Goal: Task Accomplishment & Management: Manage account settings

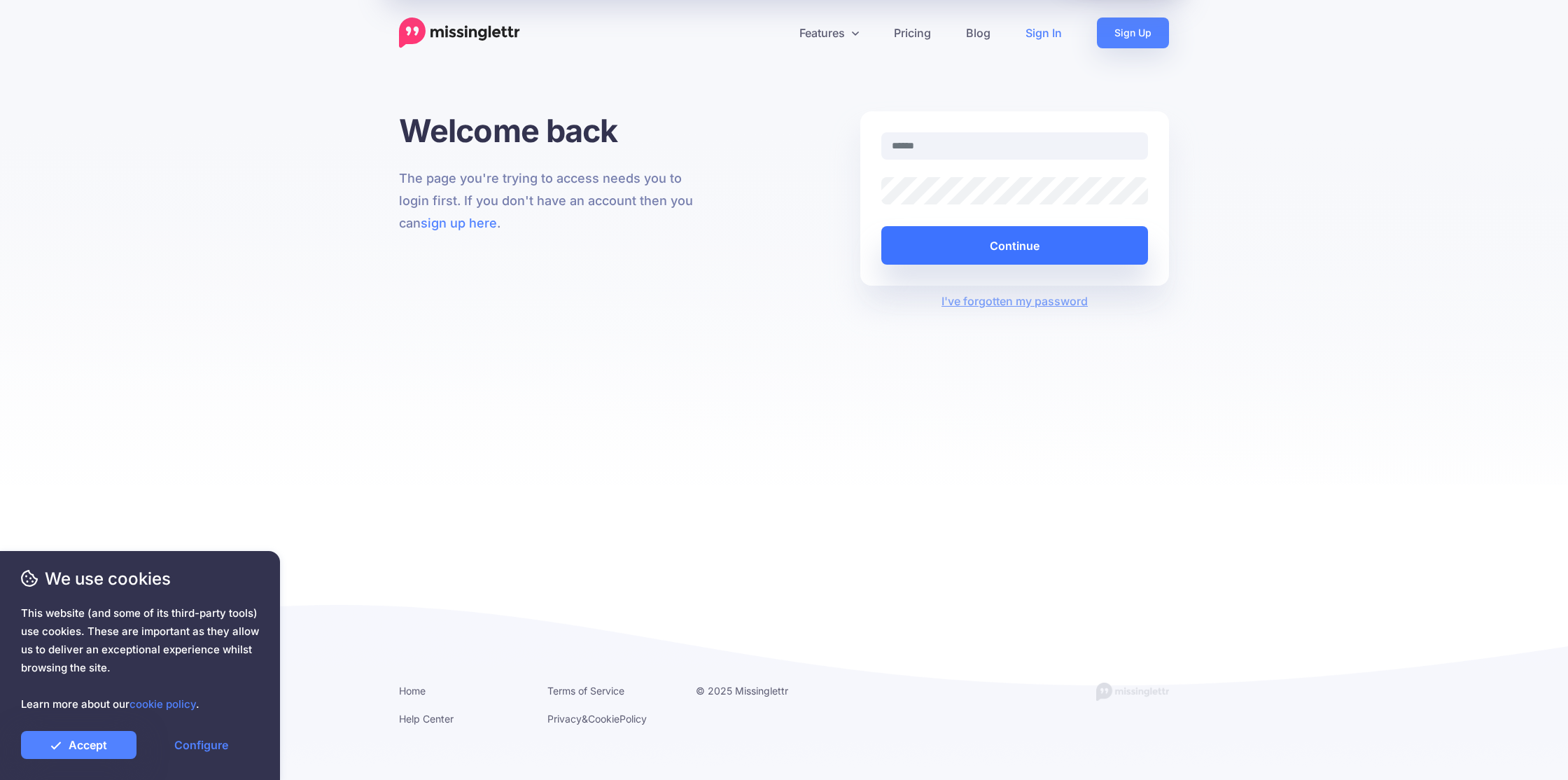
type input "**********"
click at [964, 240] on button "Continue" at bounding box center [1014, 245] width 267 height 38
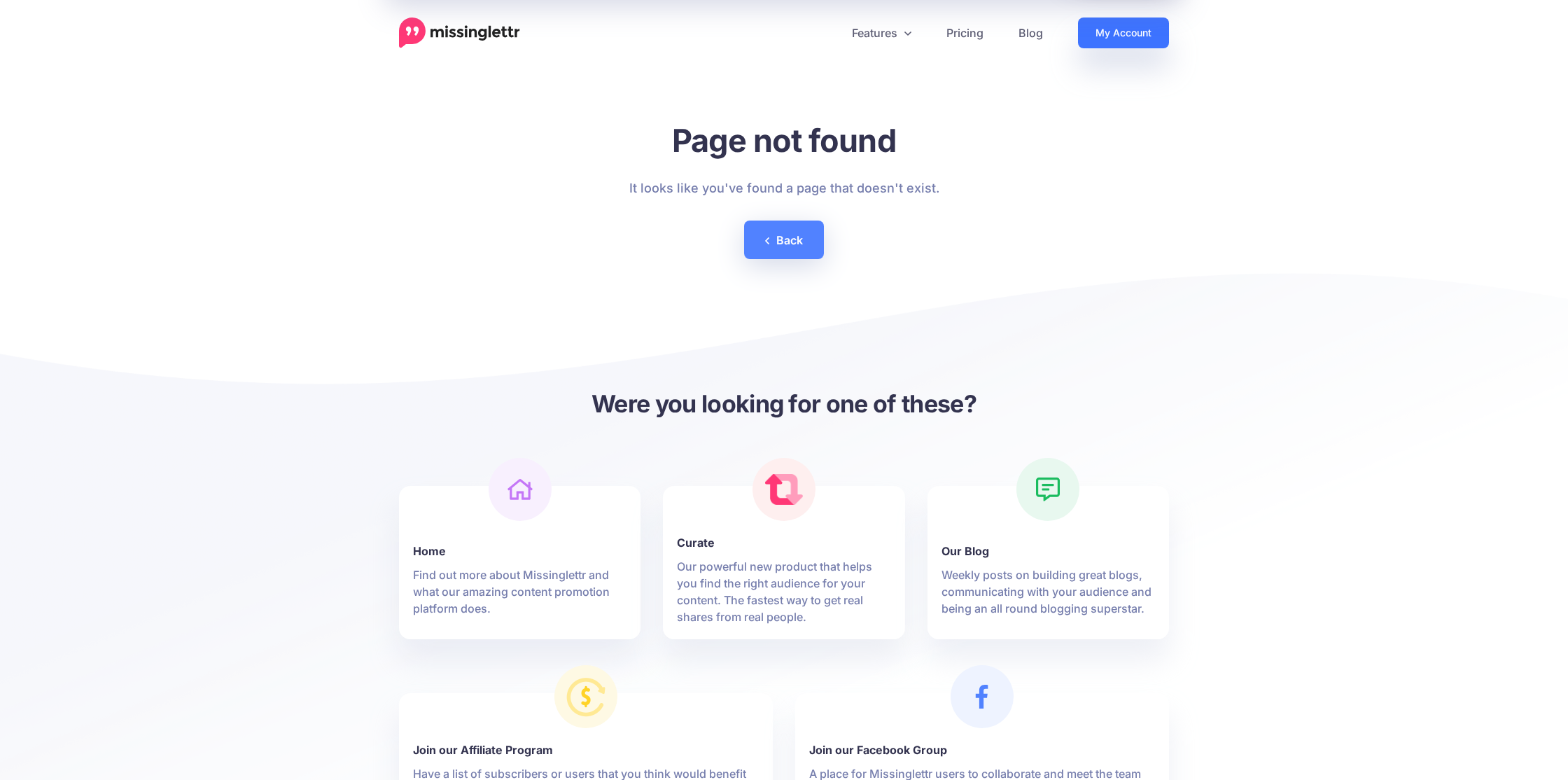
click at [1119, 34] on link "My Account" at bounding box center [1123, 32] width 91 height 30
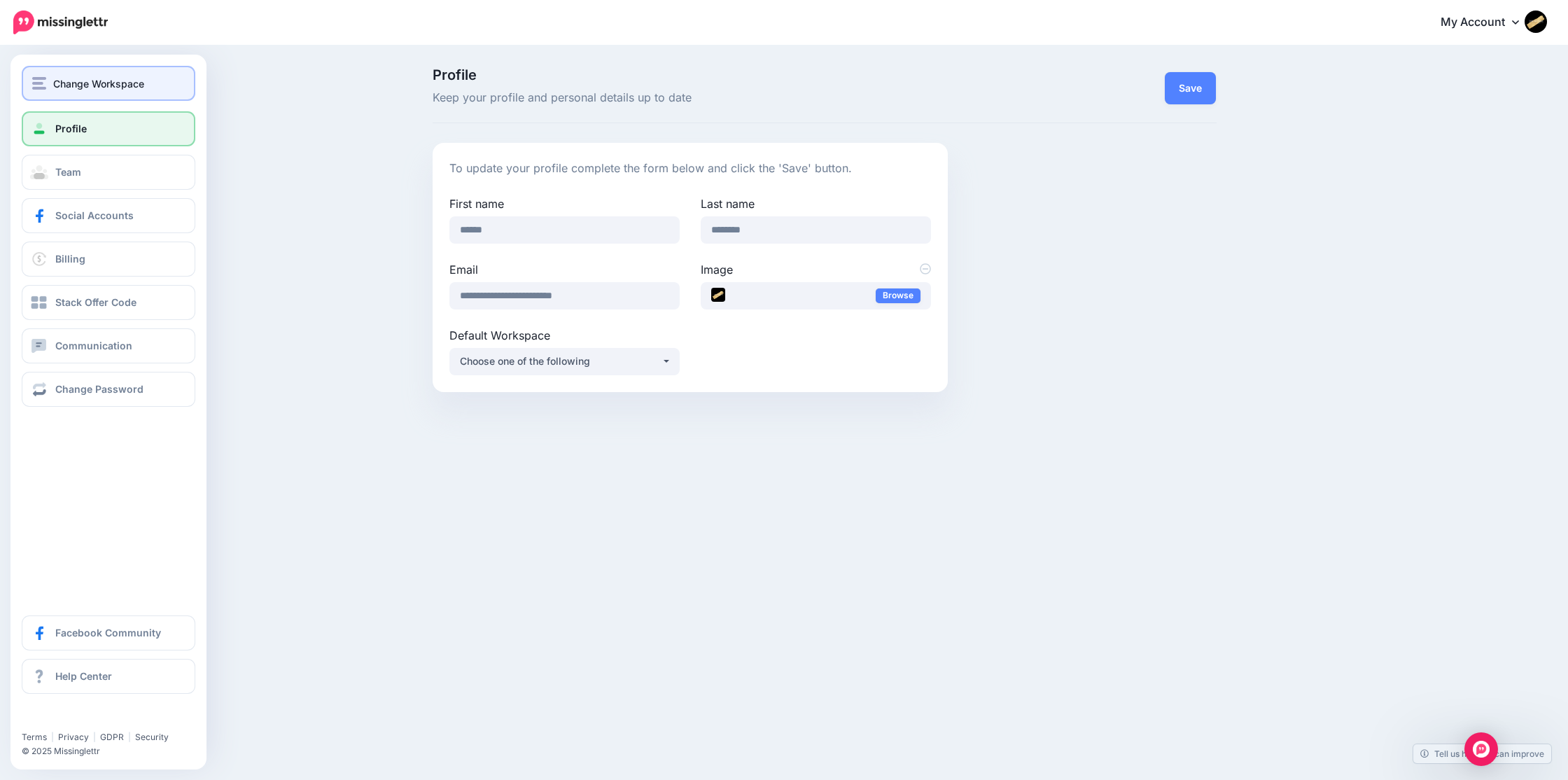
click at [72, 84] on span "Change Workspace" at bounding box center [98, 83] width 91 height 17
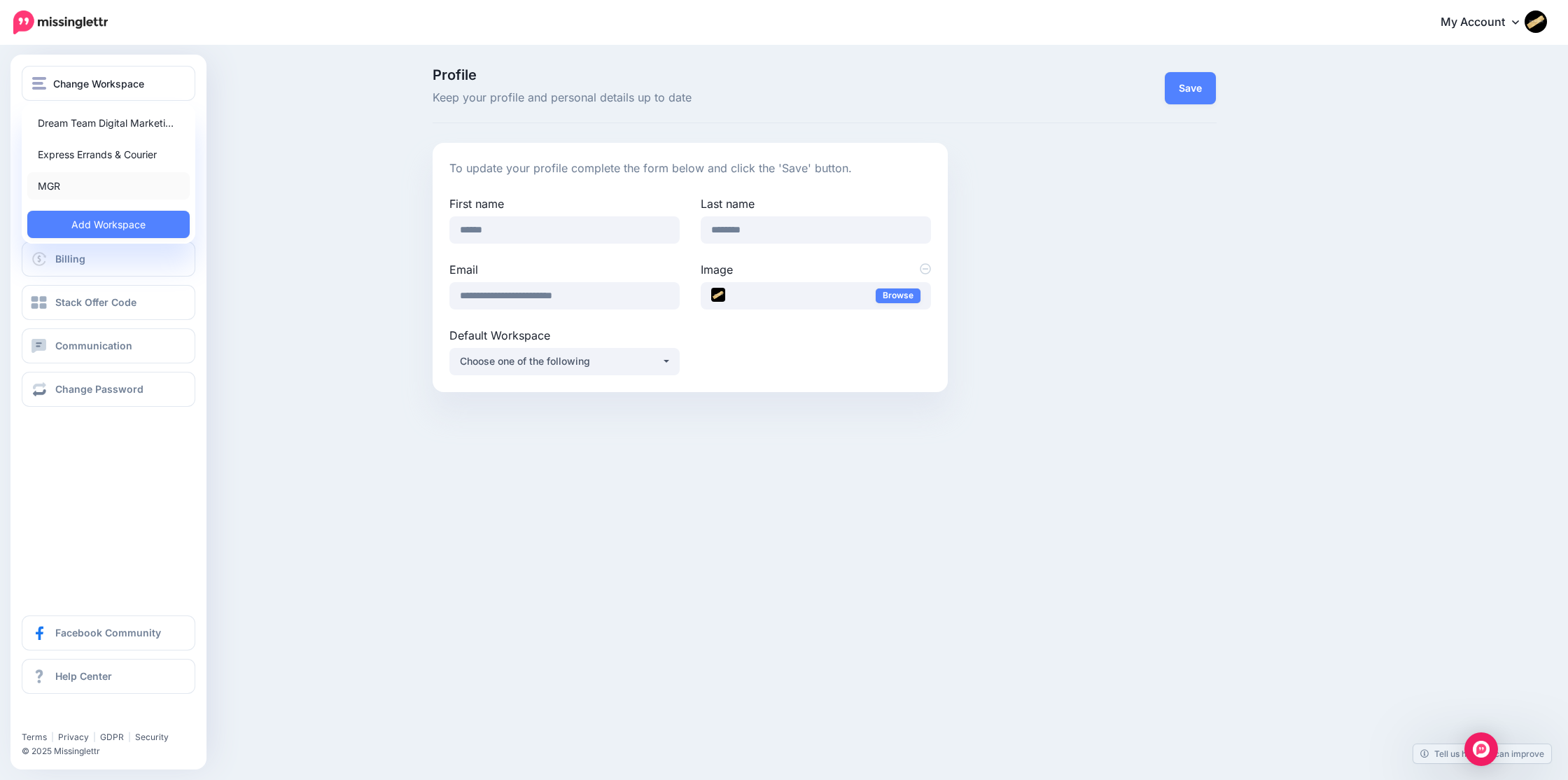
click at [62, 183] on link "MGR" at bounding box center [108, 185] width 162 height 27
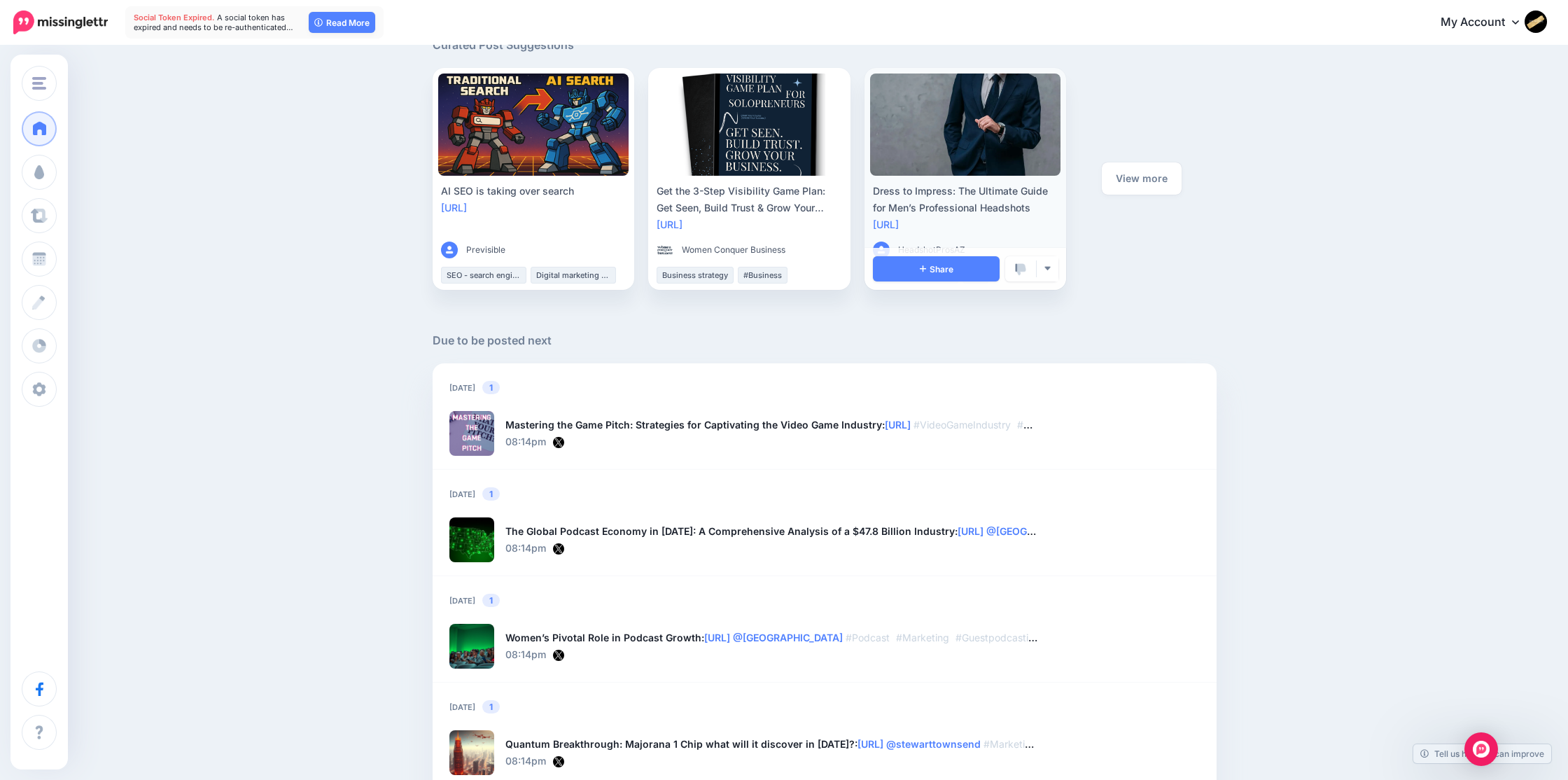
scroll to position [740, 0]
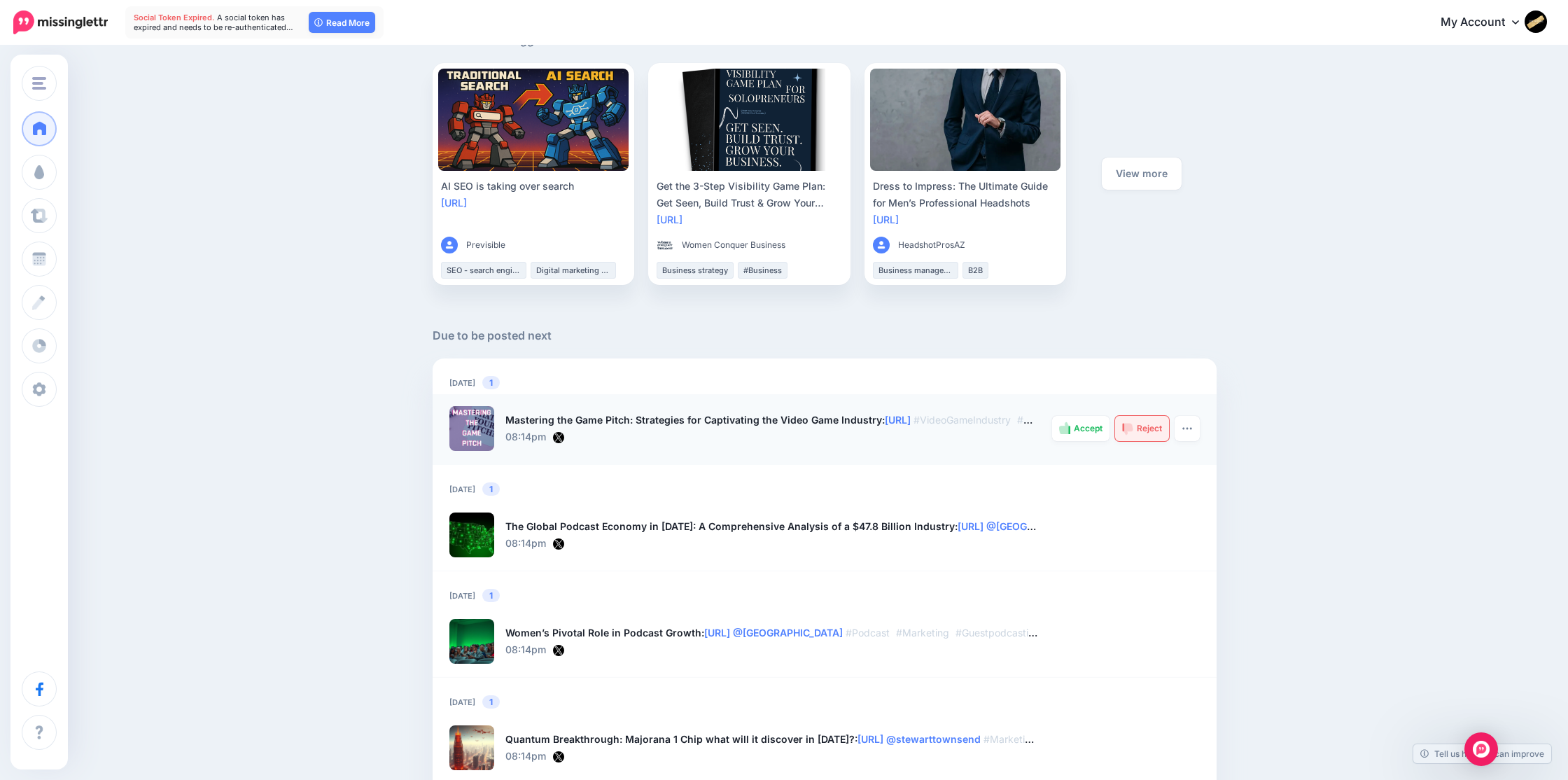
click at [1141, 430] on span "Reject" at bounding box center [1149, 428] width 25 height 9
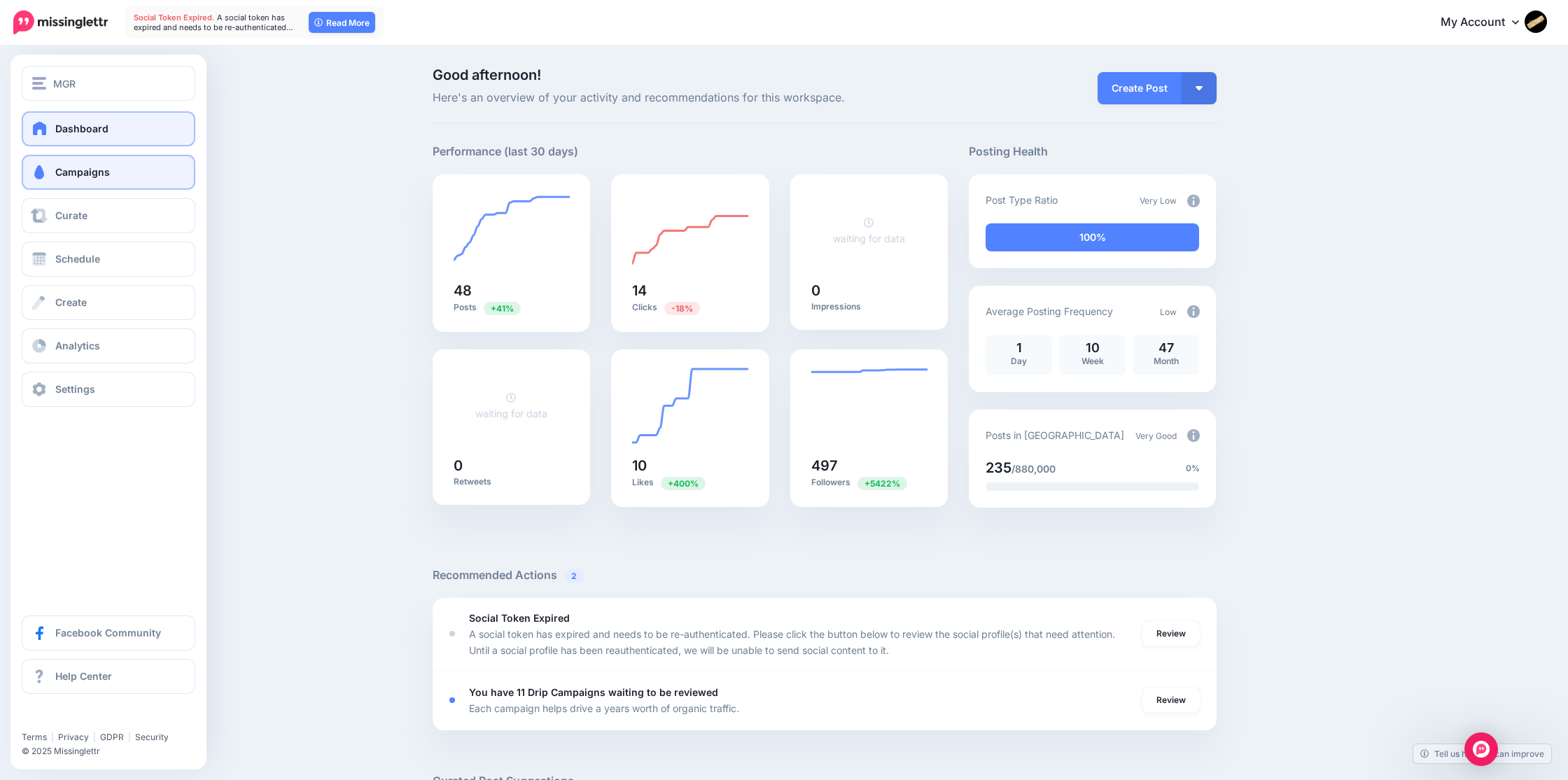
click at [67, 170] on span "Campaigns" at bounding box center [83, 172] width 55 height 12
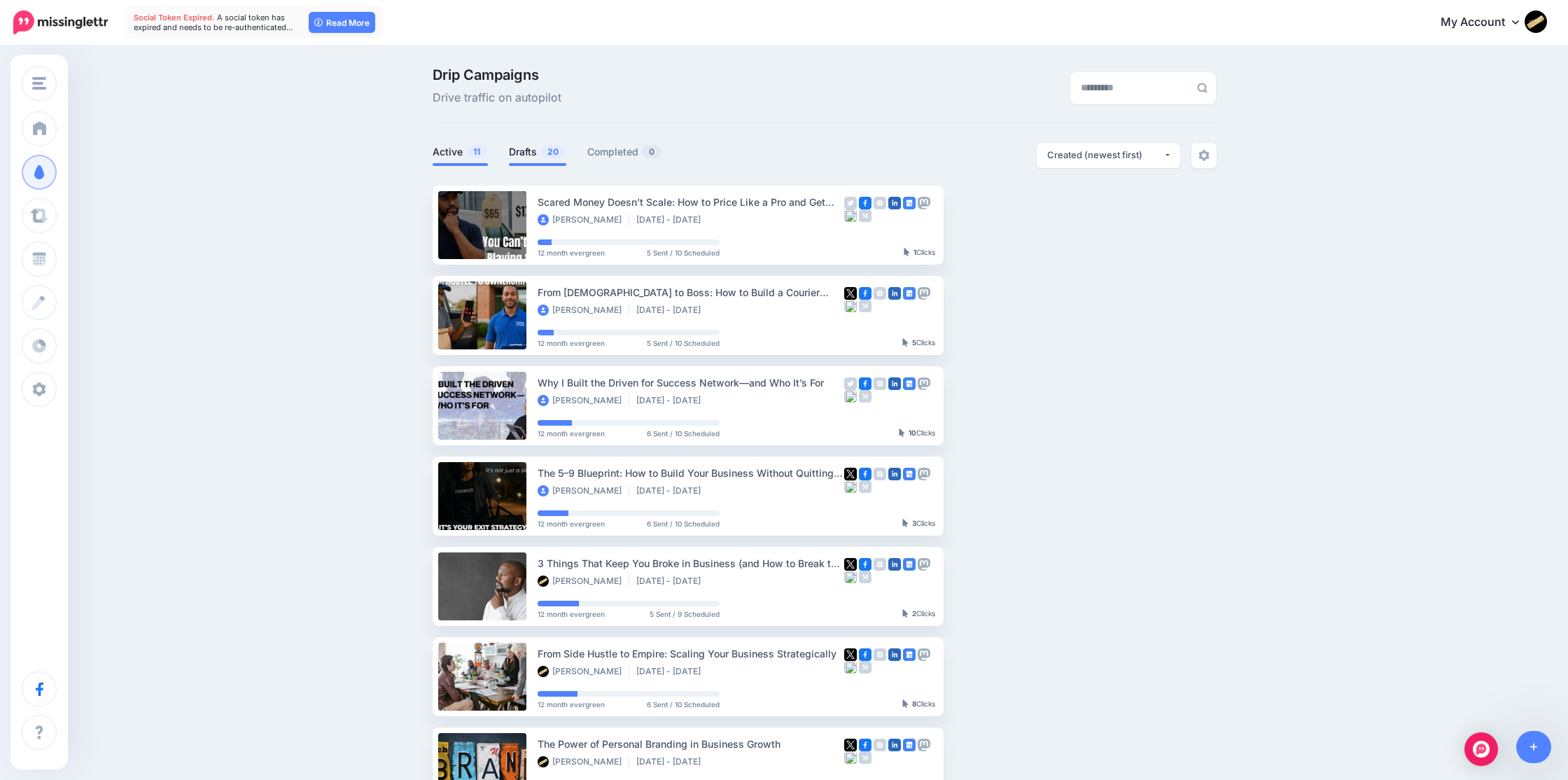
click at [525, 150] on link "Drafts 20" at bounding box center [538, 151] width 57 height 17
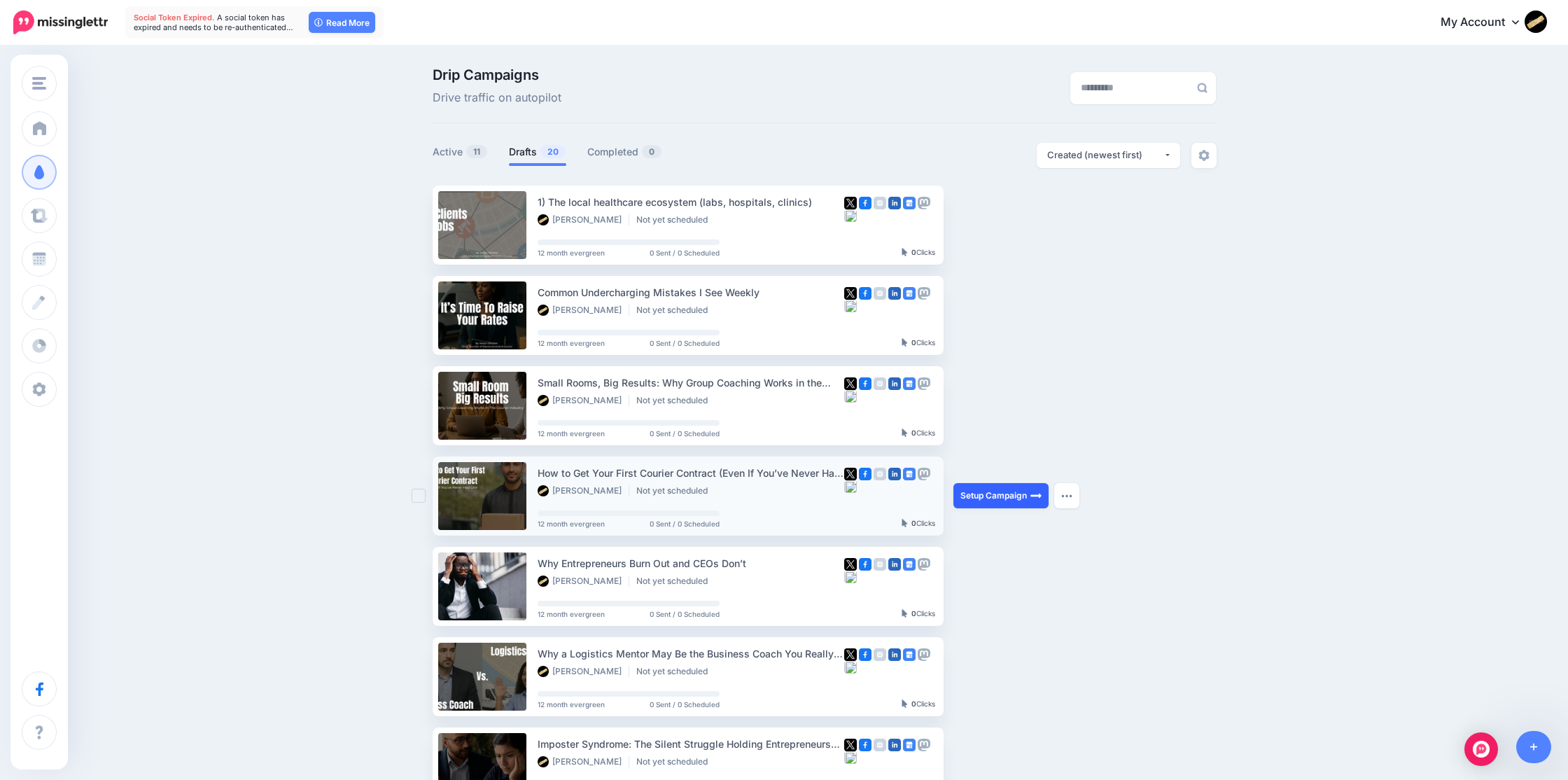
click at [994, 494] on link "Setup Campaign" at bounding box center [1001, 495] width 96 height 25
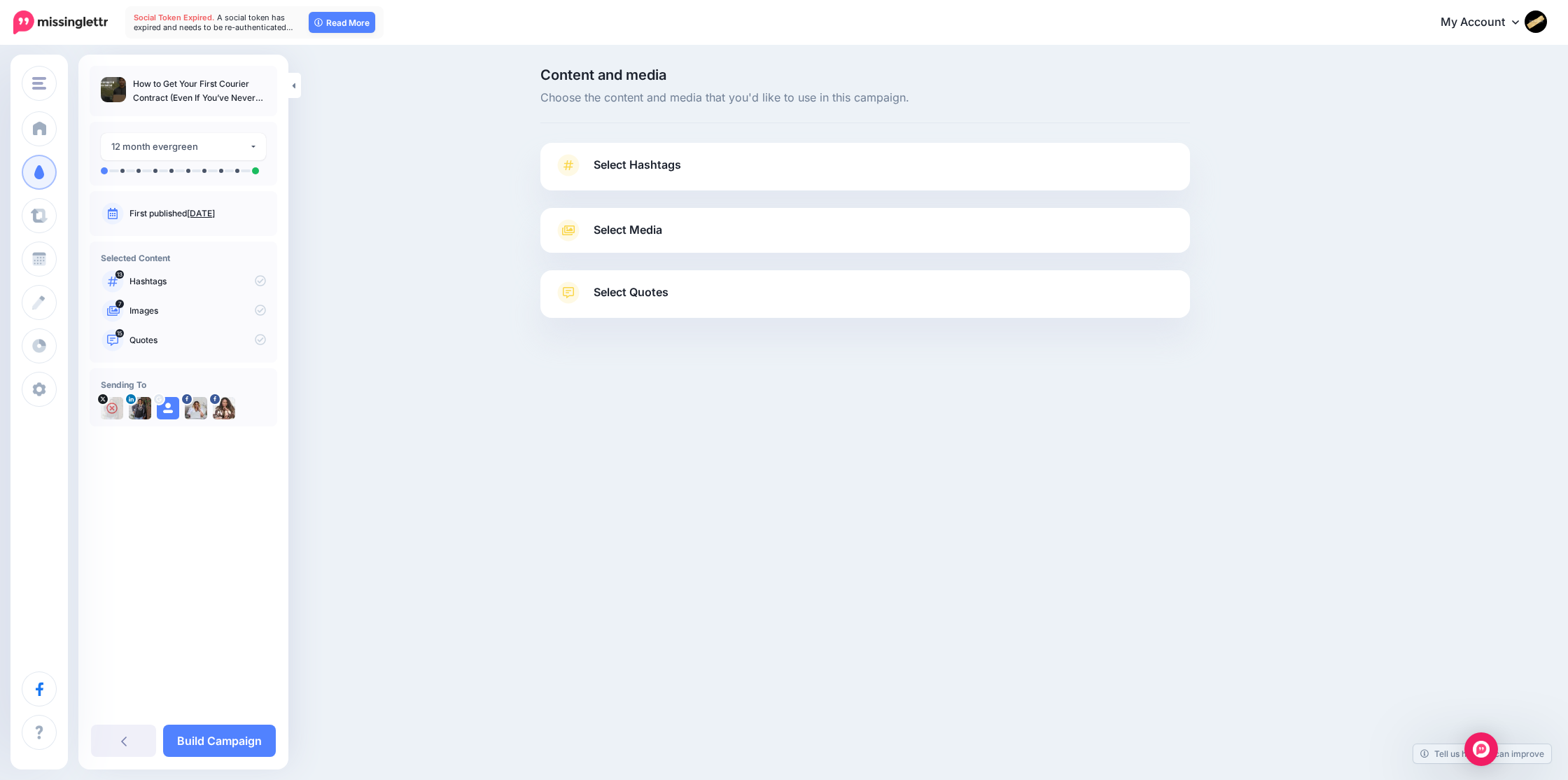
click at [620, 171] on span "Select Hashtags" at bounding box center [637, 165] width 88 height 19
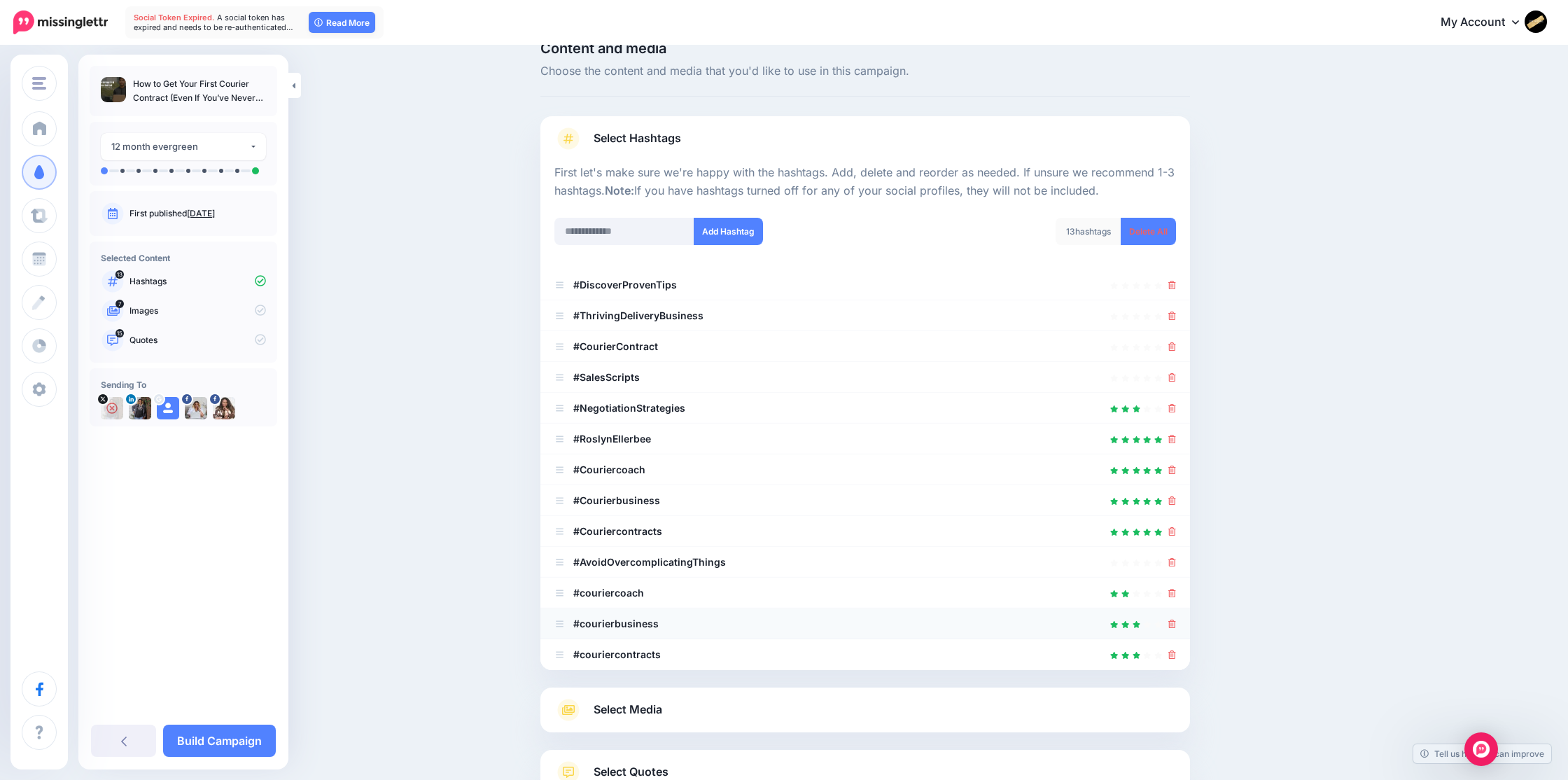
scroll to position [31, 0]
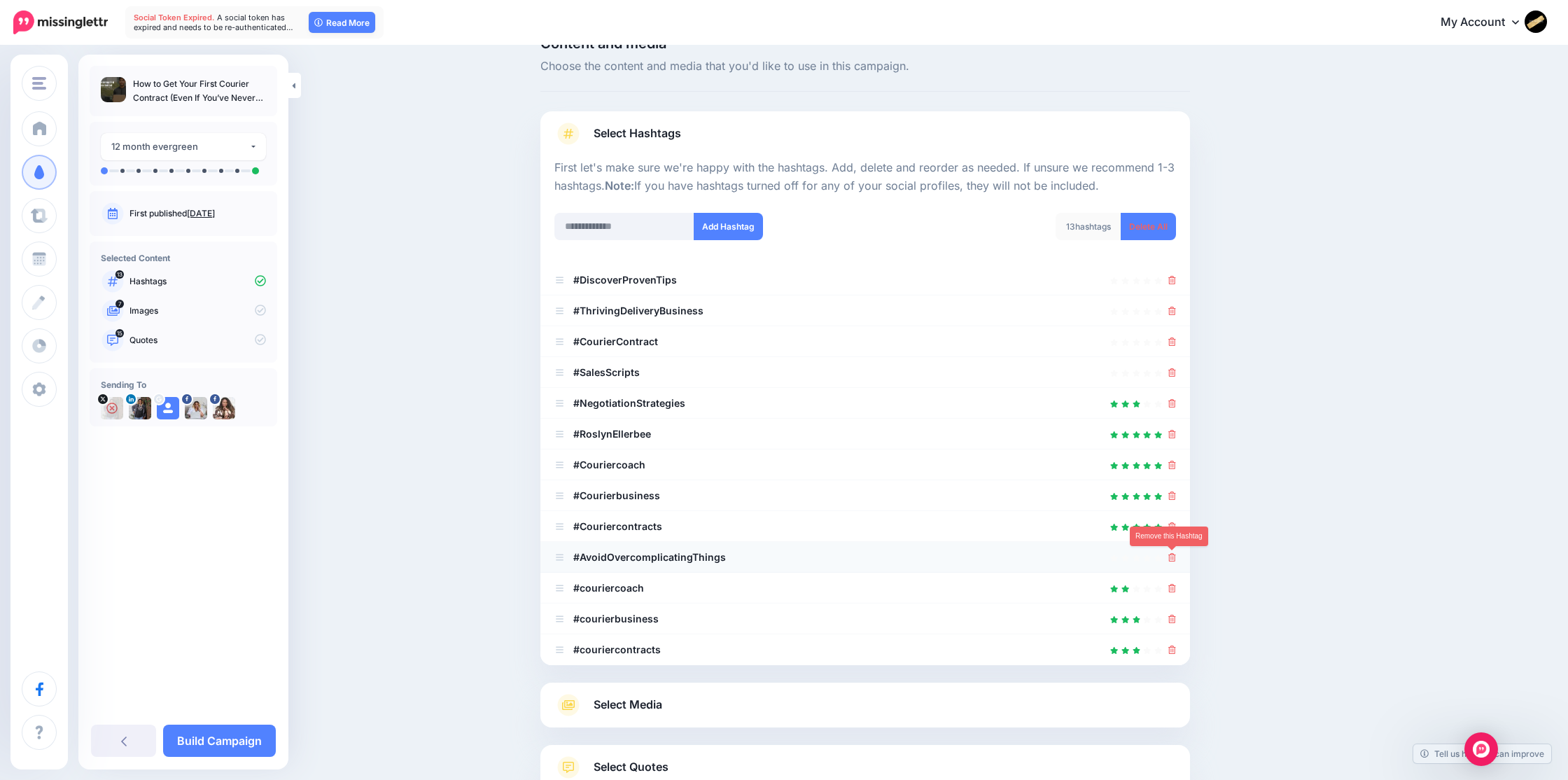
click at [1169, 557] on icon at bounding box center [1172, 558] width 8 height 9
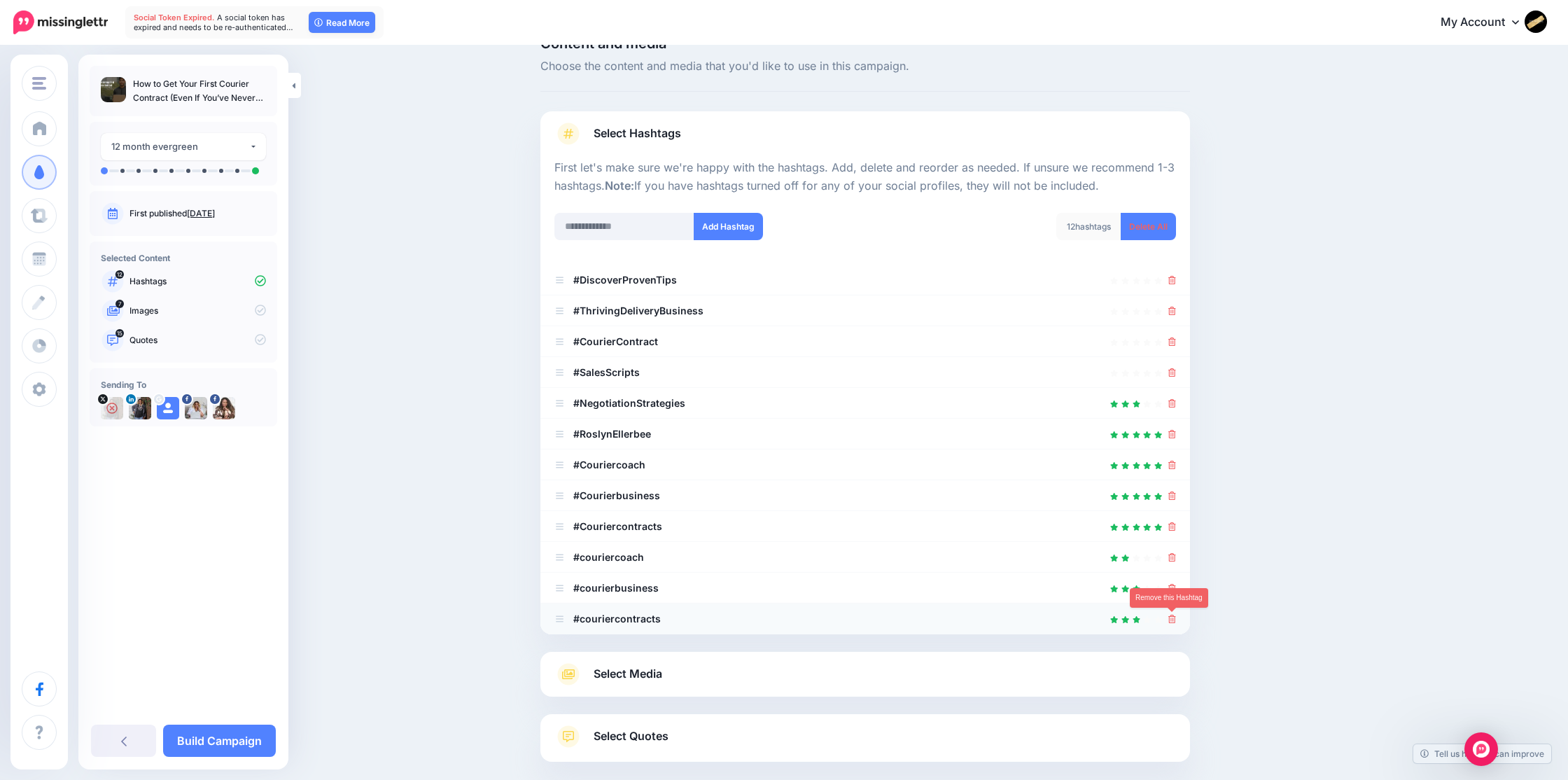
click at [1170, 619] on icon at bounding box center [1172, 618] width 8 height 9
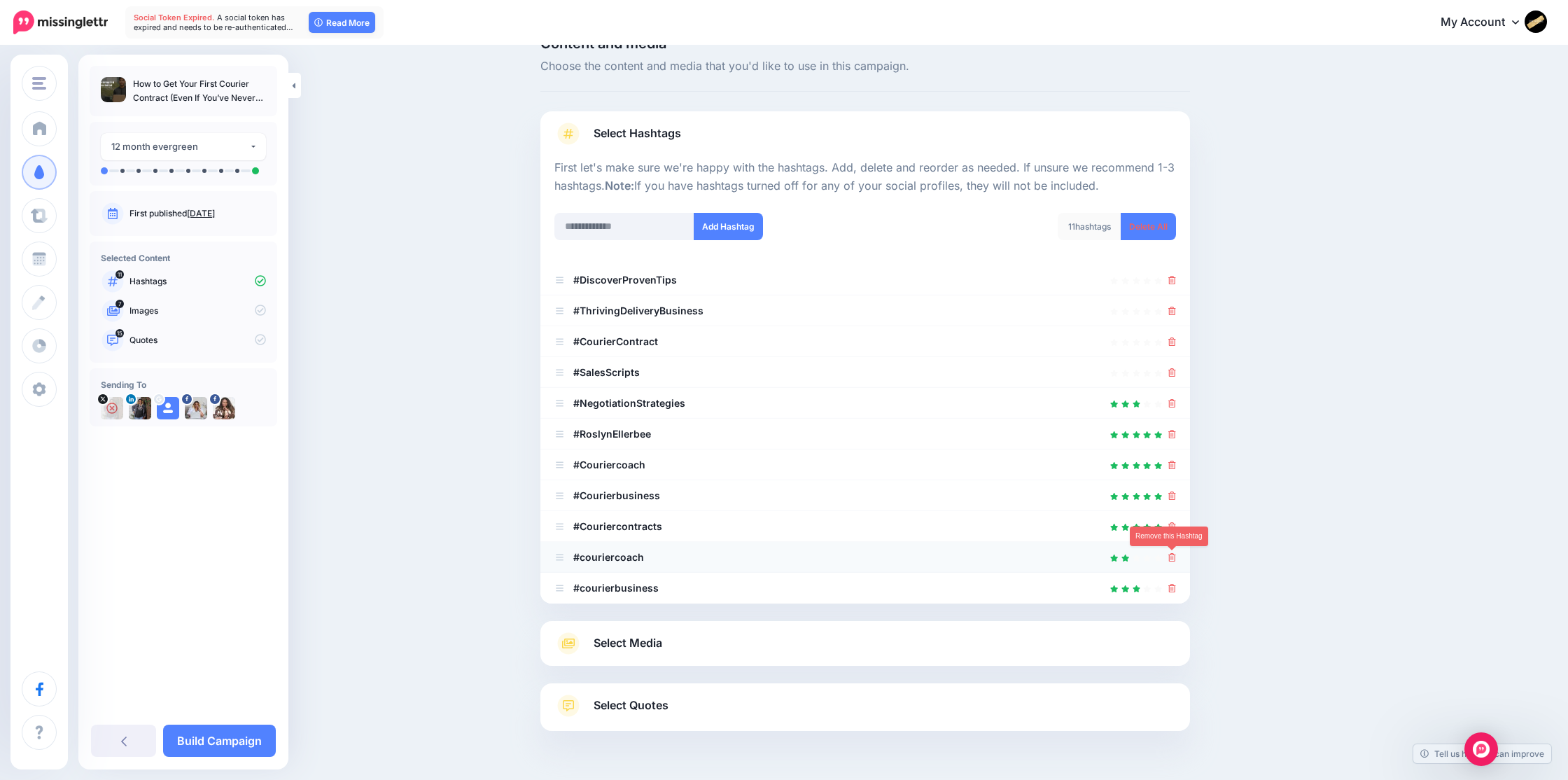
click at [1168, 557] on icon at bounding box center [1172, 558] width 8 height 9
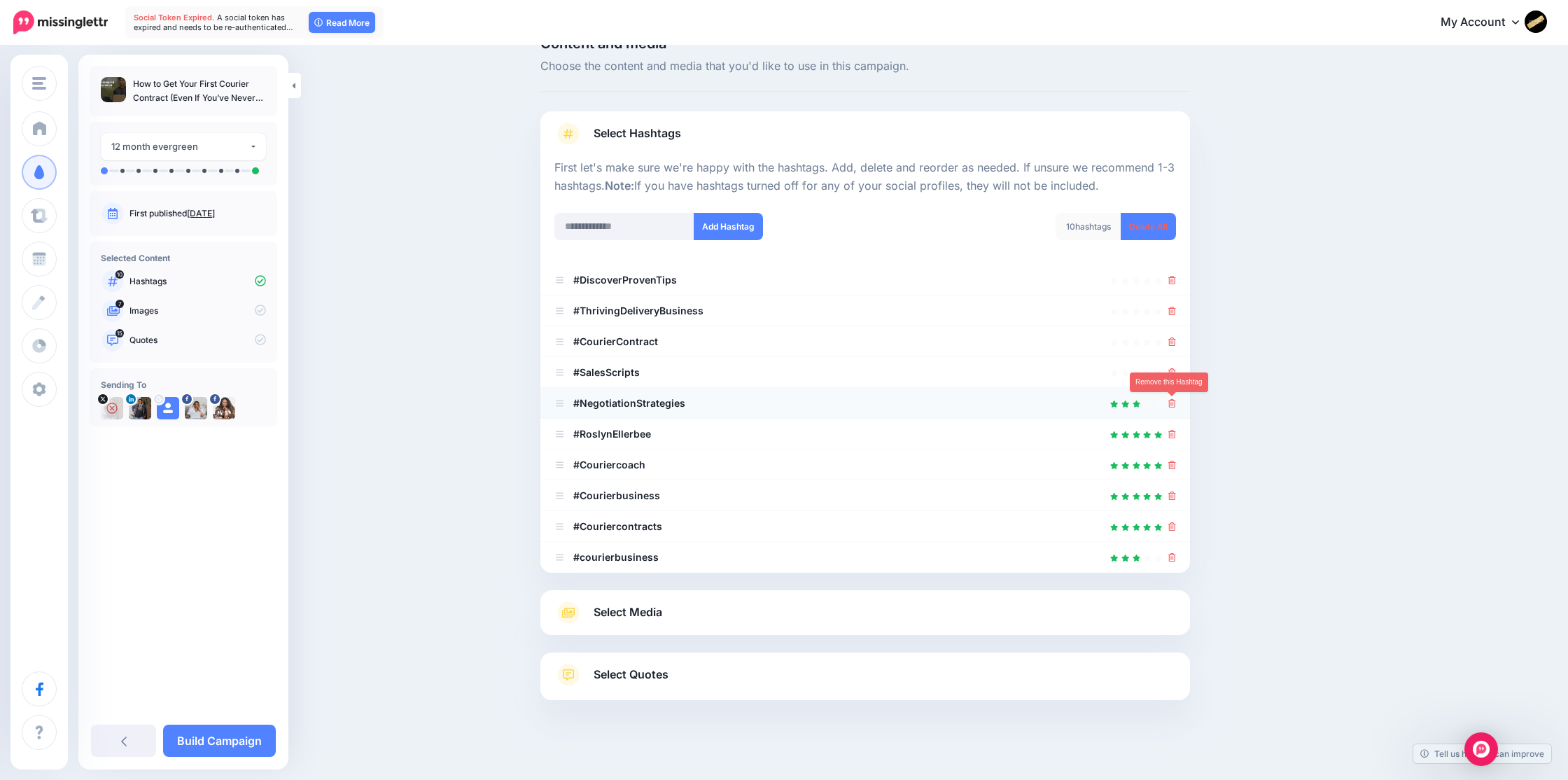
click at [1168, 400] on icon at bounding box center [1172, 403] width 8 height 9
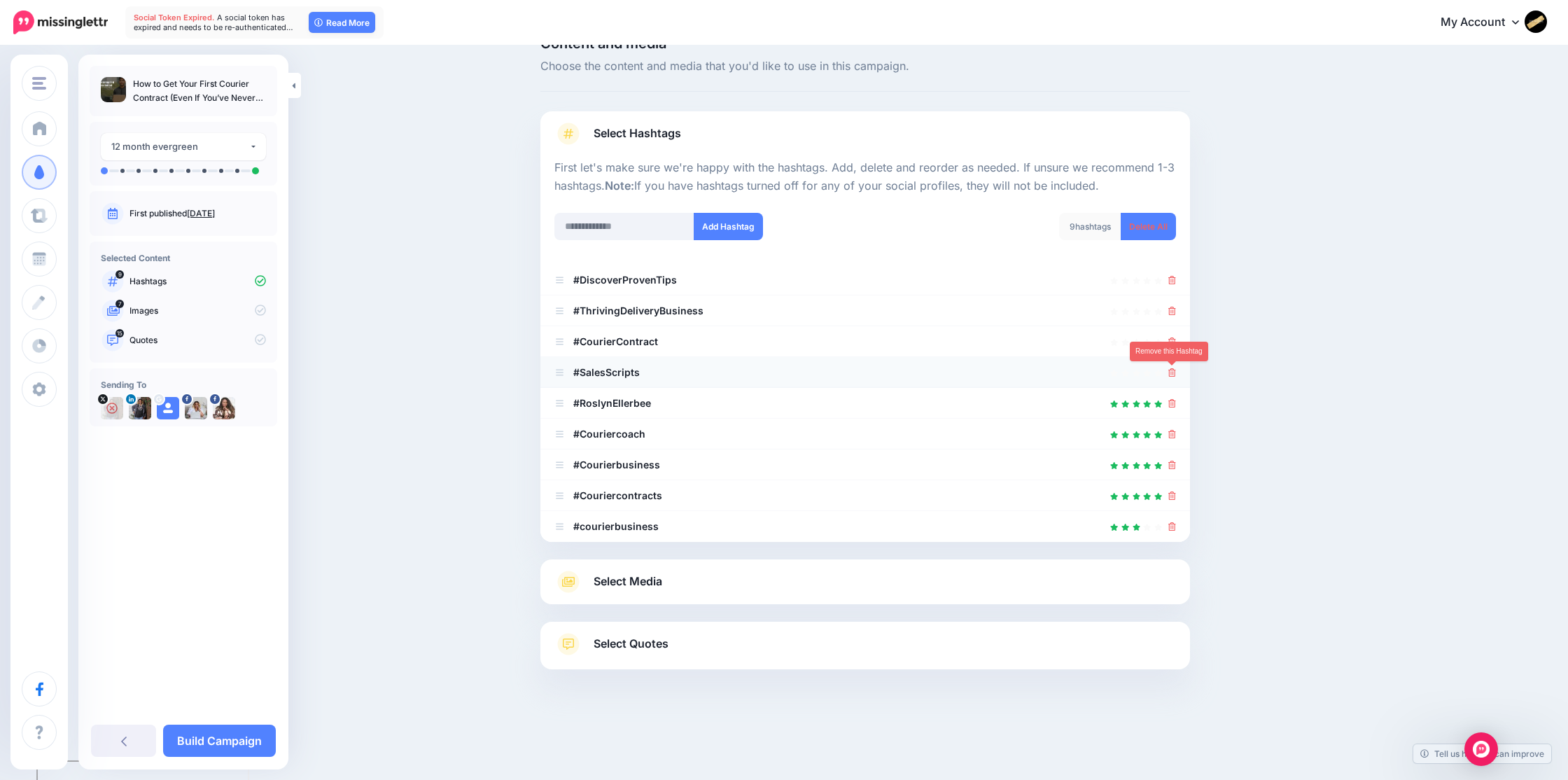
click at [1169, 372] on icon at bounding box center [1172, 373] width 8 height 9
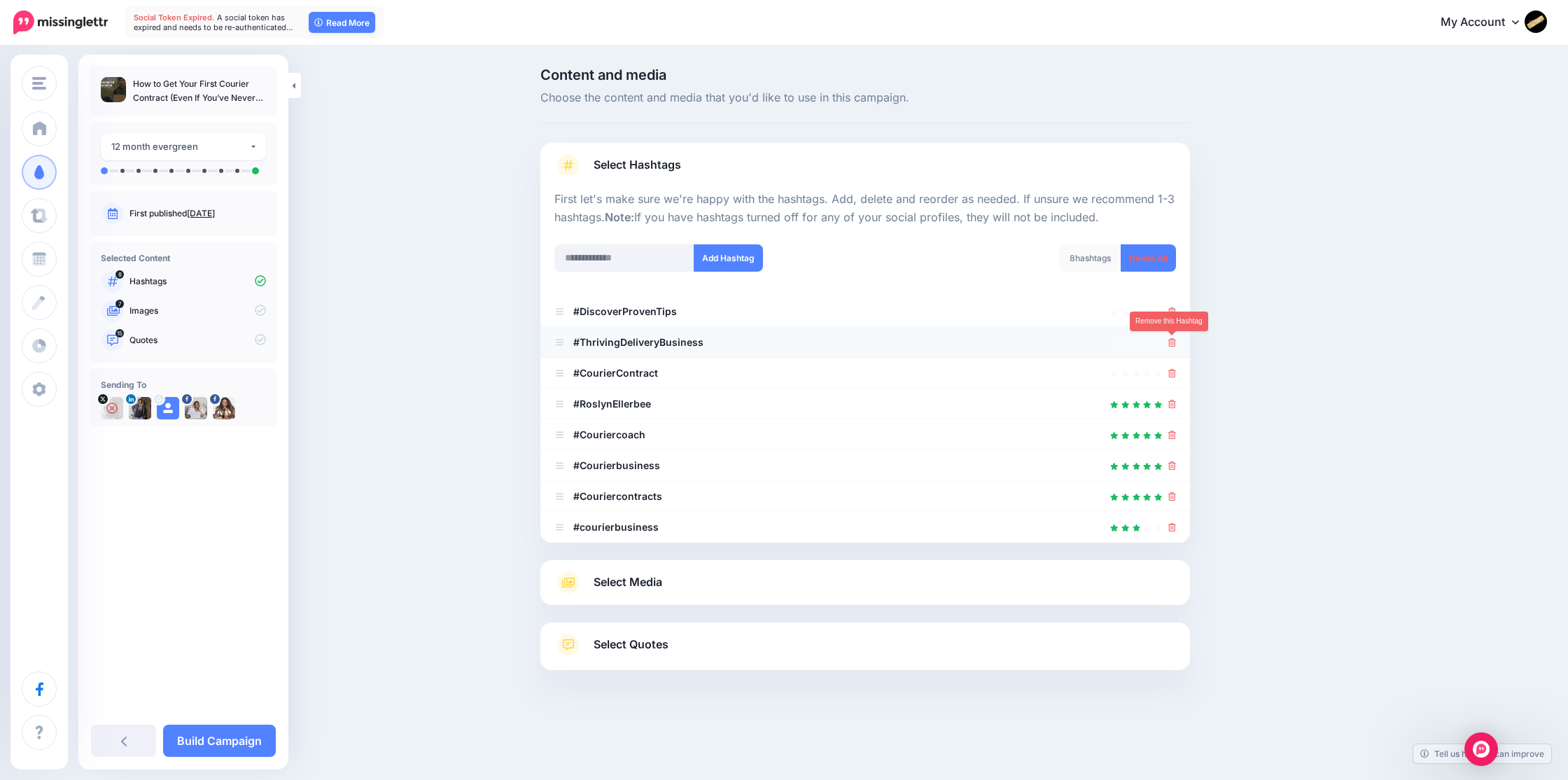
click at [1171, 338] on icon at bounding box center [1172, 342] width 8 height 9
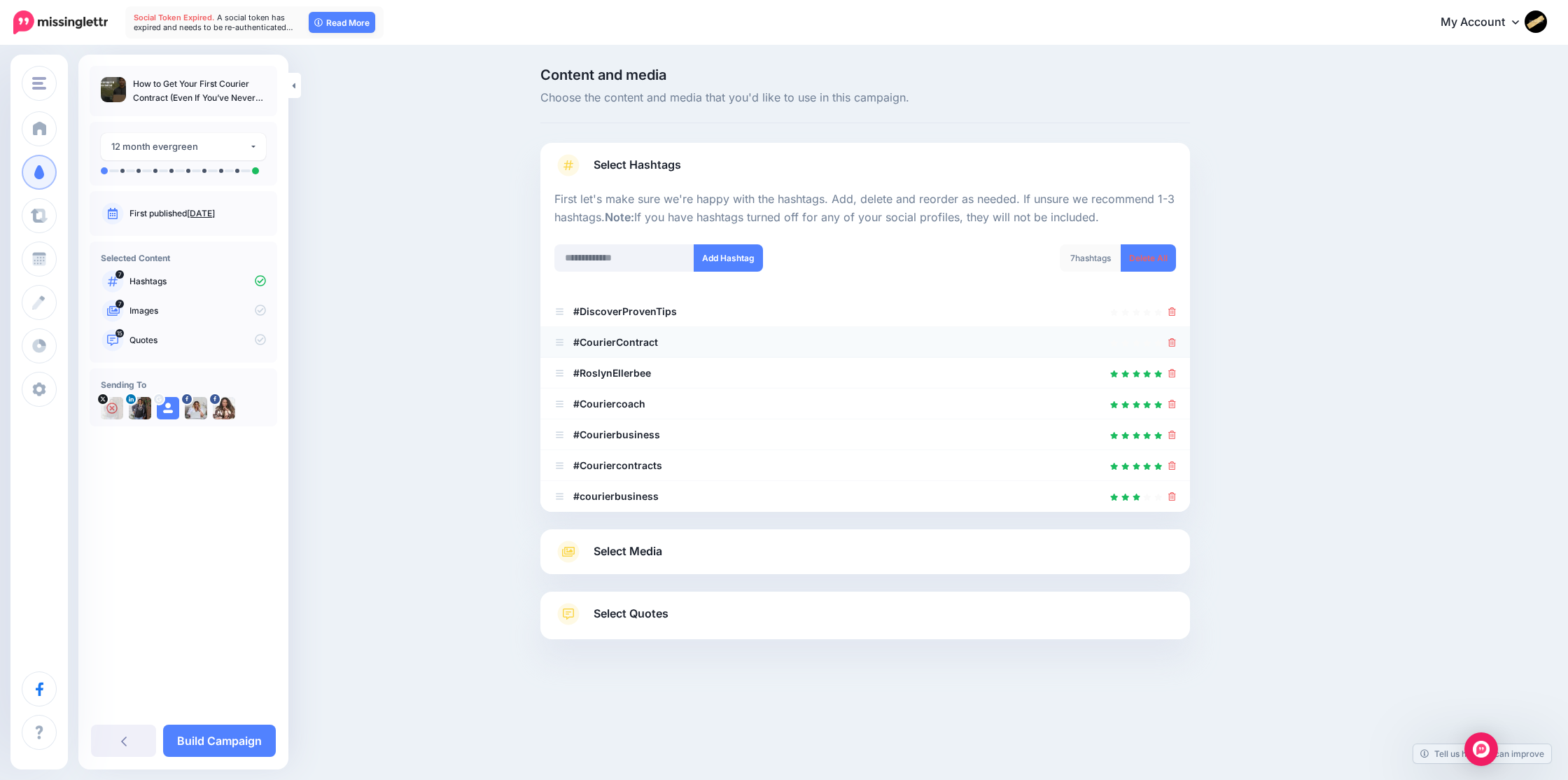
click at [1171, 337] on link at bounding box center [1172, 342] width 8 height 12
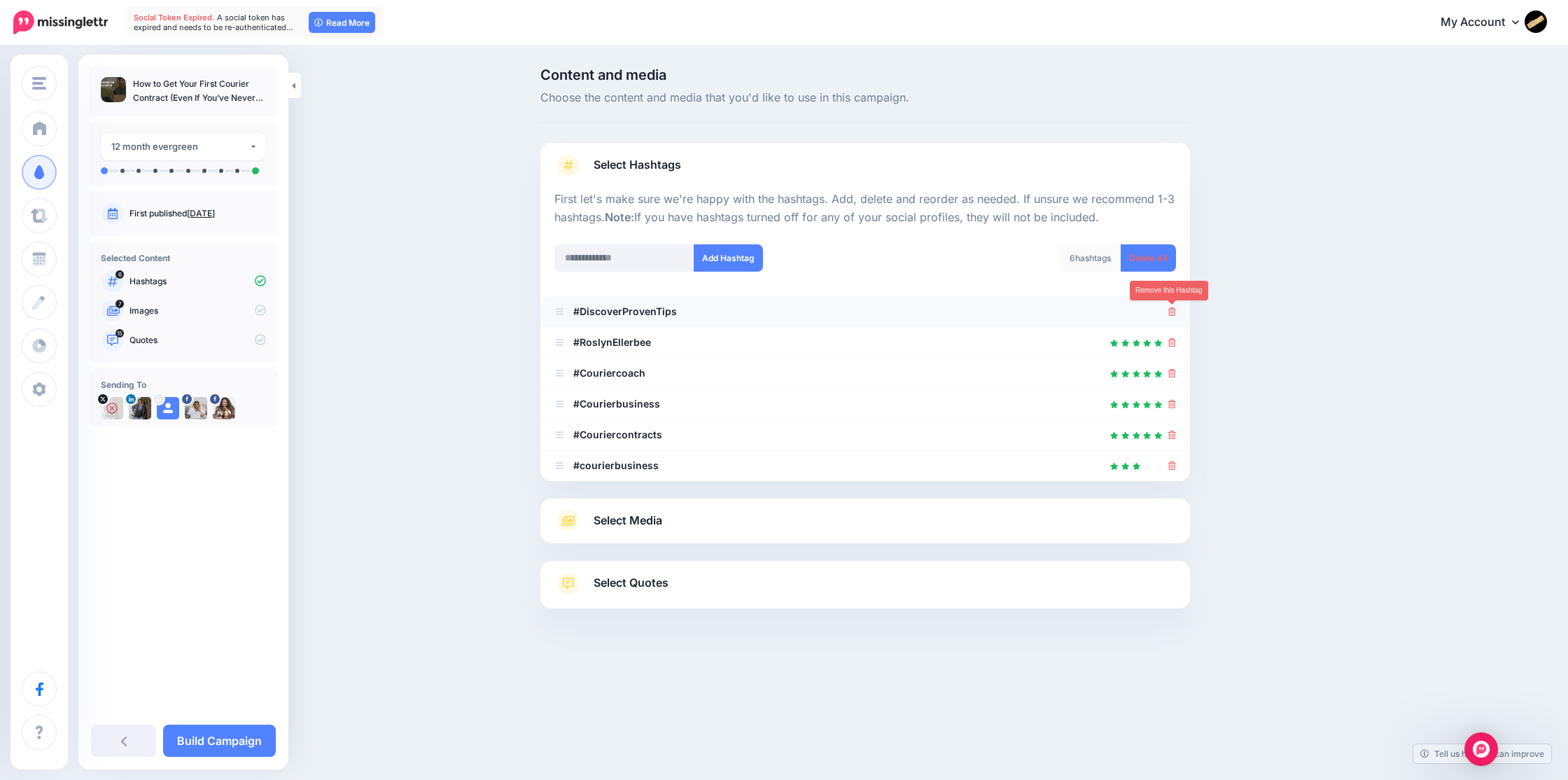
click at [1171, 309] on icon at bounding box center [1172, 312] width 8 height 9
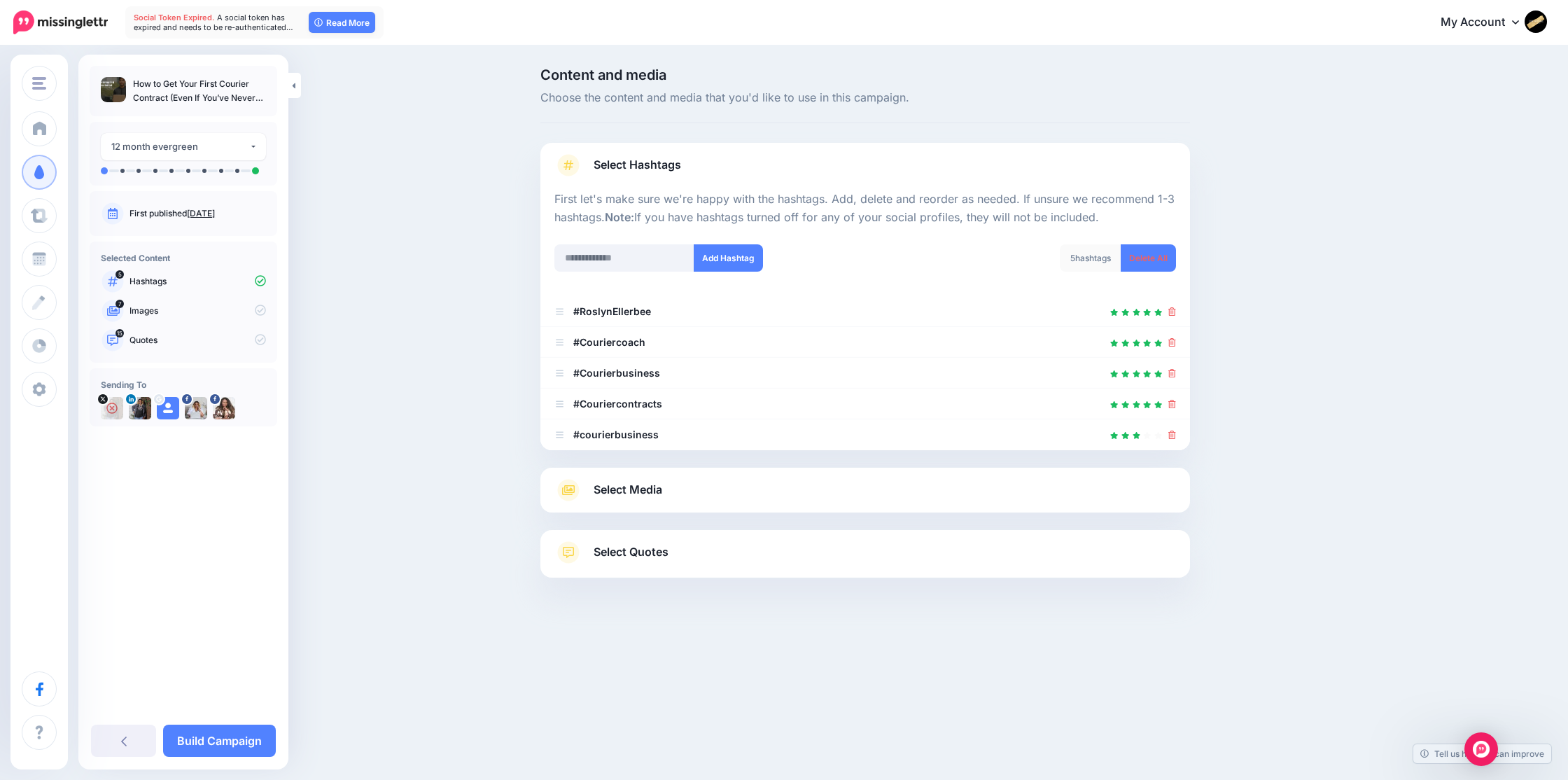
click at [665, 489] on link "Select Media" at bounding box center [865, 490] width 622 height 23
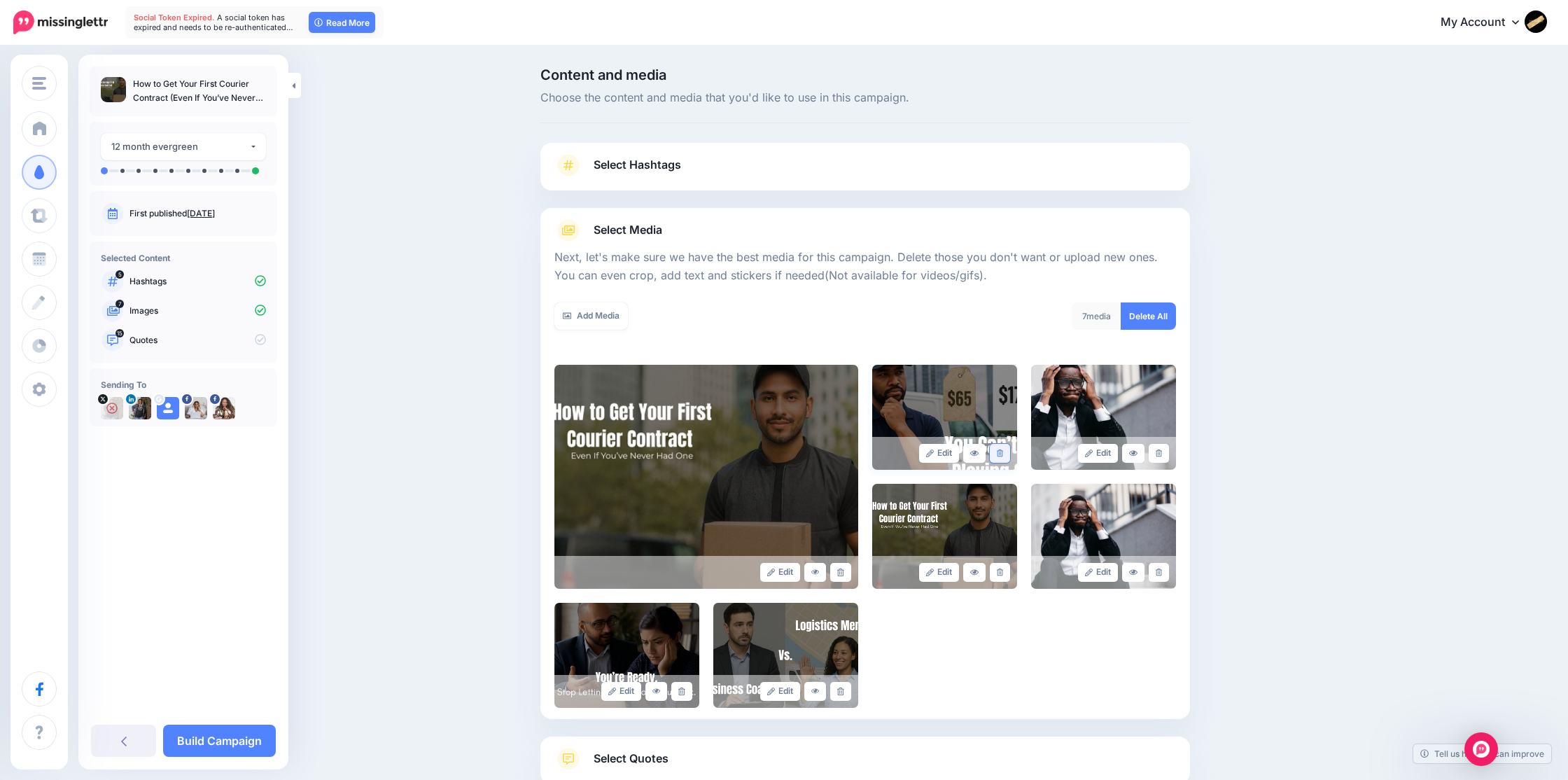
click at [1001, 451] on icon at bounding box center [999, 453] width 6 height 8
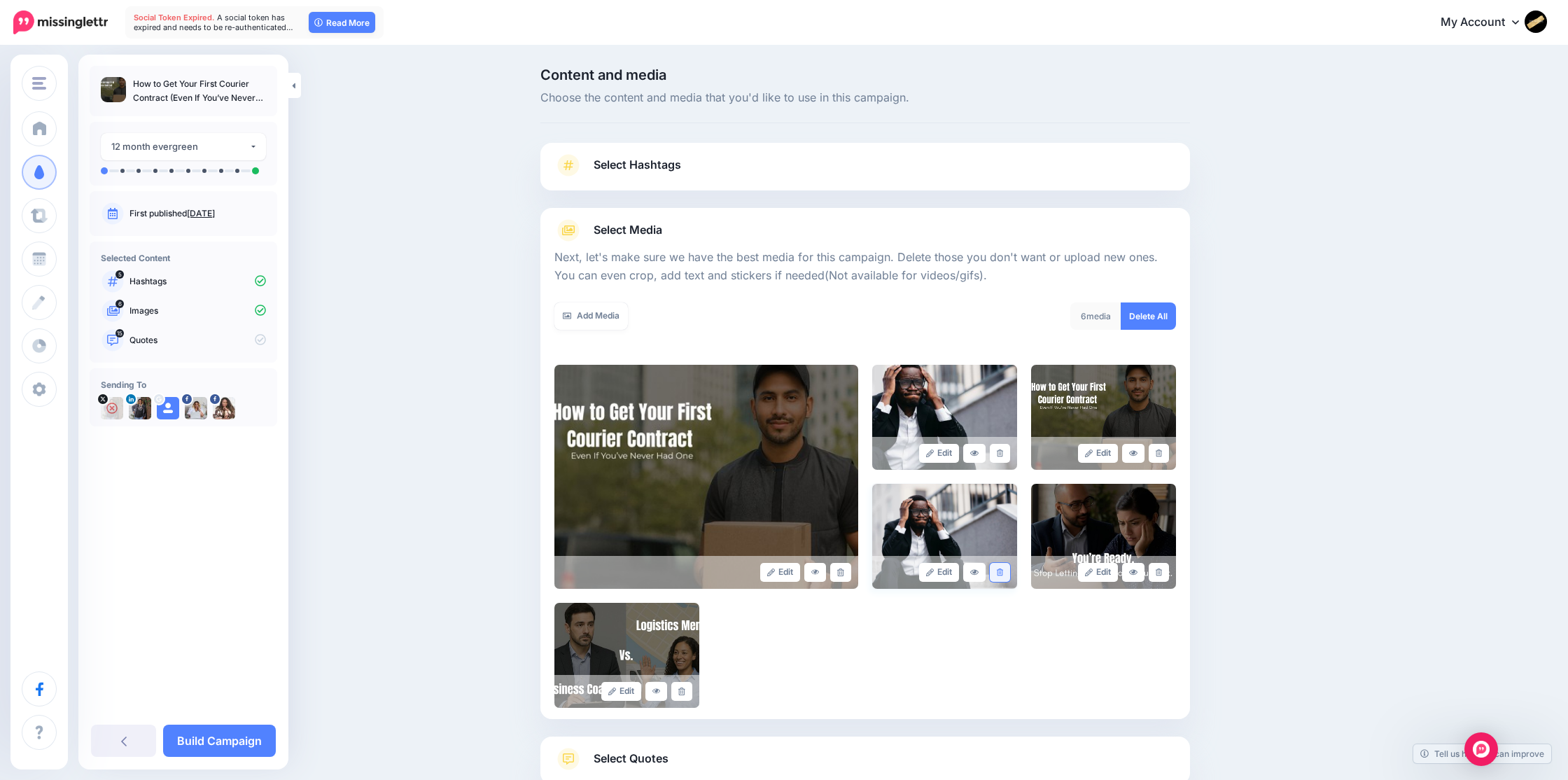
click at [996, 570] on icon at bounding box center [999, 572] width 6 height 8
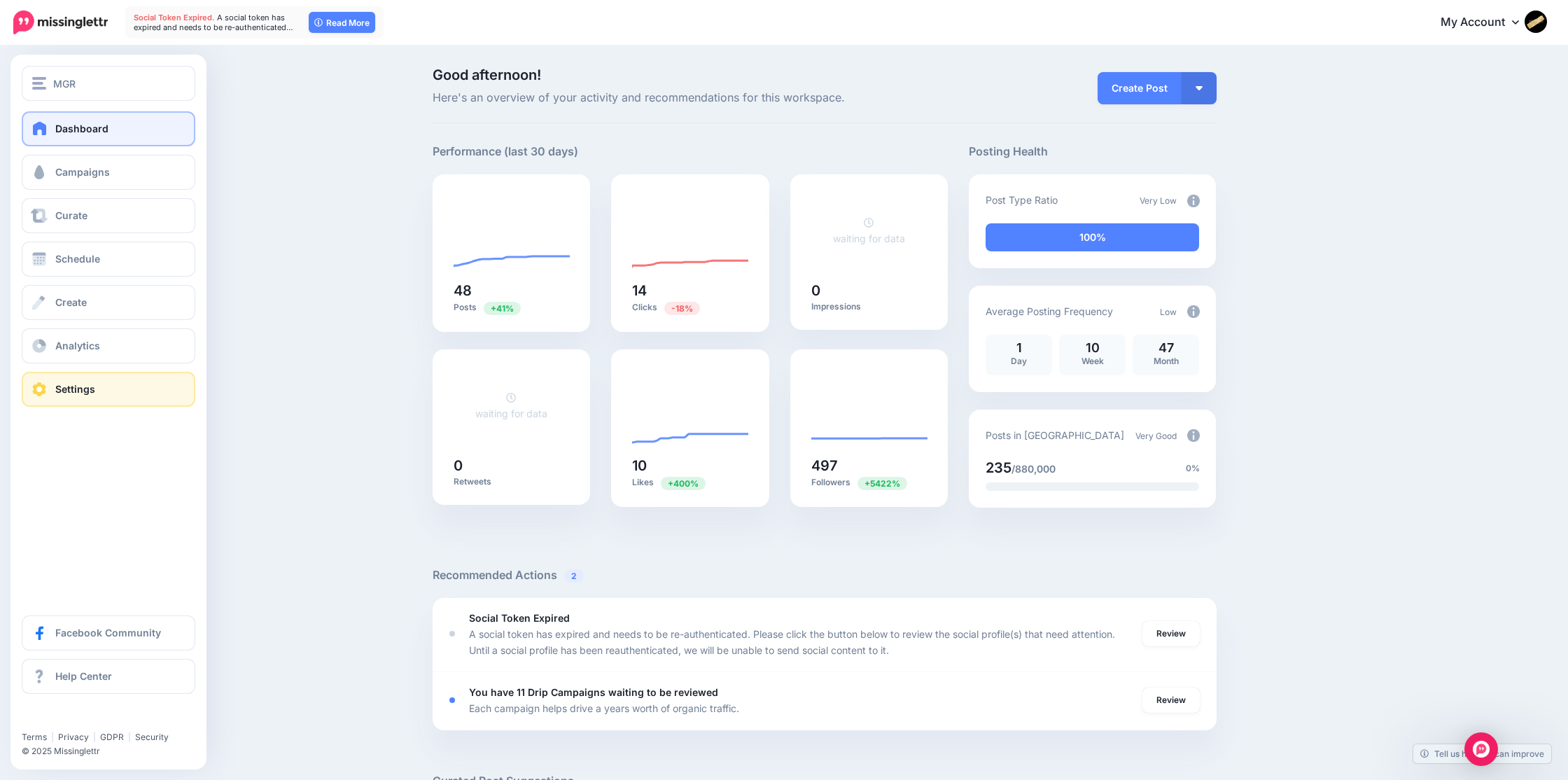
click at [67, 384] on span "Settings" at bounding box center [76, 389] width 40 height 12
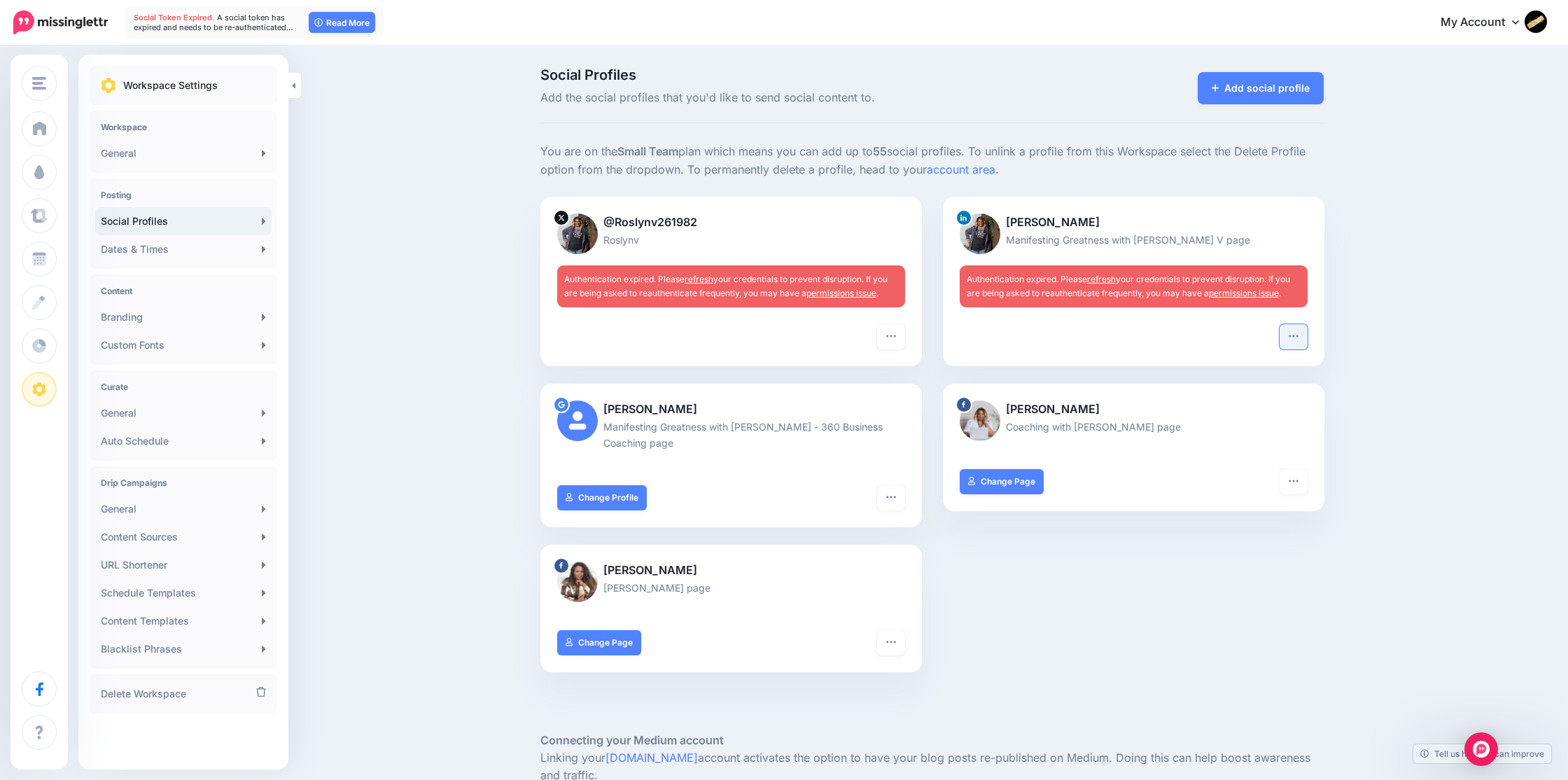
click at [1295, 336] on icon "button" at bounding box center [1293, 335] width 11 height 11
click at [1295, 337] on icon "button" at bounding box center [1293, 335] width 11 height 11
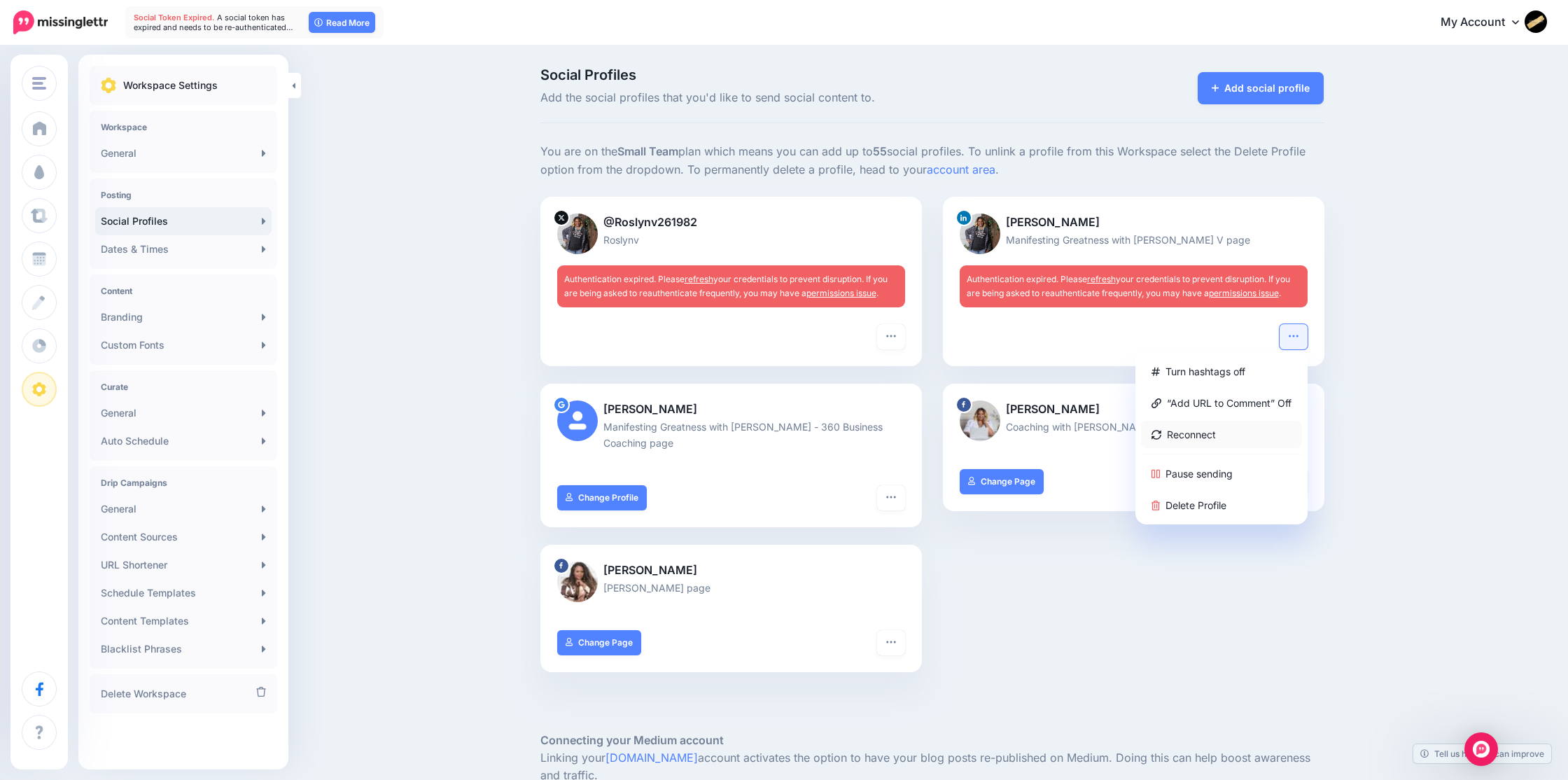
click at [1189, 436] on link "Reconnect" at bounding box center [1221, 433] width 161 height 27
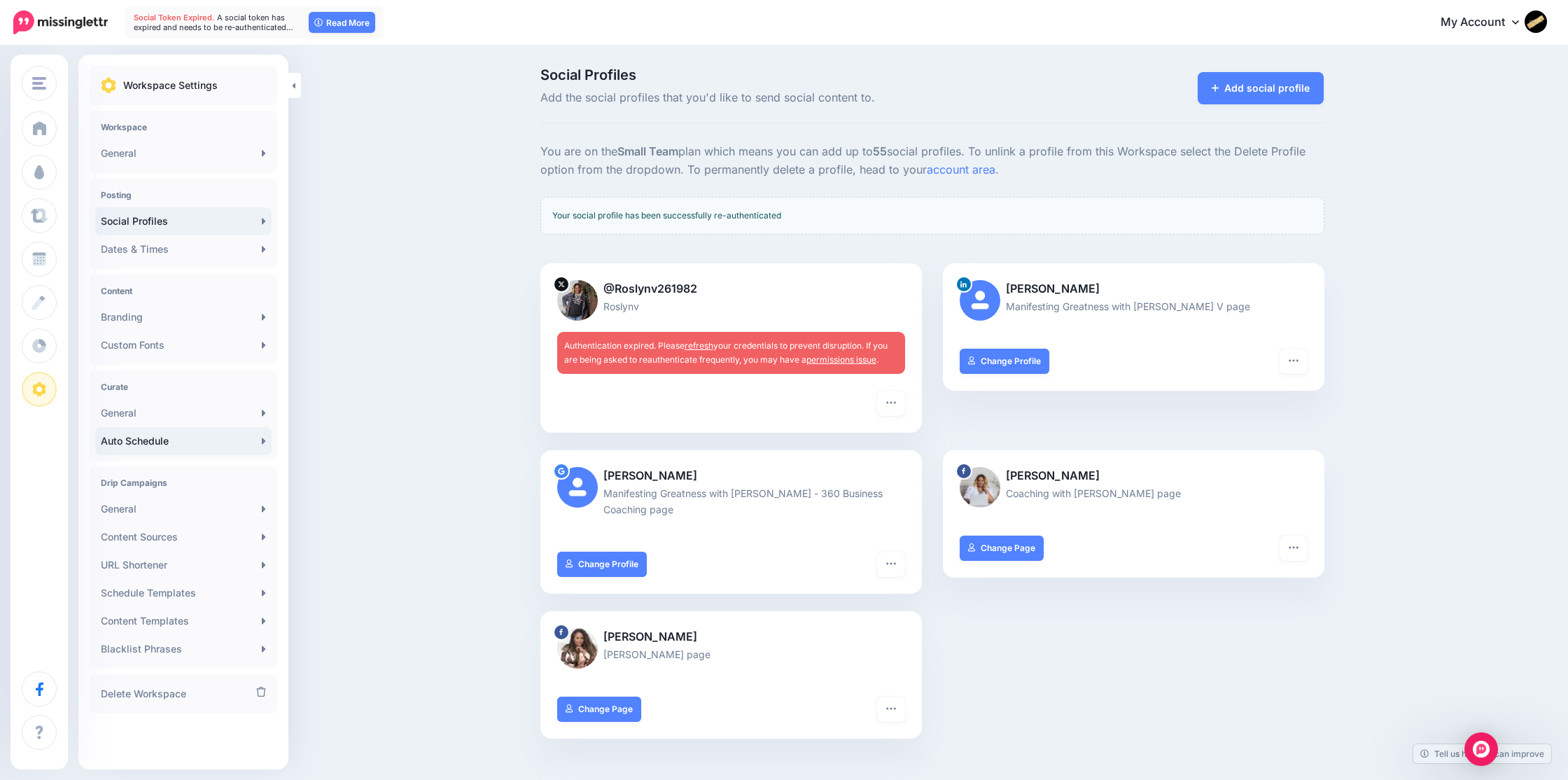
click at [128, 443] on link "Auto Schedule" at bounding box center [183, 441] width 176 height 28
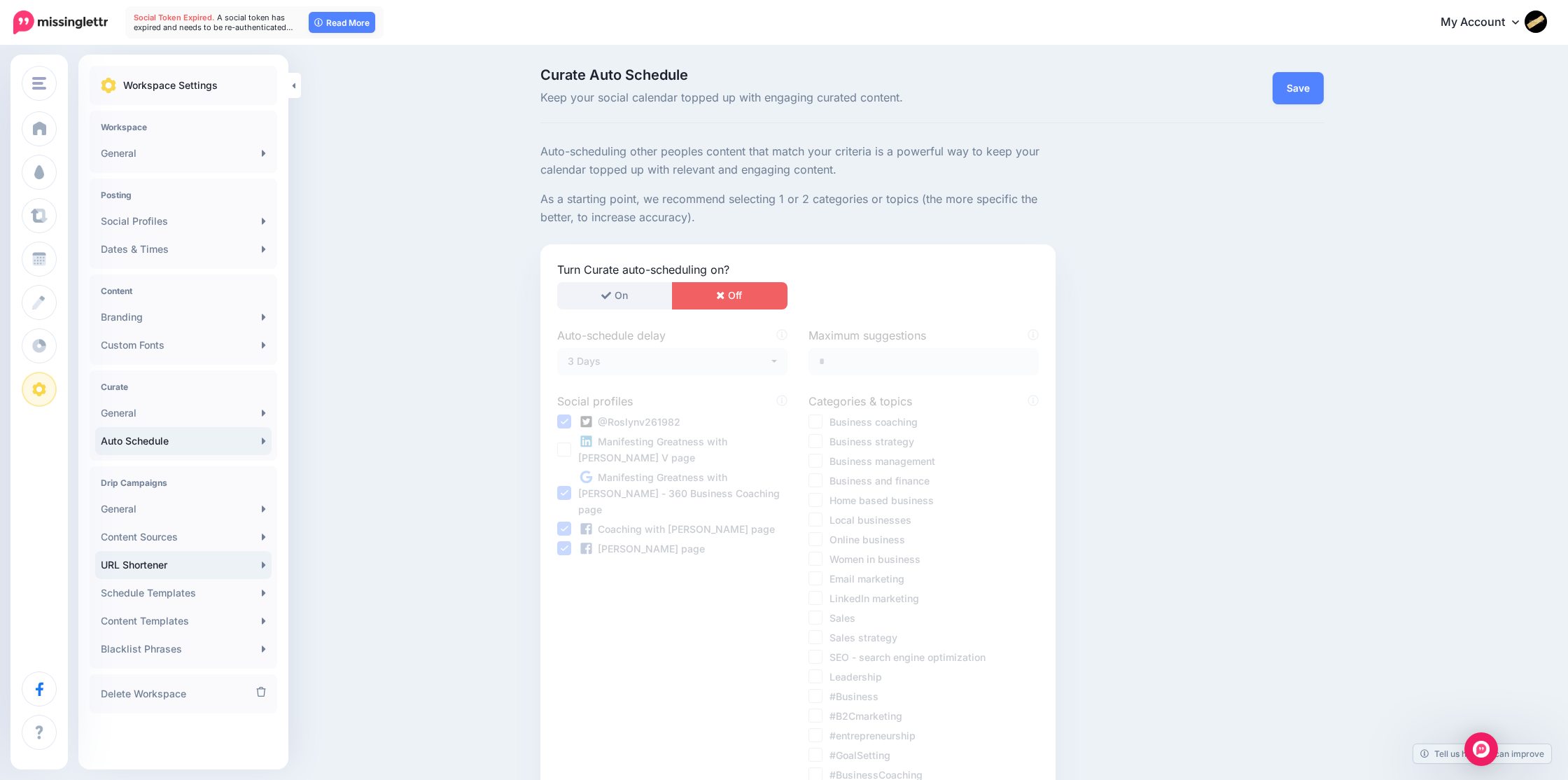
click at [177, 563] on link "URL Shortener" at bounding box center [183, 565] width 176 height 28
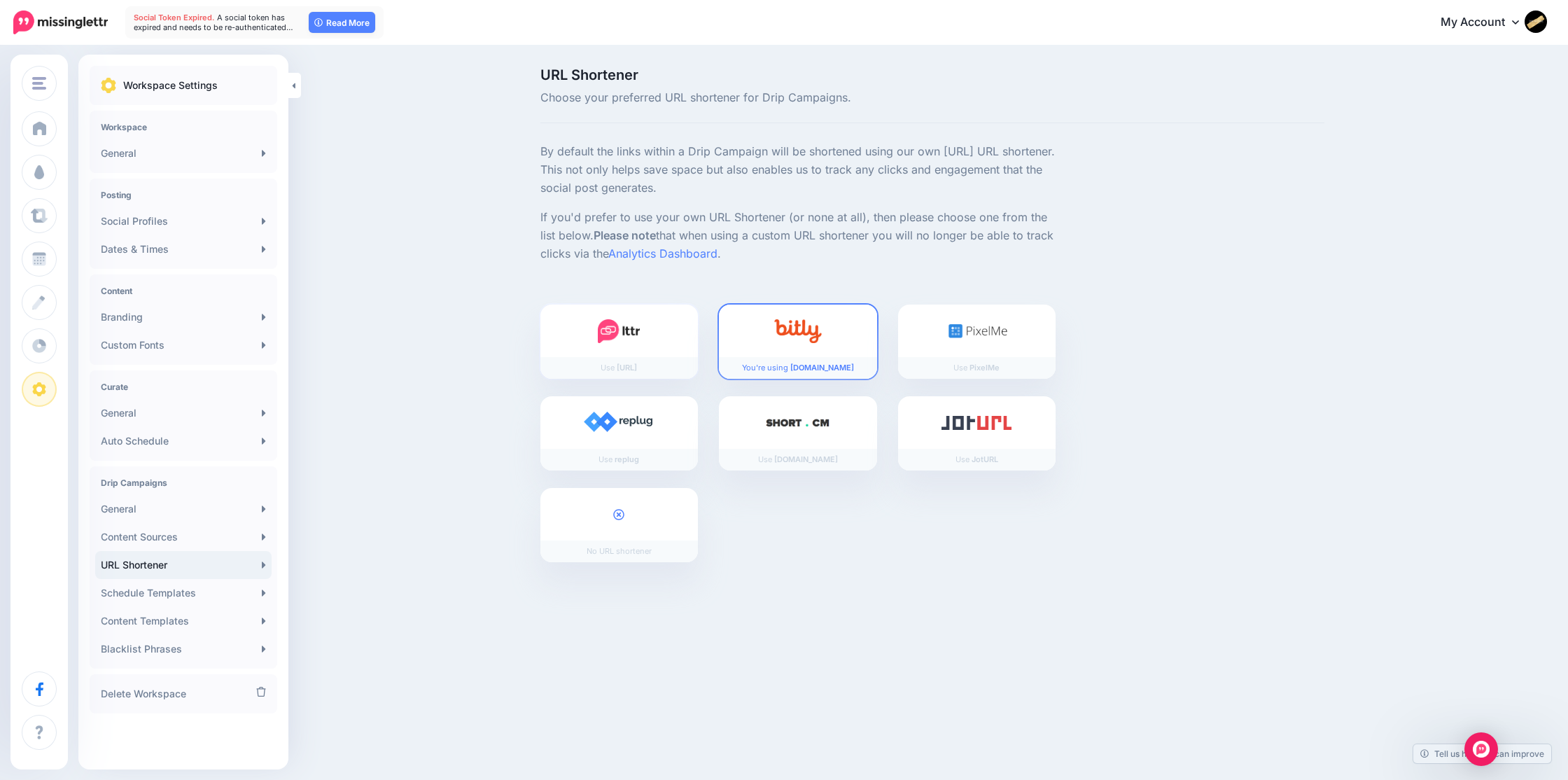
click at [614, 336] on img at bounding box center [619, 330] width 42 height 23
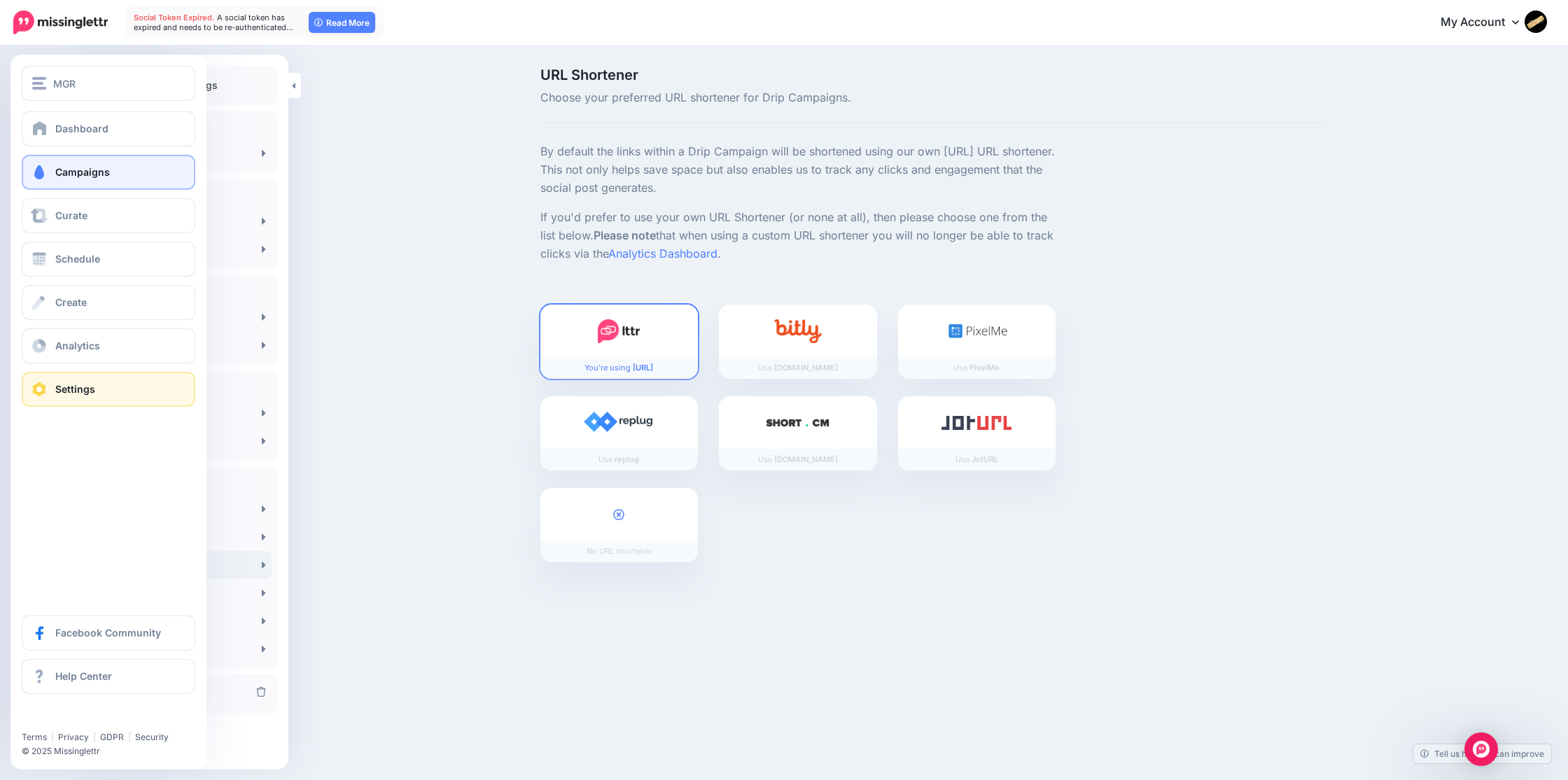
click at [67, 171] on span "Campaigns" at bounding box center [83, 172] width 55 height 12
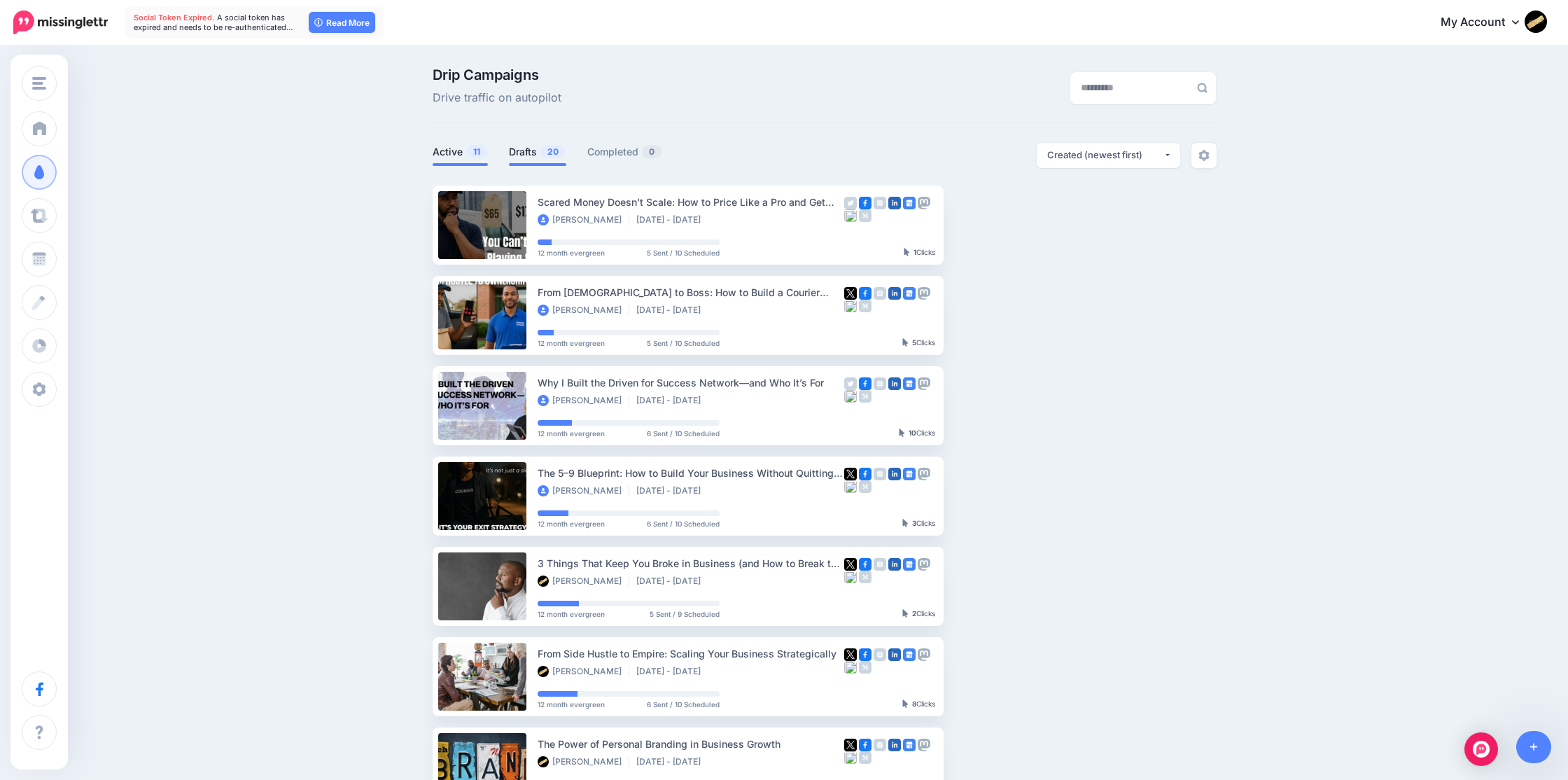
click at [526, 156] on link "Drafts 20" at bounding box center [538, 151] width 57 height 17
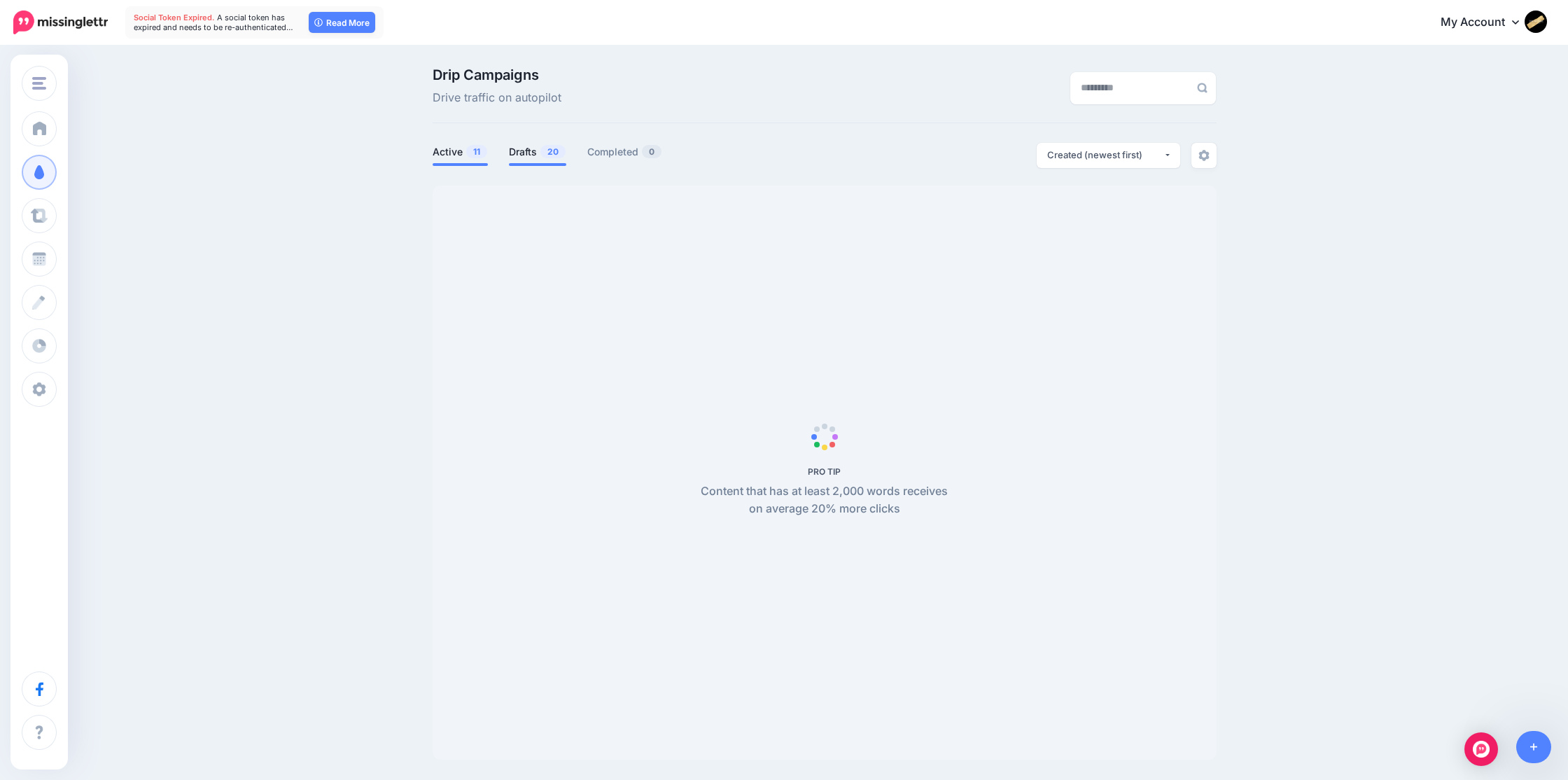
click at [448, 149] on link "Active 11" at bounding box center [460, 151] width 56 height 17
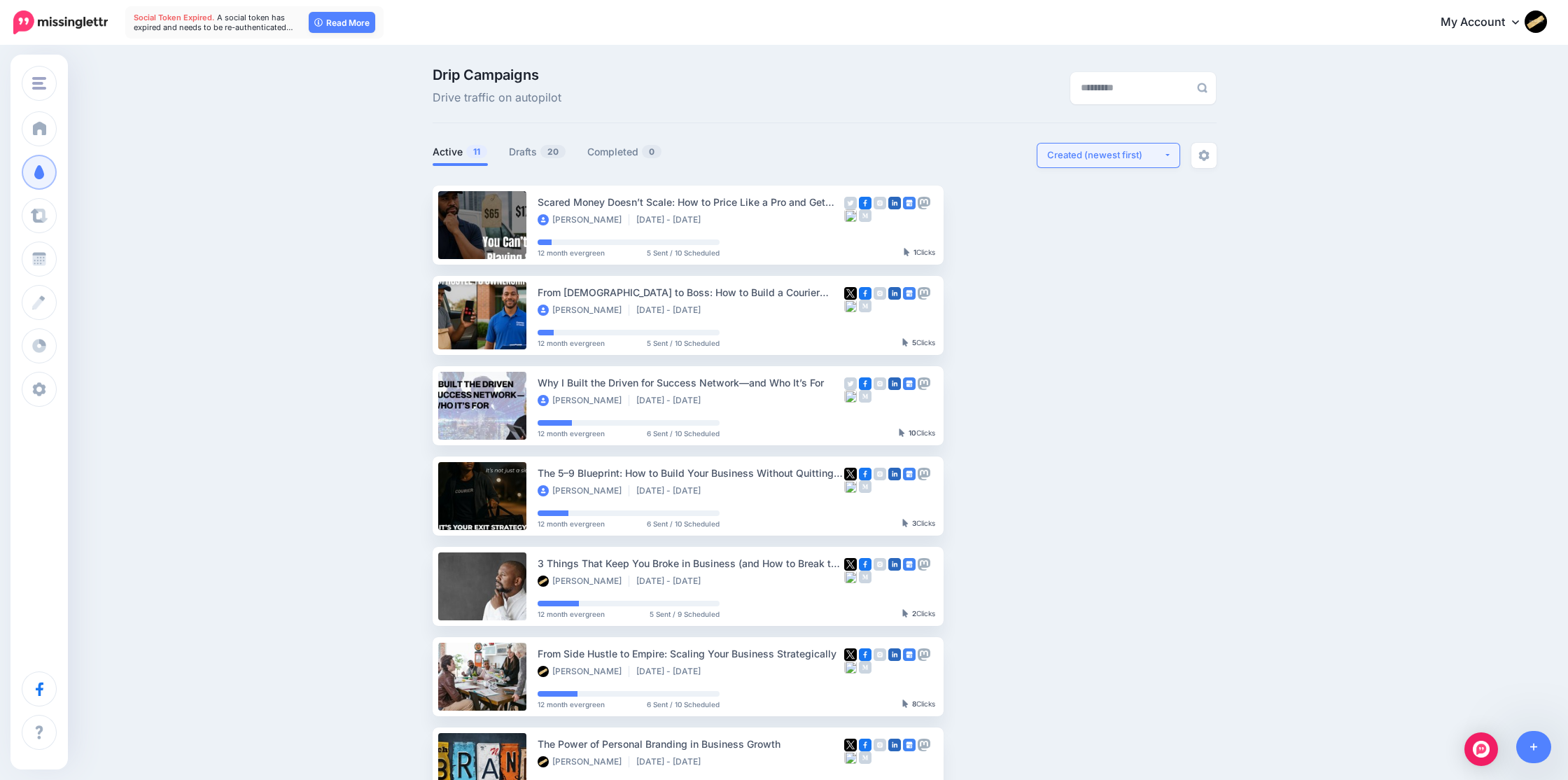
click at [1114, 159] on div "Created (newest first)" at bounding box center [1105, 155] width 116 height 13
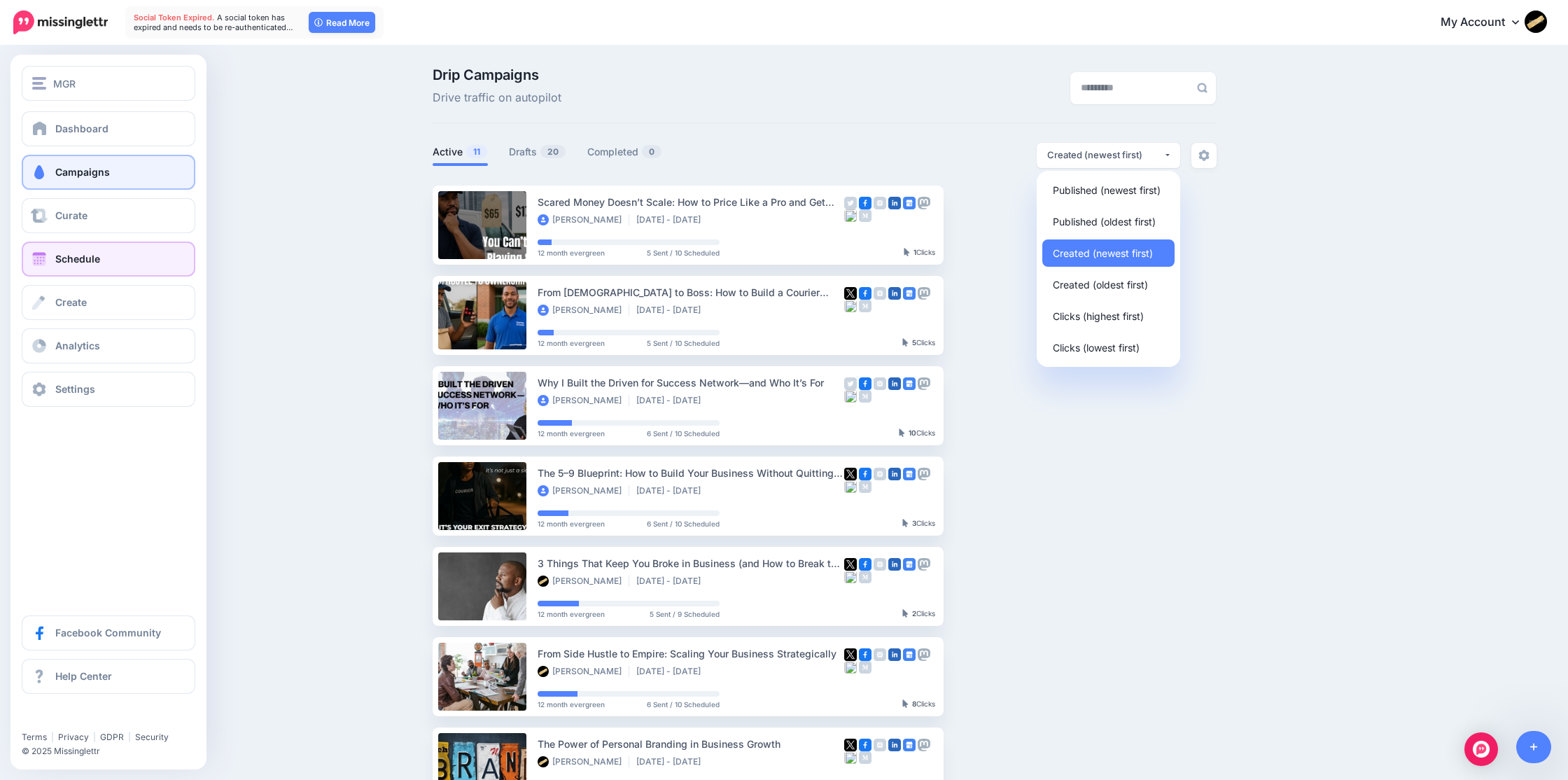
click at [50, 258] on link "Schedule" at bounding box center [109, 259] width 174 height 35
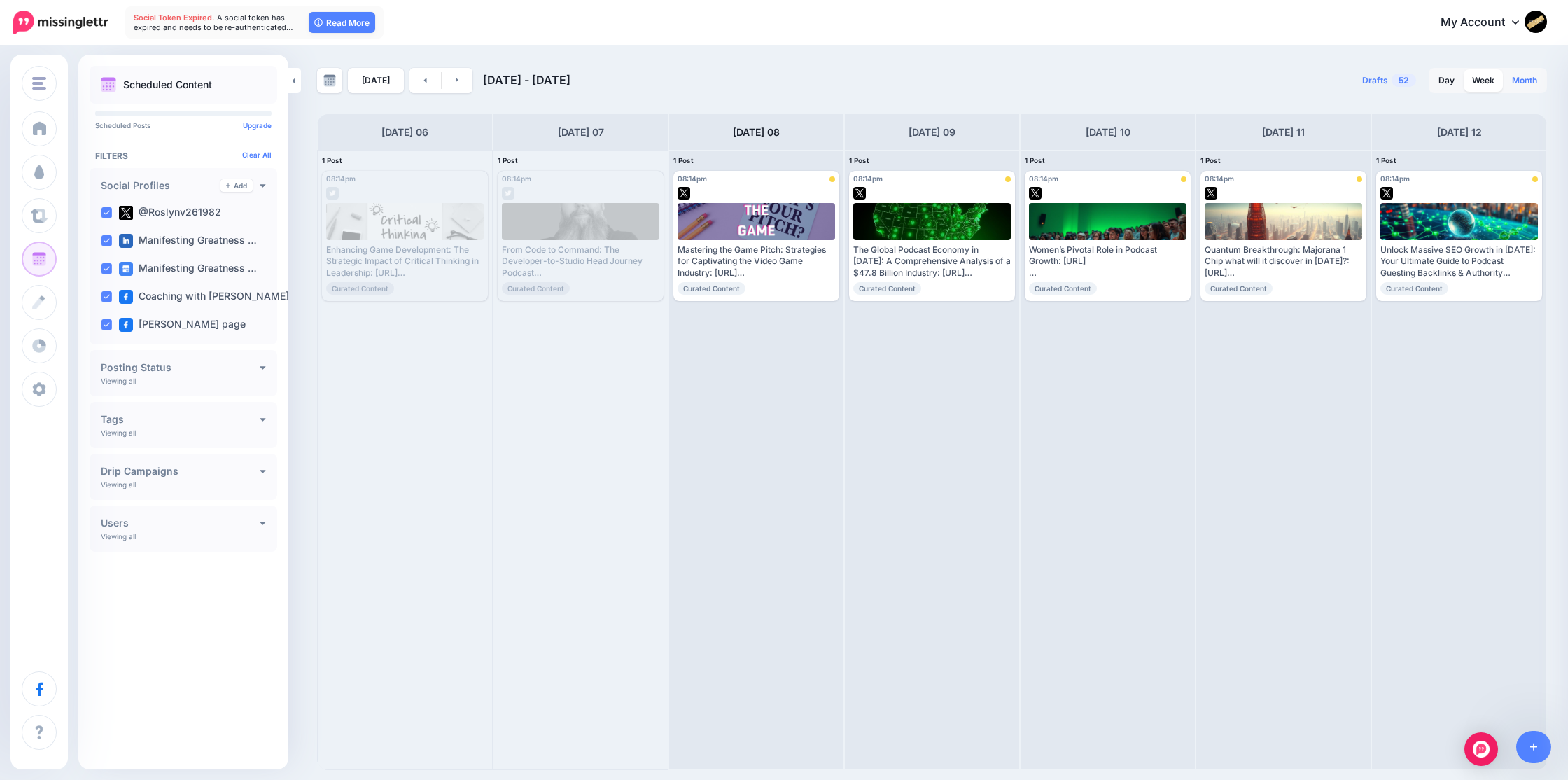
click at [1523, 80] on link "Month" at bounding box center [1525, 81] width 42 height 23
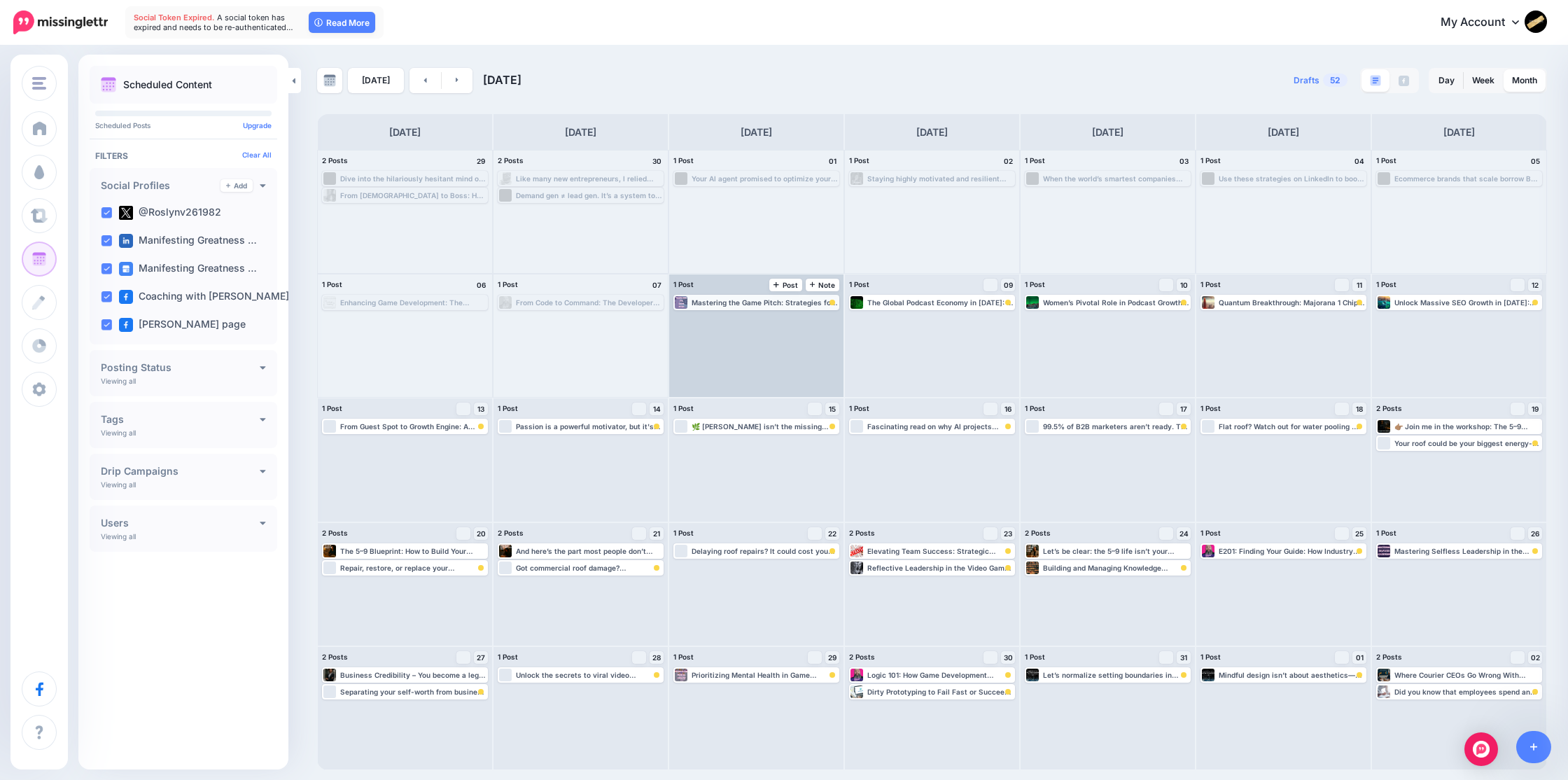
click at [758, 303] on div "Mastering the Game Pitch: Strategies for Captivating the Video Game Industry: […" at bounding box center [764, 302] width 146 height 9
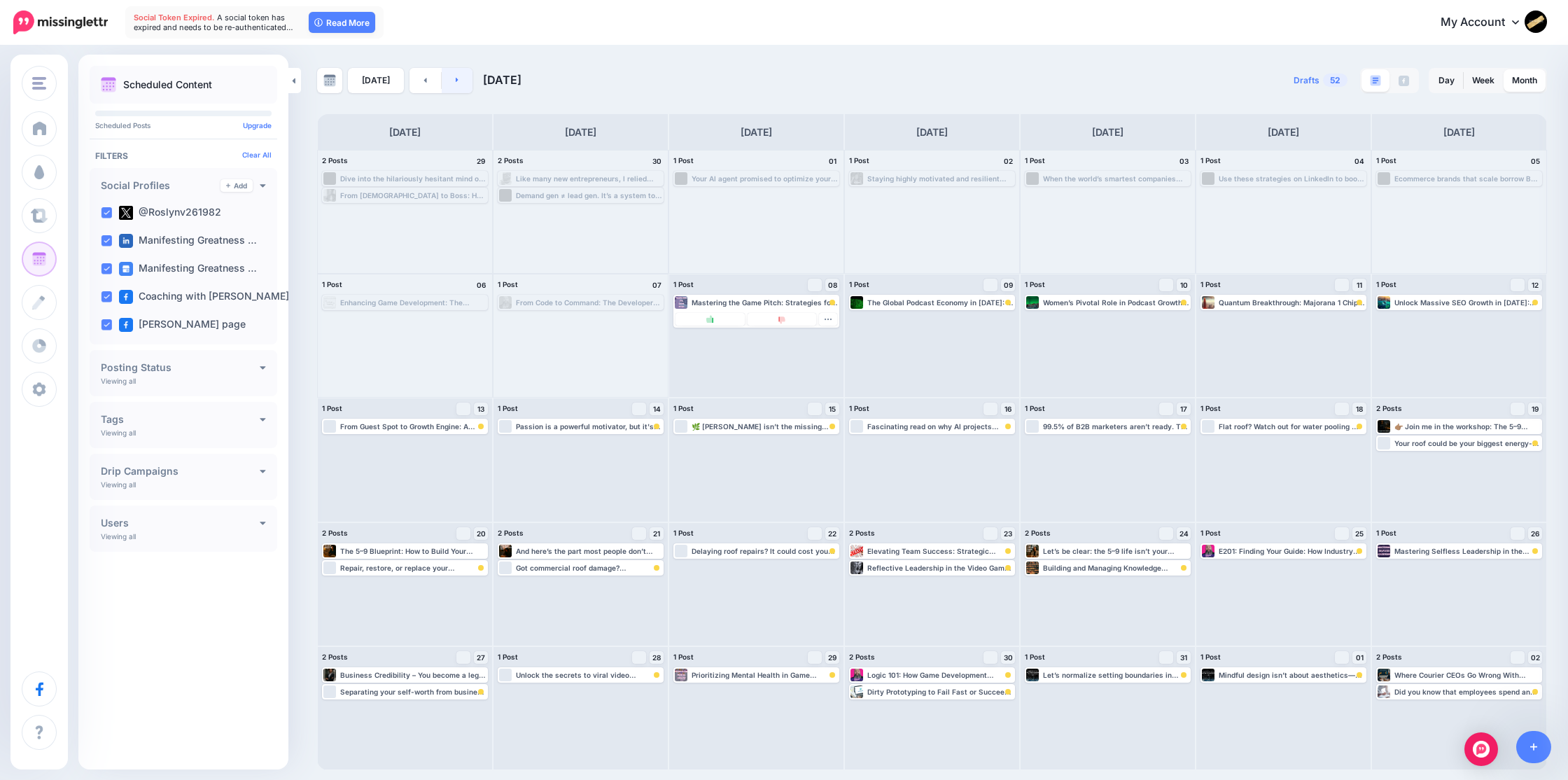
click at [456, 80] on icon at bounding box center [457, 80] width 3 height 5
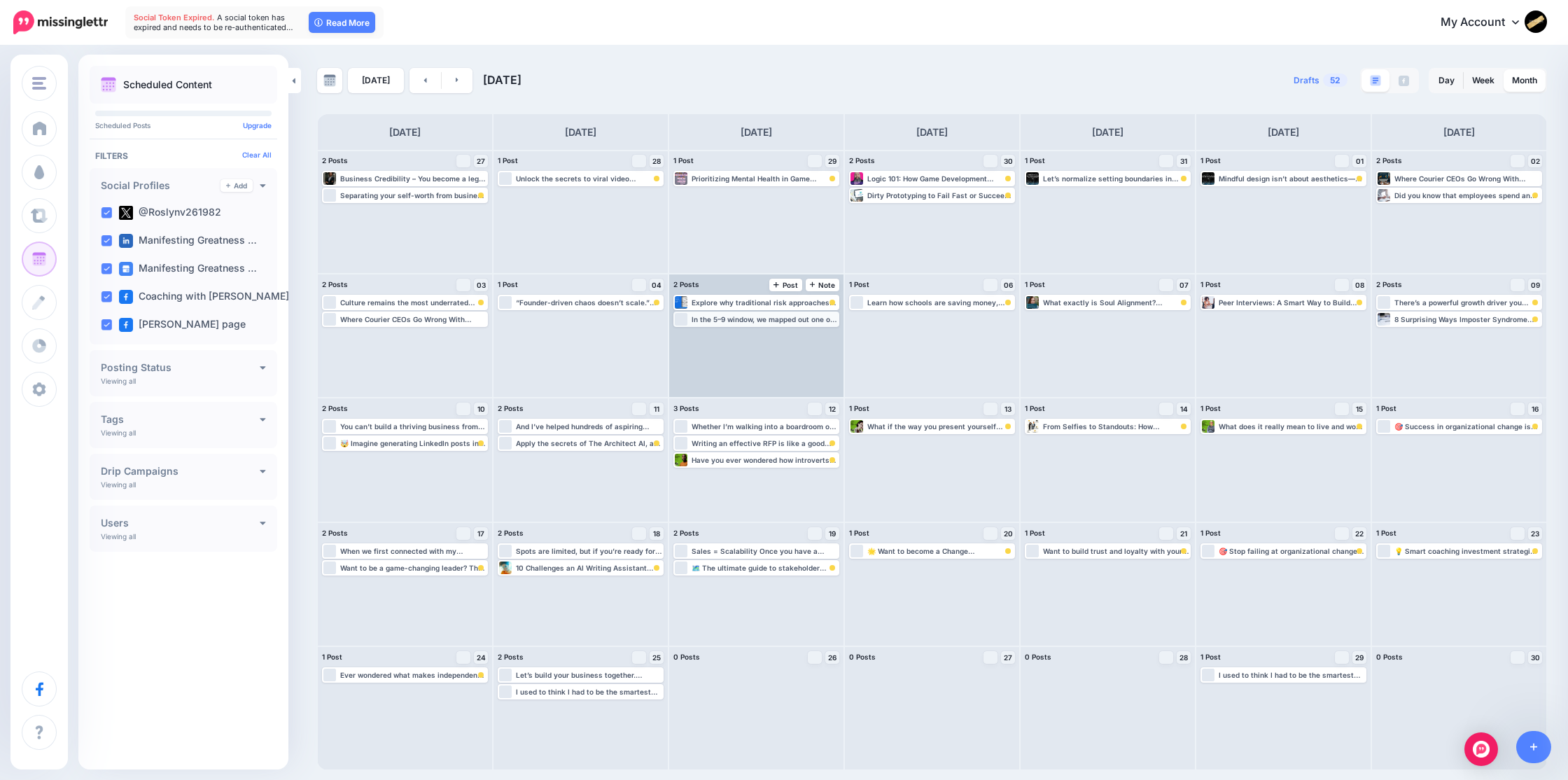
click at [705, 322] on div "In the 5–9 window, we mapped out one of my student's services, registered her L…" at bounding box center [764, 320] width 146 height 9
click at [739, 334] on span "Edit" at bounding box center [740, 336] width 11 height 7
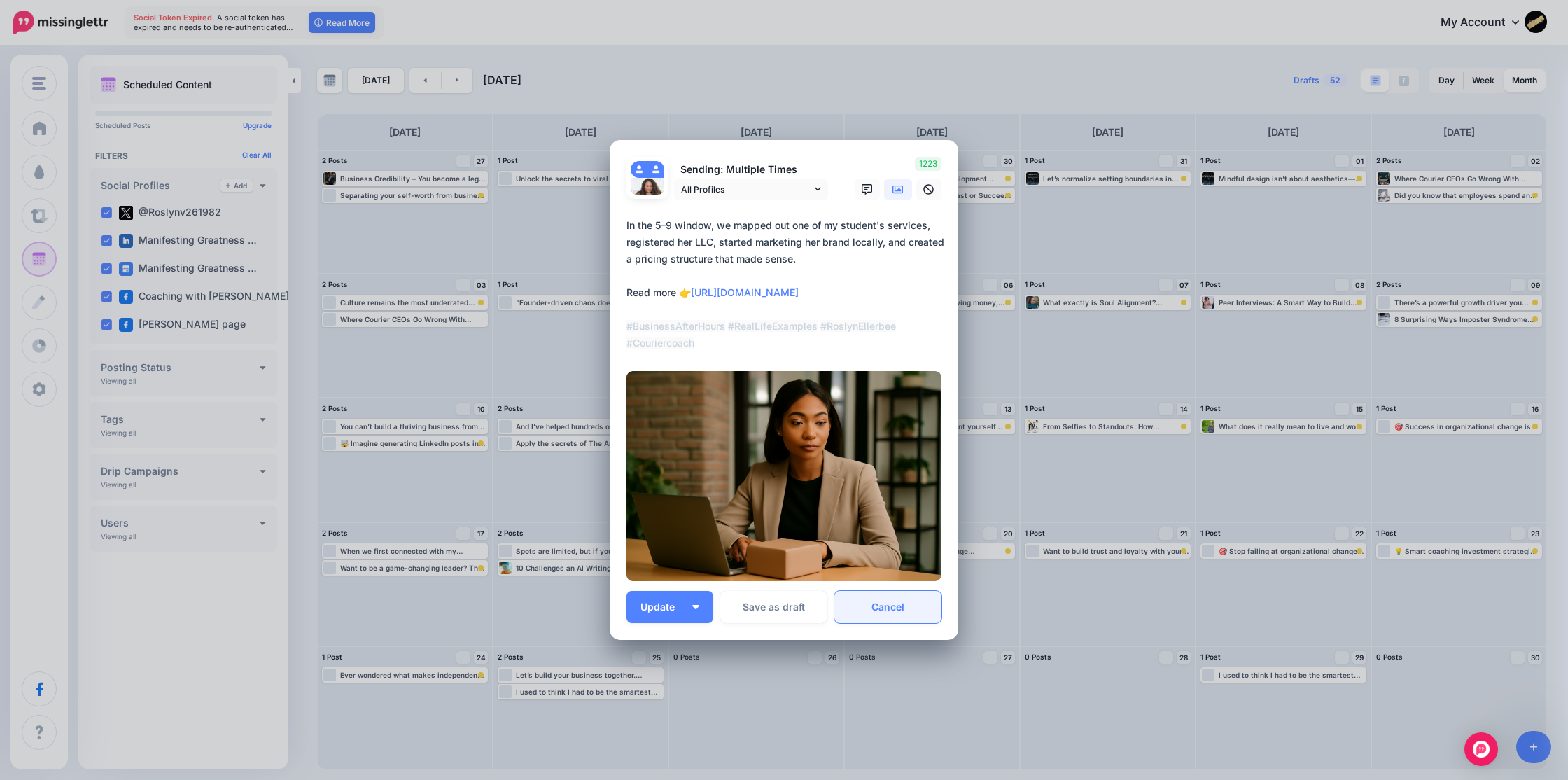
click at [876, 611] on link "Cancel" at bounding box center [887, 606] width 107 height 32
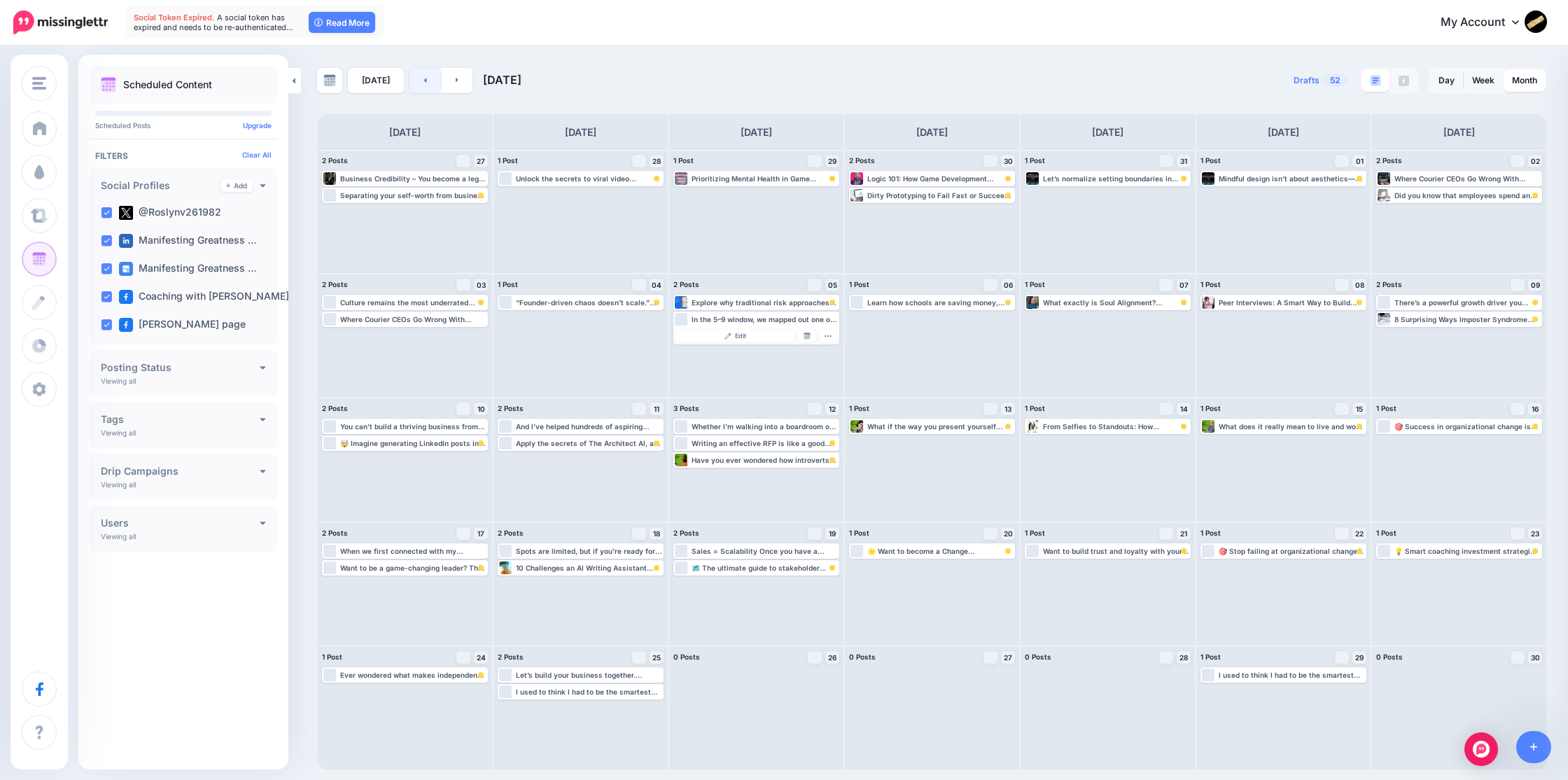
click at [426, 84] on link at bounding box center [425, 80] width 31 height 25
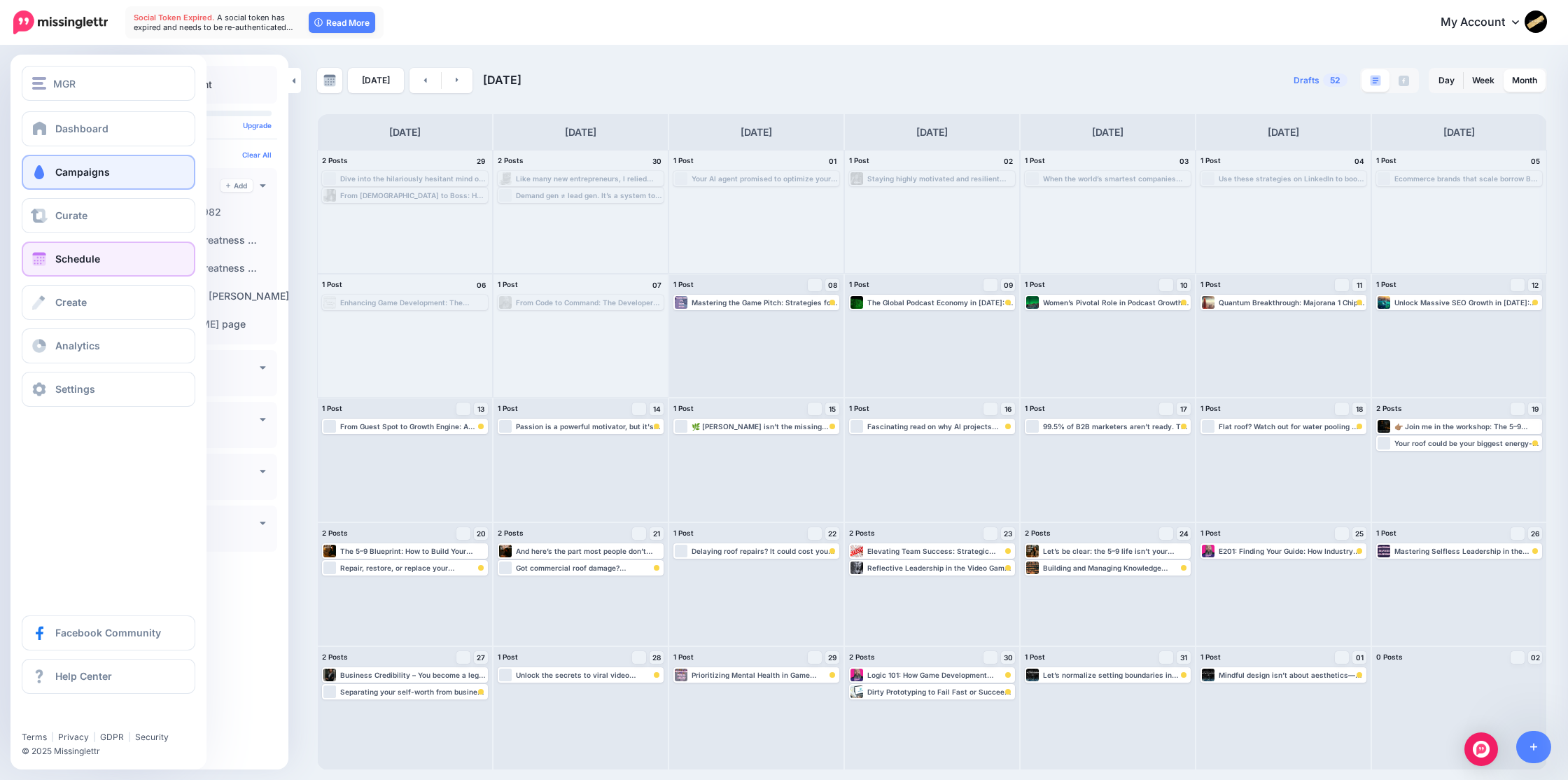
click at [78, 168] on span "Campaigns" at bounding box center [83, 172] width 55 height 12
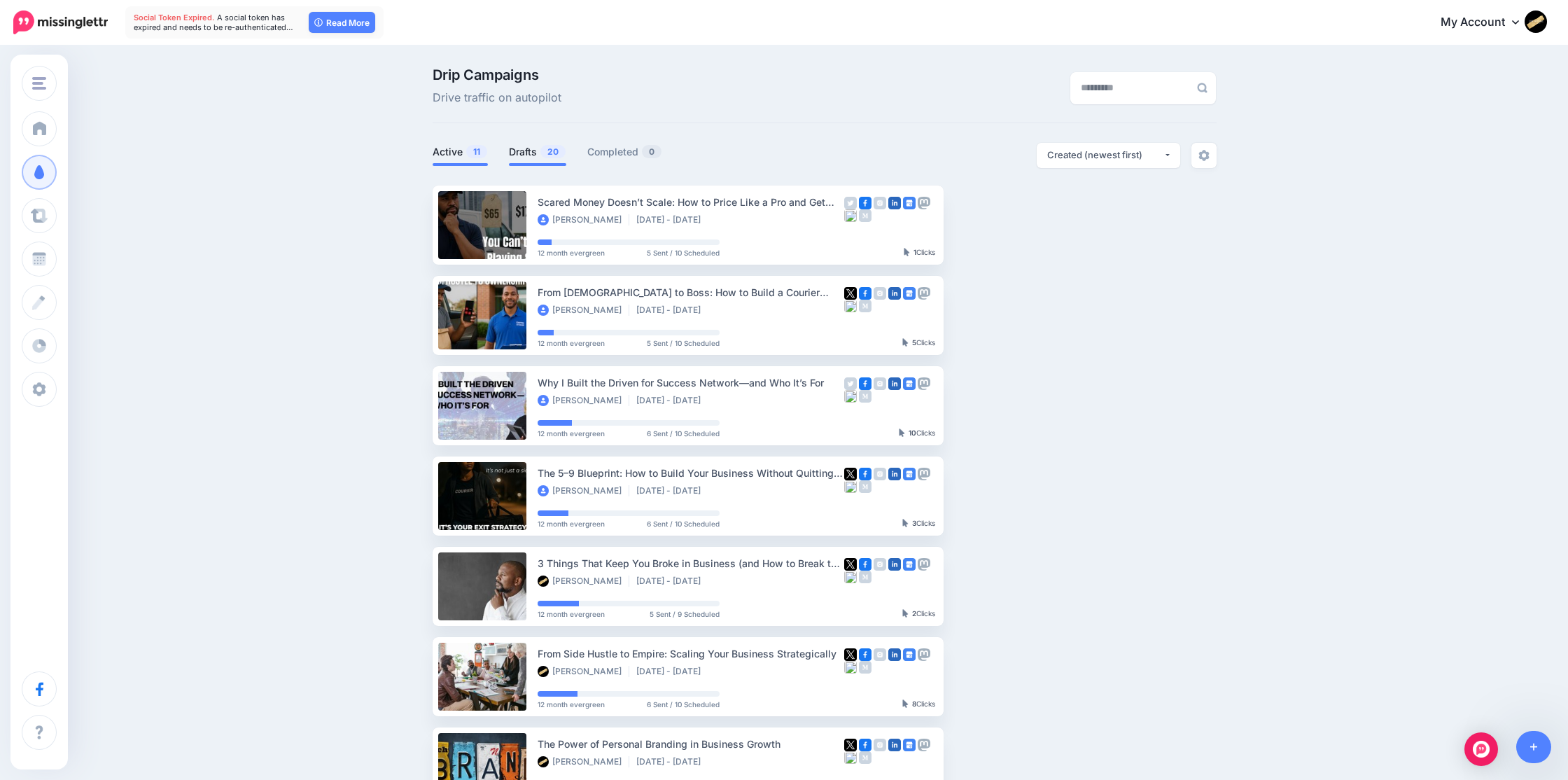
click at [525, 149] on link "Drafts 20" at bounding box center [538, 151] width 57 height 17
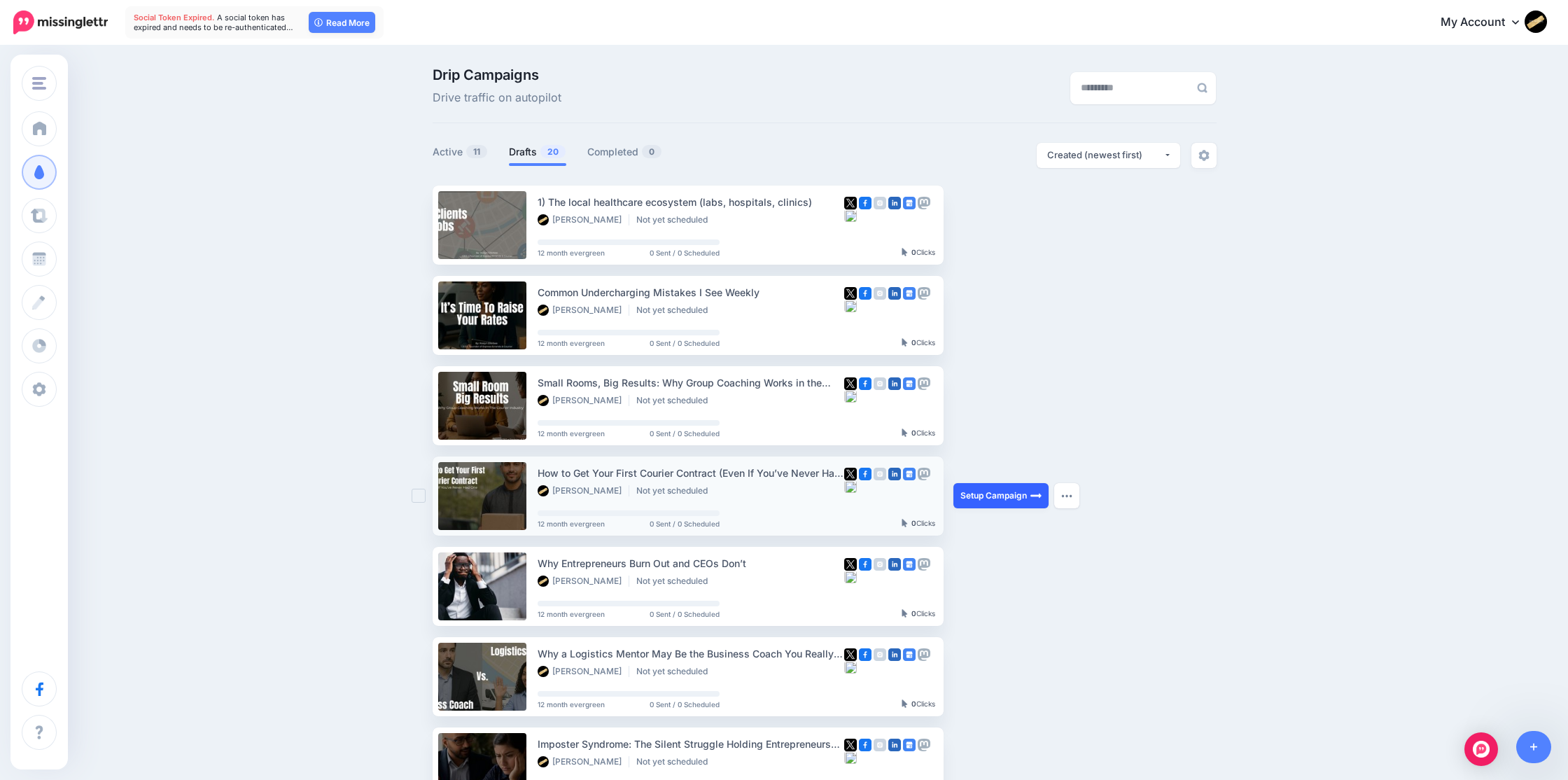
click at [992, 497] on link "Setup Campaign" at bounding box center [1001, 495] width 96 height 25
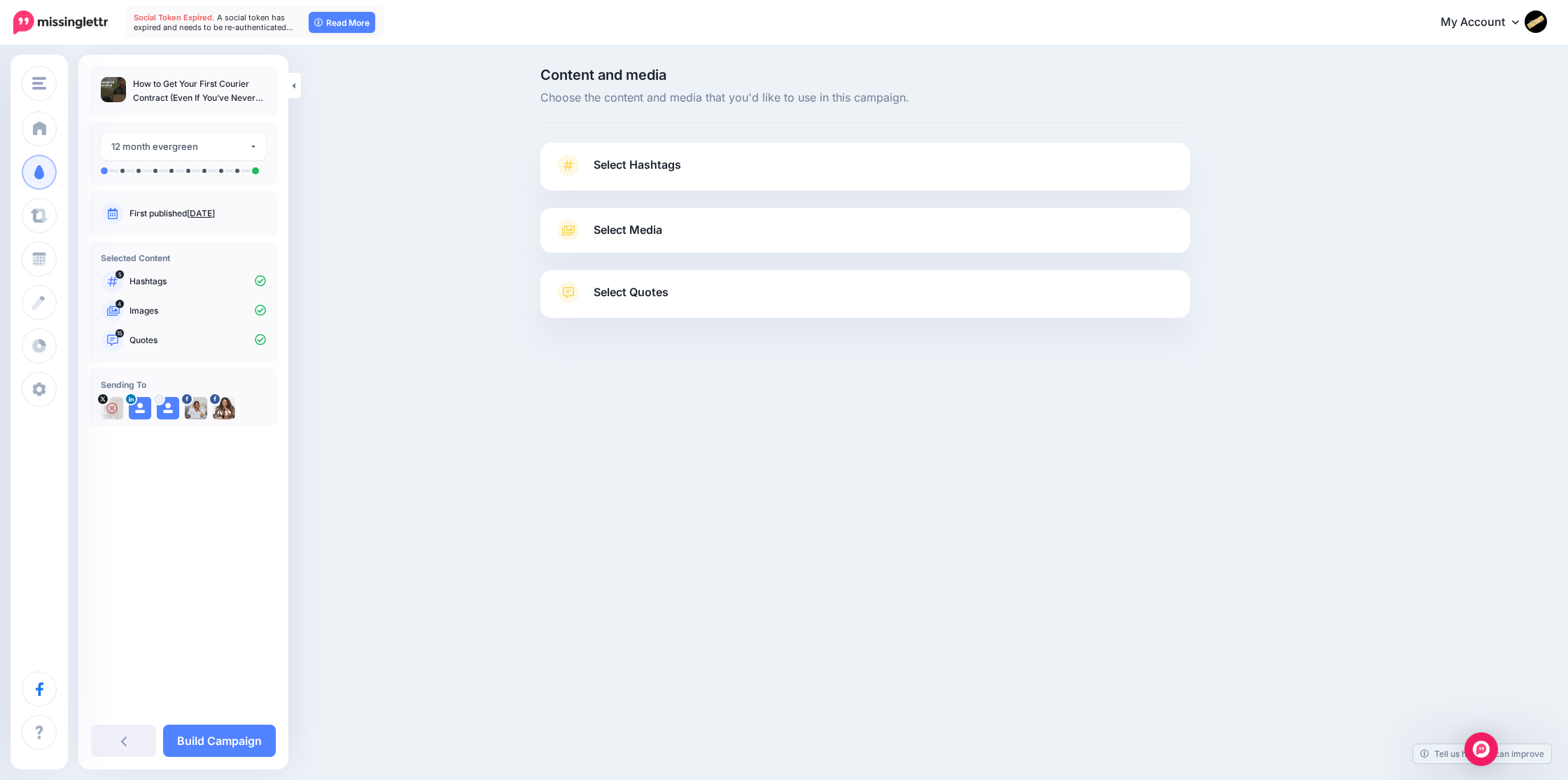
click at [638, 162] on span "Select Hashtags" at bounding box center [637, 165] width 88 height 19
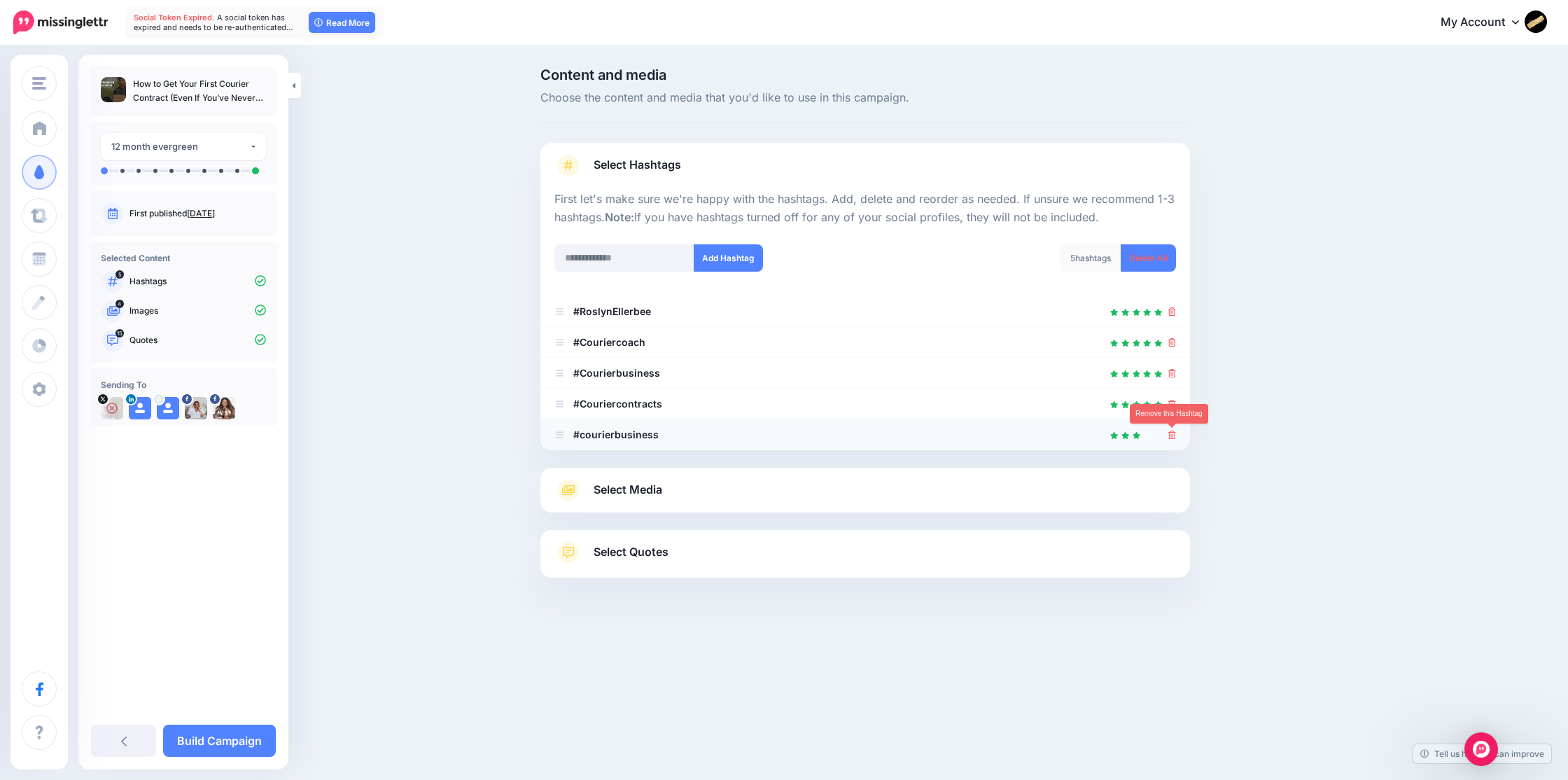
click at [1173, 434] on icon at bounding box center [1172, 435] width 8 height 9
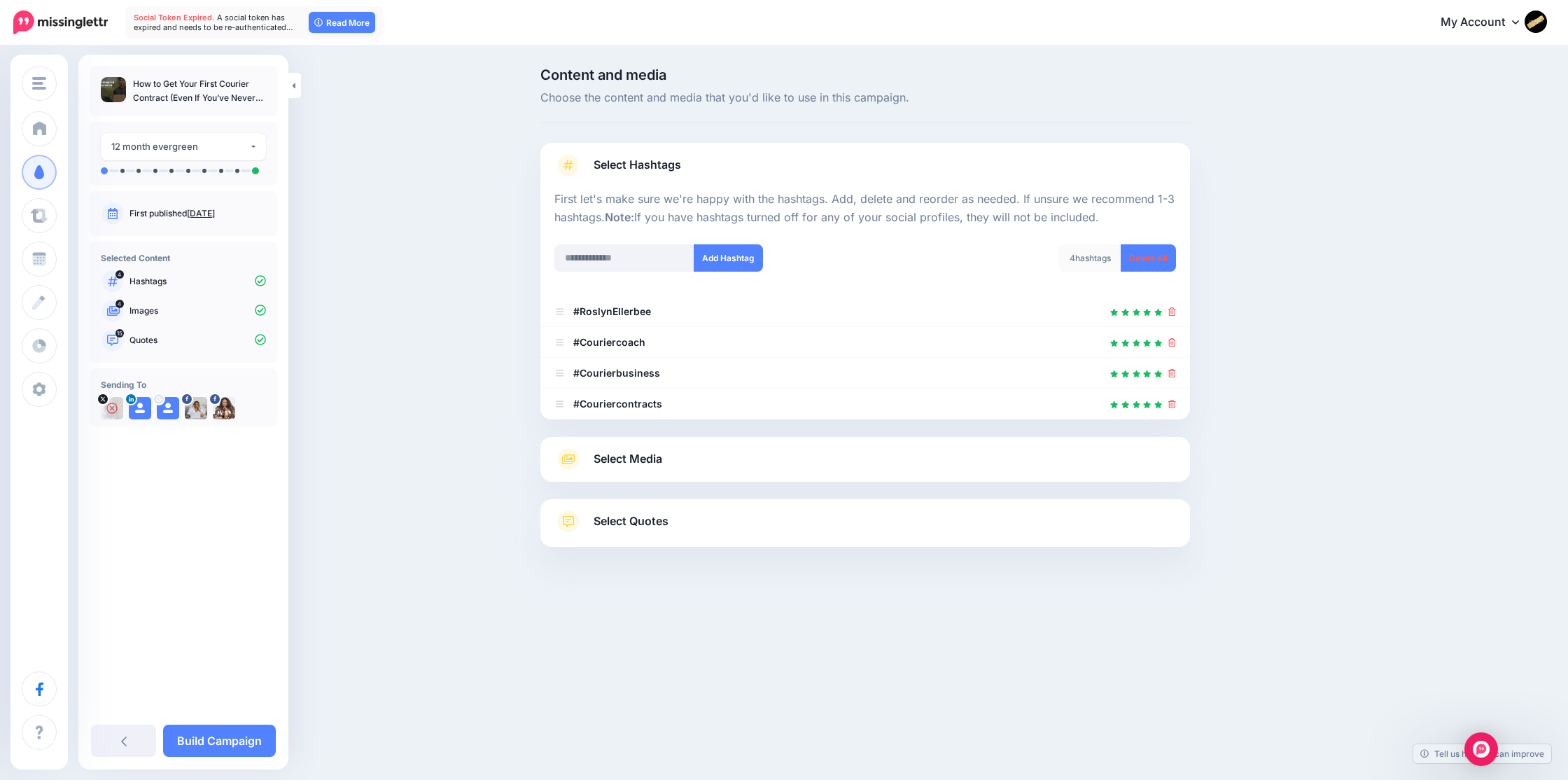
click at [614, 459] on span "Select Media" at bounding box center [627, 459] width 69 height 19
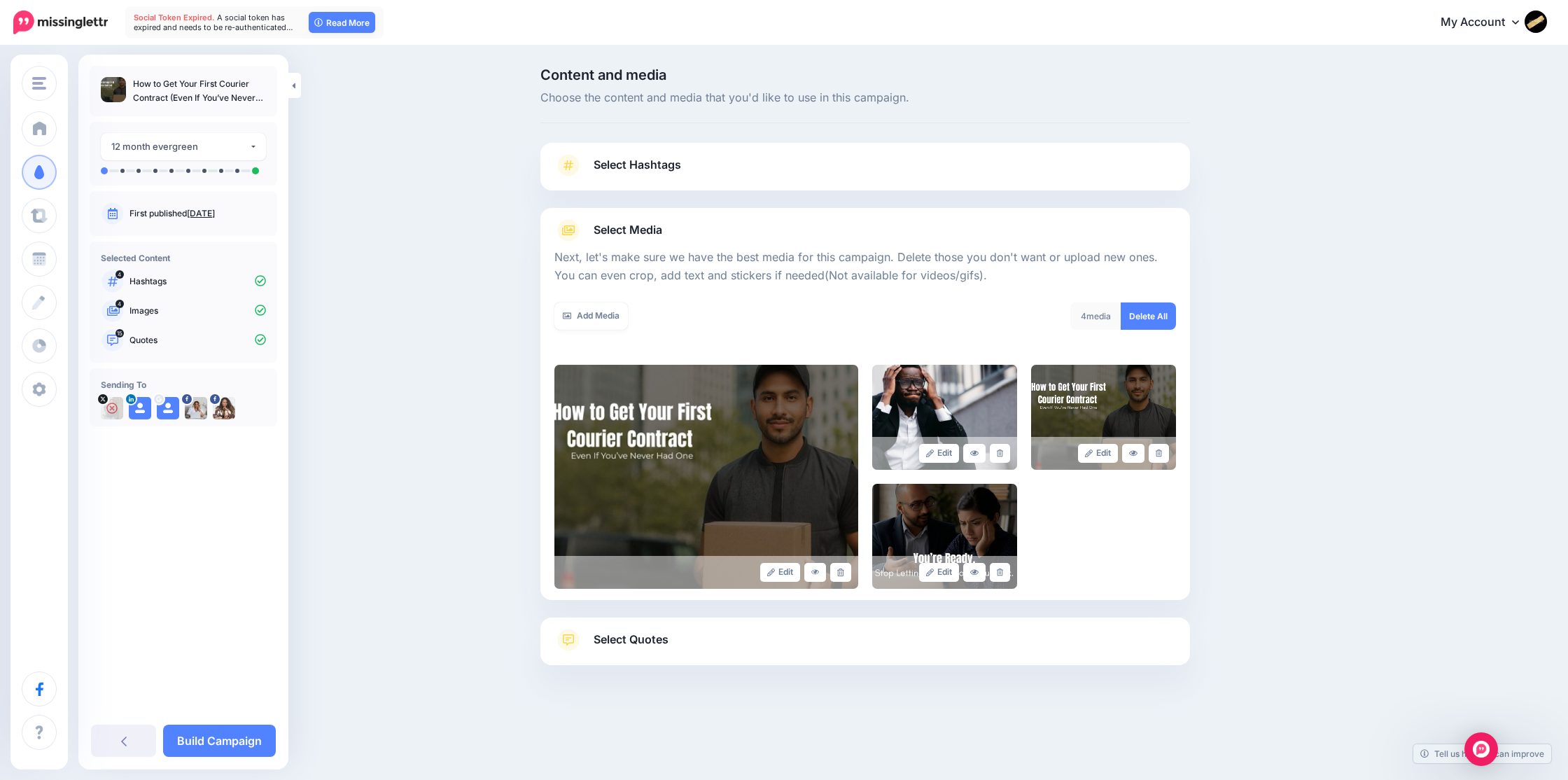
click at [631, 638] on span "Select Quotes" at bounding box center [631, 639] width 75 height 19
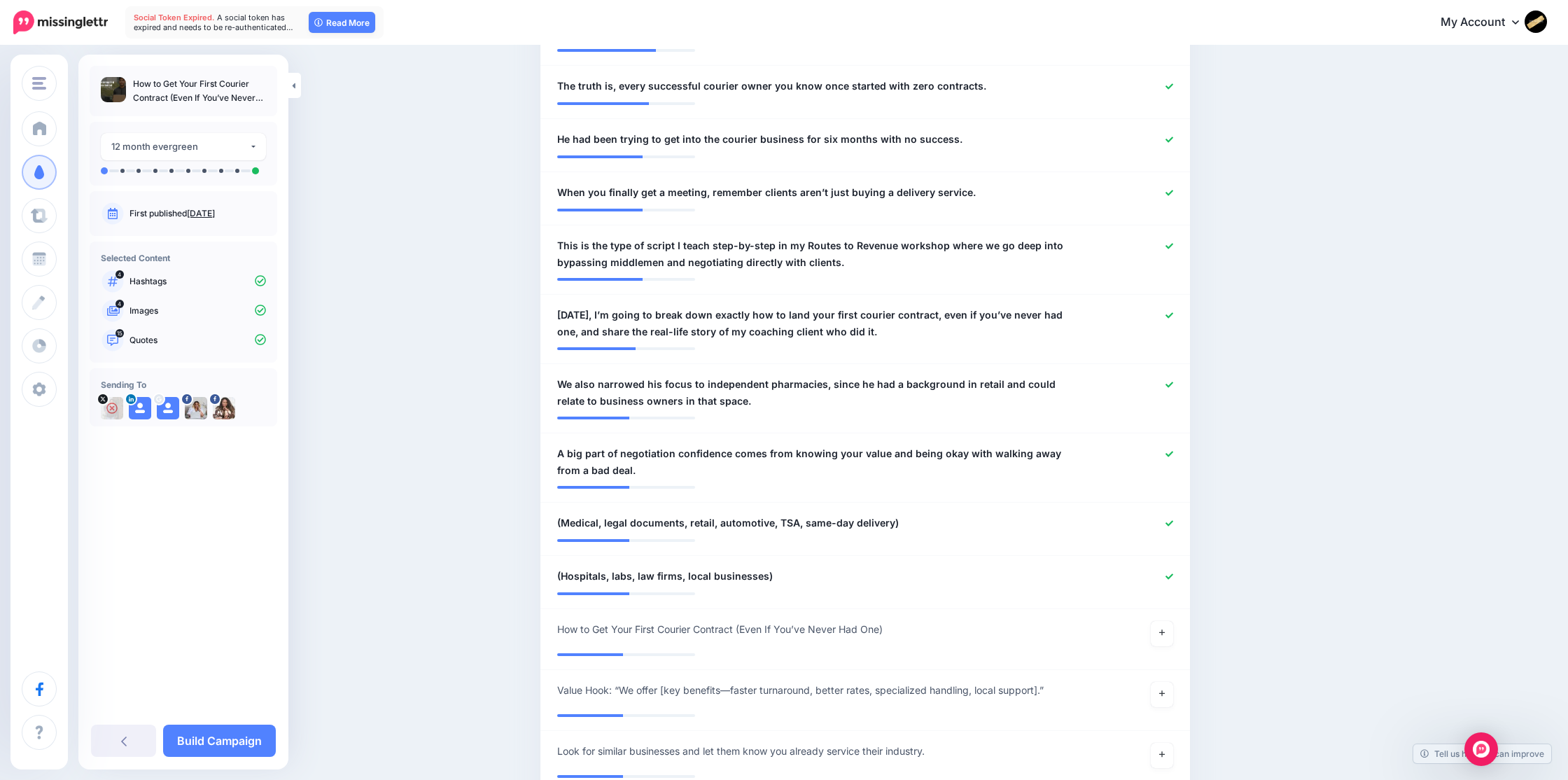
scroll to position [790, 0]
click at [750, 453] on span "A big part of negotiation confidence comes from knowing your value and being ok…" at bounding box center [811, 462] width 510 height 34
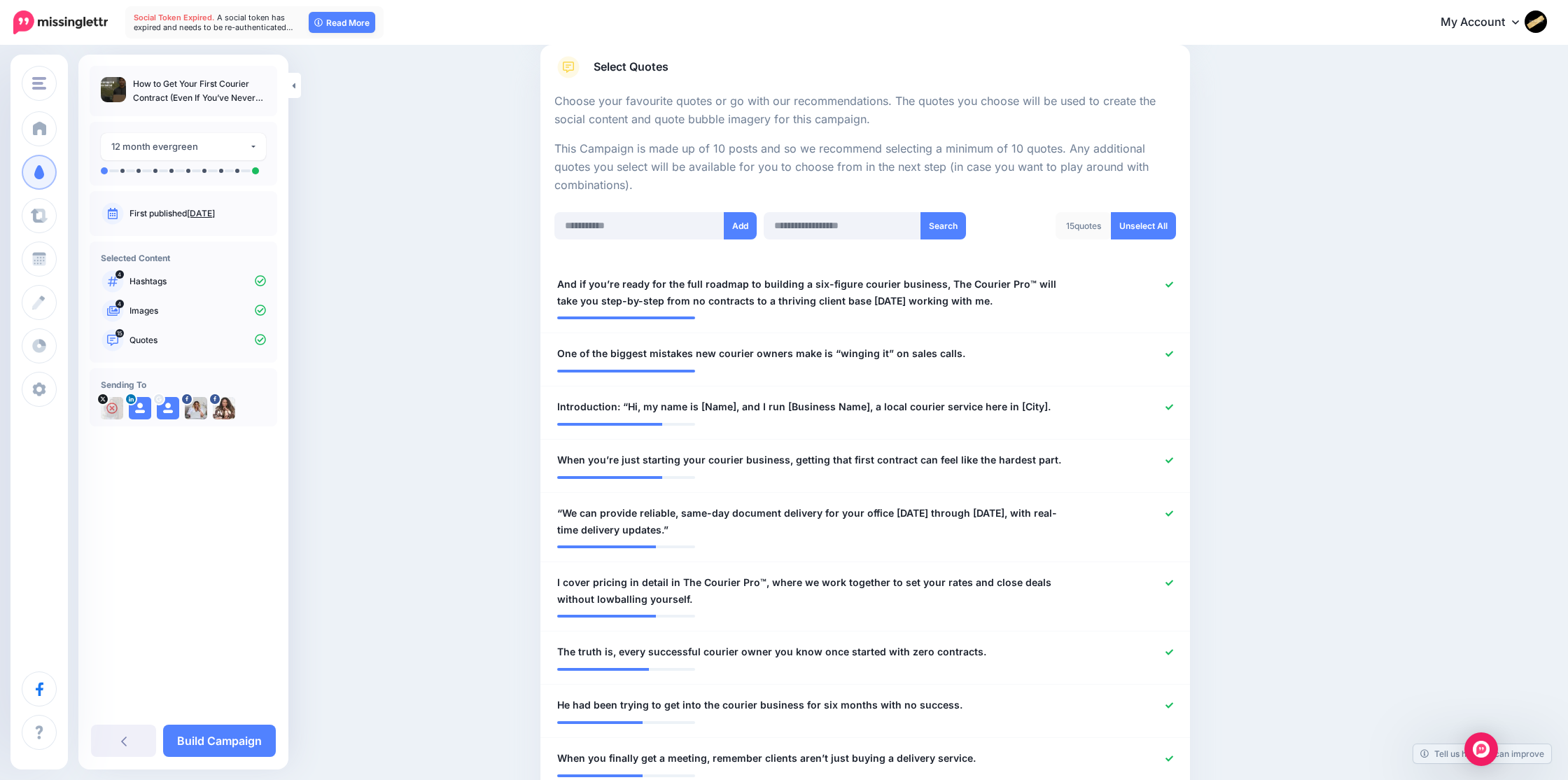
scroll to position [226, 0]
click at [1168, 405] on icon at bounding box center [1169, 406] width 8 height 8
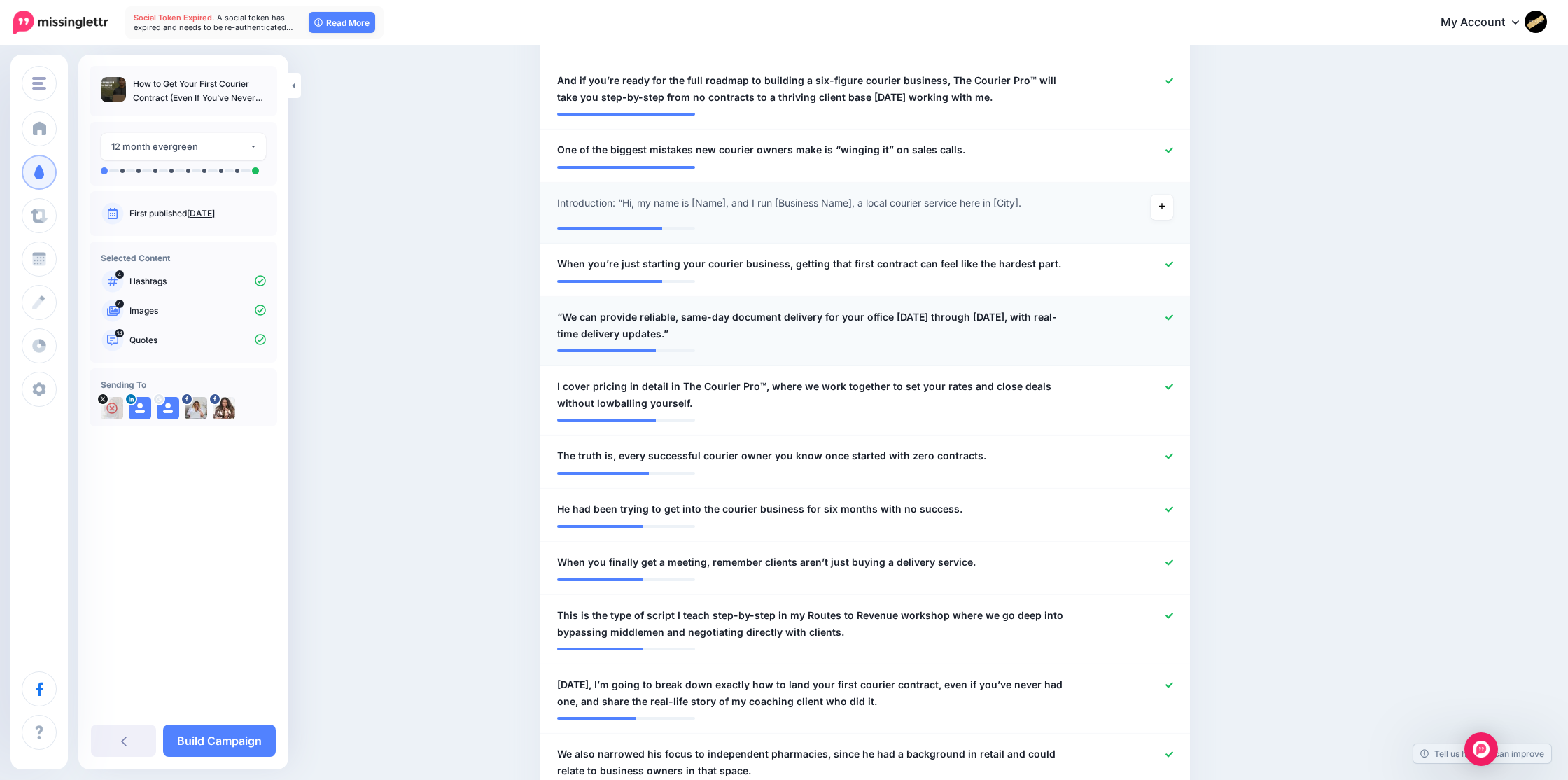
scroll to position [431, 0]
click at [1168, 314] on icon at bounding box center [1169, 315] width 8 height 8
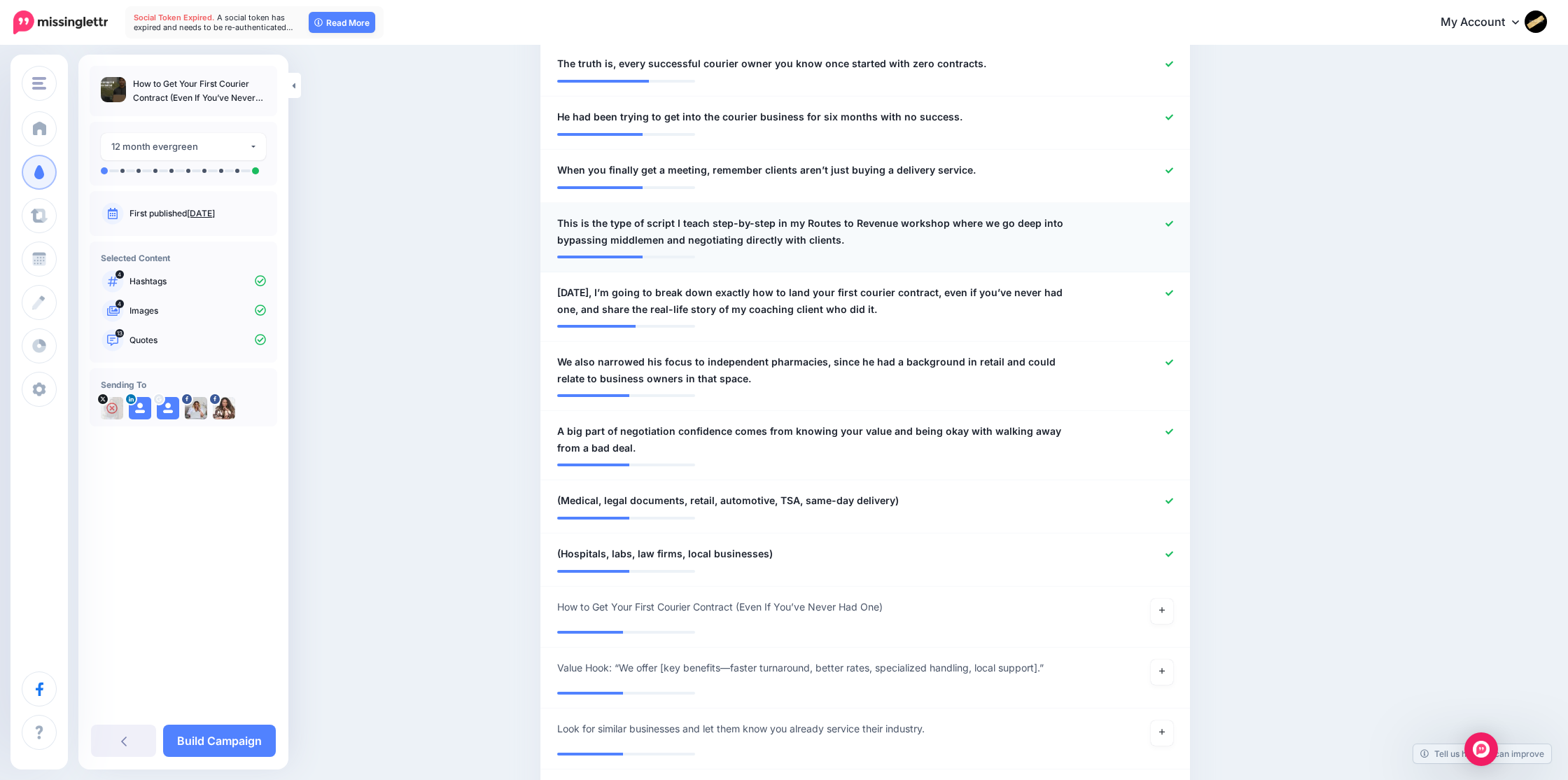
scroll to position [828, 0]
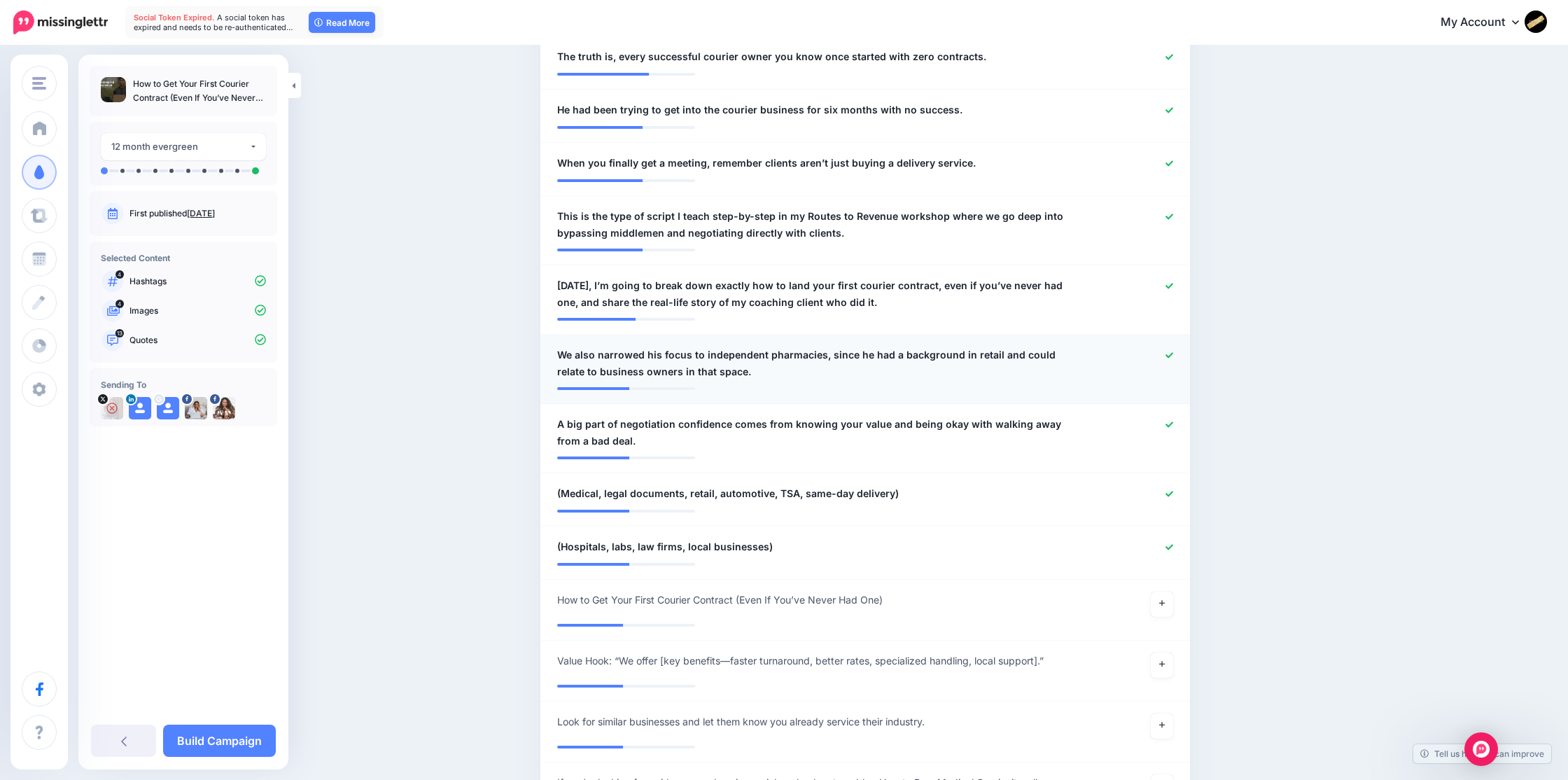
click at [1168, 353] on icon at bounding box center [1169, 354] width 8 height 8
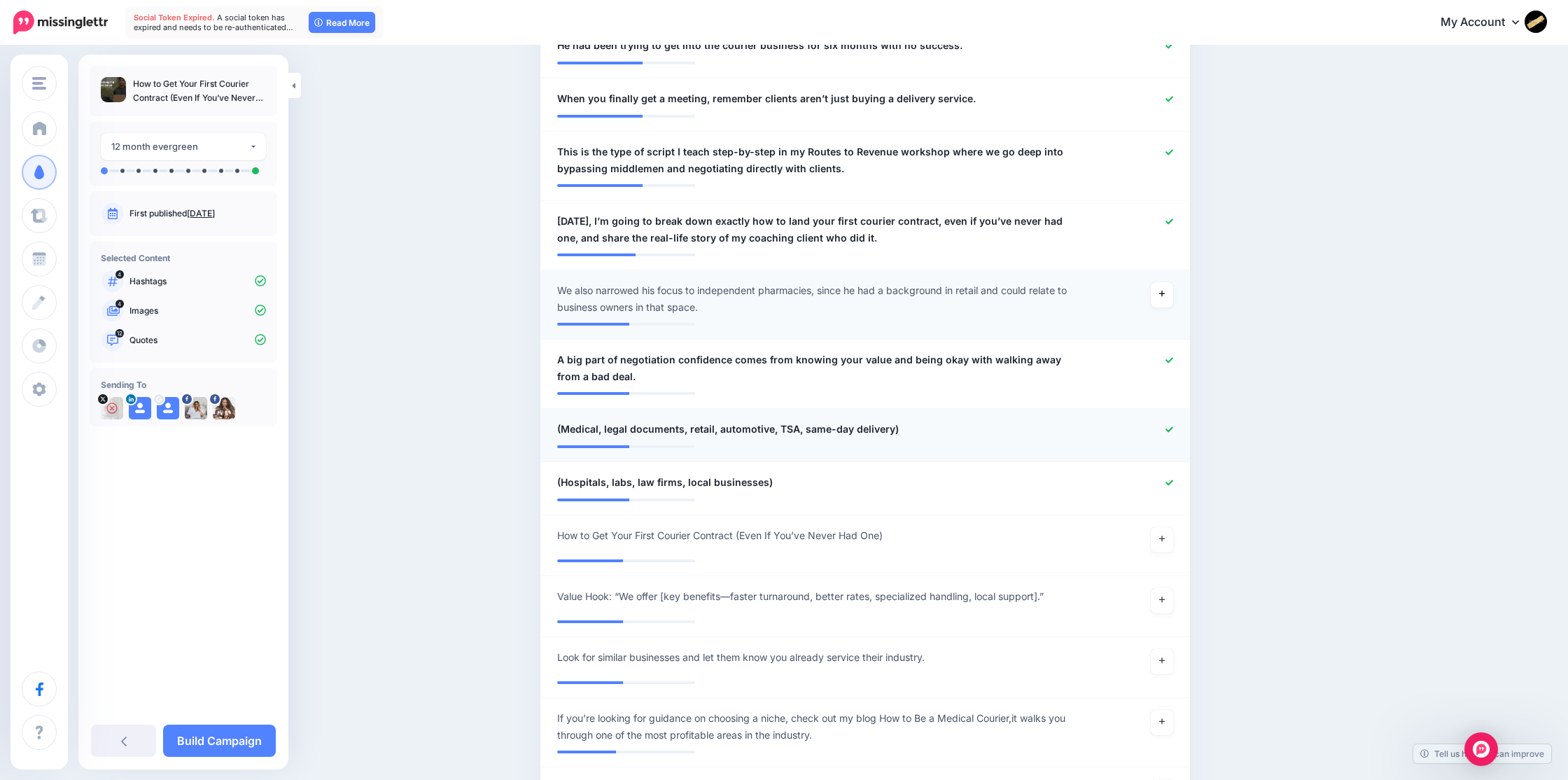
scroll to position [894, 0]
click at [1169, 426] on icon at bounding box center [1169, 427] width 8 height 8
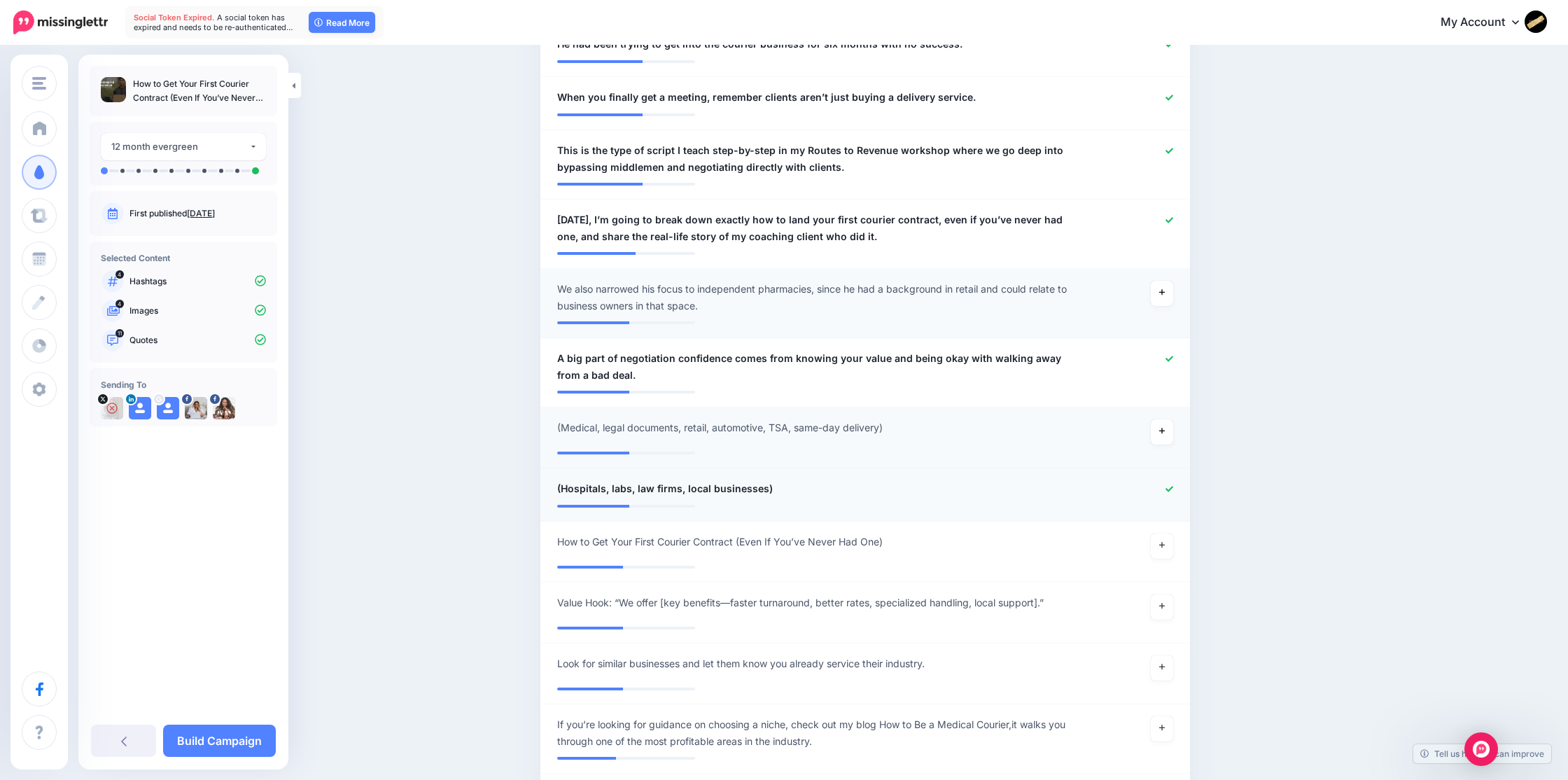
click at [1168, 488] on icon at bounding box center [1169, 488] width 8 height 8
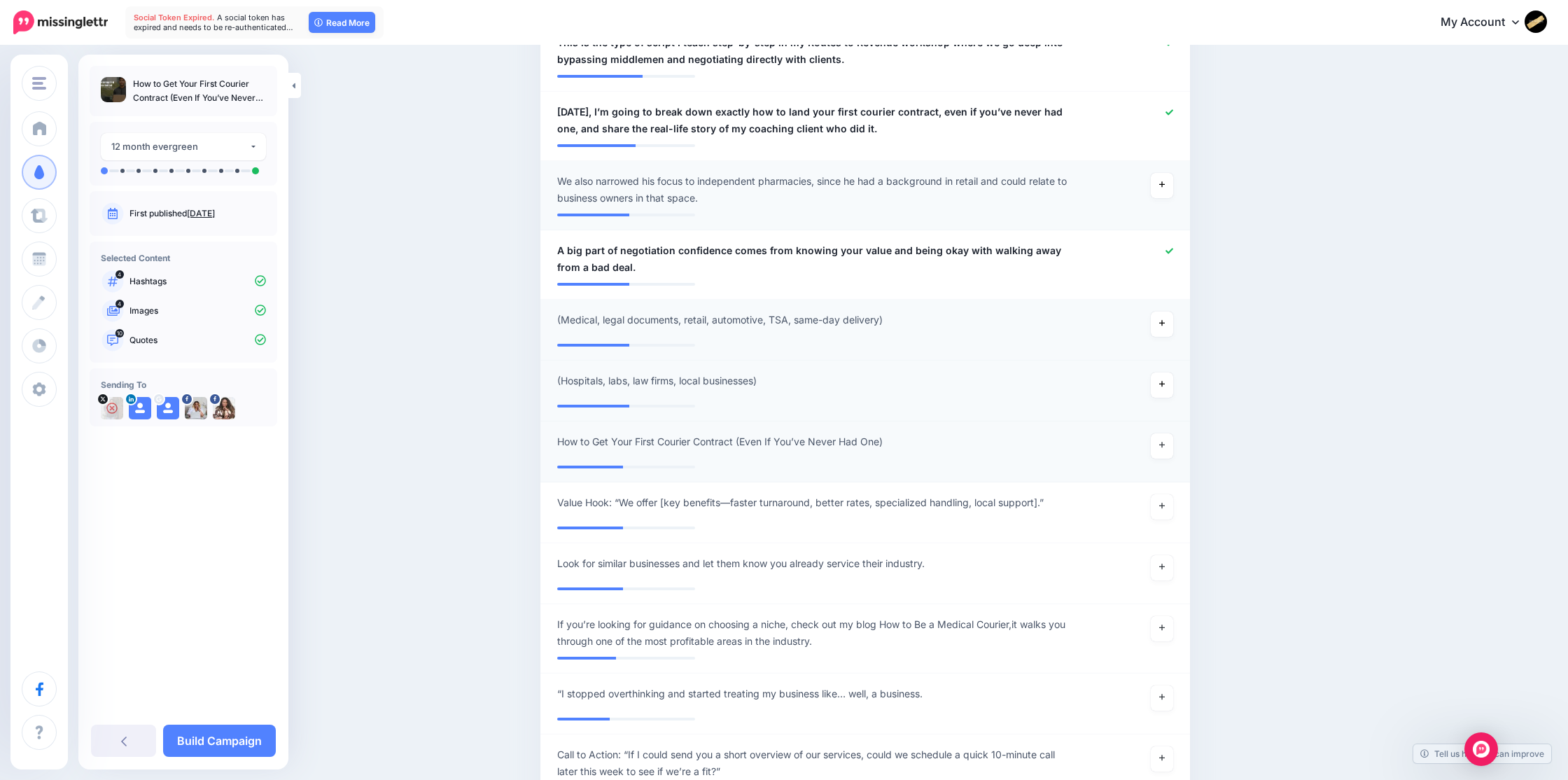
scroll to position [1005, 0]
click at [1162, 440] on icon at bounding box center [1161, 441] width 5 height 8
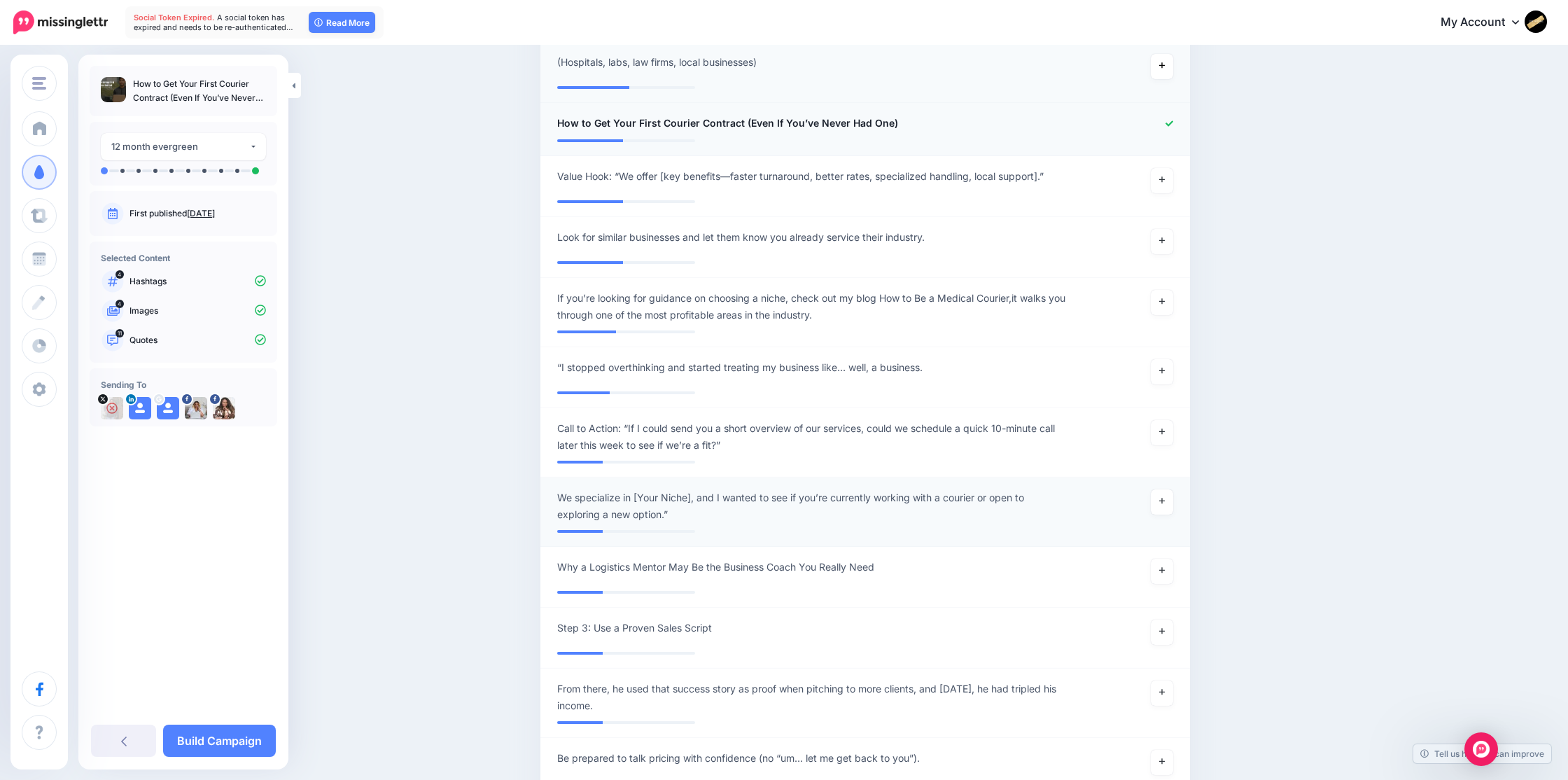
scroll to position [1357, 0]
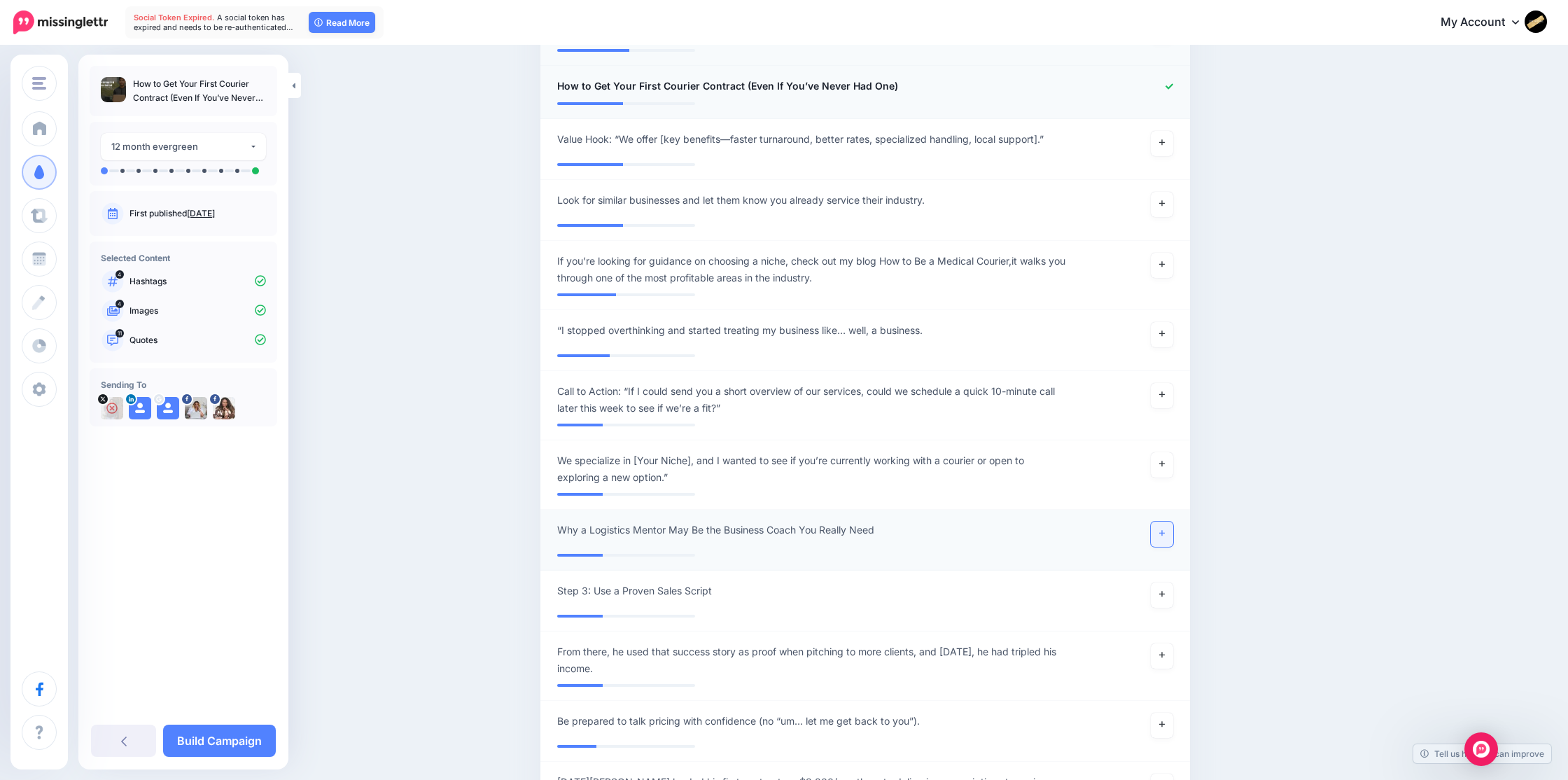
click at [1159, 532] on icon at bounding box center [1161, 533] width 5 height 5
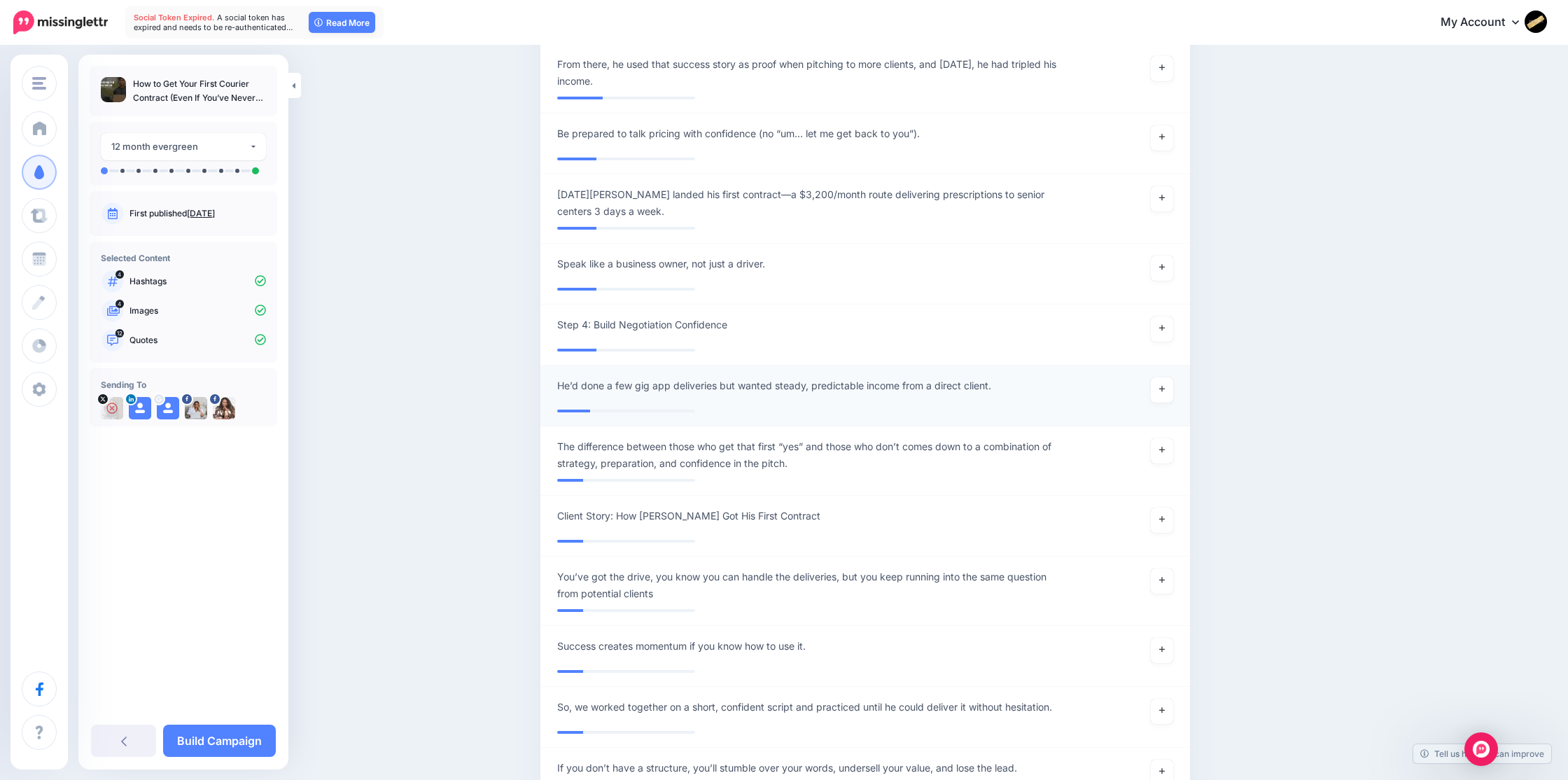
scroll to position [1941, 0]
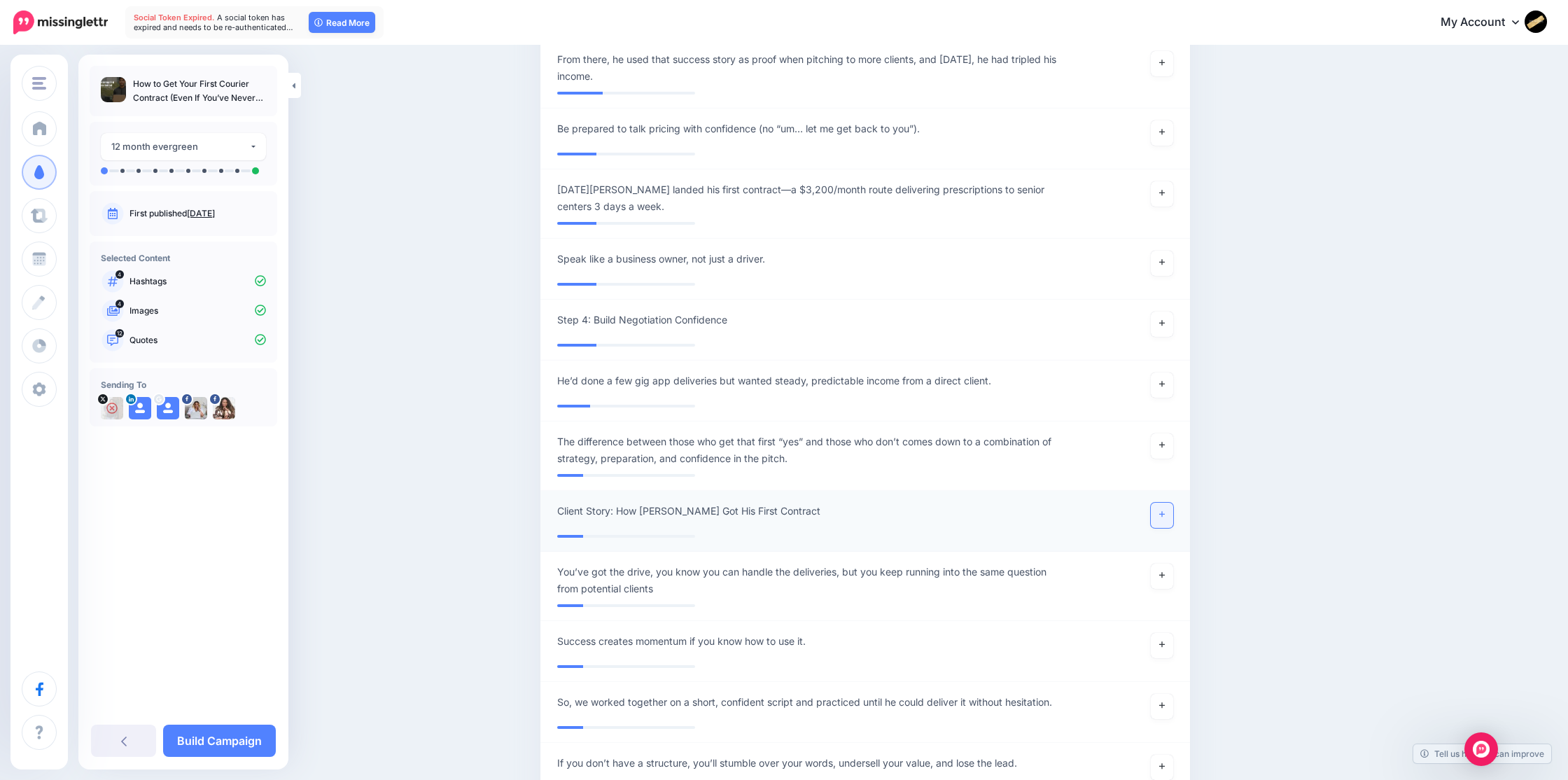
click at [1161, 513] on icon at bounding box center [1161, 513] width 5 height 8
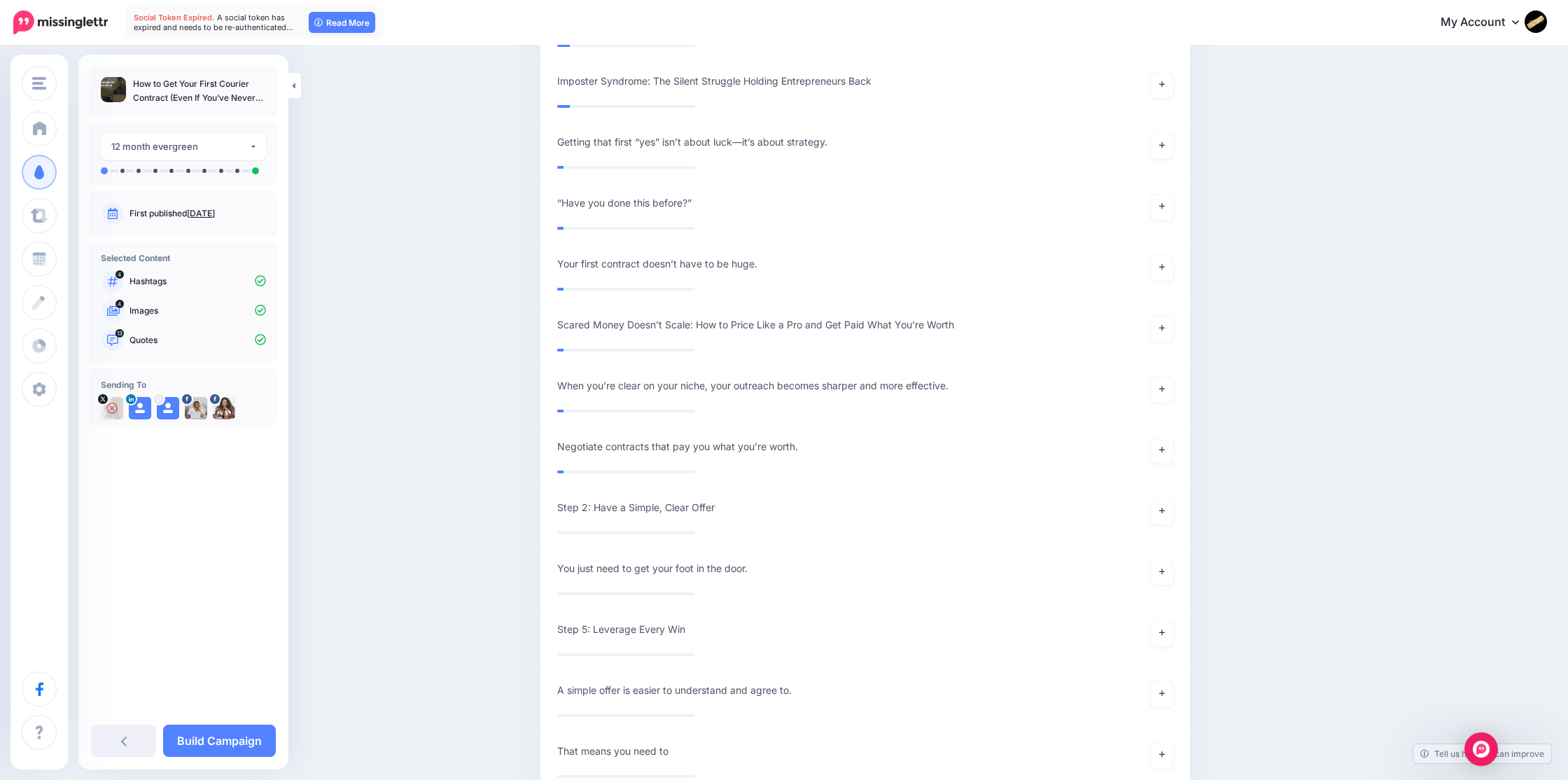
scroll to position [3530, 0]
click at [1162, 387] on icon at bounding box center [1161, 387] width 5 height 8
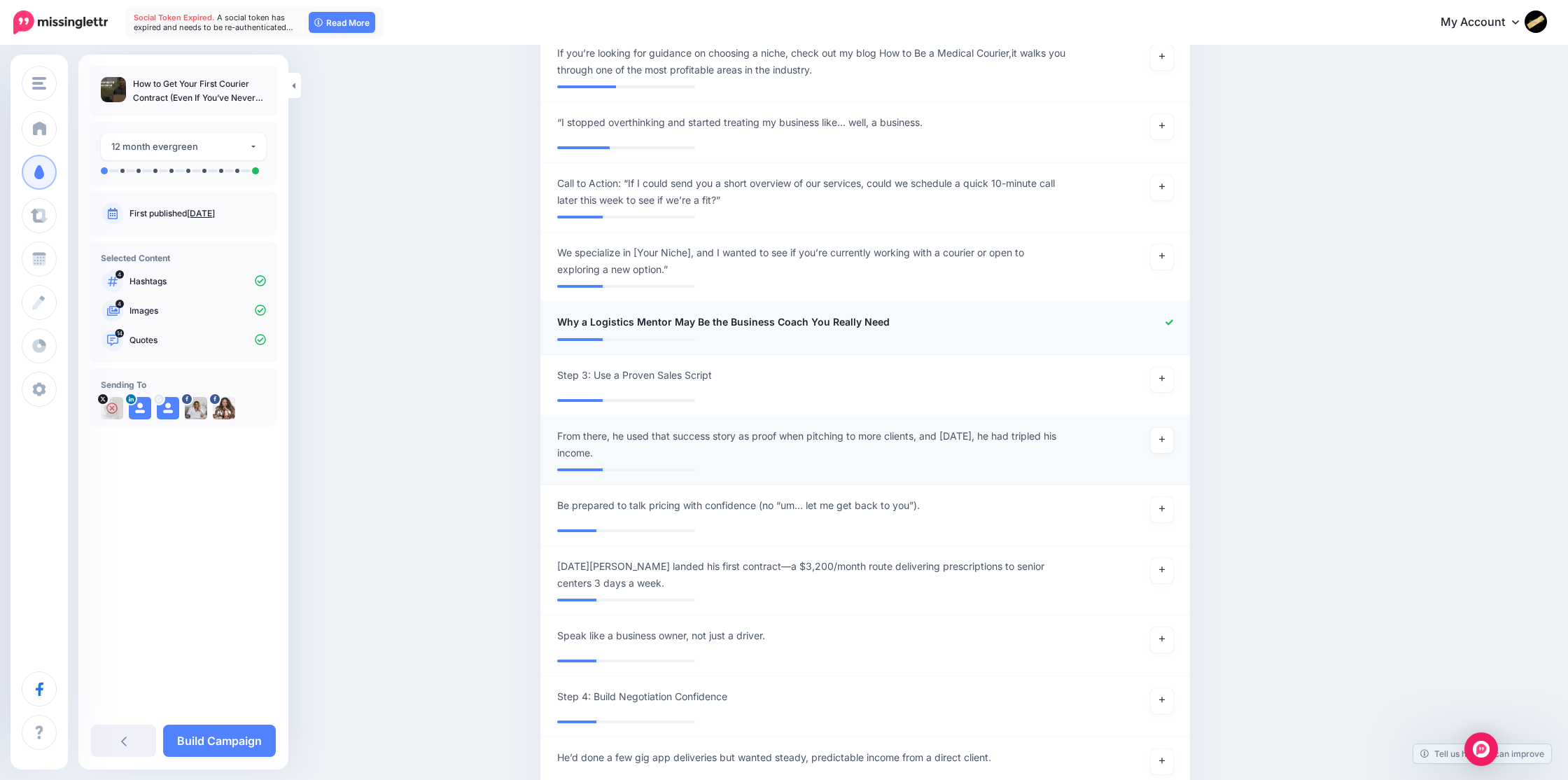
scroll to position [1551, 0]
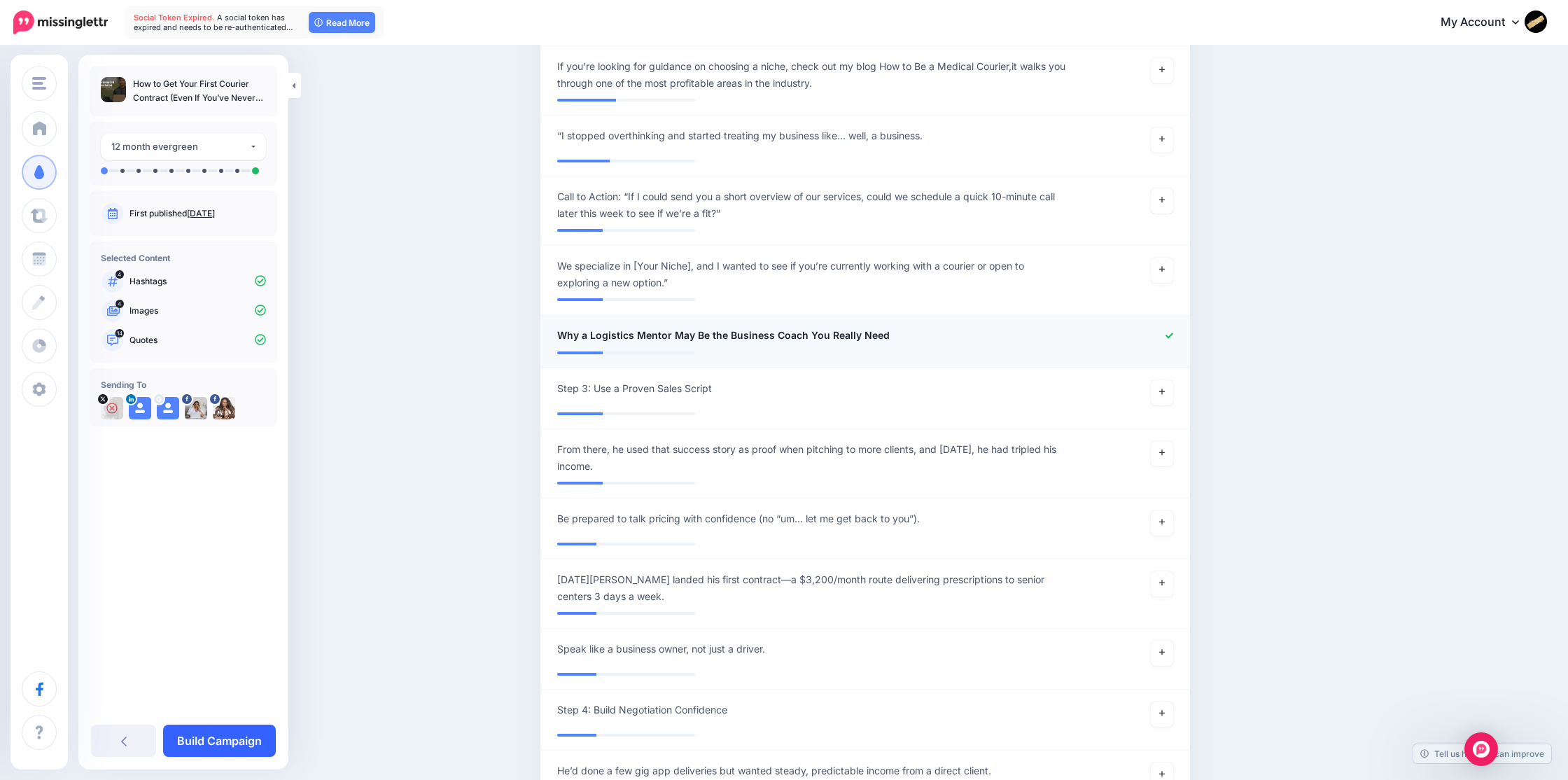
click at [227, 746] on link "Build Campaign" at bounding box center [220, 740] width 113 height 32
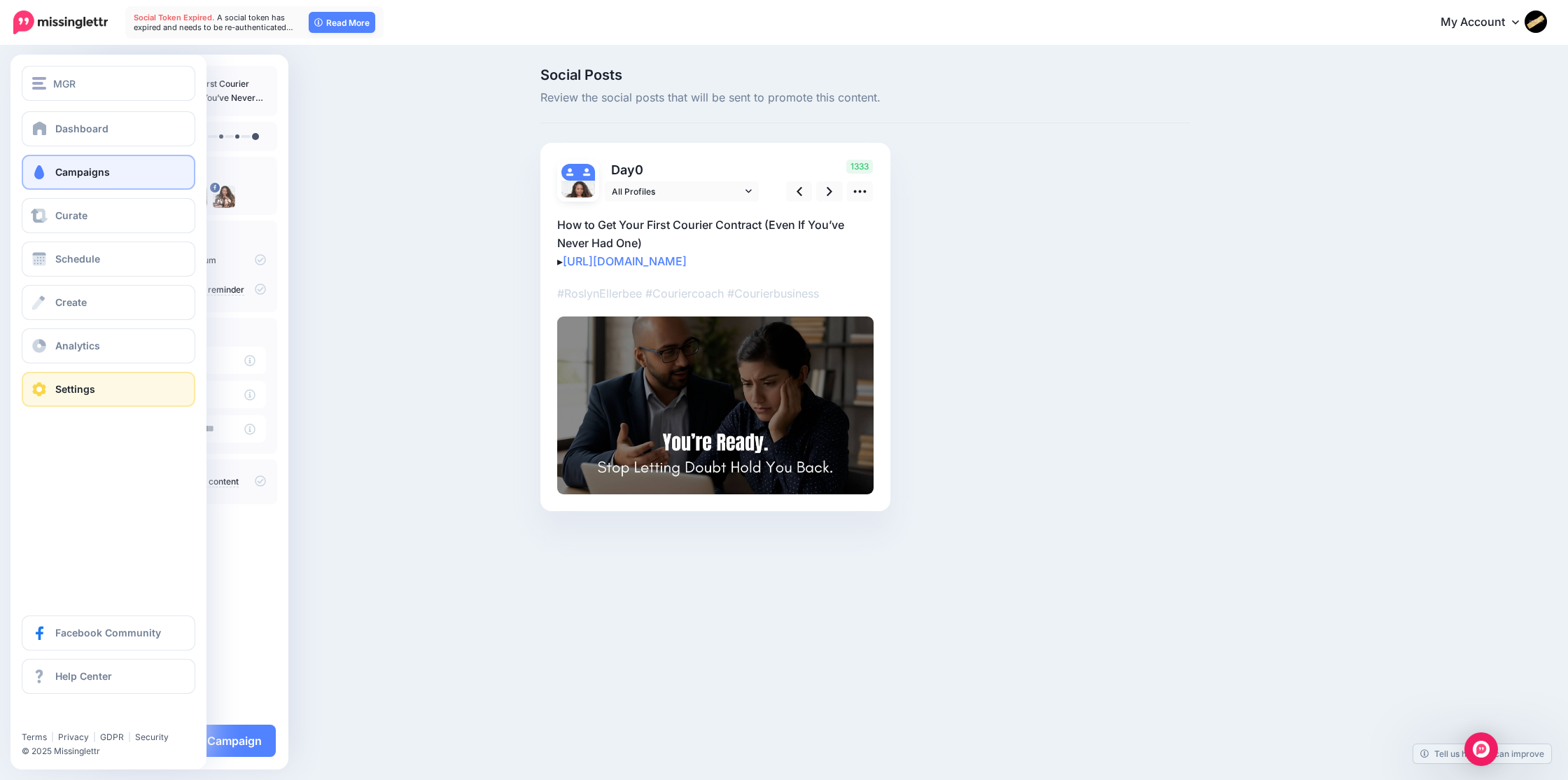
click at [76, 388] on span "Settings" at bounding box center [76, 389] width 40 height 12
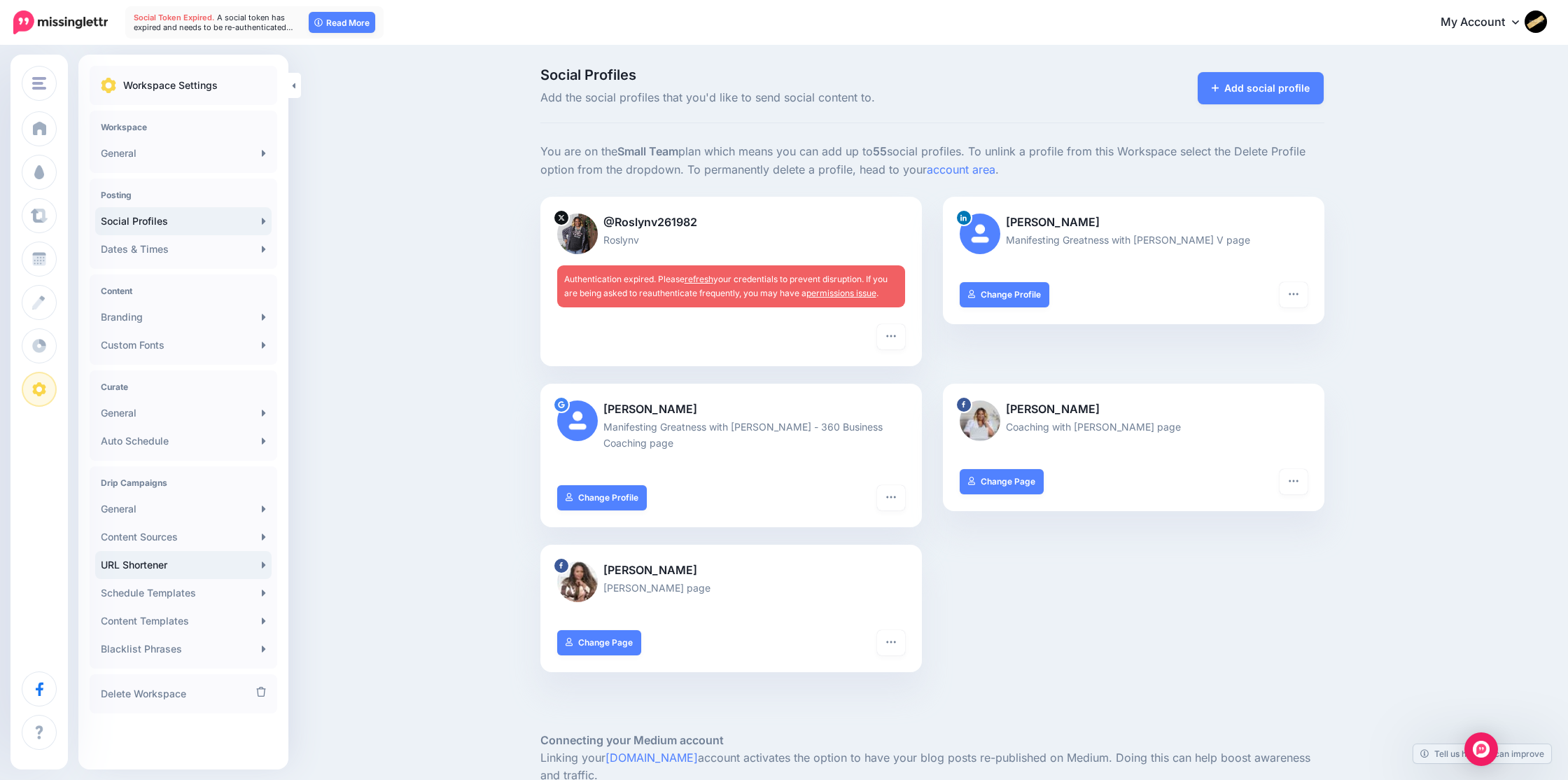
click at [129, 557] on link "URL Shortener" at bounding box center [183, 565] width 176 height 28
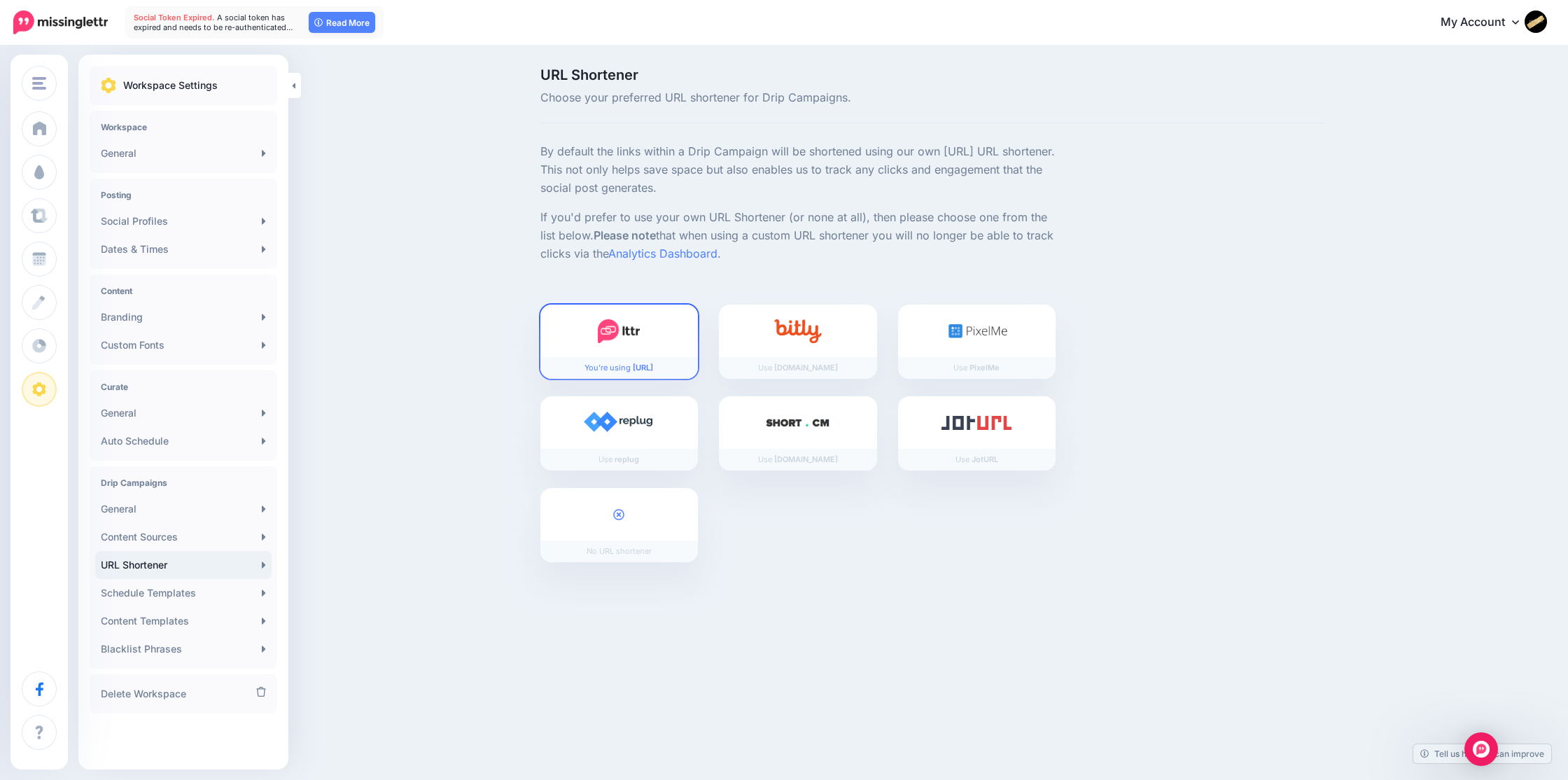
click at [629, 339] on img at bounding box center [619, 330] width 42 height 23
click at [619, 514] on icon at bounding box center [619, 514] width 11 height 11
click at [660, 519] on div at bounding box center [619, 514] width 158 height 52
click at [723, 558] on div "Use lttr.ai Use bit.ly Use PixelMe Use" at bounding box center [798, 441] width 537 height 275
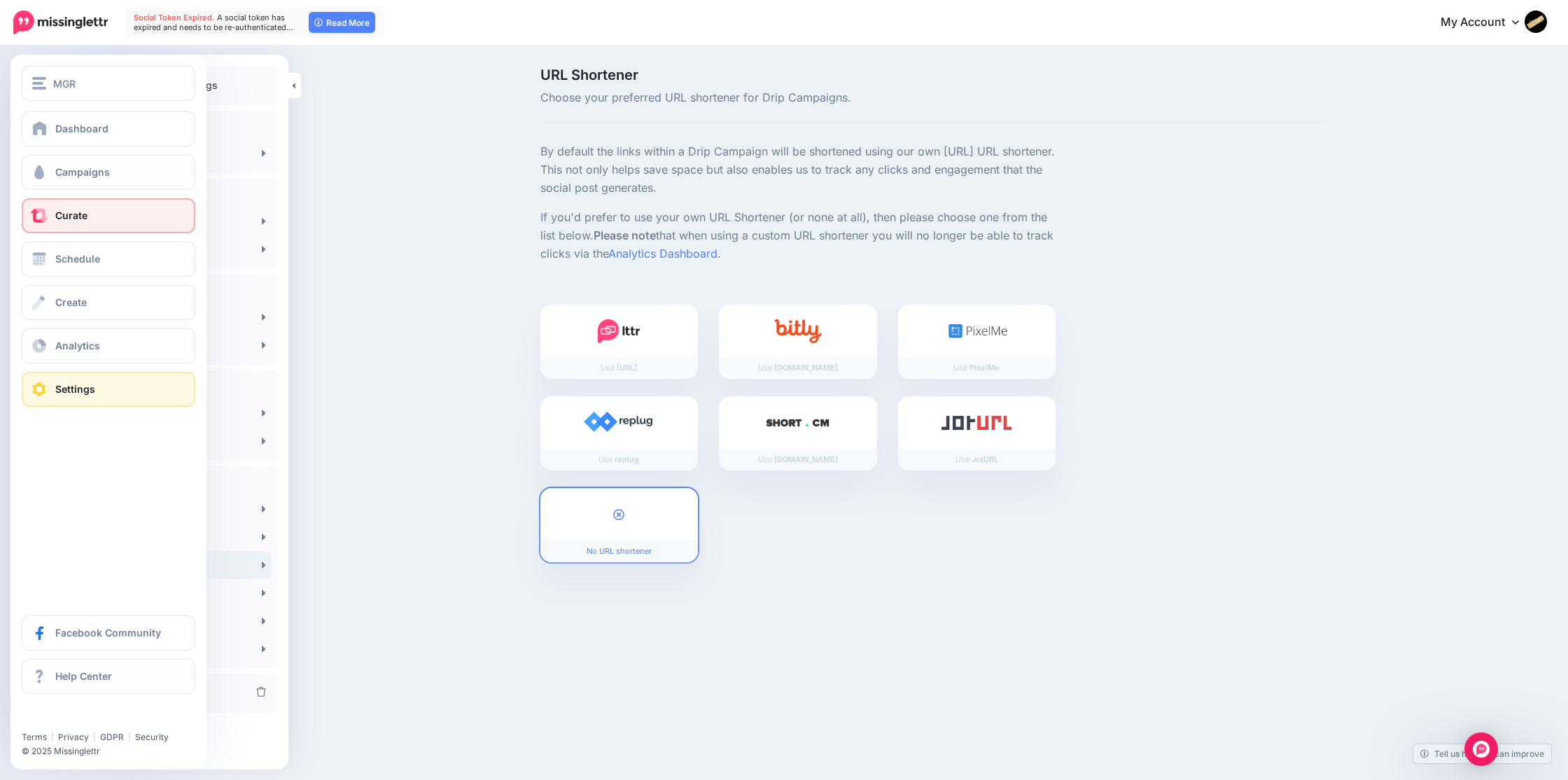
click at [83, 221] on span "Curate" at bounding box center [71, 215] width 32 height 12
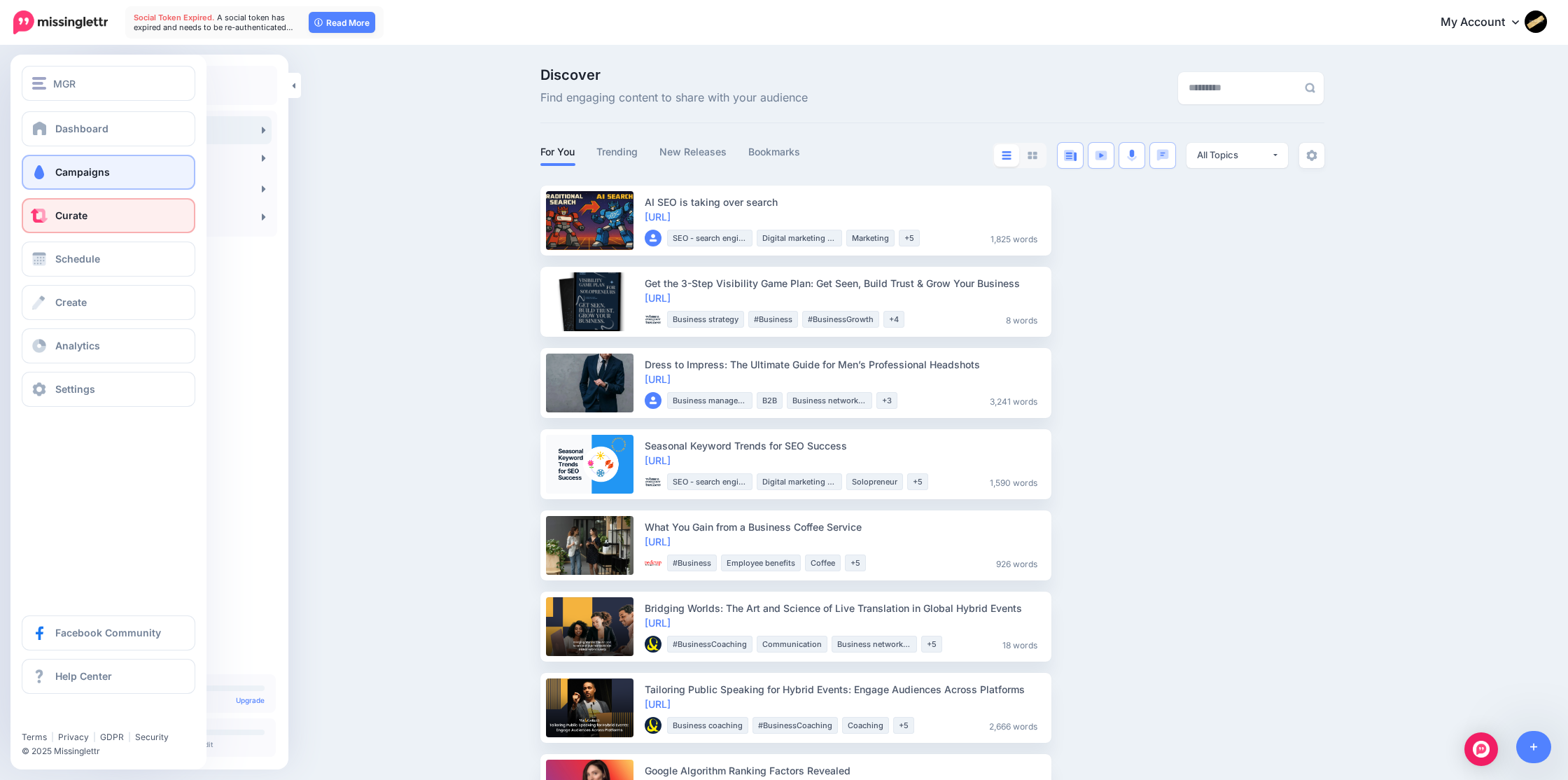
click at [88, 169] on span "Campaigns" at bounding box center [83, 172] width 55 height 12
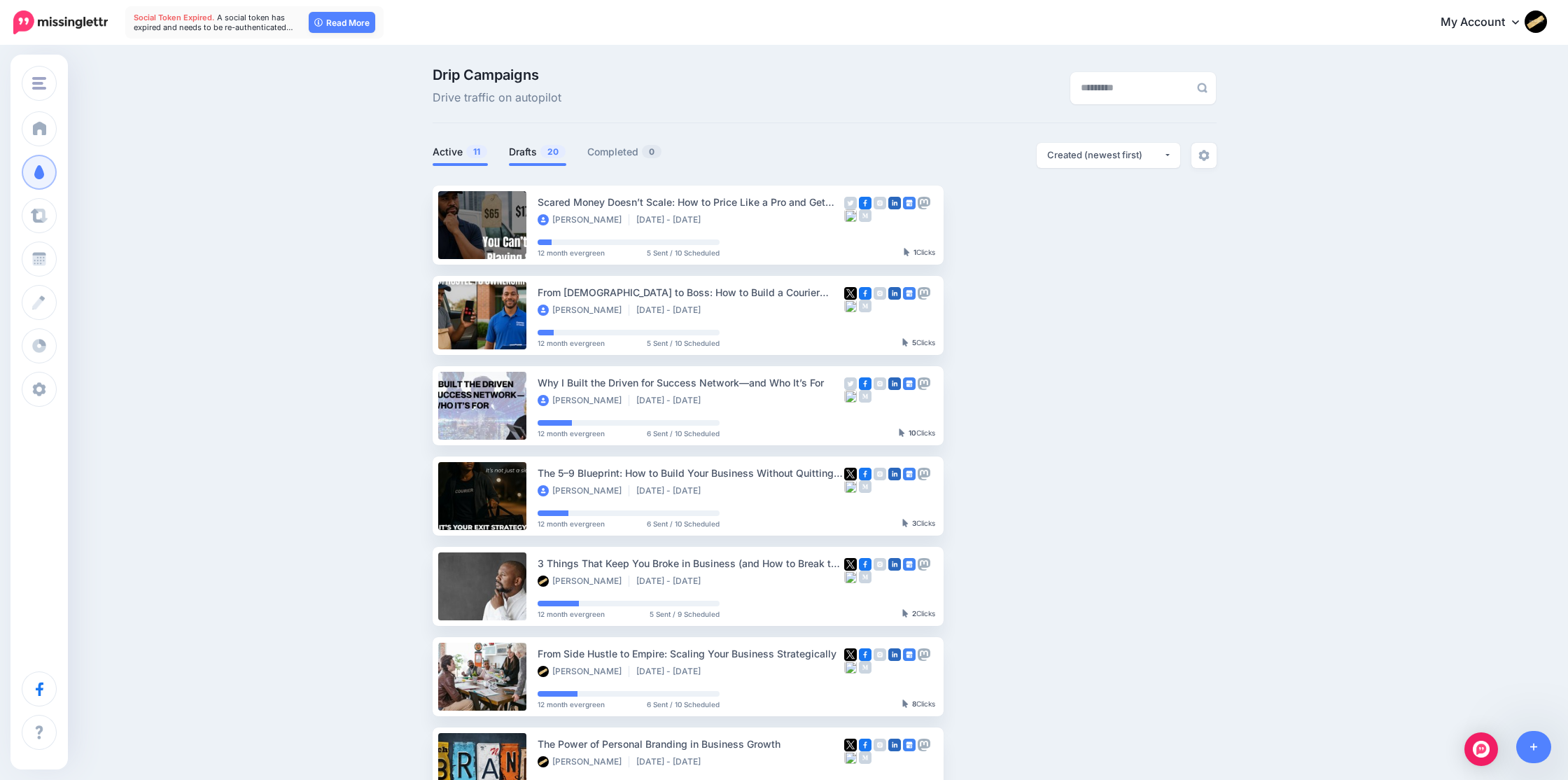
click at [535, 149] on link "Drafts 20" at bounding box center [538, 151] width 57 height 17
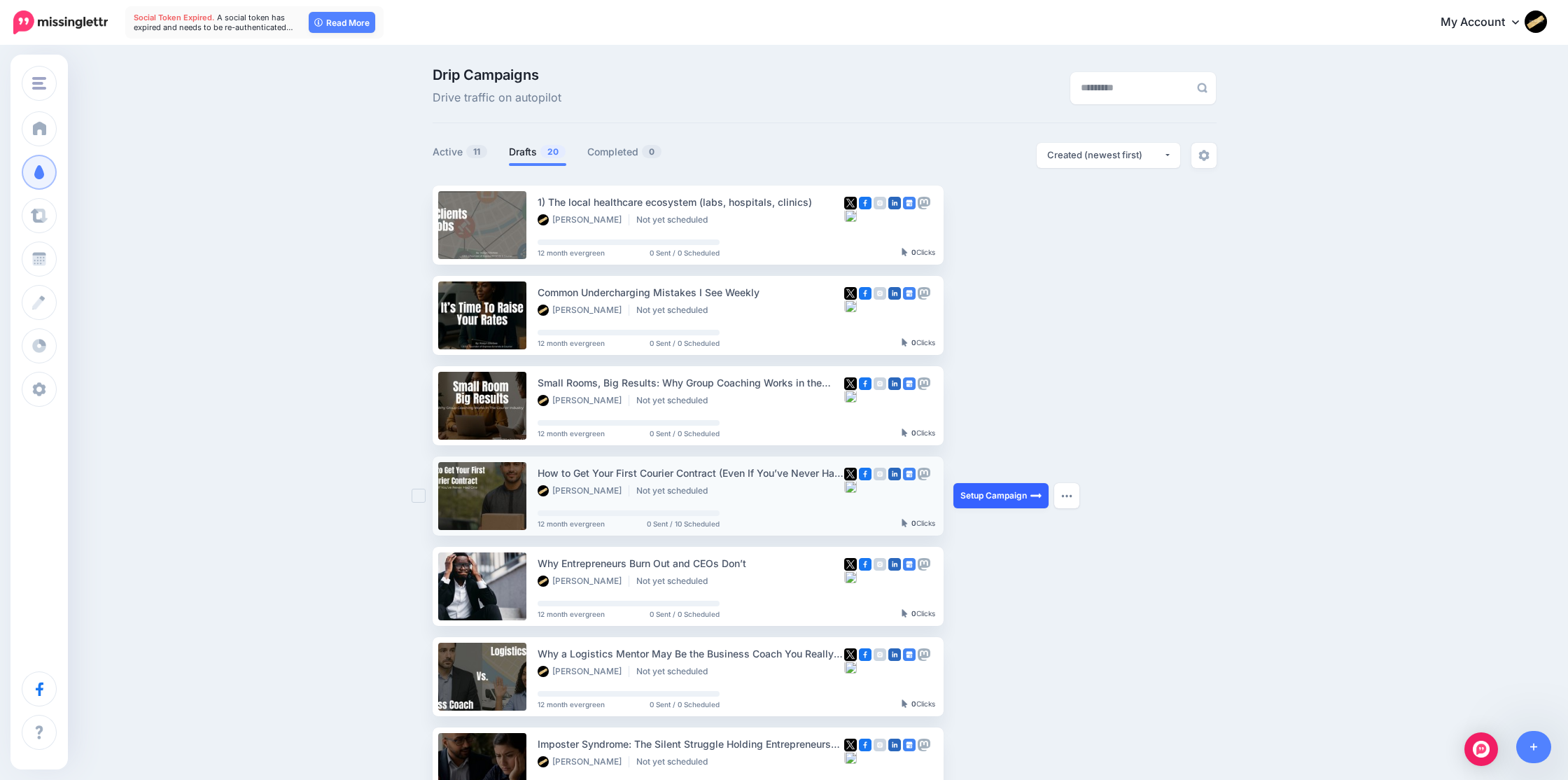
click at [996, 499] on link "Setup Campaign" at bounding box center [1001, 495] width 96 height 25
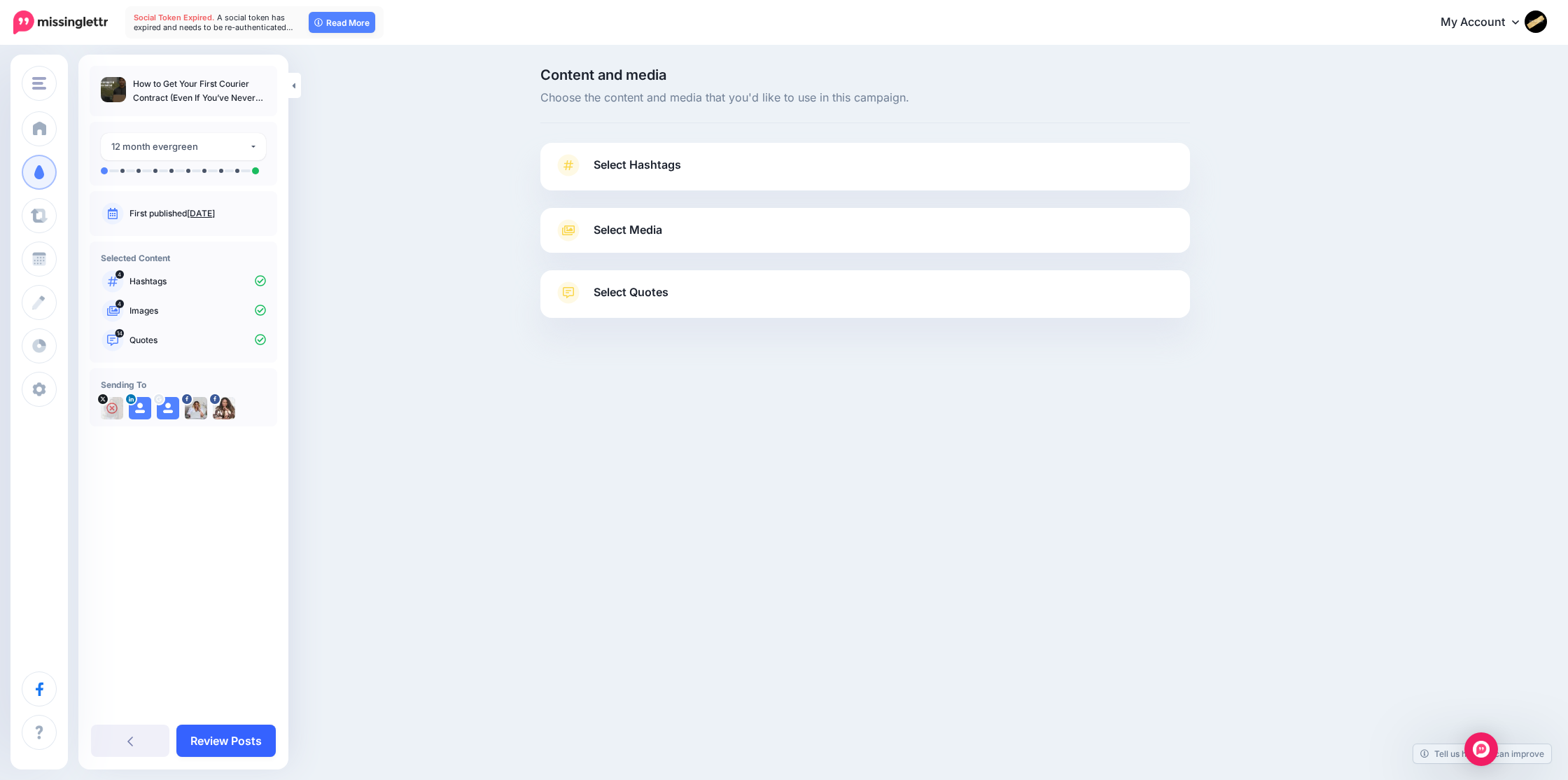
click at [222, 739] on link "Review Posts" at bounding box center [226, 740] width 99 height 32
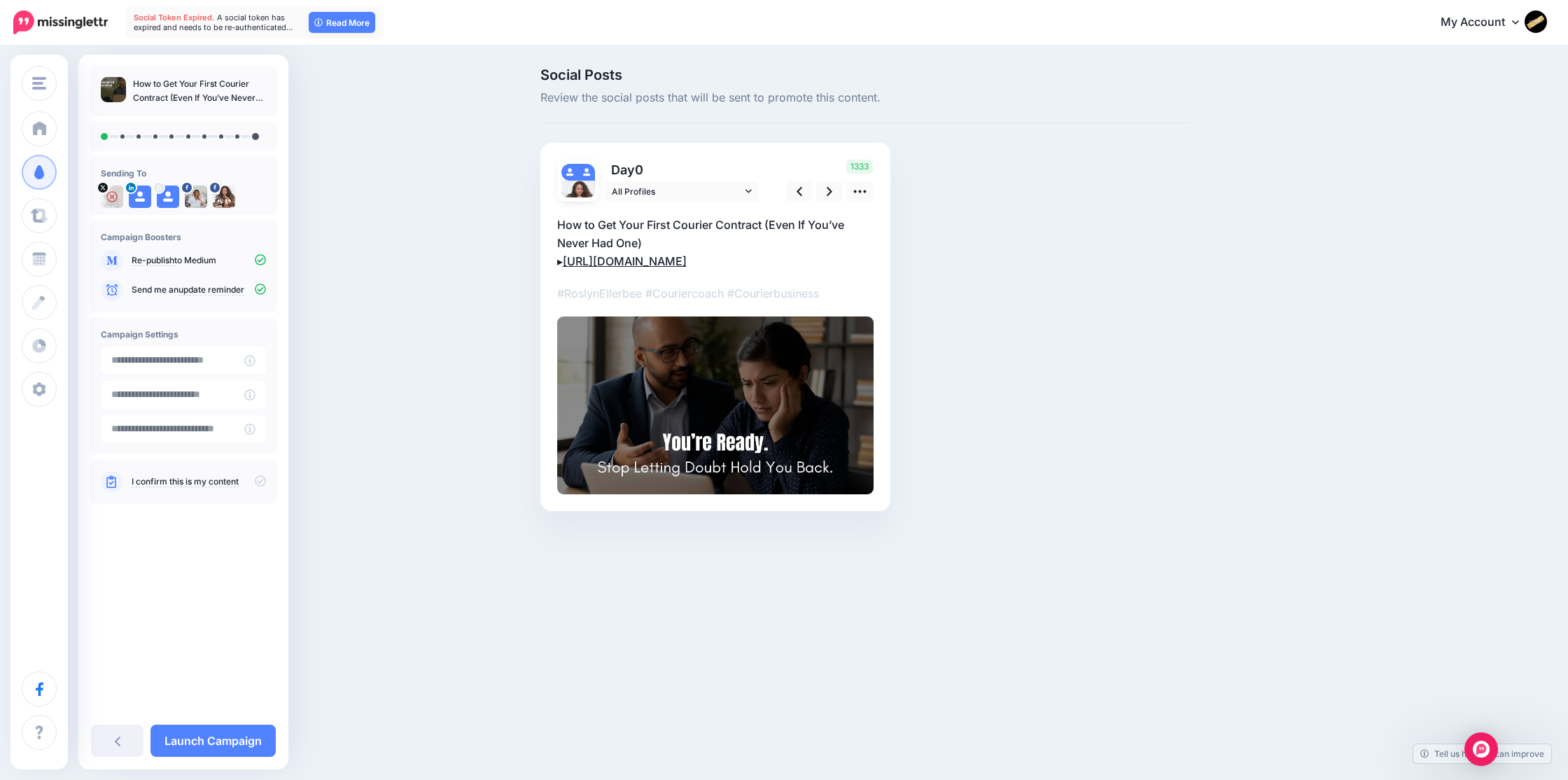
click at [624, 262] on link "https://bit.ly/3VGX4ui" at bounding box center [625, 261] width 124 height 14
click at [830, 190] on icon at bounding box center [830, 191] width 5 height 9
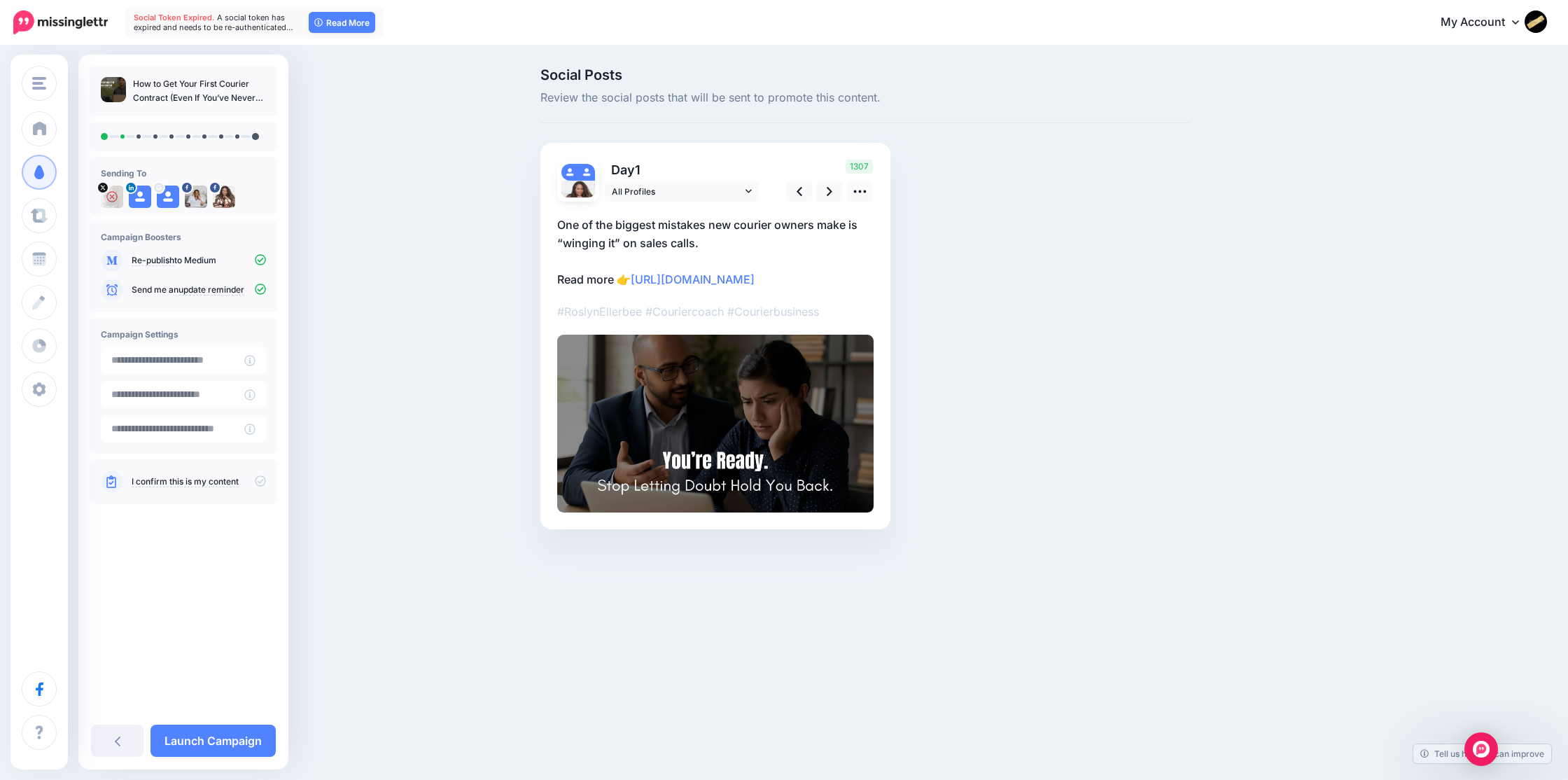
click at [791, 398] on img at bounding box center [715, 423] width 316 height 178
click at [860, 188] on icon at bounding box center [859, 191] width 15 height 15
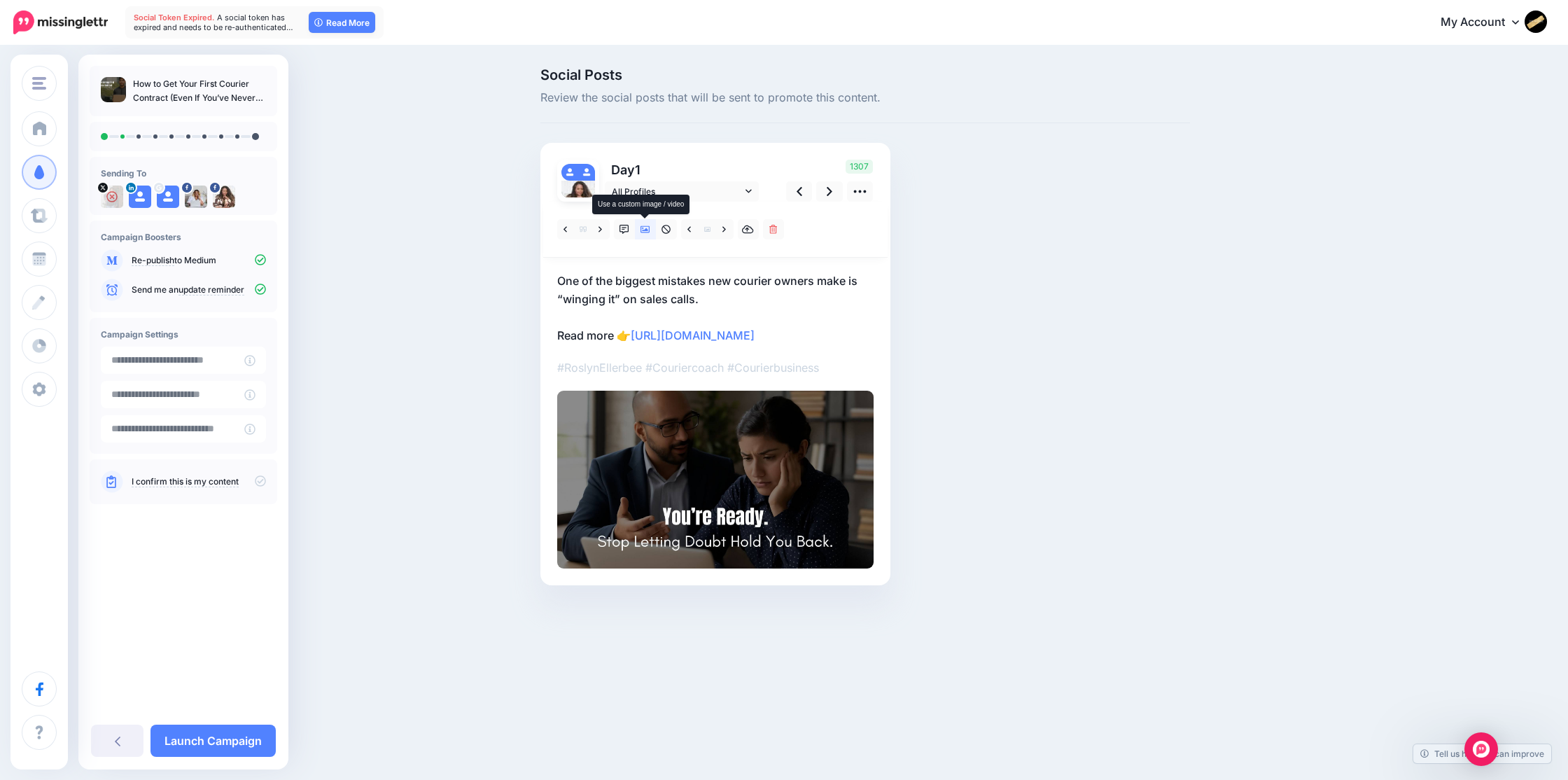
click at [645, 228] on icon at bounding box center [645, 229] width 10 height 7
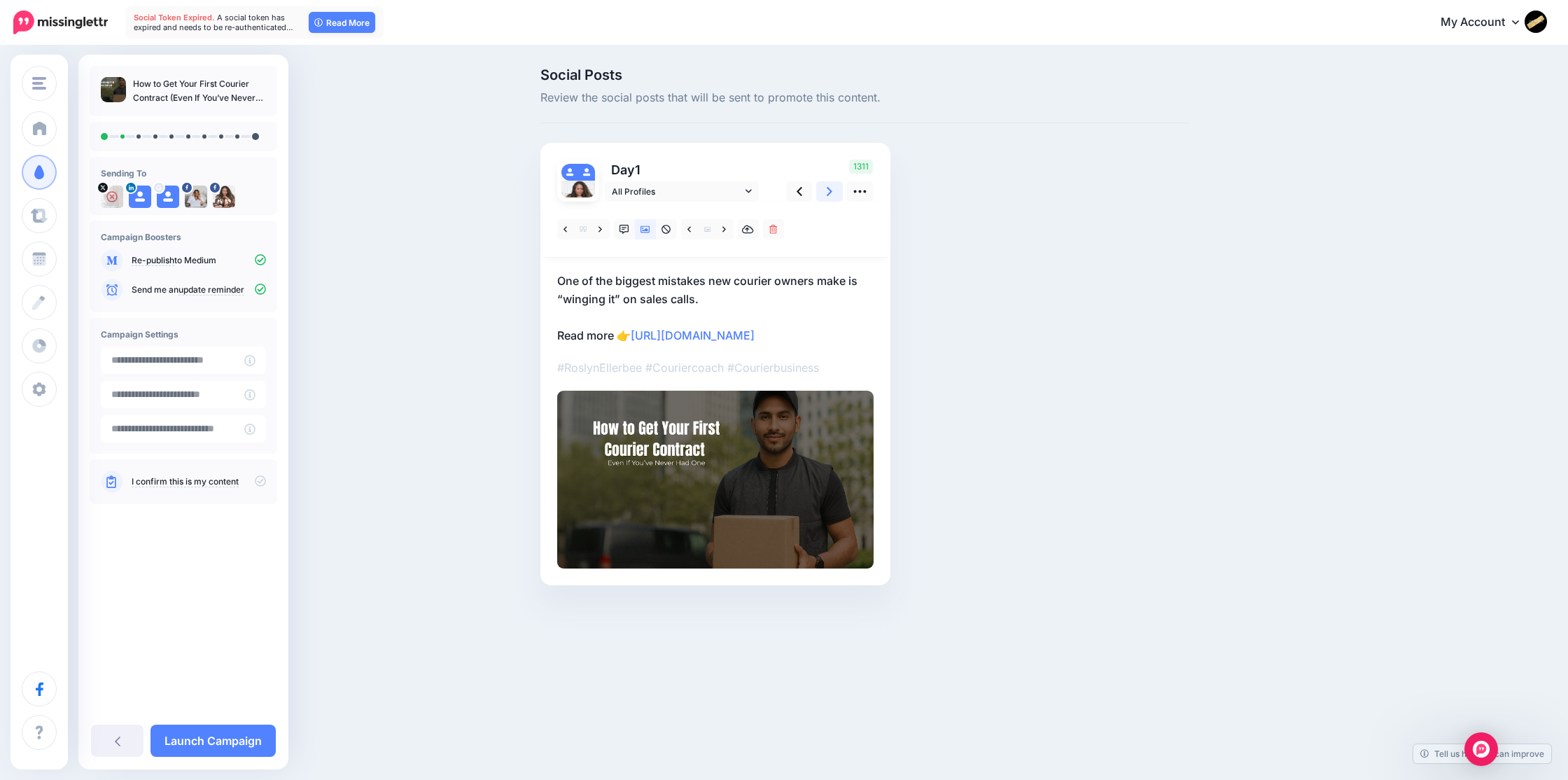
click at [827, 193] on icon at bounding box center [830, 191] width 5 height 15
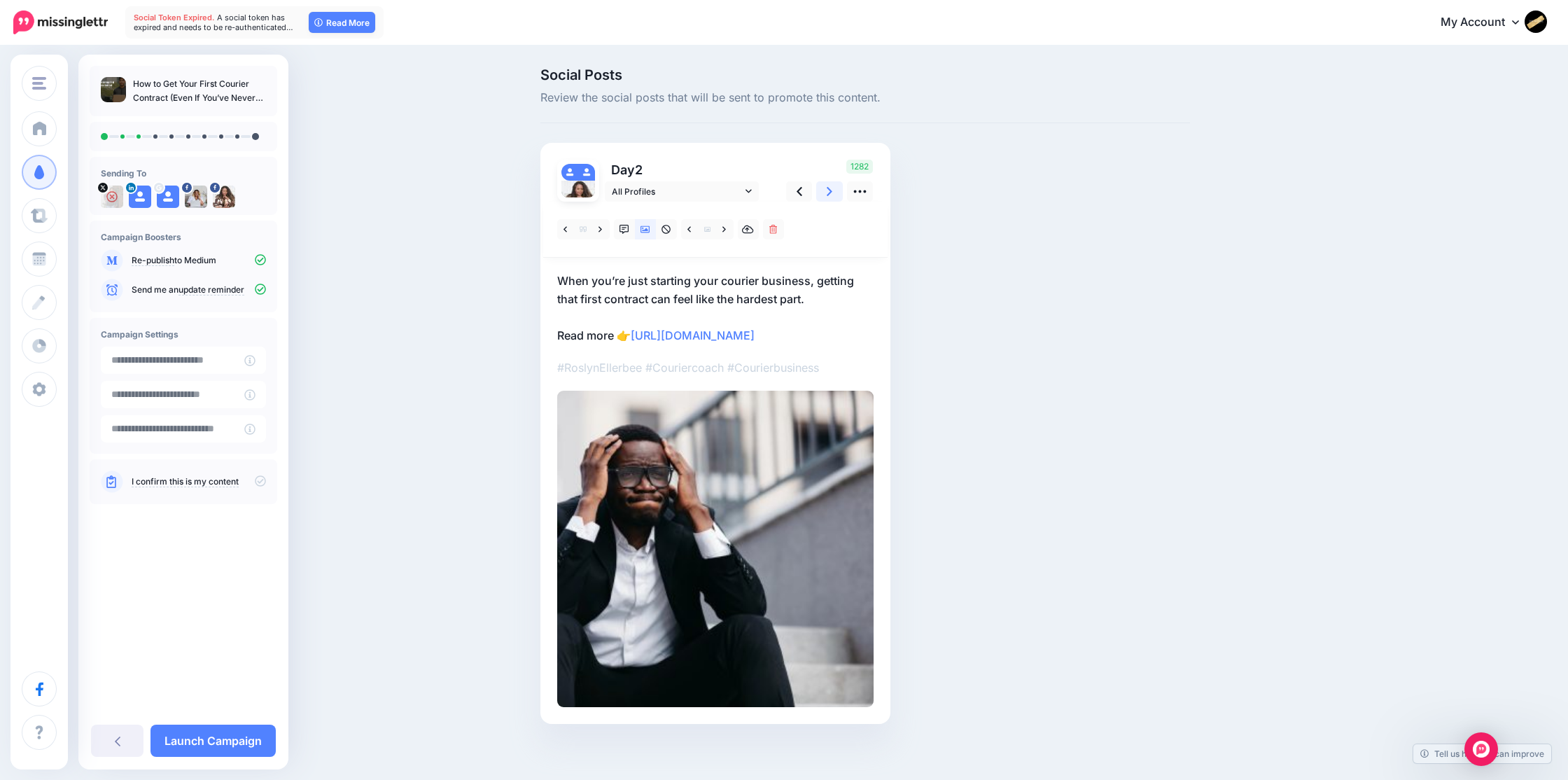
click at [834, 191] on link at bounding box center [829, 191] width 27 height 20
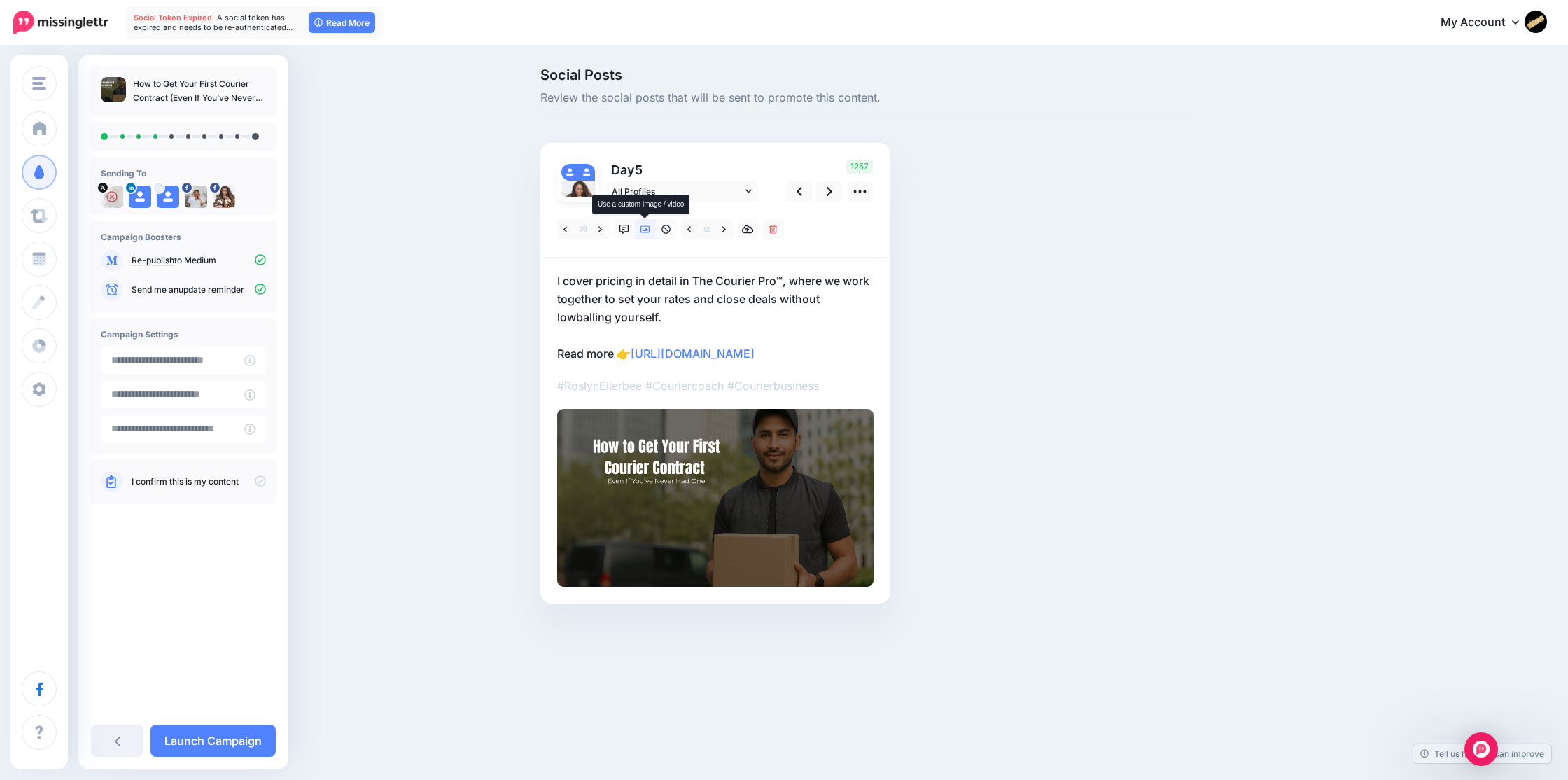
click at [648, 228] on icon at bounding box center [645, 229] width 10 height 10
click at [661, 228] on icon at bounding box center [665, 229] width 9 height 9
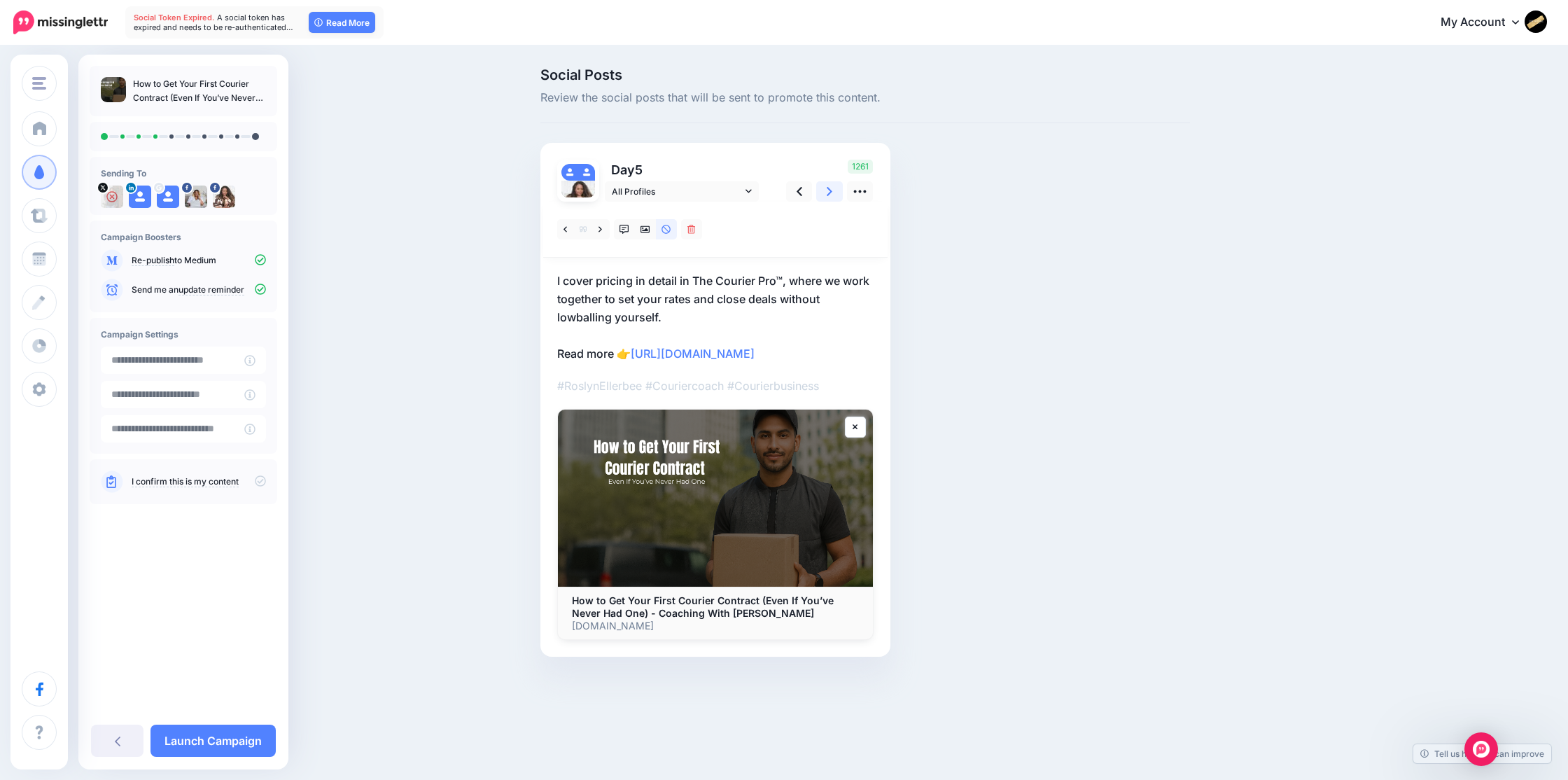
click at [830, 193] on icon at bounding box center [830, 191] width 5 height 9
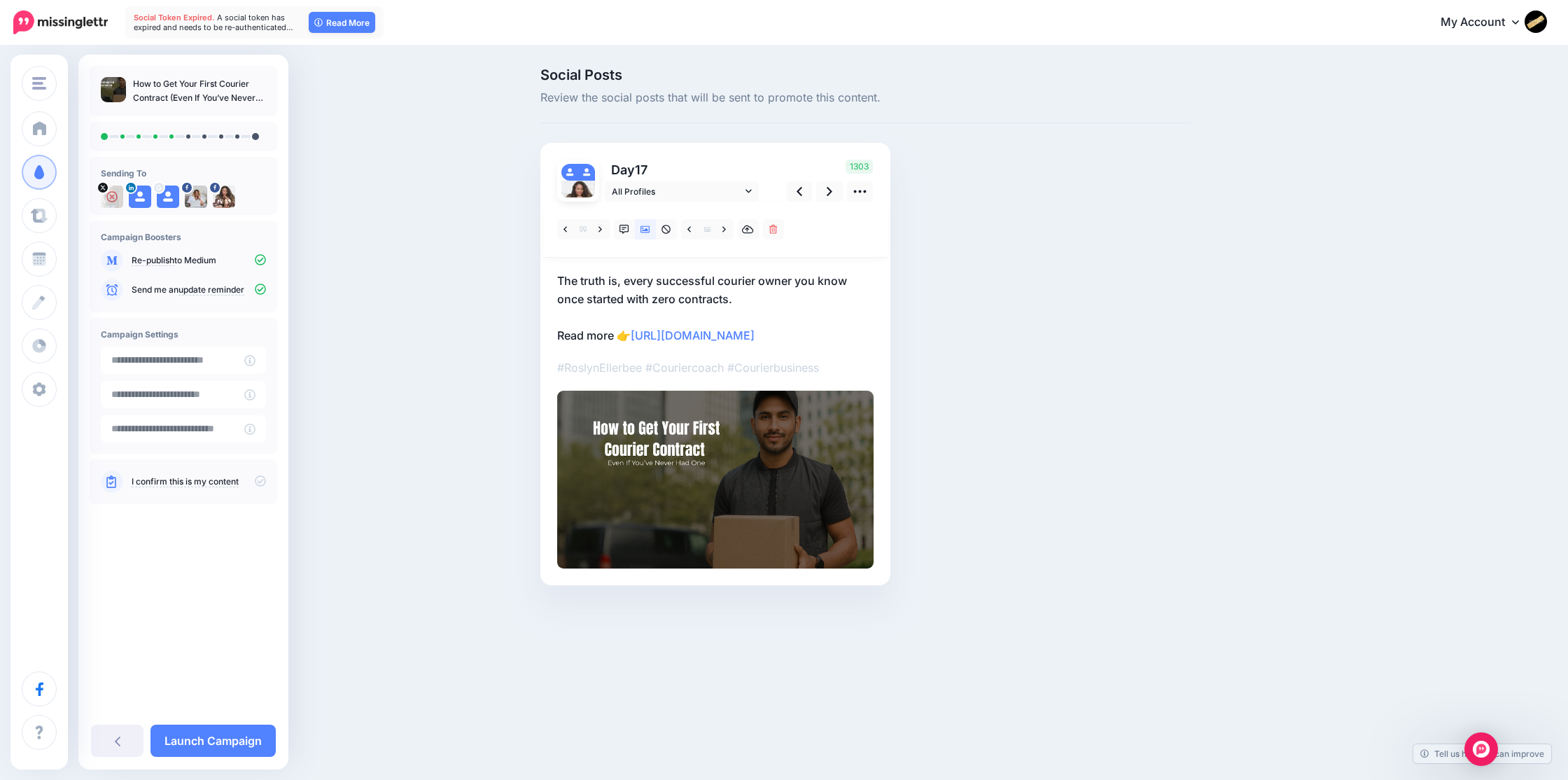
click at [743, 422] on img at bounding box center [715, 479] width 316 height 178
click at [666, 227] on icon at bounding box center [665, 229] width 10 height 10
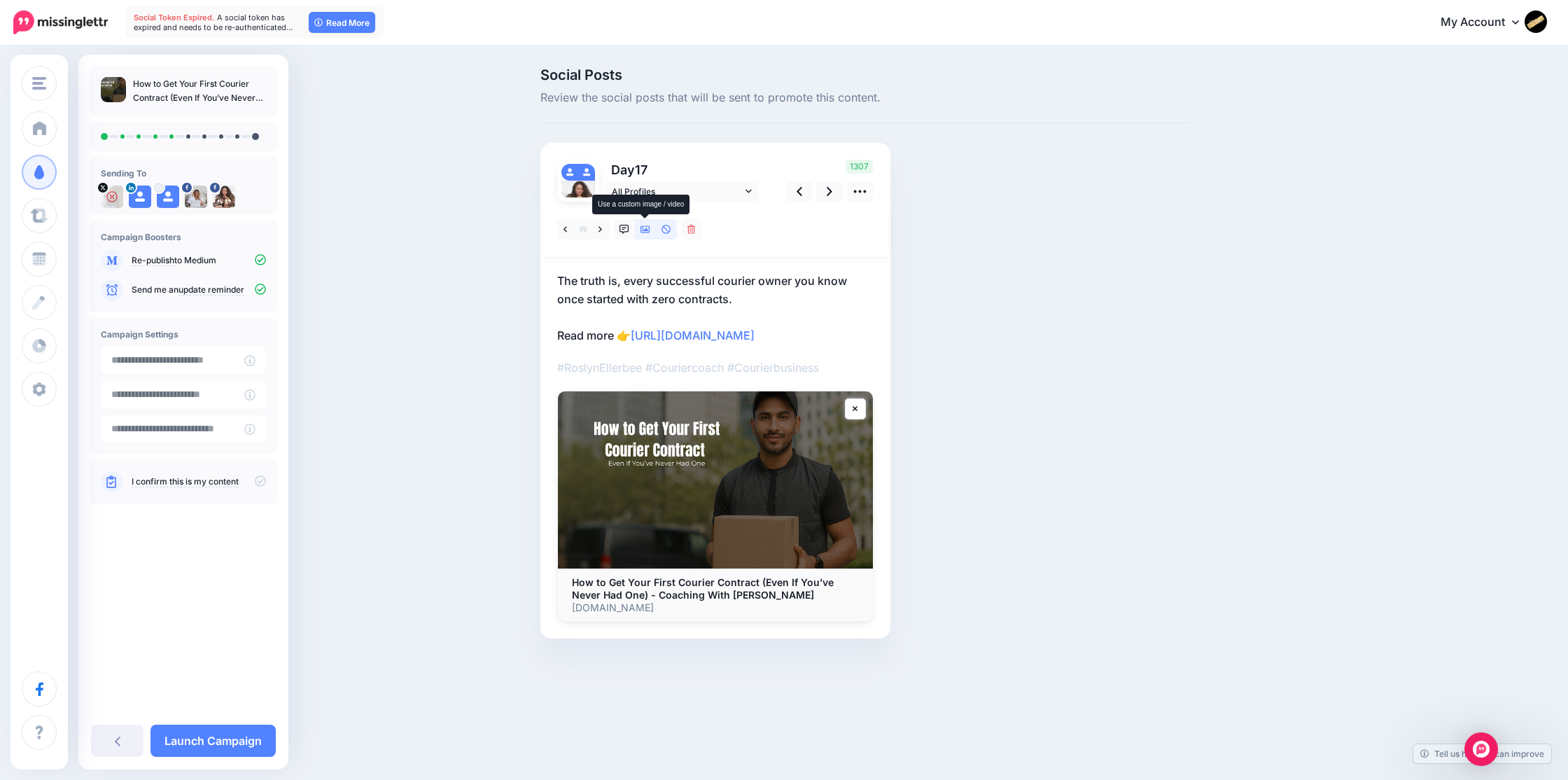
click at [641, 232] on icon at bounding box center [645, 229] width 10 height 7
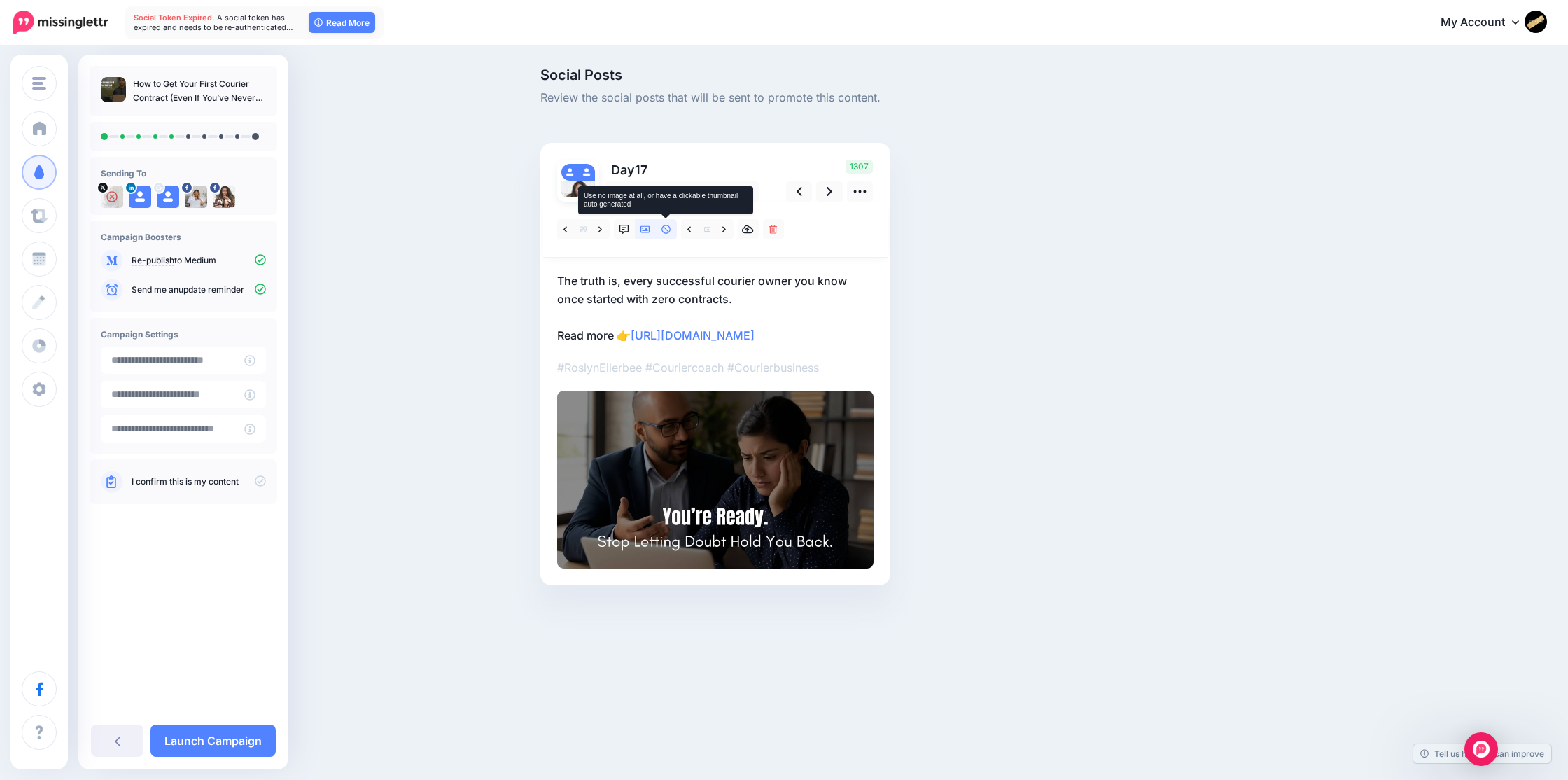
click at [664, 232] on icon at bounding box center [665, 229] width 9 height 9
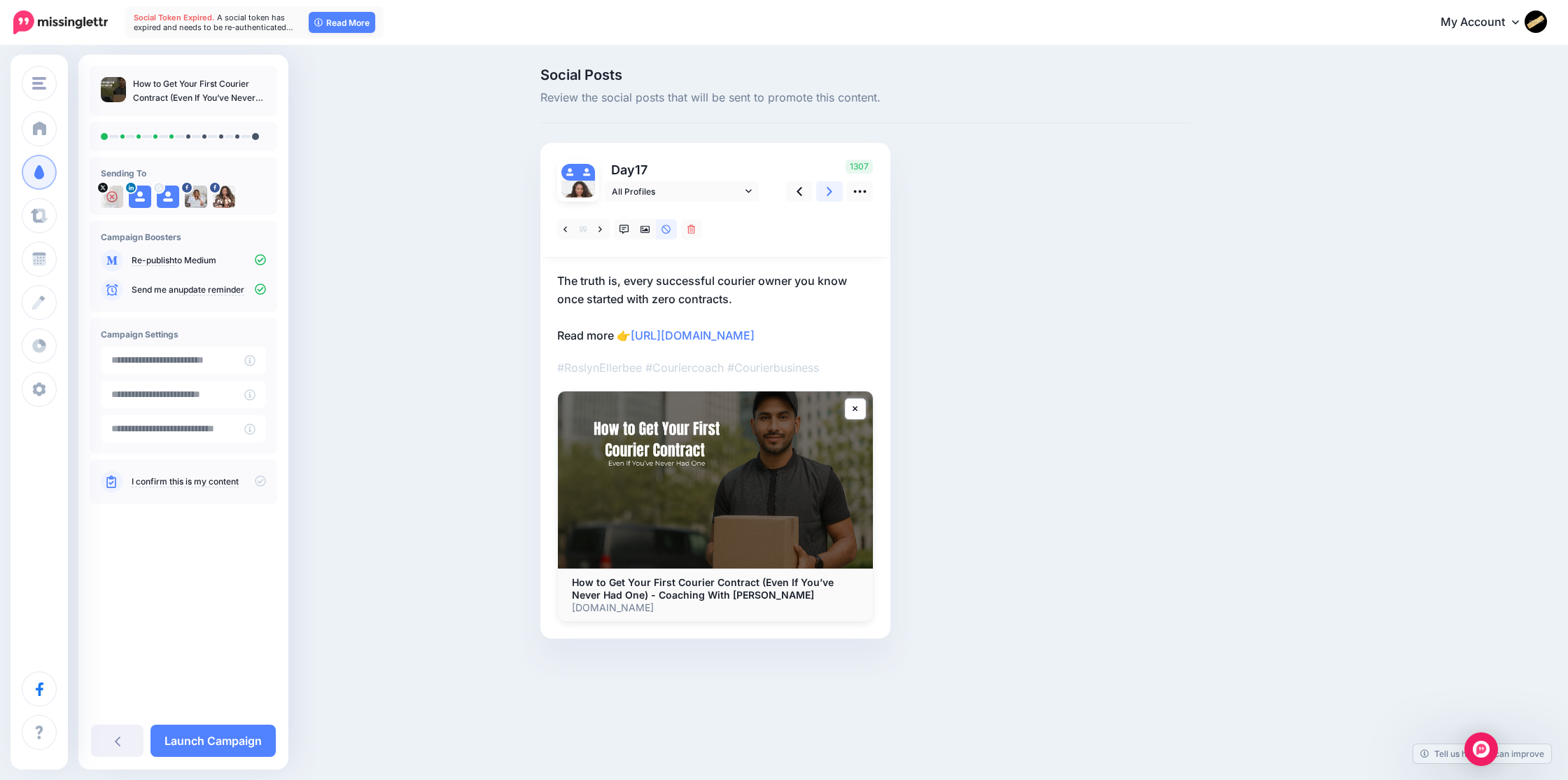
click at [831, 189] on icon at bounding box center [830, 191] width 5 height 15
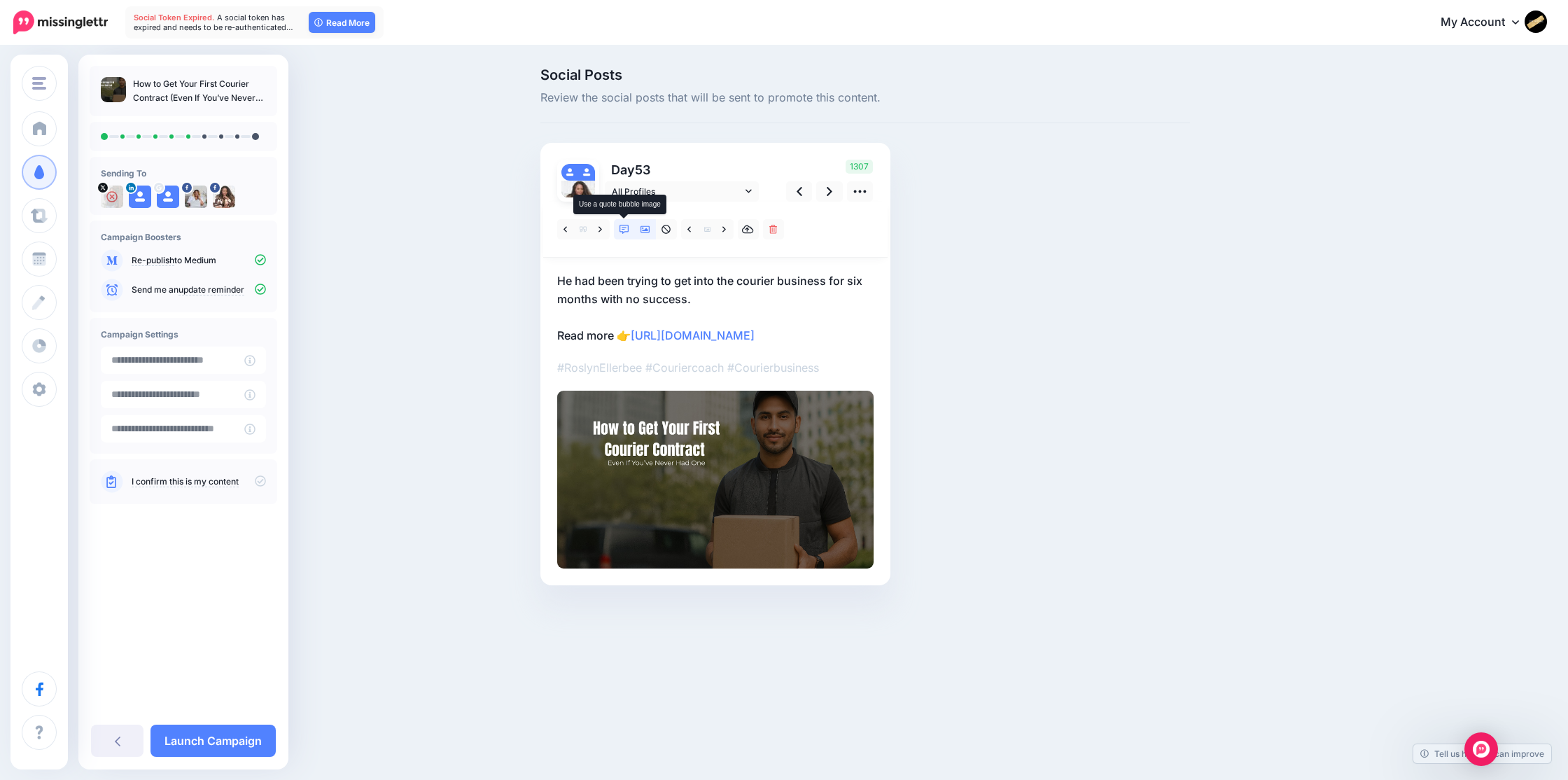
click at [629, 228] on link at bounding box center [625, 228] width 21 height 20
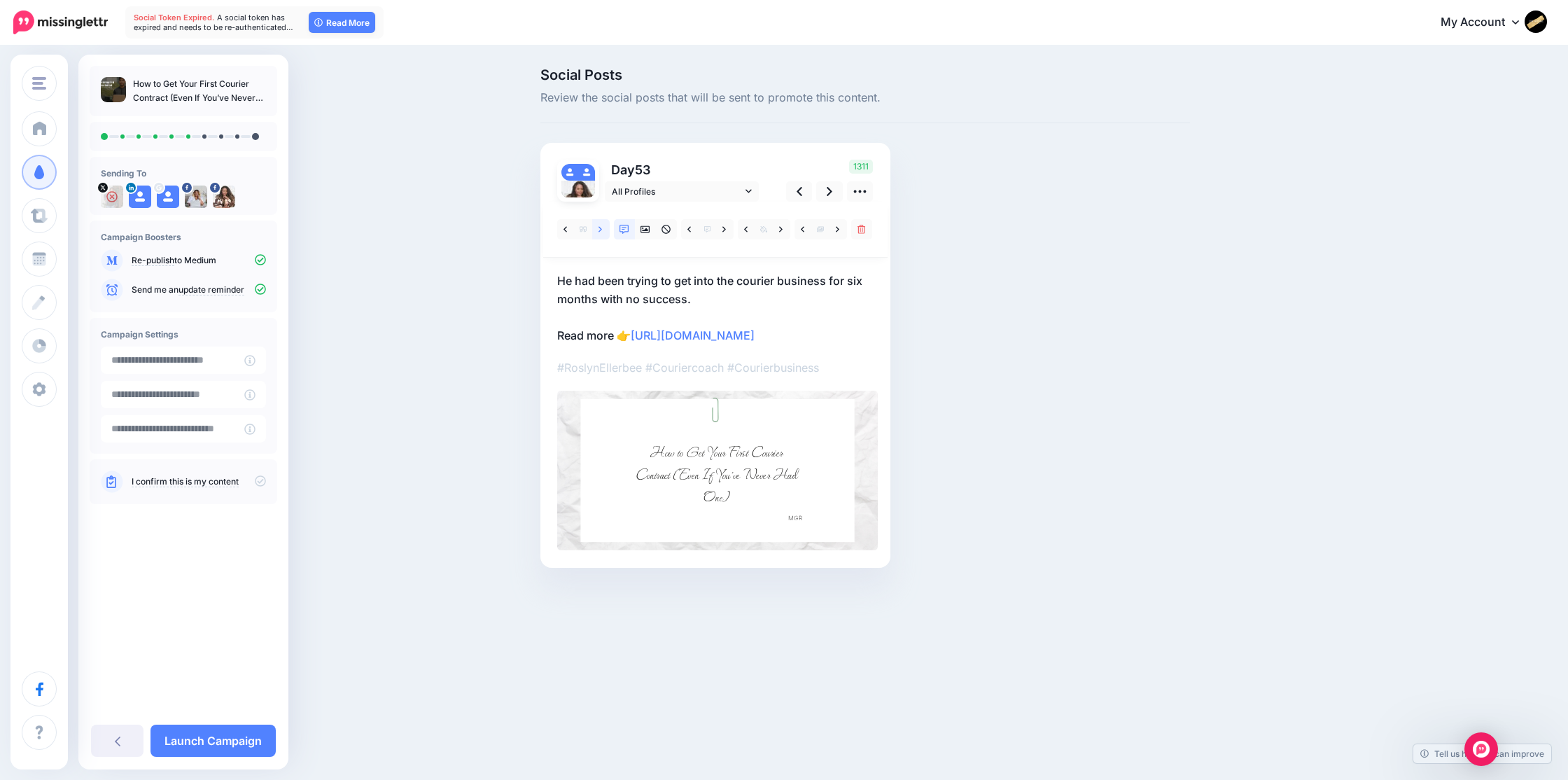
click at [599, 229] on icon at bounding box center [600, 229] width 3 height 10
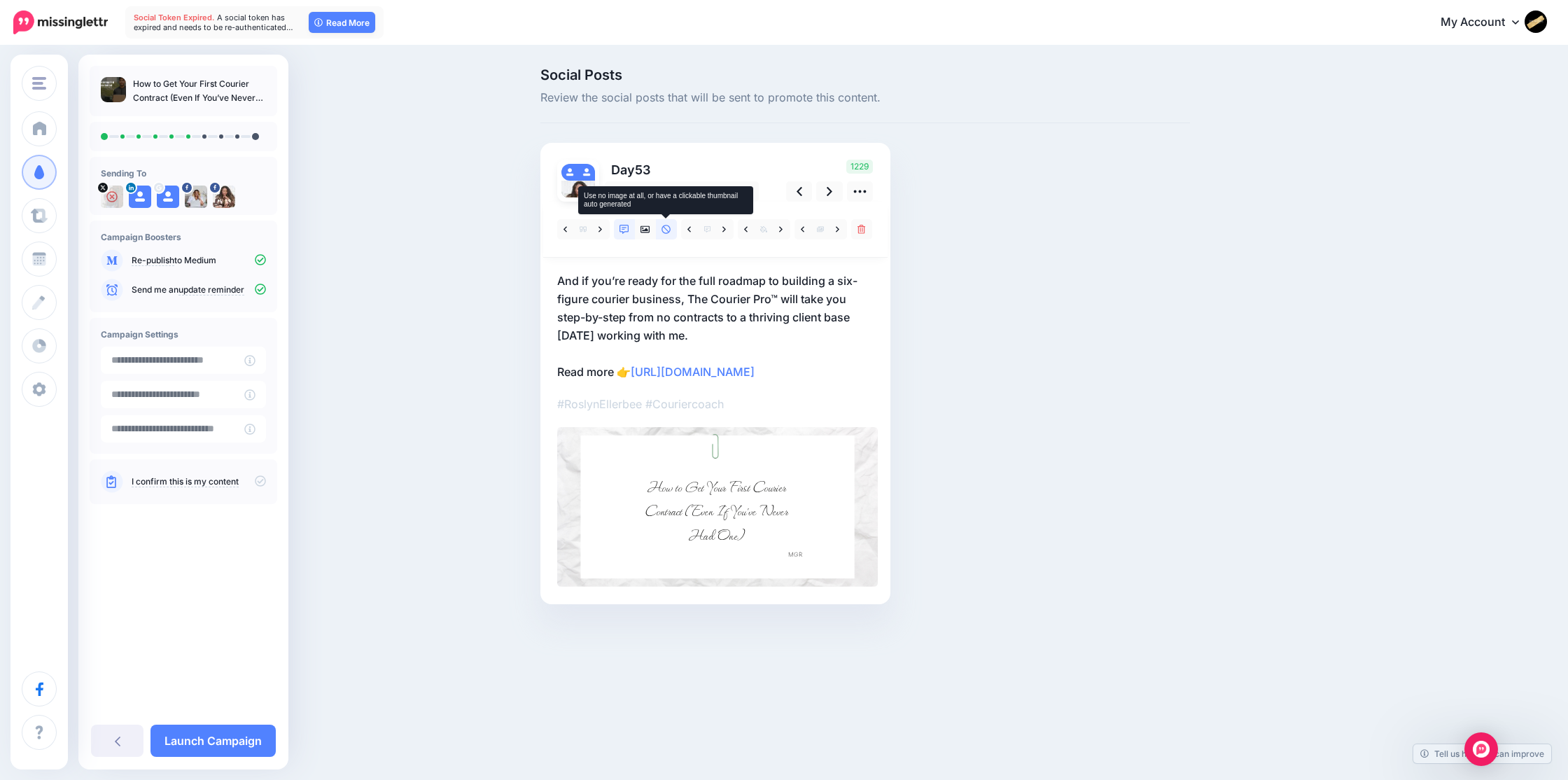
click at [668, 231] on icon at bounding box center [665, 229] width 9 height 9
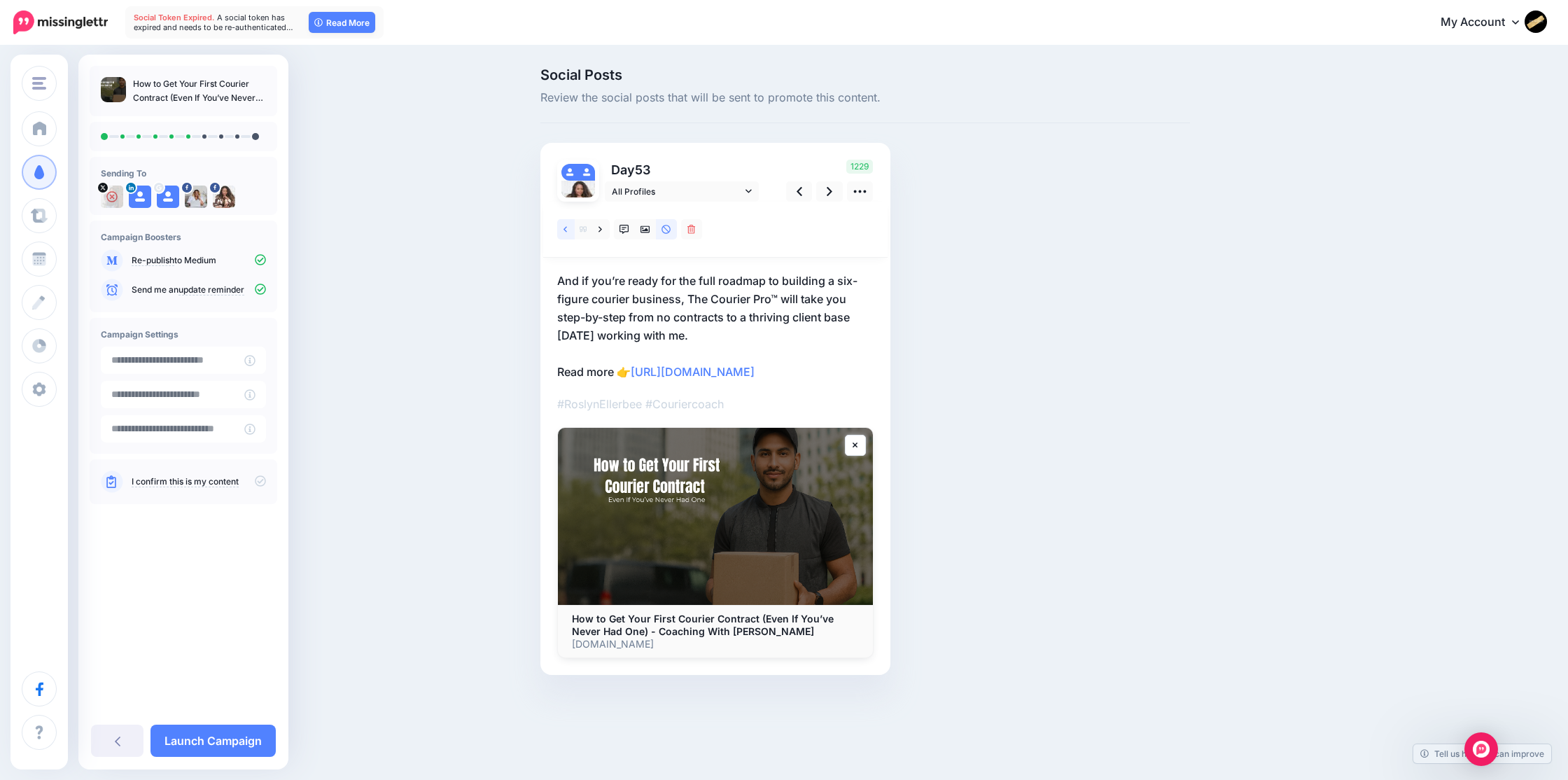
click at [567, 229] on link at bounding box center [566, 228] width 17 height 20
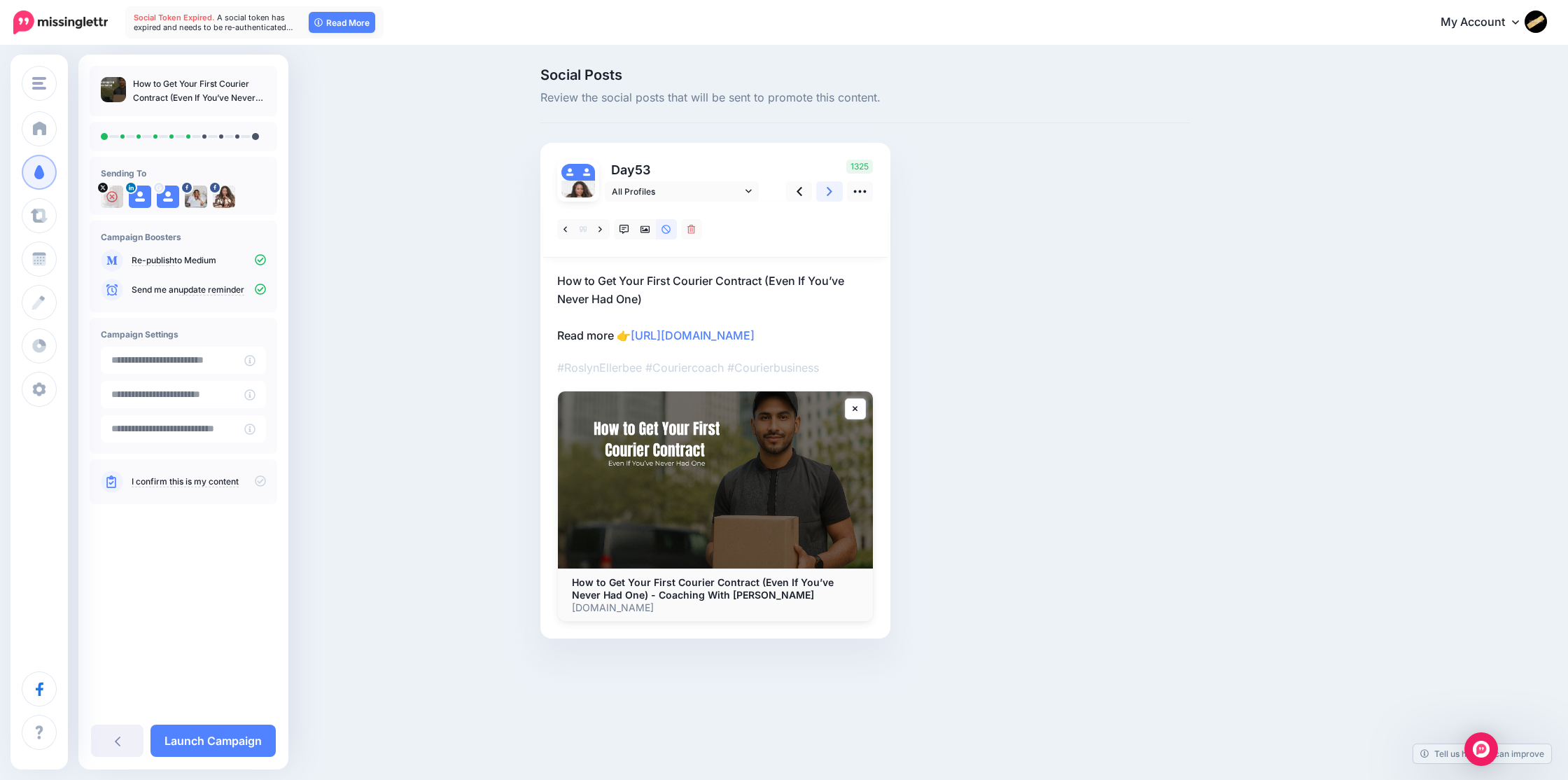
click at [827, 189] on icon at bounding box center [830, 191] width 5 height 15
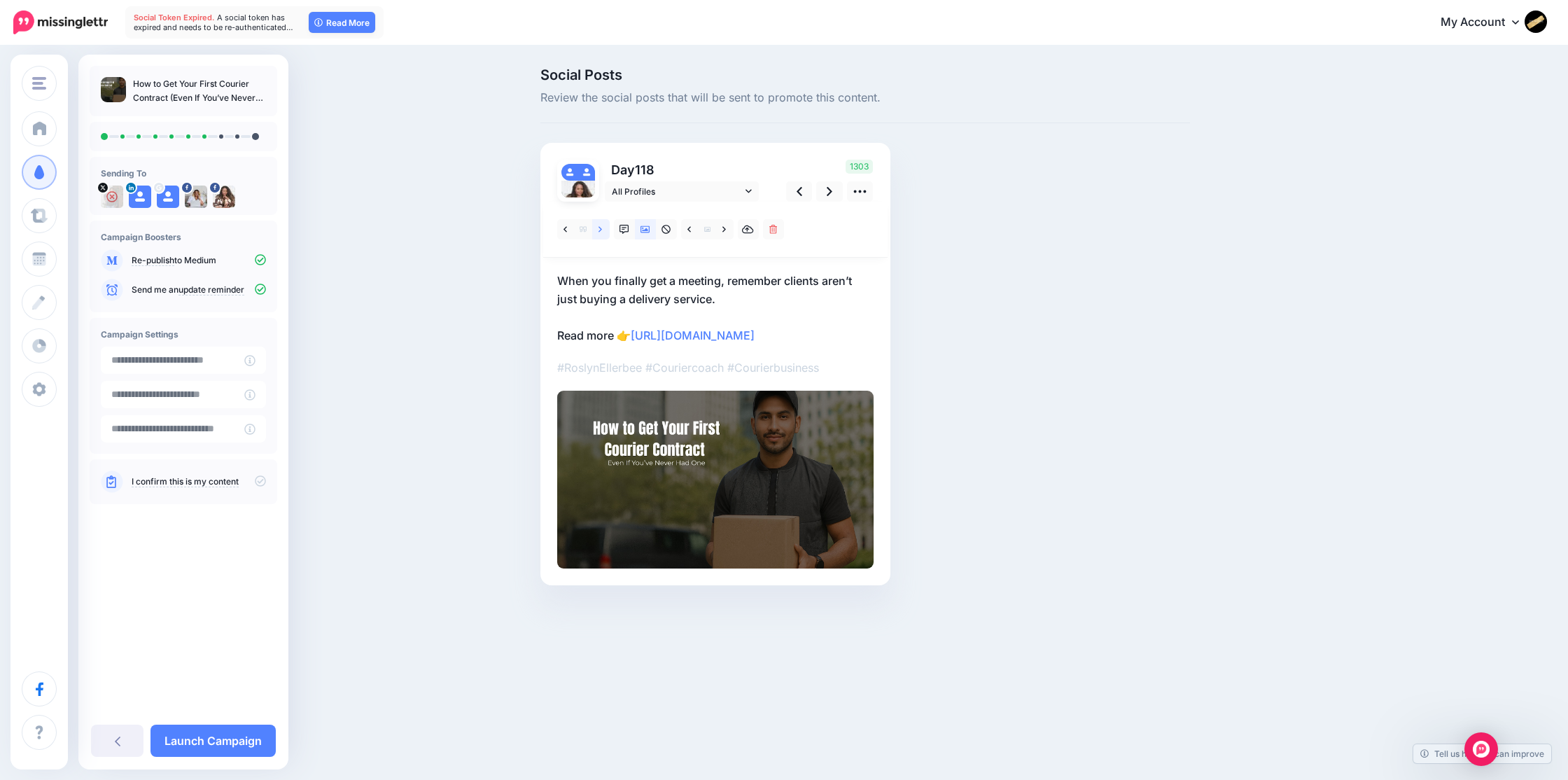
click at [599, 230] on icon at bounding box center [600, 229] width 3 height 10
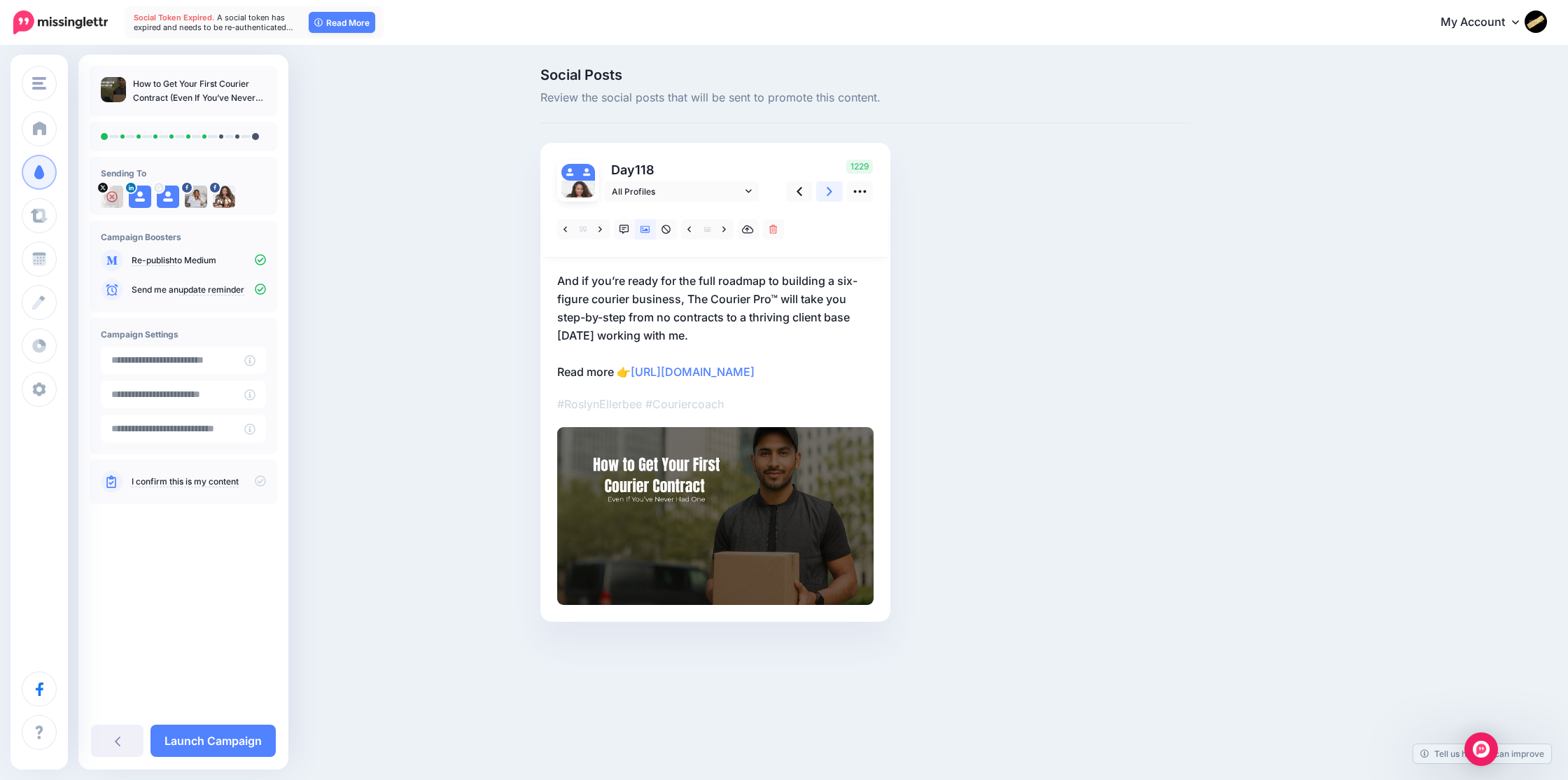
click at [830, 192] on icon at bounding box center [830, 191] width 5 height 9
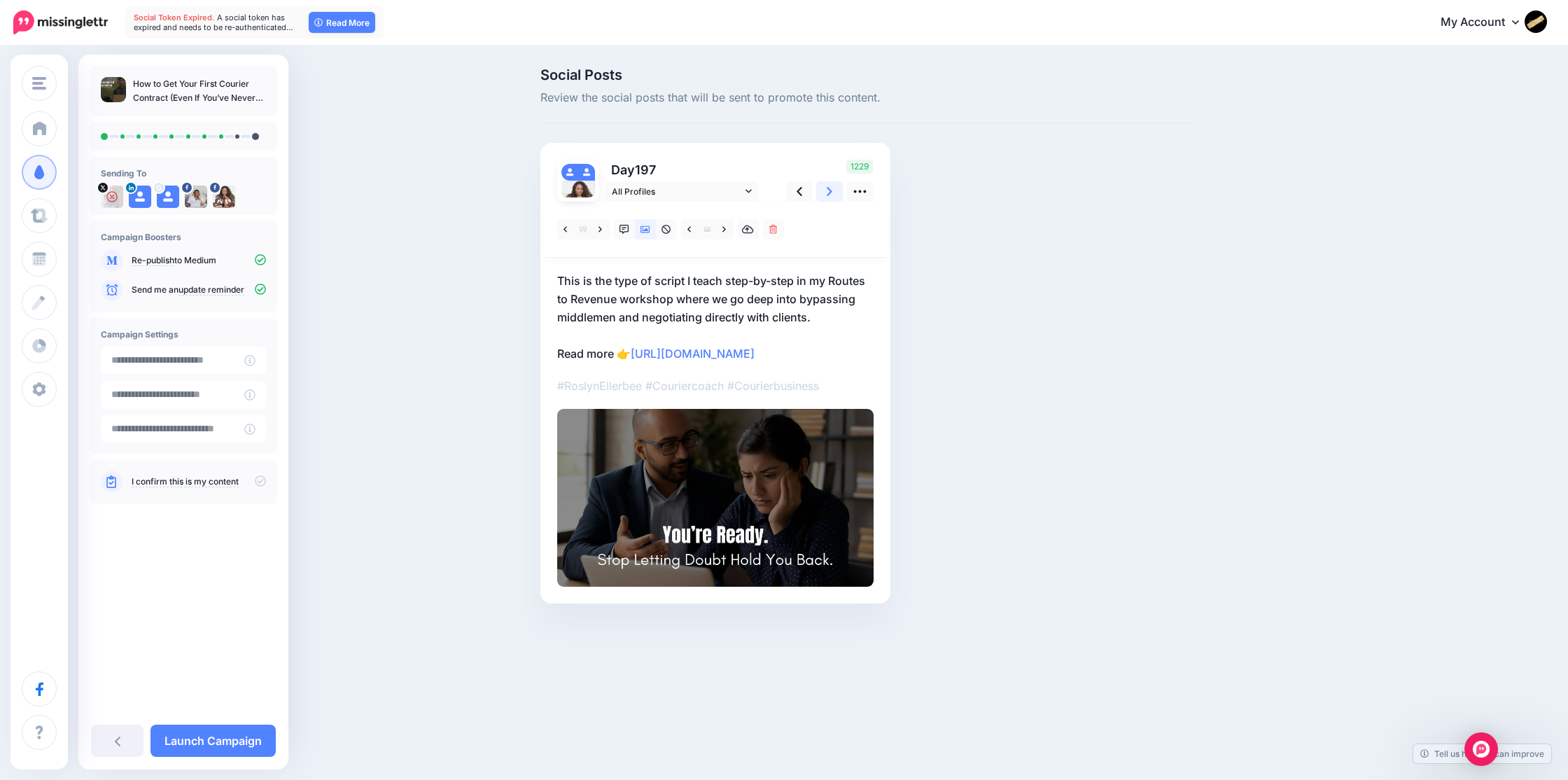
click at [830, 193] on icon at bounding box center [830, 191] width 5 height 9
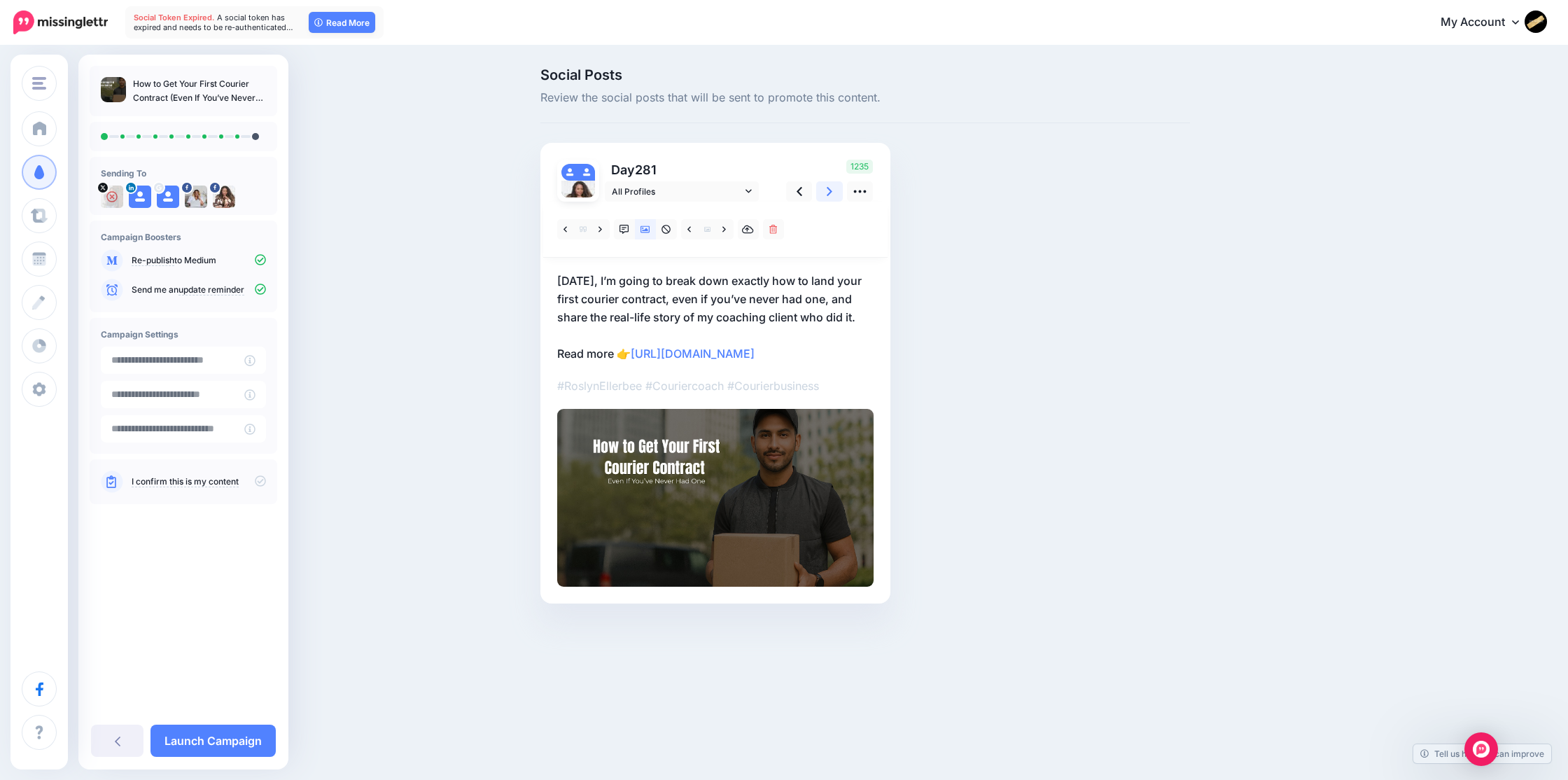
click at [830, 193] on icon at bounding box center [830, 191] width 5 height 9
click at [599, 229] on icon at bounding box center [600, 229] width 3 height 10
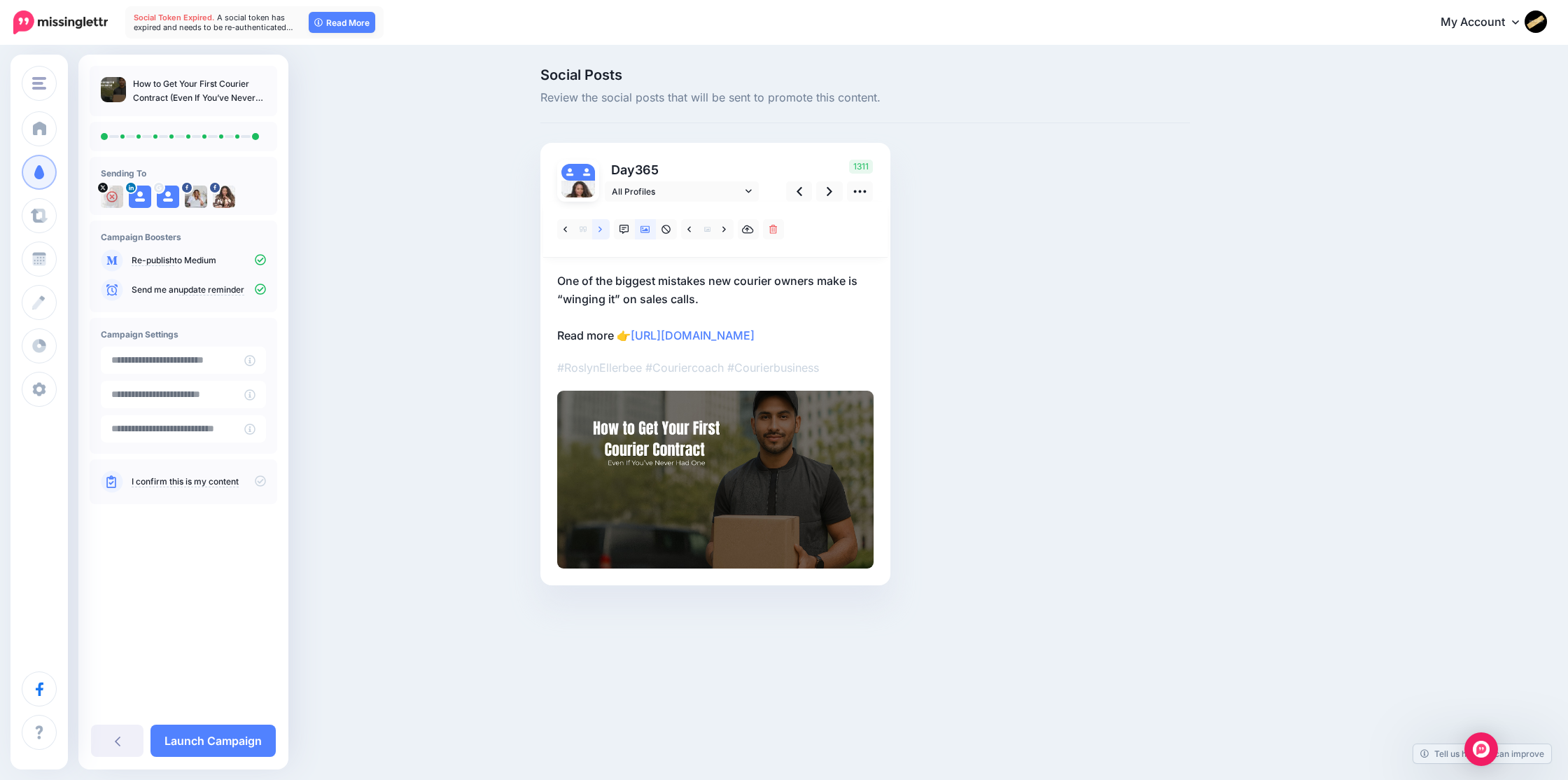
click at [599, 229] on icon at bounding box center [600, 229] width 3 height 10
click at [596, 230] on link at bounding box center [601, 228] width 17 height 20
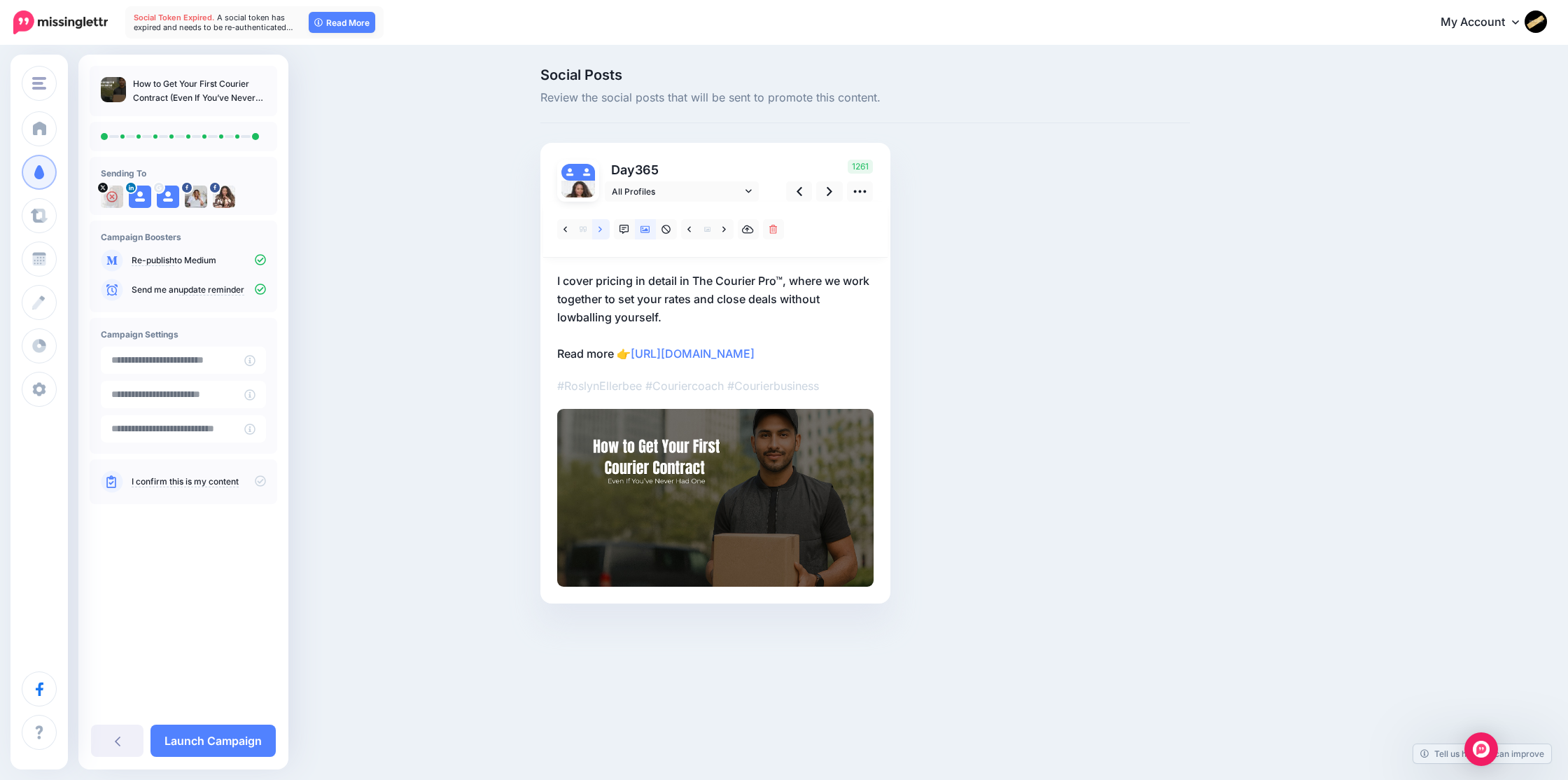
click at [596, 230] on link at bounding box center [601, 228] width 17 height 20
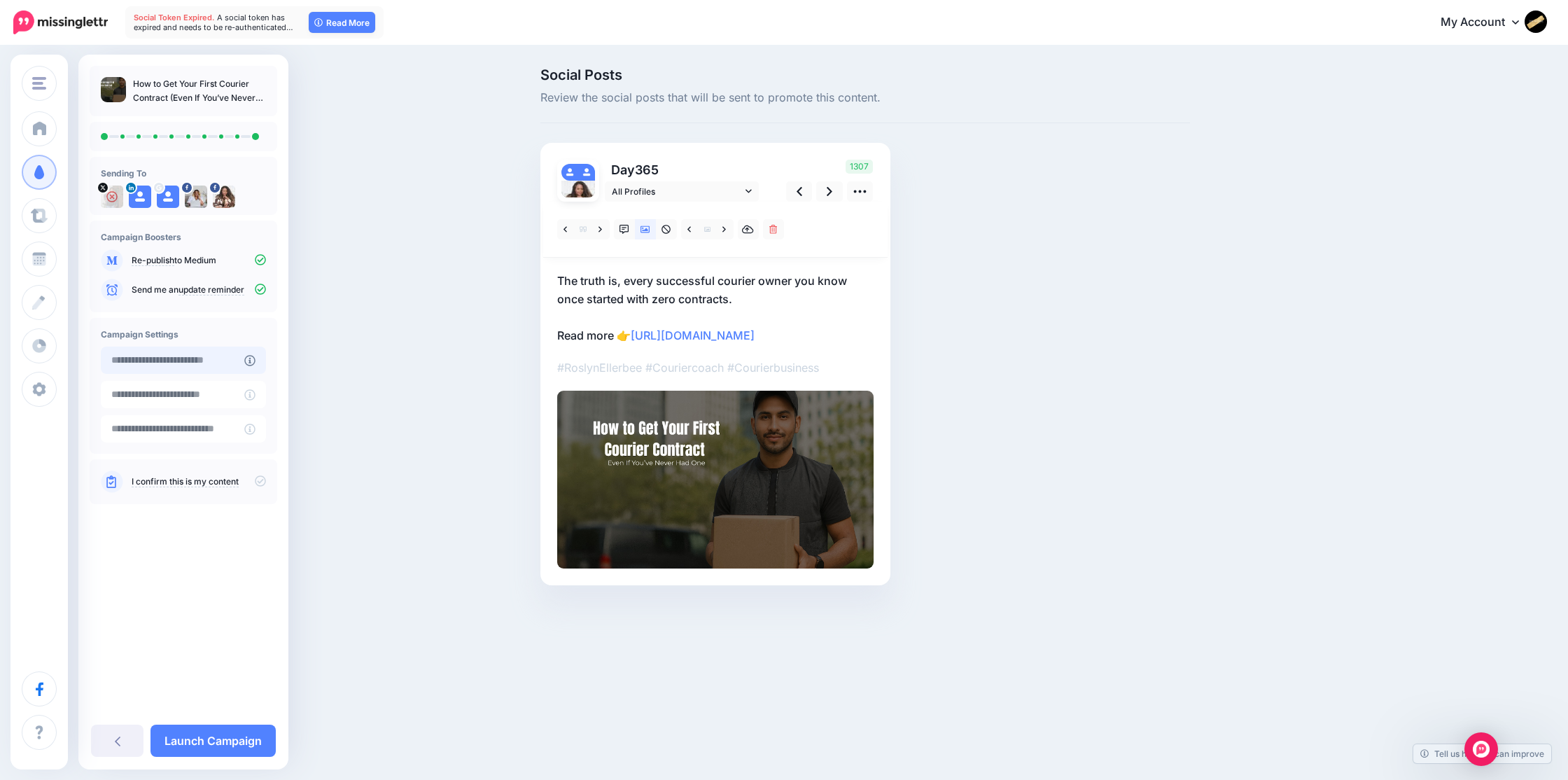
type input "**********"
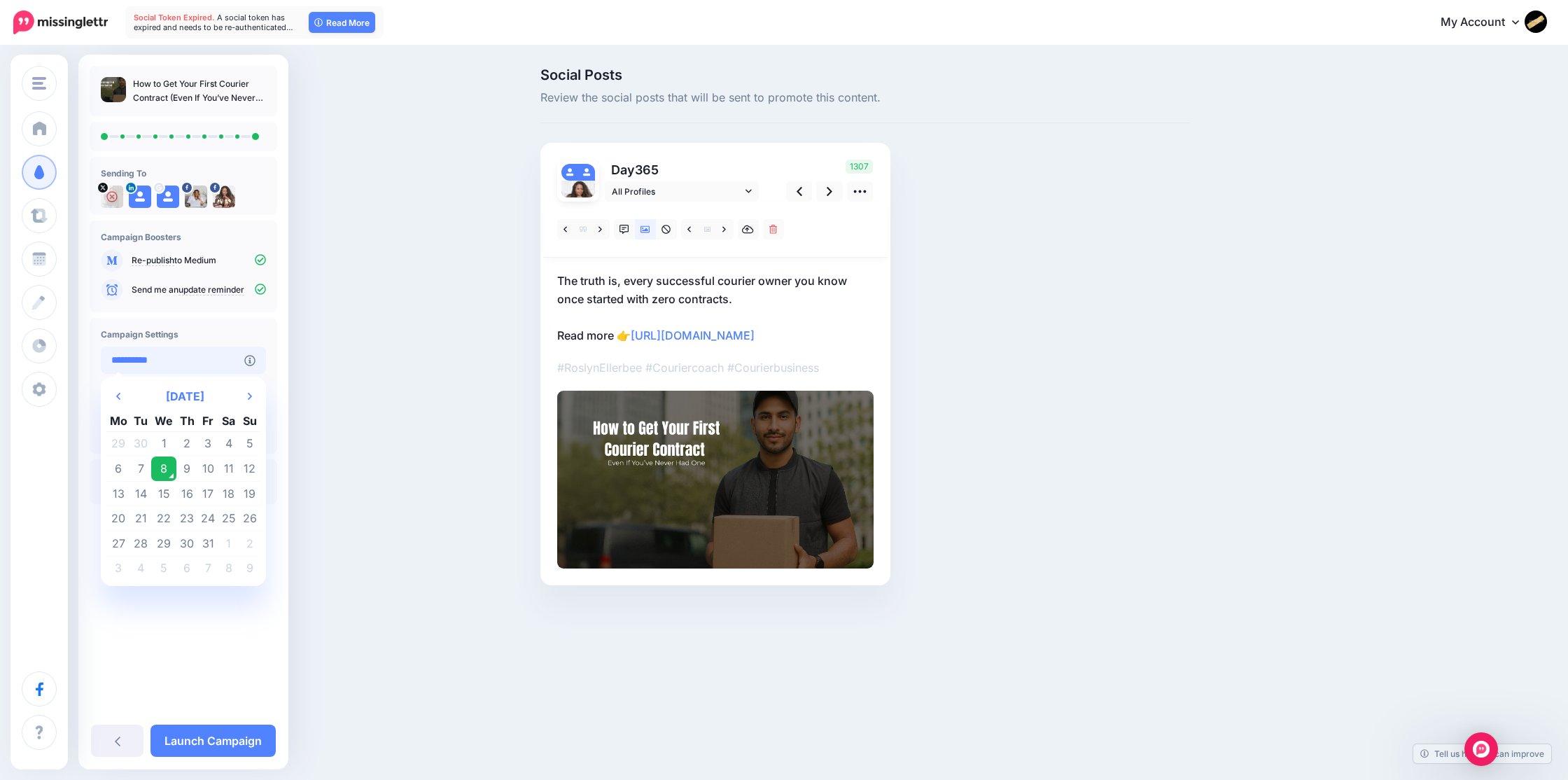
click at [204, 363] on input "**********" at bounding box center [172, 360] width 143 height 27
click at [159, 461] on td "8" at bounding box center [163, 468] width 25 height 25
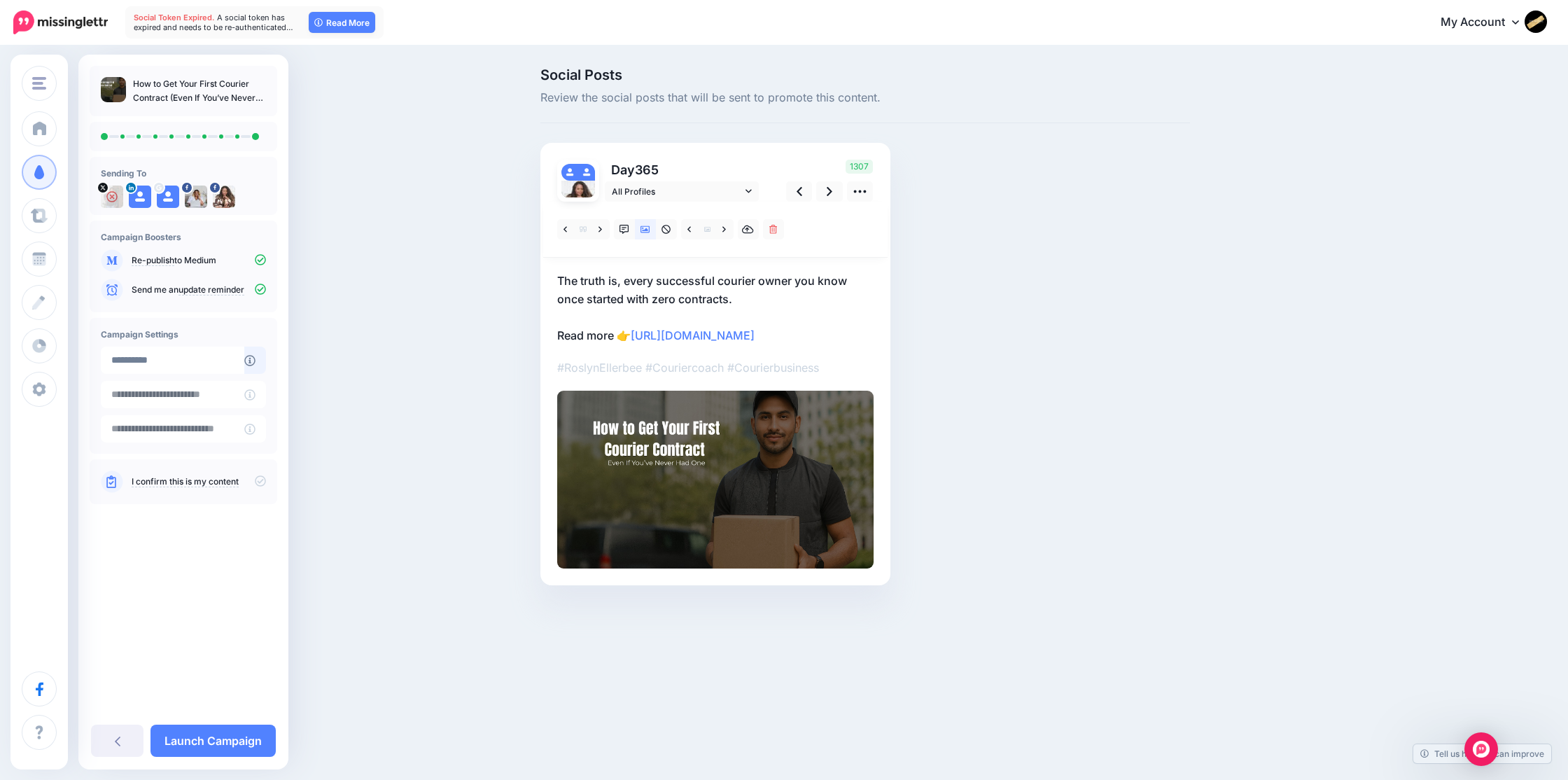
click at [260, 483] on icon at bounding box center [260, 480] width 11 height 11
click at [214, 259] on p "Re-publish to Medium" at bounding box center [198, 260] width 135 height 13
click at [256, 261] on icon at bounding box center [260, 259] width 11 height 11
click at [260, 261] on icon at bounding box center [260, 259] width 11 height 11
click at [175, 357] on input "**********" at bounding box center [172, 360] width 143 height 27
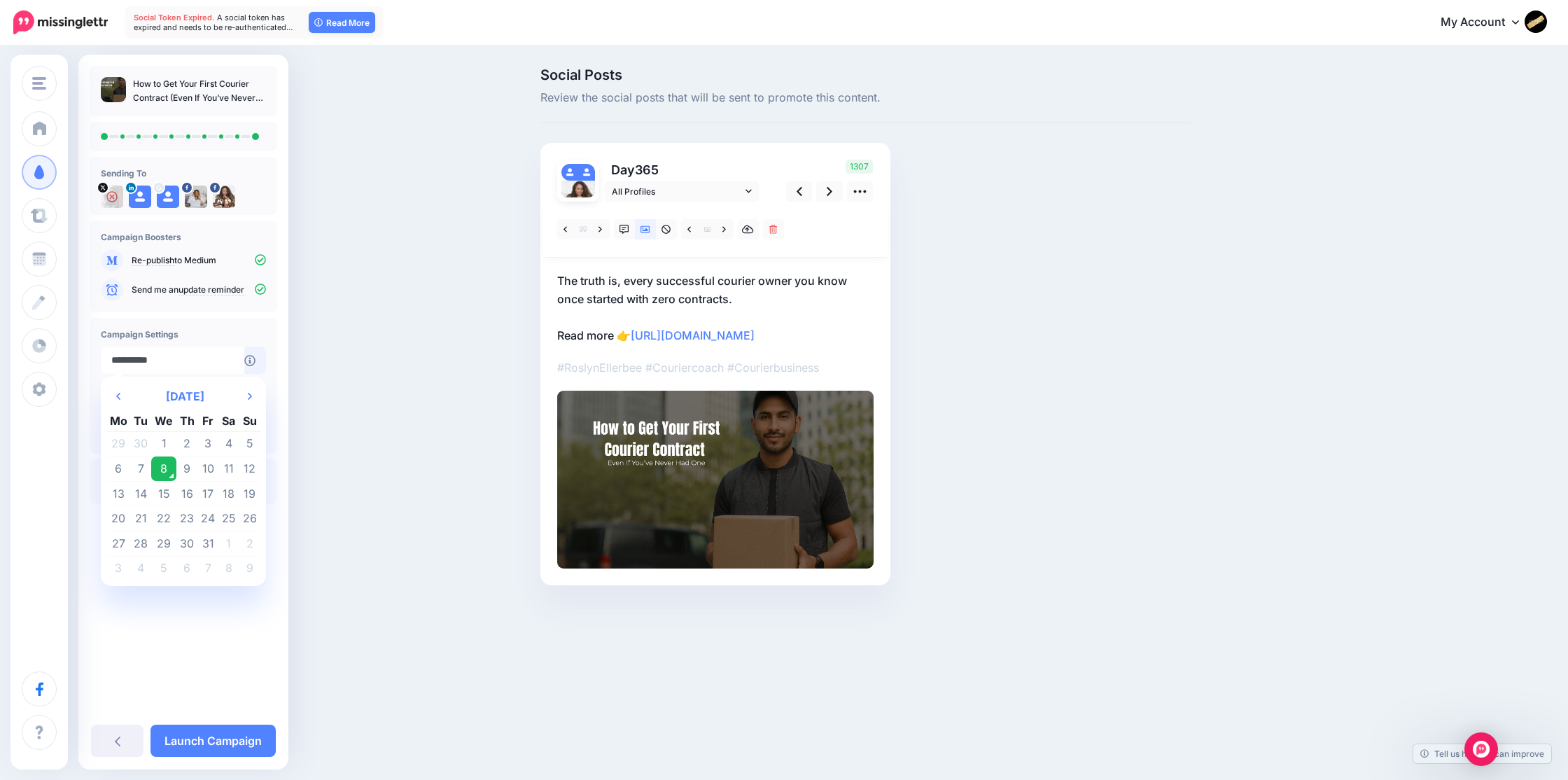
click at [163, 463] on td "8" at bounding box center [163, 468] width 25 height 25
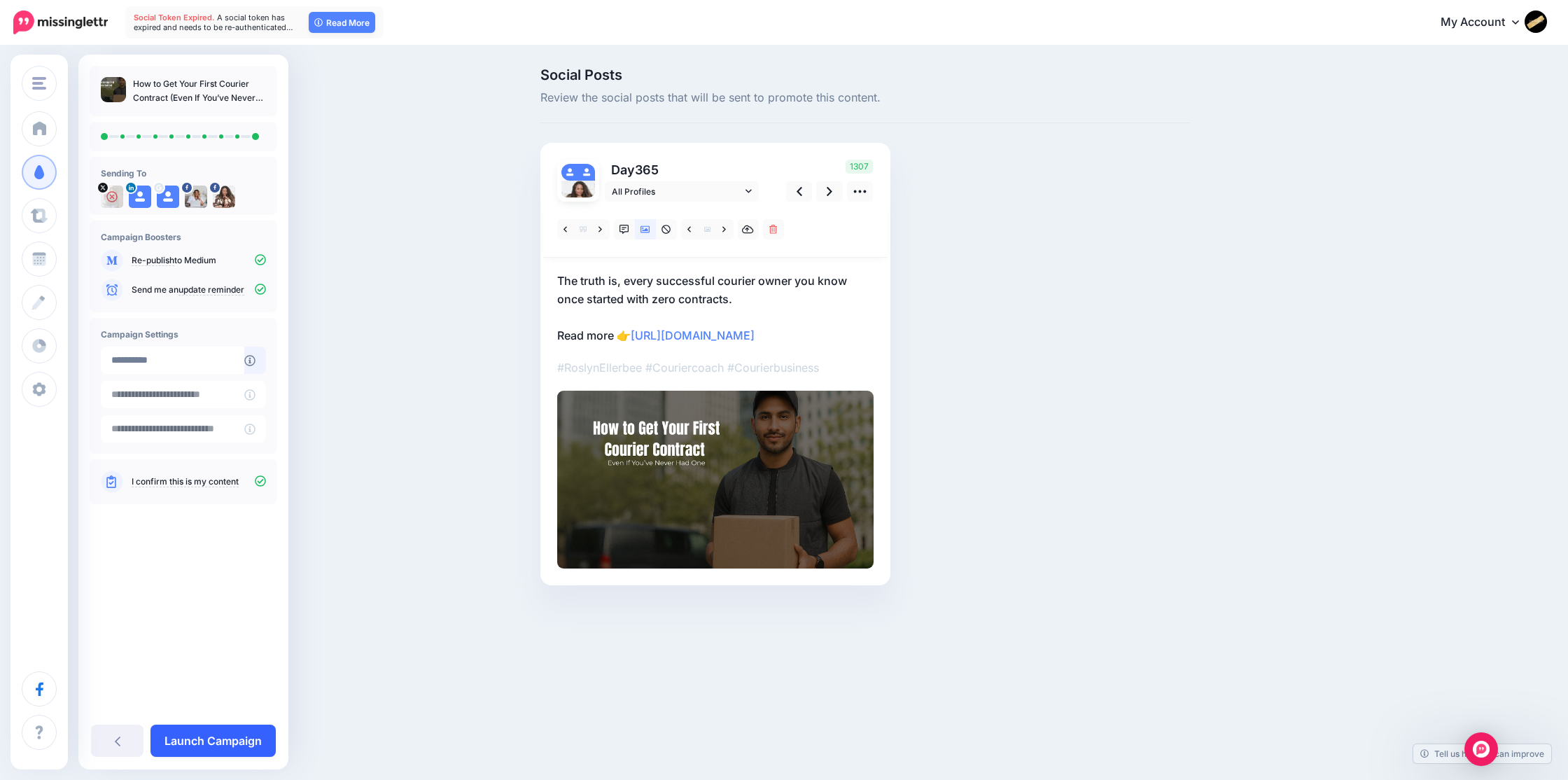
click at [189, 743] on link "Launch Campaign" at bounding box center [213, 740] width 125 height 32
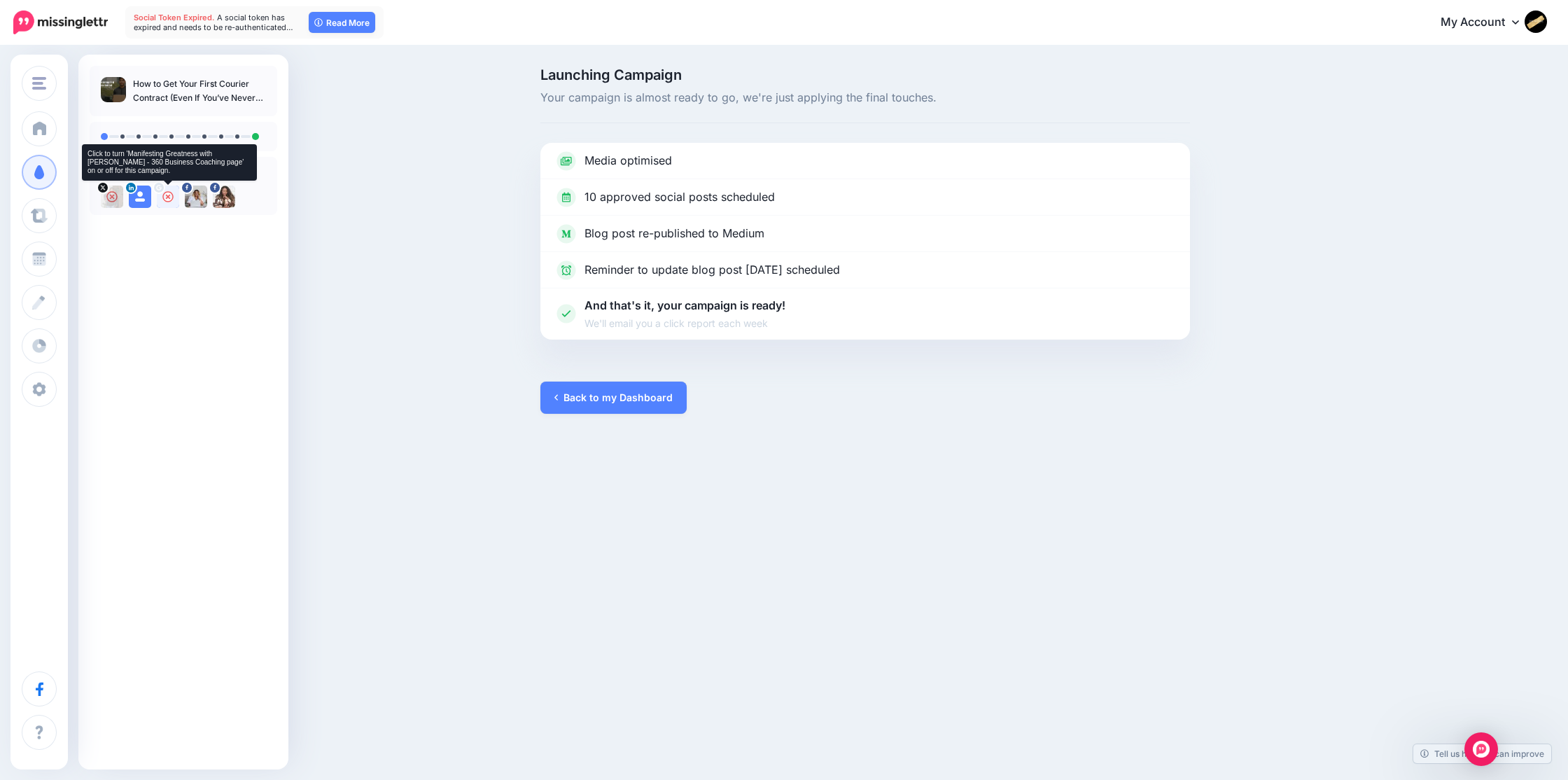
click at [156, 187] on icon at bounding box center [159, 188] width 5 height 5
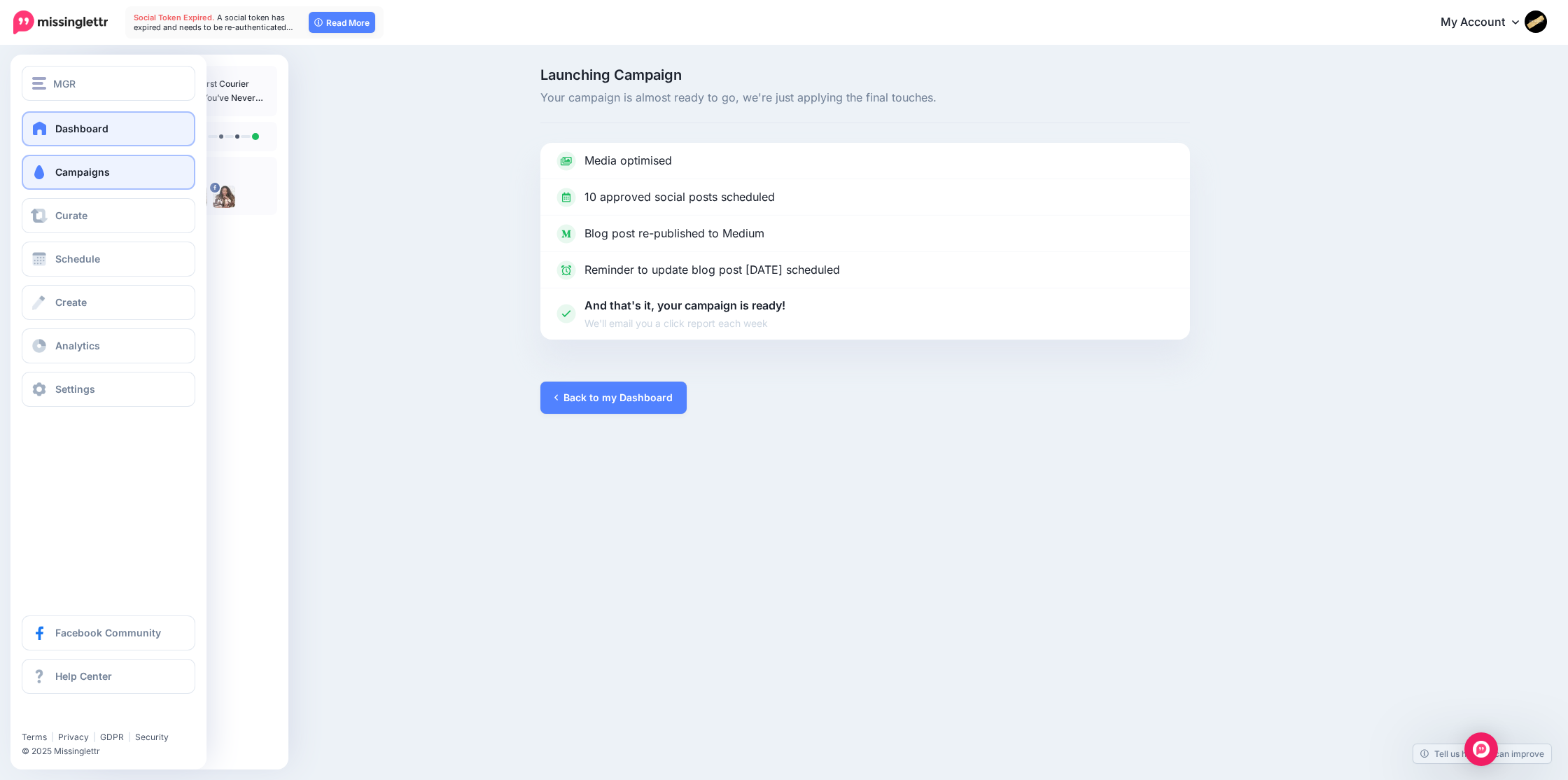
click at [75, 126] on span "Dashboard" at bounding box center [82, 129] width 53 height 12
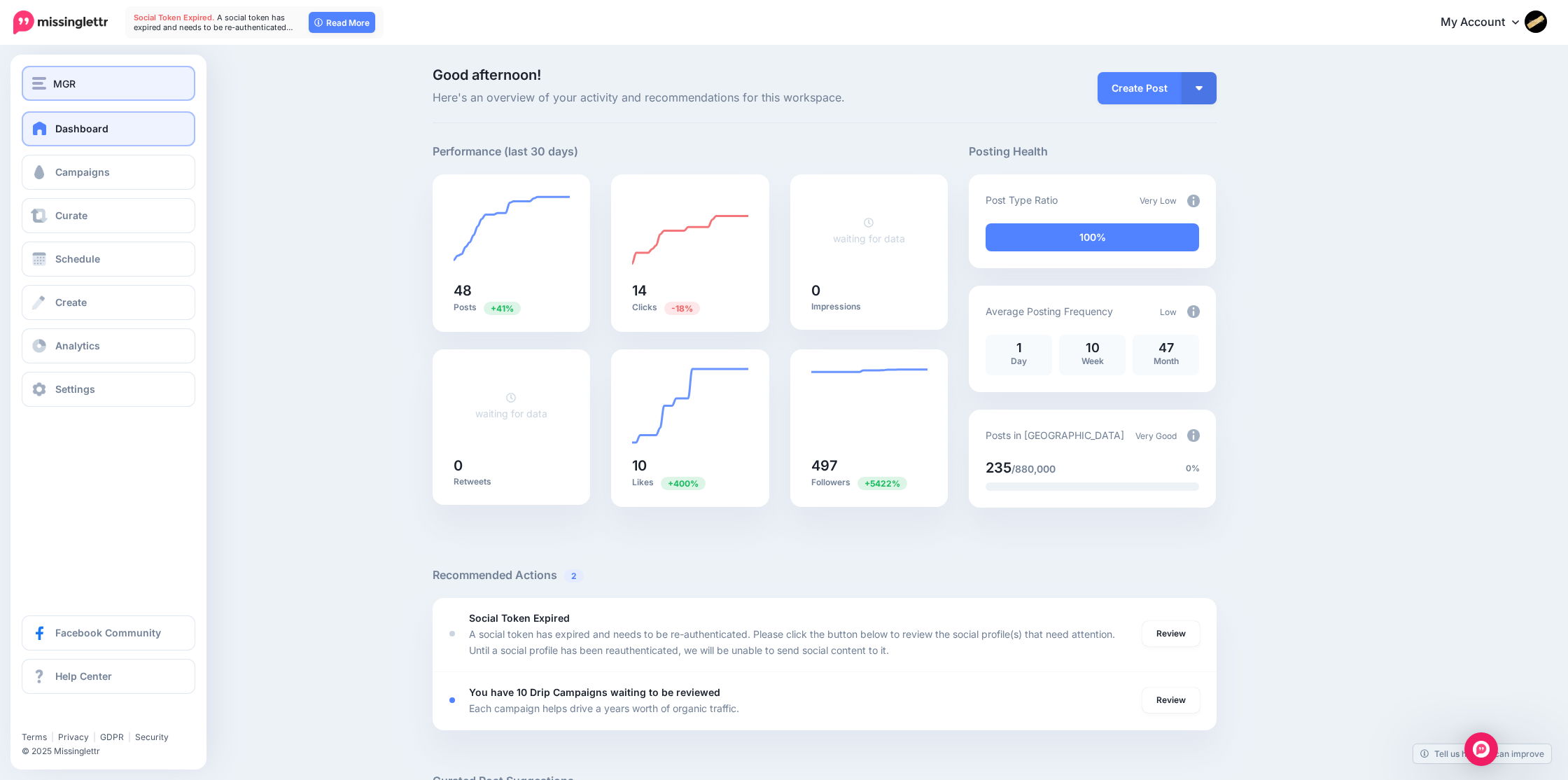
click at [52, 83] on div "MGR" at bounding box center [109, 83] width 153 height 17
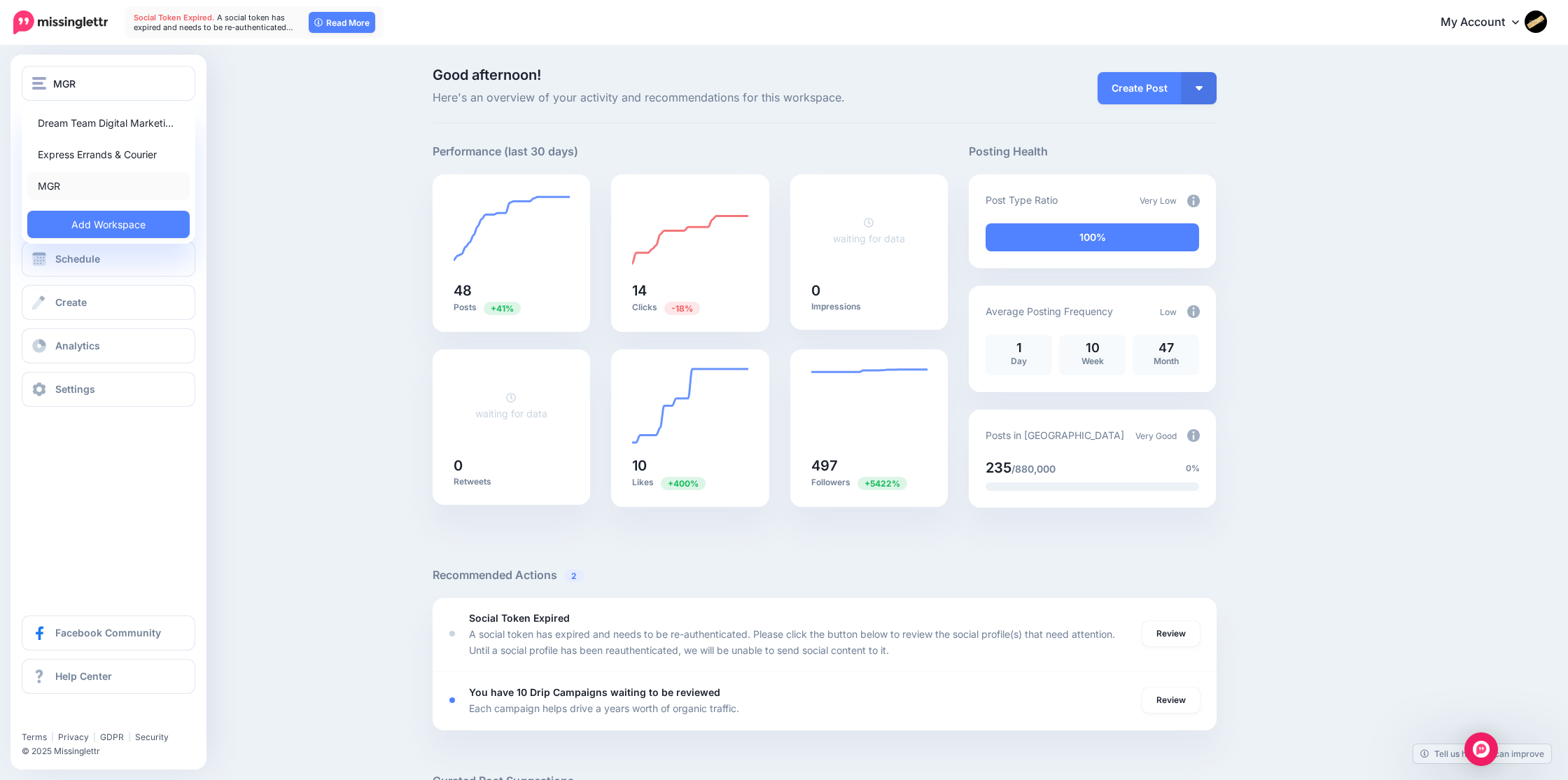
click at [60, 188] on link "MGR" at bounding box center [108, 185] width 162 height 27
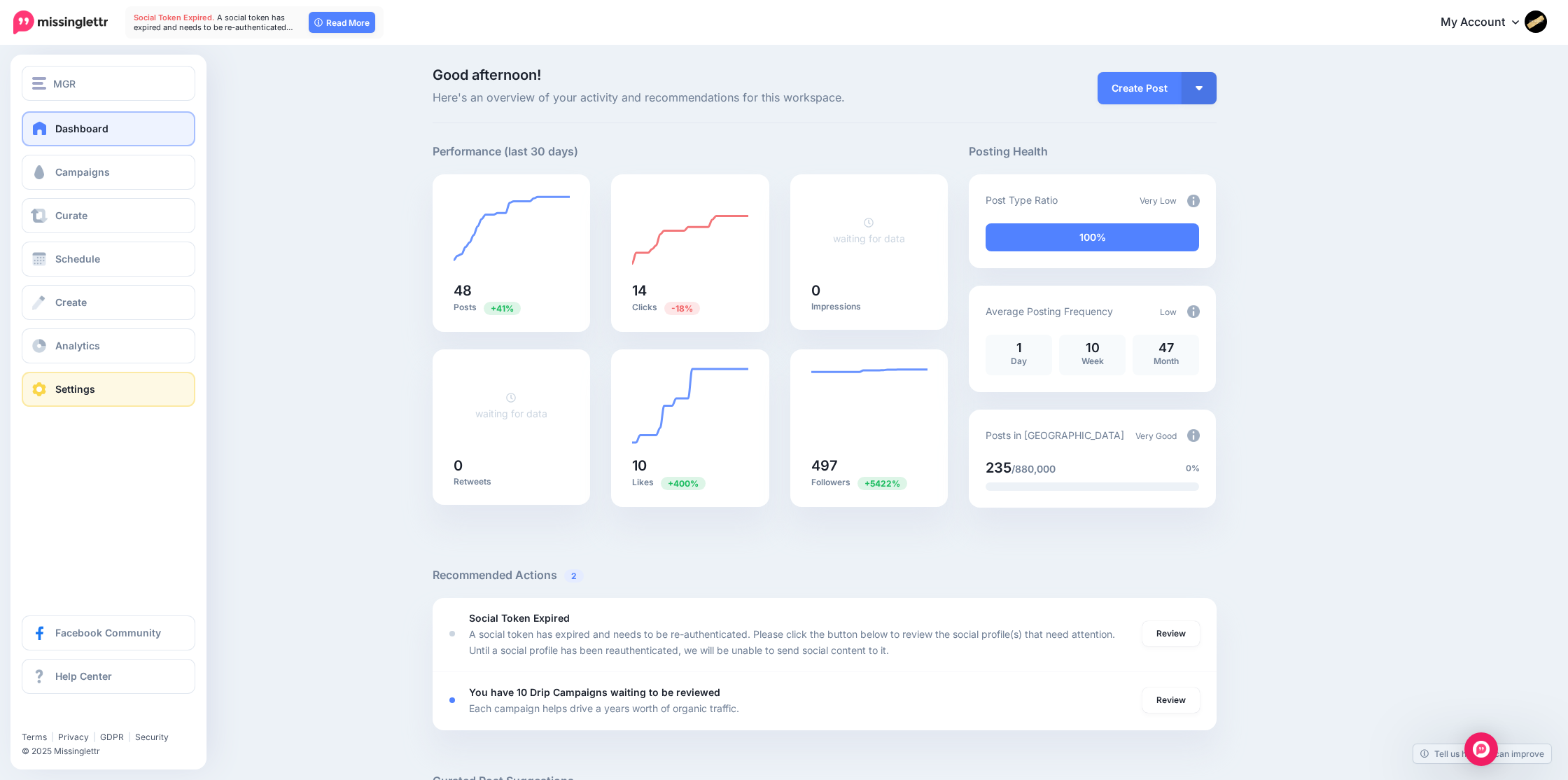
click at [66, 391] on span "Settings" at bounding box center [76, 389] width 40 height 12
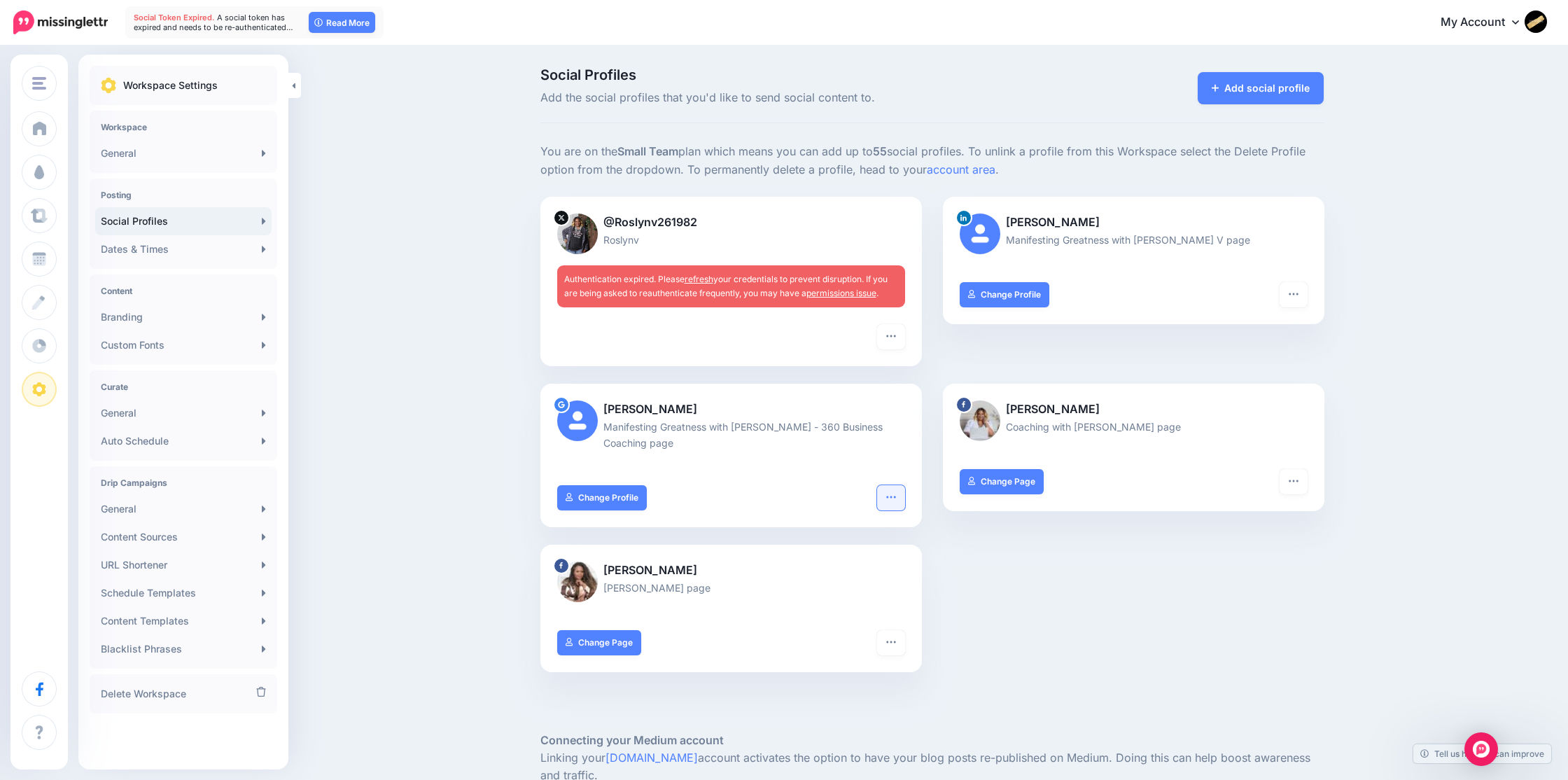
click at [889, 494] on icon "button" at bounding box center [890, 497] width 11 height 11
click at [846, 564] on link "Reconnect" at bounding box center [840, 563] width 115 height 27
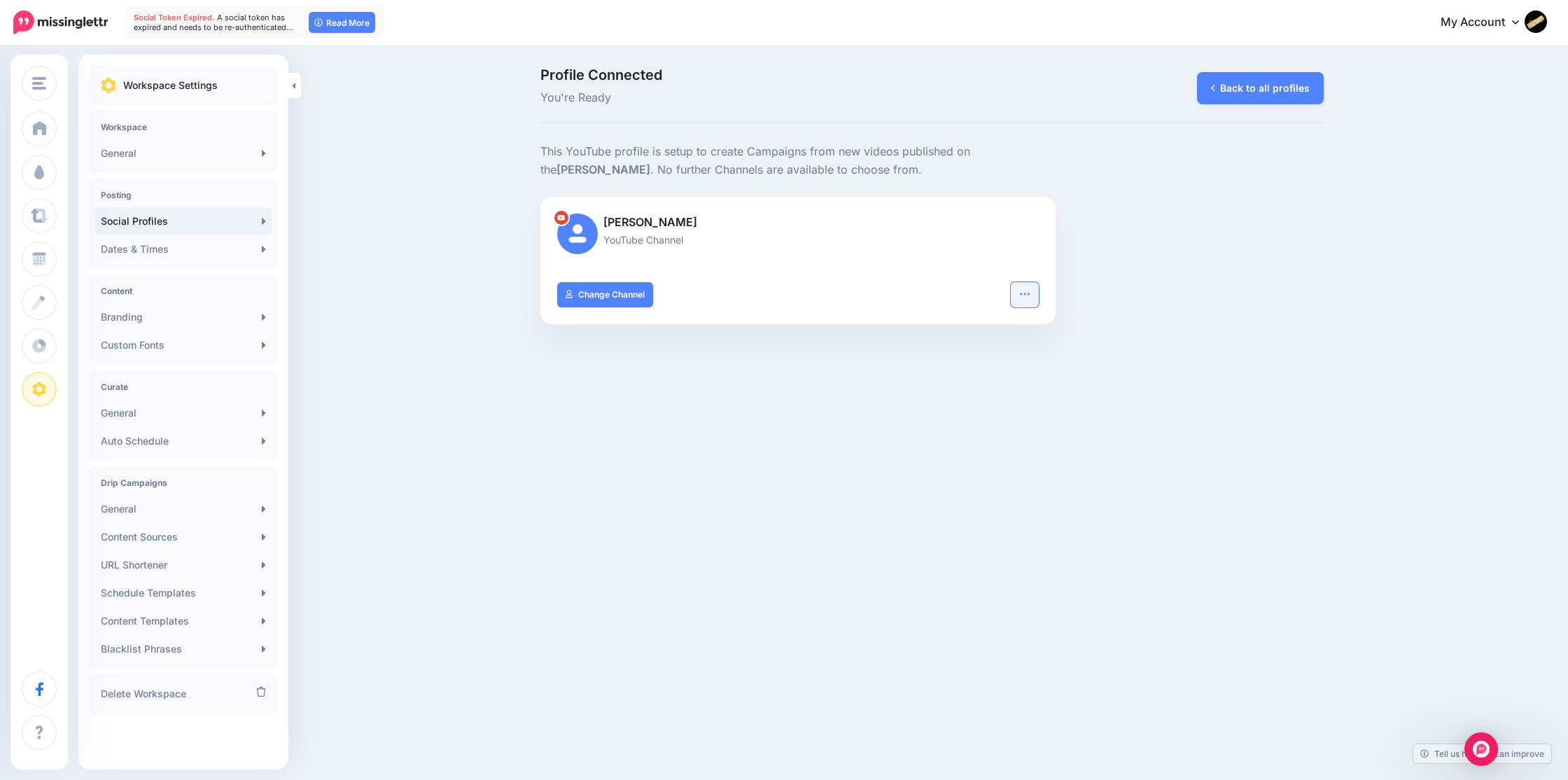
click at [1024, 294] on icon "button" at bounding box center [1024, 294] width 11 height 11
click at [1236, 79] on link "Back to all profiles" at bounding box center [1260, 88] width 127 height 32
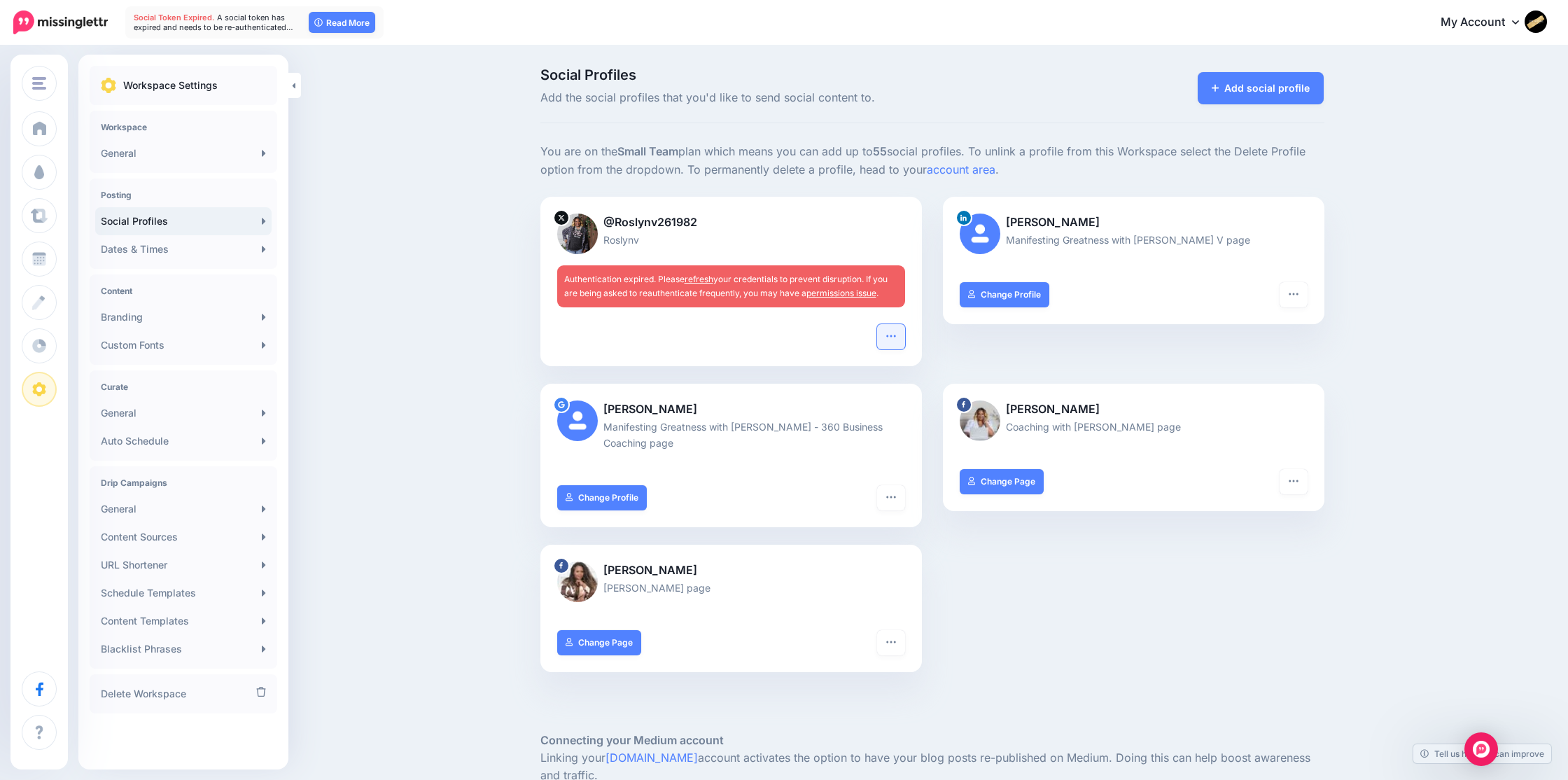
click at [899, 332] on button "button" at bounding box center [891, 336] width 28 height 25
click at [843, 472] on link "Delete Profile" at bounding box center [840, 473] width 115 height 27
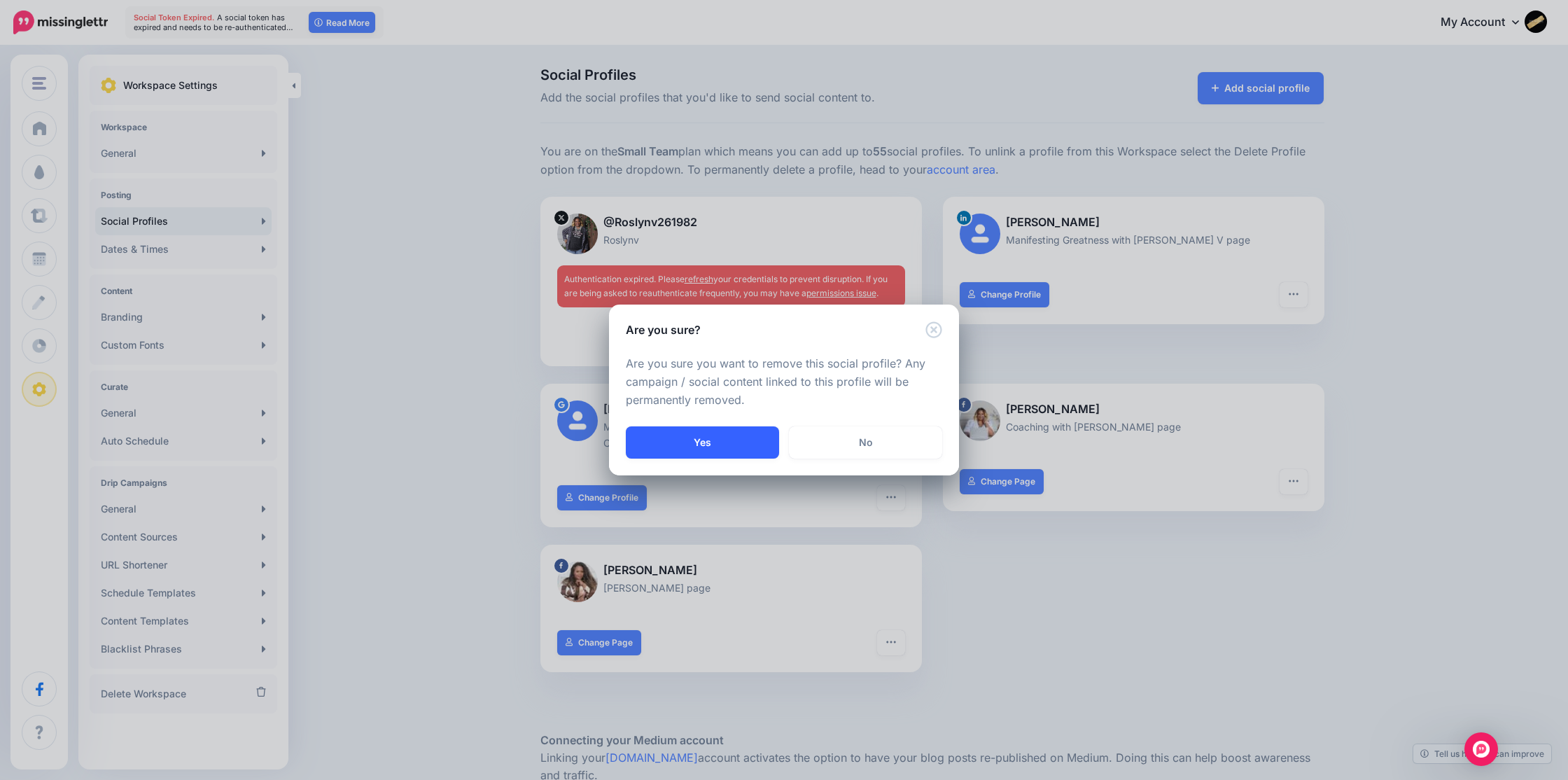
click at [714, 443] on button "Yes" at bounding box center [702, 442] width 153 height 32
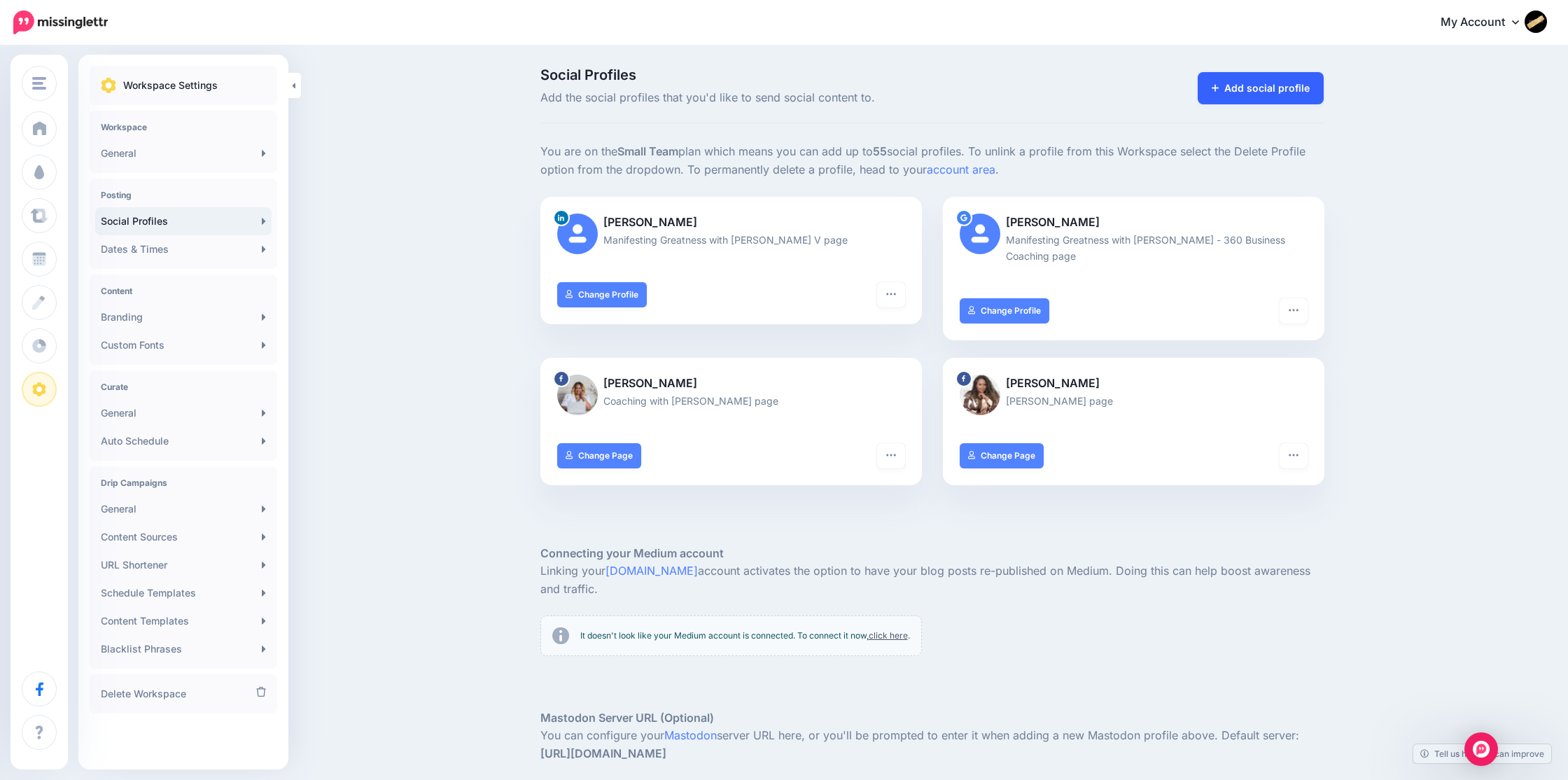
click at [1244, 84] on link "Add social profile" at bounding box center [1261, 88] width 127 height 32
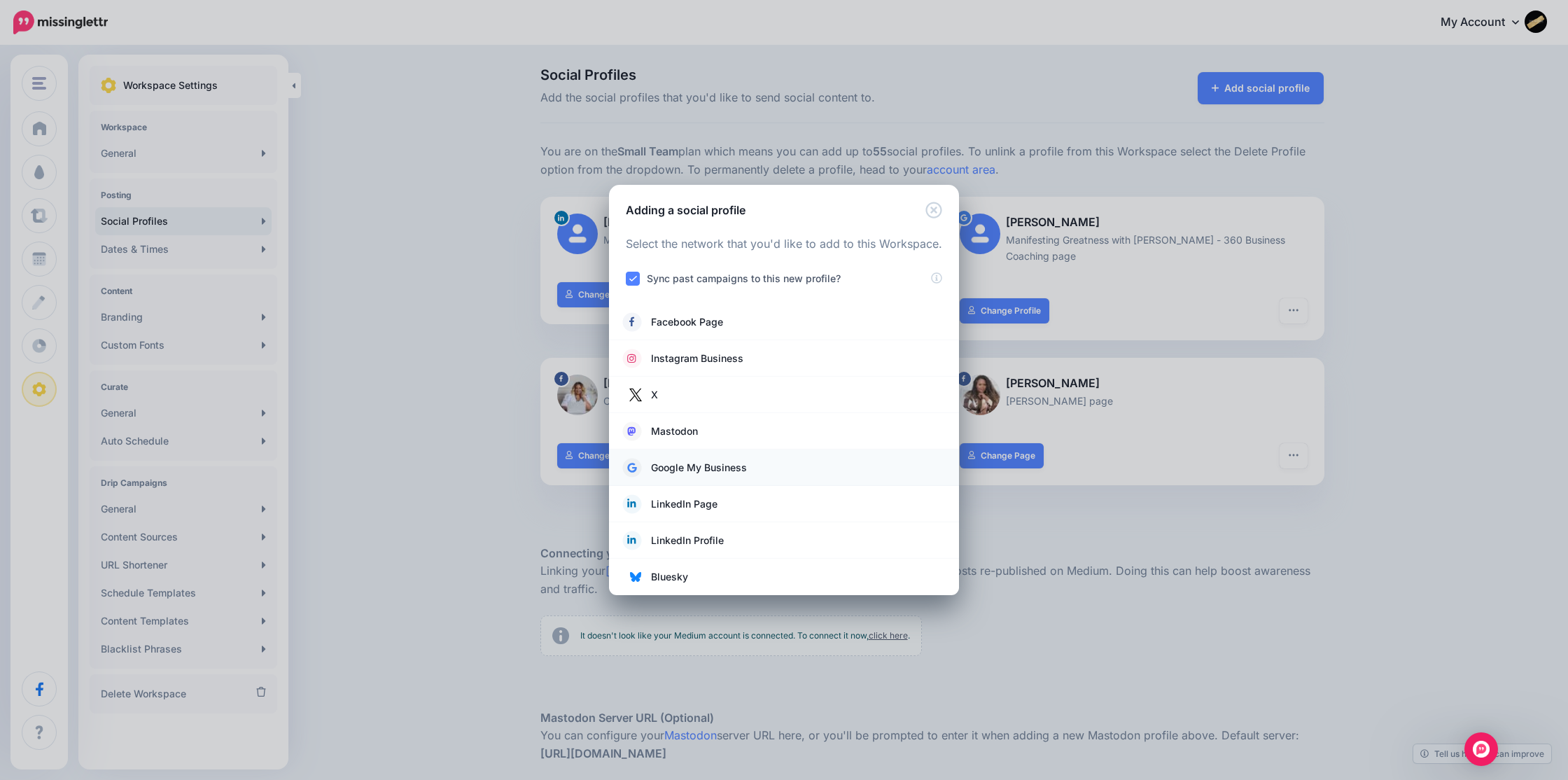
click at [719, 463] on span "Google My Business" at bounding box center [698, 467] width 96 height 17
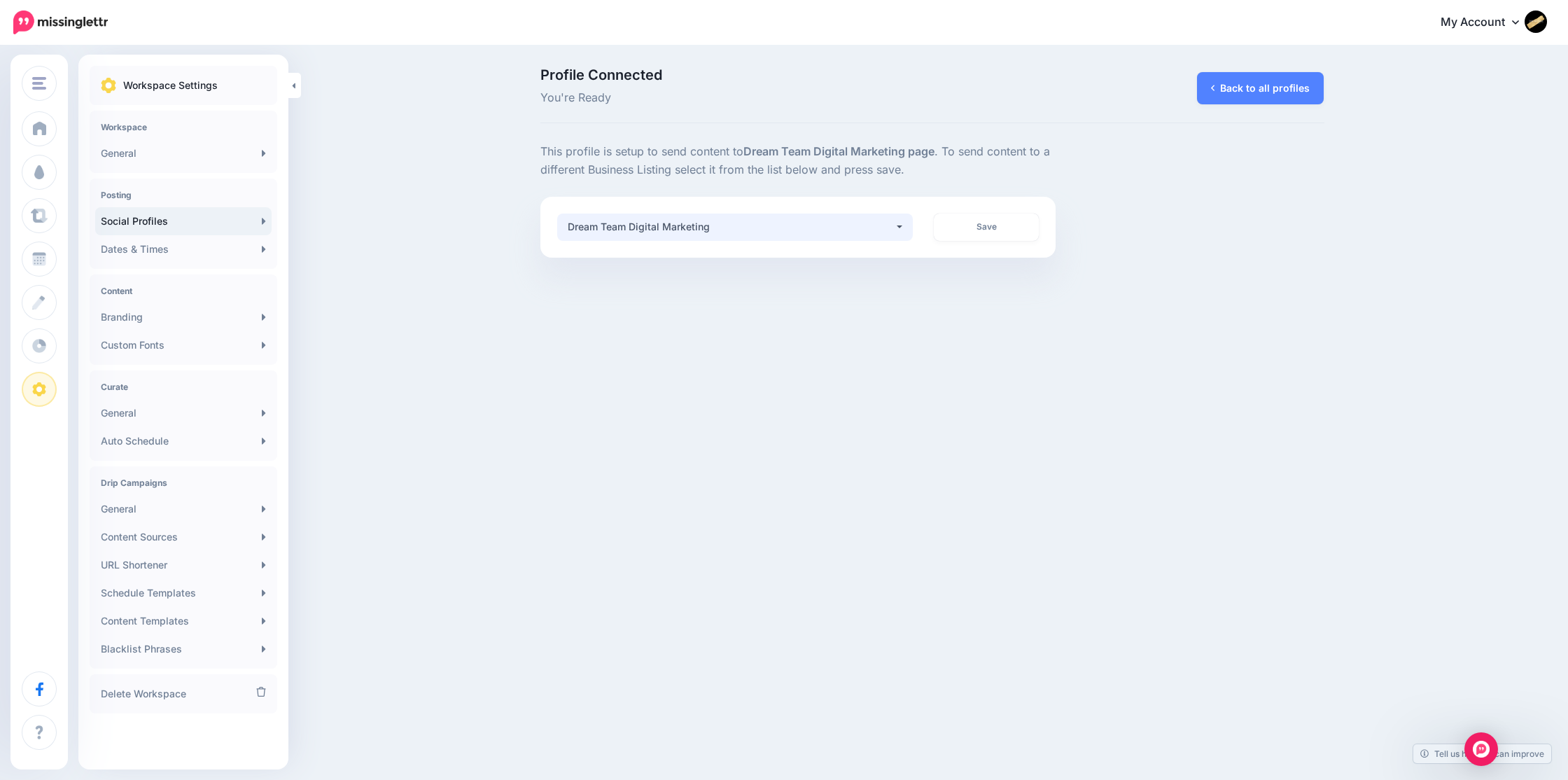
click at [887, 234] on div "Dream Team Digital Marketing" at bounding box center [731, 226] width 327 height 17
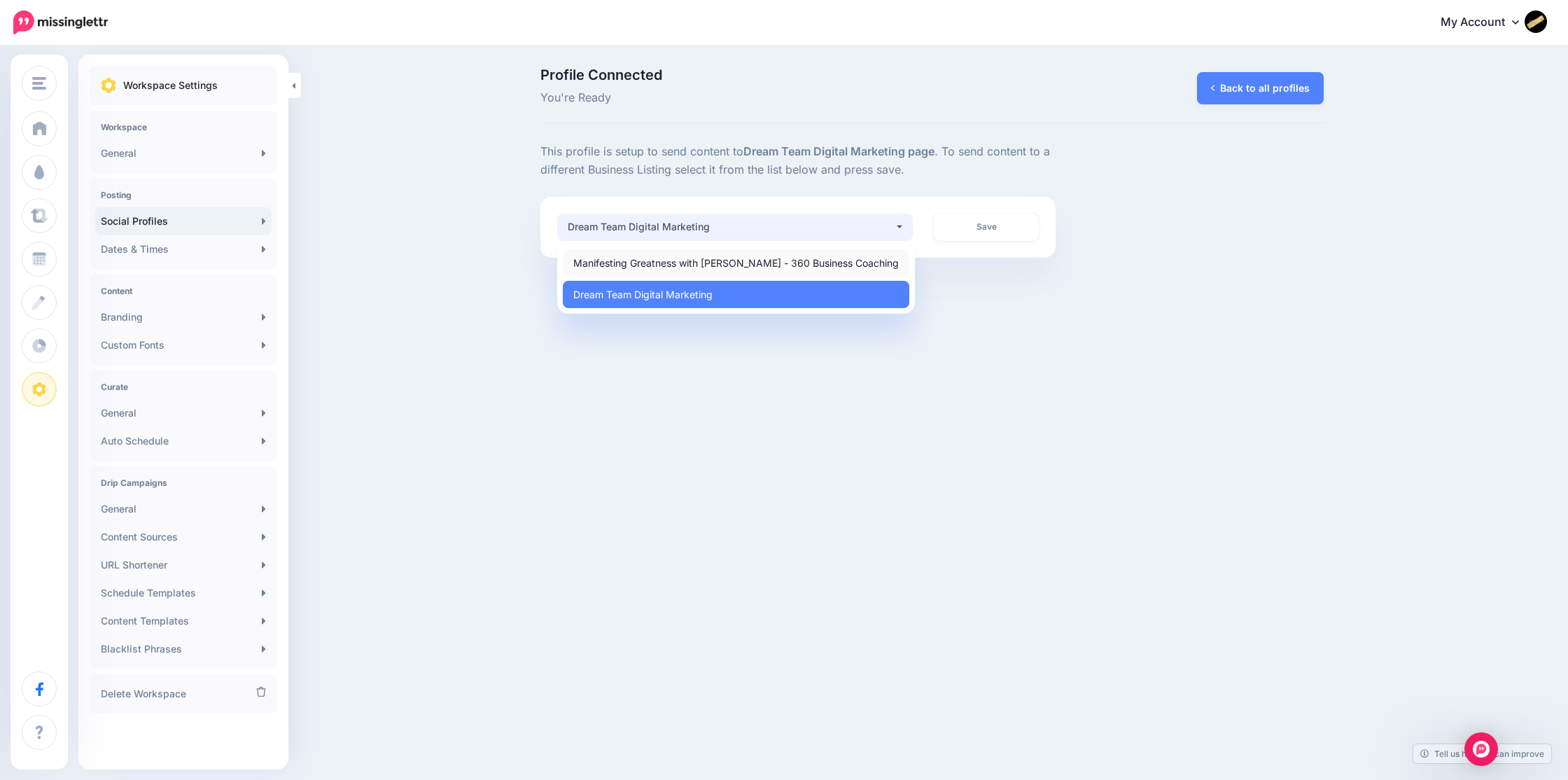
click at [845, 261] on span "Manifesting Greatness with [PERSON_NAME] - 360 Business Coaching" at bounding box center [736, 261] width 326 height 17
select select "**********"
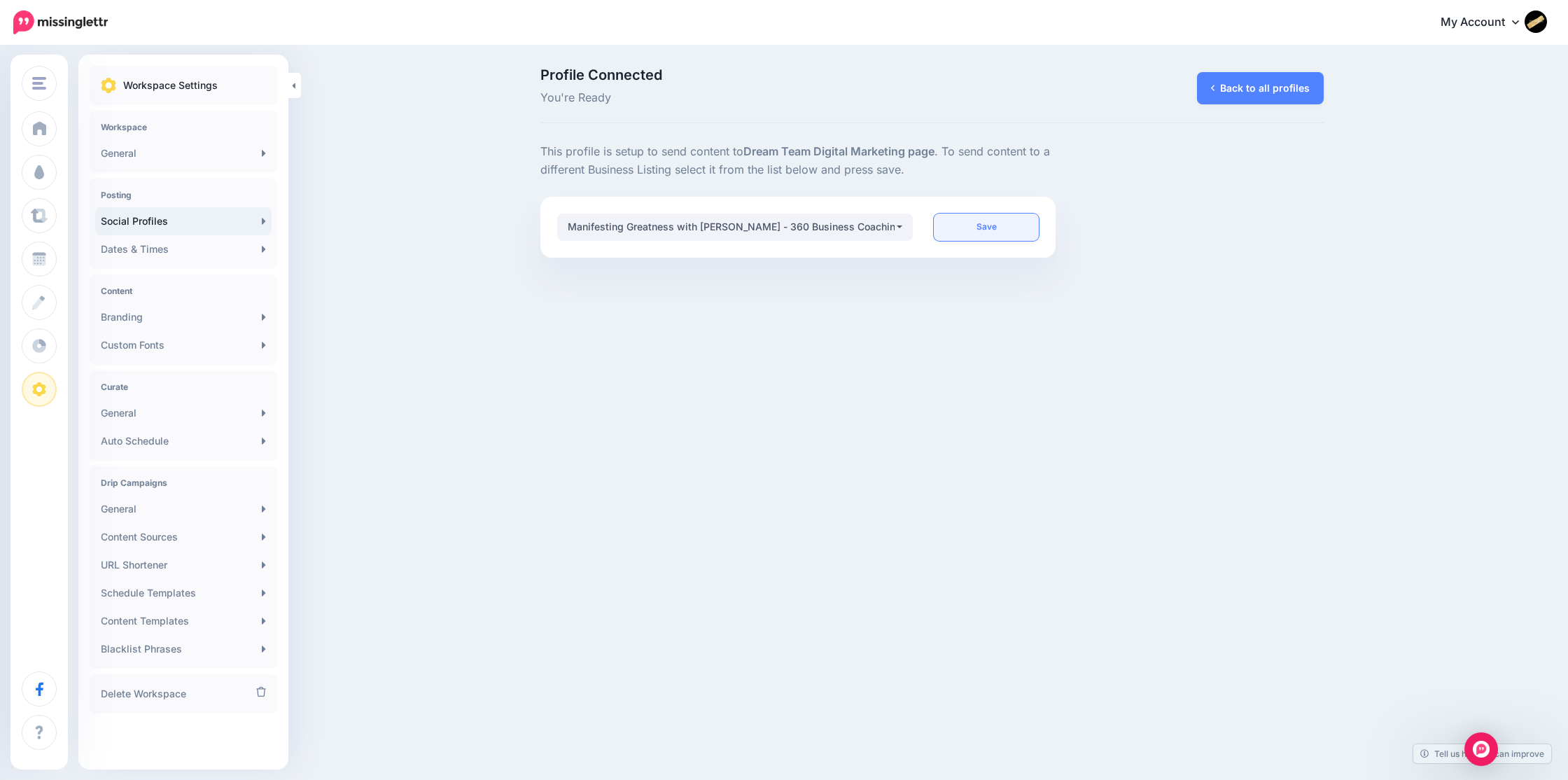
click at [972, 224] on link "Save" at bounding box center [986, 227] width 105 height 27
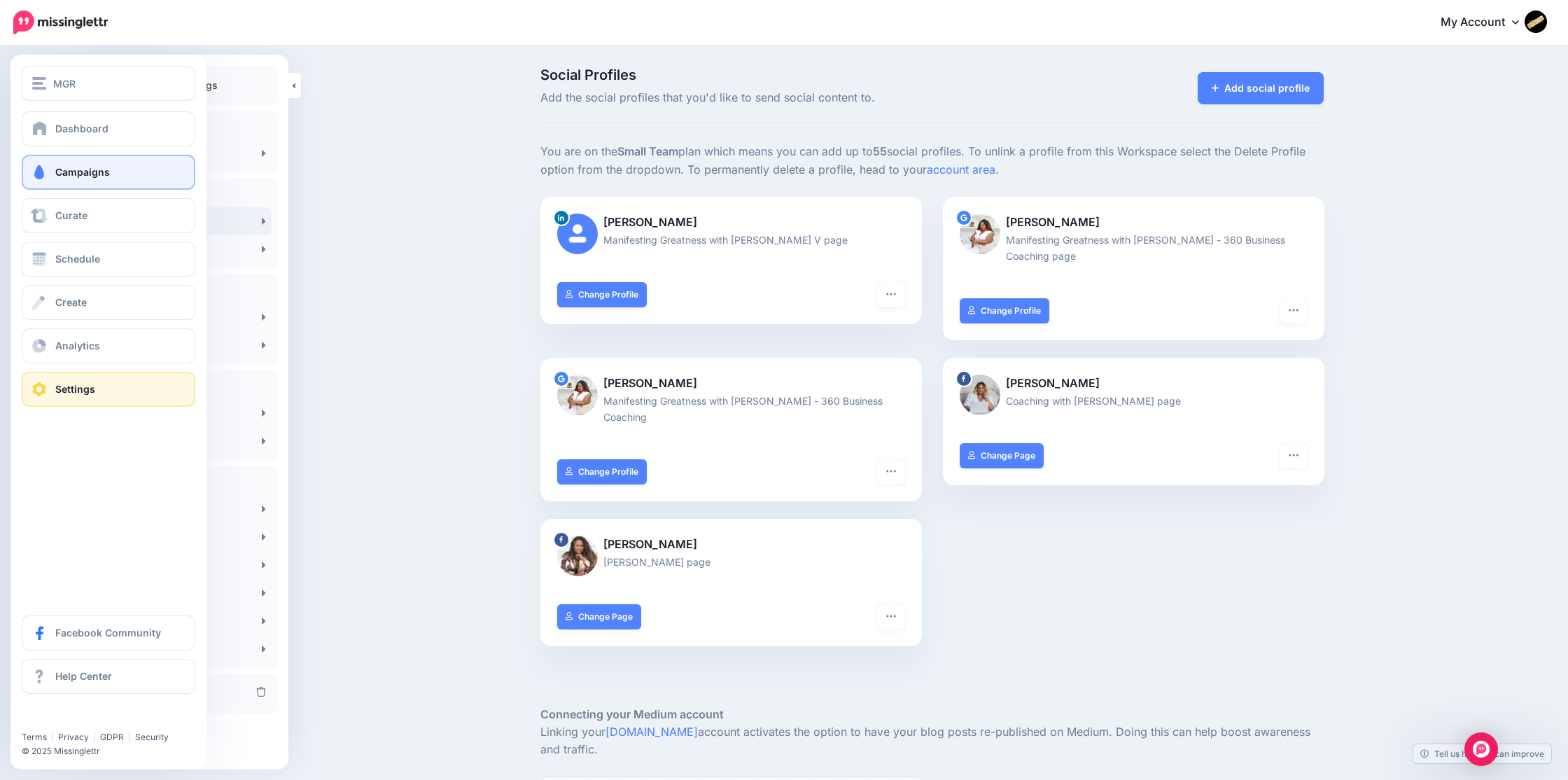
click at [89, 177] on span "Campaigns" at bounding box center [83, 172] width 55 height 12
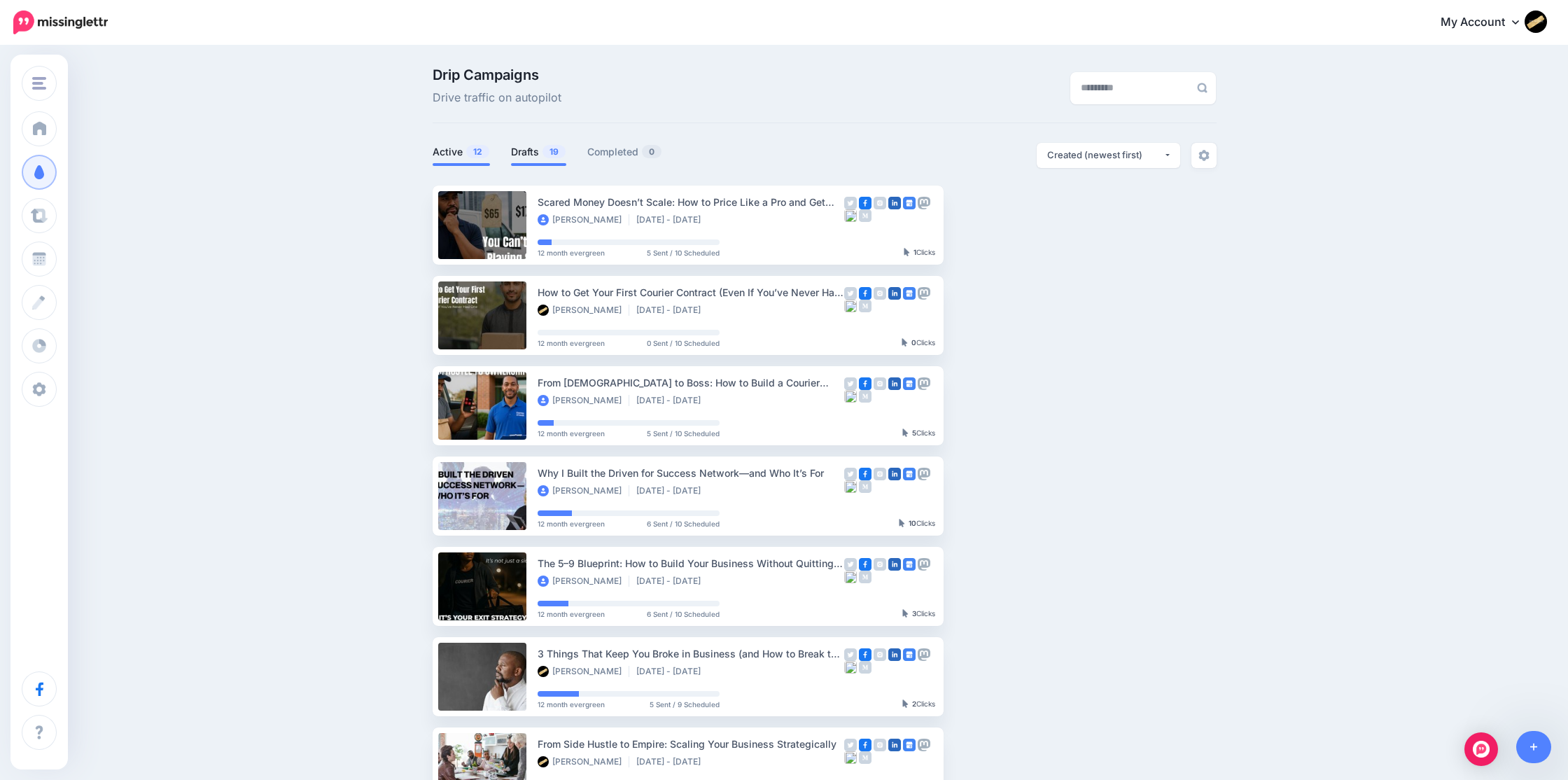
click at [527, 152] on link "Drafts 19" at bounding box center [539, 151] width 56 height 17
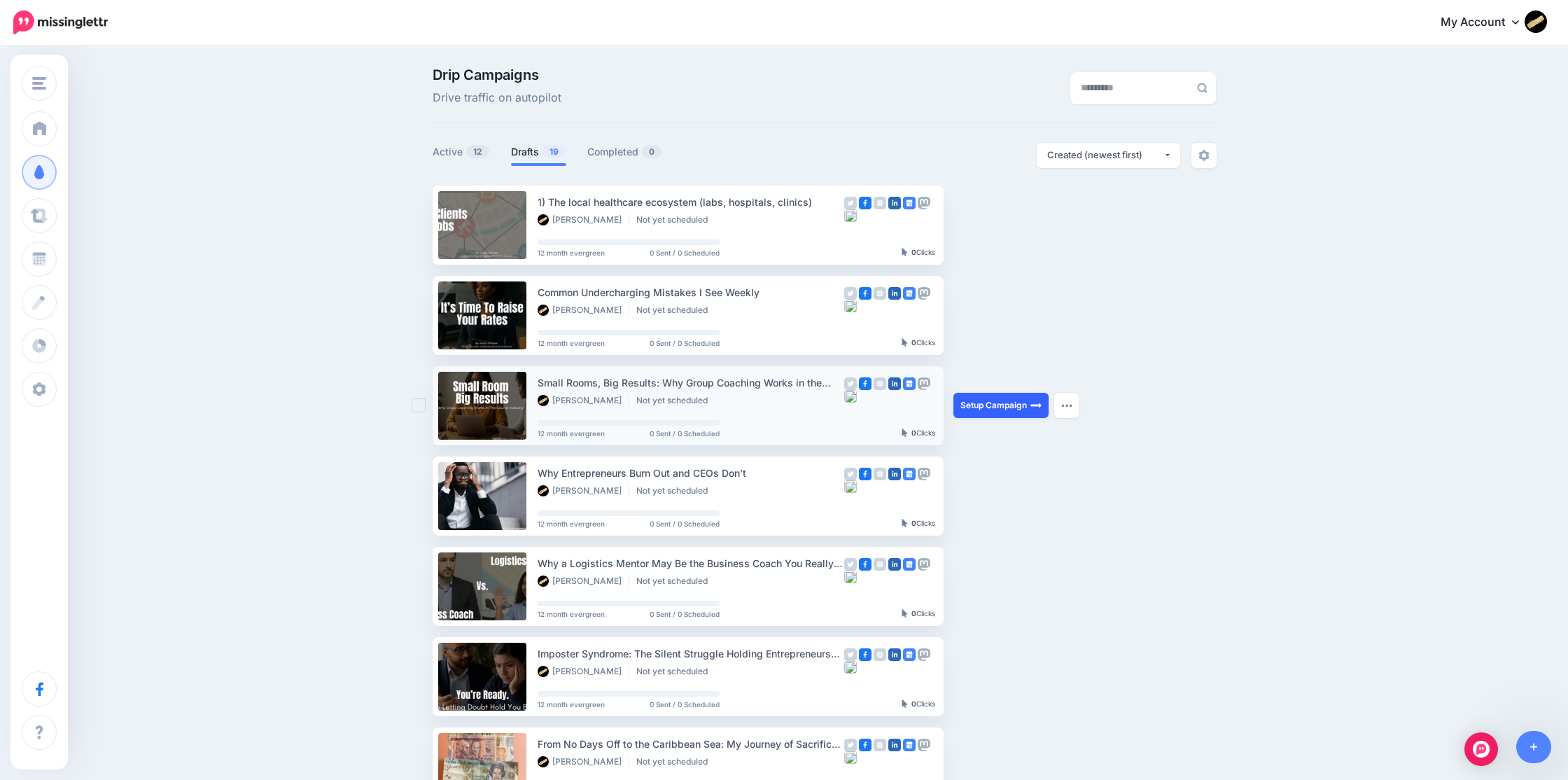
click at [974, 409] on link "Setup Campaign" at bounding box center [1001, 405] width 96 height 25
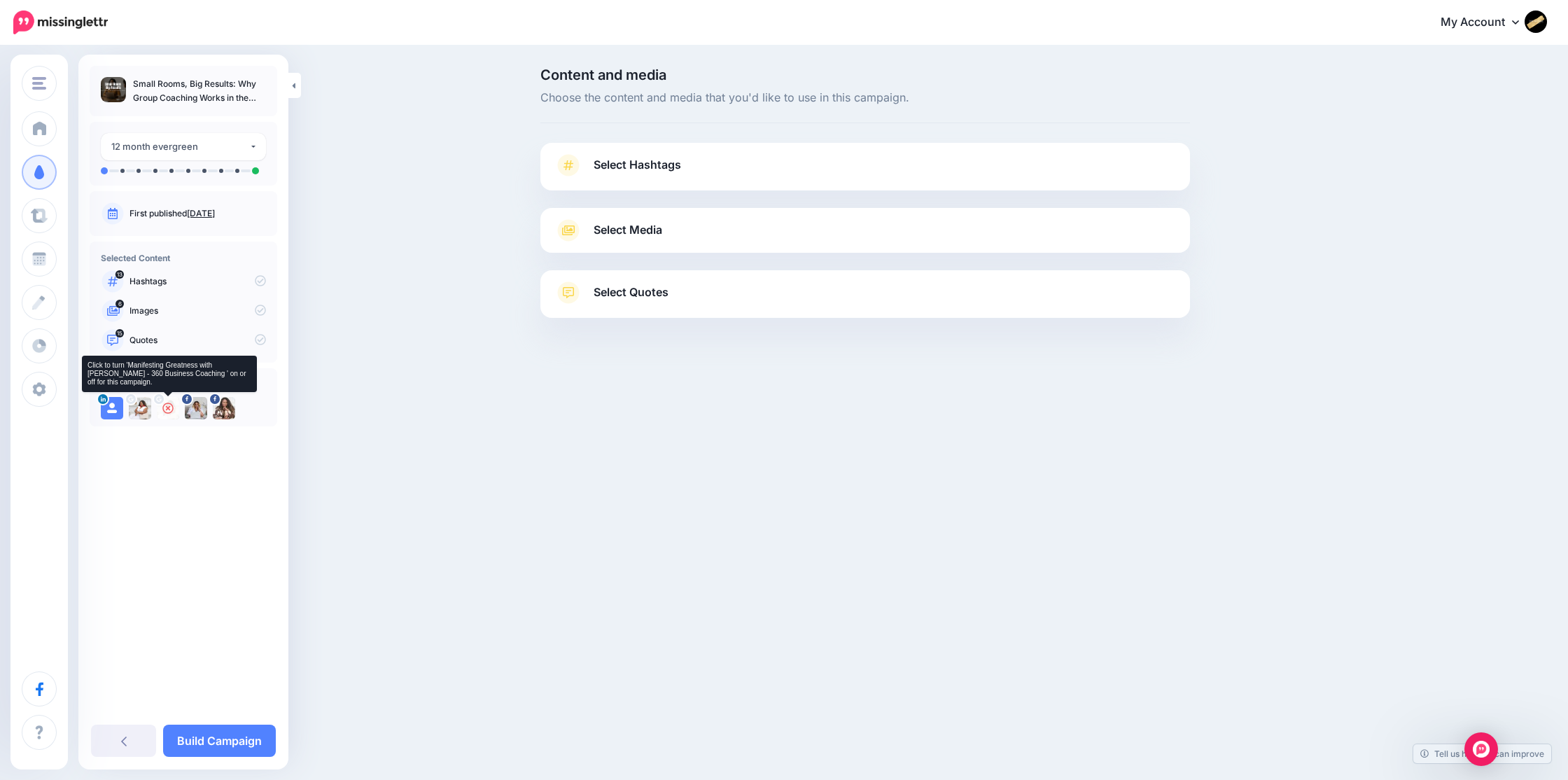
click at [156, 400] on icon at bounding box center [159, 399] width 5 height 5
click at [131, 399] on icon at bounding box center [130, 399] width 5 height 5
click at [105, 402] on div at bounding box center [103, 399] width 13 height 13
click at [139, 410] on icon at bounding box center [140, 407] width 11 height 11
click at [142, 409] on img at bounding box center [140, 408] width 23 height 23
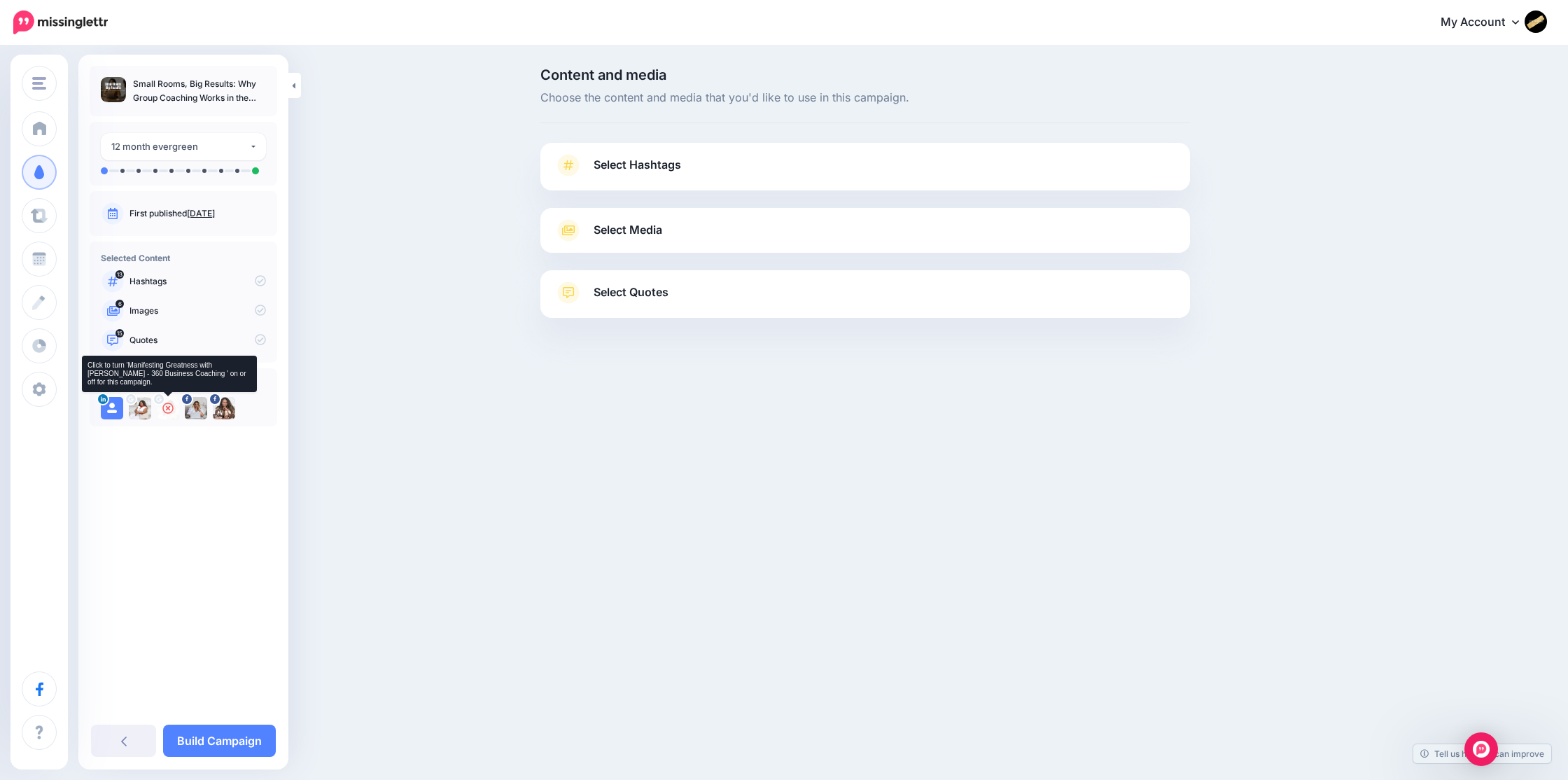
click at [167, 410] on icon at bounding box center [168, 407] width 11 height 11
click at [635, 169] on span "Select Hashtags" at bounding box center [637, 165] width 88 height 19
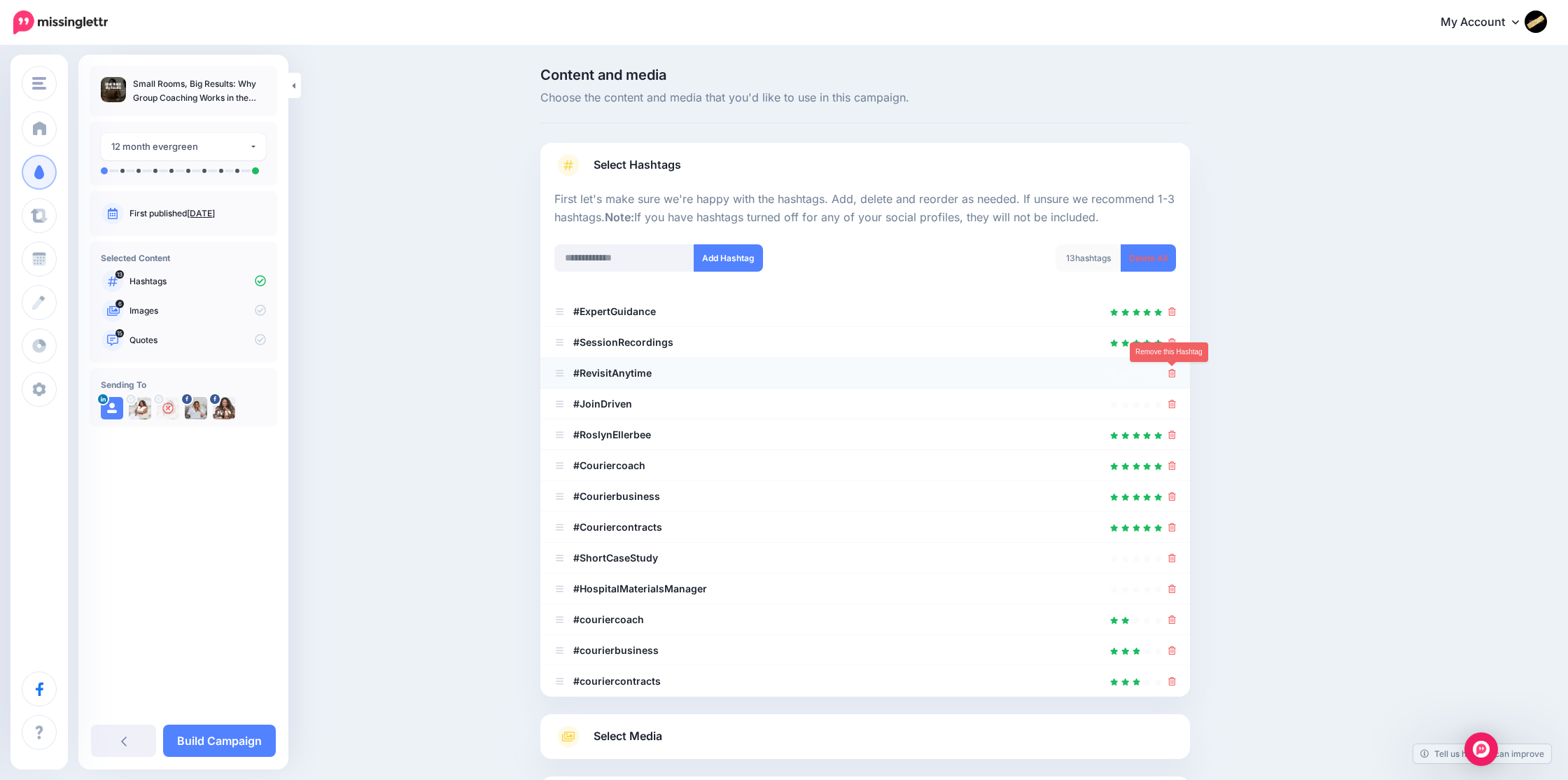
click at [1169, 373] on icon at bounding box center [1172, 373] width 8 height 9
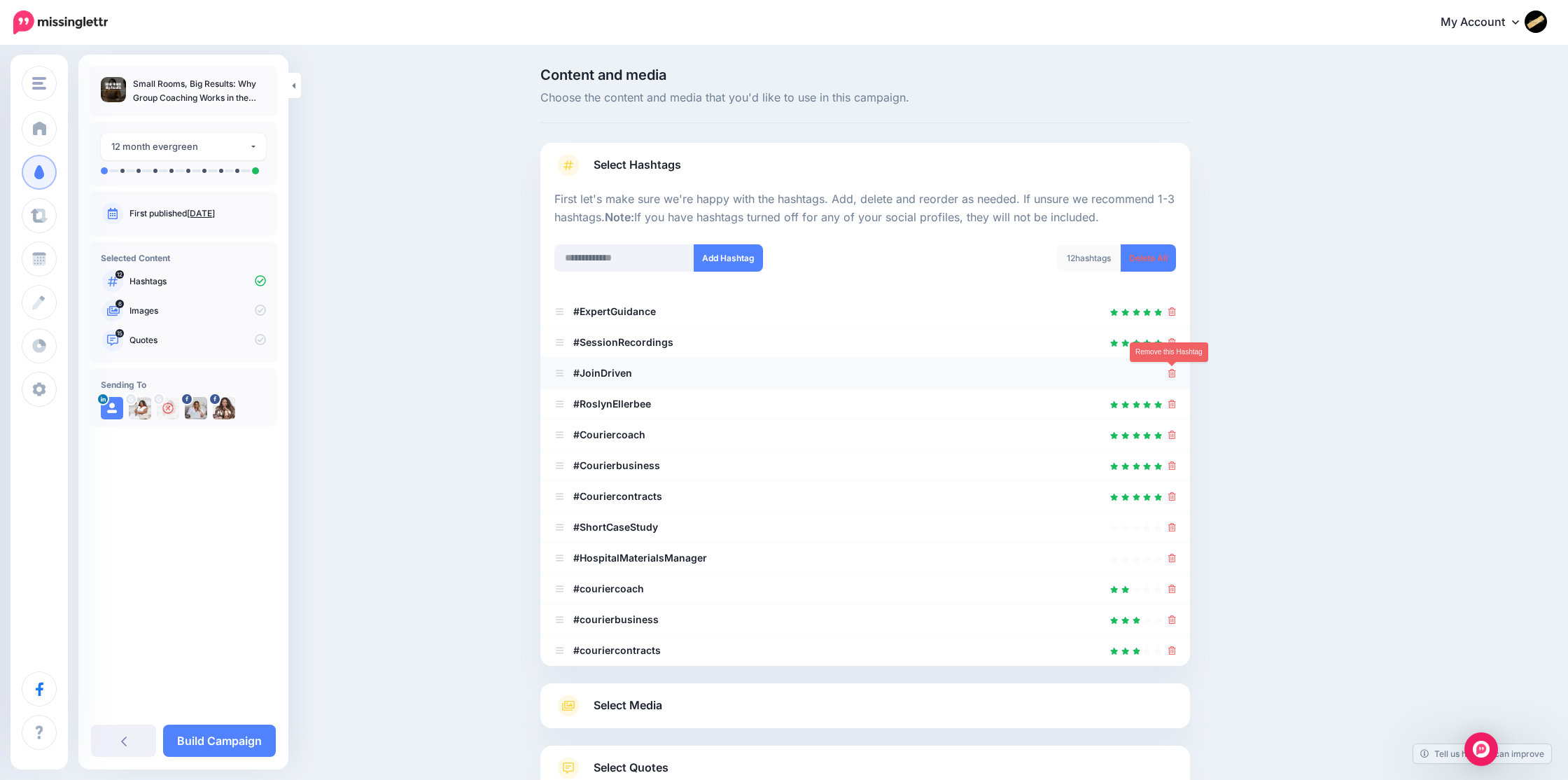
click at [1171, 376] on icon at bounding box center [1172, 373] width 8 height 9
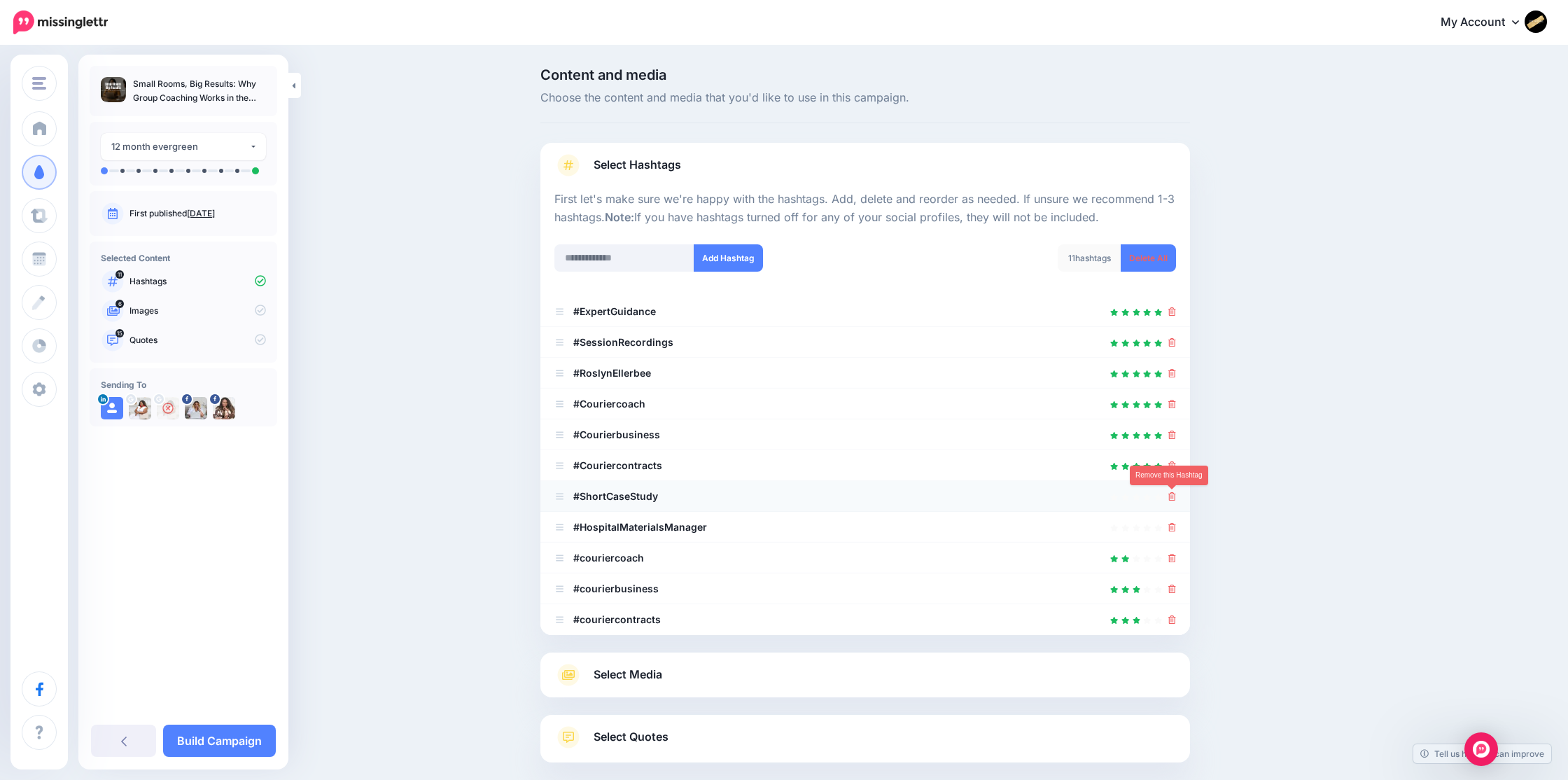
click at [1173, 494] on icon at bounding box center [1172, 496] width 8 height 9
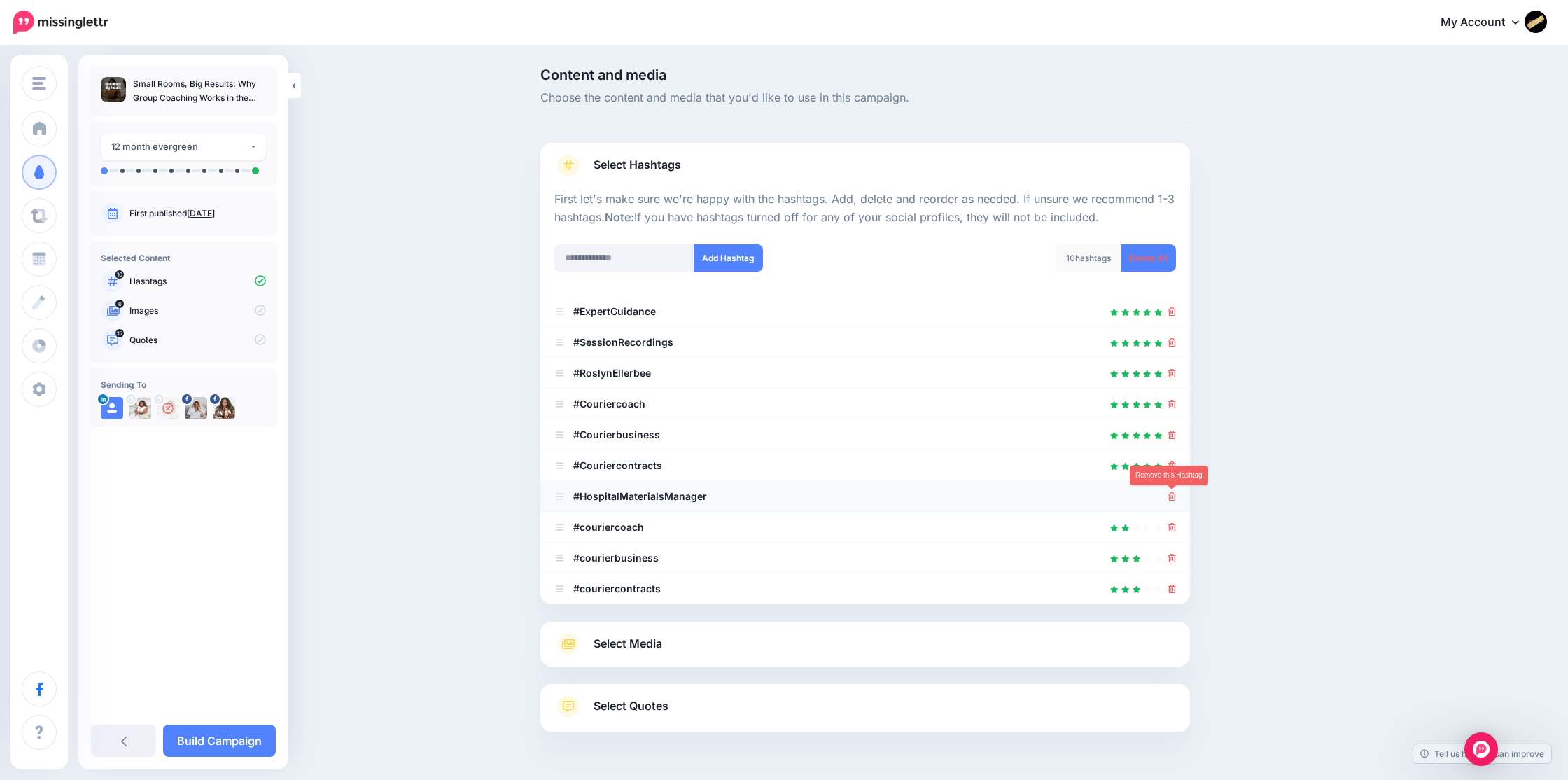
click at [1169, 499] on icon at bounding box center [1172, 496] width 8 height 9
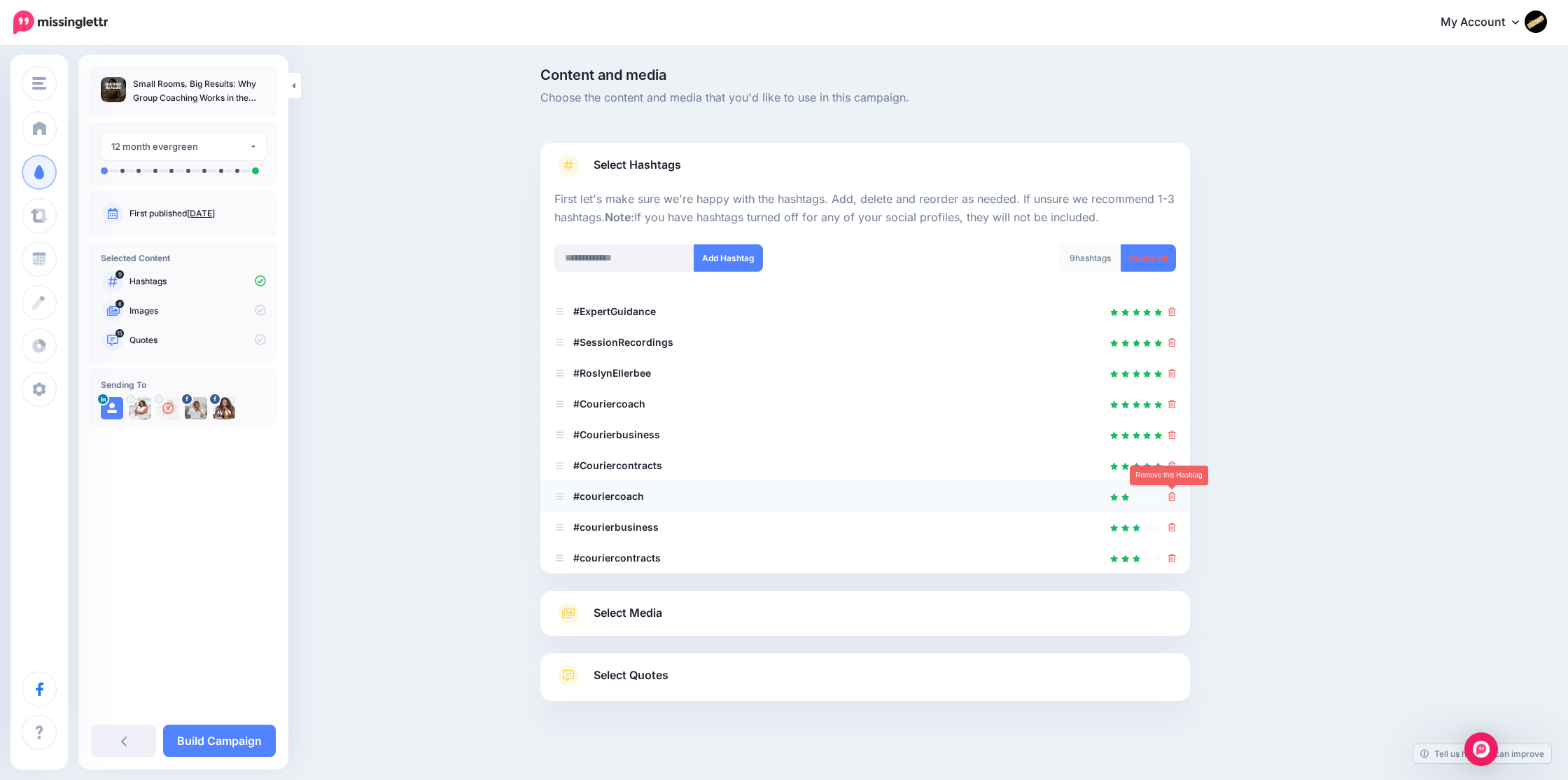
click at [1172, 497] on icon at bounding box center [1172, 496] width 8 height 9
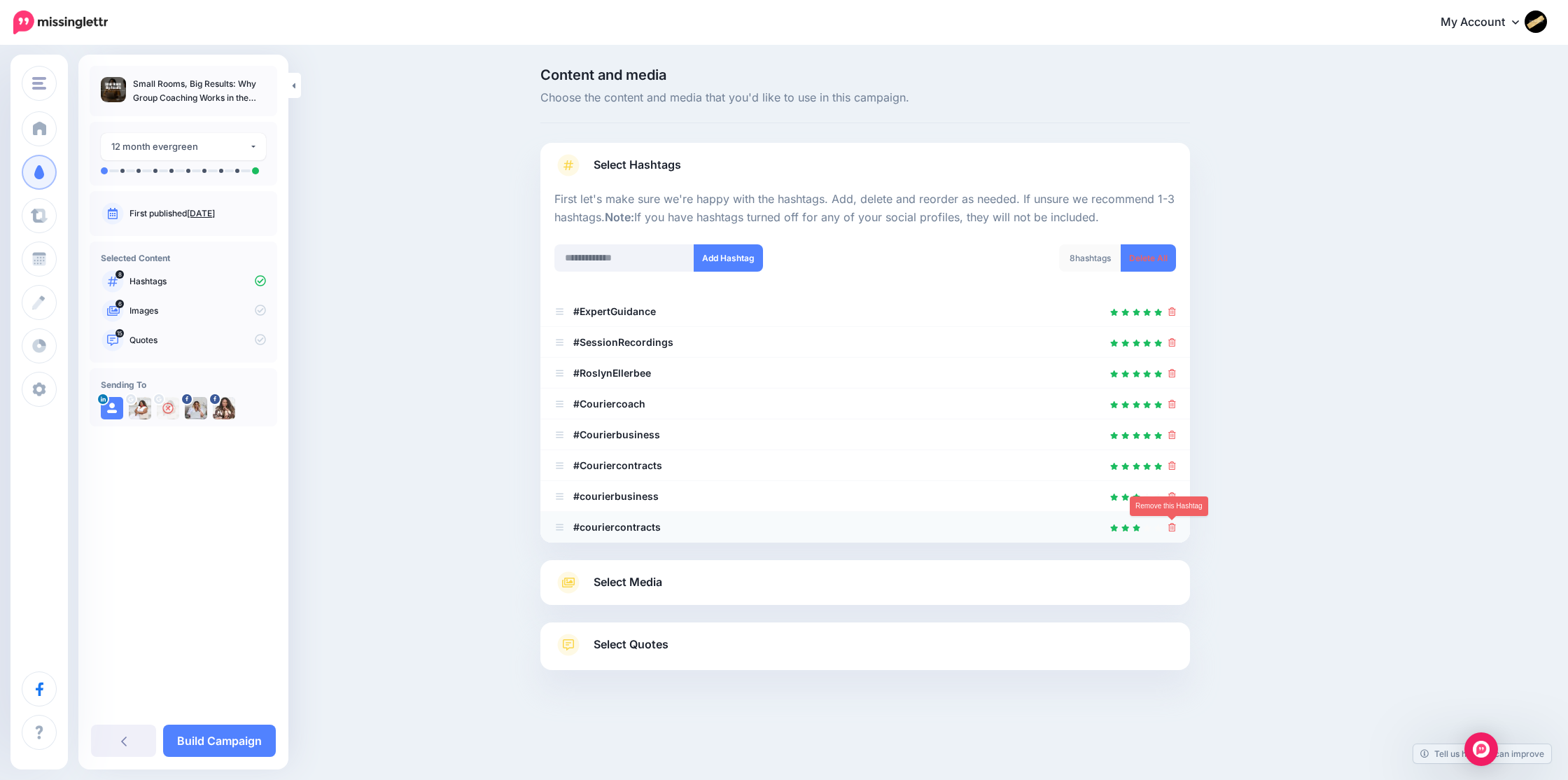
click at [1168, 526] on icon at bounding box center [1172, 527] width 8 height 9
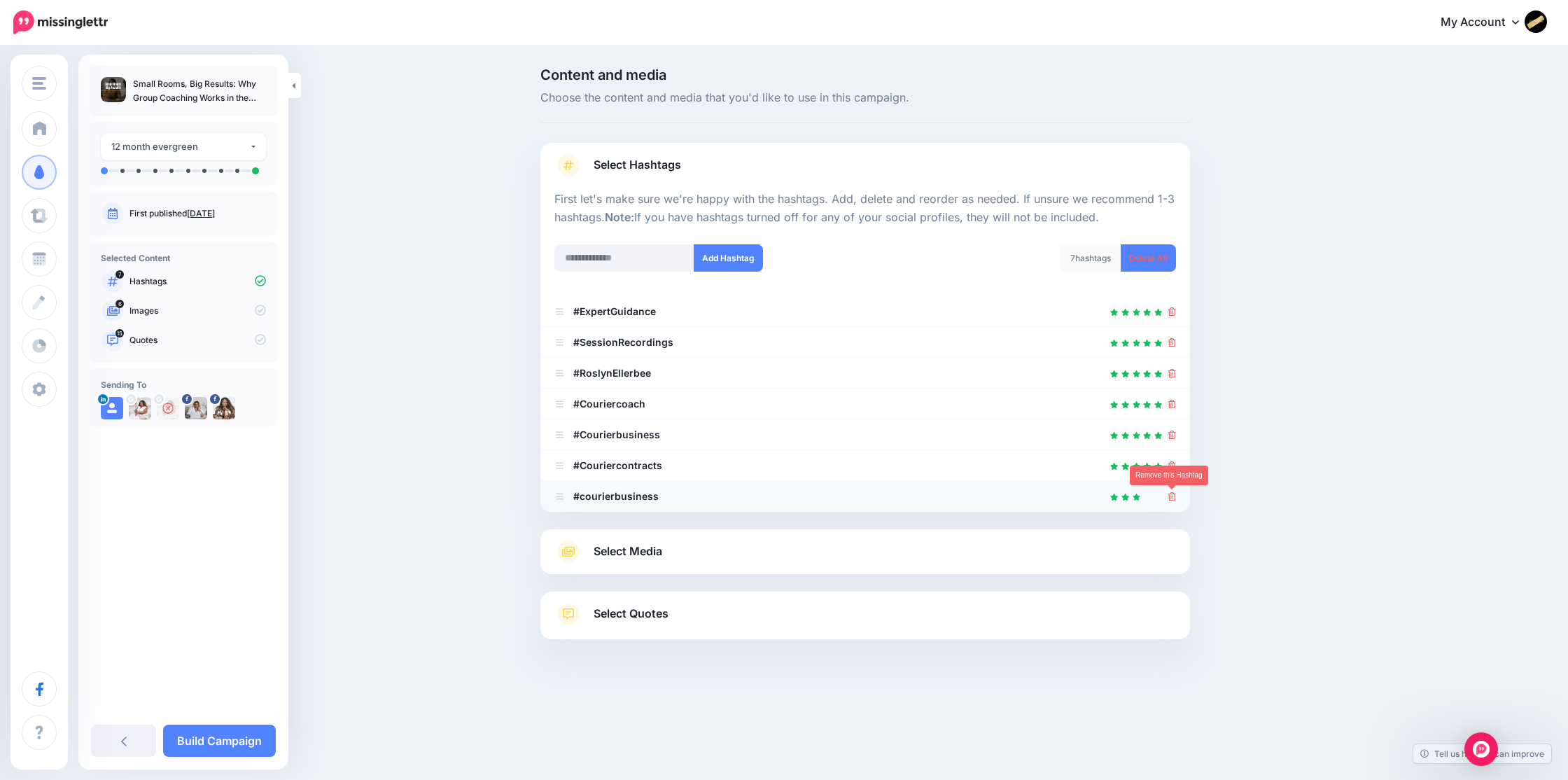
click at [1174, 495] on icon at bounding box center [1172, 496] width 8 height 9
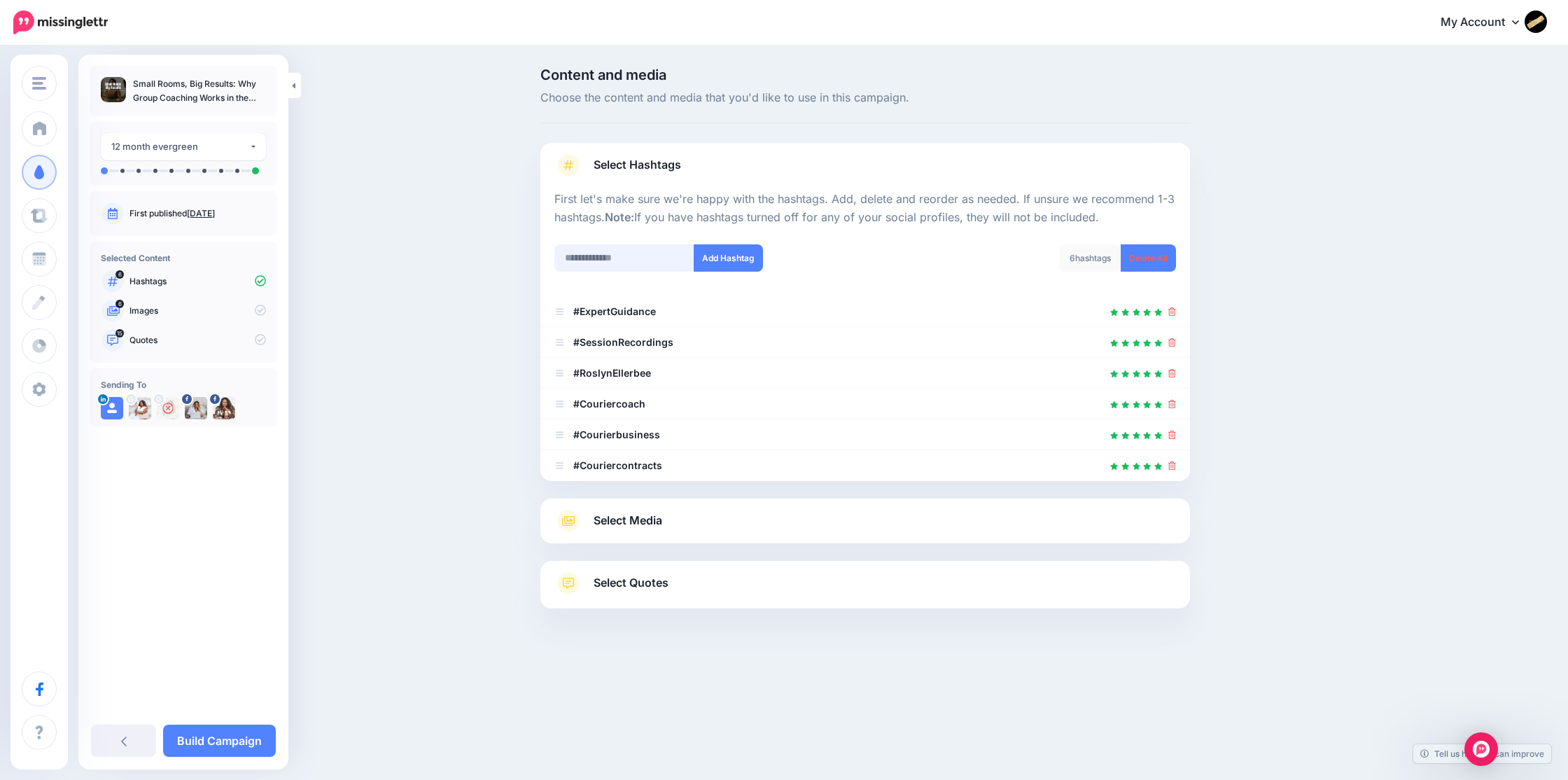
click at [603, 249] on input "text" at bounding box center [624, 257] width 140 height 27
type input "**********"
click at [741, 250] on button "Add Hashtag" at bounding box center [728, 257] width 69 height 27
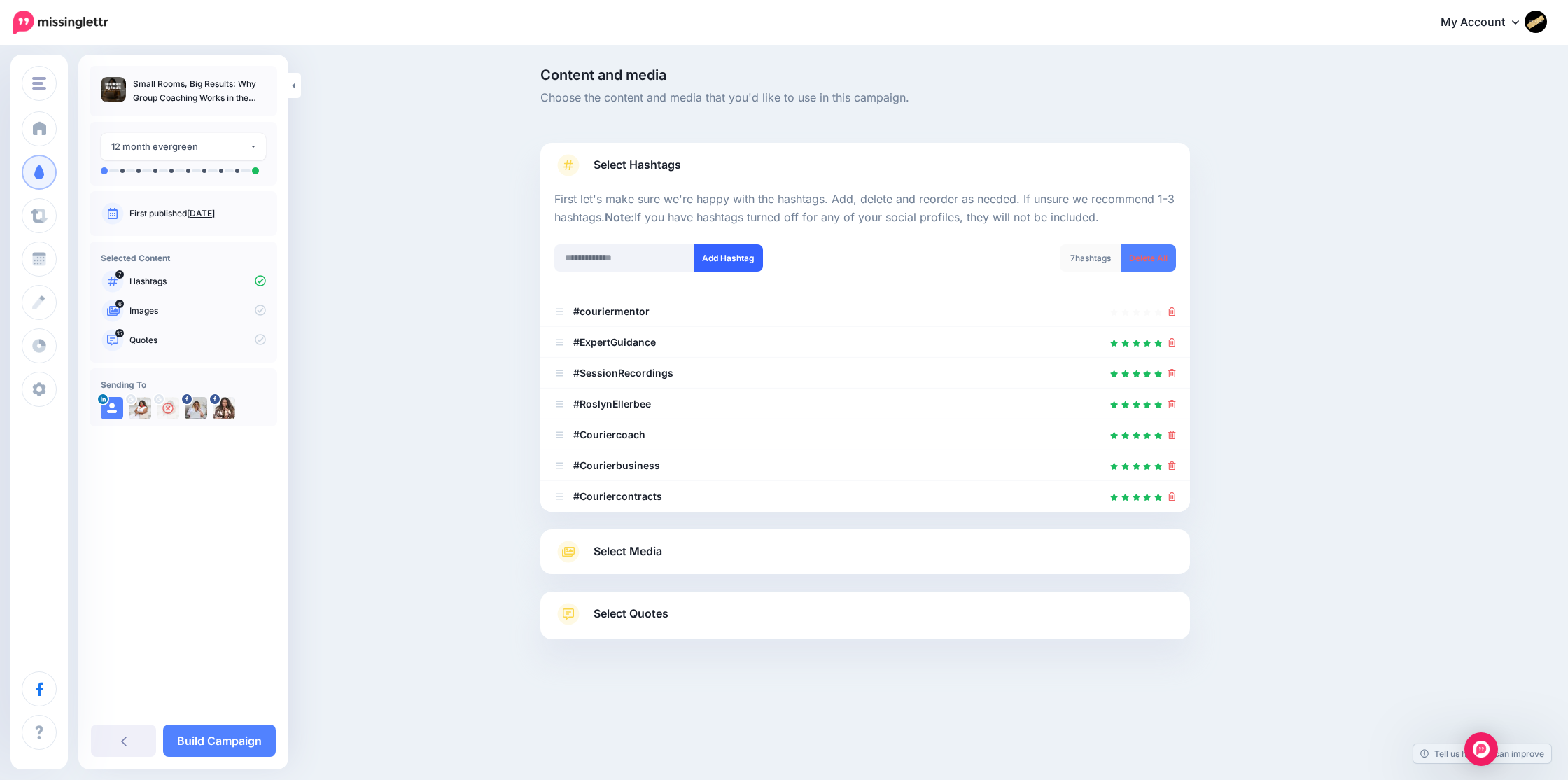
scroll to position [20, 0]
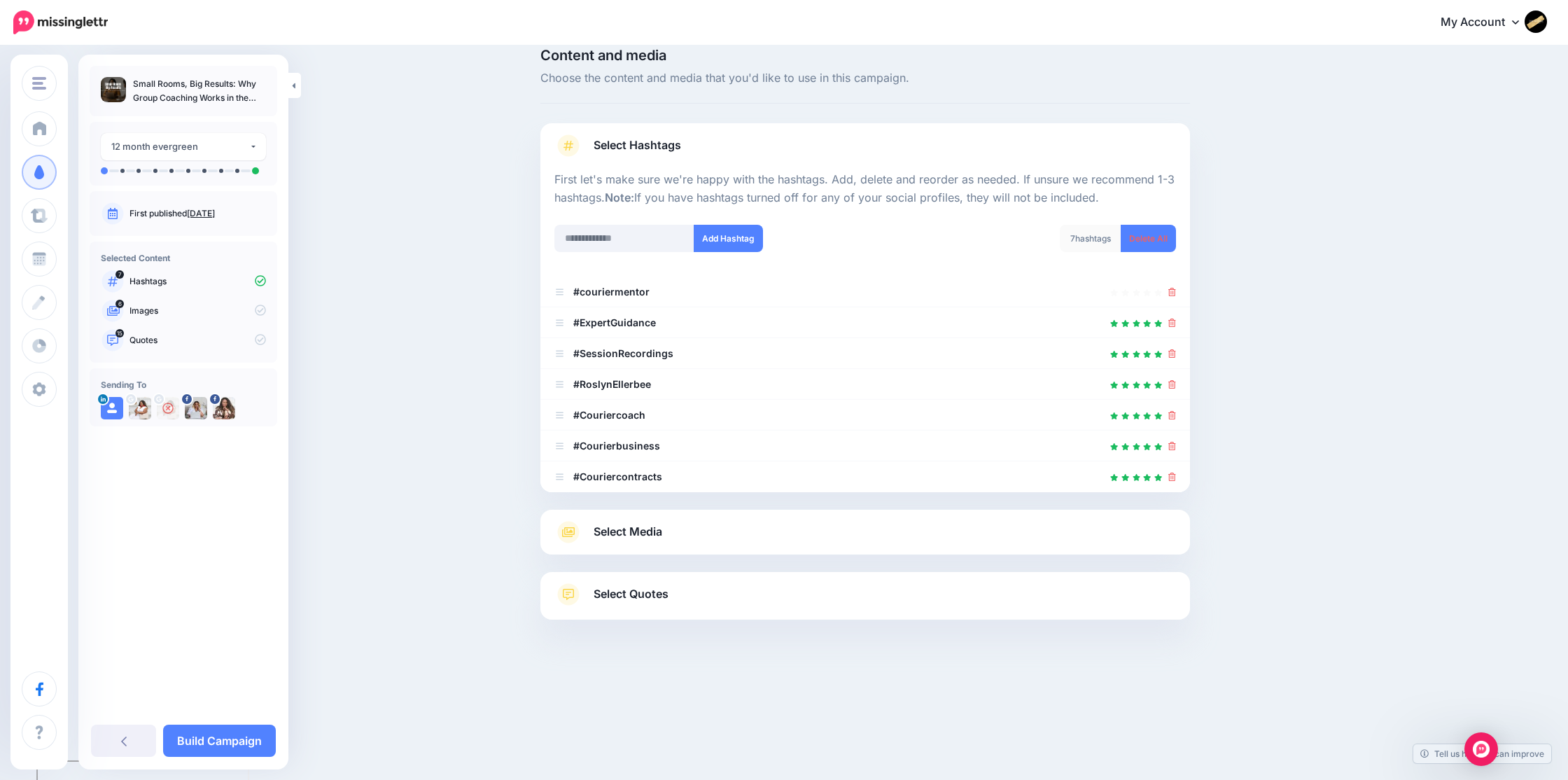
click at [639, 535] on span "Select Media" at bounding box center [627, 532] width 69 height 19
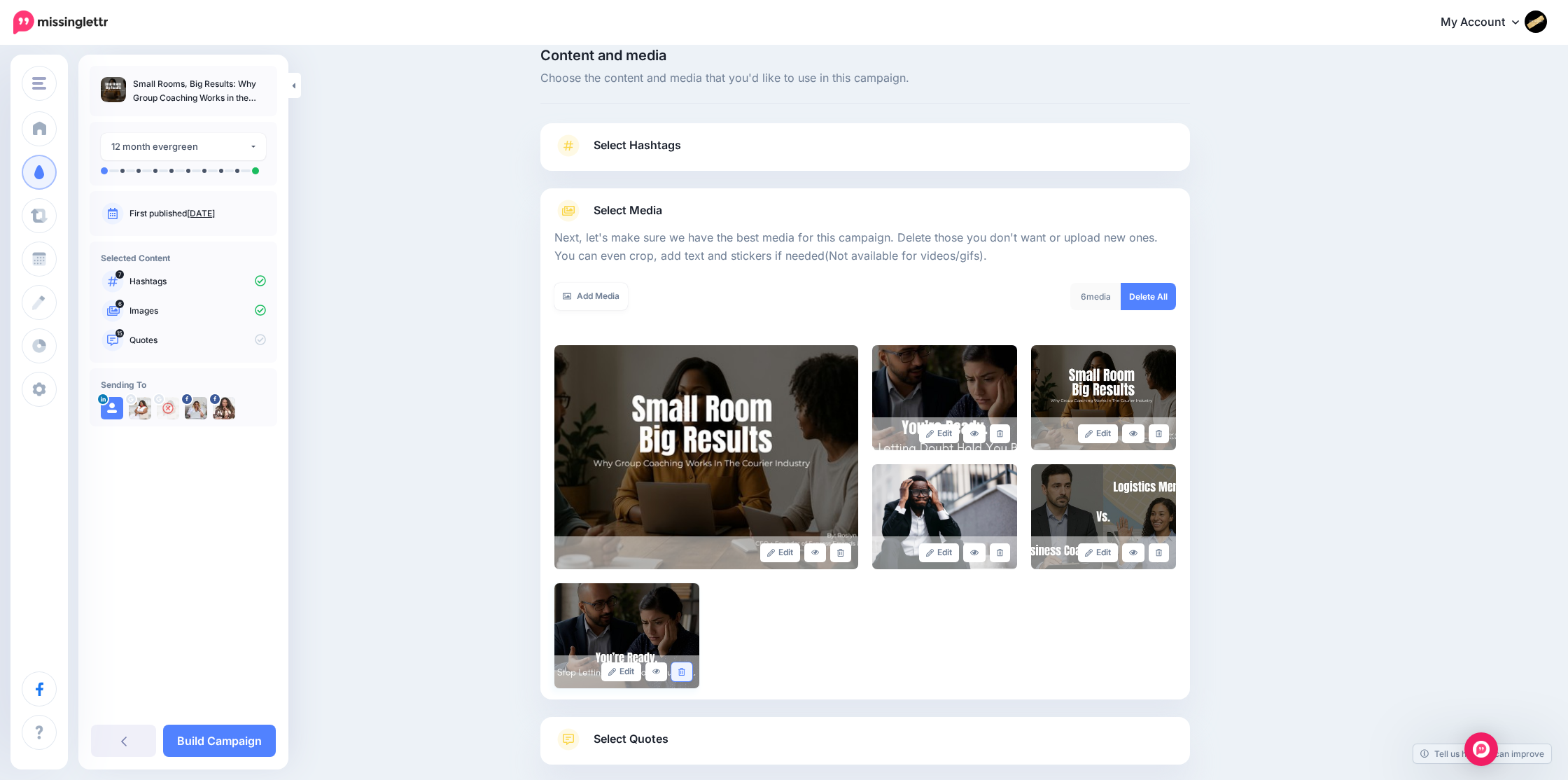
click at [680, 672] on icon at bounding box center [681, 671] width 6 height 8
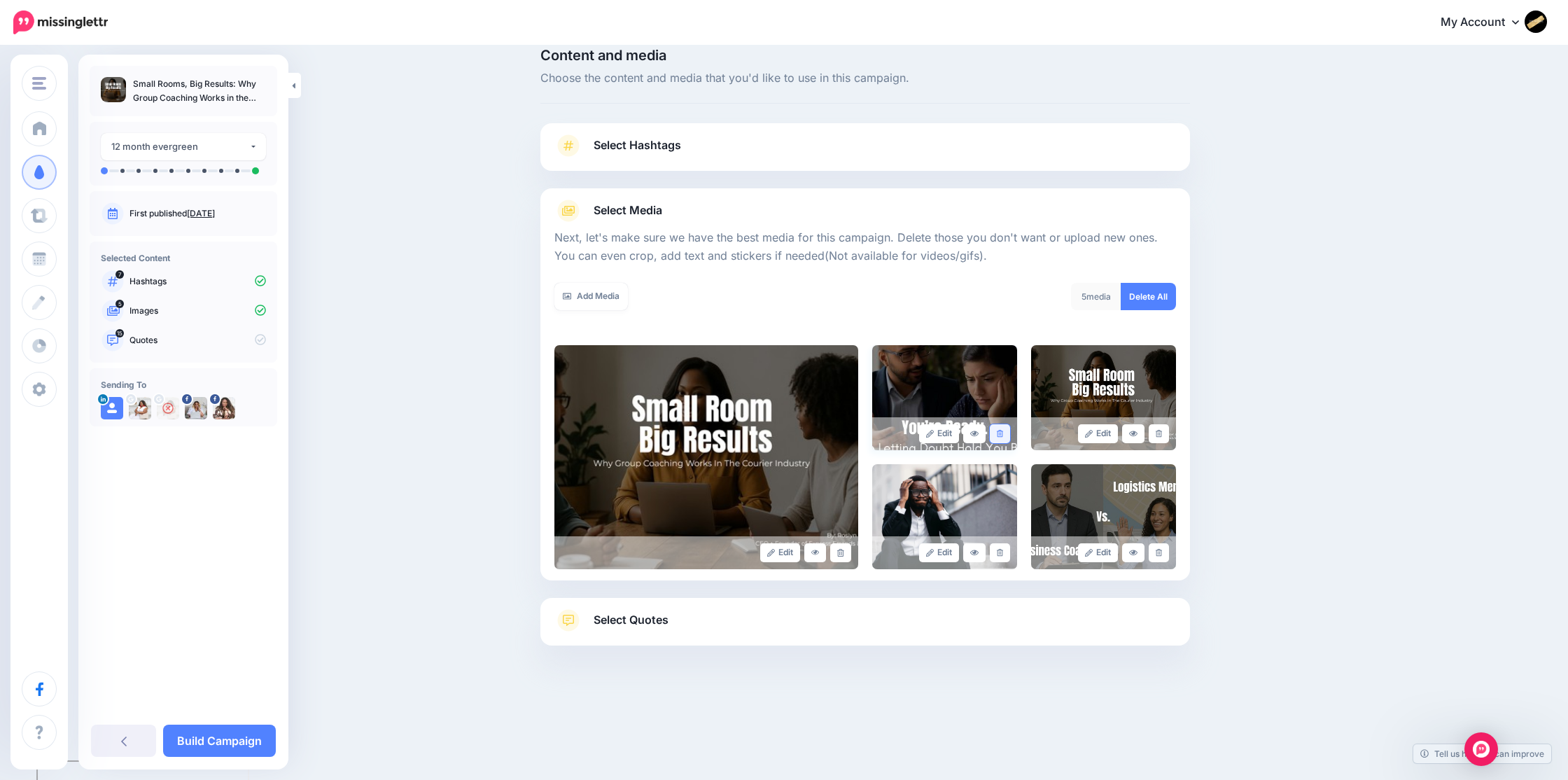
click at [1001, 434] on icon at bounding box center [999, 433] width 6 height 8
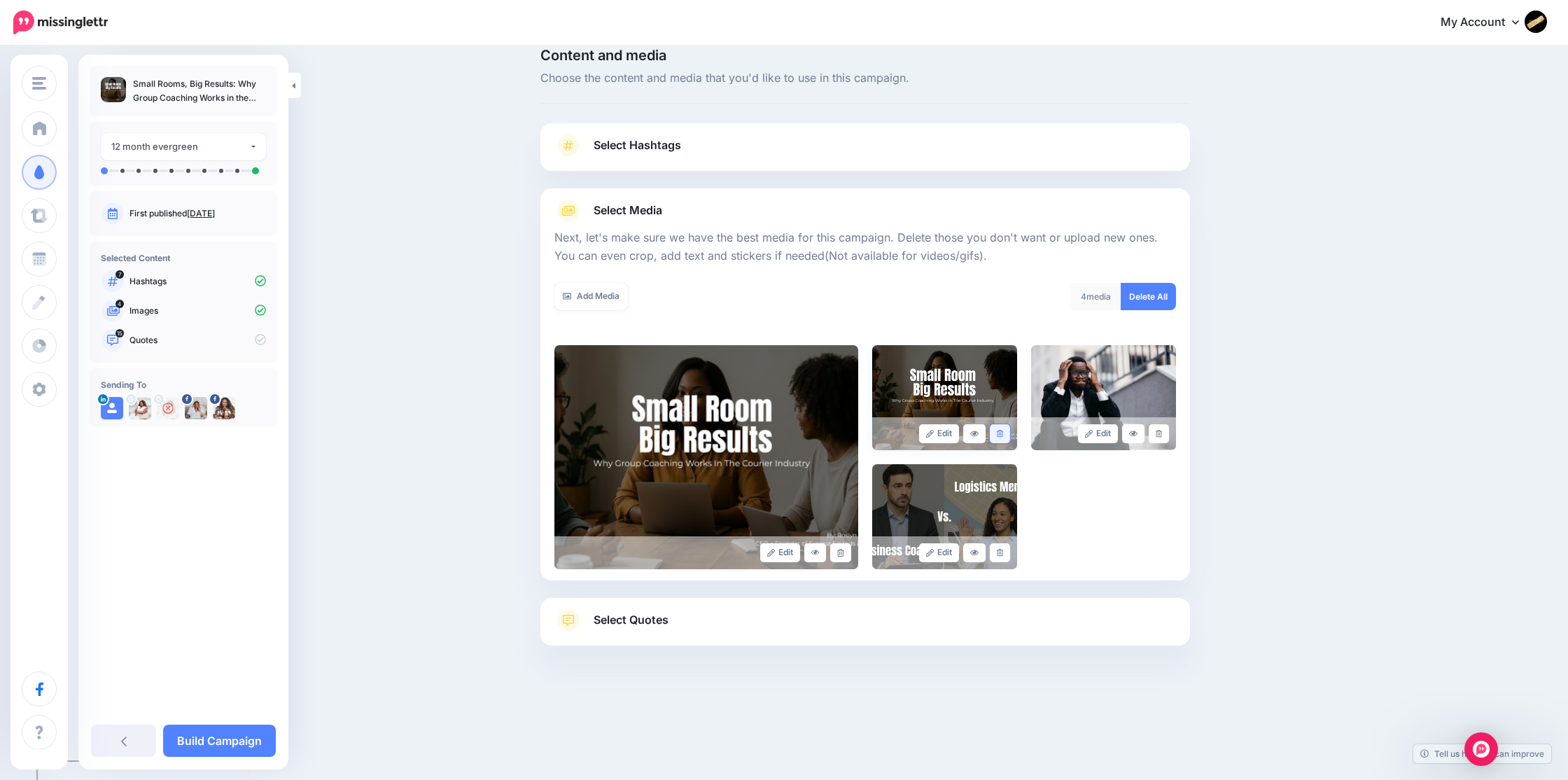
click at [1001, 433] on icon at bounding box center [999, 433] width 6 height 8
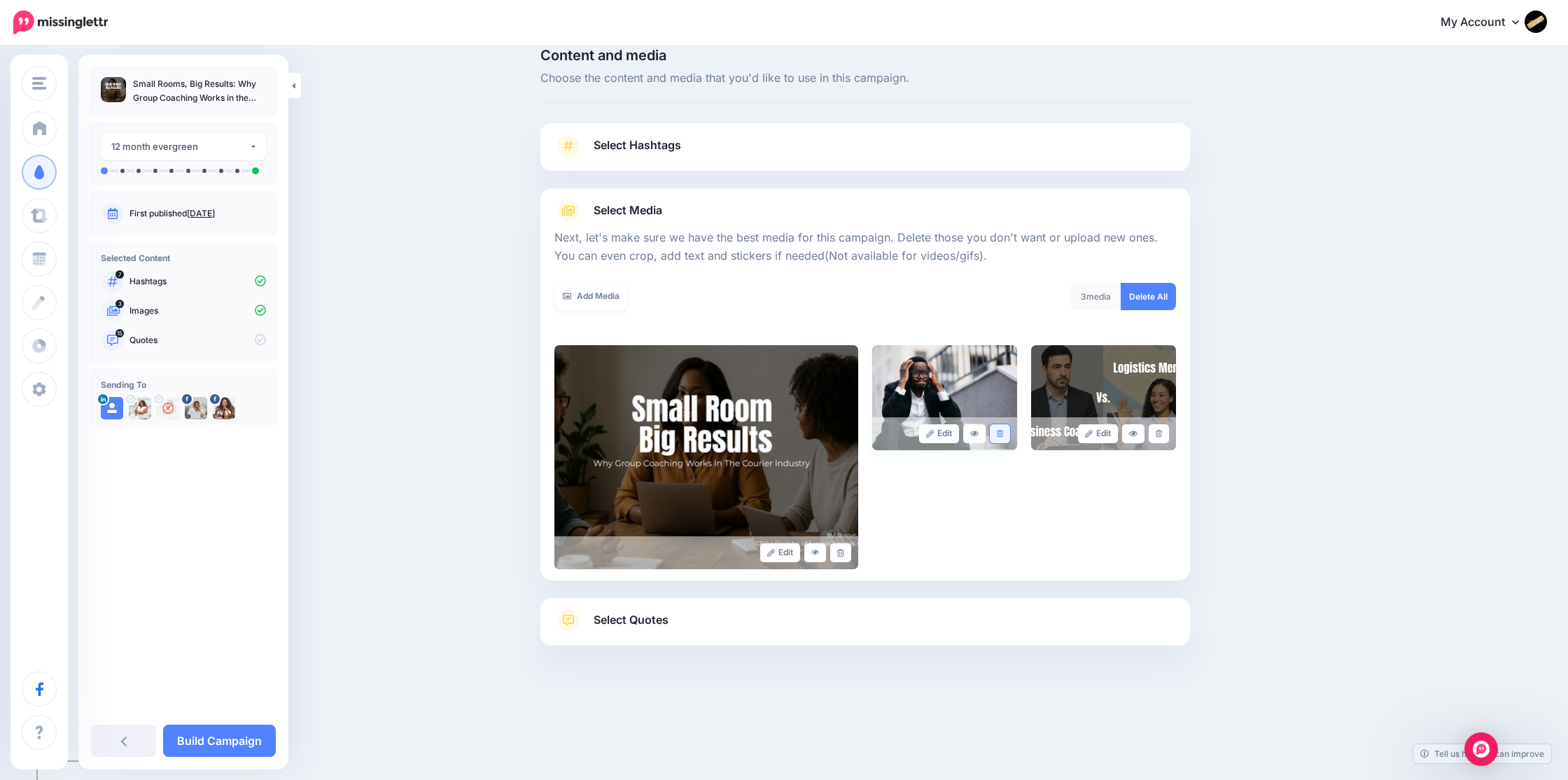
click at [1000, 434] on icon at bounding box center [999, 433] width 6 height 8
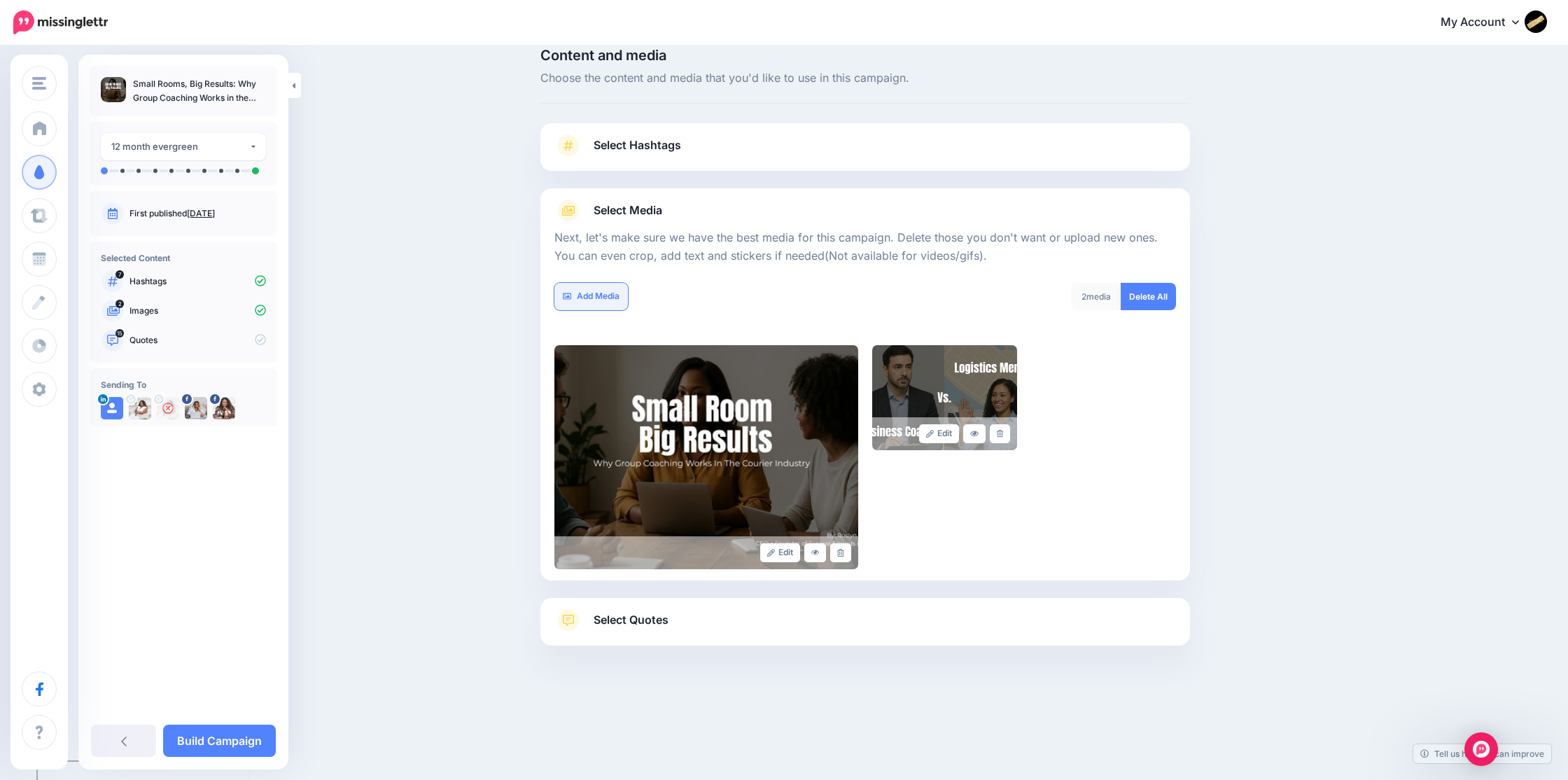
click at [609, 297] on link "Add Media" at bounding box center [591, 296] width 74 height 27
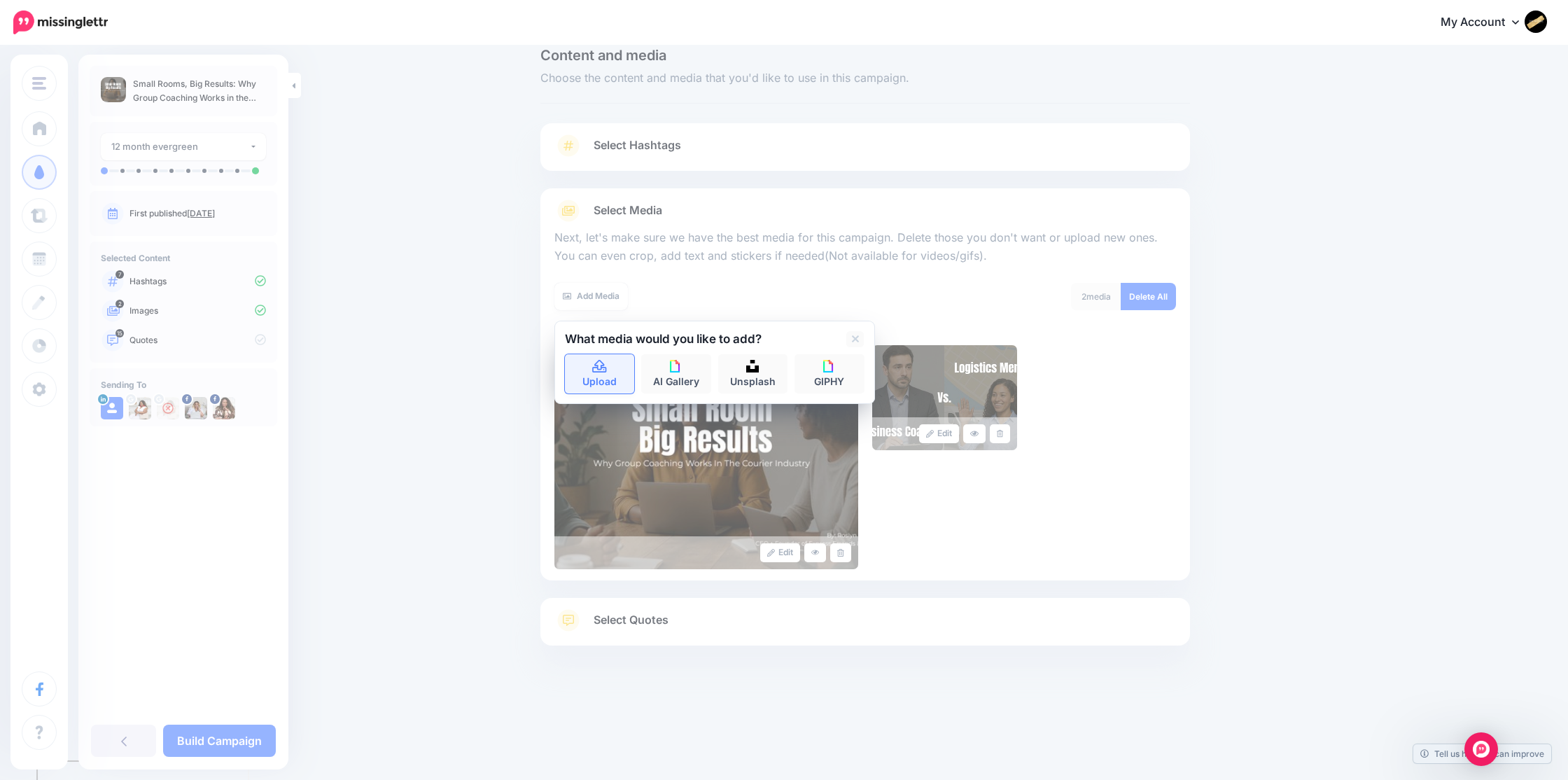
click at [610, 369] on link "Upload" at bounding box center [599, 373] width 70 height 39
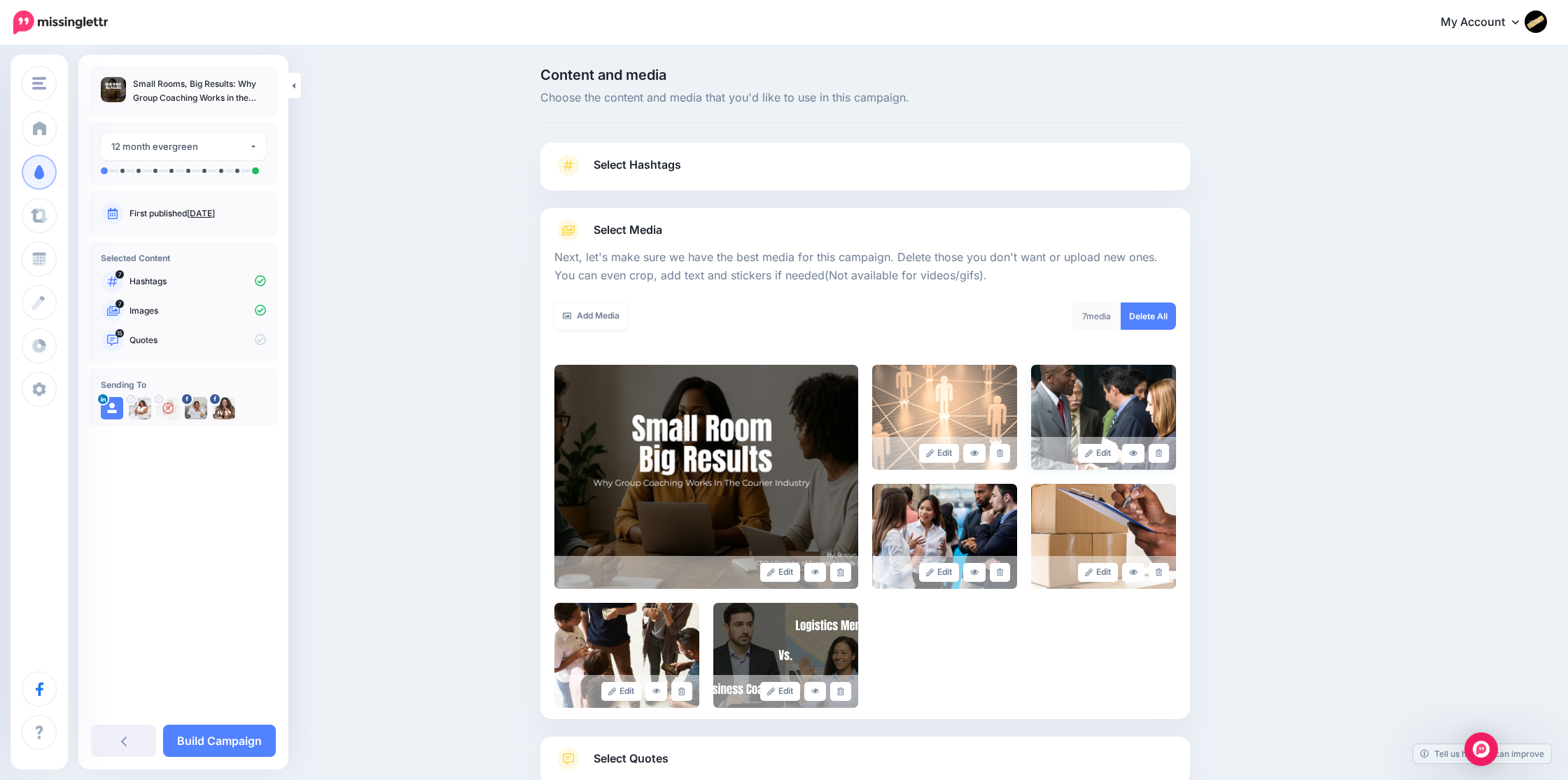
scroll to position [115, 0]
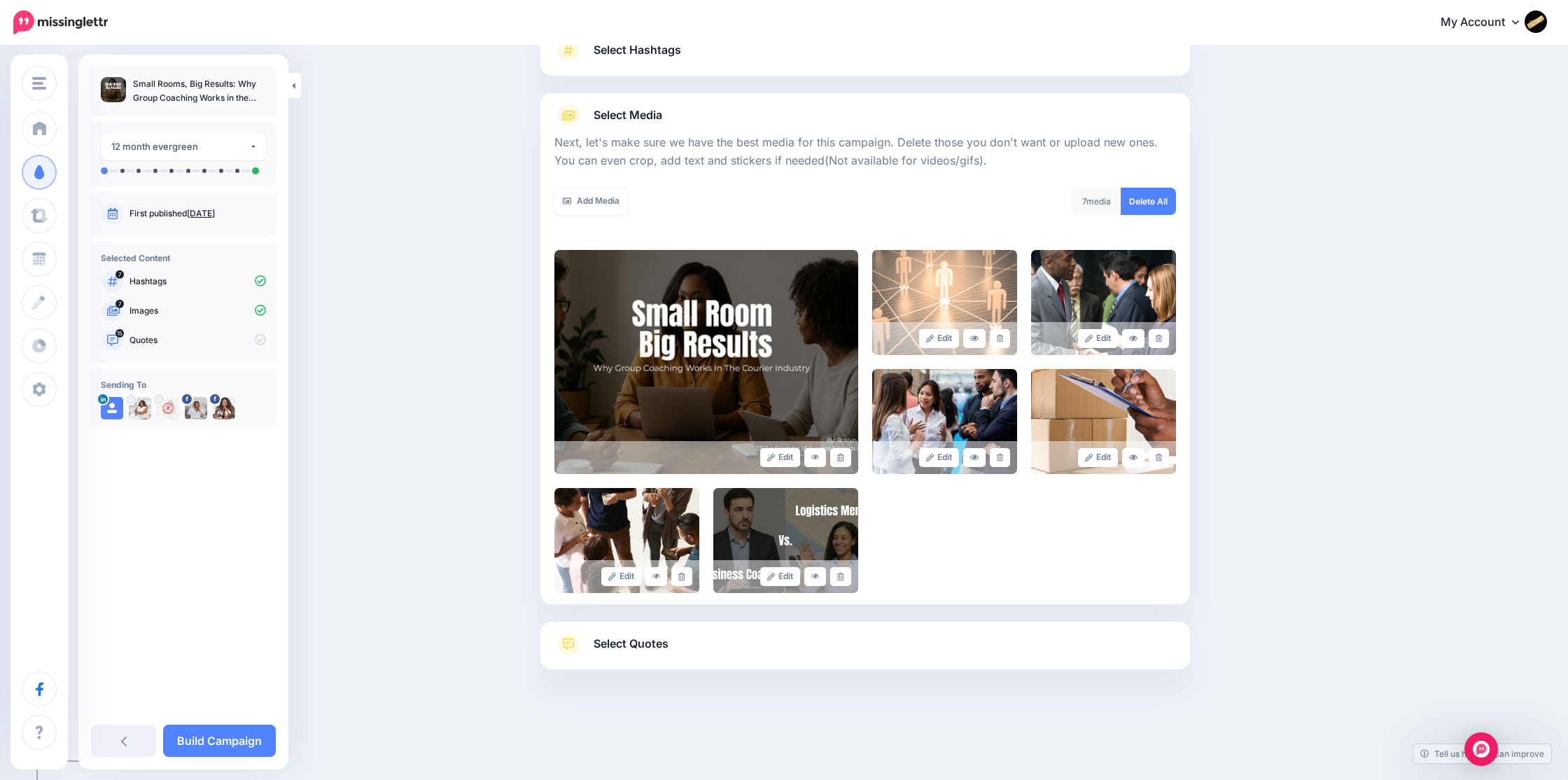
click at [617, 645] on span "Select Quotes" at bounding box center [631, 644] width 75 height 19
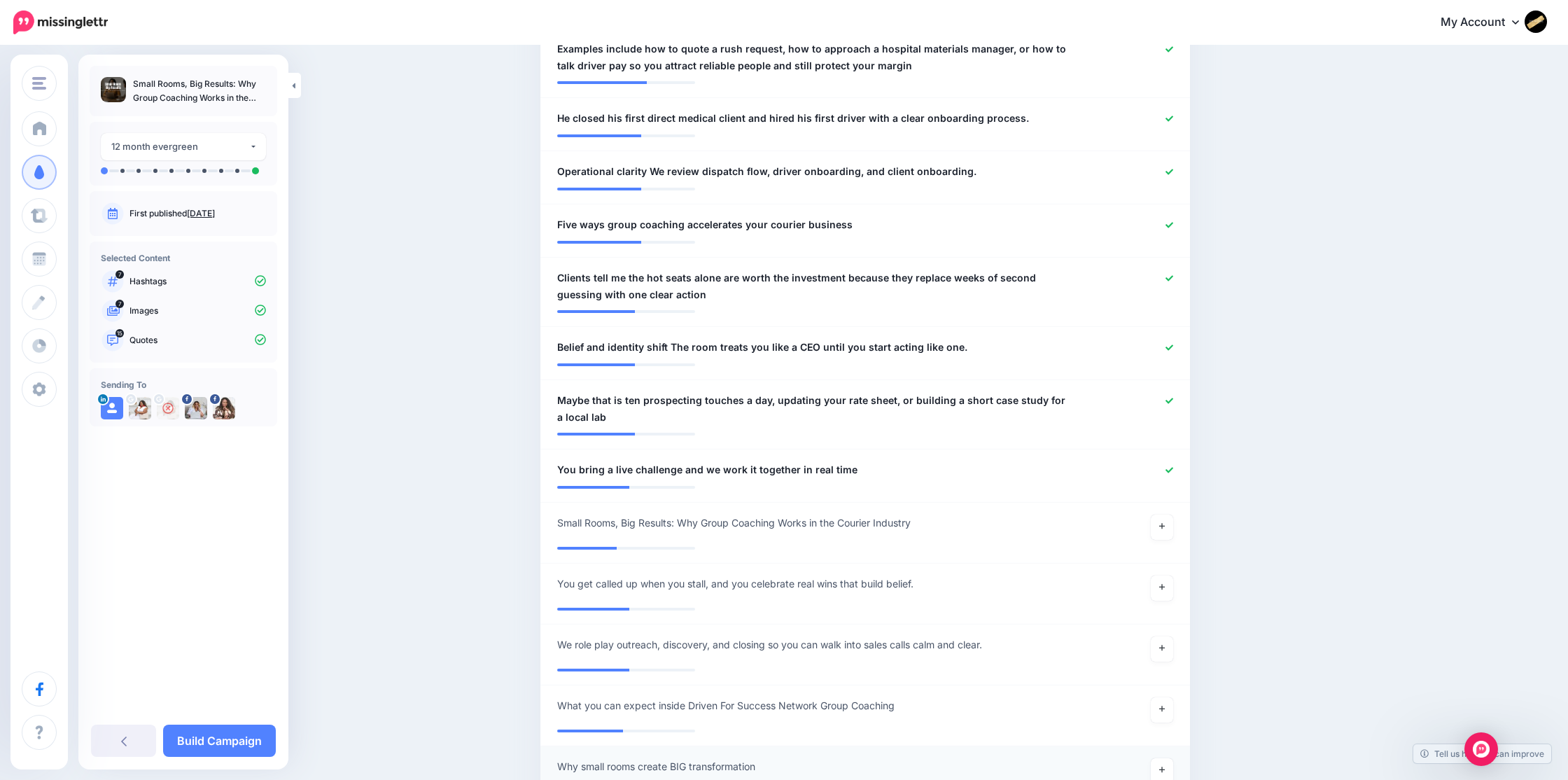
scroll to position [912, 0]
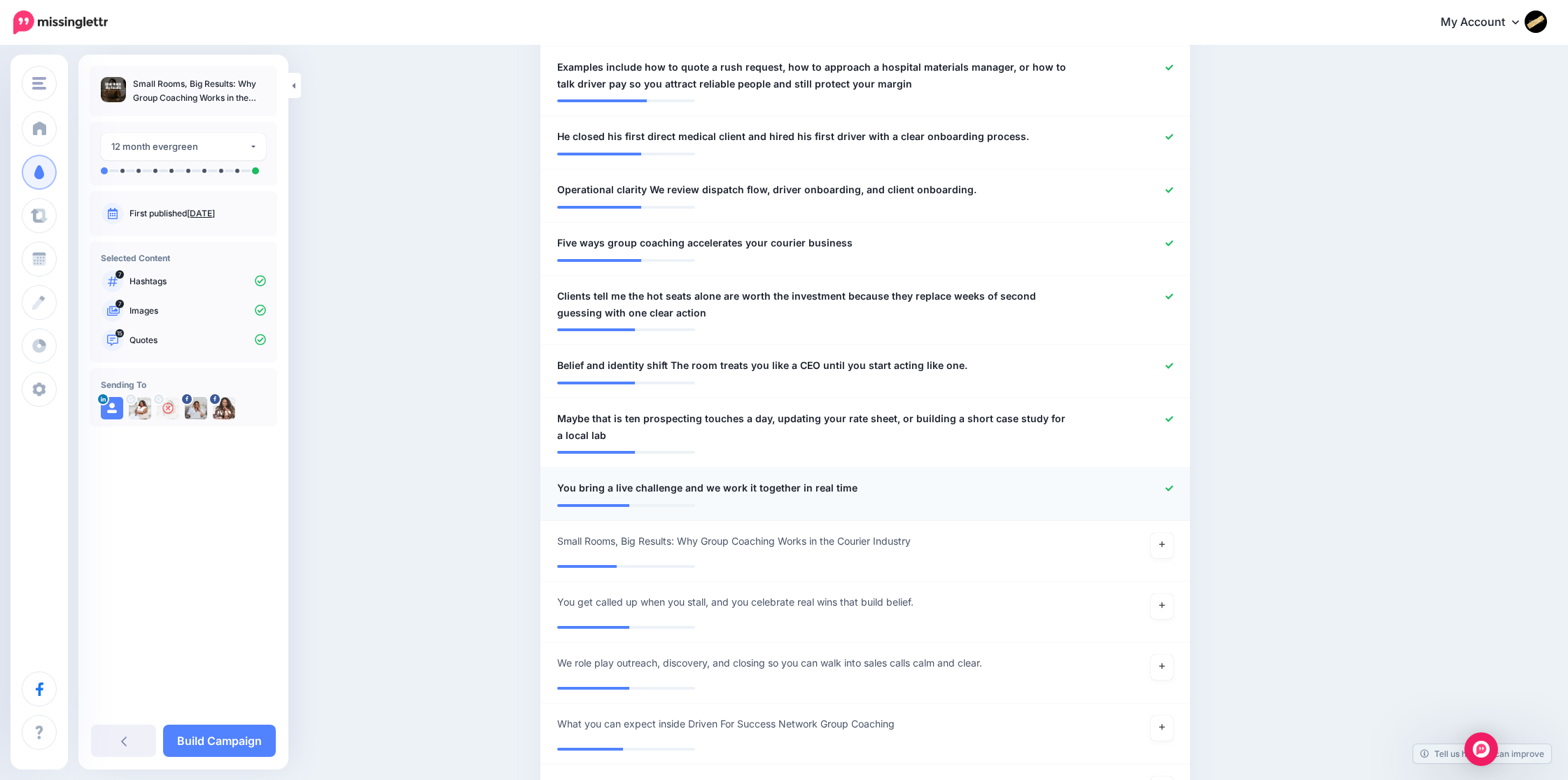
click at [1167, 485] on icon at bounding box center [1169, 488] width 8 height 8
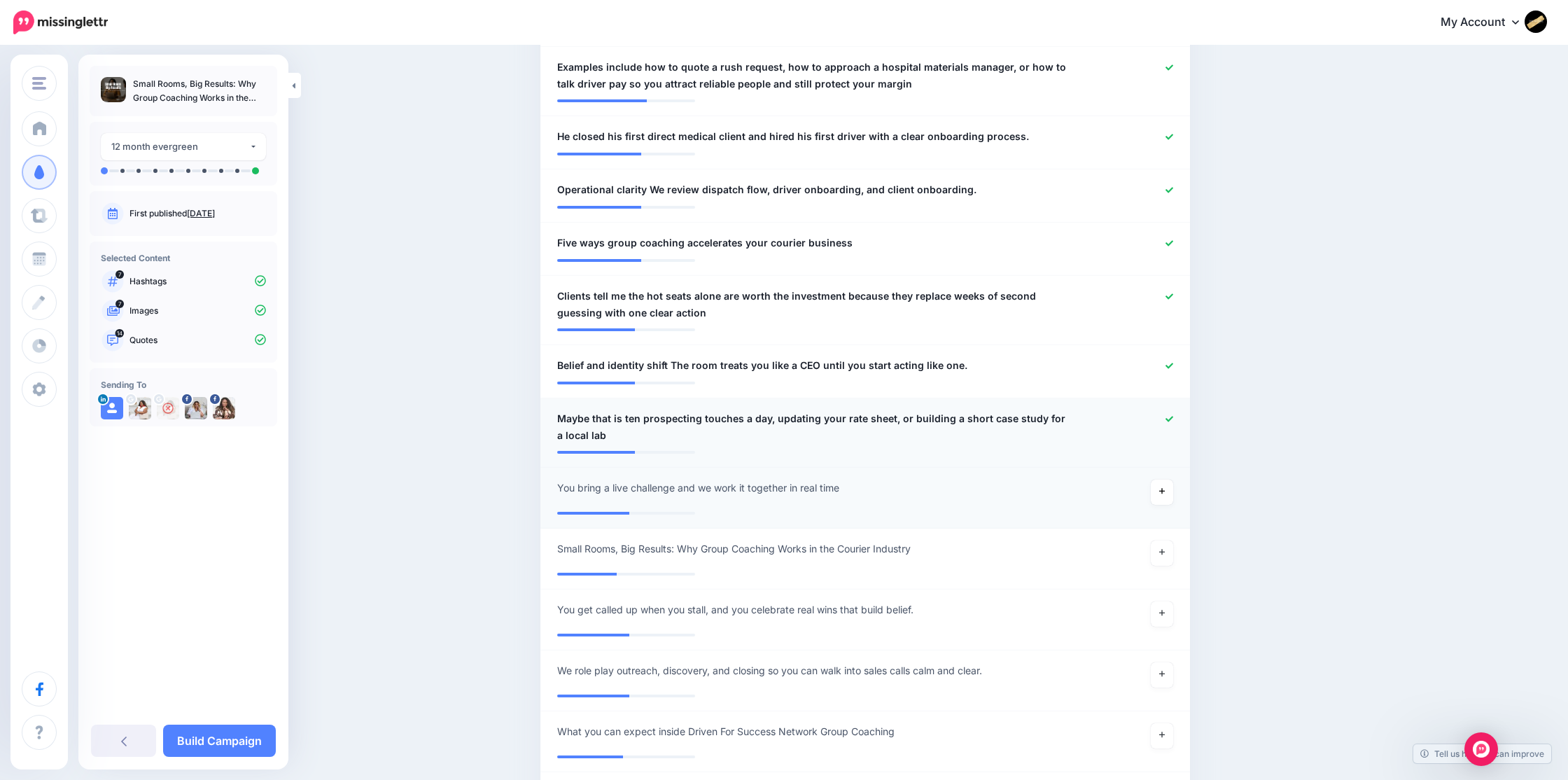
click at [1167, 415] on icon at bounding box center [1169, 419] width 8 height 8
click at [1166, 362] on icon at bounding box center [1169, 366] width 8 height 8
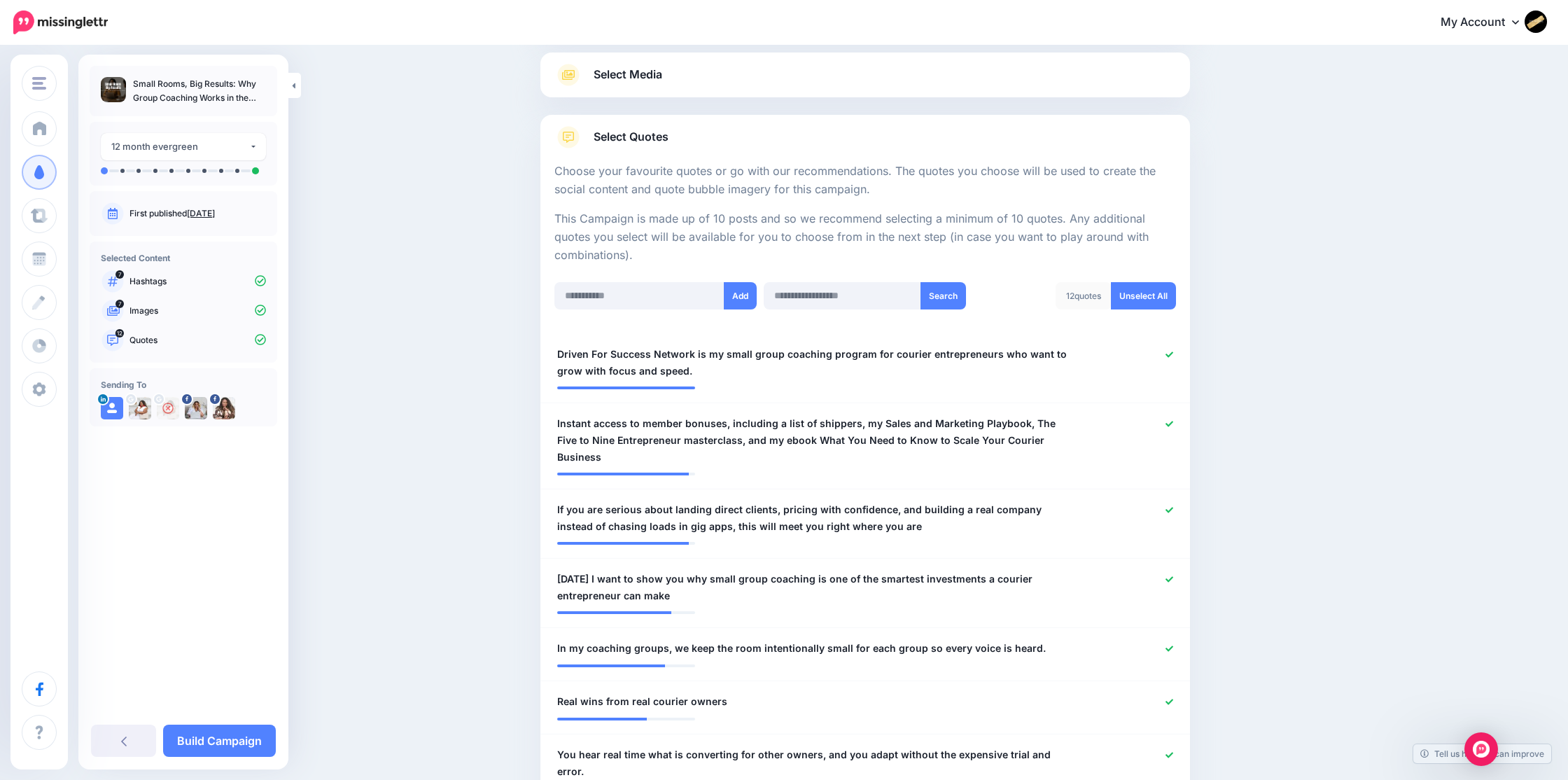
scroll to position [0, 0]
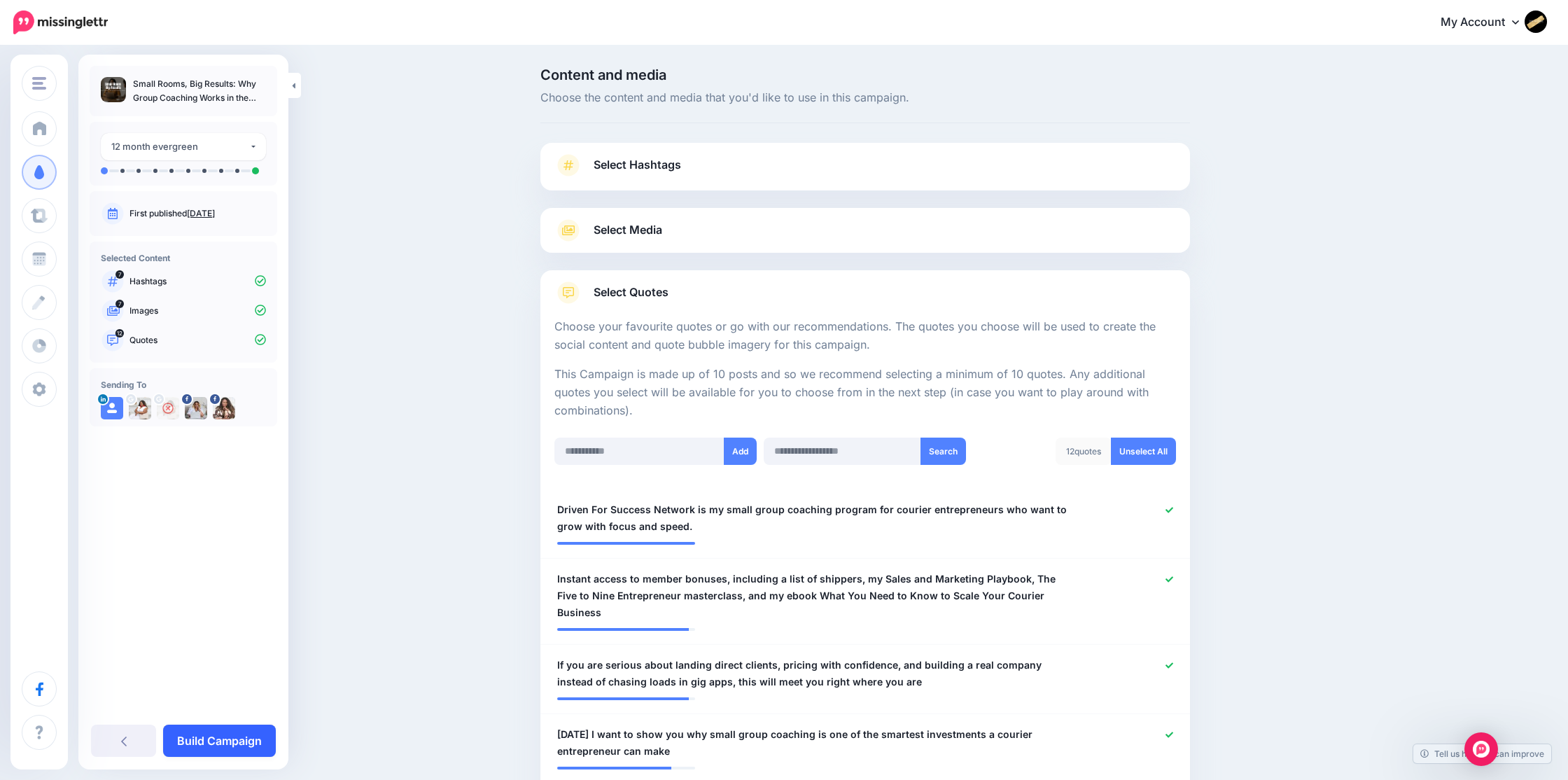
click at [241, 737] on link "Build Campaign" at bounding box center [220, 740] width 113 height 32
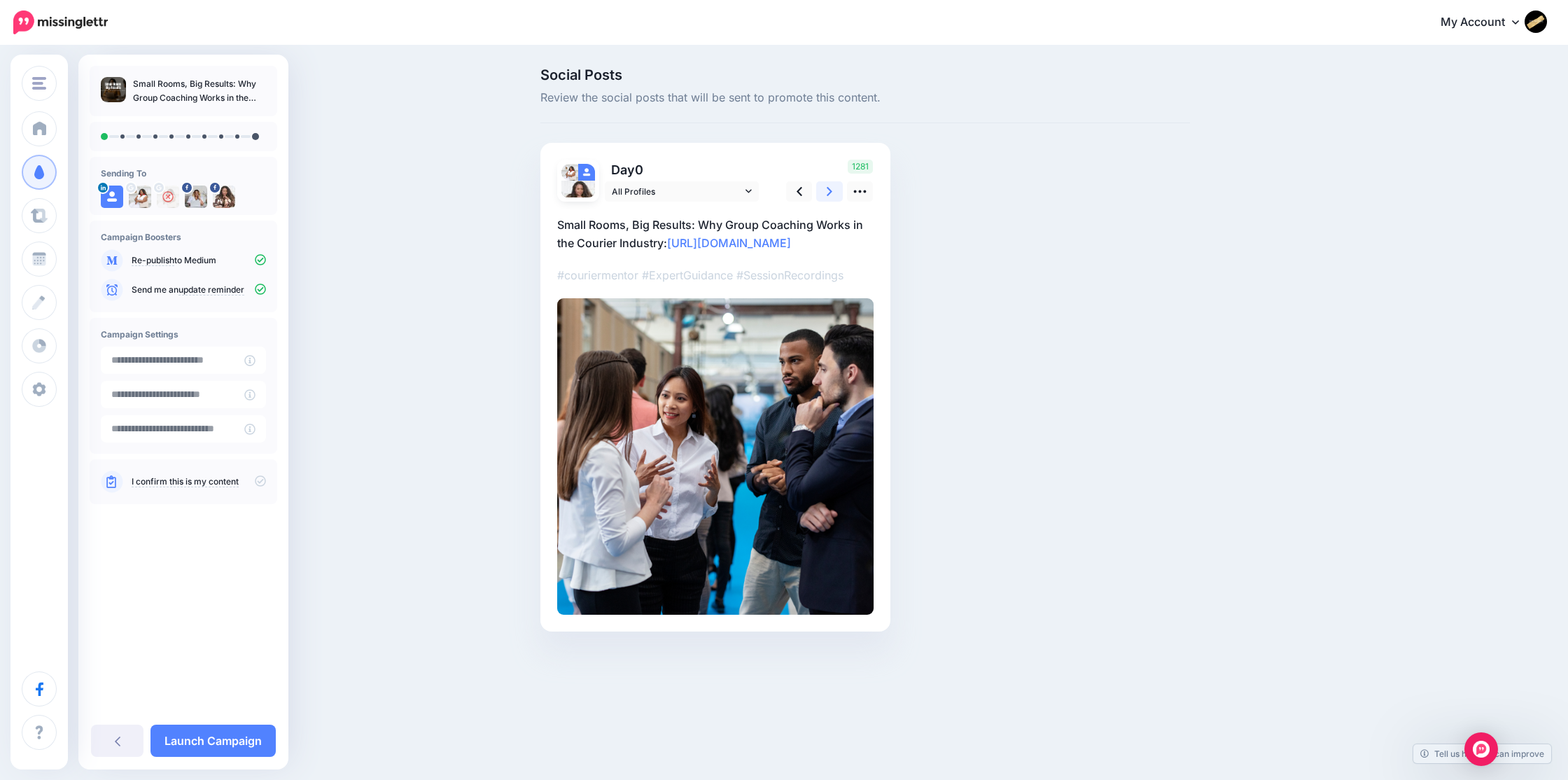
click at [834, 191] on link at bounding box center [829, 191] width 27 height 20
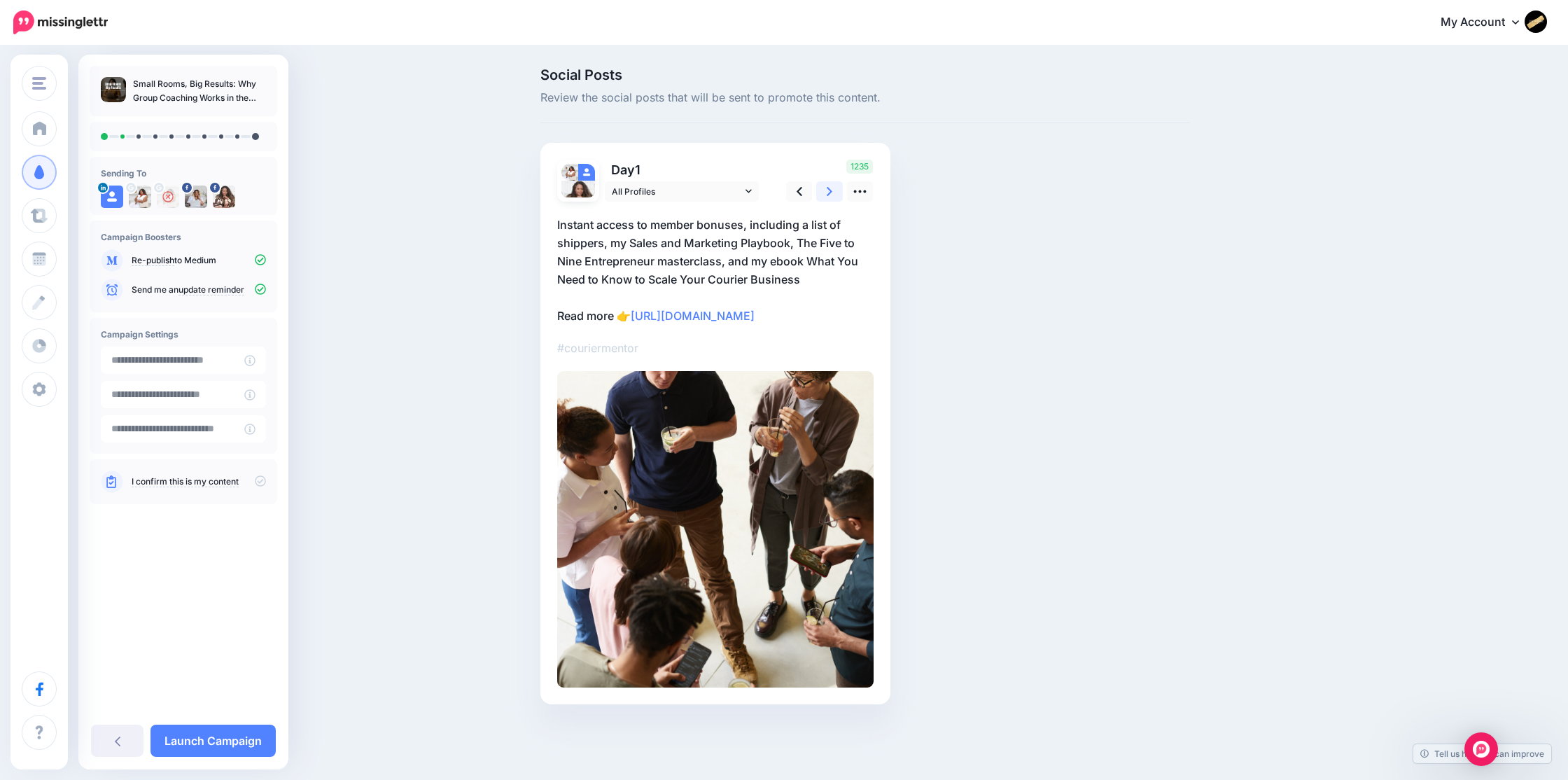
click at [834, 191] on link at bounding box center [829, 191] width 27 height 20
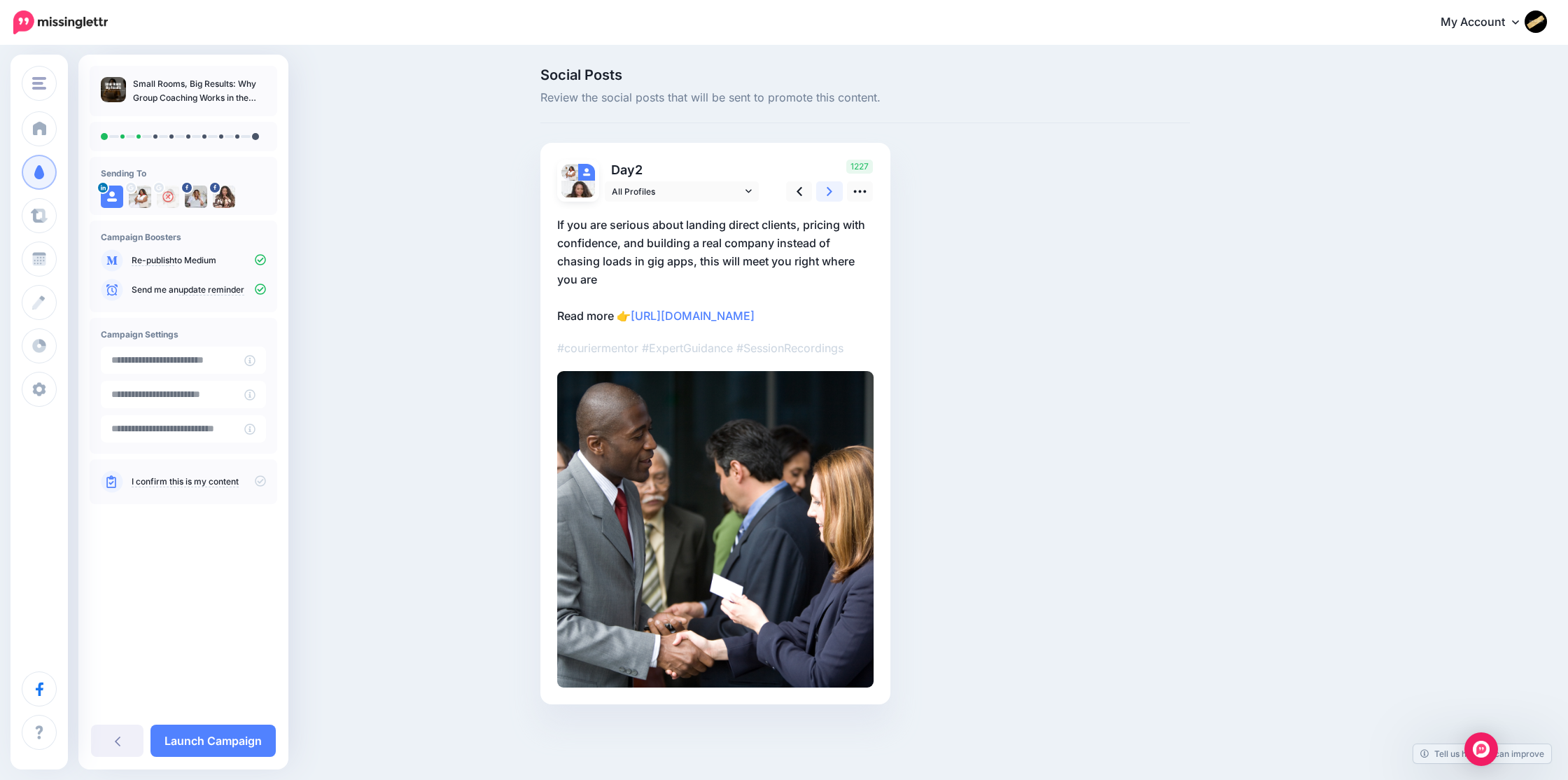
click at [833, 193] on link at bounding box center [829, 191] width 27 height 20
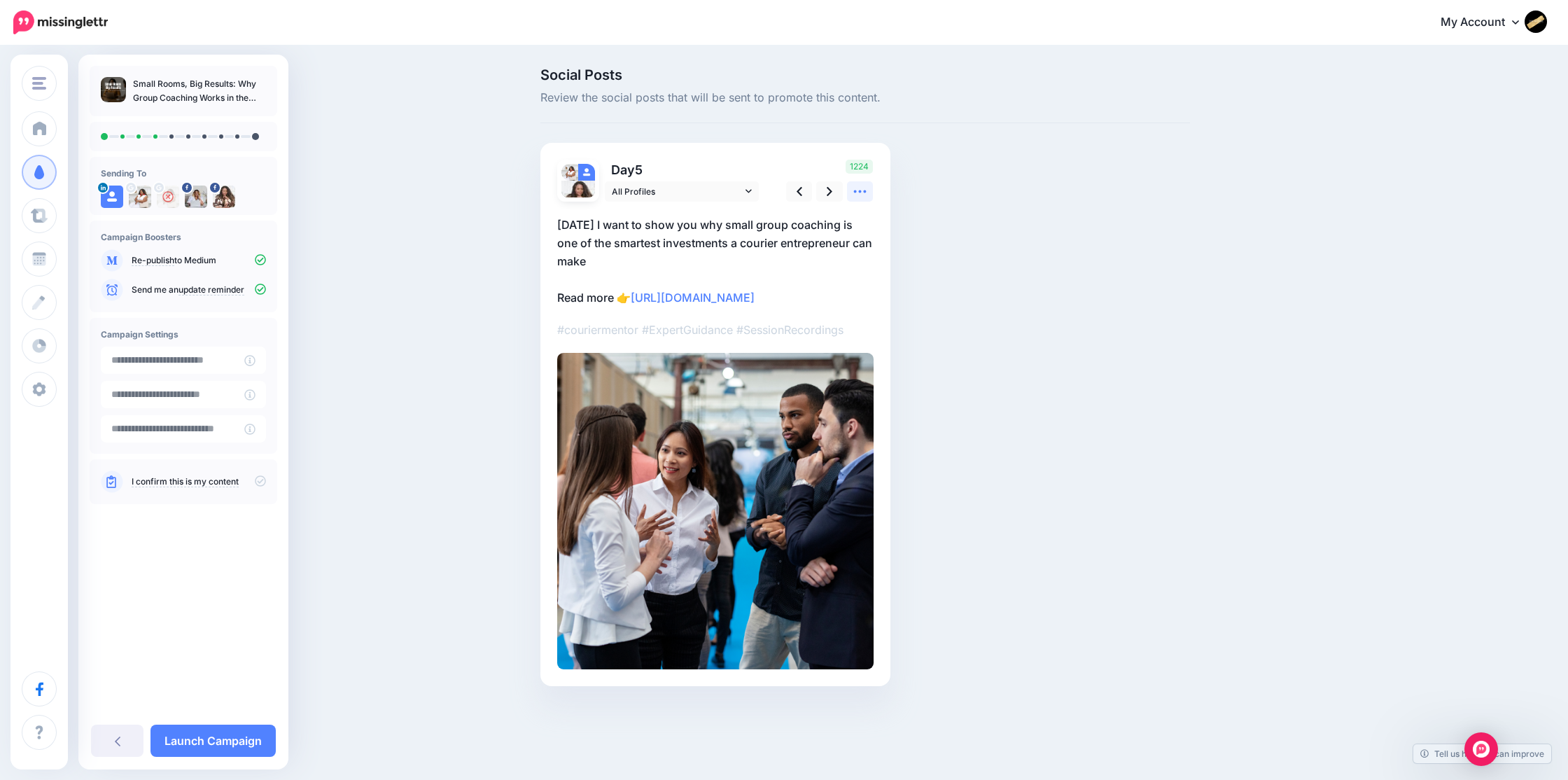
click at [858, 195] on icon at bounding box center [859, 191] width 15 height 15
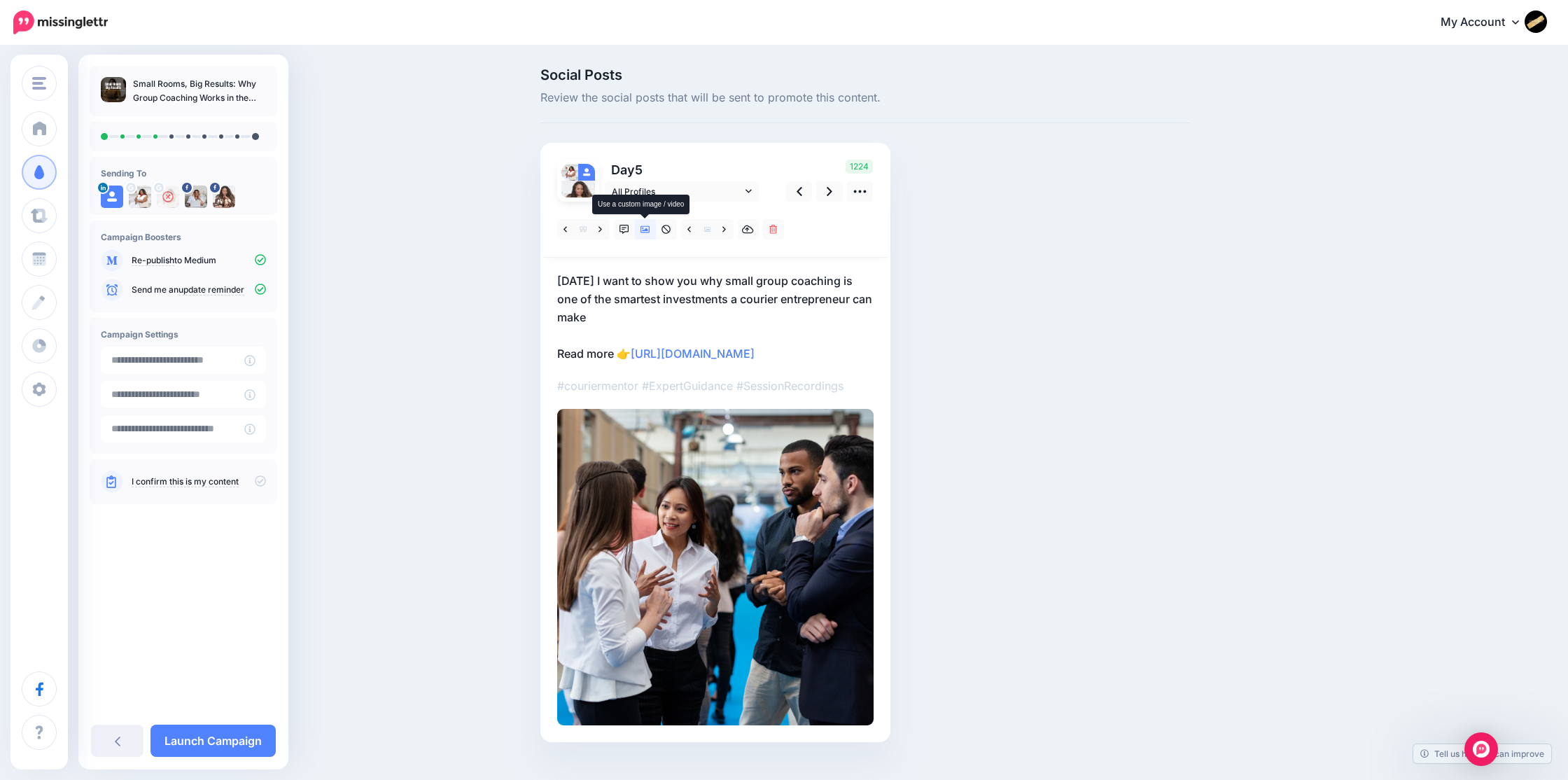
click at [643, 231] on icon at bounding box center [645, 229] width 10 height 10
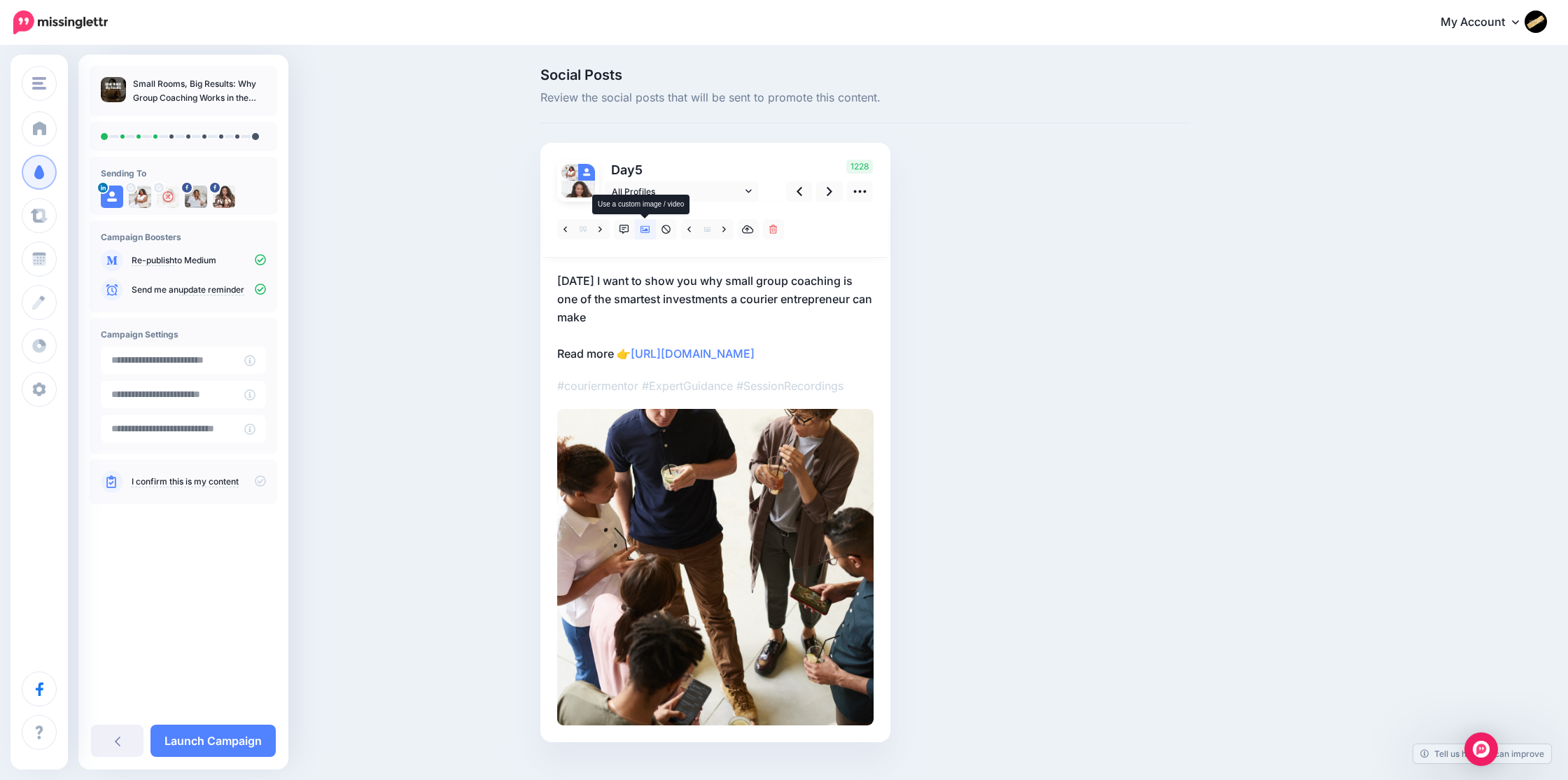
click at [643, 231] on icon at bounding box center [645, 229] width 10 height 10
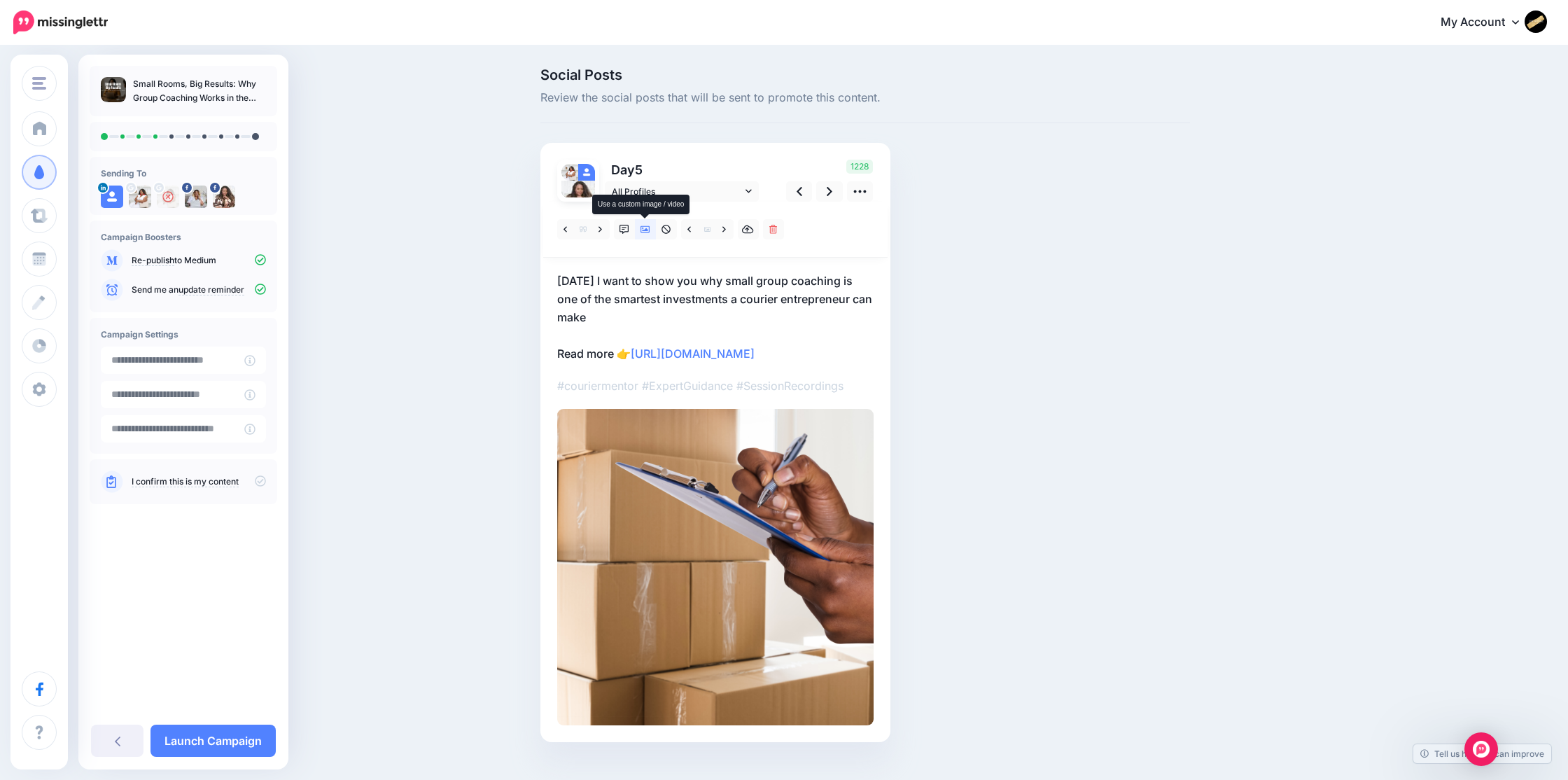
click at [643, 231] on icon at bounding box center [645, 229] width 10 height 10
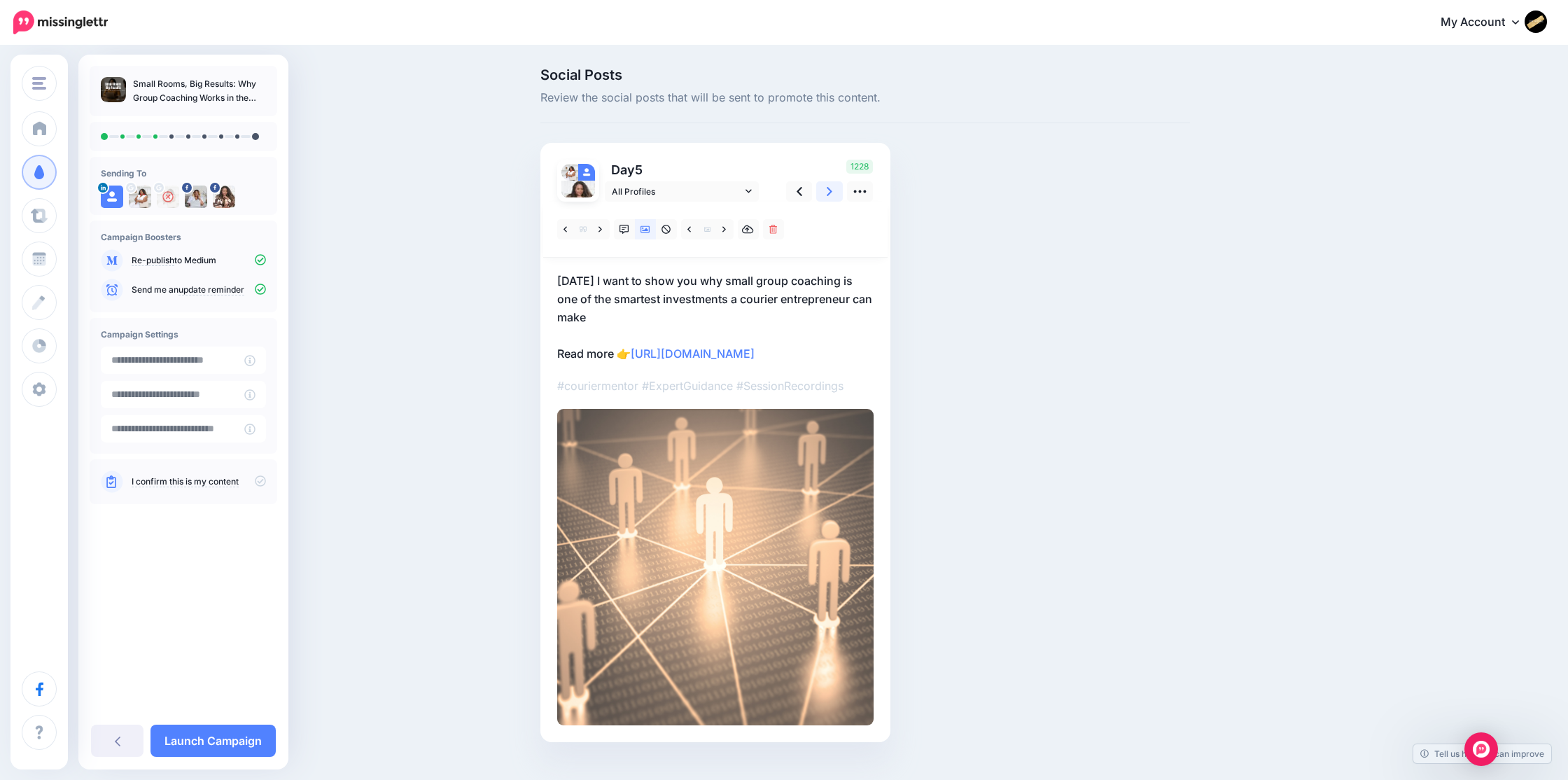
click at [830, 191] on icon at bounding box center [830, 191] width 5 height 15
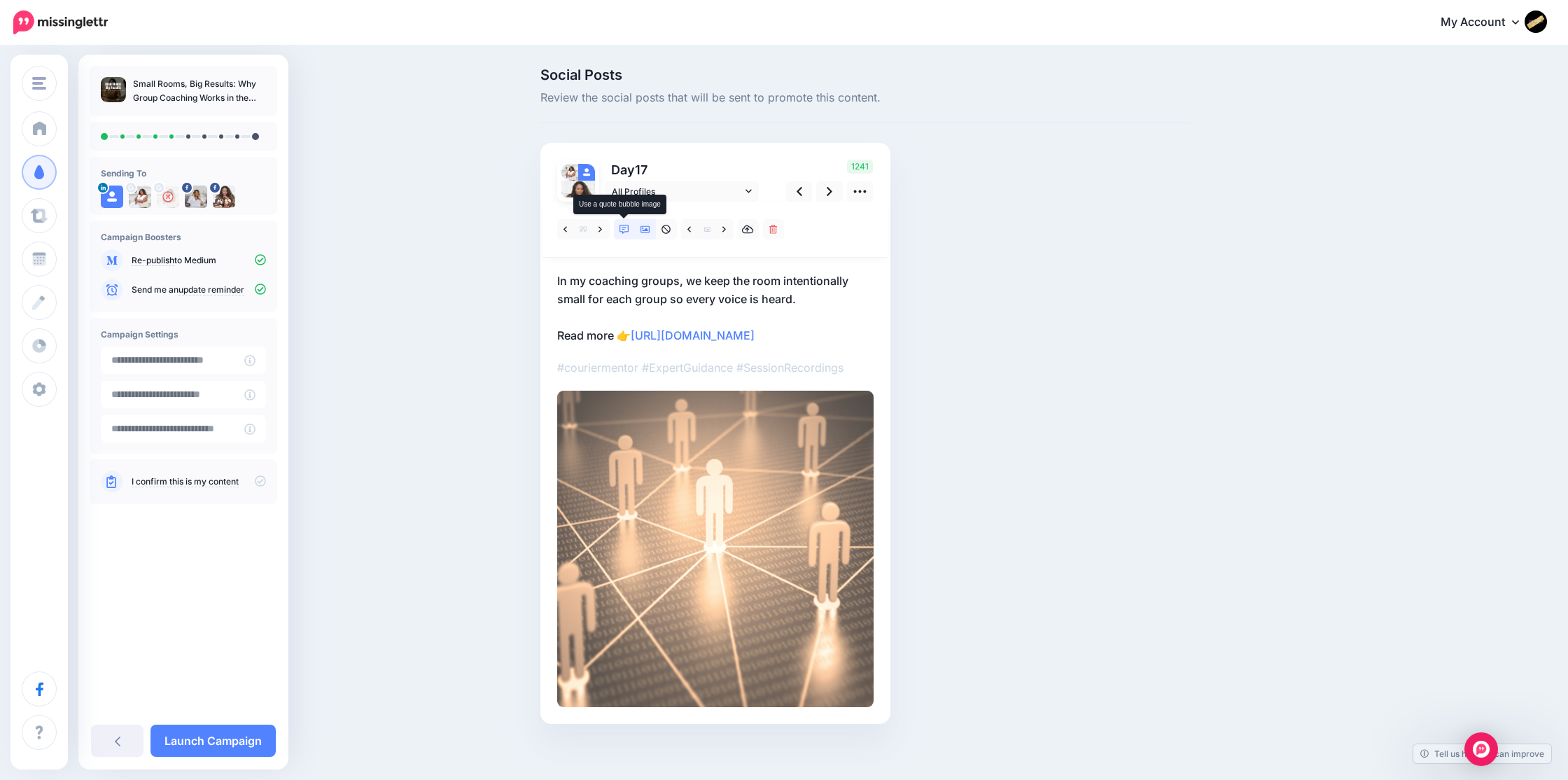
click at [627, 228] on icon at bounding box center [624, 229] width 10 height 10
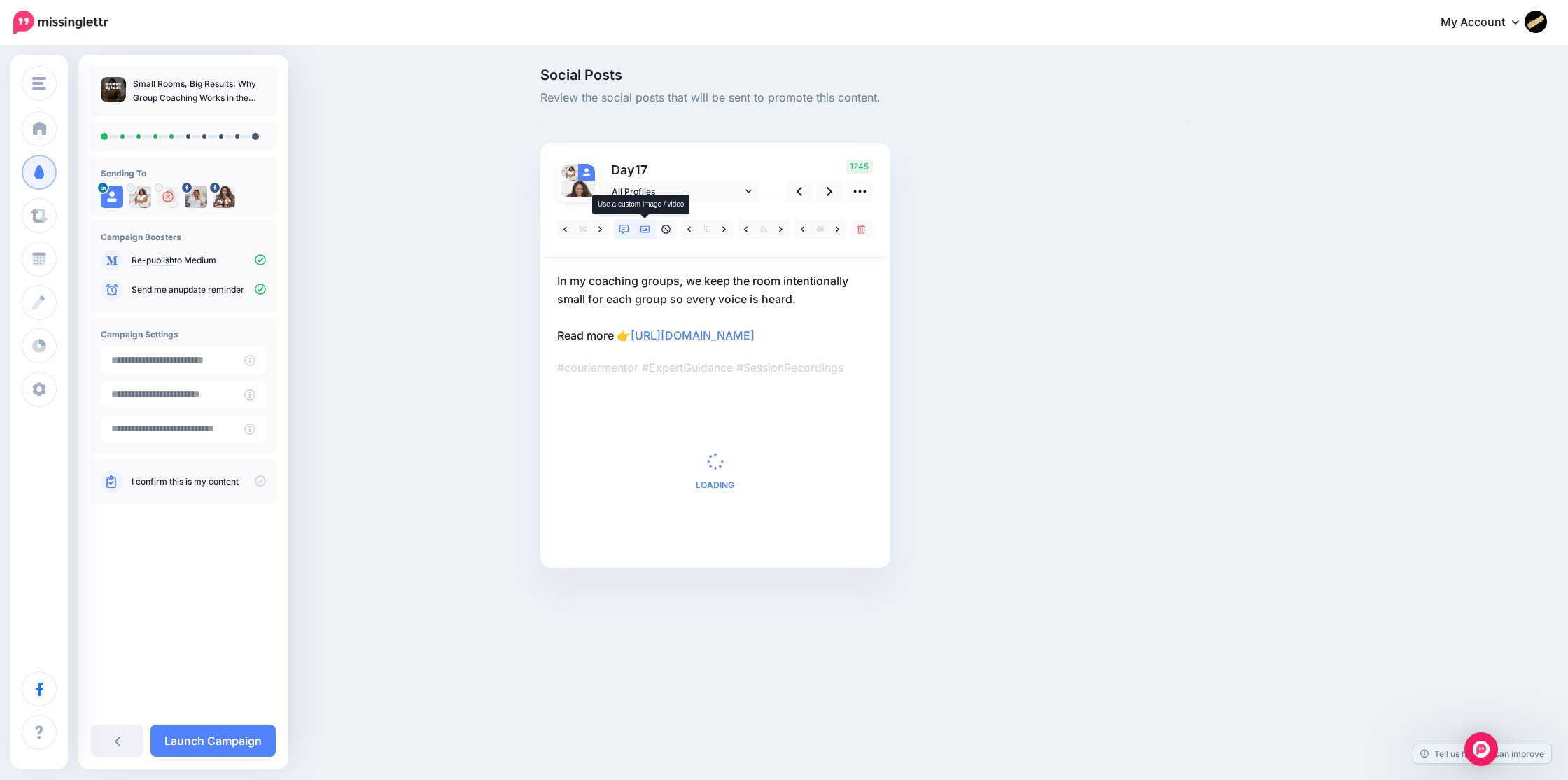
click at [638, 229] on link at bounding box center [645, 228] width 21 height 20
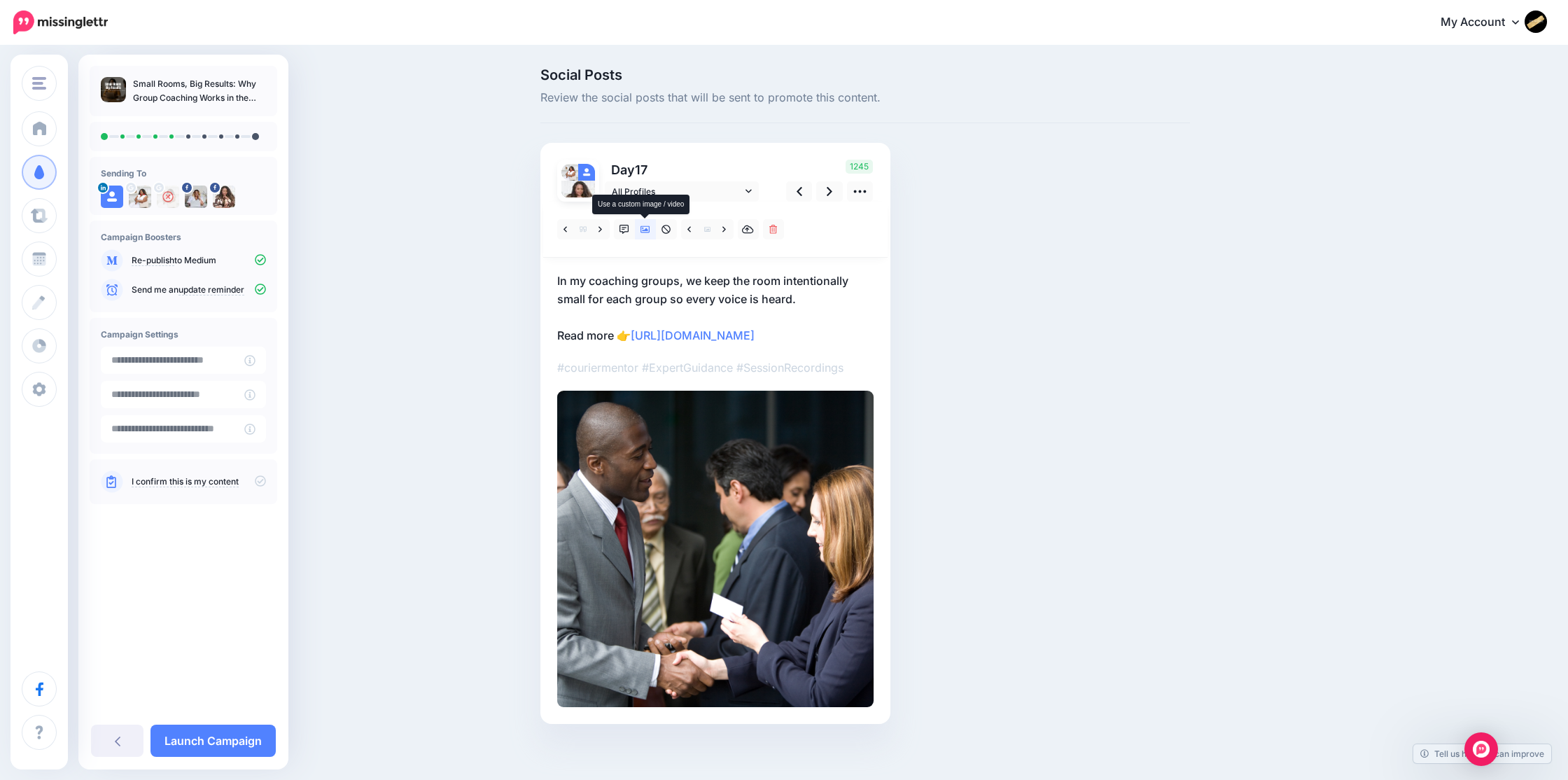
click at [647, 230] on icon at bounding box center [645, 229] width 10 height 10
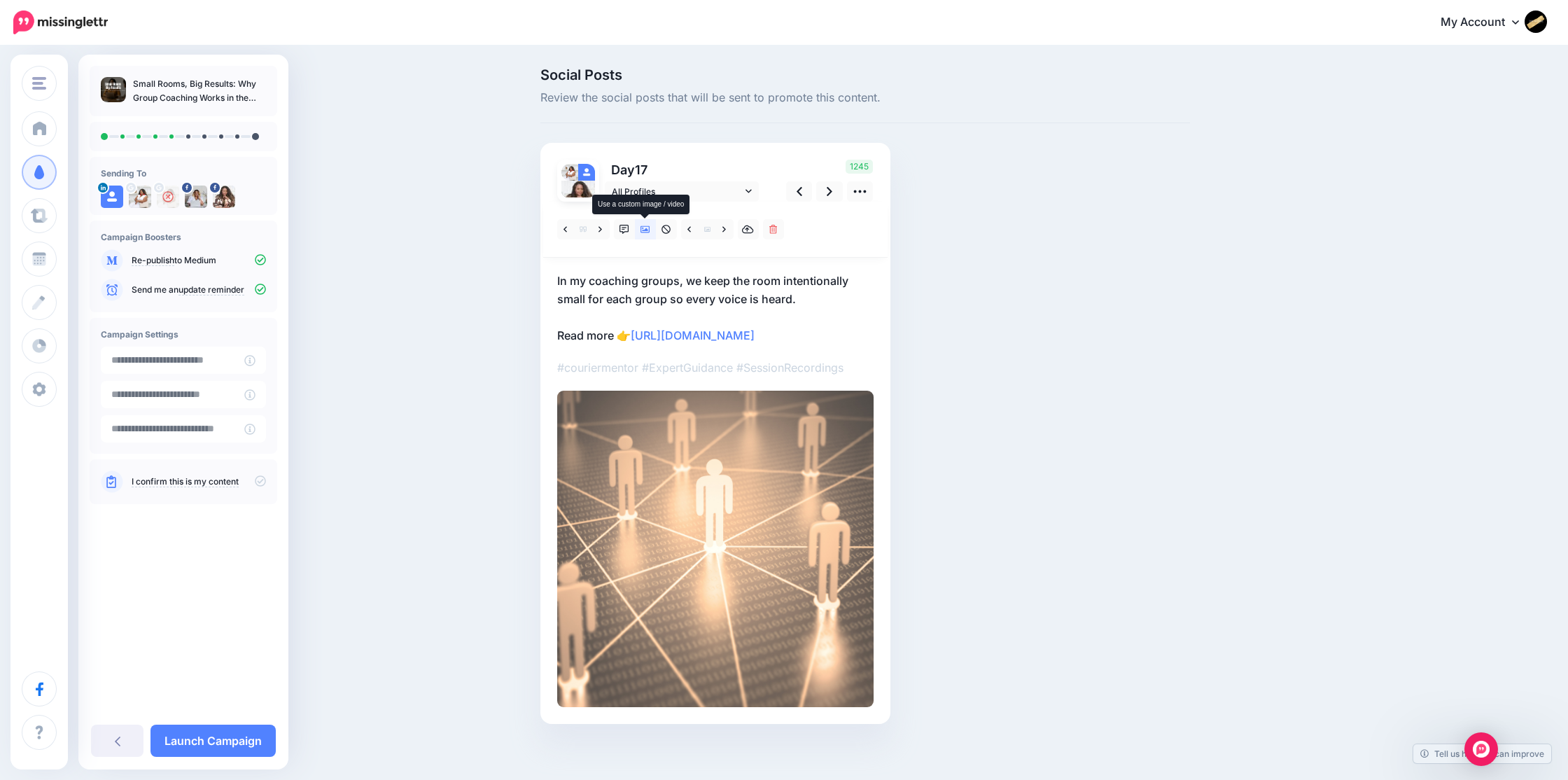
click at [647, 230] on icon at bounding box center [645, 229] width 10 height 10
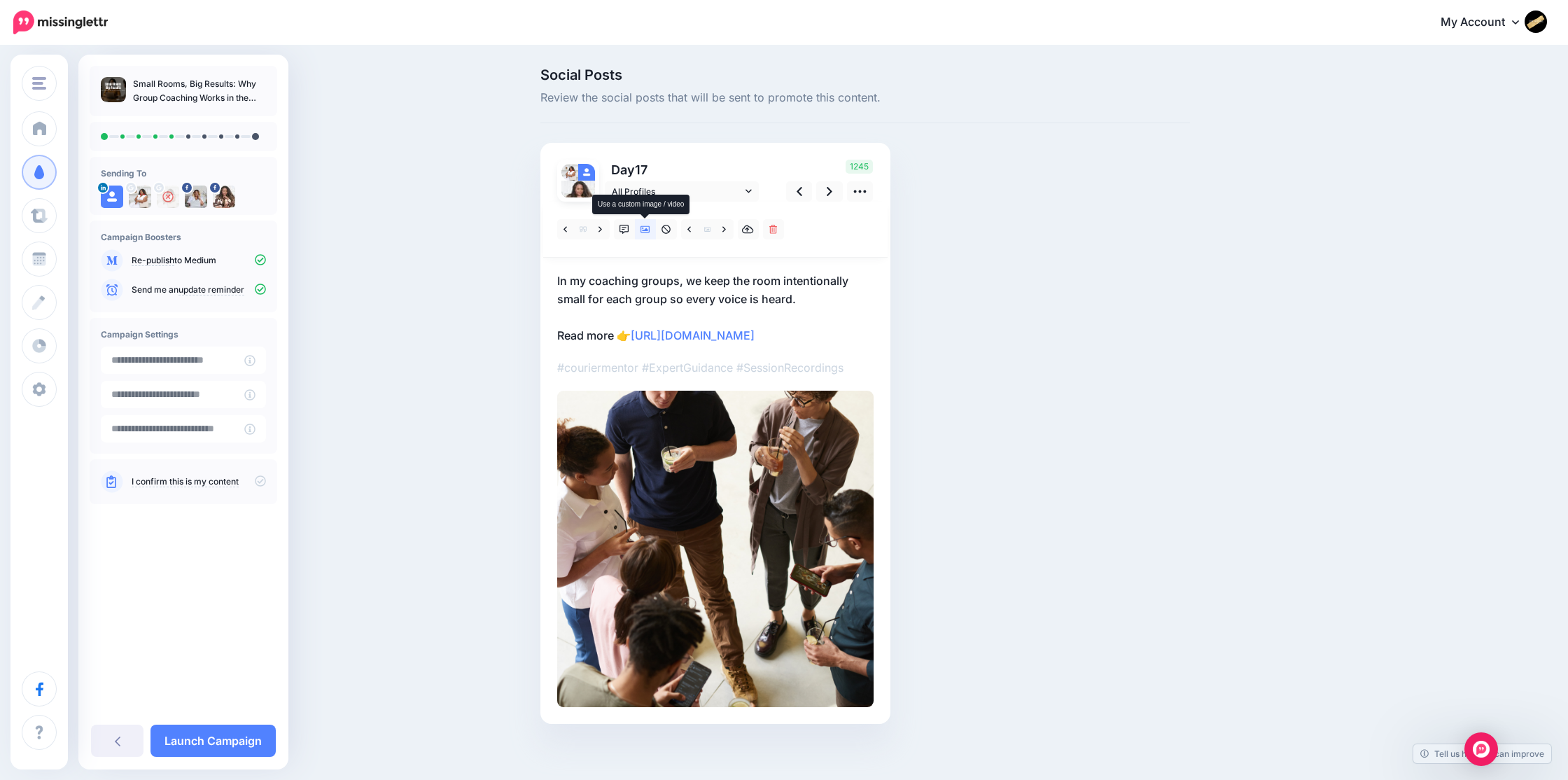
click at [647, 230] on icon at bounding box center [645, 229] width 10 height 10
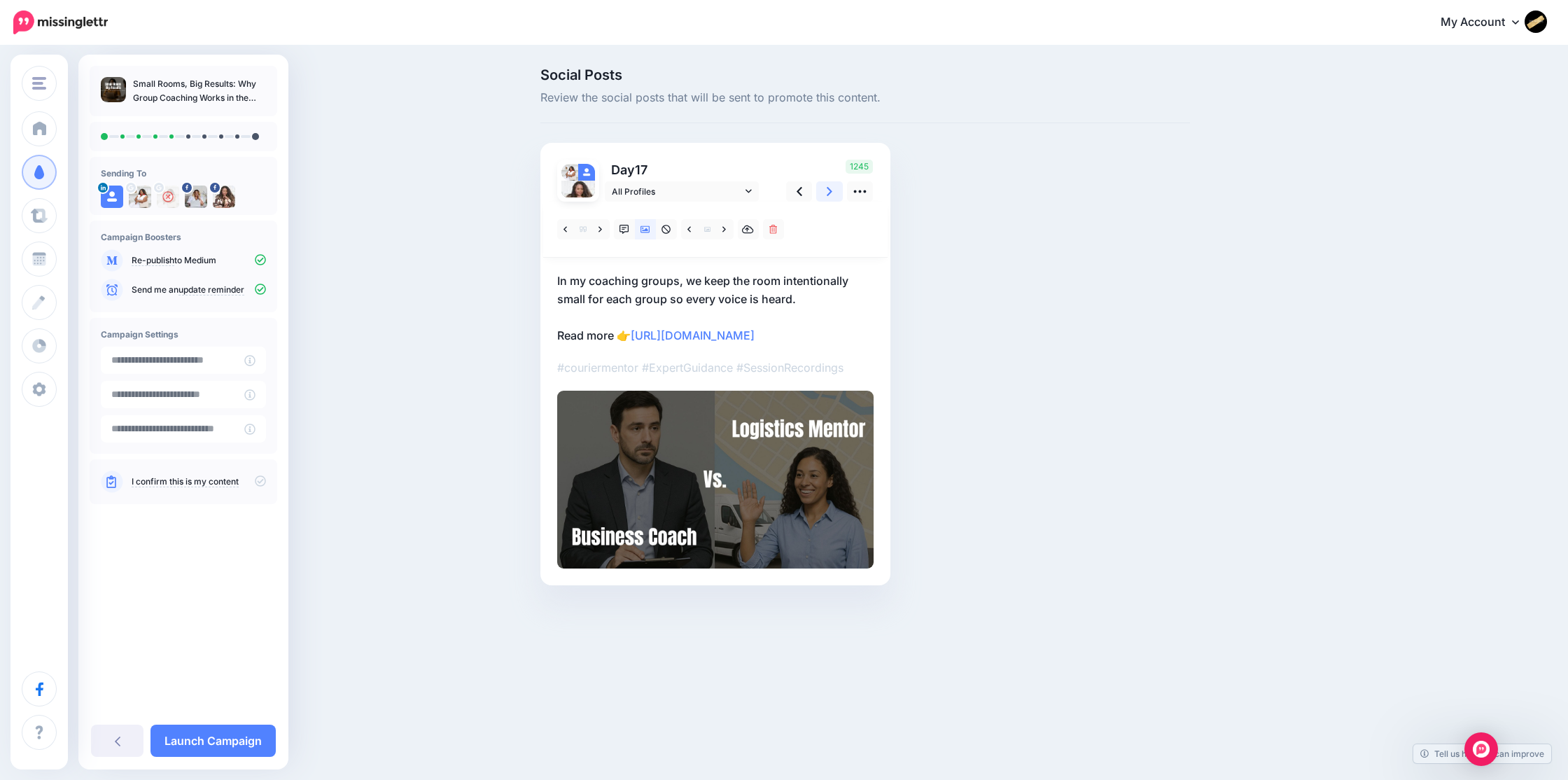
click at [832, 193] on link at bounding box center [829, 191] width 27 height 20
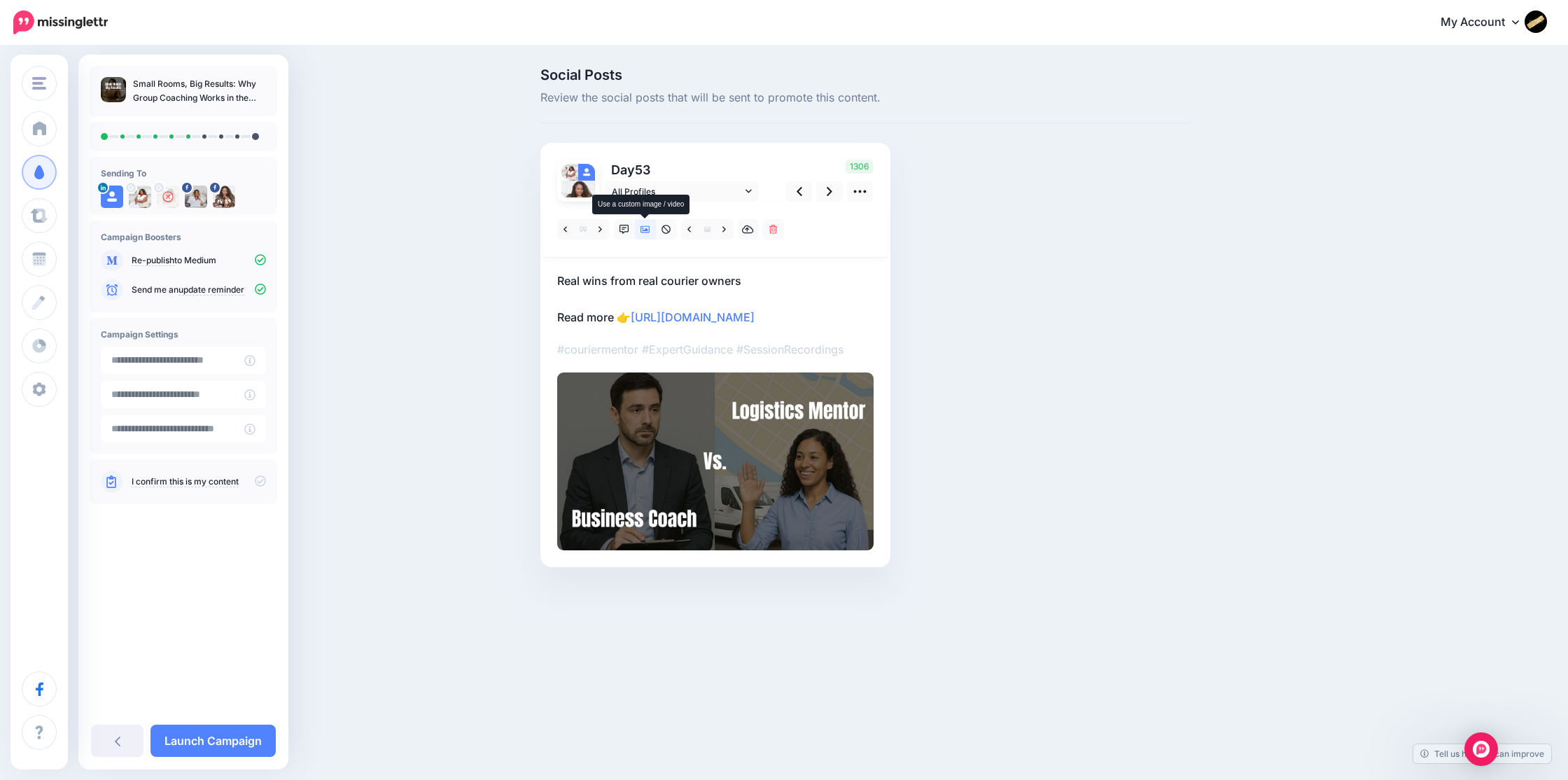
click at [650, 232] on icon at bounding box center [645, 229] width 10 height 7
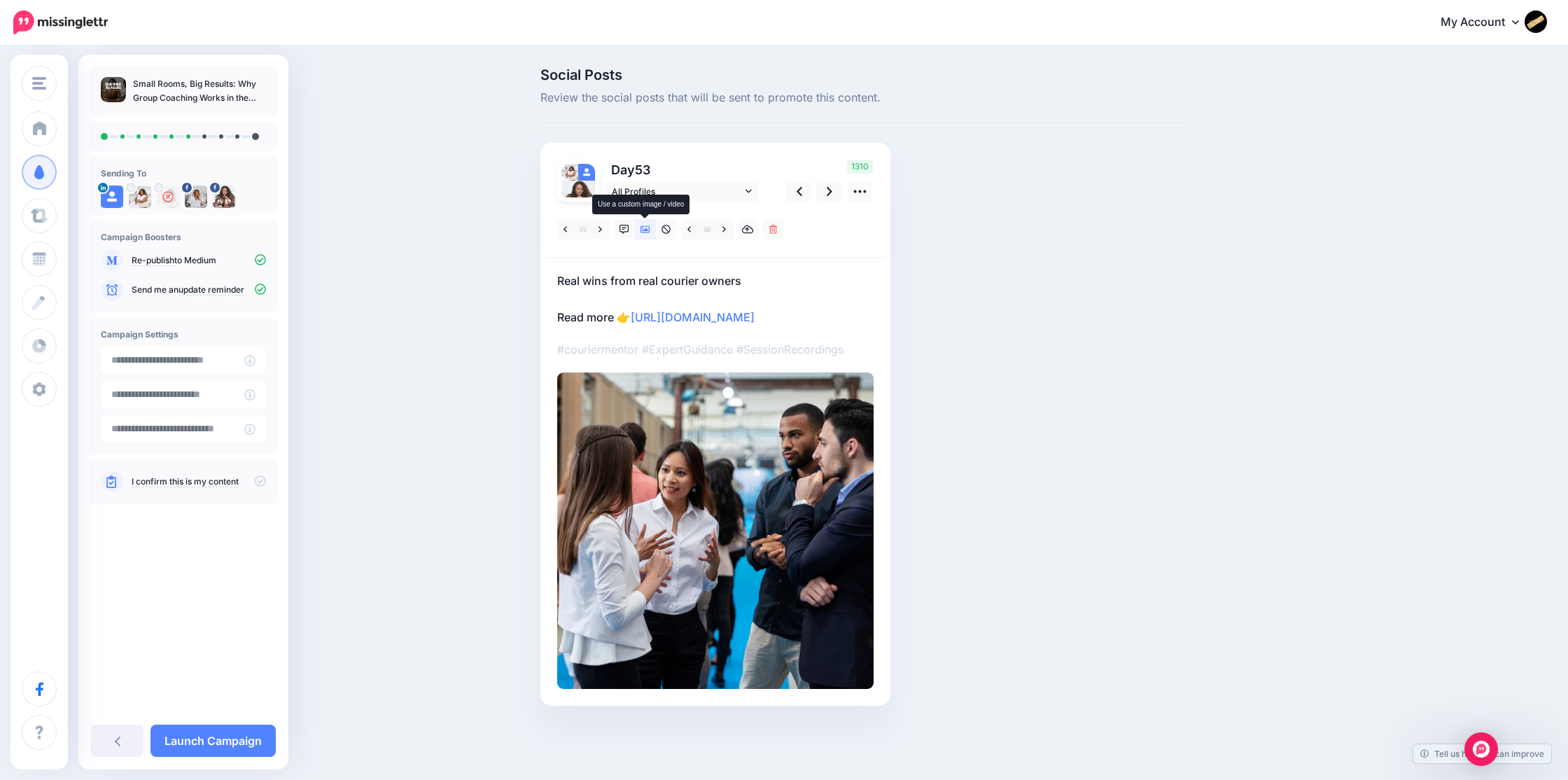
click at [650, 232] on icon at bounding box center [645, 229] width 10 height 7
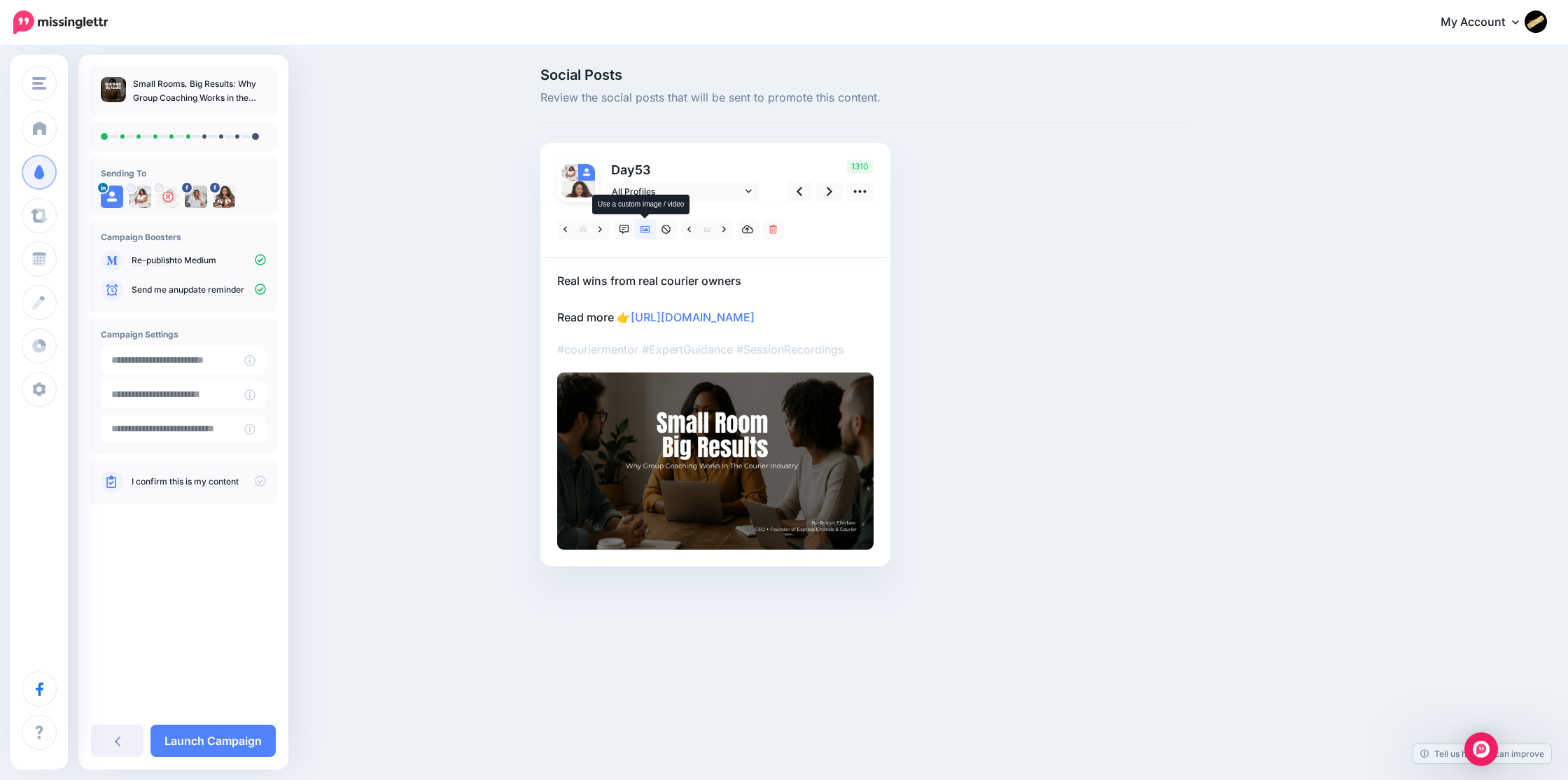
click at [645, 229] on icon at bounding box center [645, 229] width 10 height 7
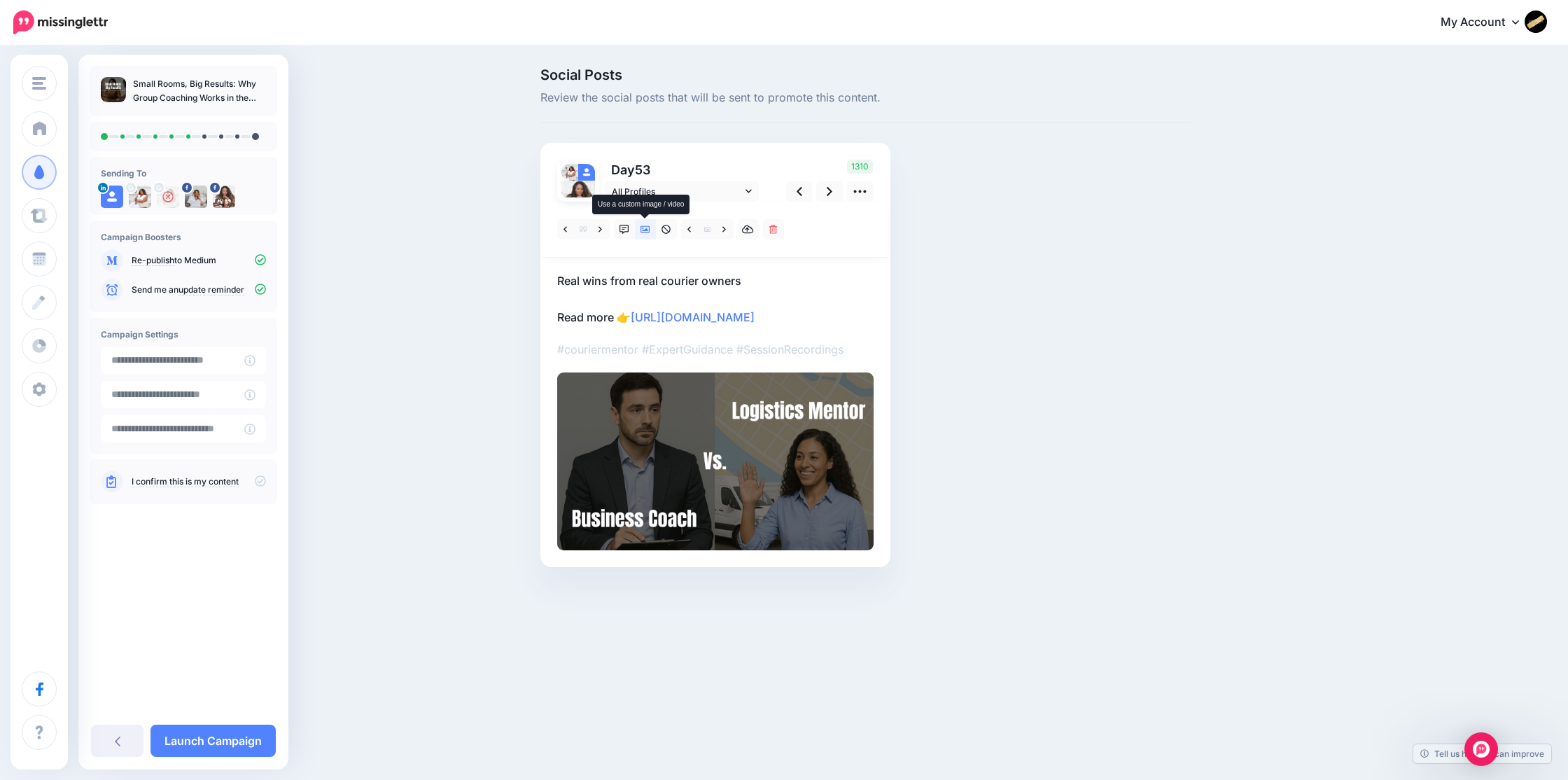
click at [645, 231] on icon at bounding box center [645, 229] width 10 height 10
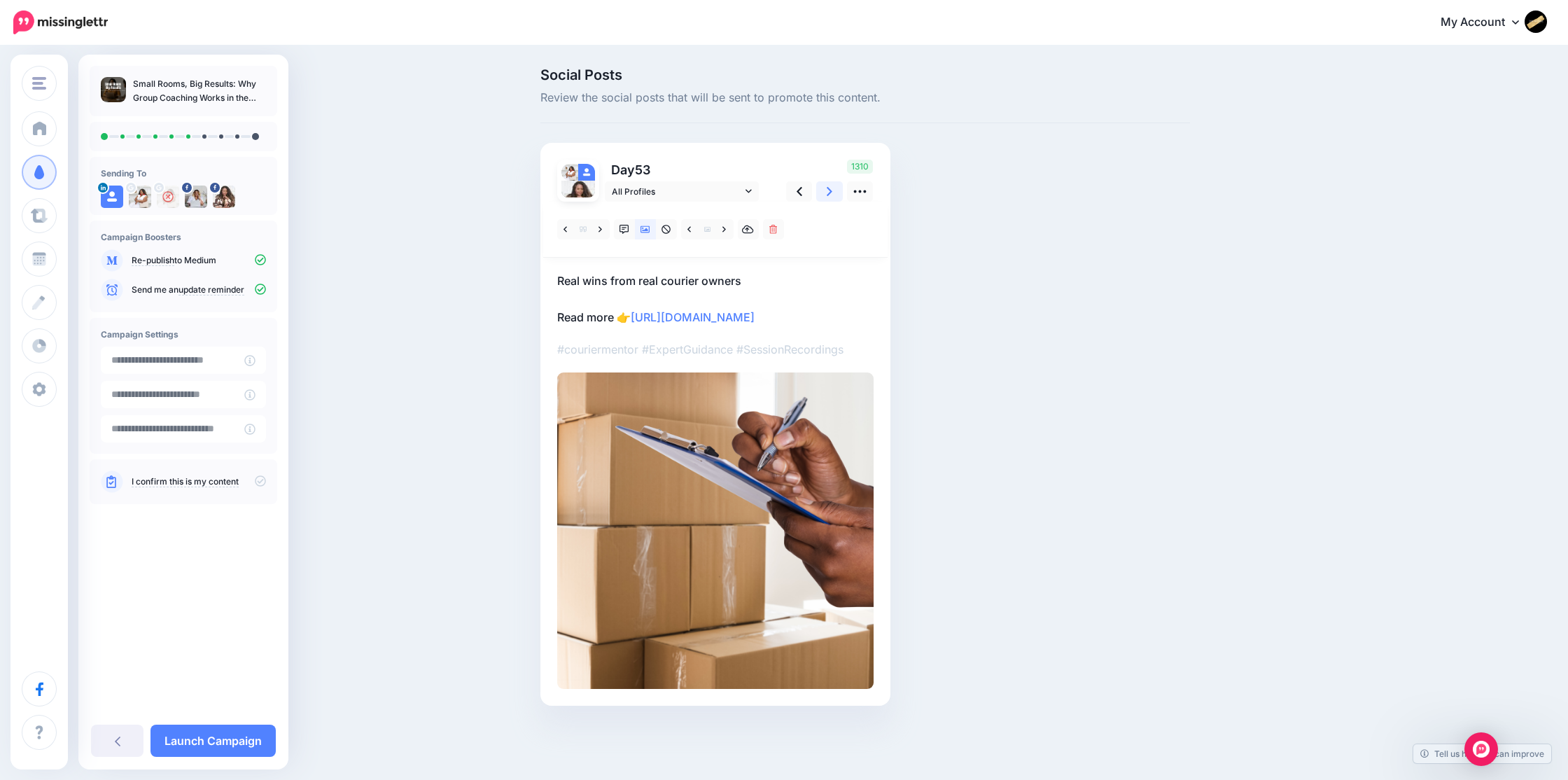
click at [829, 195] on icon at bounding box center [830, 191] width 5 height 15
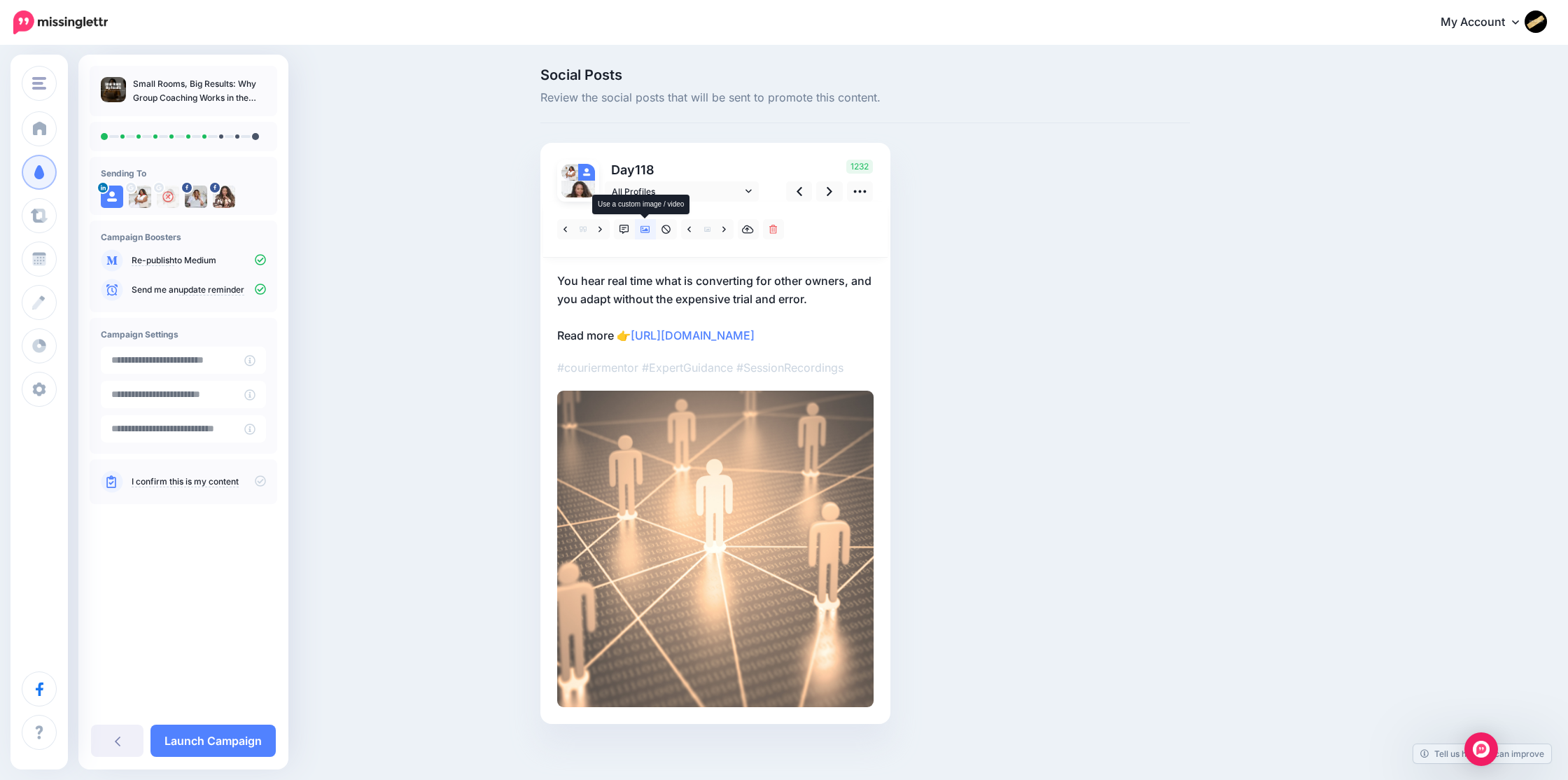
click at [644, 228] on icon at bounding box center [645, 229] width 10 height 10
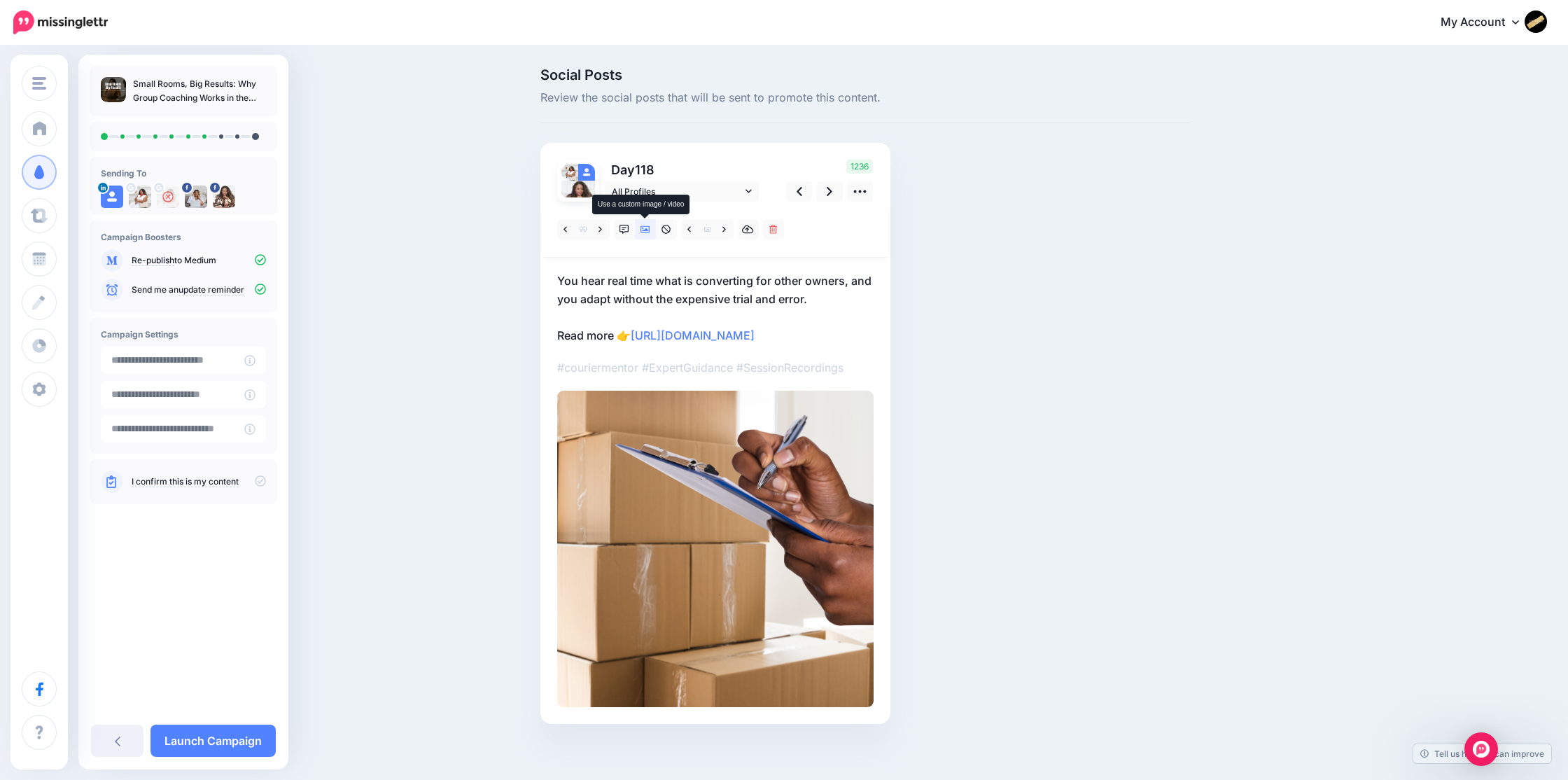
click at [645, 228] on icon at bounding box center [645, 229] width 10 height 7
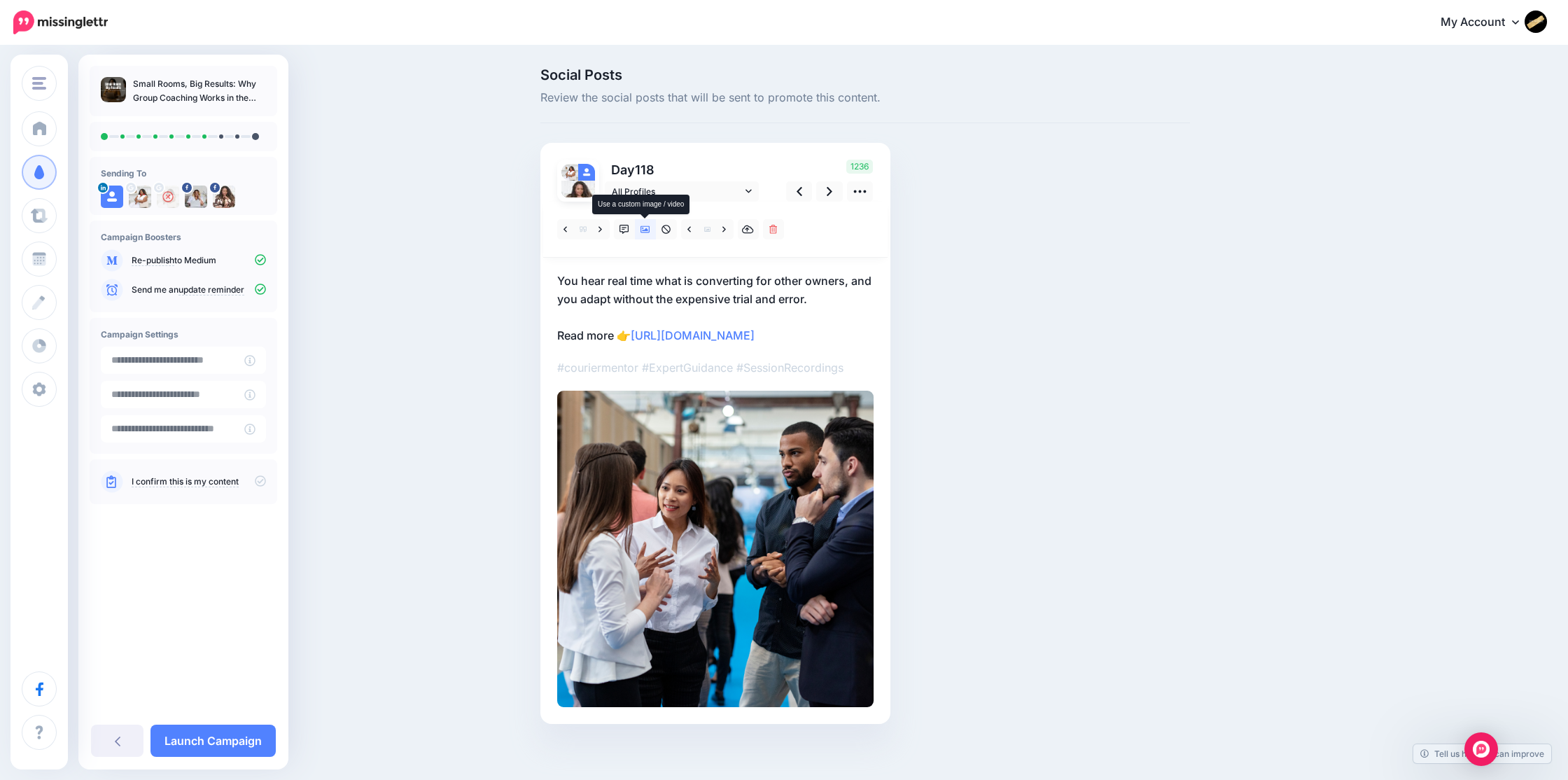
click at [643, 230] on icon at bounding box center [645, 229] width 10 height 7
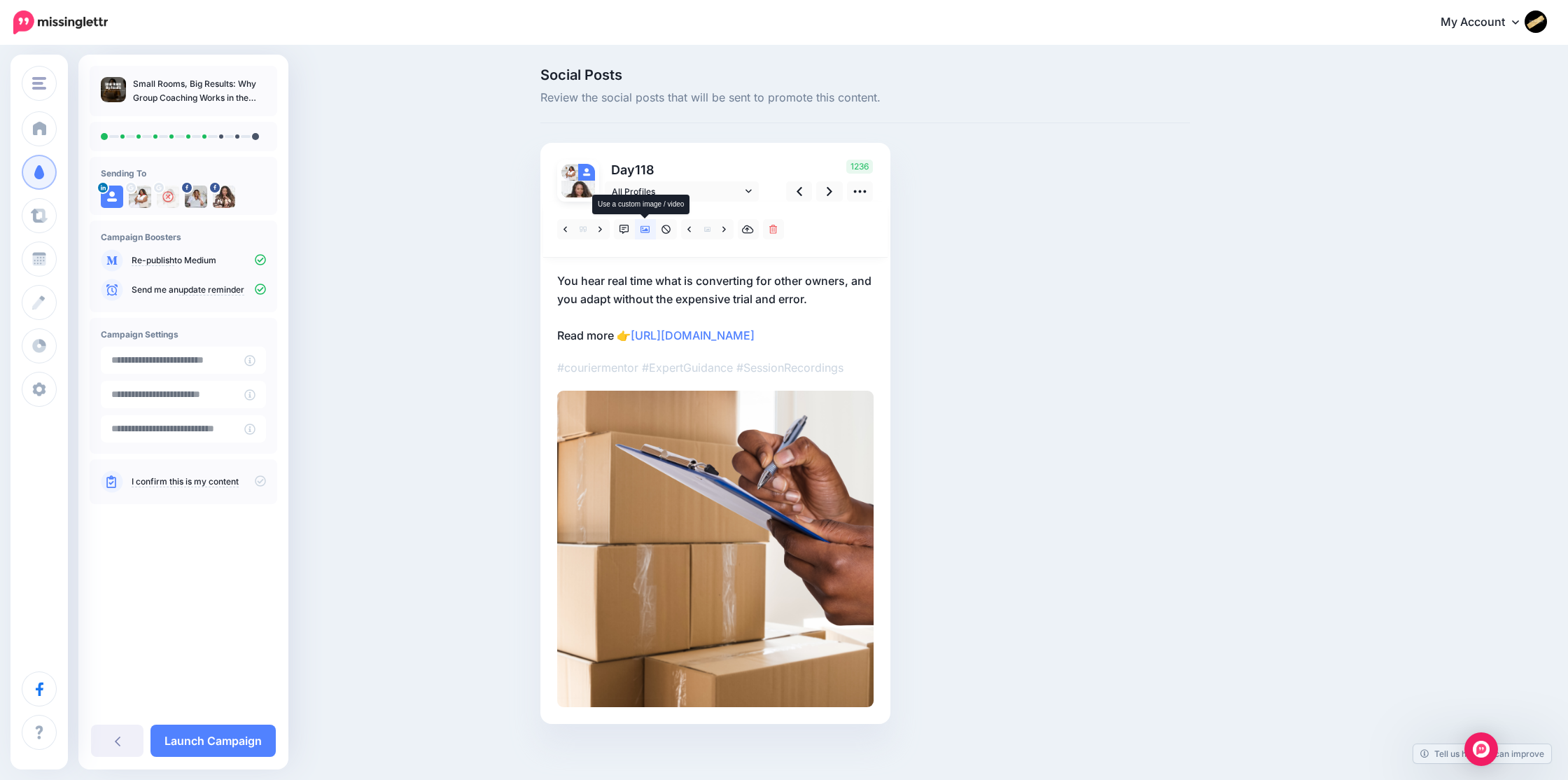
click at [643, 230] on icon at bounding box center [645, 229] width 10 height 7
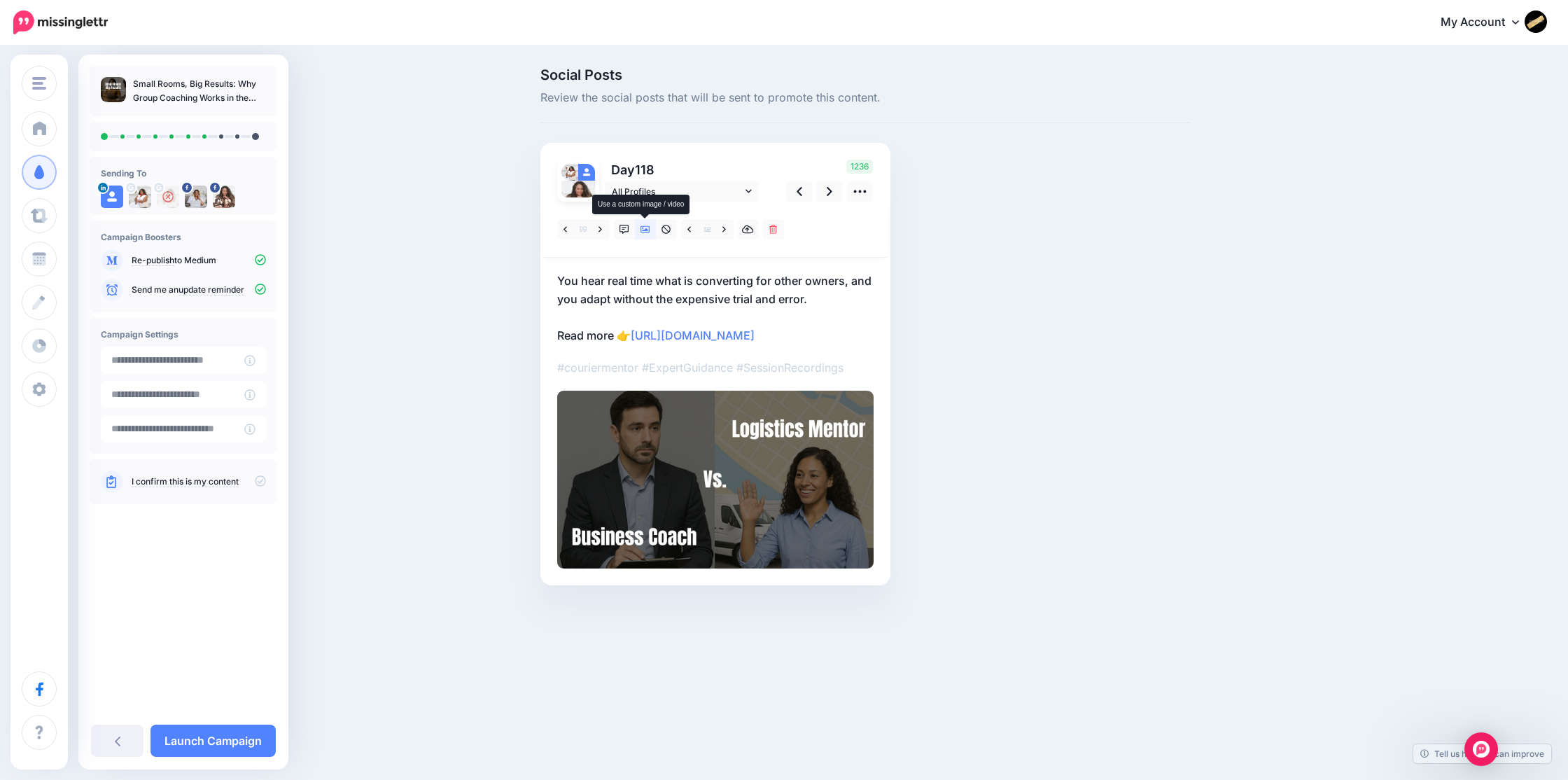
click at [643, 230] on icon at bounding box center [645, 229] width 10 height 7
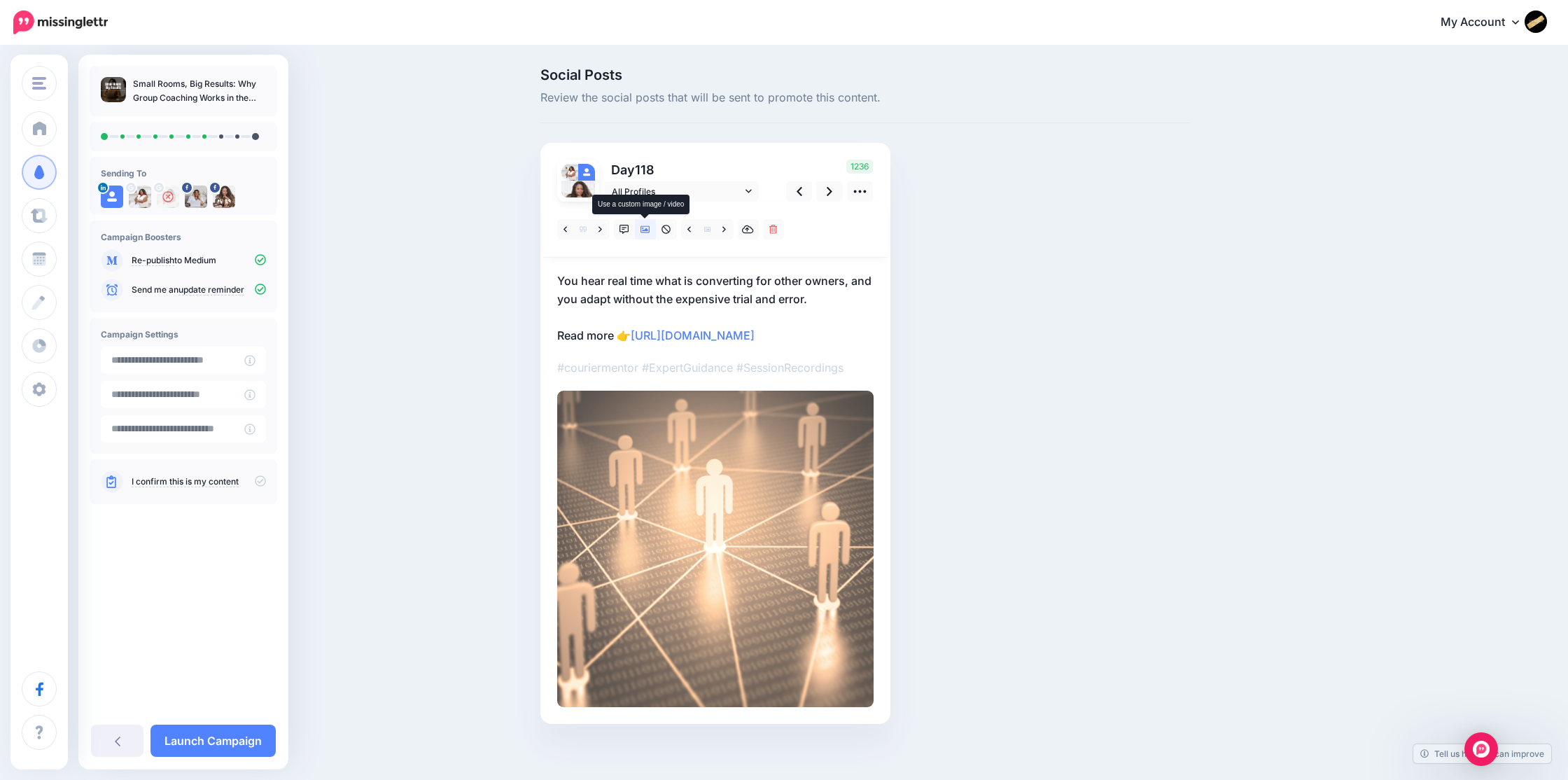
click at [643, 230] on icon at bounding box center [645, 229] width 10 height 7
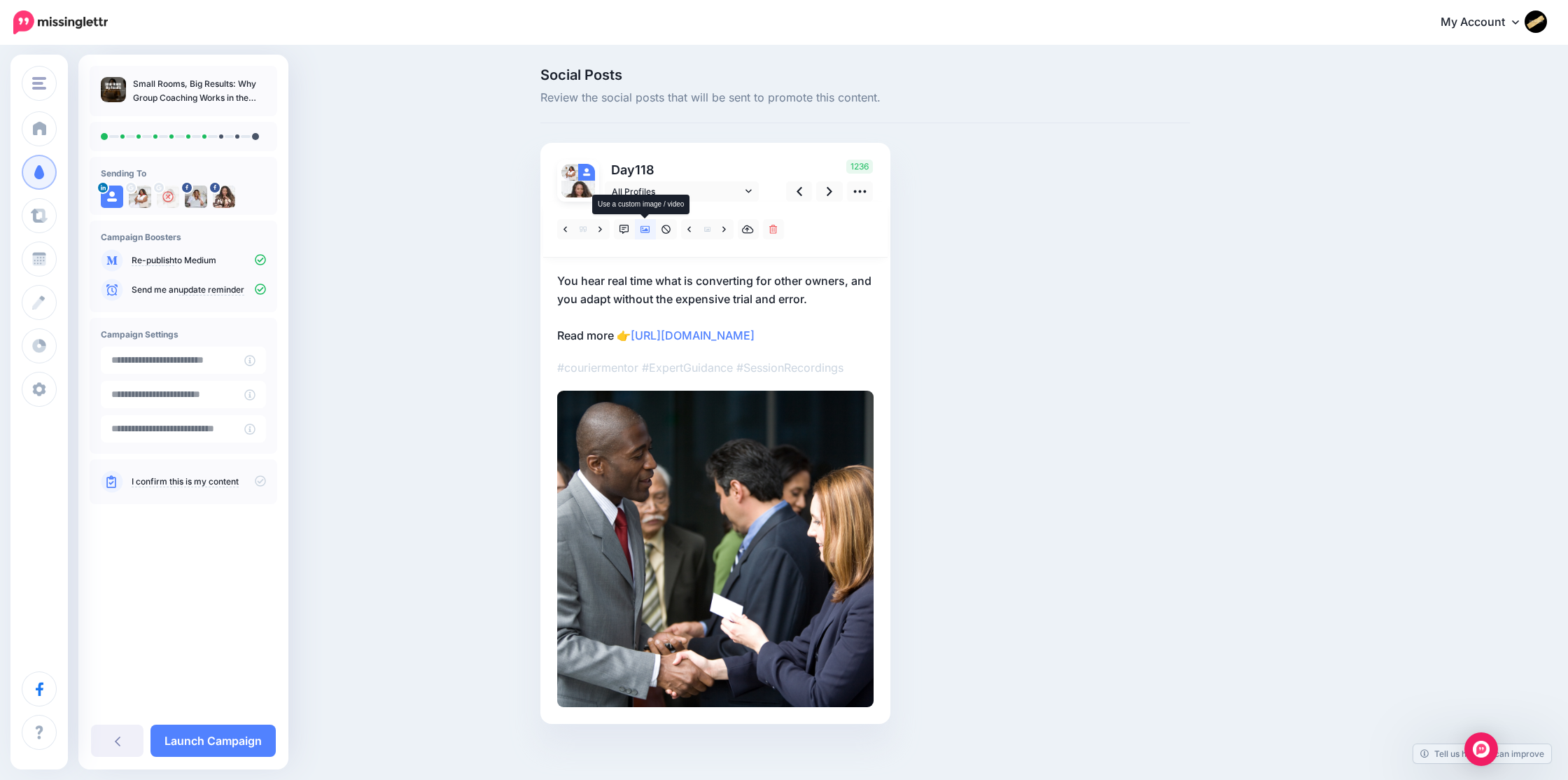
click at [646, 233] on icon at bounding box center [645, 229] width 10 height 10
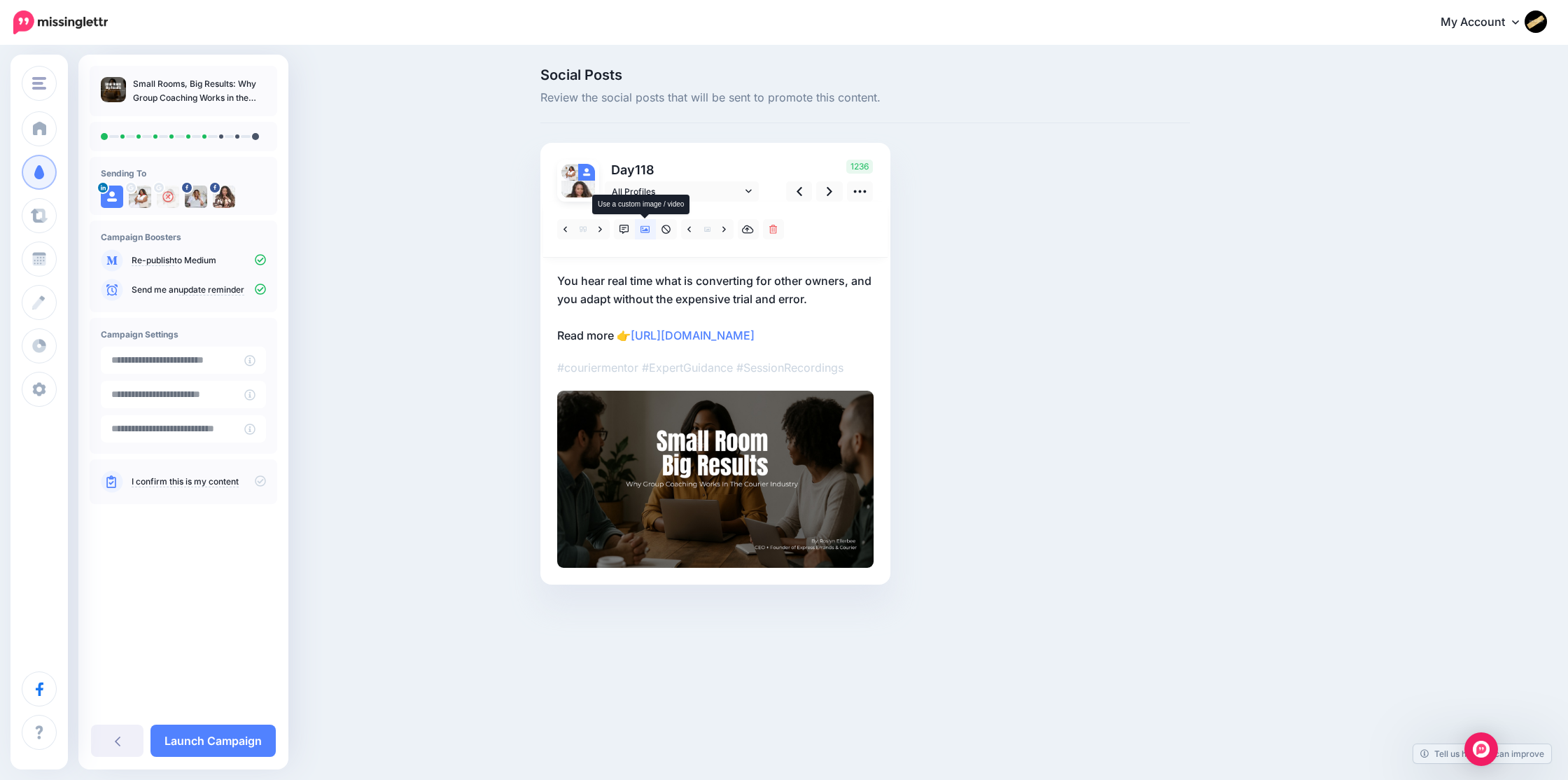
click at [648, 229] on icon at bounding box center [645, 229] width 10 height 10
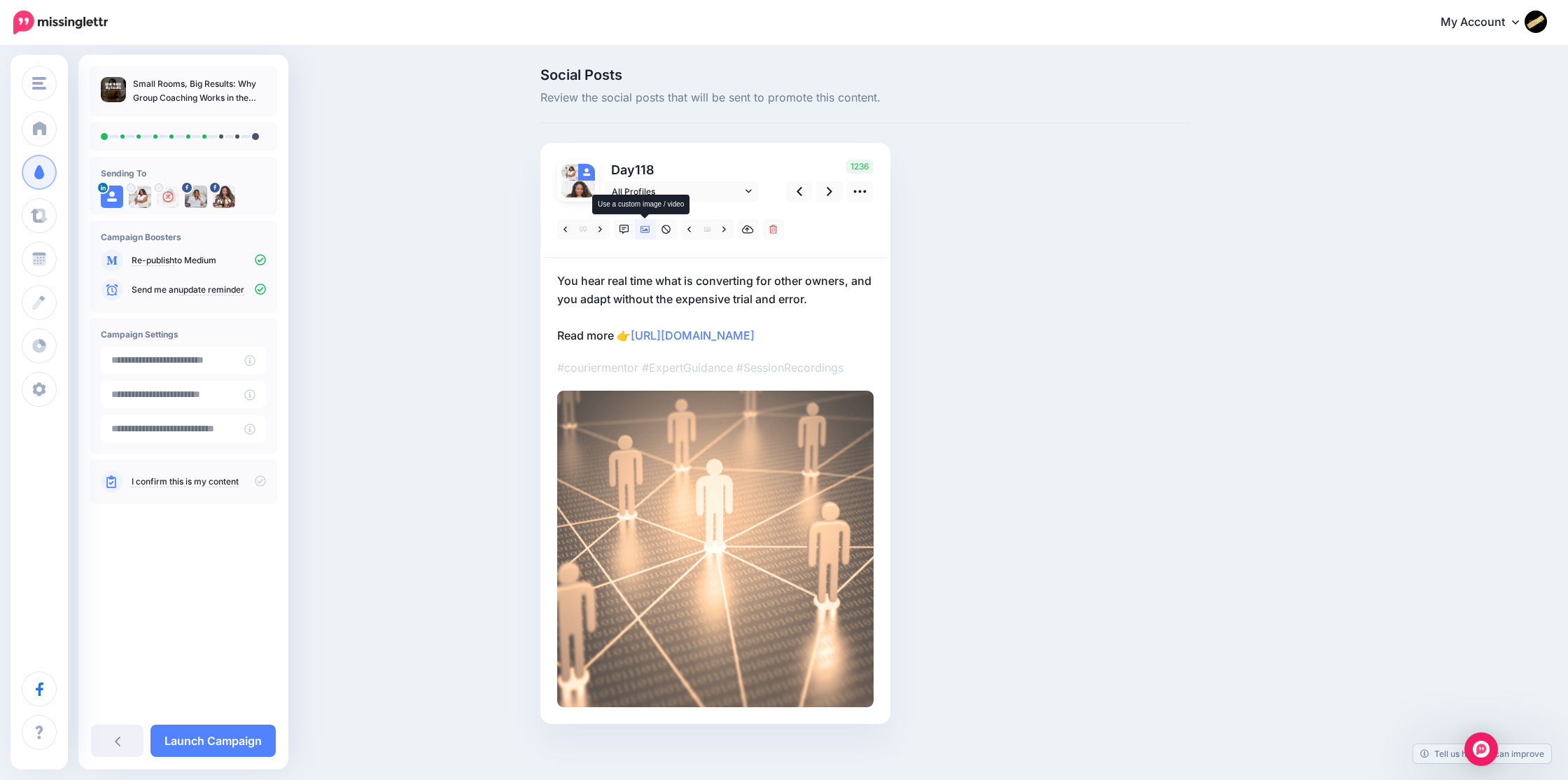
click at [648, 229] on icon at bounding box center [645, 229] width 10 height 10
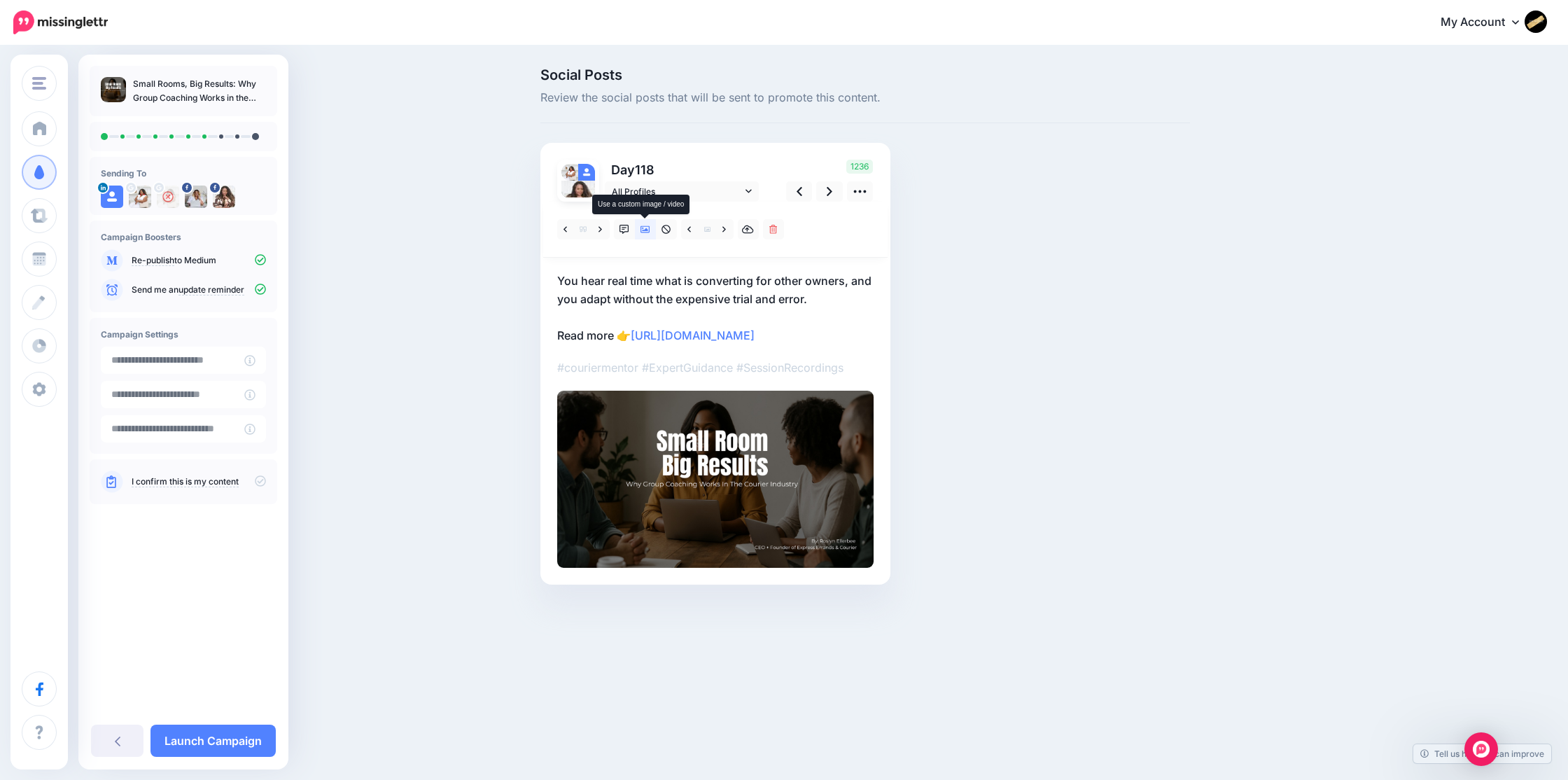
click at [648, 229] on icon at bounding box center [645, 229] width 10 height 10
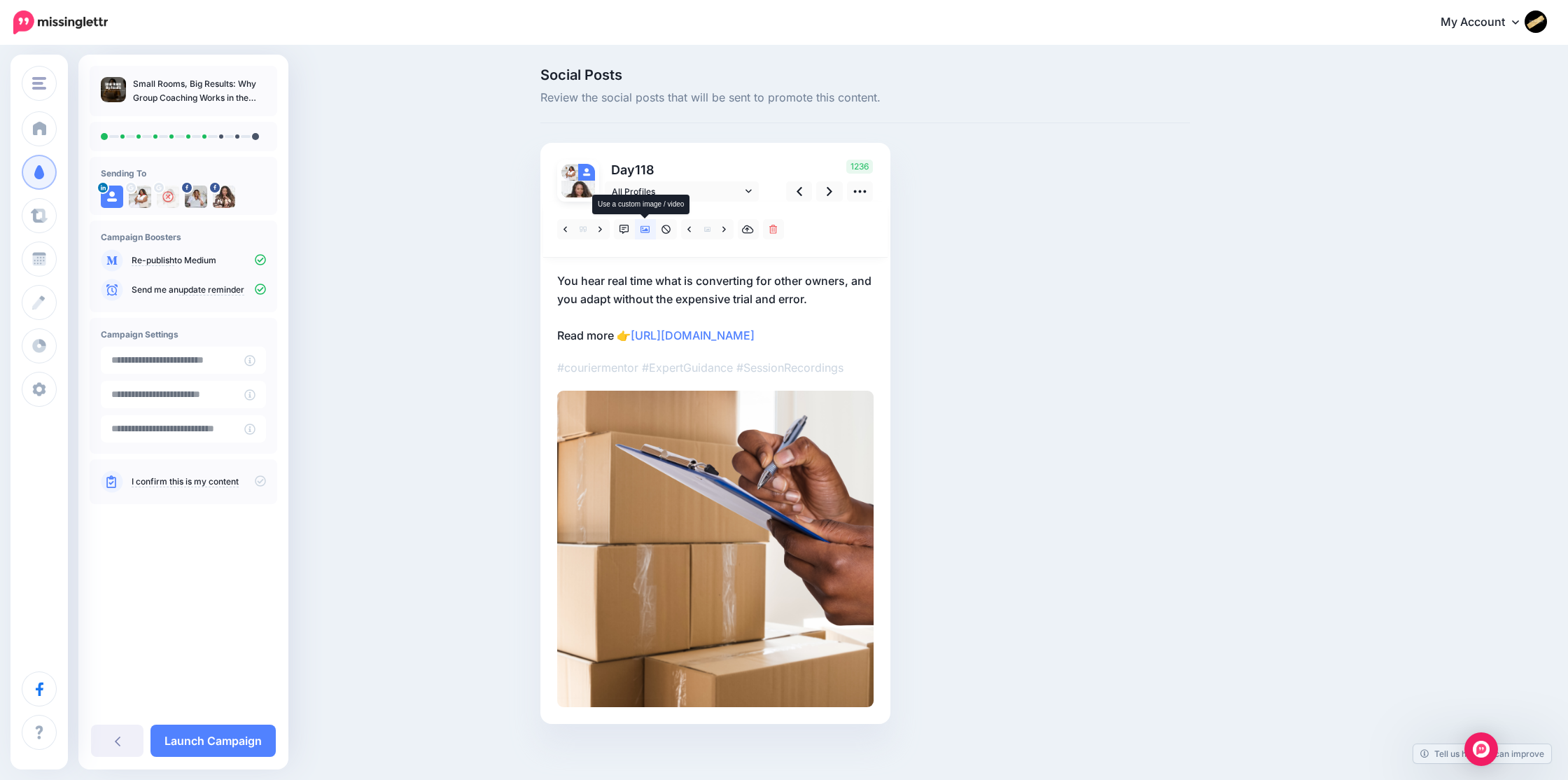
click at [648, 229] on icon at bounding box center [645, 229] width 10 height 10
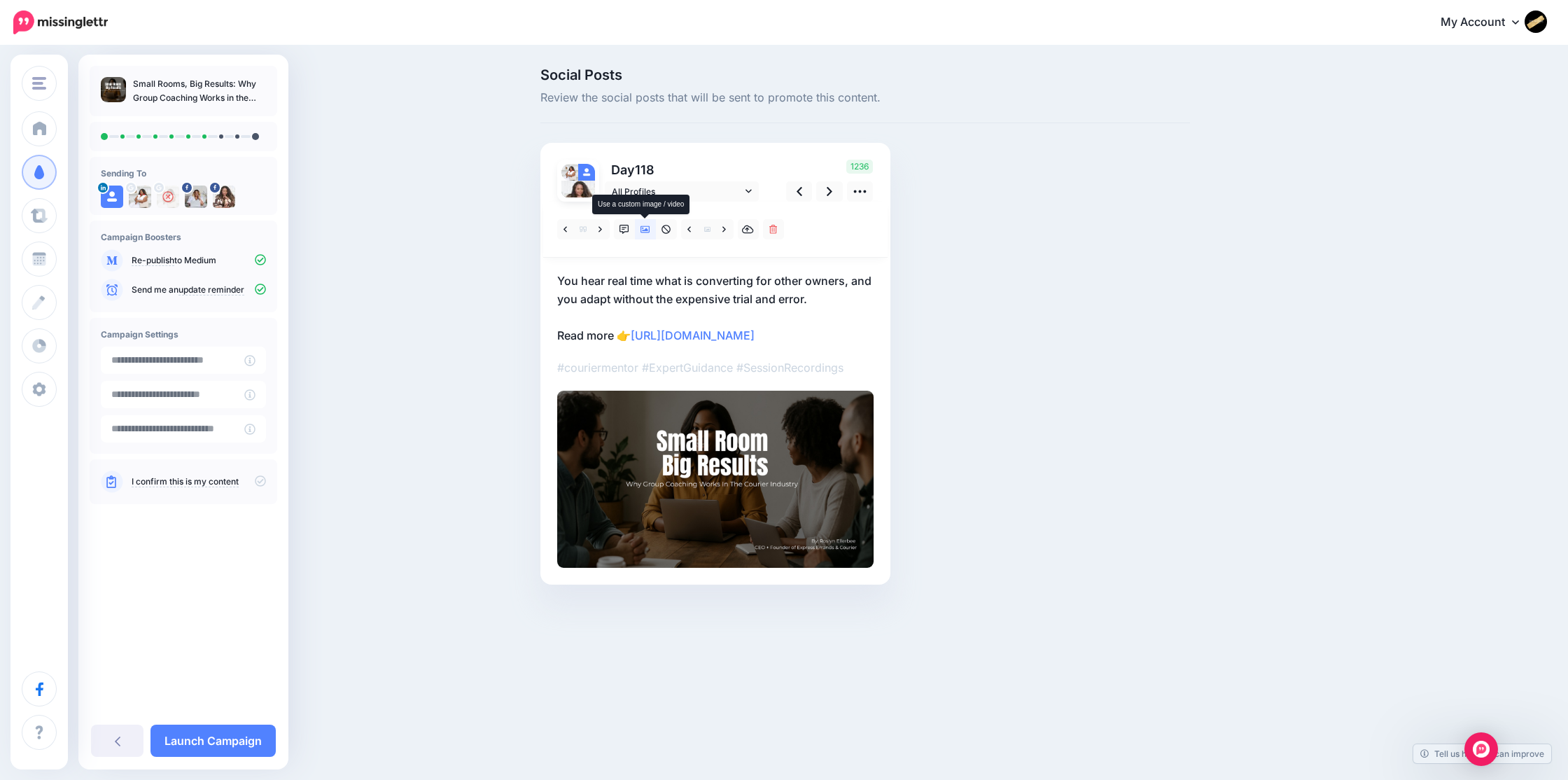
click at [648, 229] on icon at bounding box center [645, 229] width 10 height 10
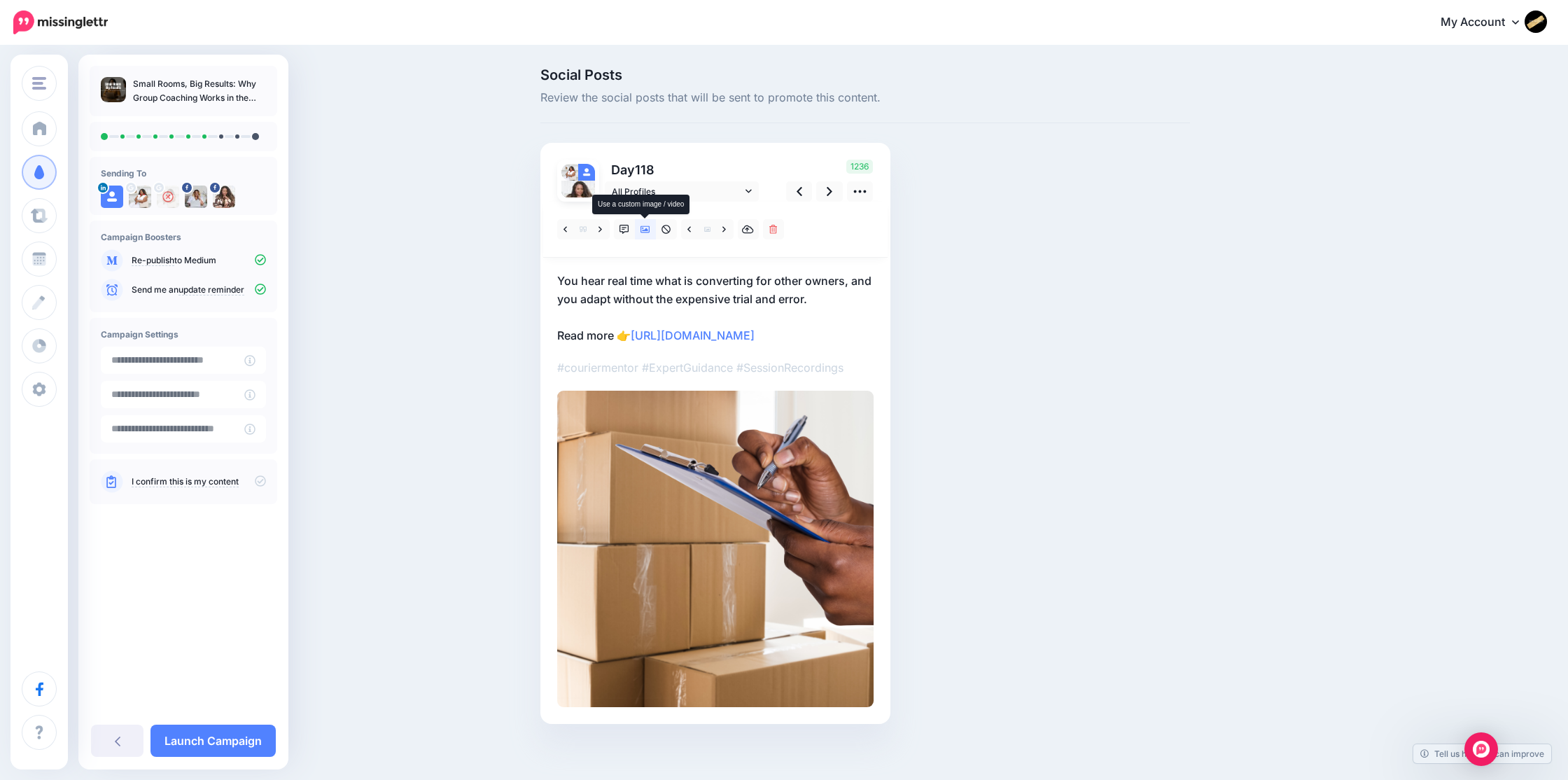
click at [648, 229] on icon at bounding box center [645, 229] width 10 height 10
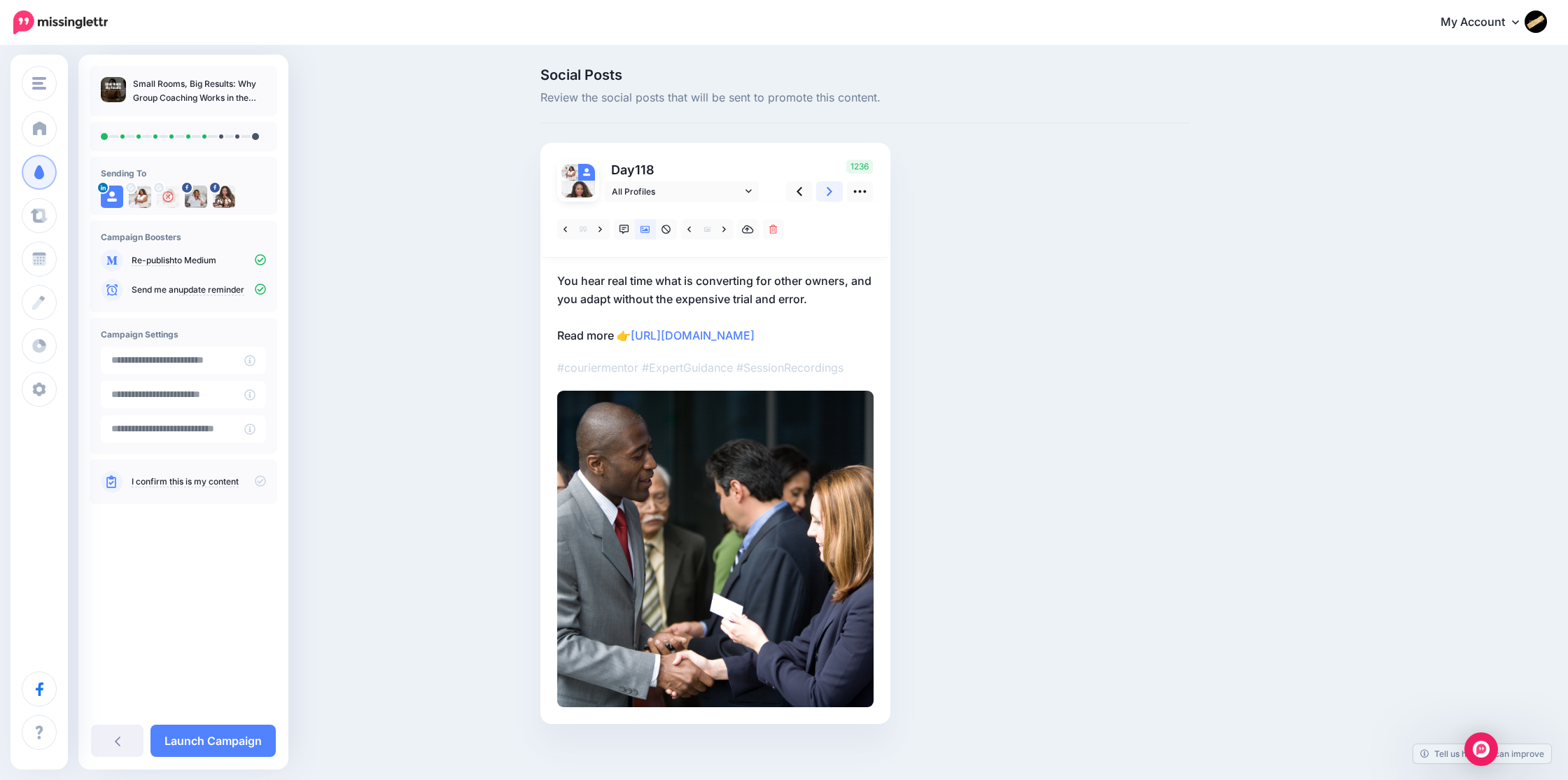
click at [827, 194] on icon at bounding box center [830, 191] width 5 height 9
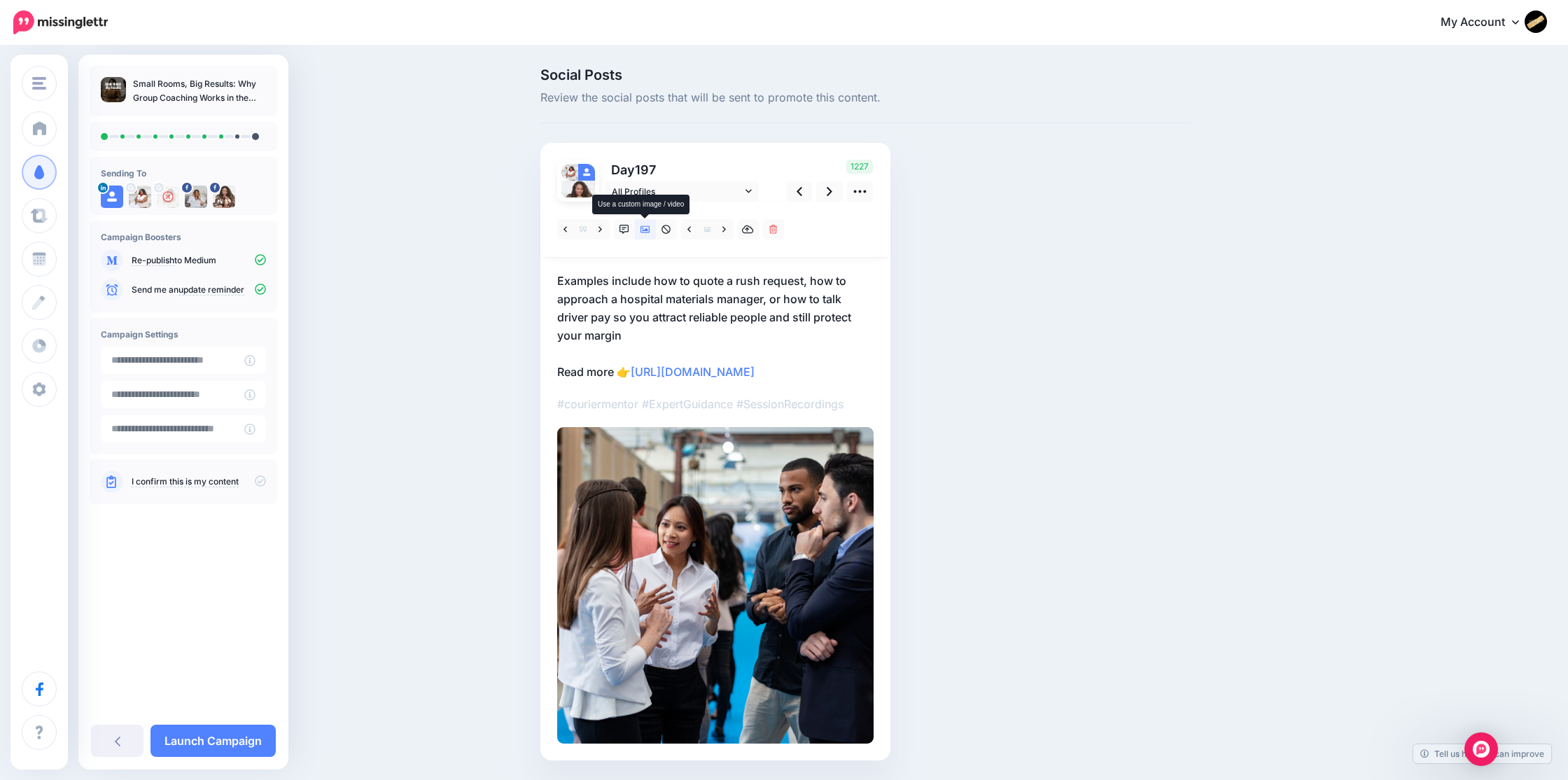
click at [640, 231] on icon at bounding box center [645, 229] width 10 height 7
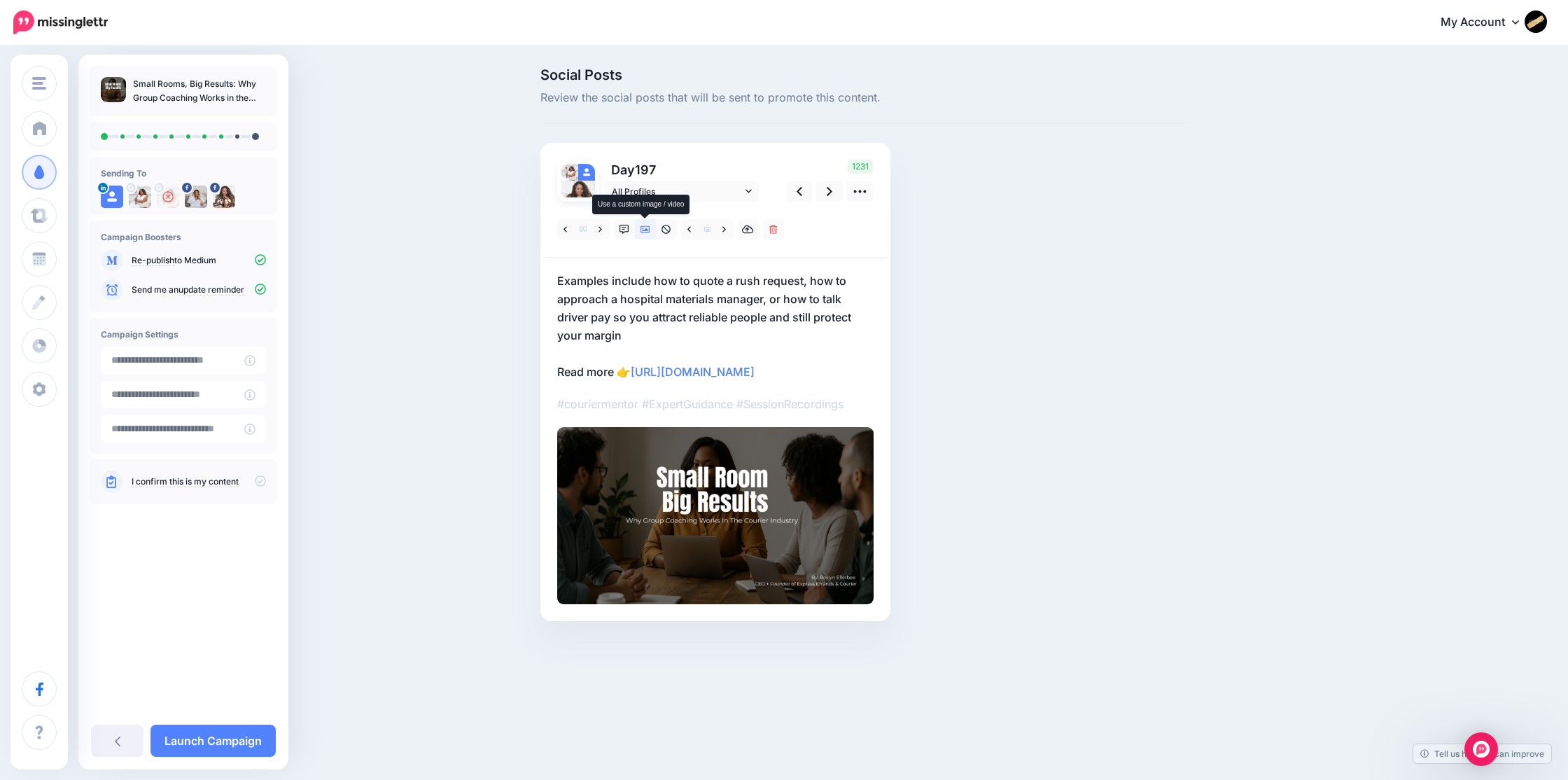
click at [645, 231] on icon at bounding box center [645, 229] width 10 height 10
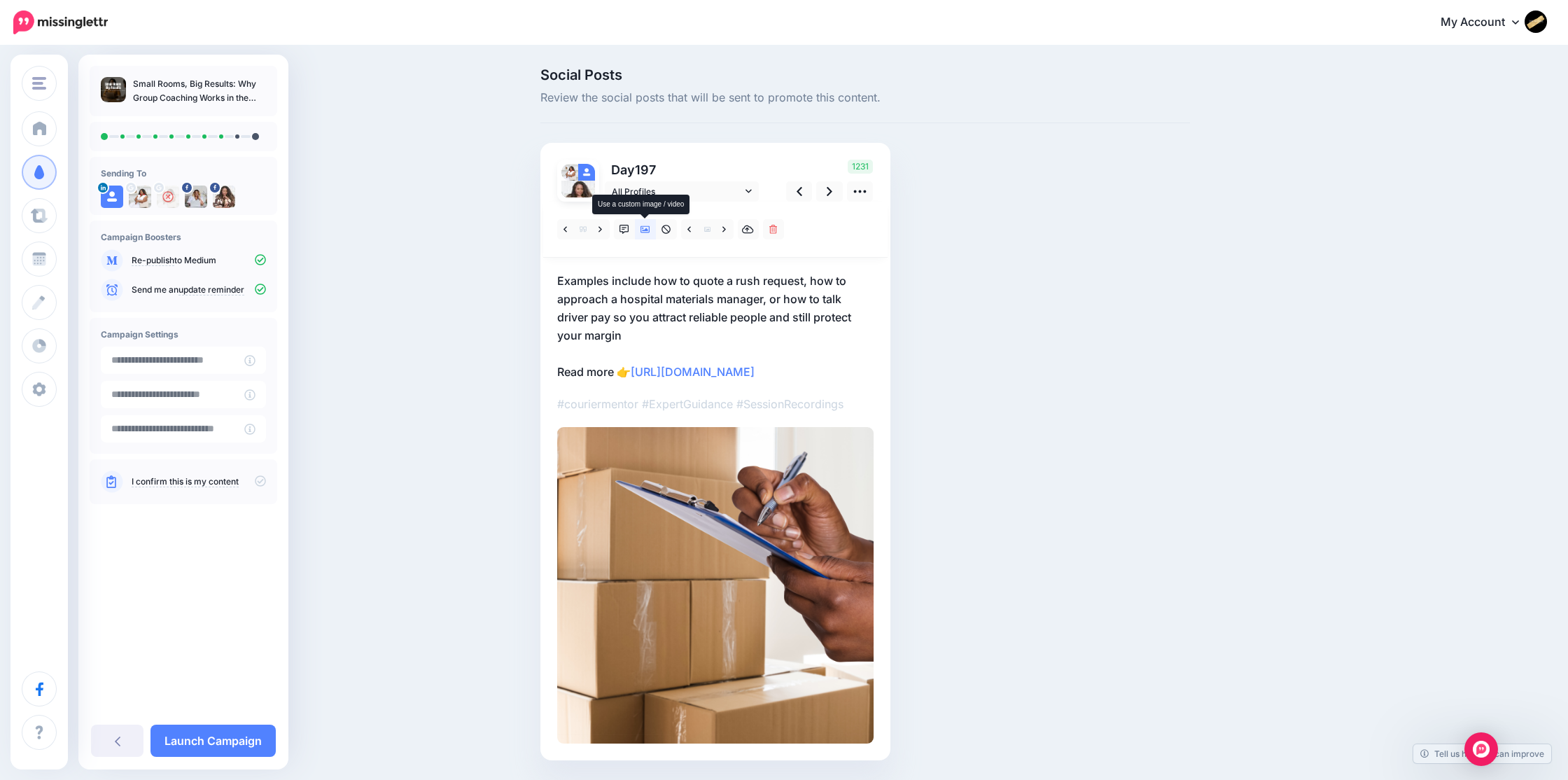
click at [645, 231] on icon at bounding box center [645, 229] width 10 height 10
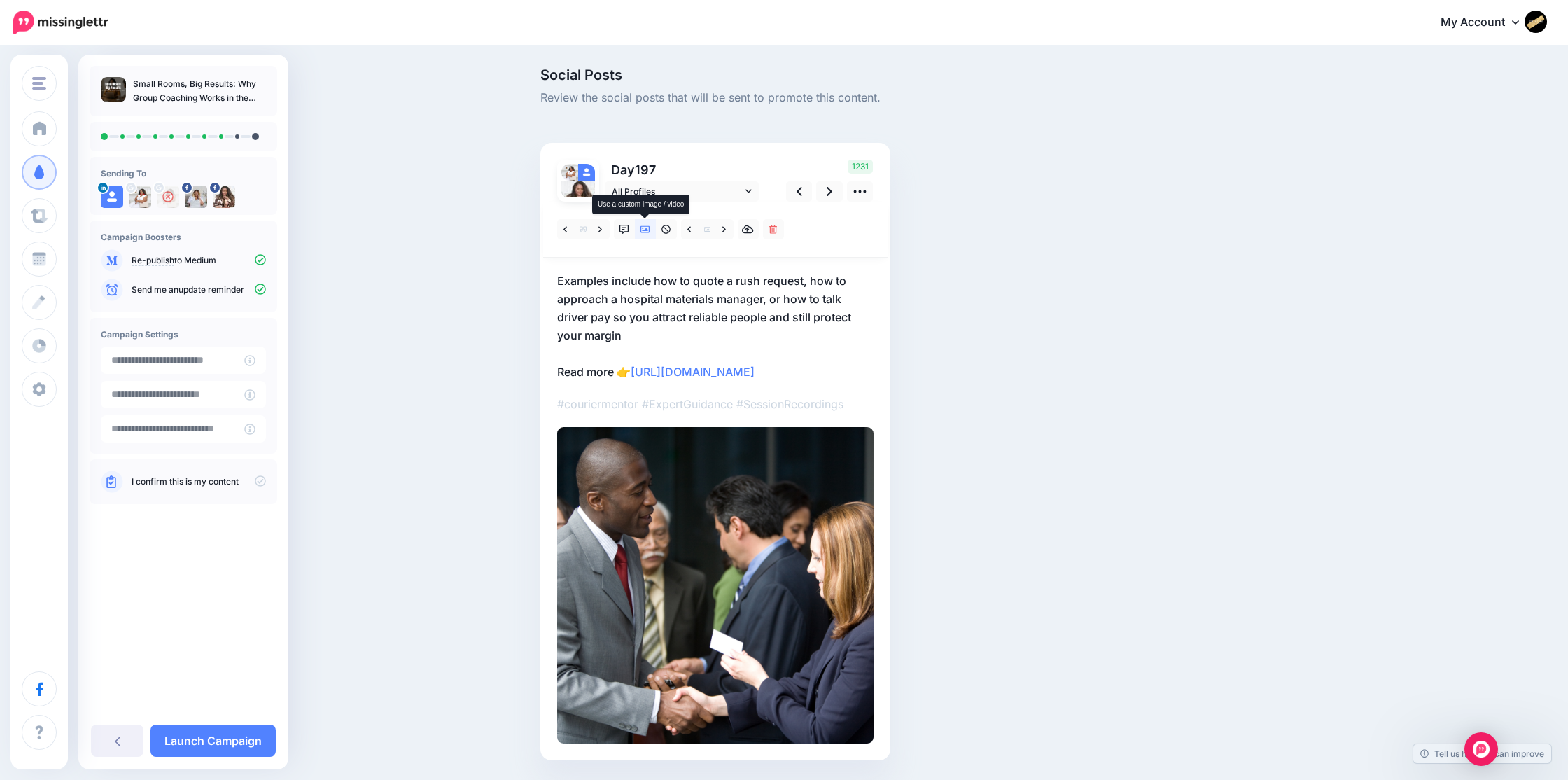
click at [645, 231] on icon at bounding box center [645, 229] width 10 height 10
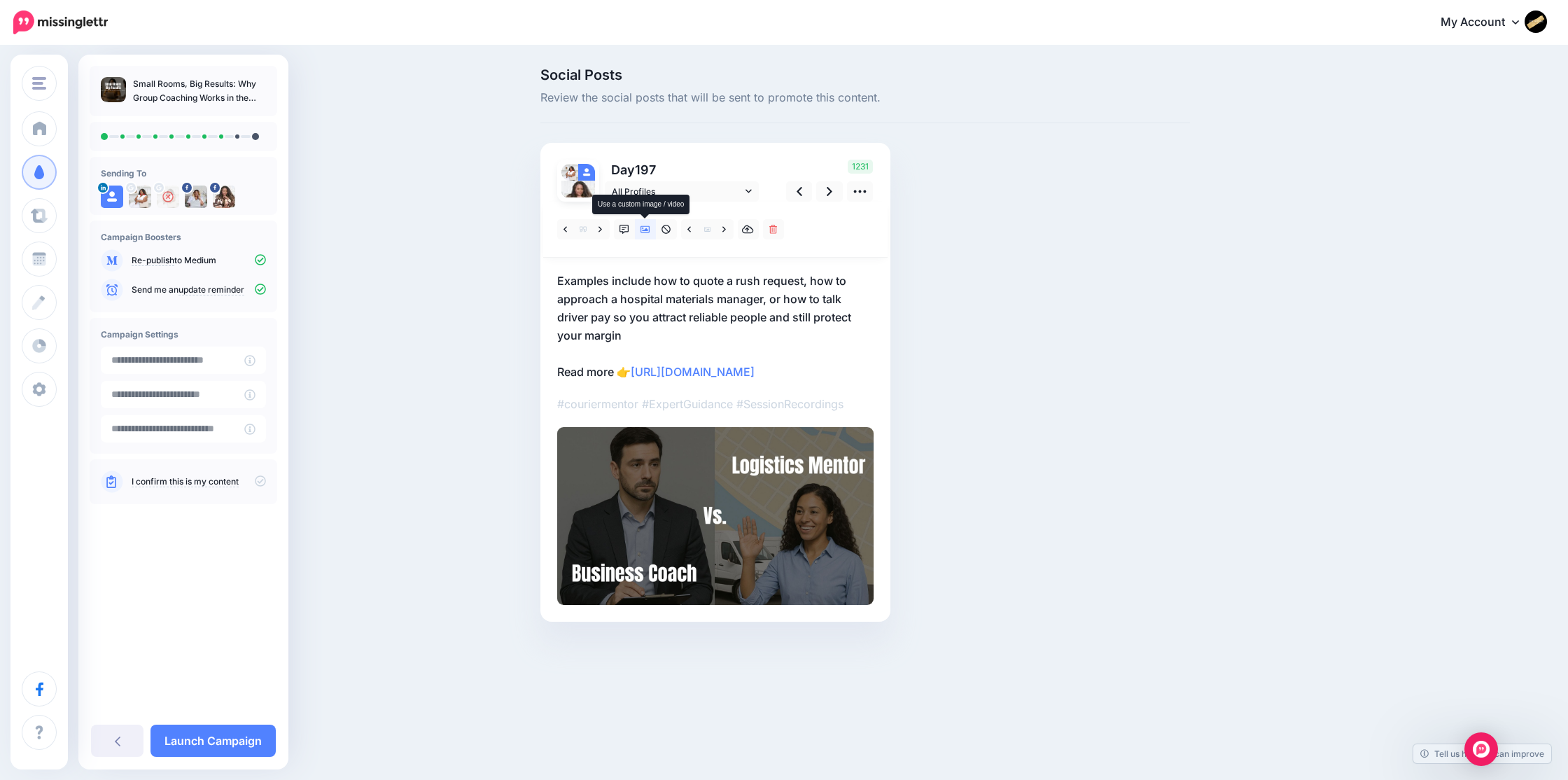
click at [645, 232] on icon at bounding box center [645, 229] width 10 height 10
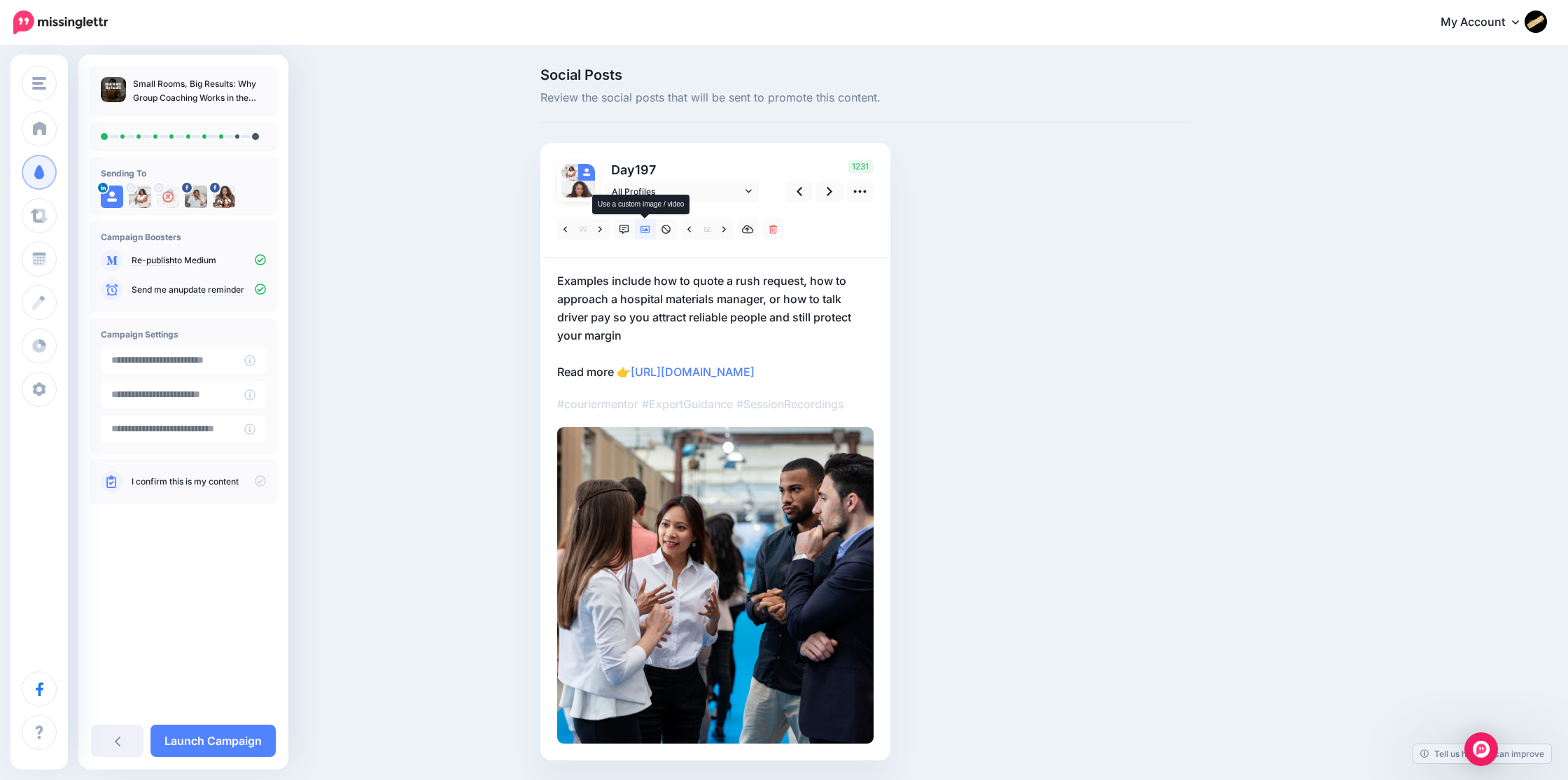
click at [645, 232] on icon at bounding box center [645, 229] width 10 height 10
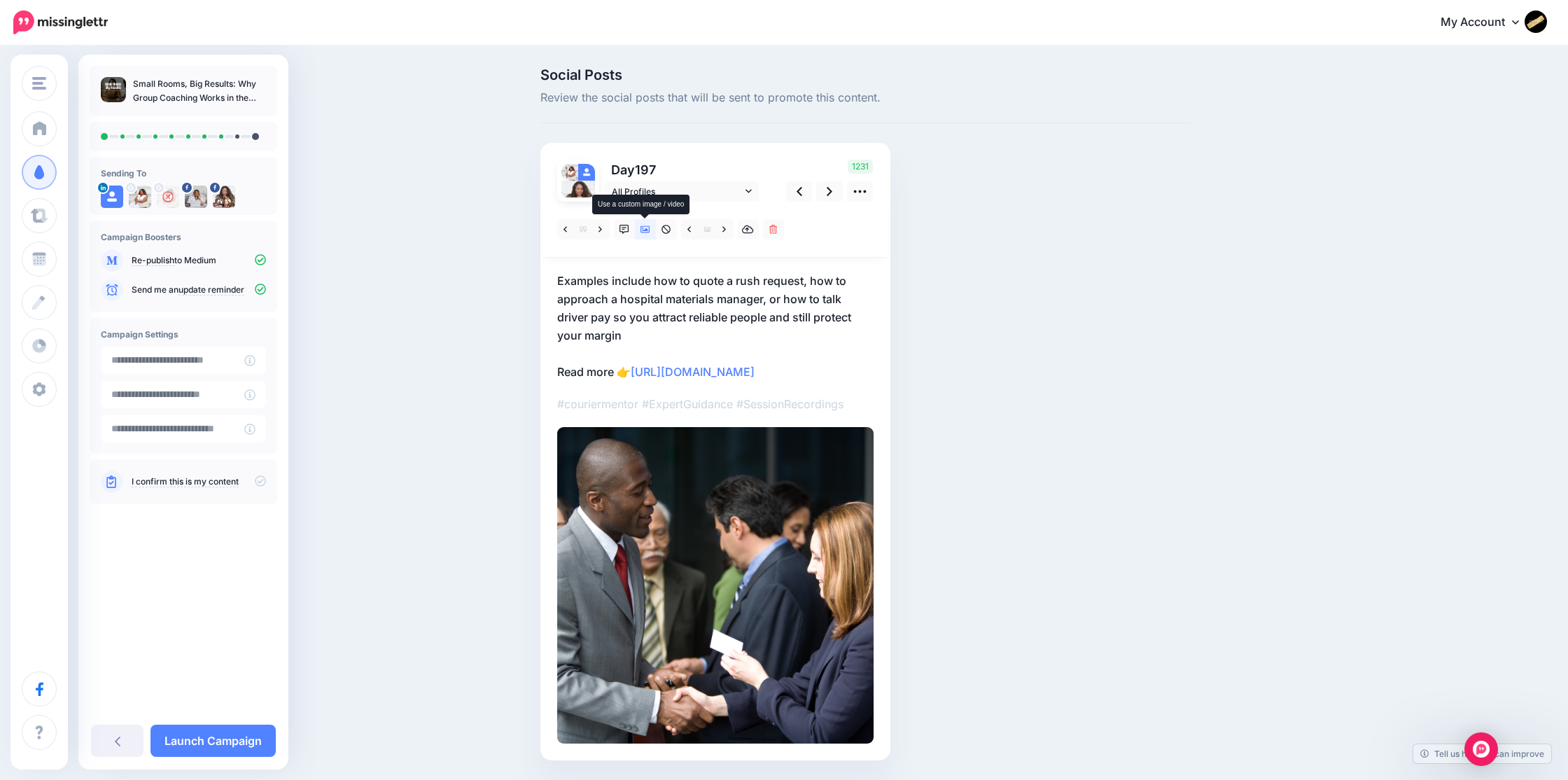
click at [645, 232] on icon at bounding box center [645, 229] width 10 height 10
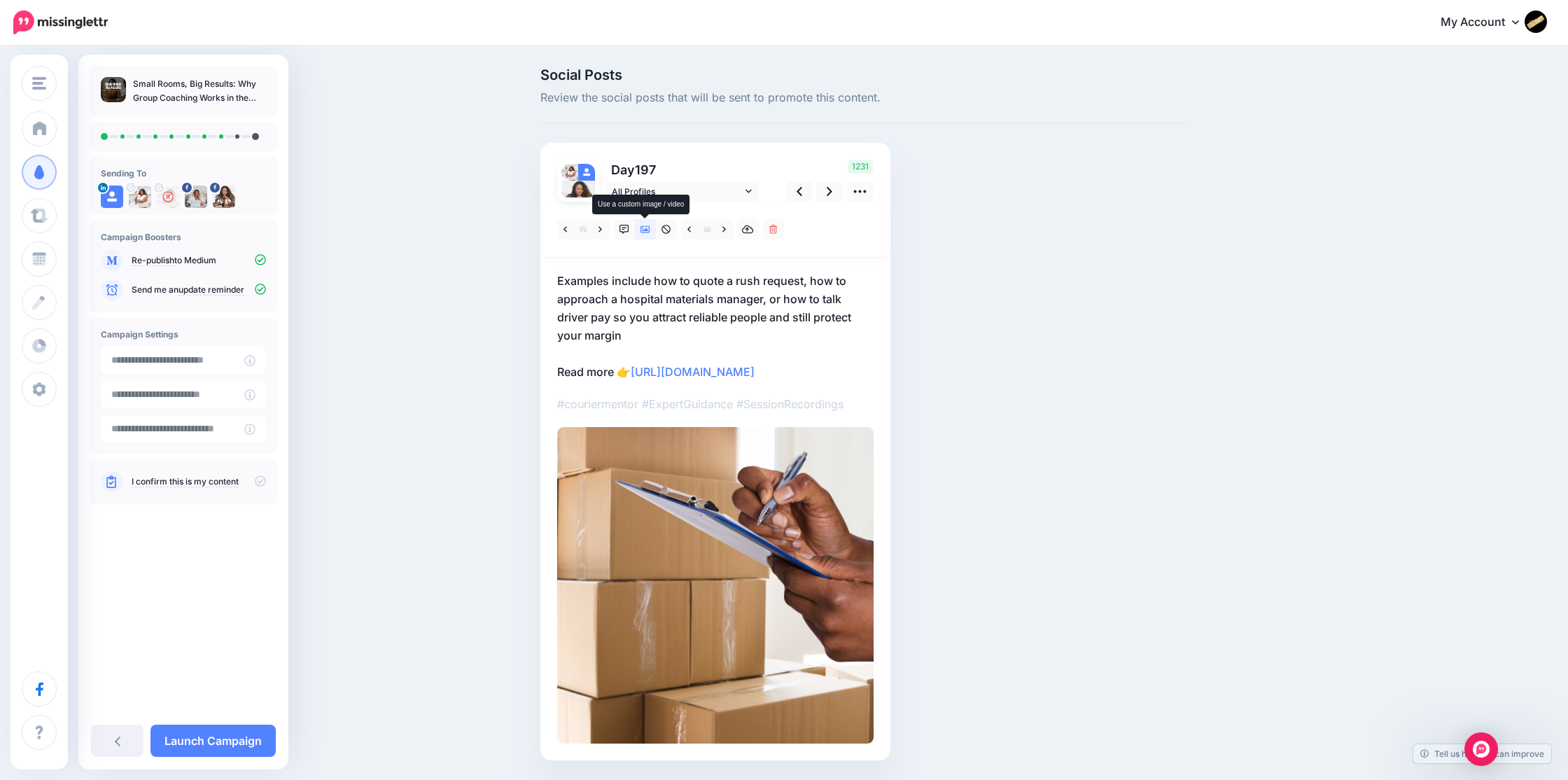
click at [645, 232] on icon at bounding box center [645, 229] width 10 height 10
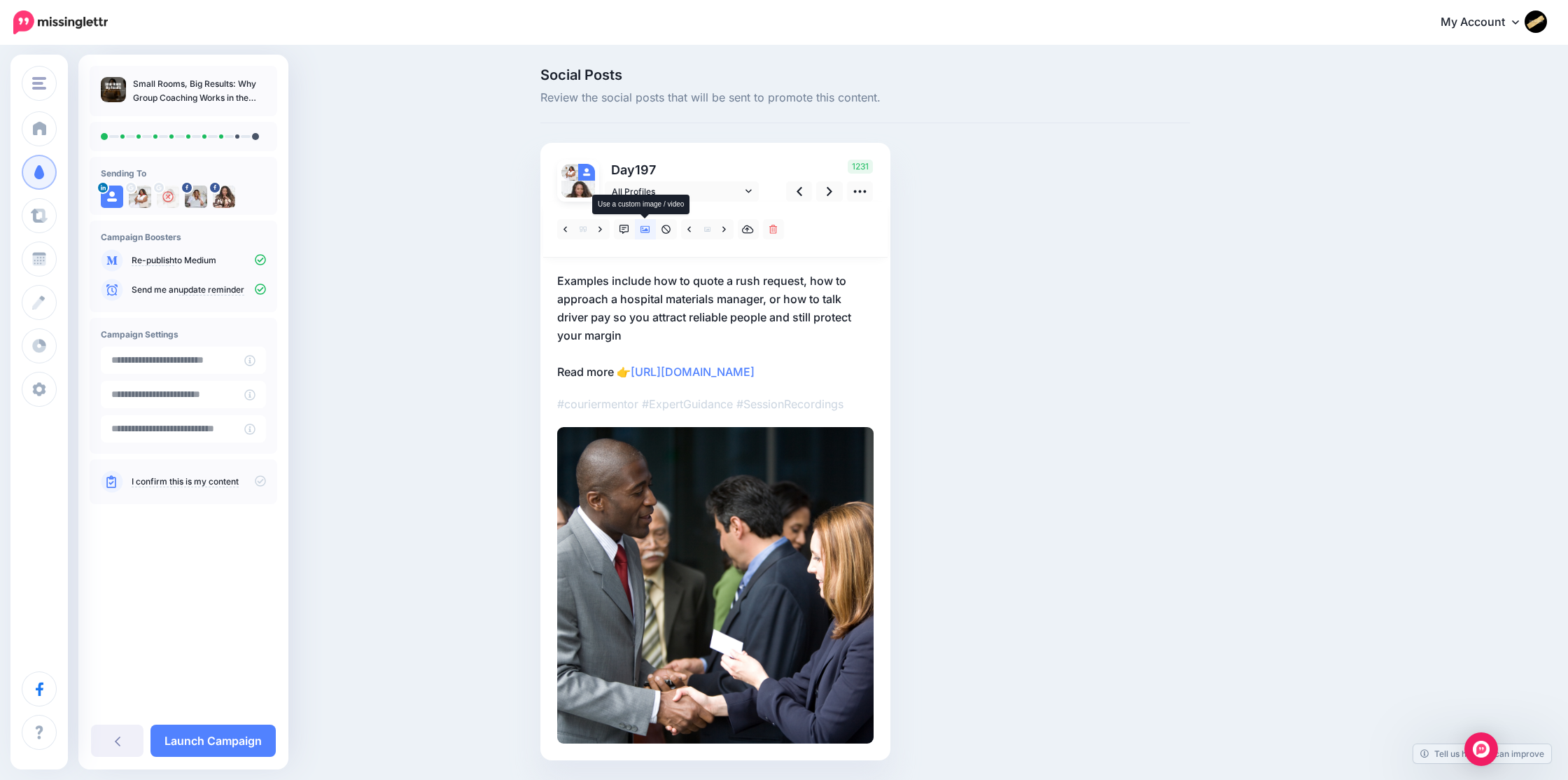
click at [645, 232] on icon at bounding box center [645, 229] width 10 height 10
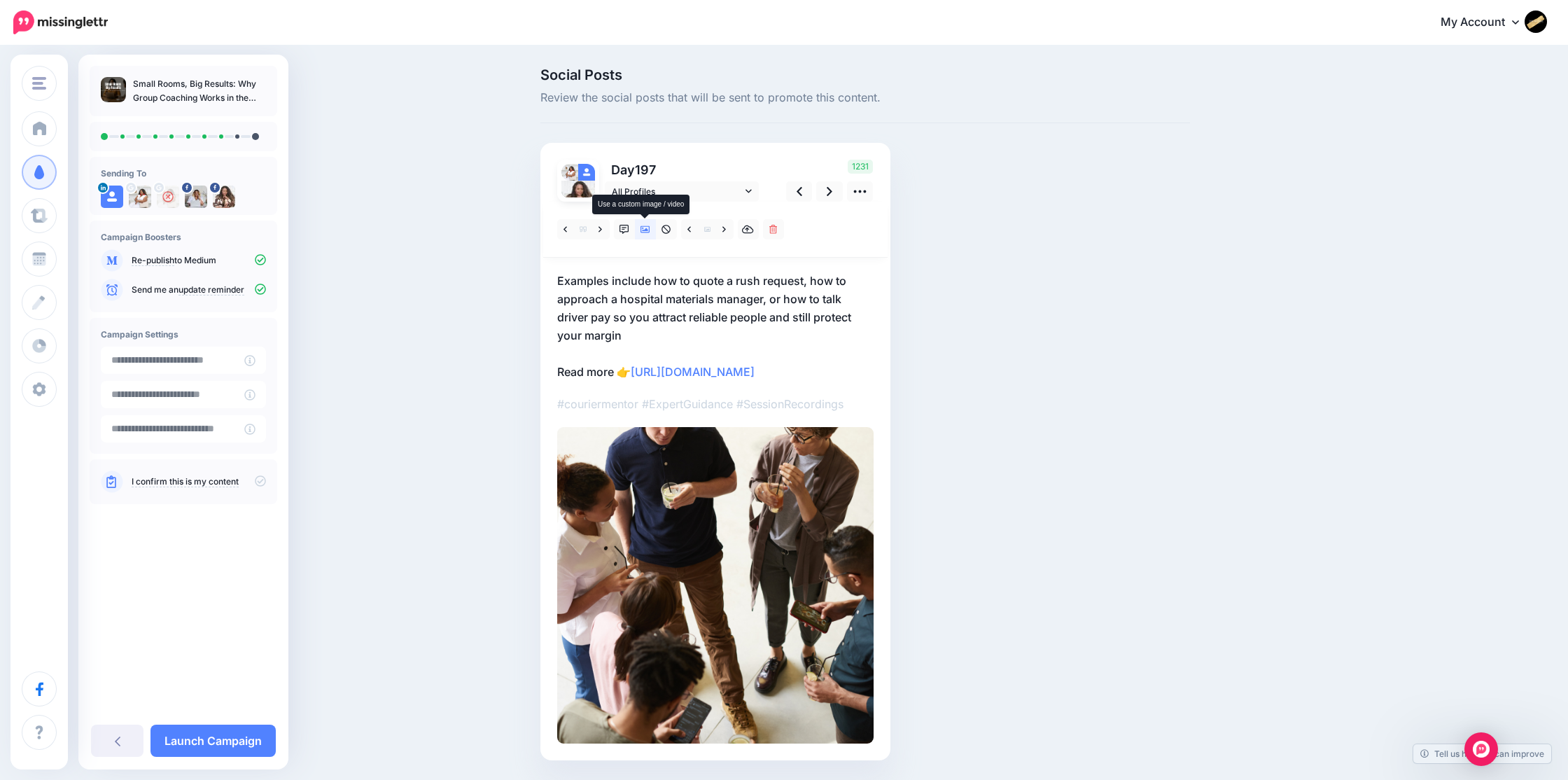
click at [645, 232] on icon at bounding box center [645, 229] width 10 height 10
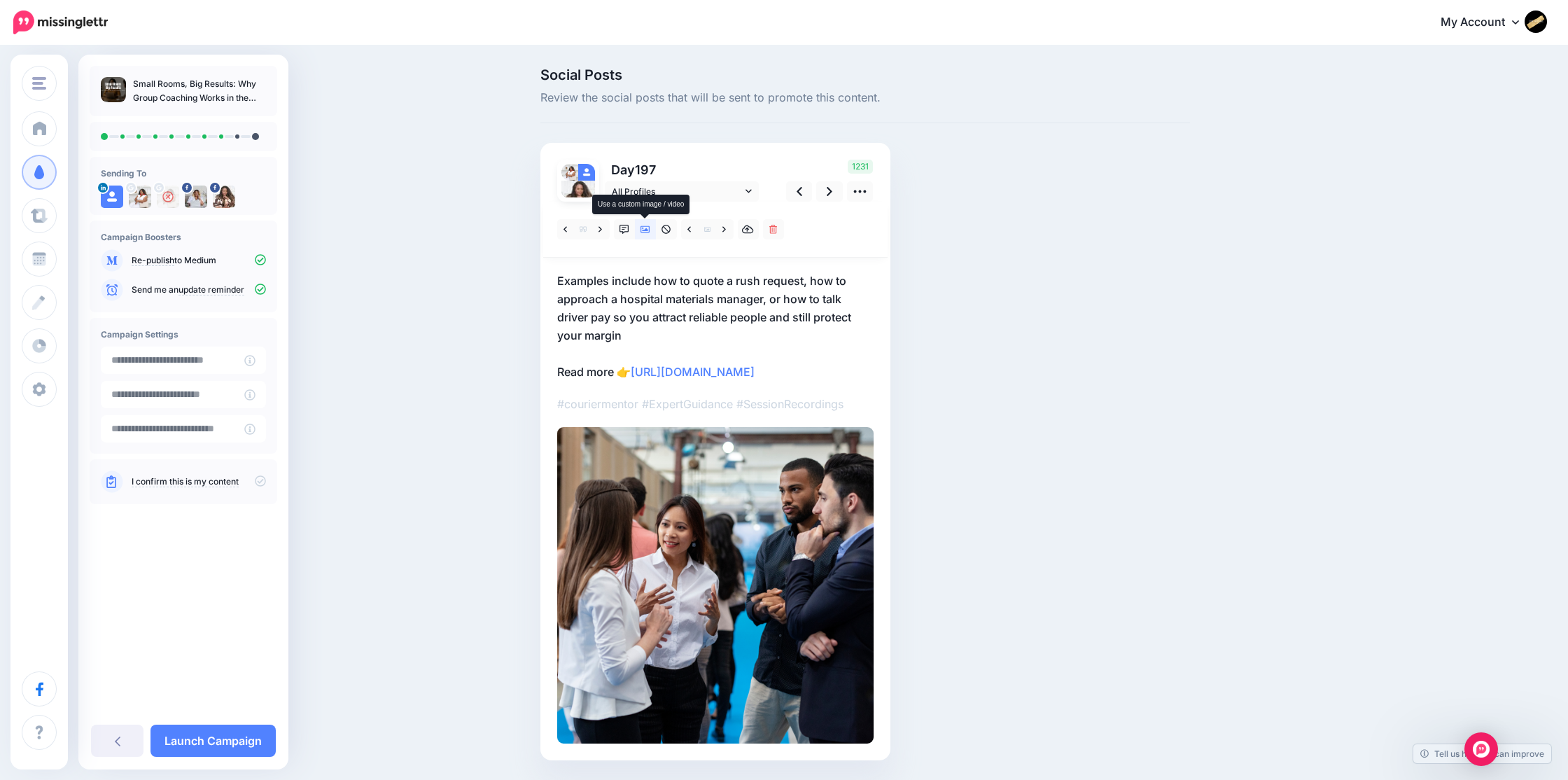
click at [645, 233] on icon at bounding box center [645, 229] width 10 height 7
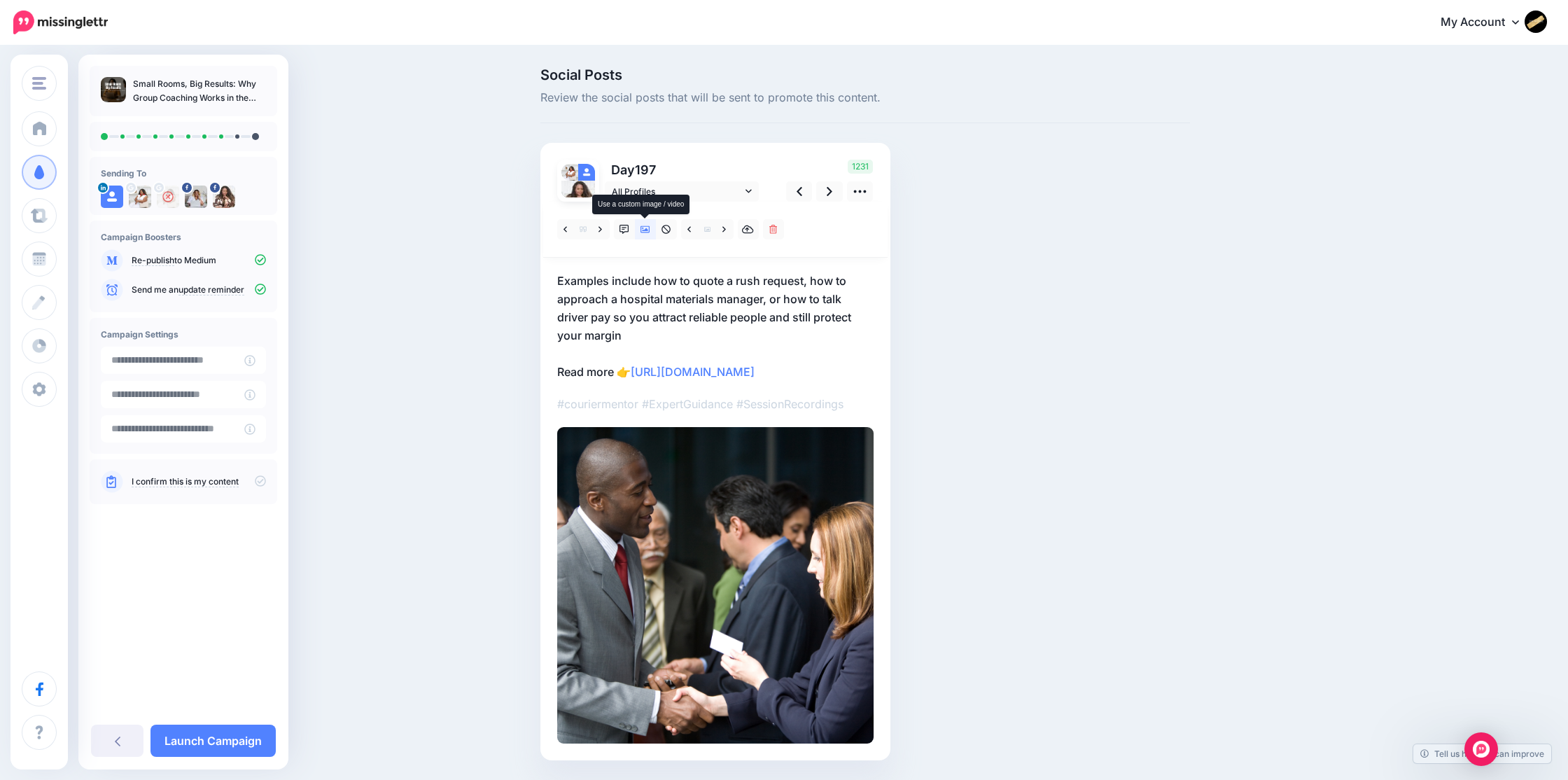
click at [645, 233] on icon at bounding box center [645, 229] width 10 height 7
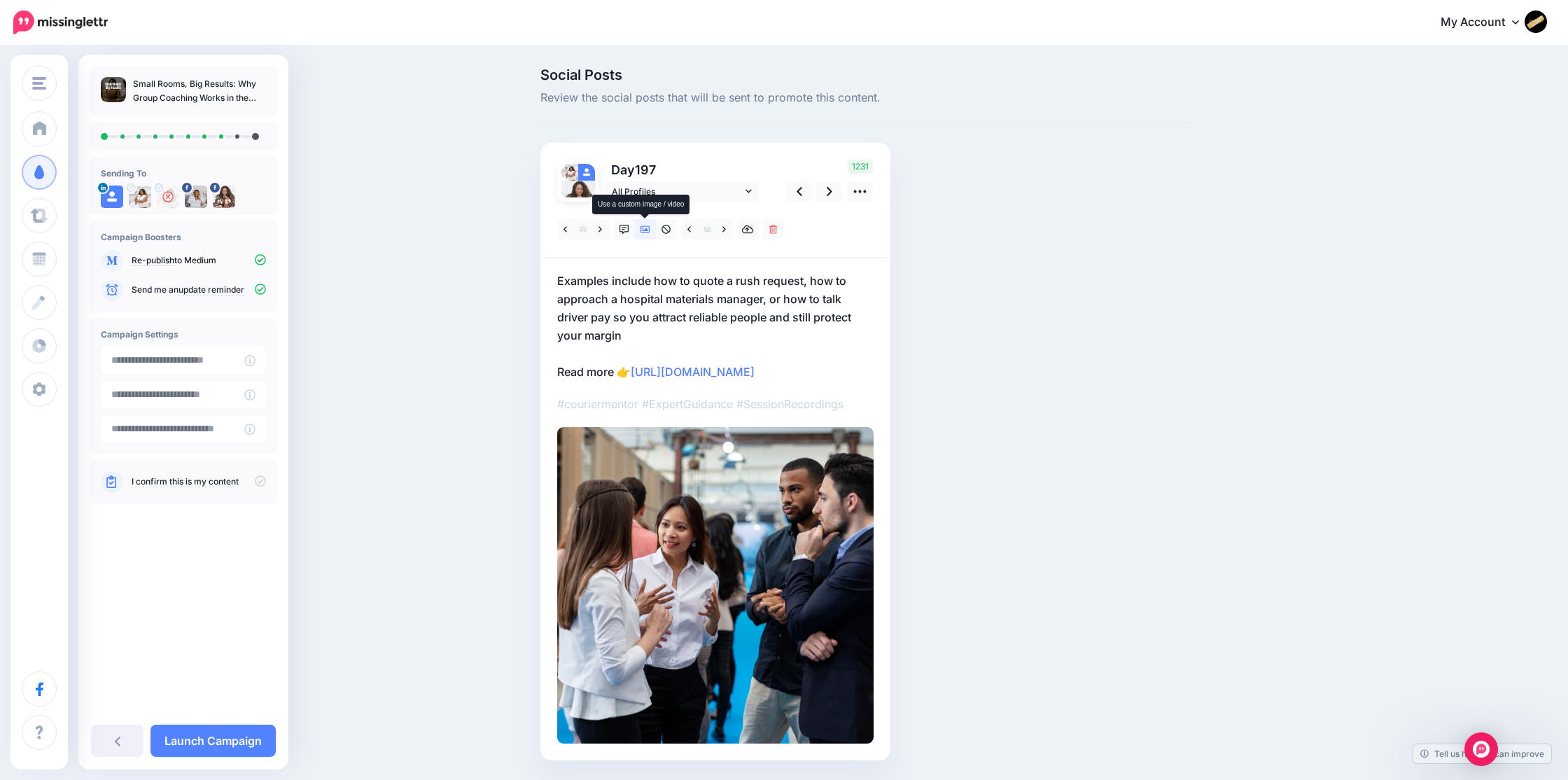
click at [645, 233] on icon at bounding box center [645, 229] width 10 height 7
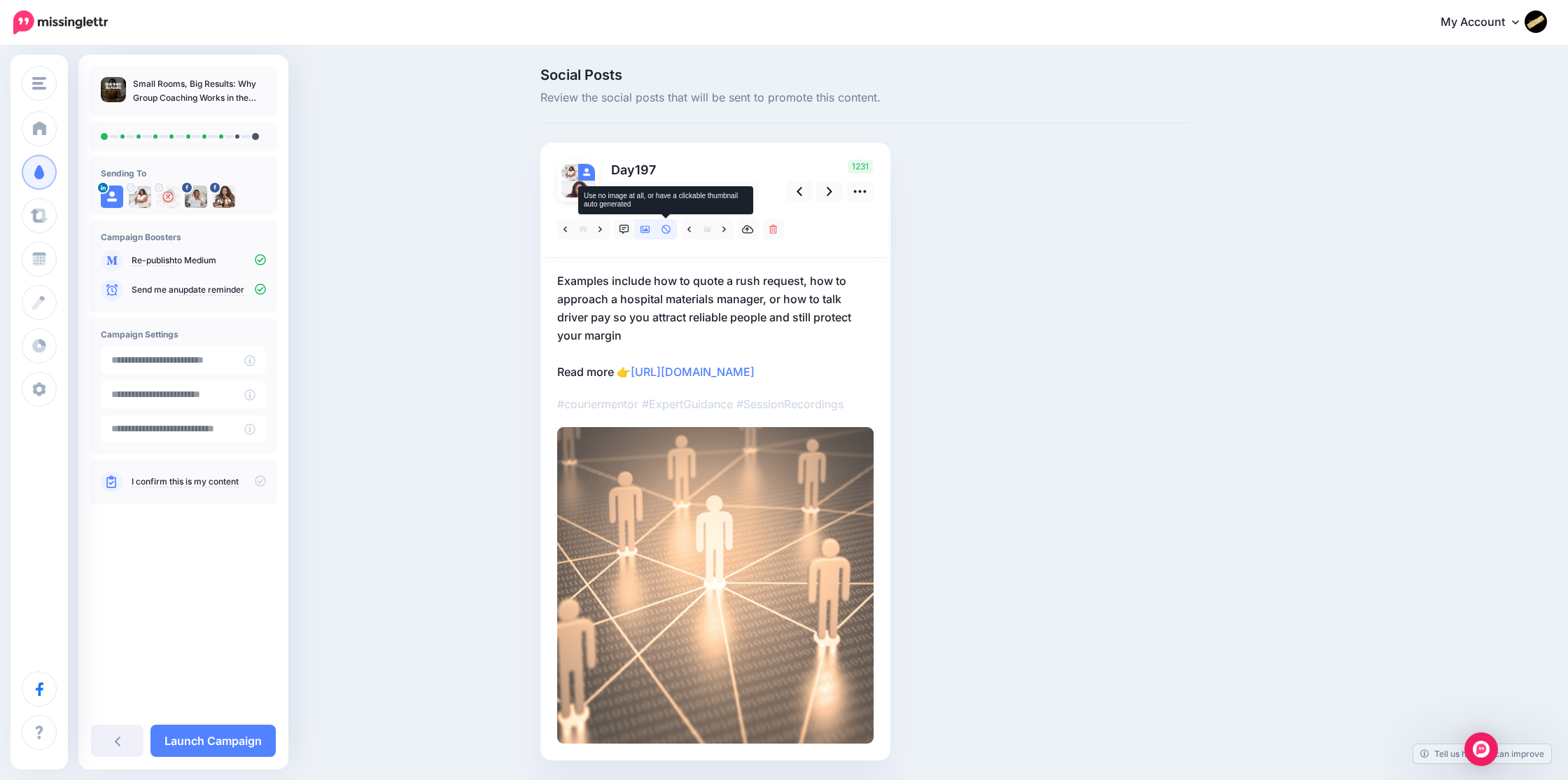
click at [665, 228] on icon at bounding box center [665, 229] width 9 height 9
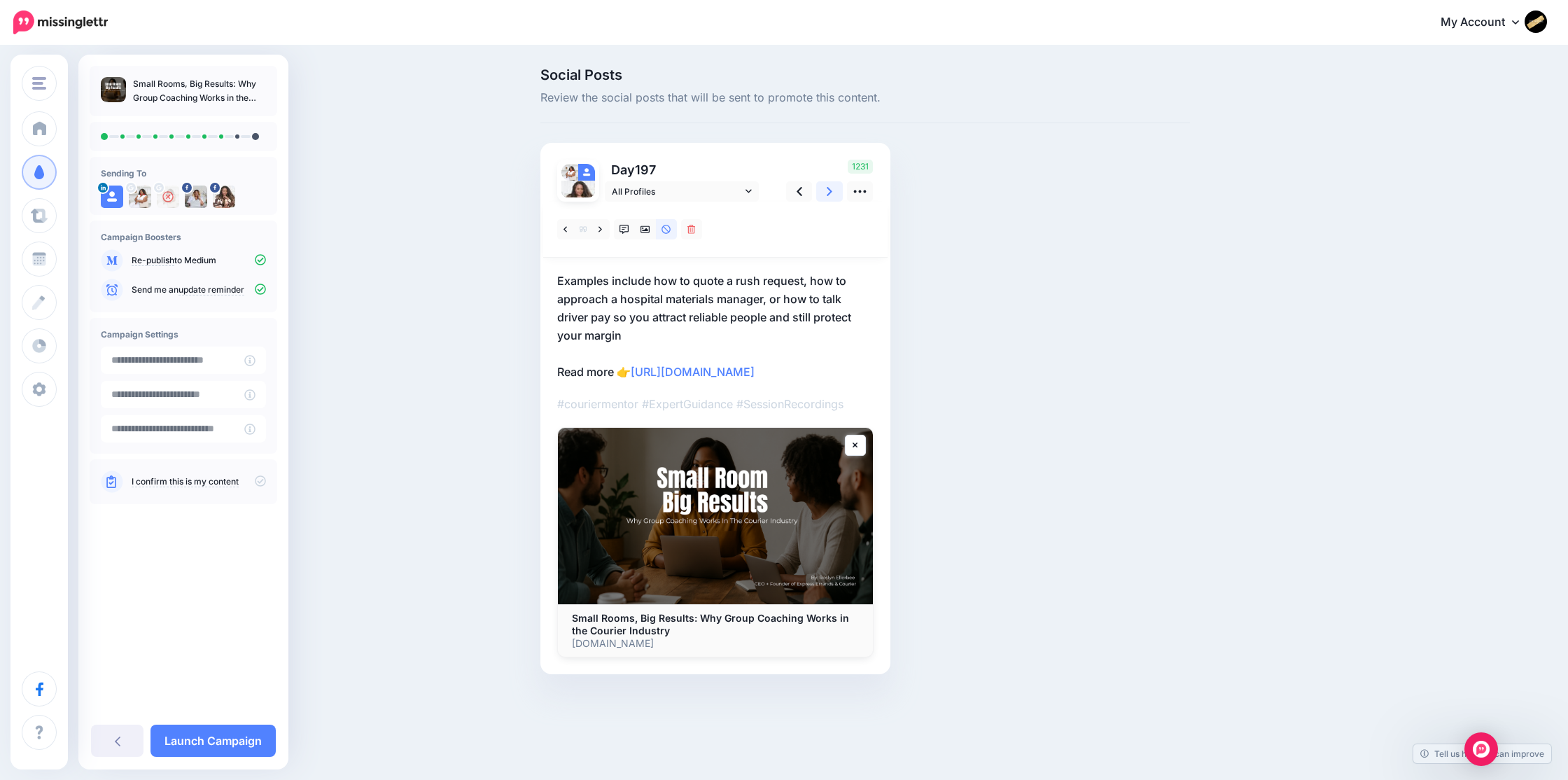
click at [824, 189] on link at bounding box center [829, 191] width 27 height 20
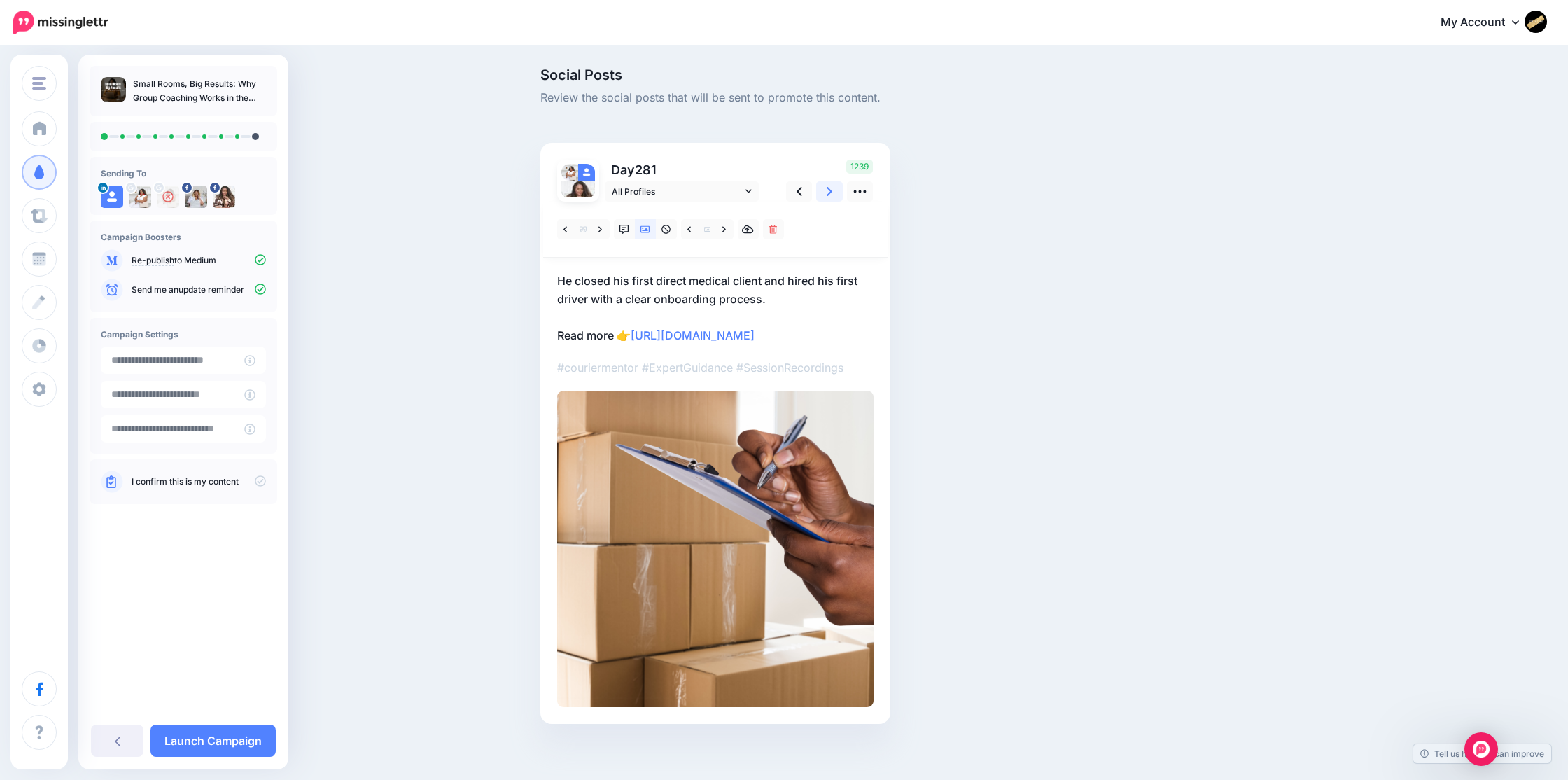
click at [827, 191] on icon at bounding box center [830, 191] width 5 height 15
click at [645, 229] on icon at bounding box center [645, 229] width 10 height 7
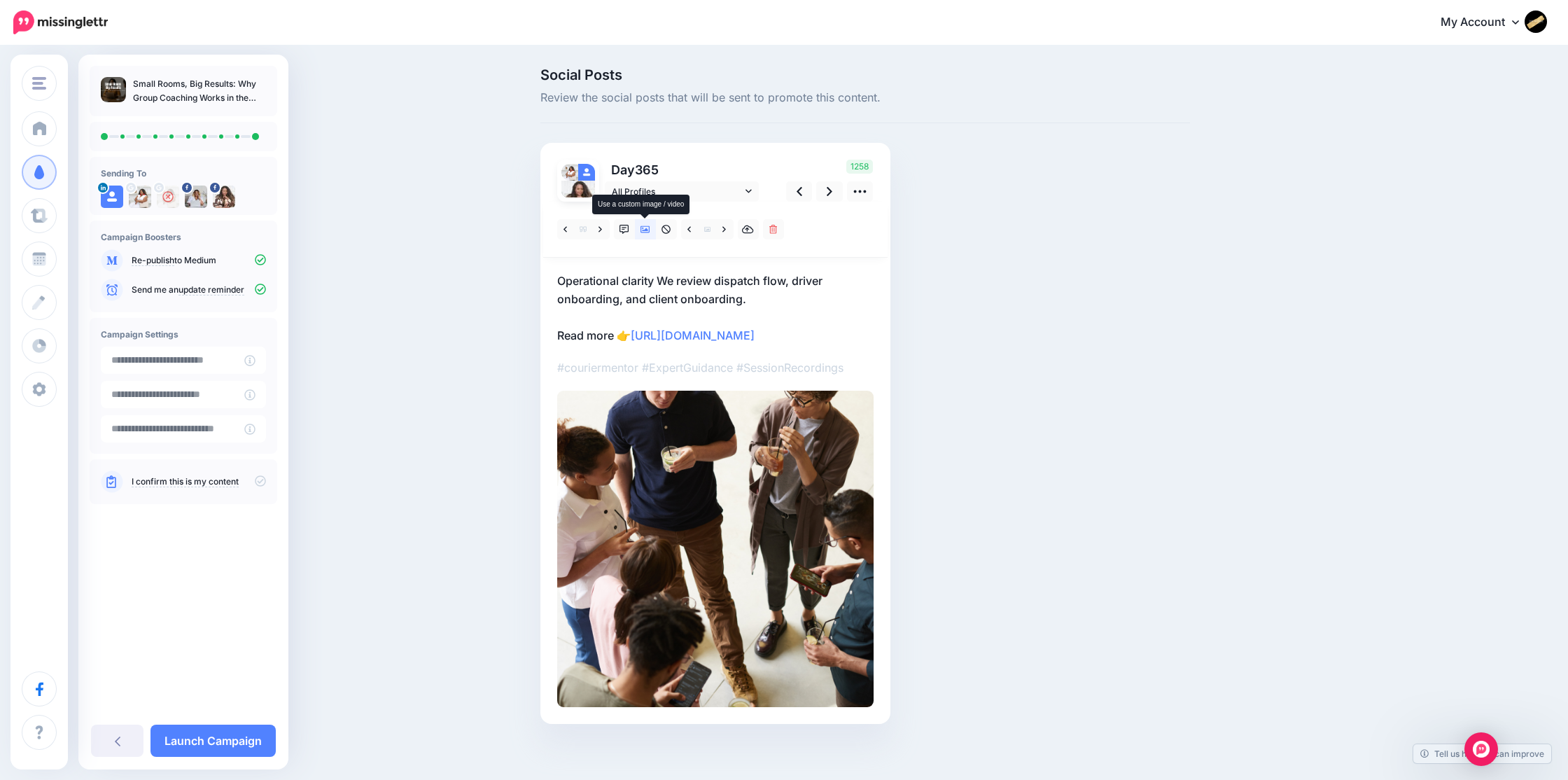
click at [646, 229] on icon at bounding box center [645, 229] width 10 height 7
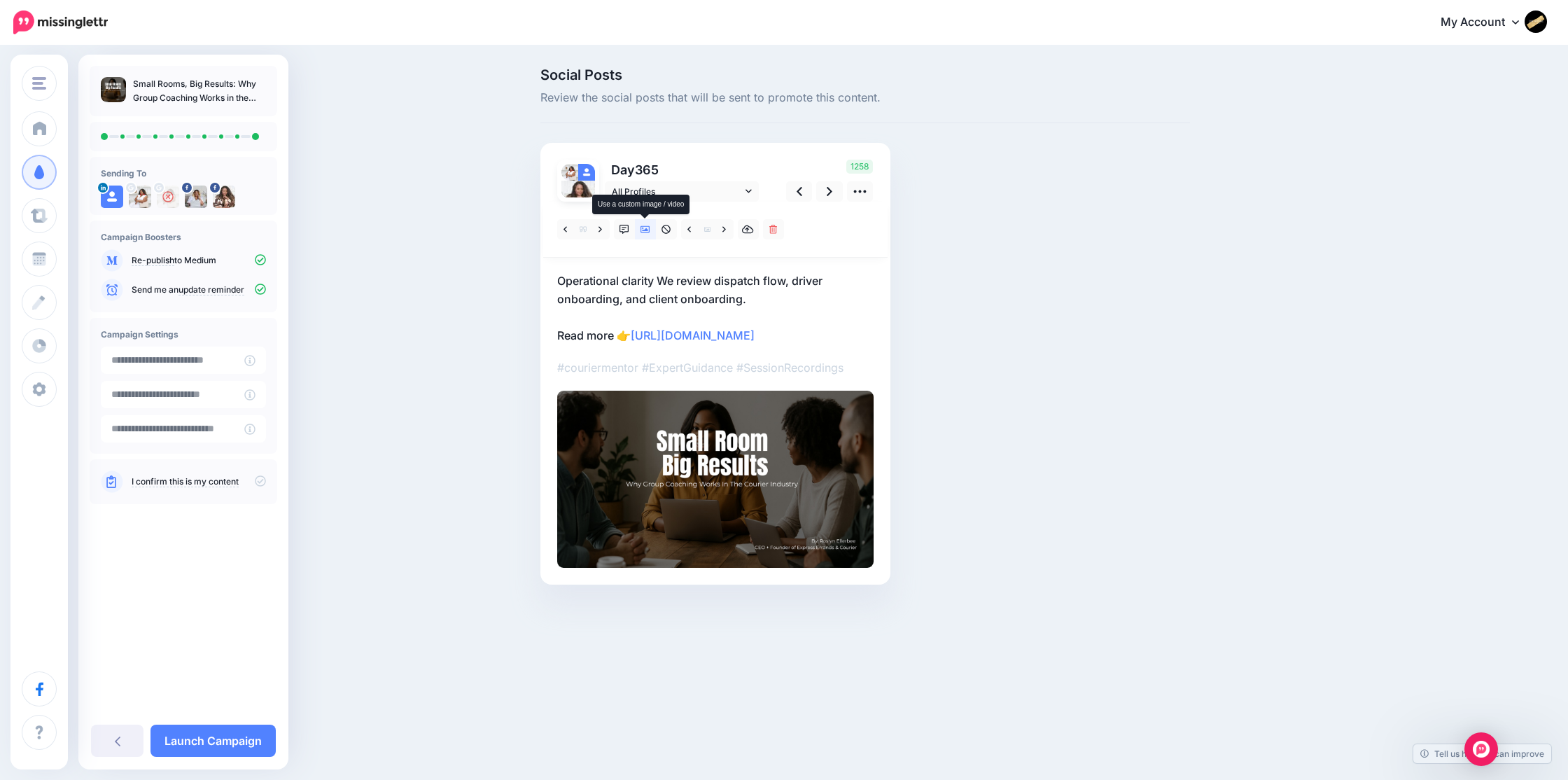
click at [646, 229] on icon at bounding box center [645, 229] width 10 height 7
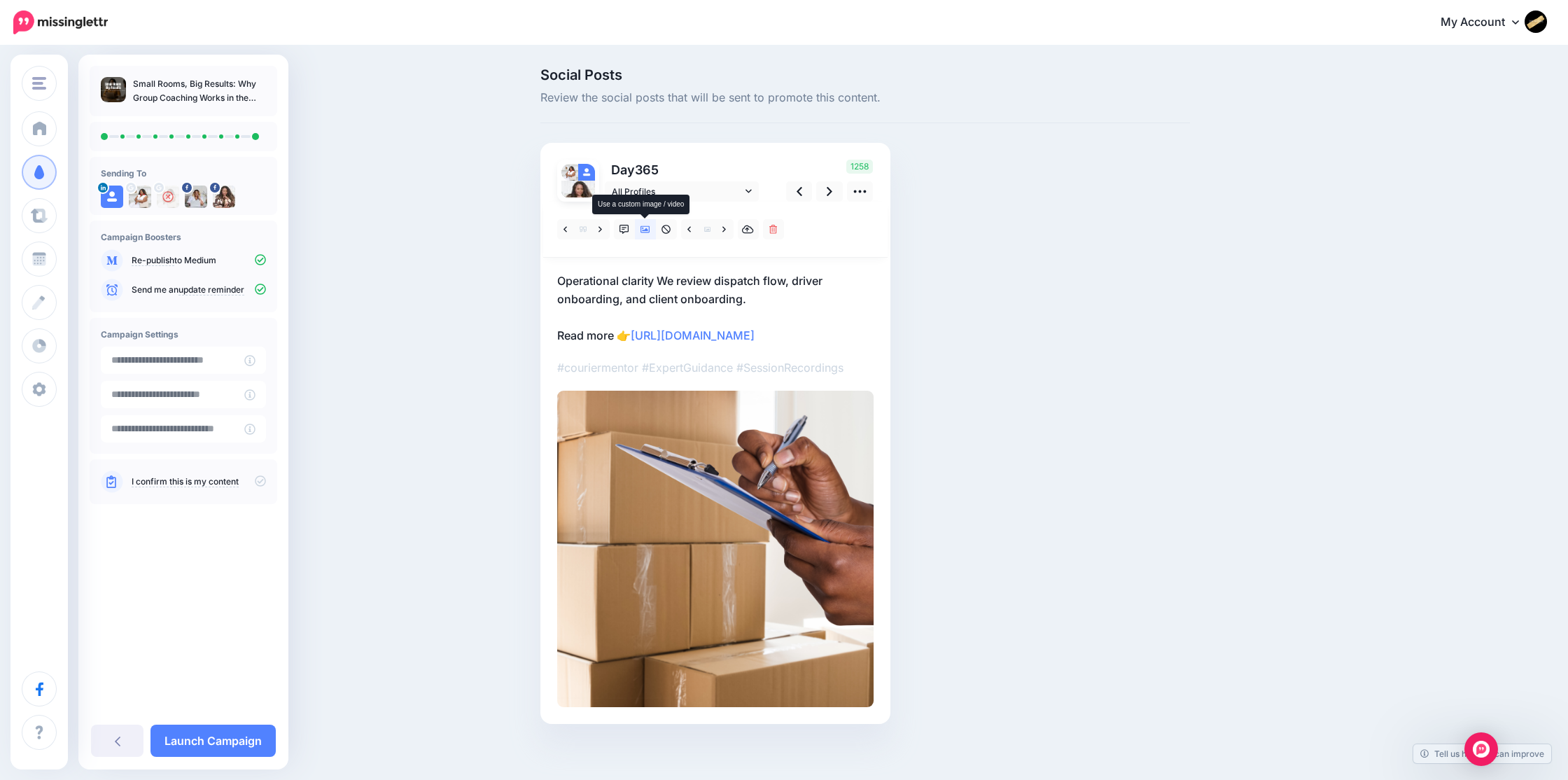
click at [646, 229] on icon at bounding box center [645, 229] width 10 height 7
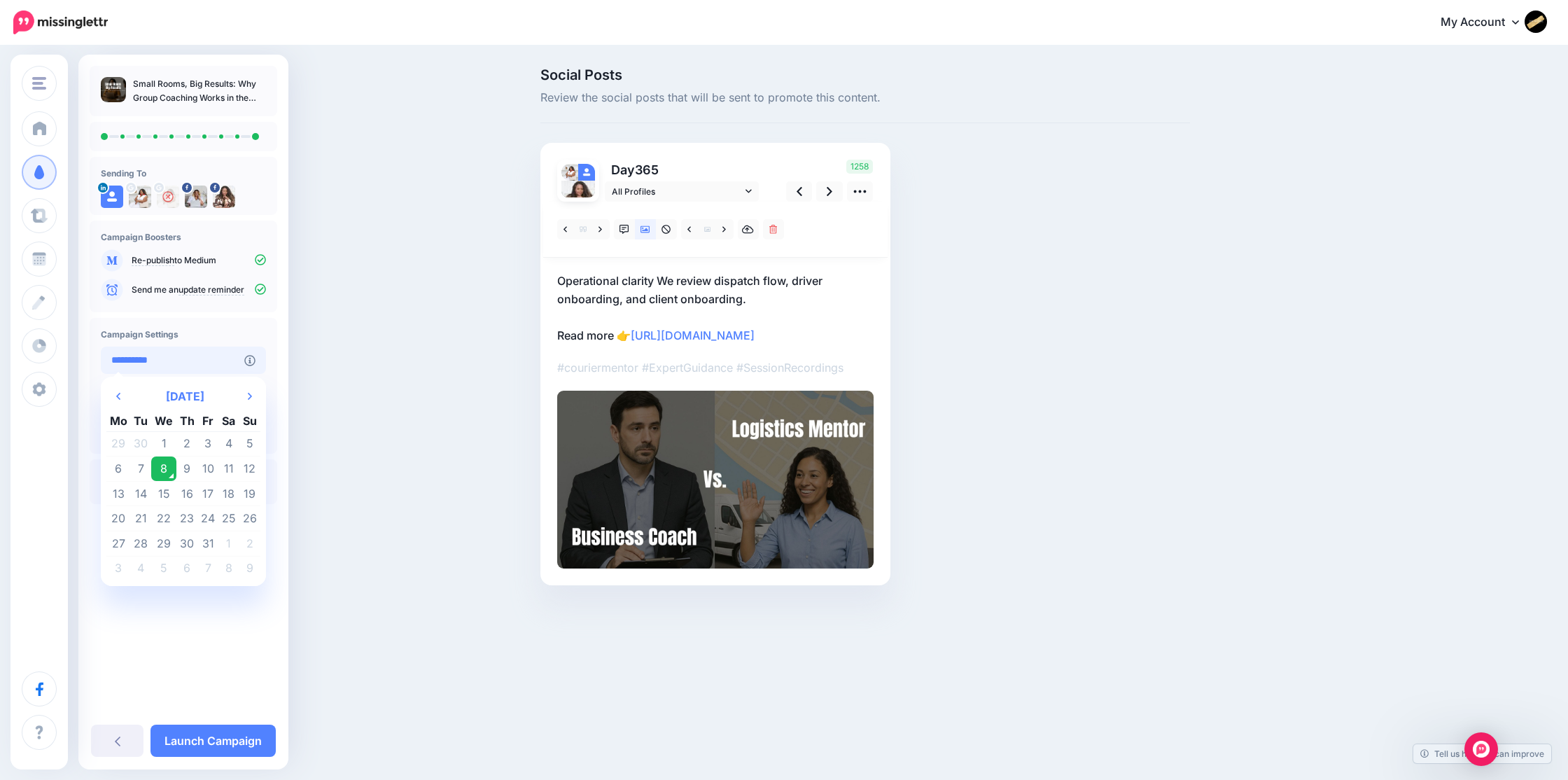
click at [222, 363] on input "**********" at bounding box center [172, 360] width 143 height 27
click at [189, 467] on td "9" at bounding box center [187, 468] width 22 height 25
type input "**********"
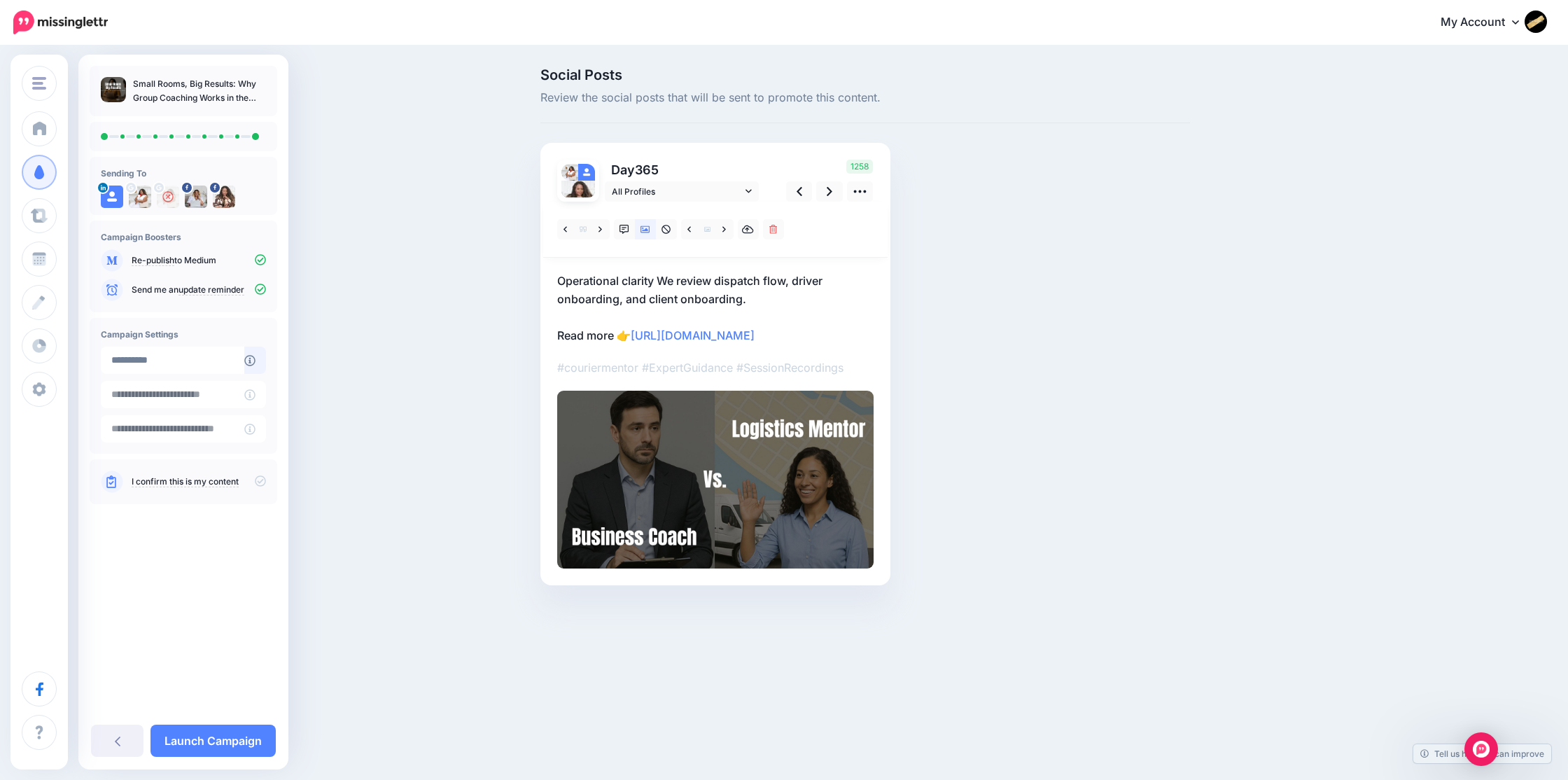
click at [261, 481] on icon at bounding box center [260, 480] width 11 height 11
click at [132, 188] on icon at bounding box center [130, 188] width 5 height 5
click at [162, 188] on div at bounding box center [159, 188] width 13 height 13
click at [226, 744] on link "Launch Campaign" at bounding box center [213, 740] width 125 height 32
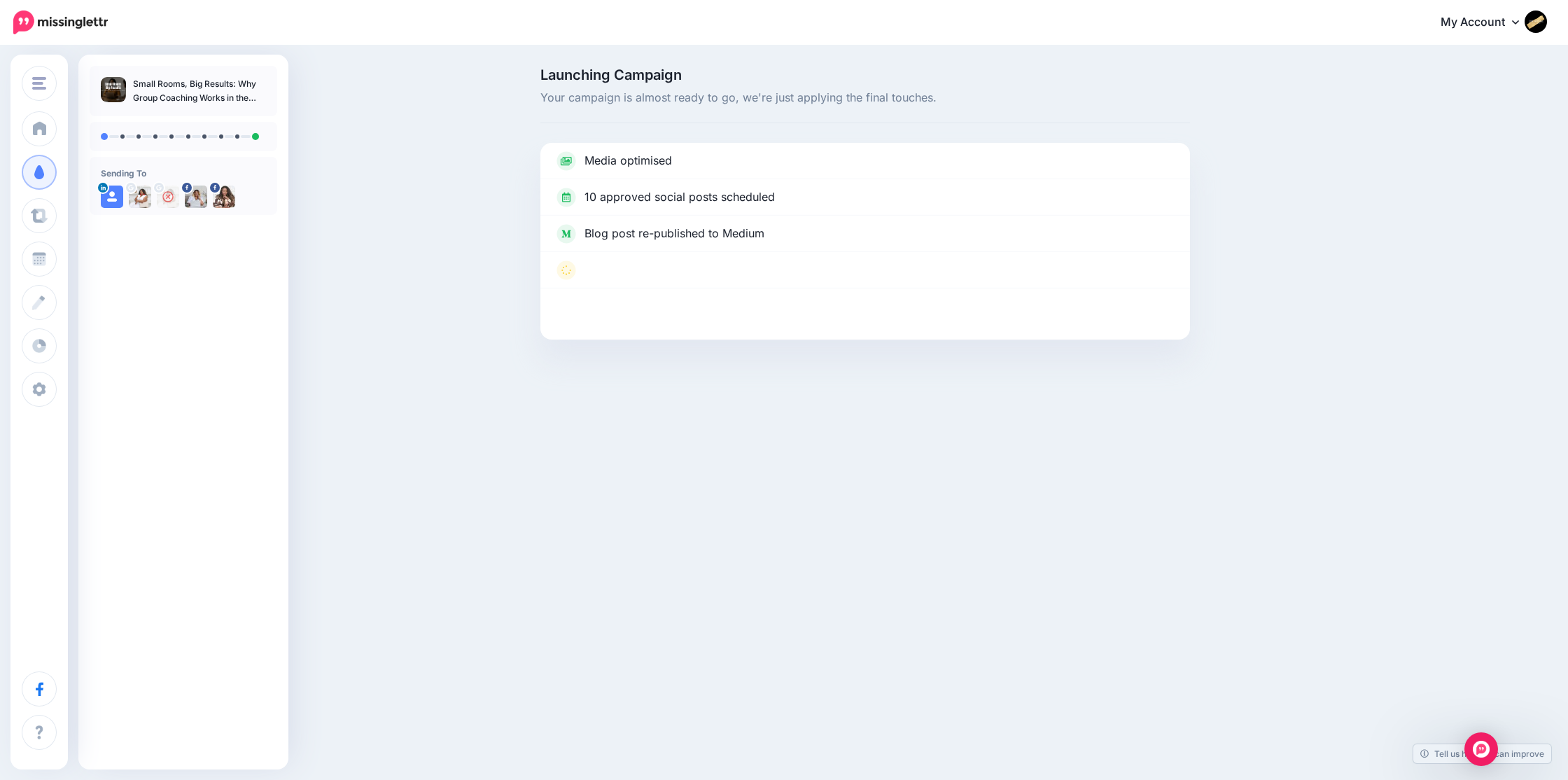
click at [1476, 24] on link "My Account" at bounding box center [1486, 22] width 121 height 34
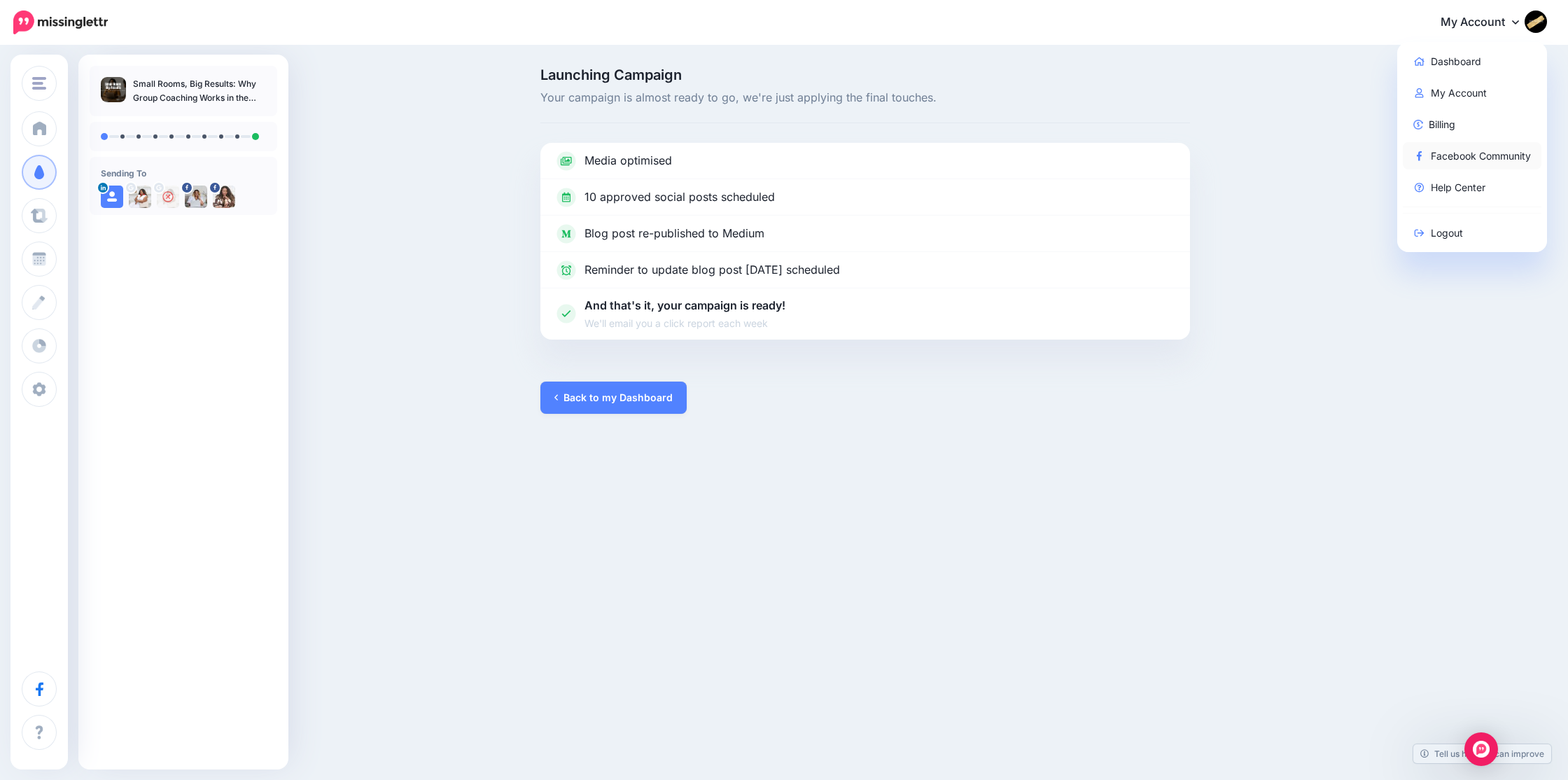
click at [1433, 156] on link "Facebook Community" at bounding box center [1472, 155] width 139 height 27
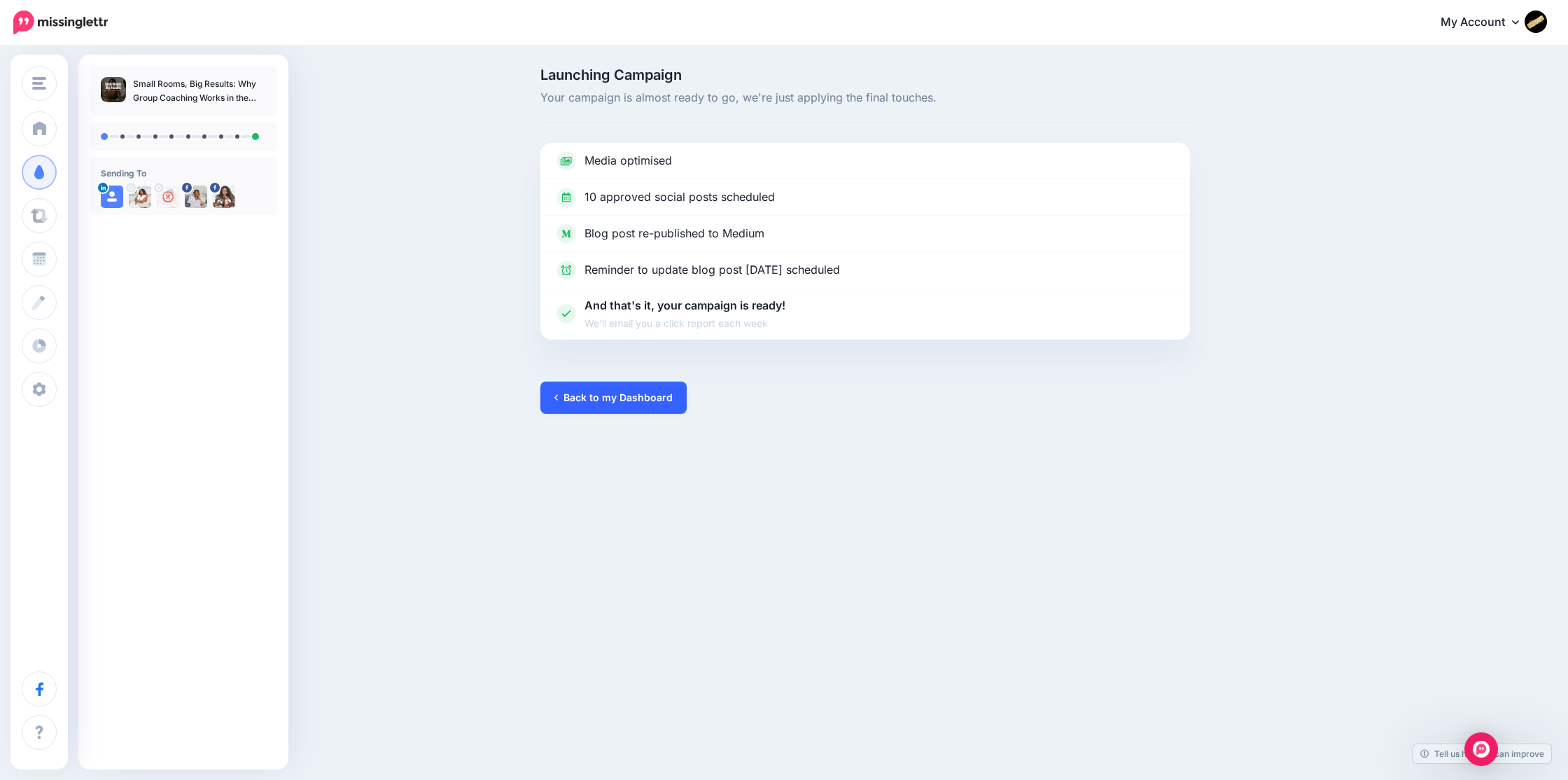
click at [629, 394] on link "Back to my Dashboard" at bounding box center [613, 397] width 146 height 32
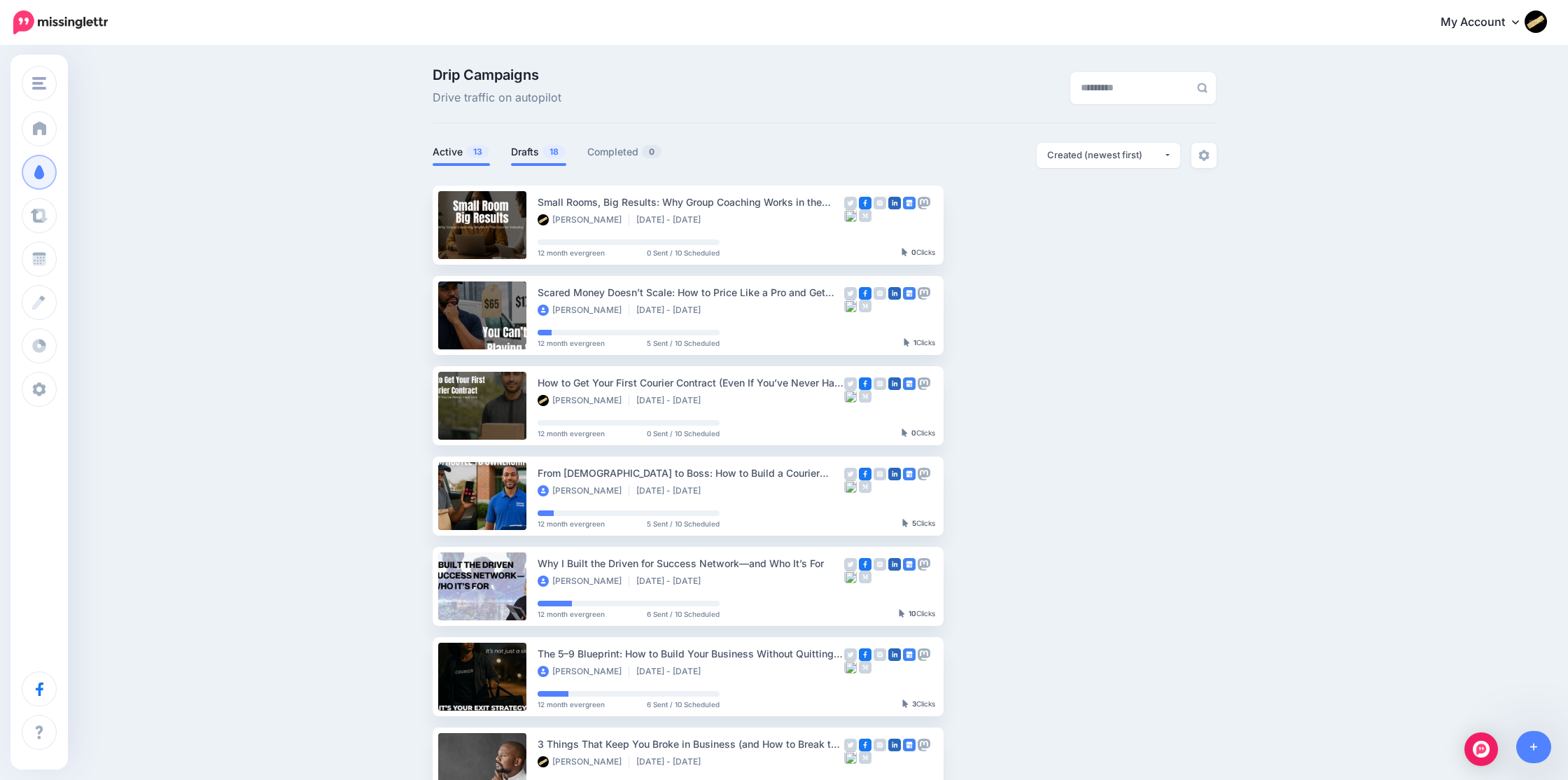
click at [535, 156] on link "Drafts 18" at bounding box center [539, 151] width 56 height 17
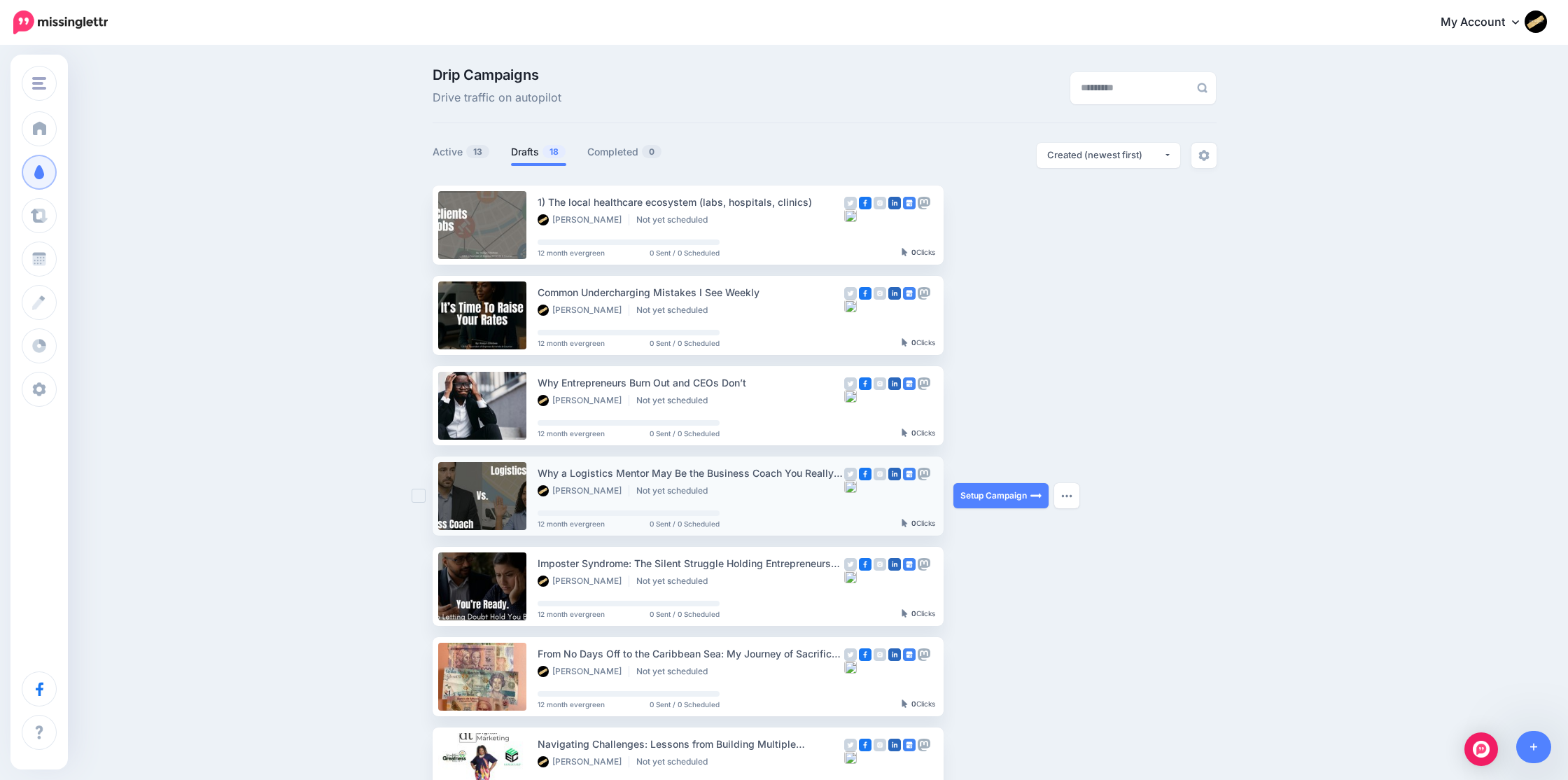
click at [923, 475] on img at bounding box center [923, 473] width 13 height 13
click at [877, 474] on img at bounding box center [880, 473] width 13 height 13
click at [989, 492] on link "Setup Campaign" at bounding box center [1001, 495] width 96 height 25
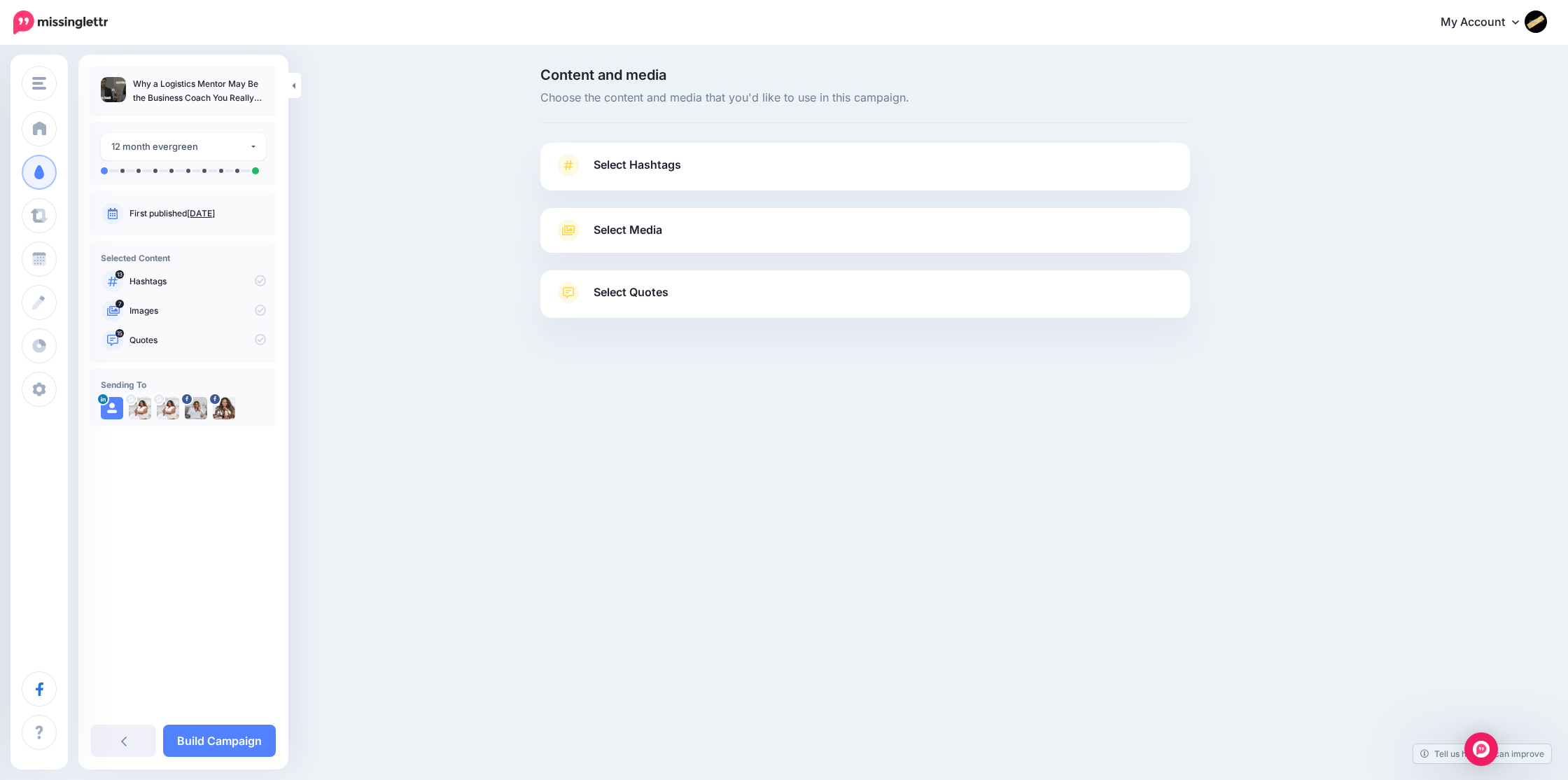
click at [647, 157] on span "Select Hashtags" at bounding box center [637, 165] width 88 height 19
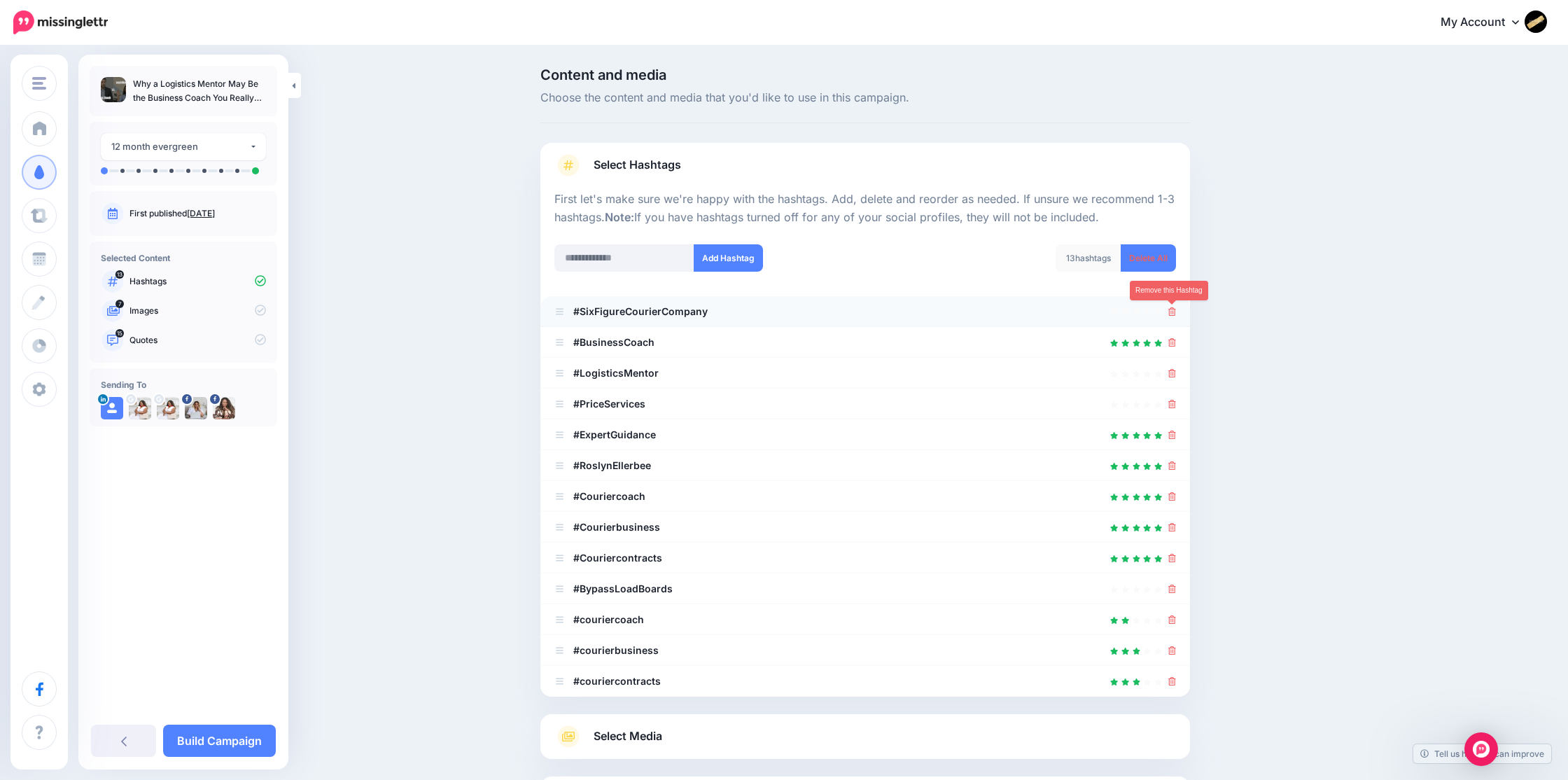
click at [1168, 310] on icon at bounding box center [1172, 312] width 8 height 9
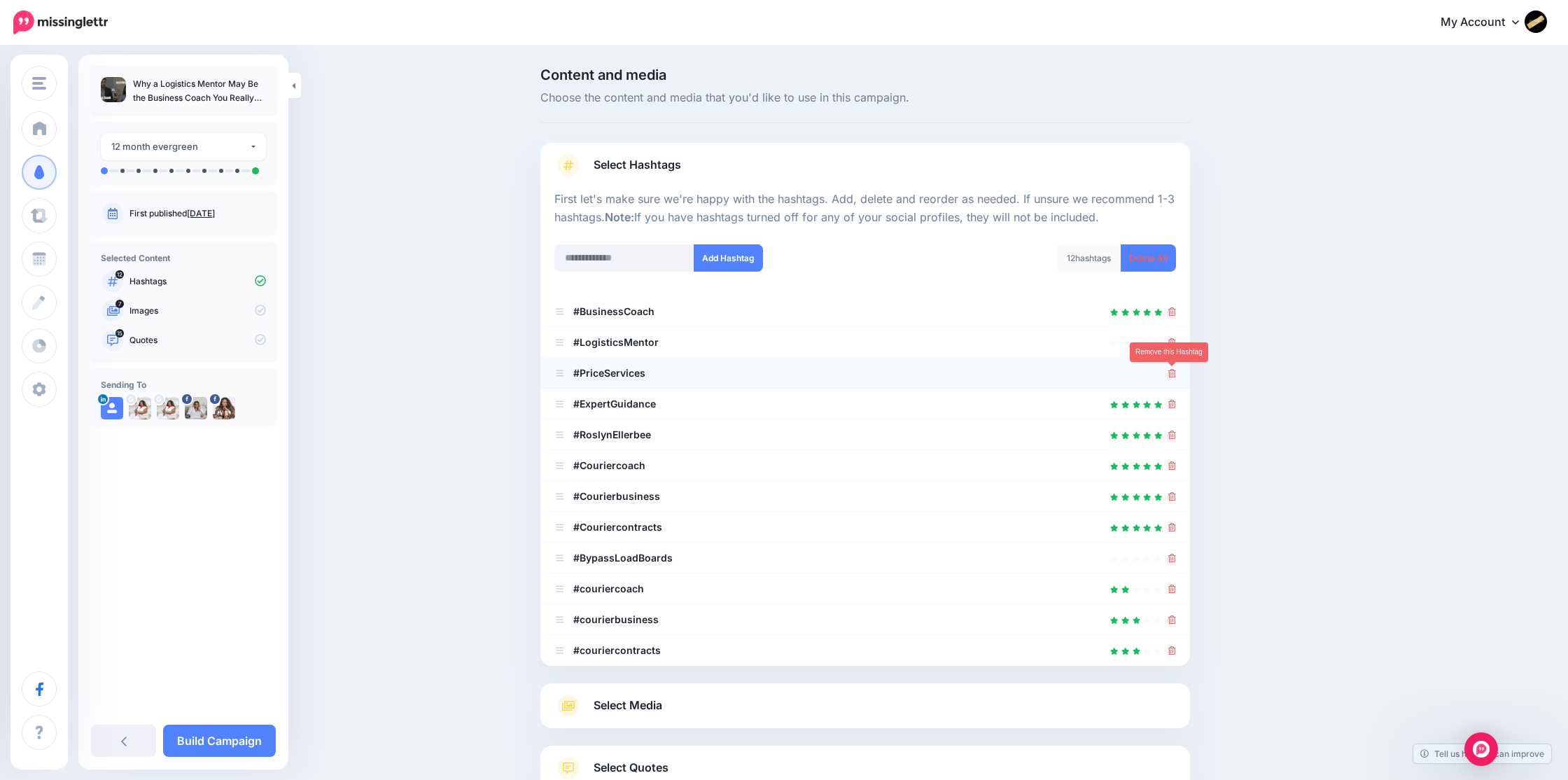
click at [1168, 372] on icon at bounding box center [1172, 373] width 8 height 9
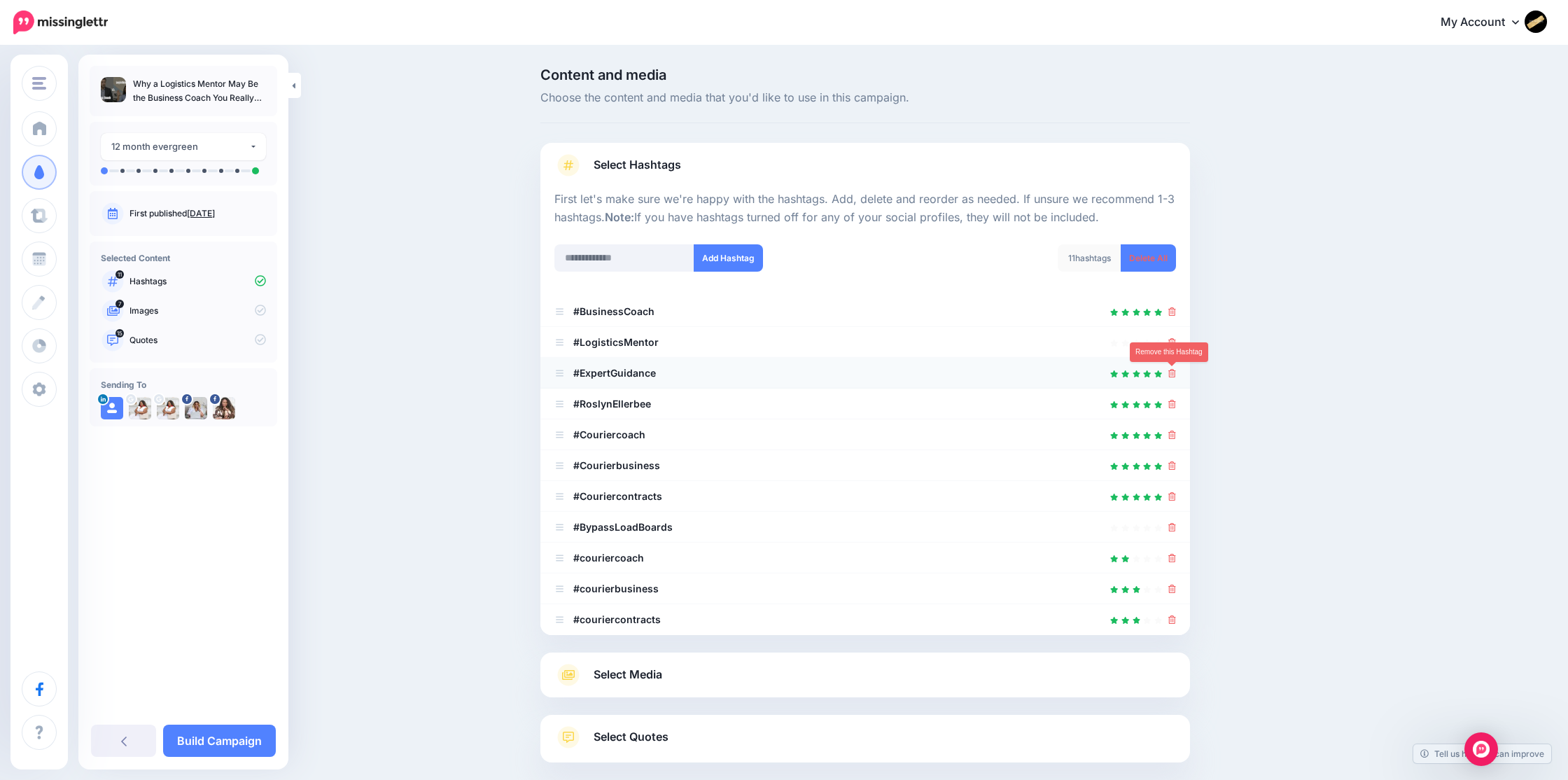
click at [1172, 375] on icon at bounding box center [1172, 373] width 8 height 9
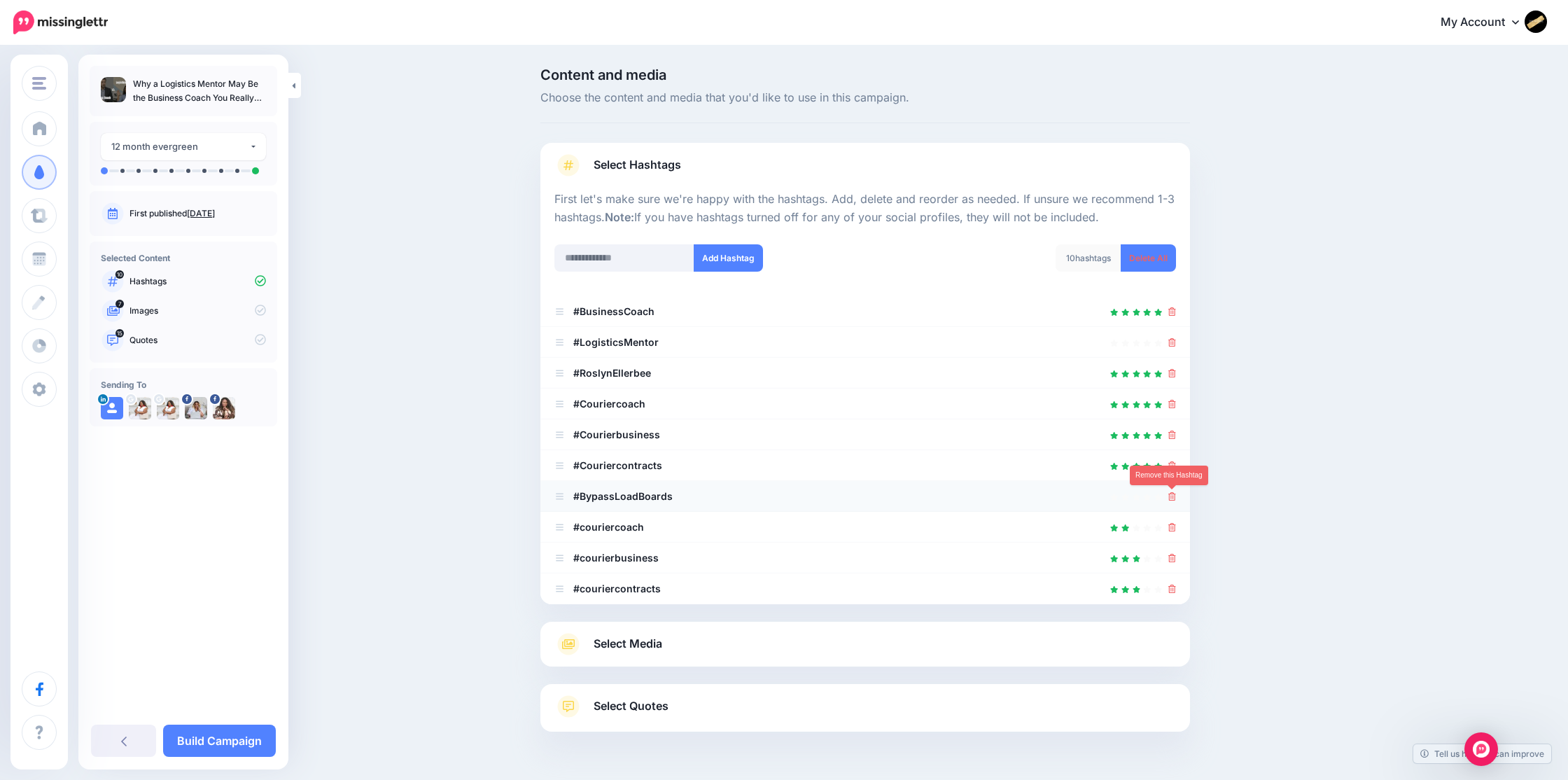
click at [1173, 497] on icon at bounding box center [1172, 496] width 8 height 9
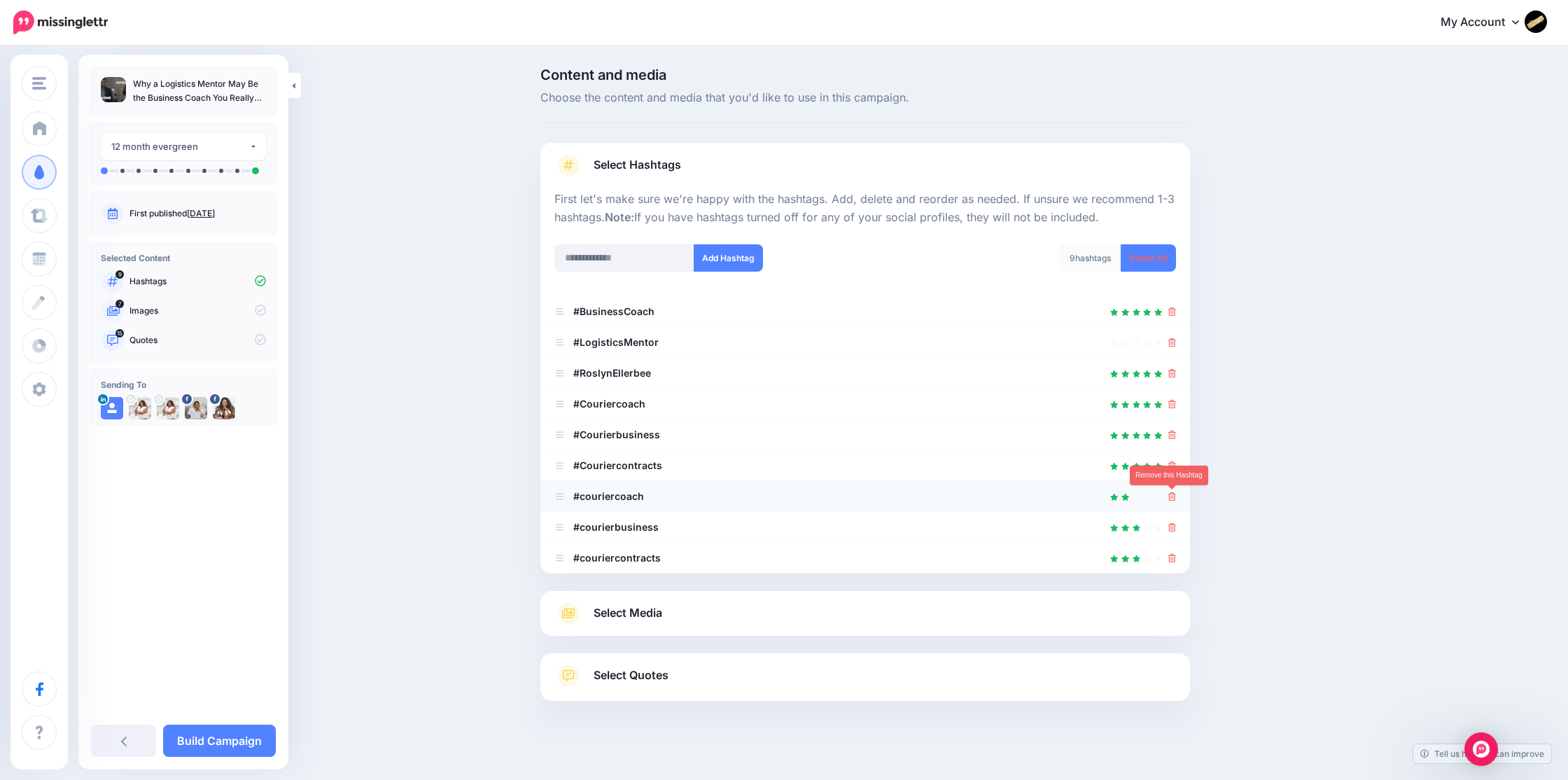
click at [1173, 499] on icon at bounding box center [1172, 496] width 8 height 9
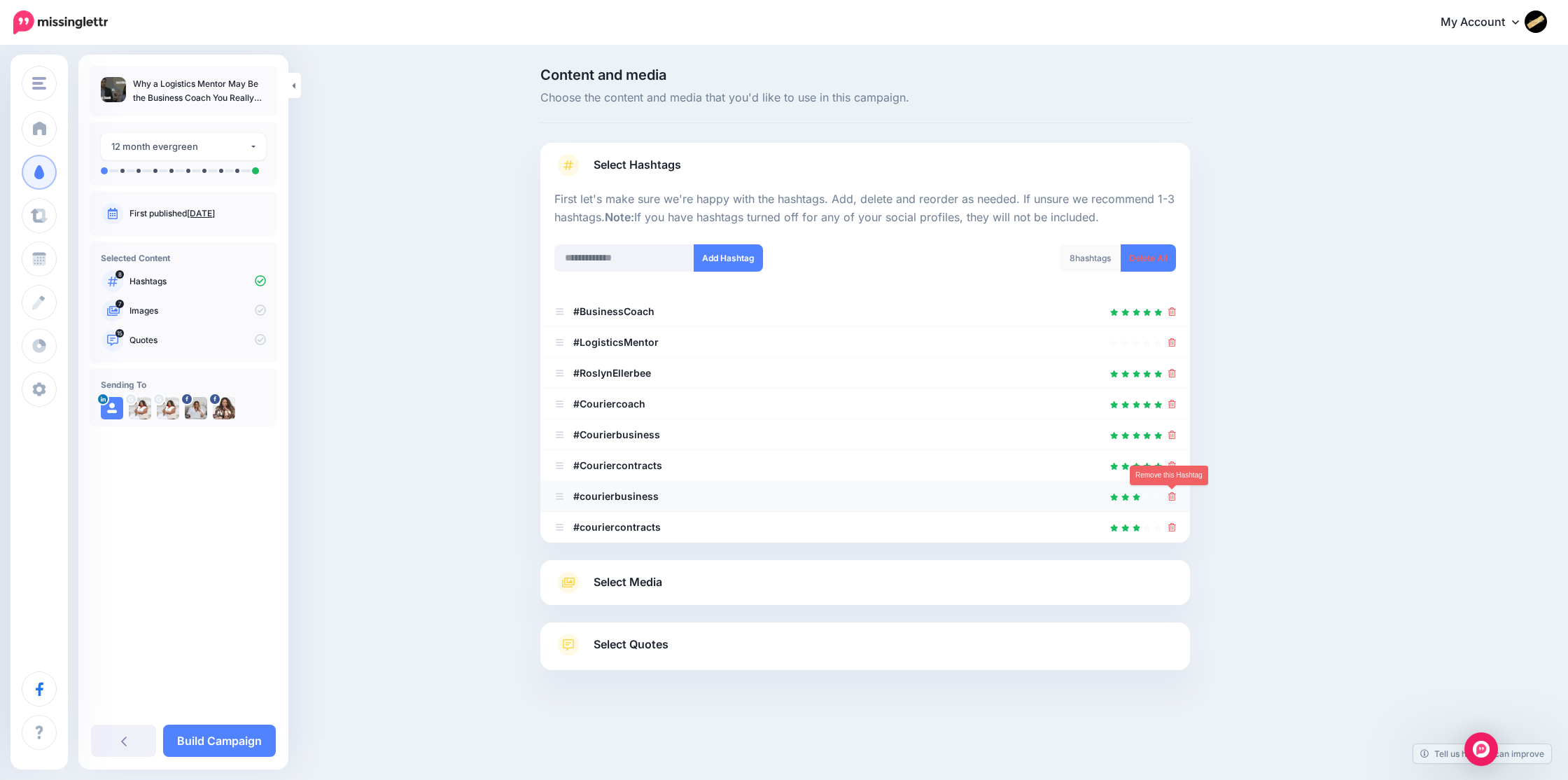
click at [1173, 501] on link at bounding box center [1172, 496] width 8 height 12
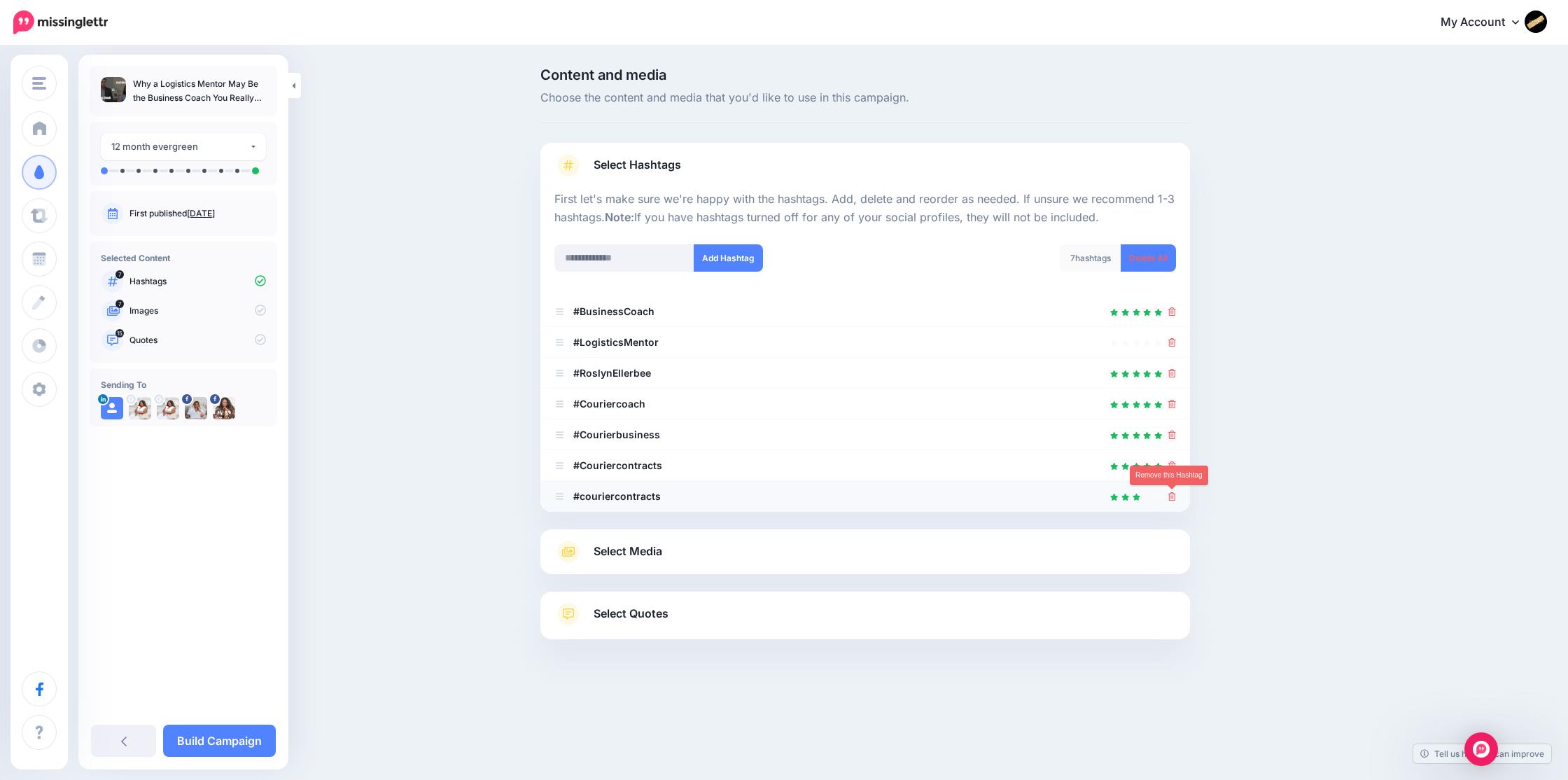
click at [1173, 495] on icon at bounding box center [1172, 496] width 8 height 9
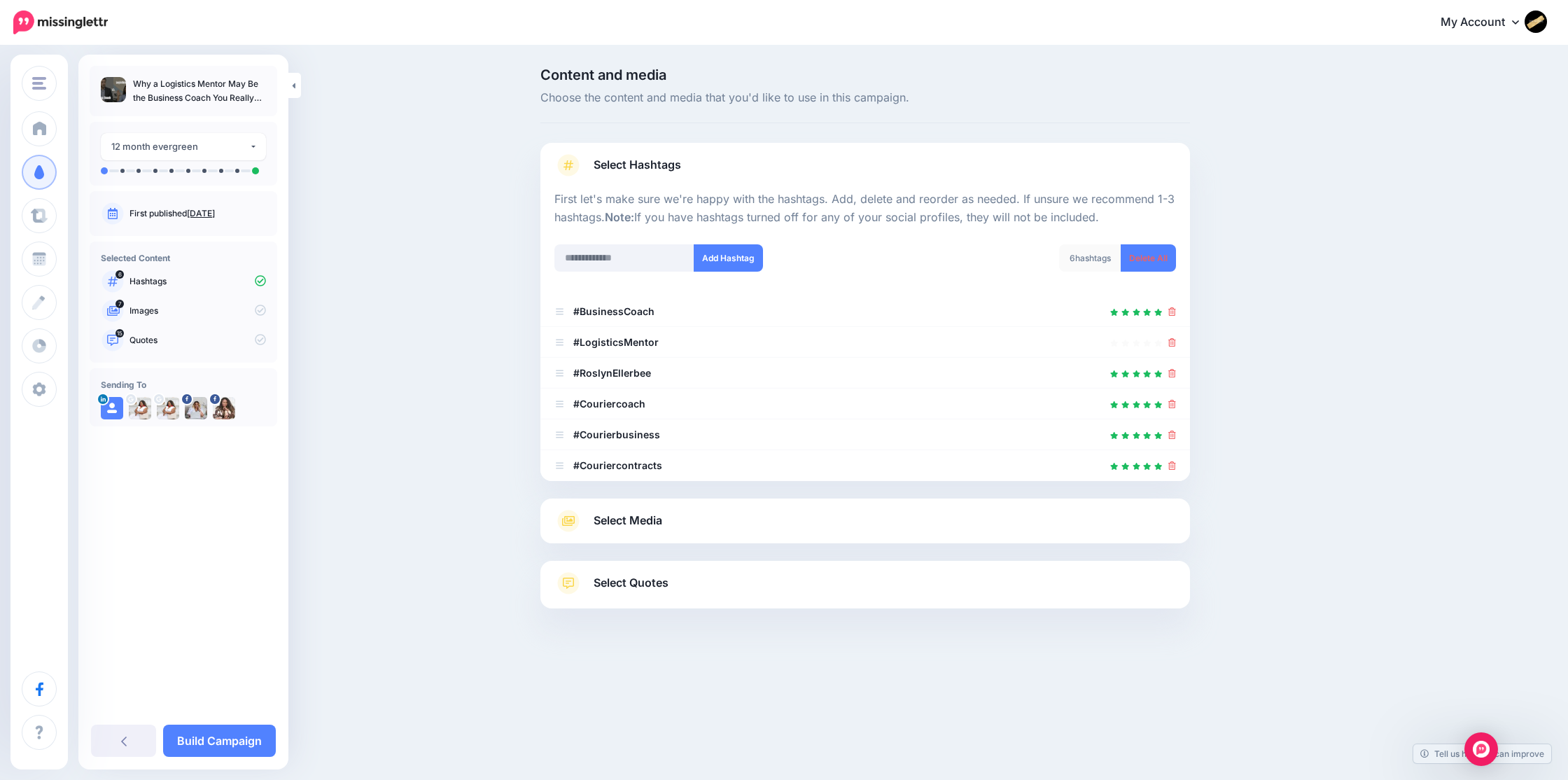
click at [631, 522] on span "Select Media" at bounding box center [627, 520] width 69 height 19
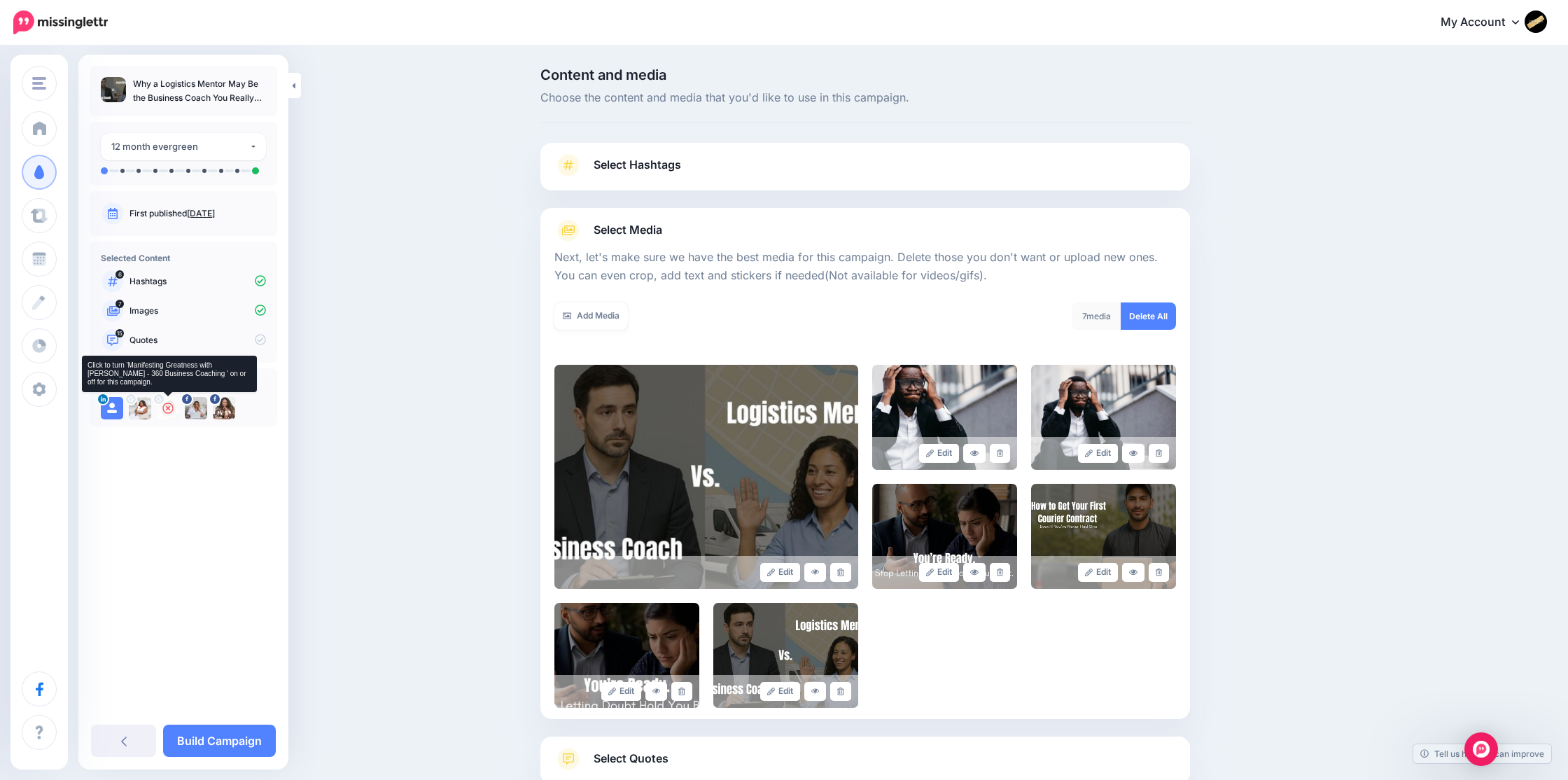
click at [161, 402] on div at bounding box center [159, 399] width 13 height 13
click at [171, 411] on icon at bounding box center [168, 407] width 11 height 11
click at [171, 411] on img at bounding box center [168, 408] width 23 height 23
click at [171, 411] on icon at bounding box center [168, 407] width 11 height 11
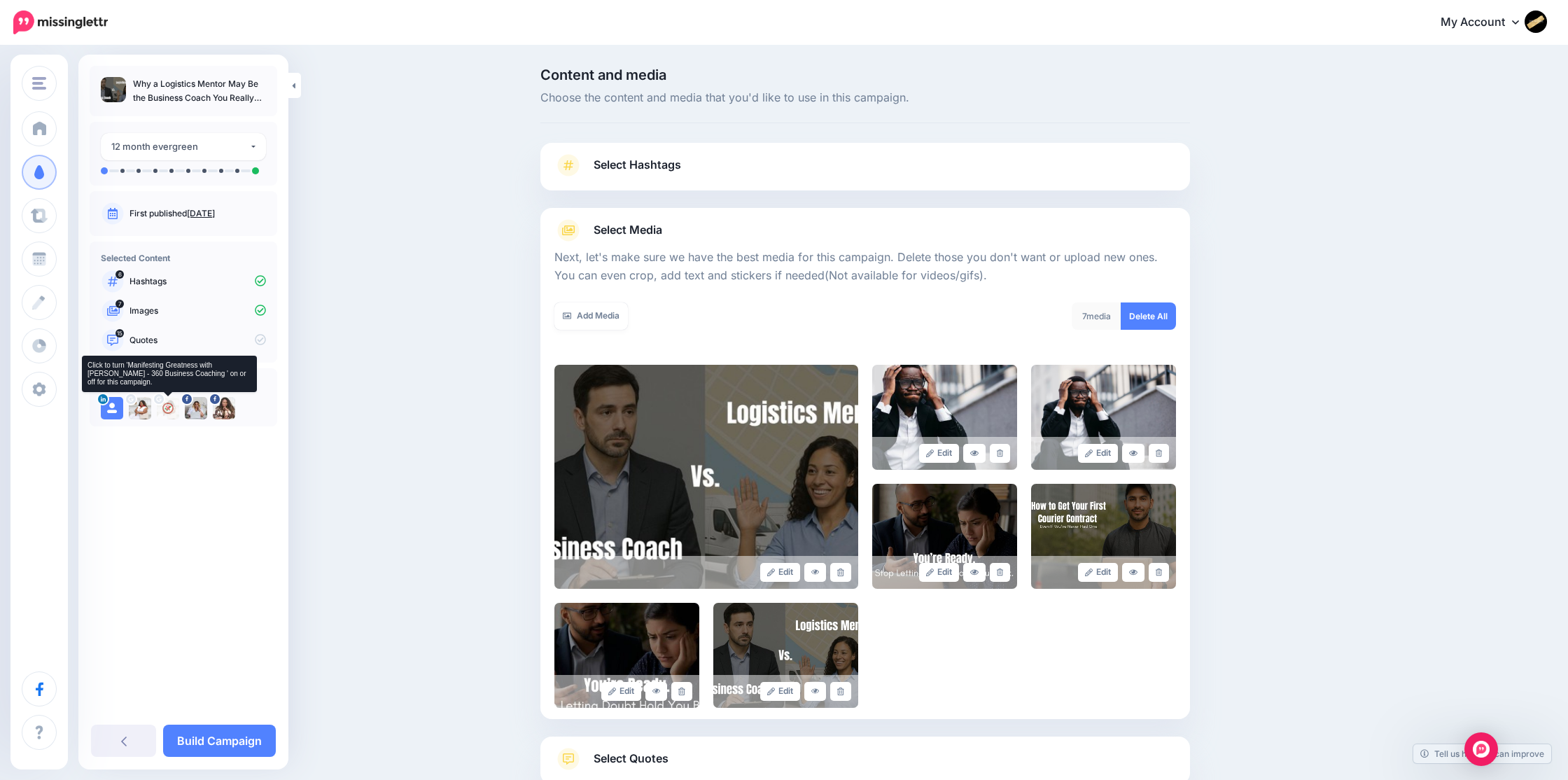
click at [171, 411] on link at bounding box center [168, 407] width 23 height 14
click at [197, 413] on icon at bounding box center [195, 407] width 11 height 11
click at [167, 407] on icon at bounding box center [168, 407] width 11 height 11
click at [140, 407] on icon at bounding box center [140, 407] width 11 height 11
click at [142, 411] on img at bounding box center [140, 408] width 23 height 23
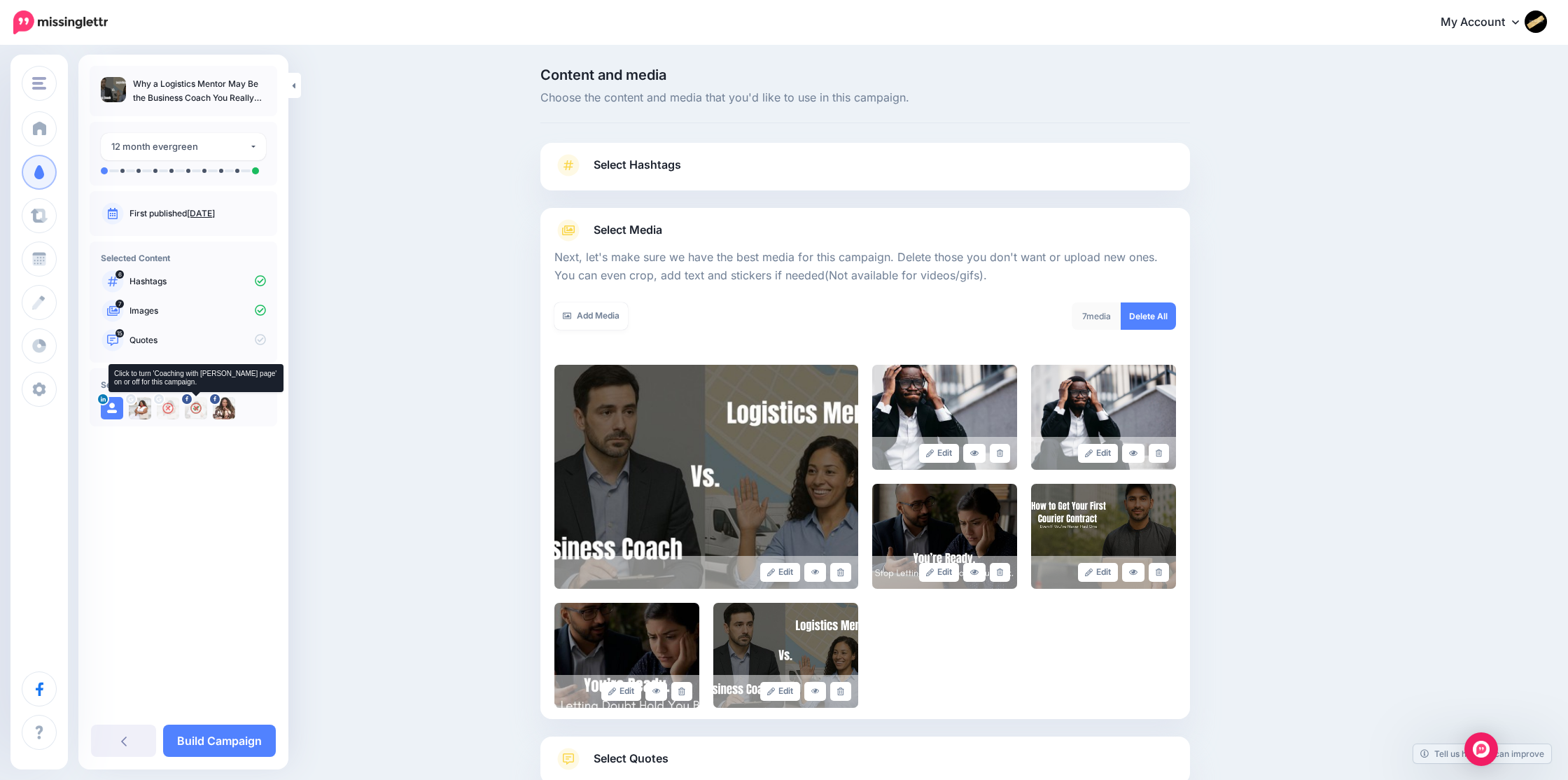
click at [199, 409] on img at bounding box center [196, 408] width 23 height 23
click at [1002, 456] on icon at bounding box center [999, 453] width 6 height 8
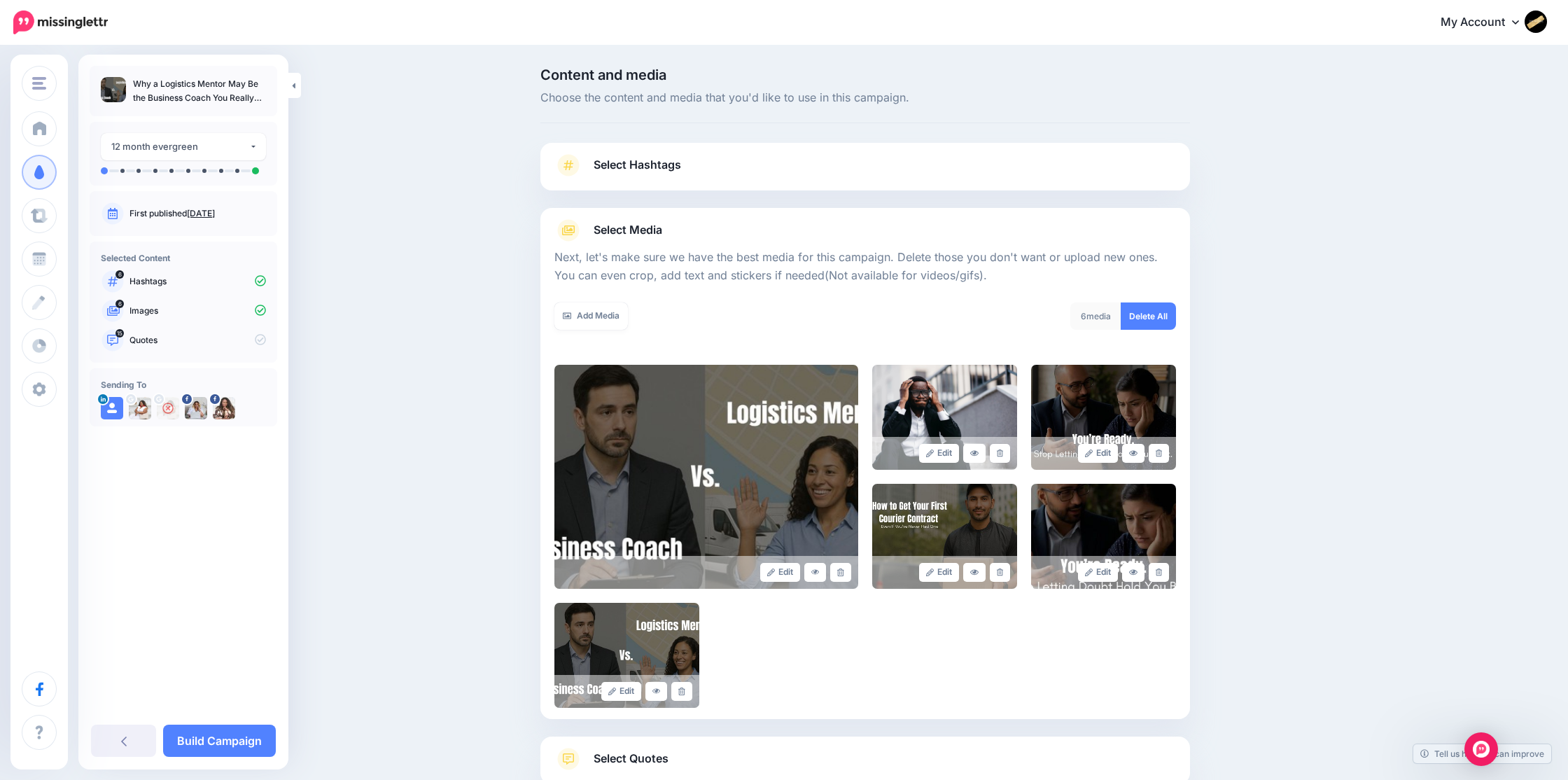
click at [1002, 456] on icon at bounding box center [999, 453] width 6 height 8
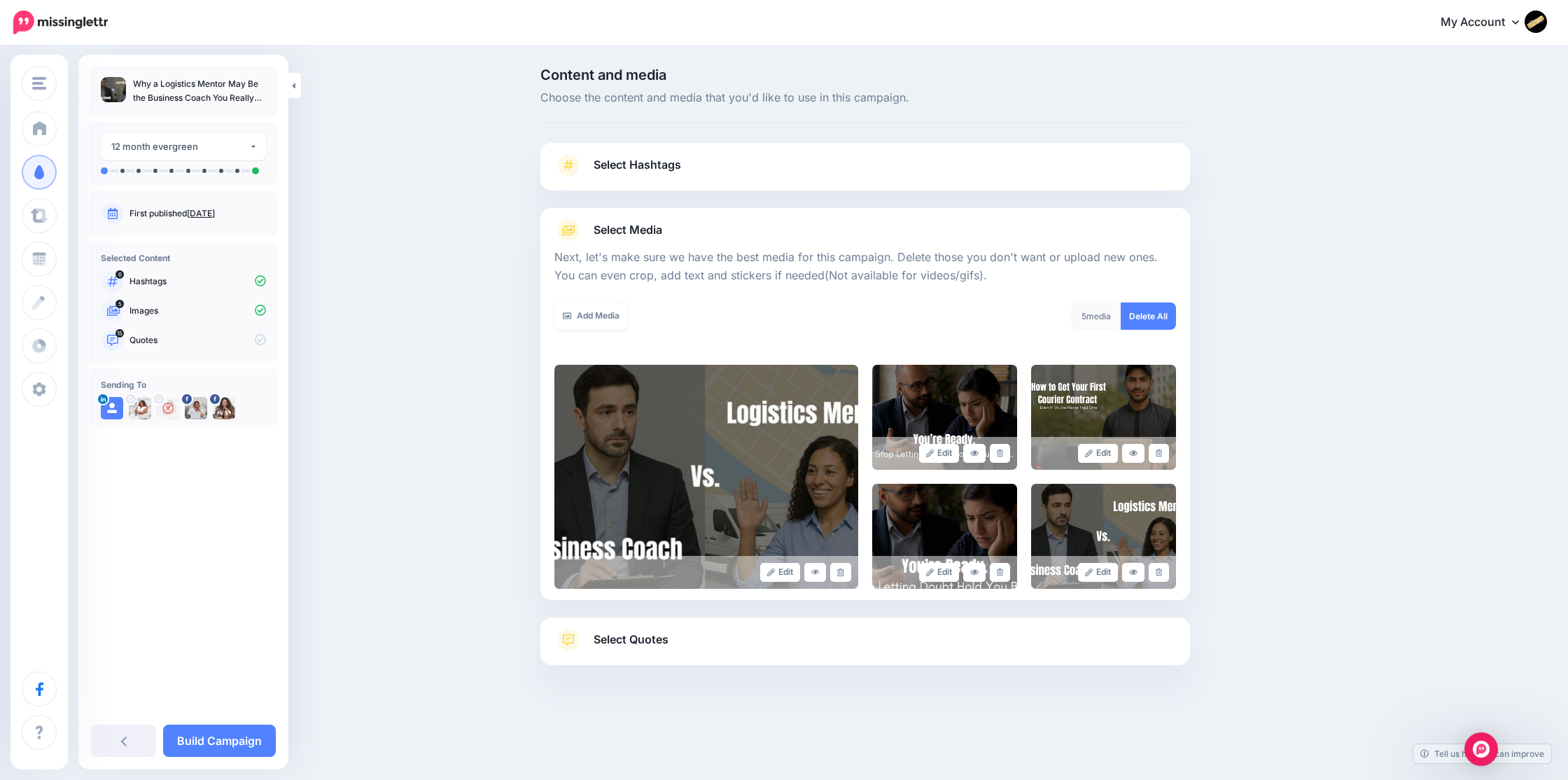
click at [1002, 456] on icon at bounding box center [999, 453] width 6 height 8
click at [1002, 456] on link at bounding box center [996, 453] width 28 height 19
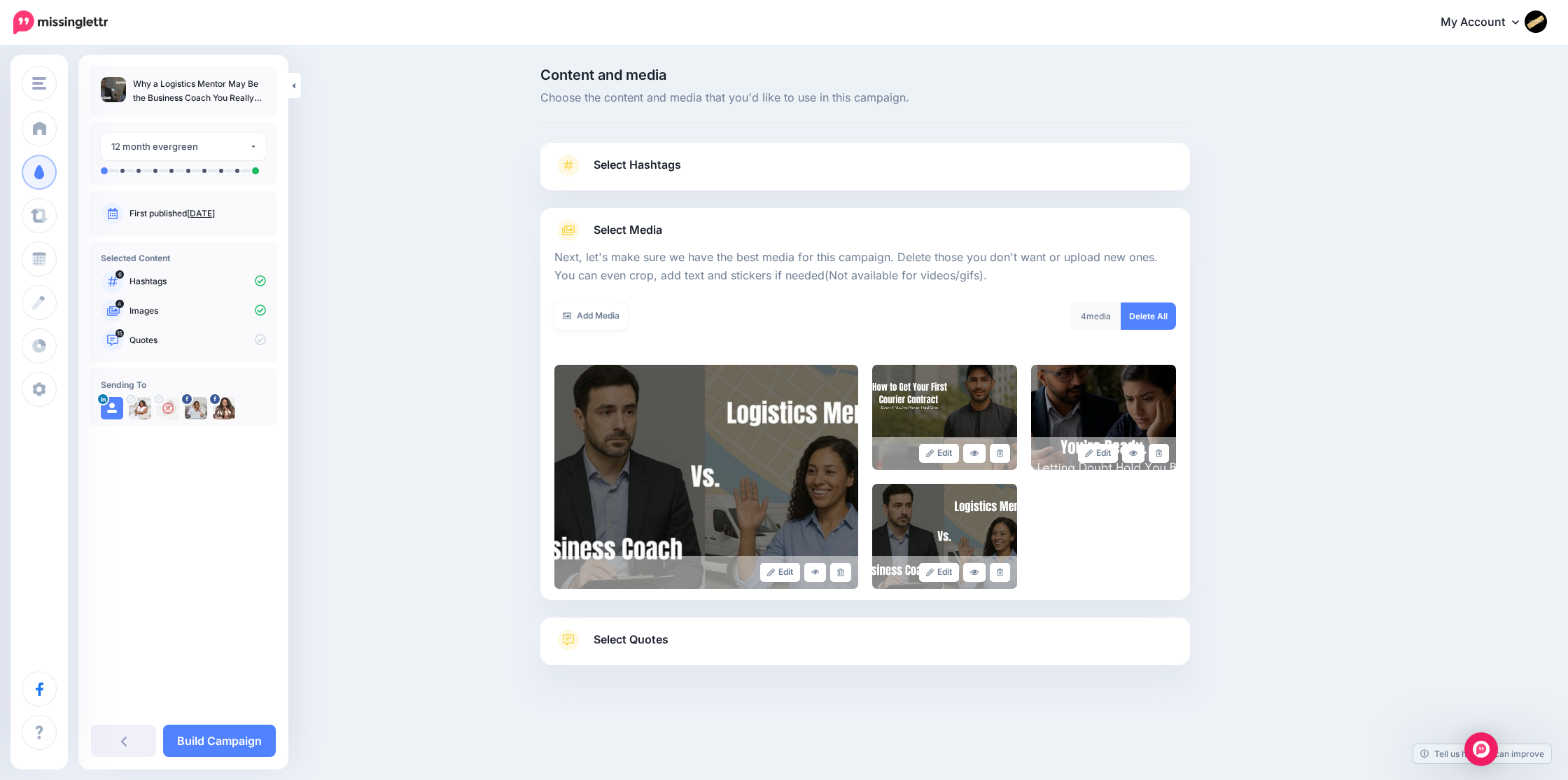
click at [1002, 456] on icon at bounding box center [999, 453] width 6 height 8
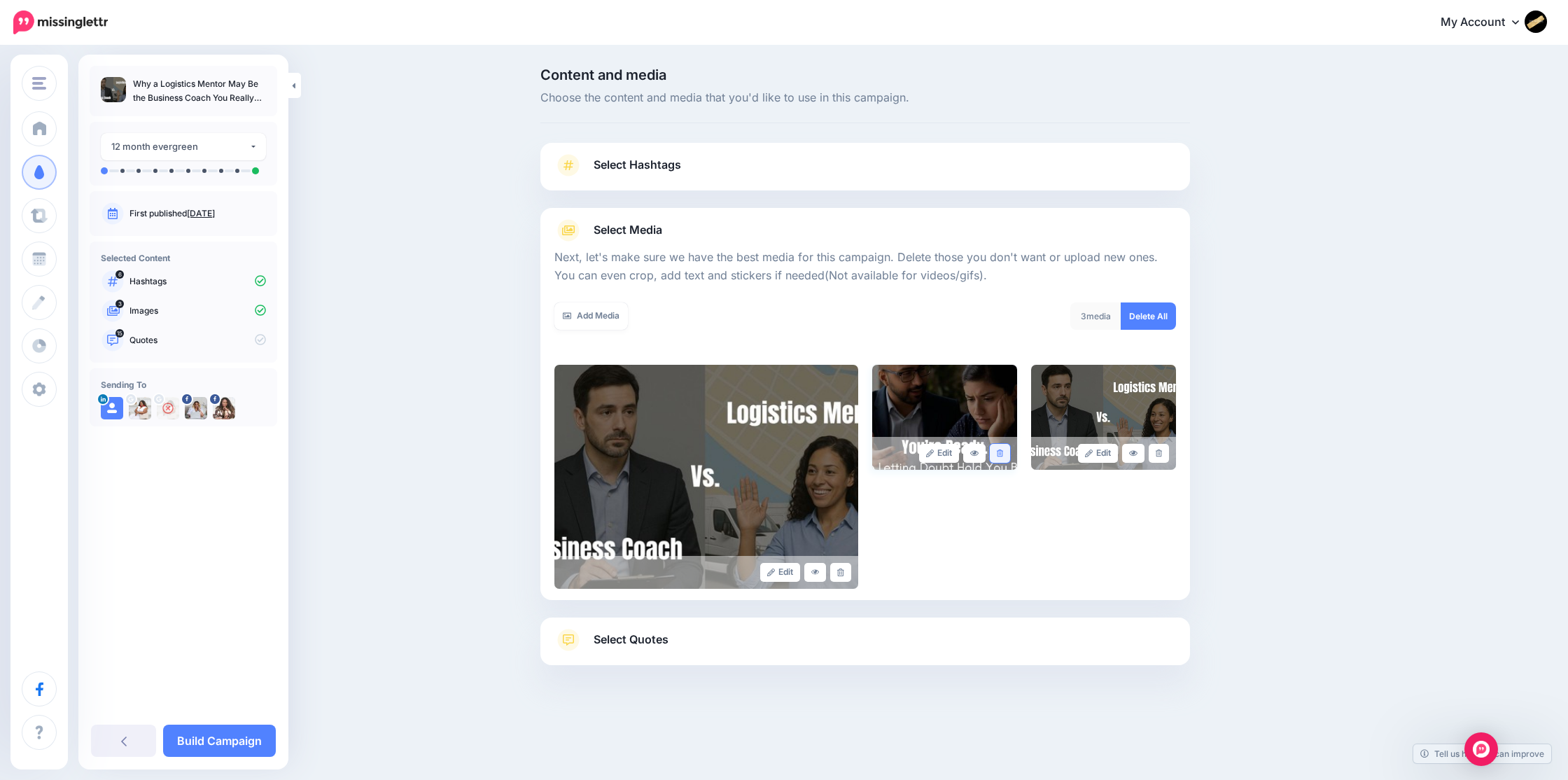
click at [1001, 453] on icon at bounding box center [999, 453] width 6 height 8
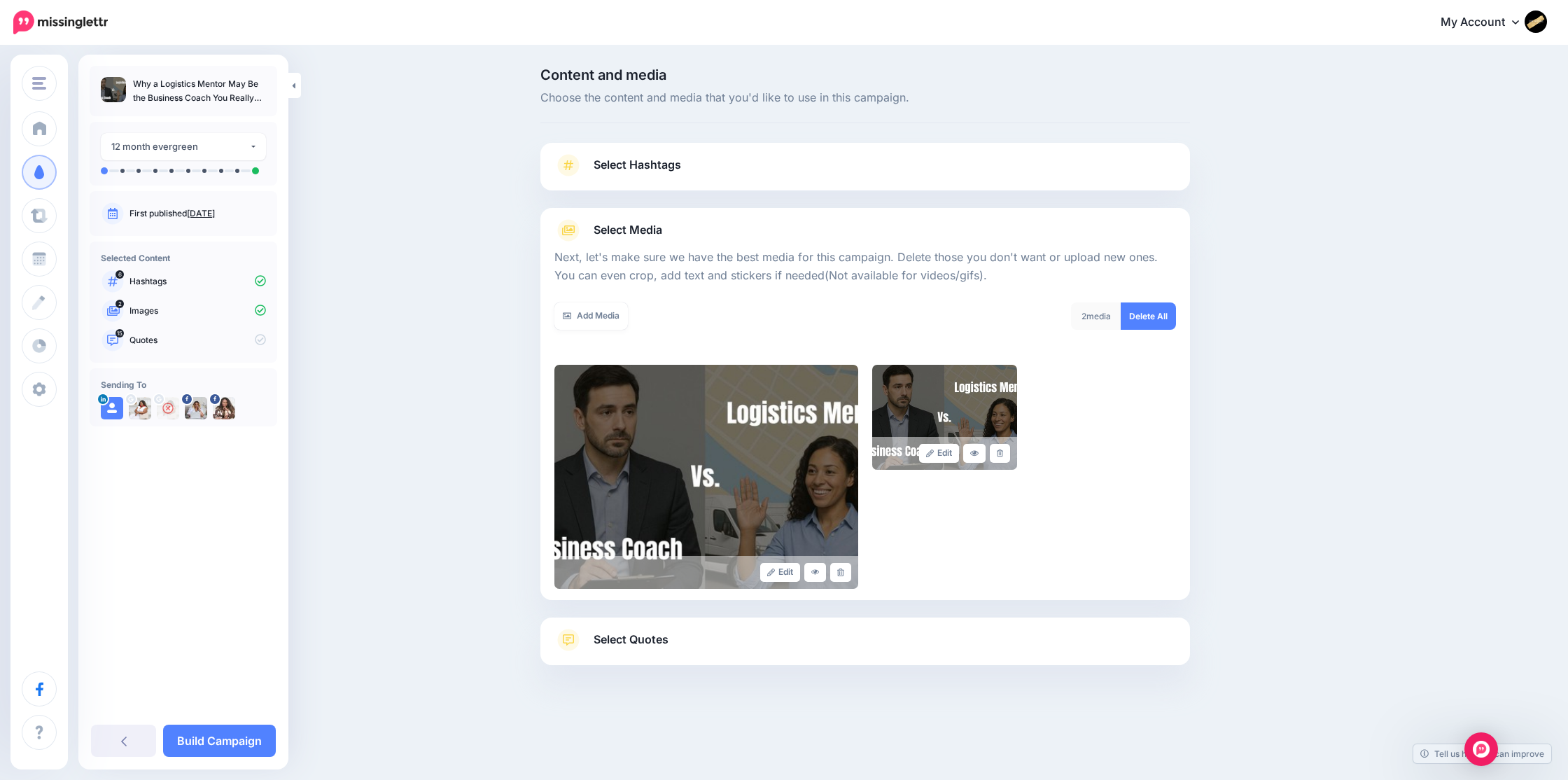
click at [1001, 453] on icon at bounding box center [999, 453] width 6 height 8
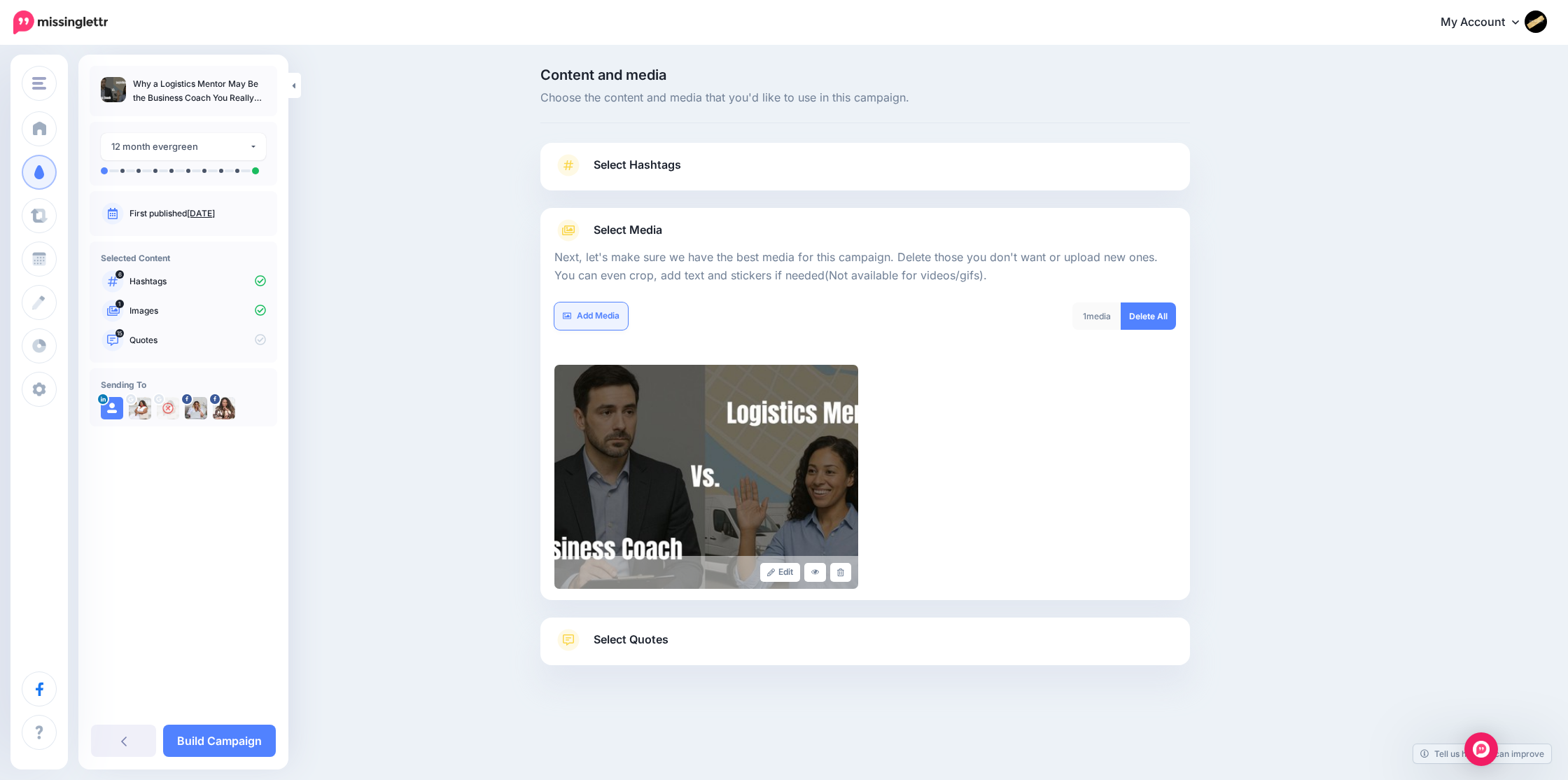
click at [604, 320] on link "Add Media" at bounding box center [591, 315] width 74 height 27
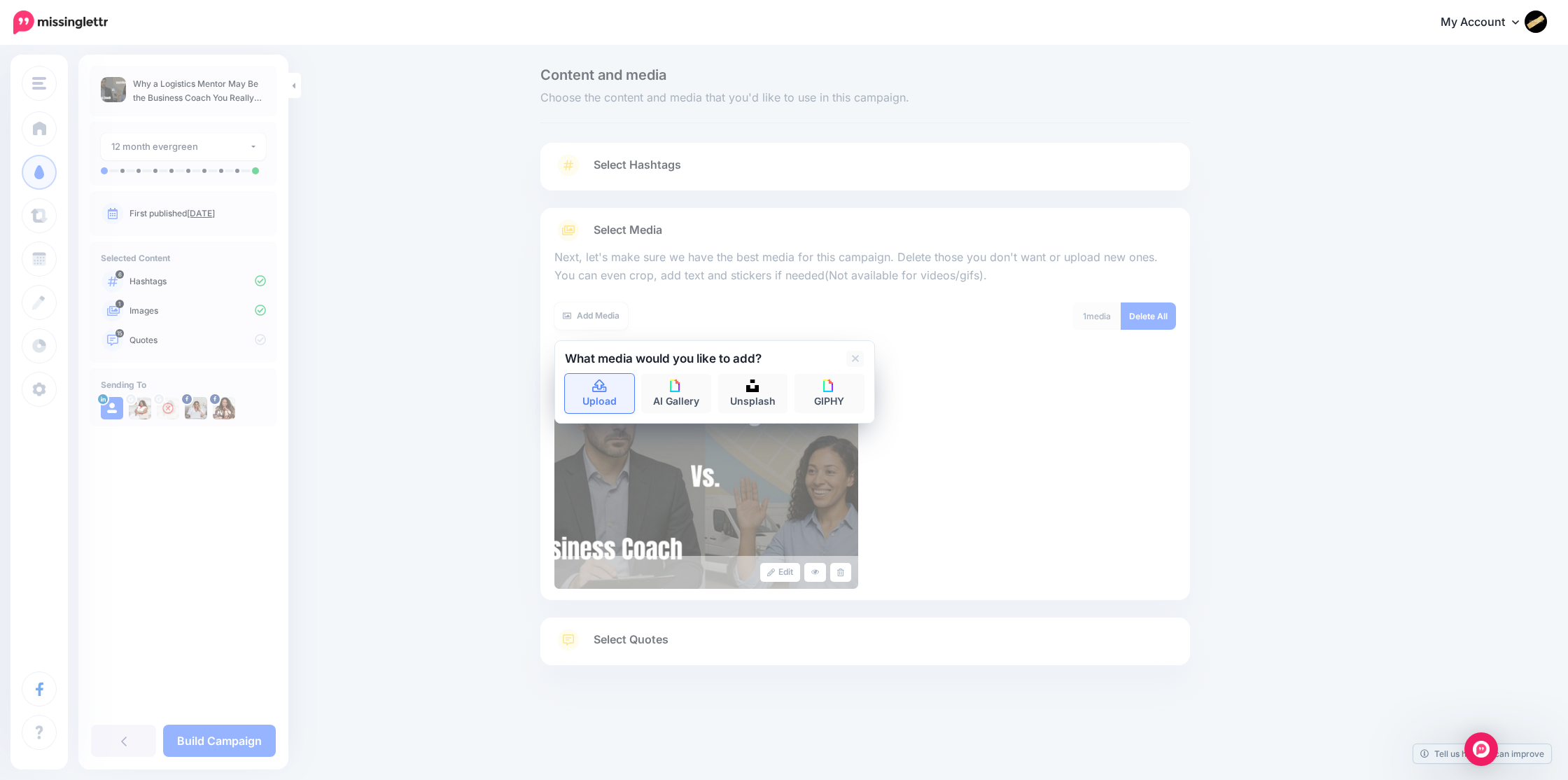
click at [601, 379] on link "Upload" at bounding box center [599, 393] width 70 height 39
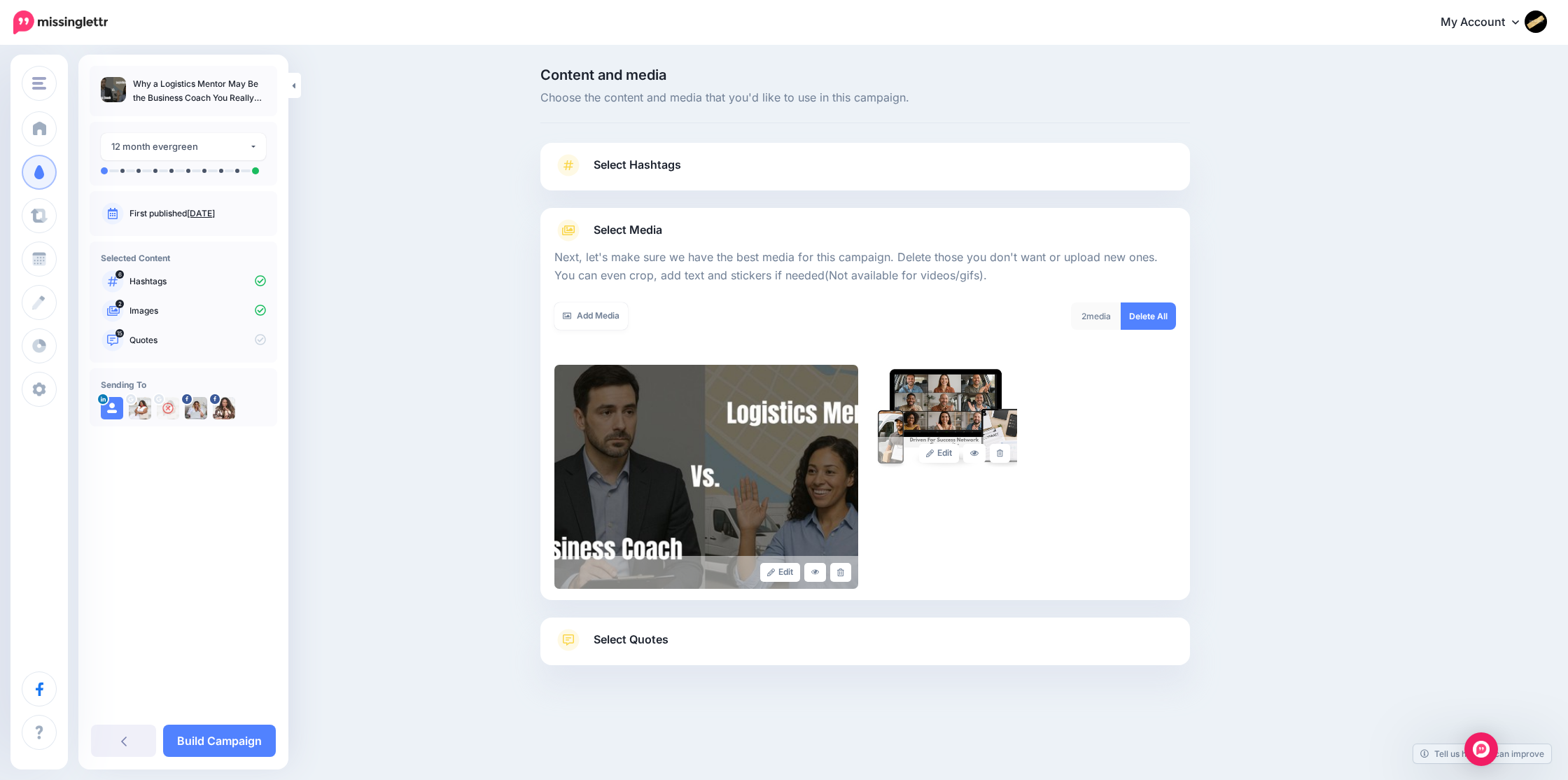
scroll to position [20, 0]
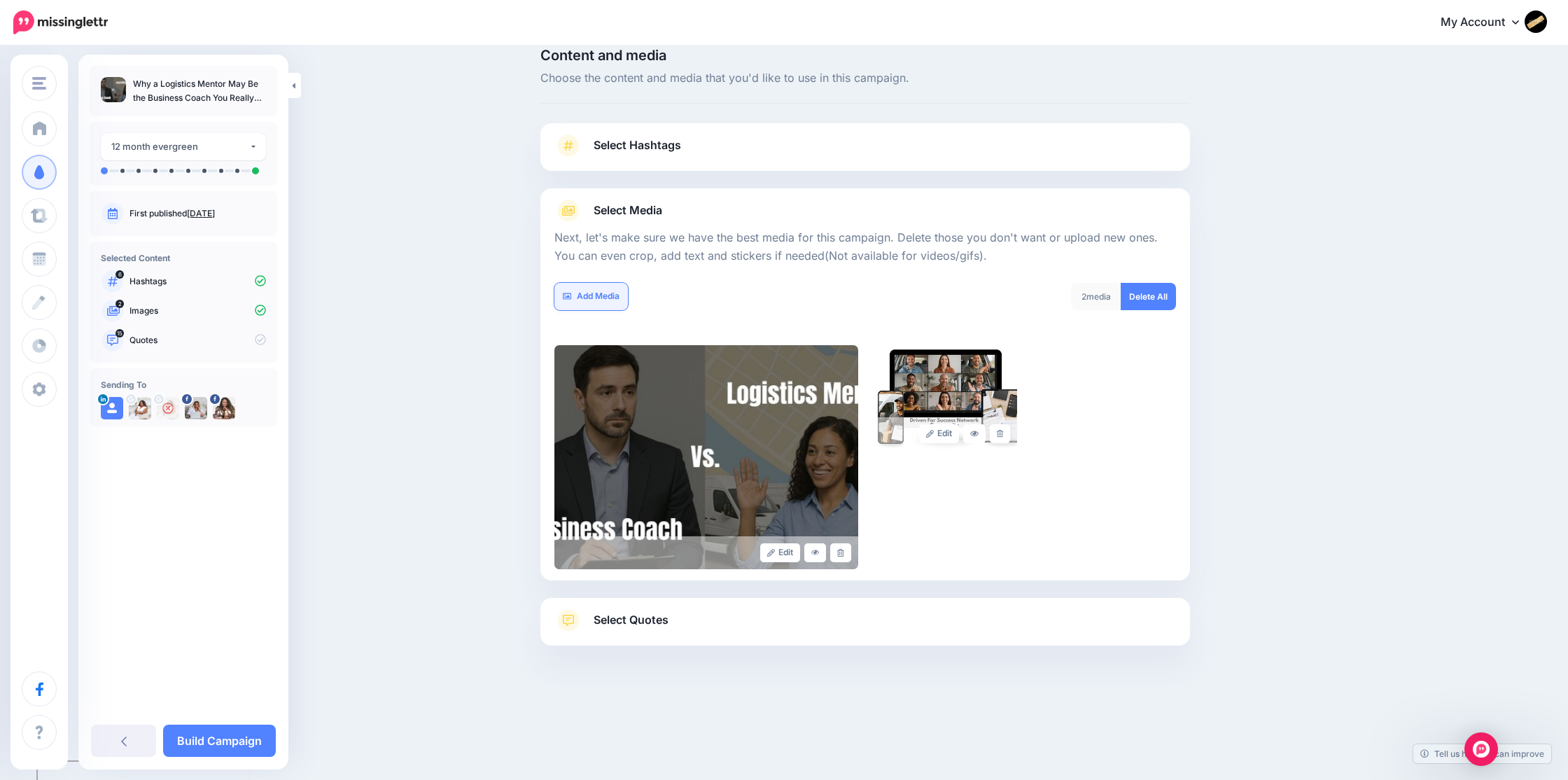
click at [602, 294] on link "Add Media" at bounding box center [591, 296] width 74 height 27
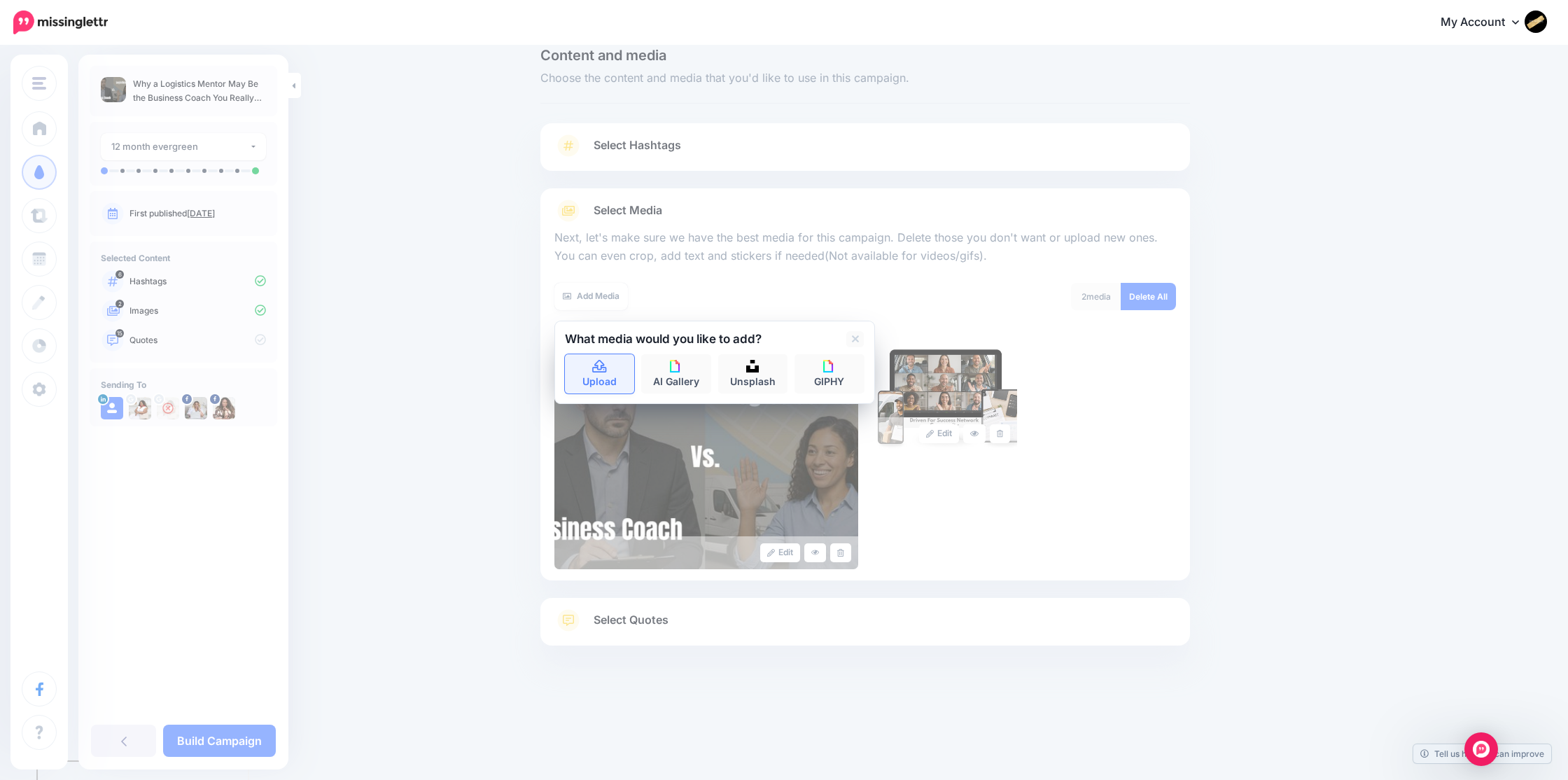
click at [600, 373] on link "Upload" at bounding box center [599, 373] width 70 height 39
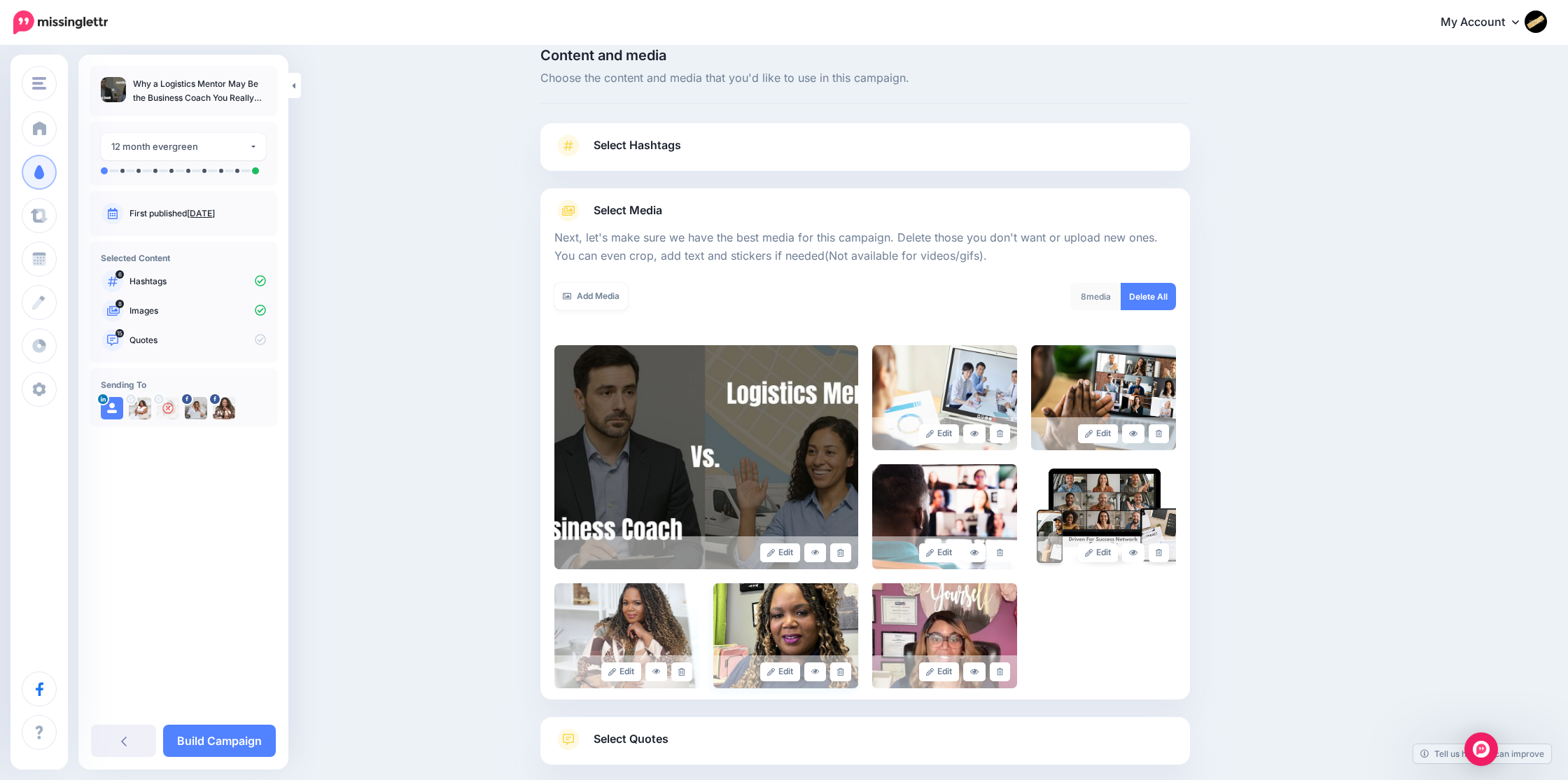
scroll to position [115, 0]
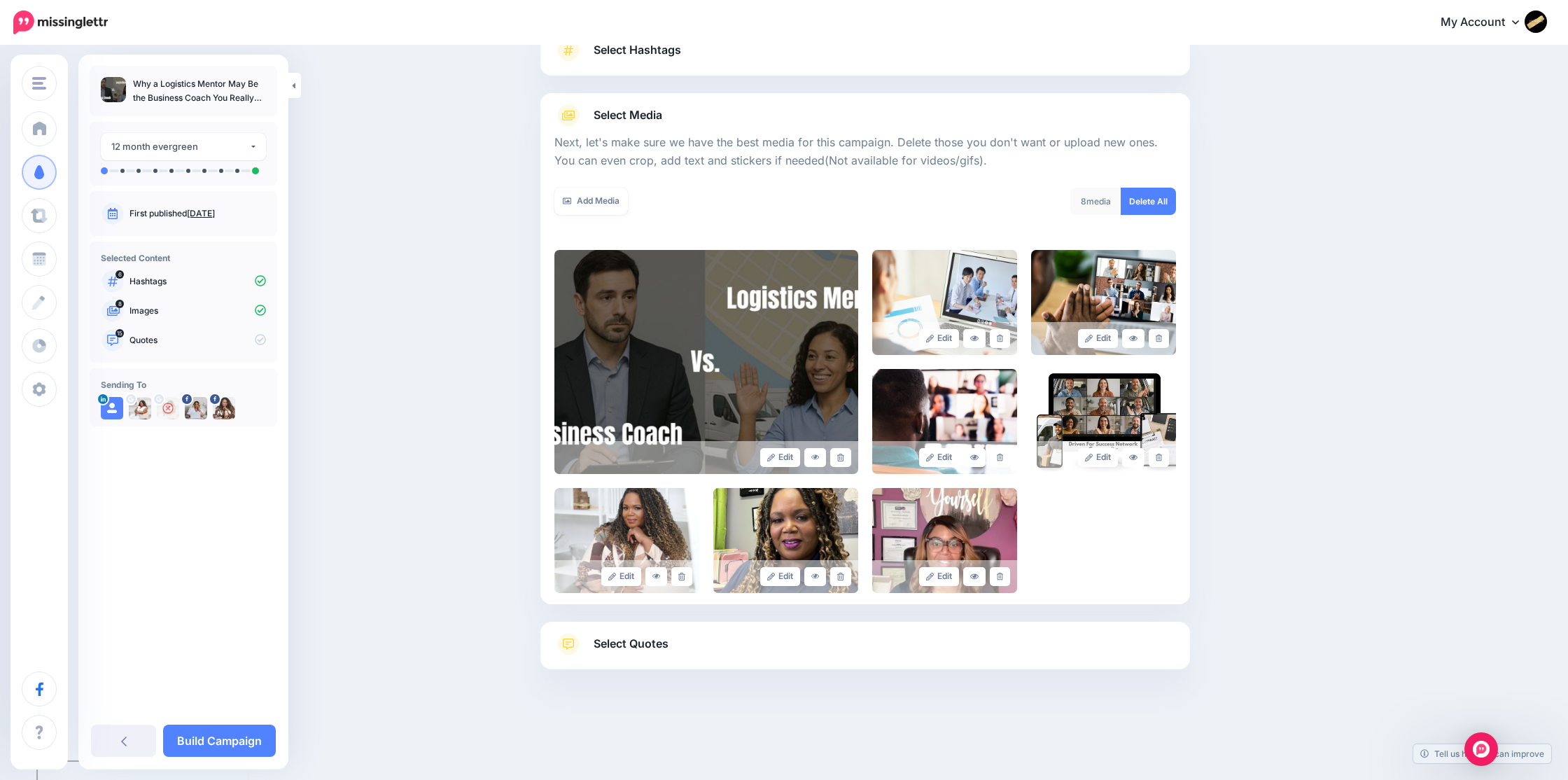
click at [633, 649] on span "Select Quotes" at bounding box center [631, 644] width 75 height 19
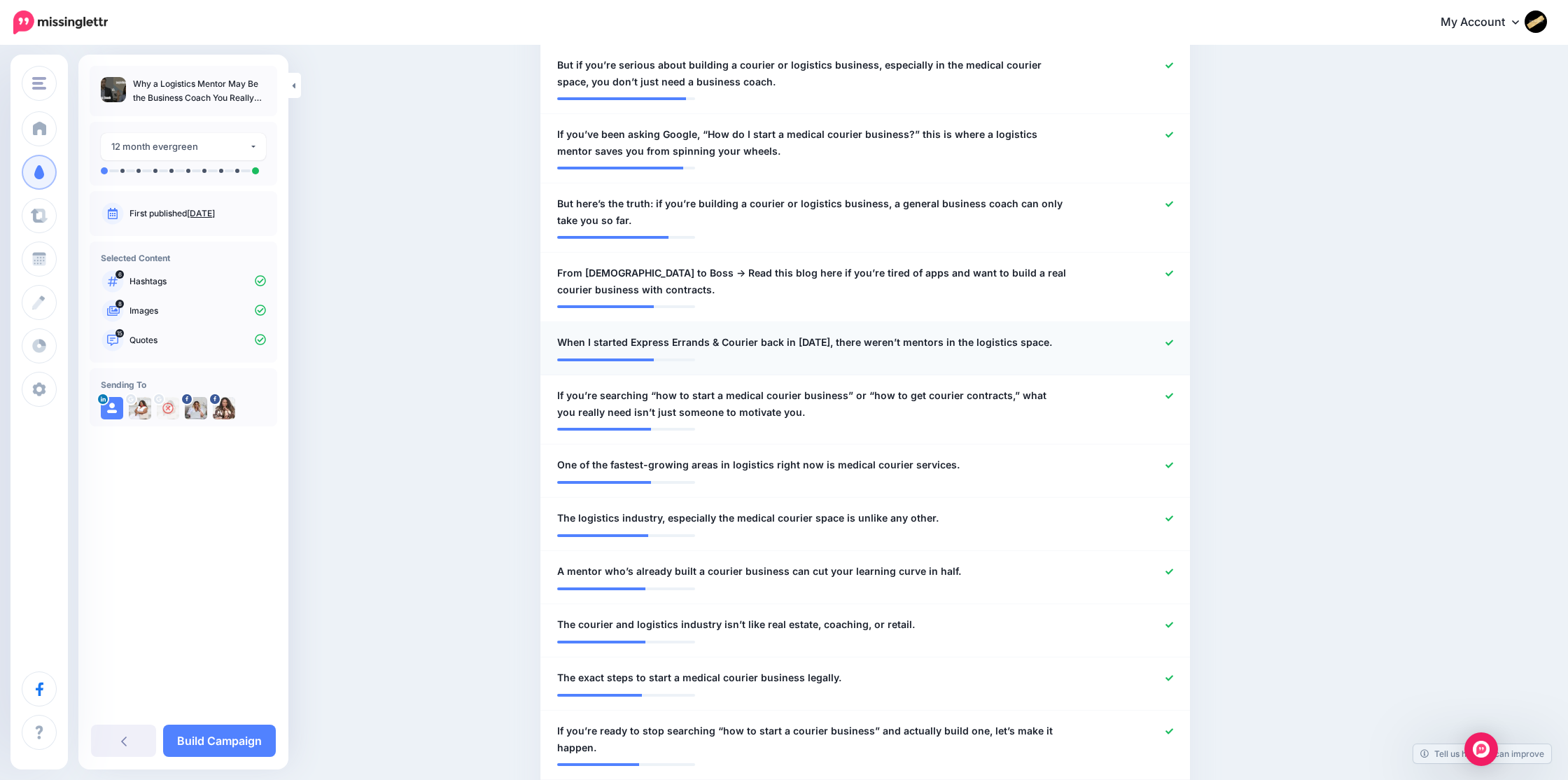
scroll to position [515, 0]
click at [1166, 393] on icon at bounding box center [1169, 393] width 8 height 5
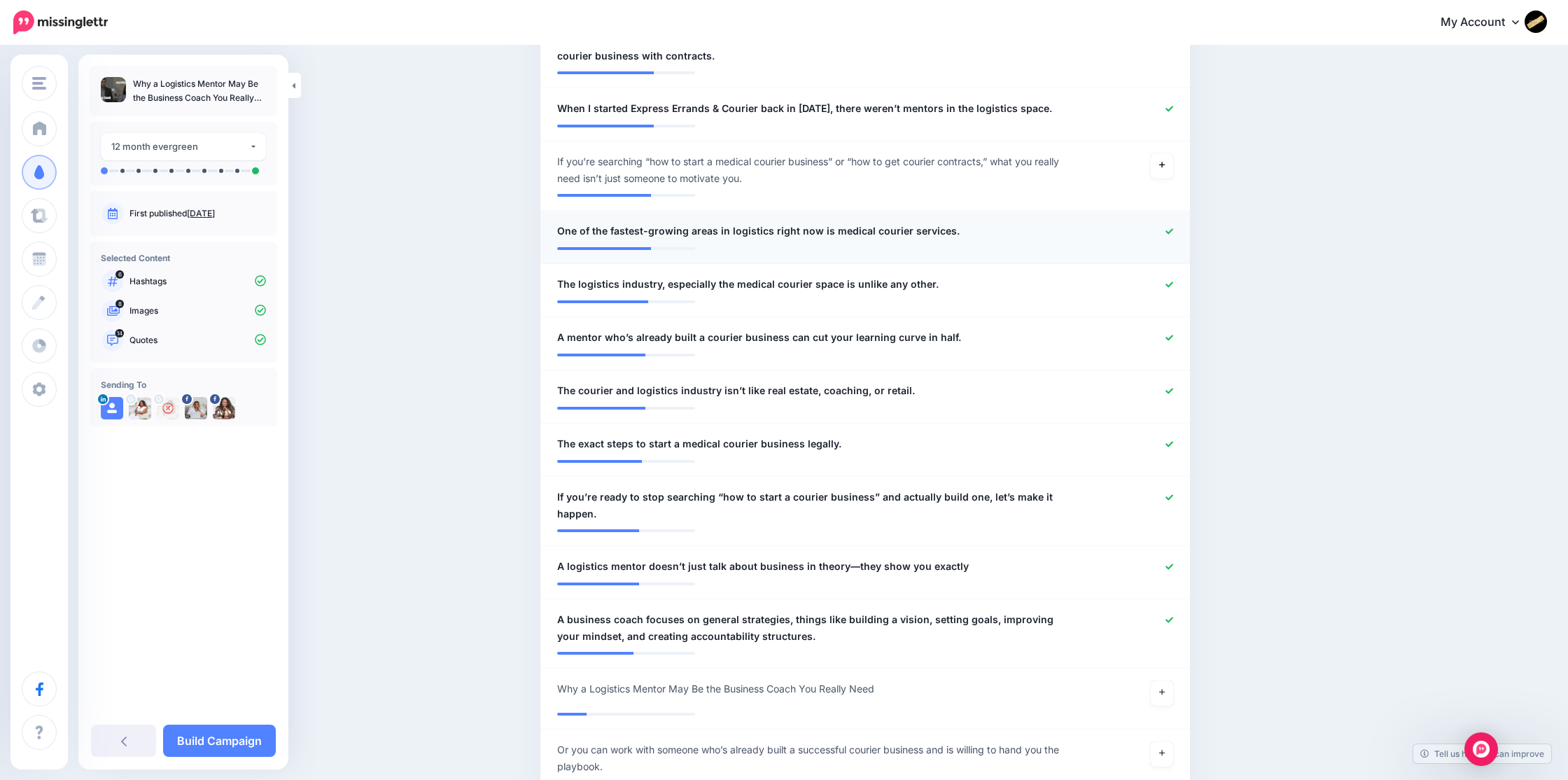
scroll to position [749, 0]
click at [1165, 386] on div at bounding box center [1130, 389] width 106 height 17
click at [1168, 390] on icon at bounding box center [1169, 389] width 8 height 5
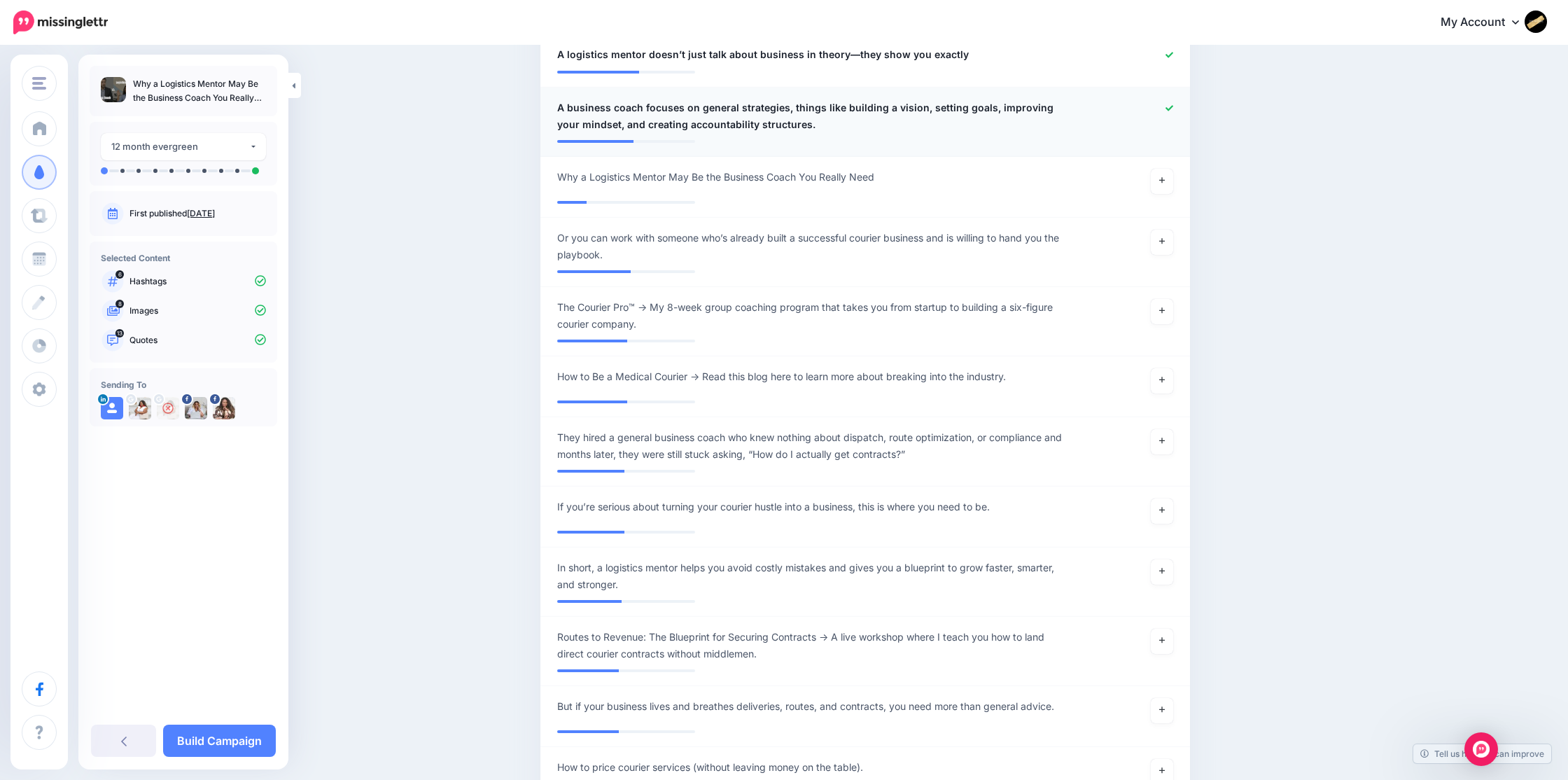
scroll to position [1280, 0]
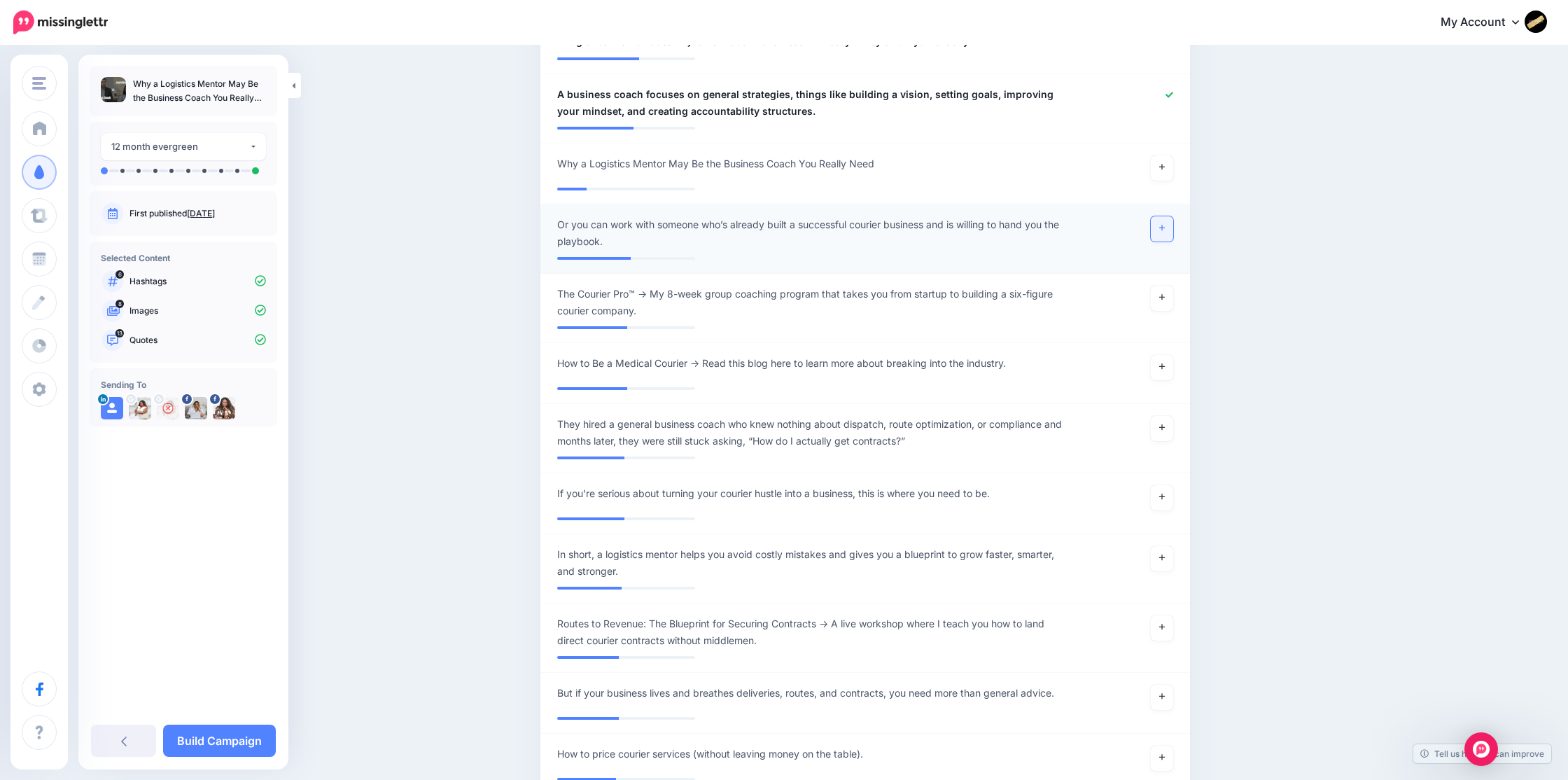
click at [1166, 230] on link at bounding box center [1162, 228] width 23 height 25
click at [1169, 91] on icon at bounding box center [1169, 95] width 8 height 8
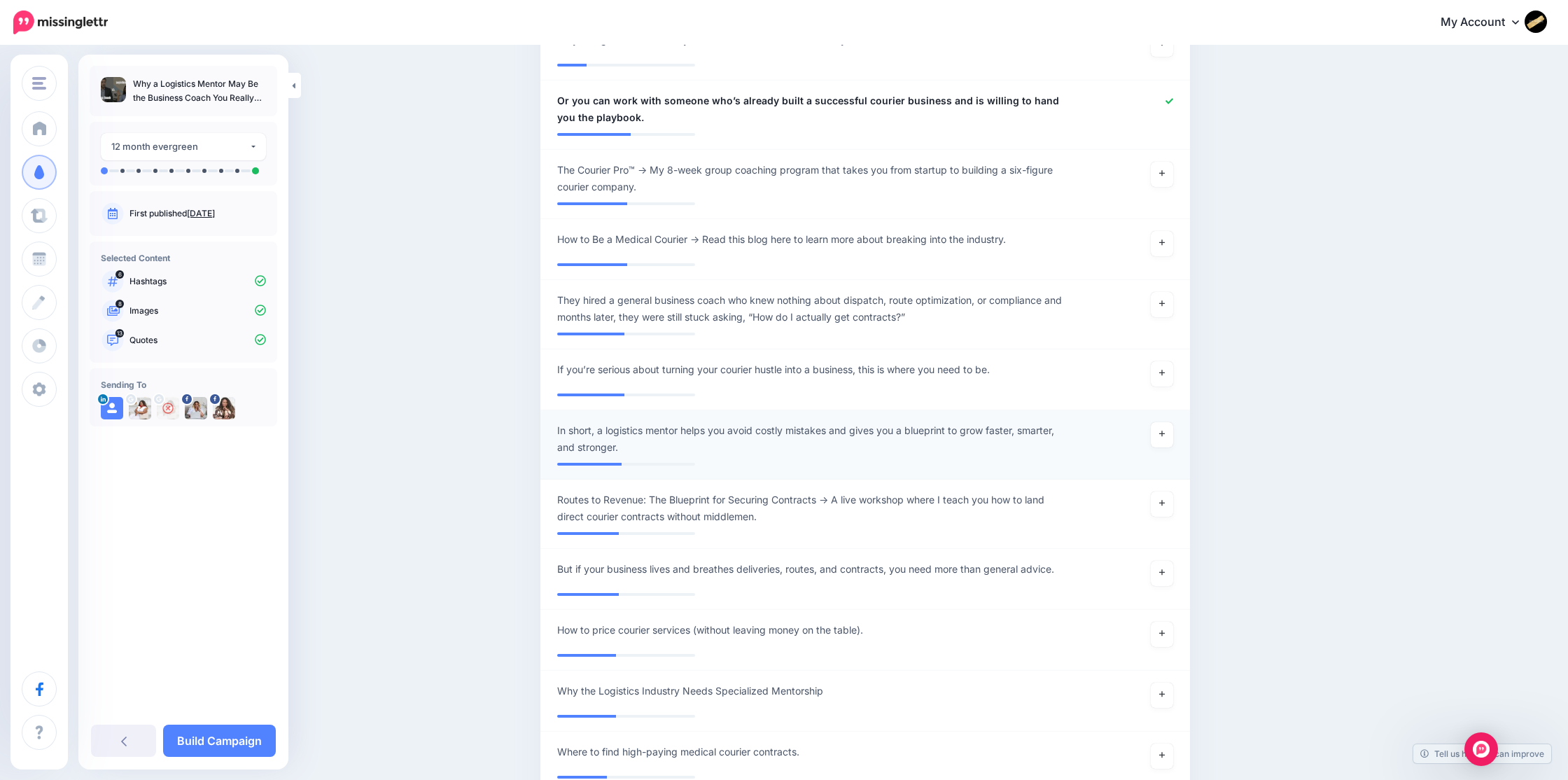
scroll to position [1405, 0]
click at [1161, 369] on icon at bounding box center [1161, 371] width 5 height 8
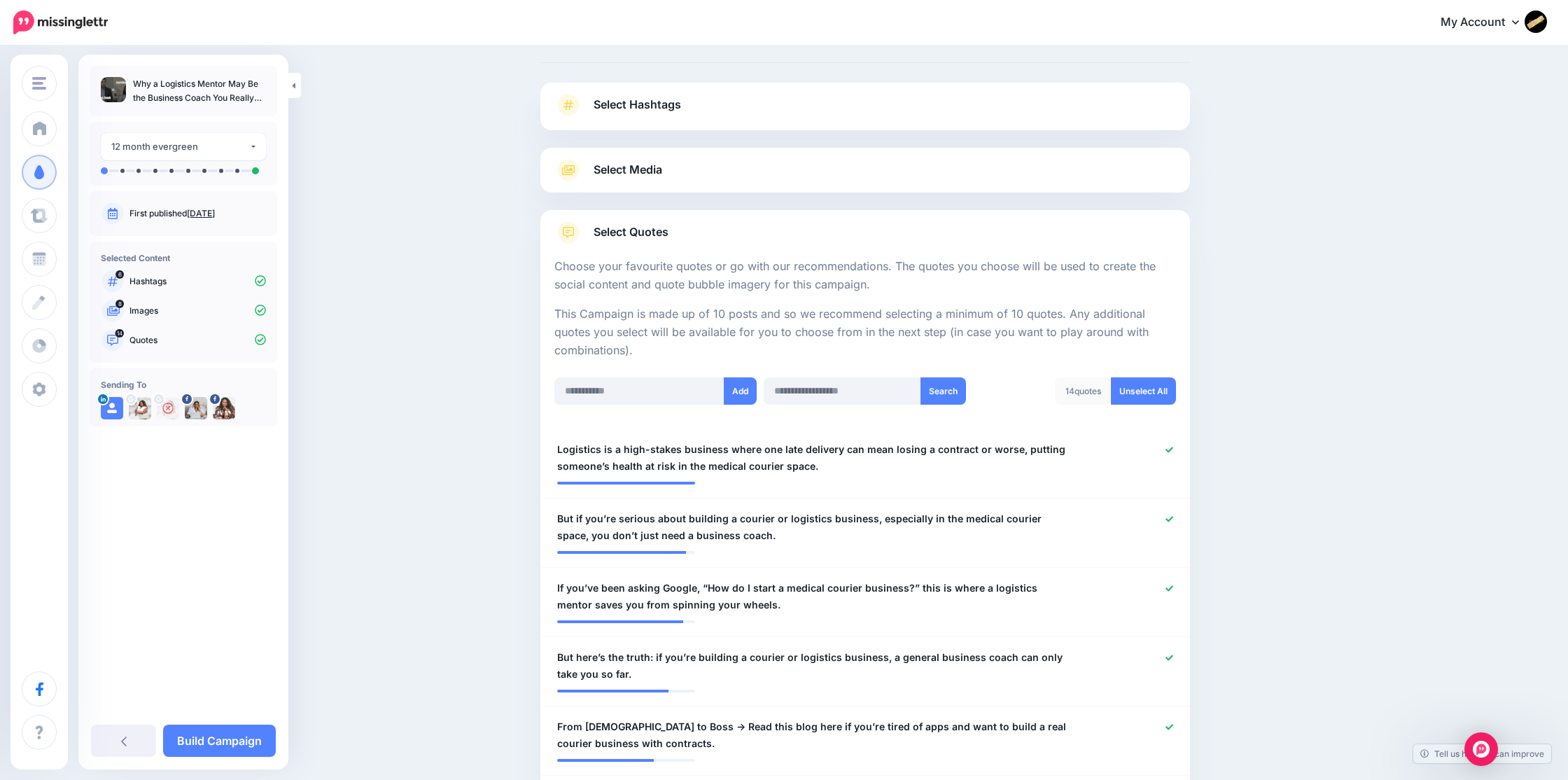
scroll to position [0, 0]
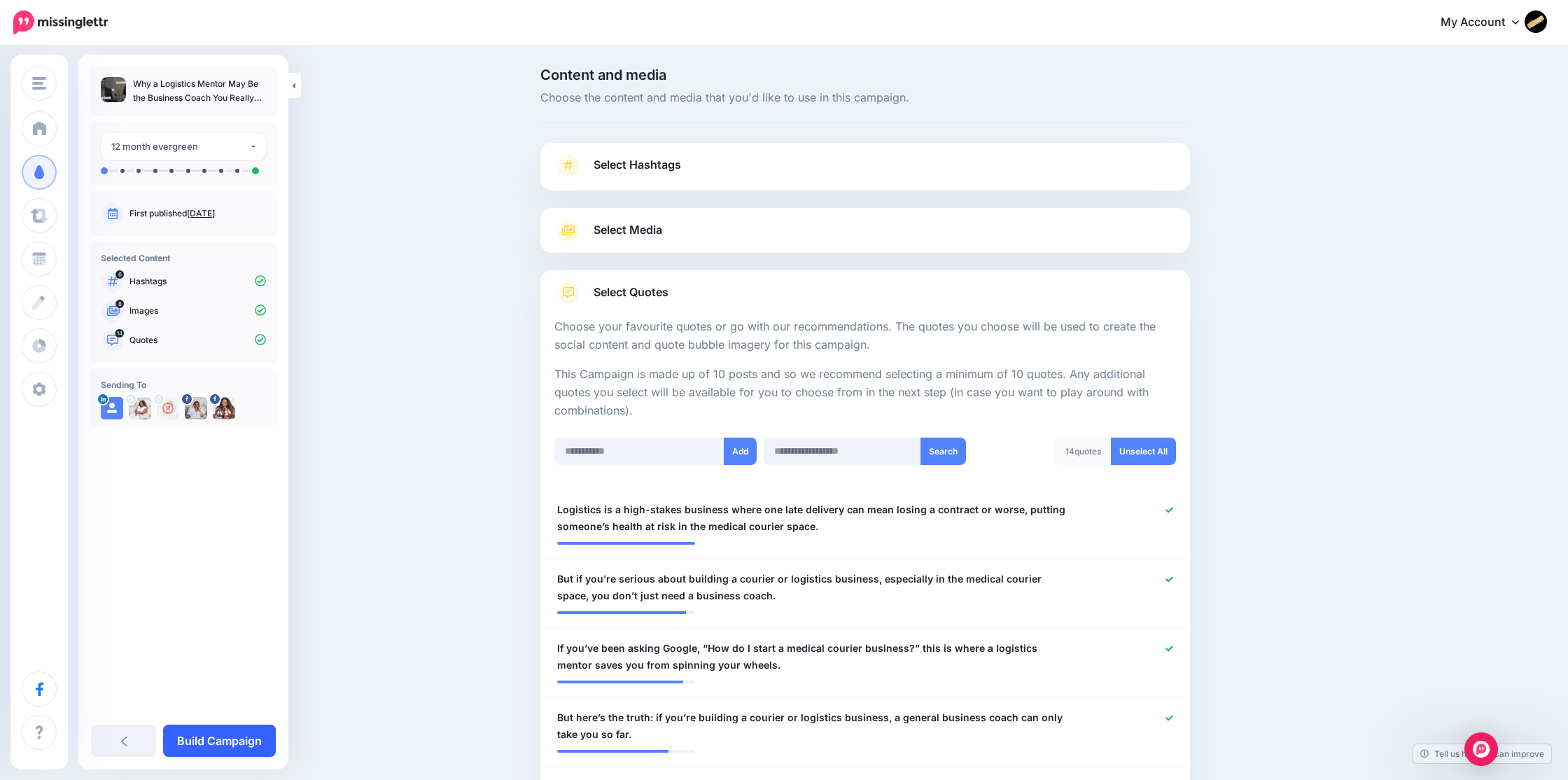
click at [219, 737] on link "Build Campaign" at bounding box center [220, 740] width 113 height 32
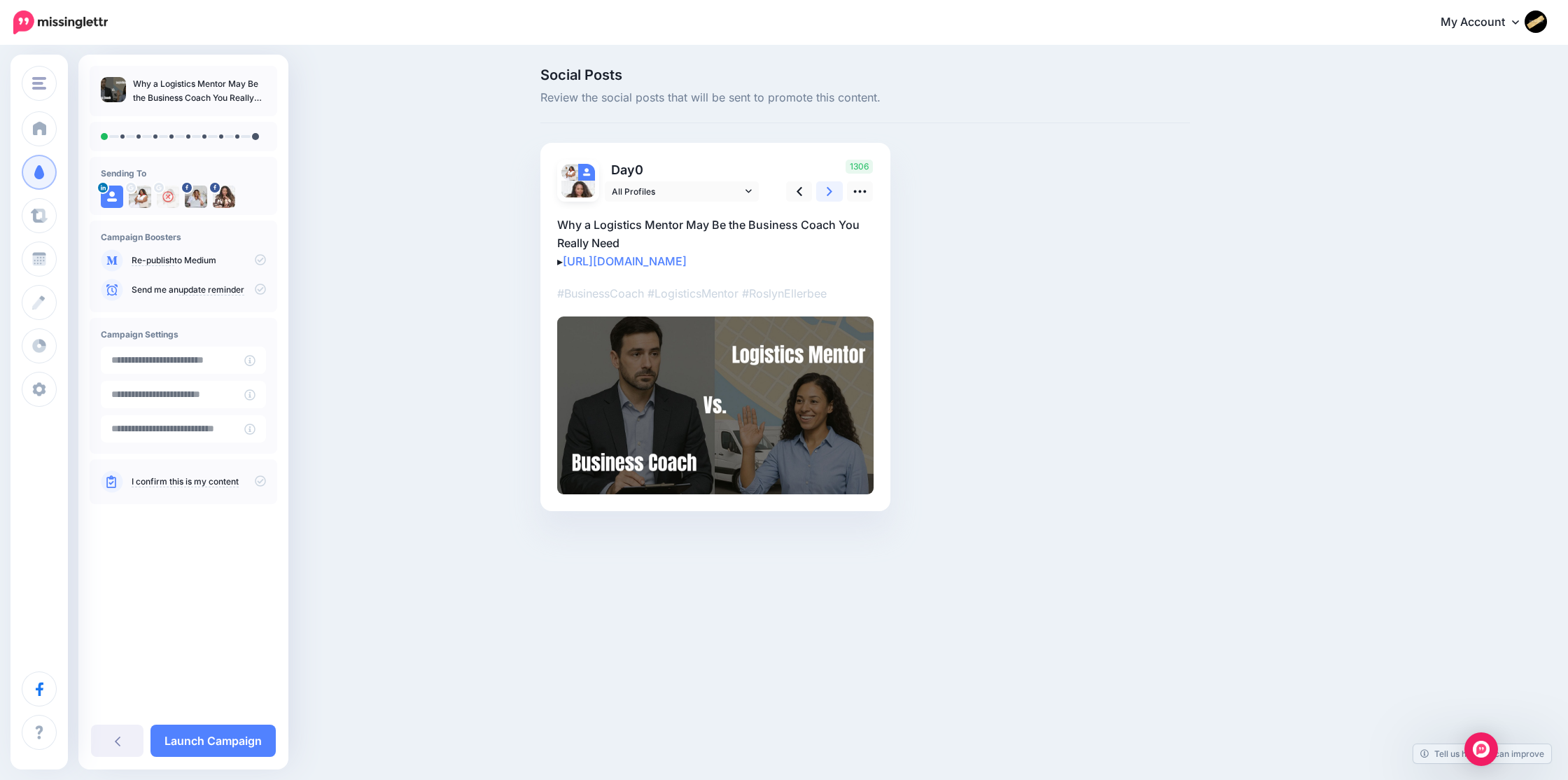
click at [833, 193] on link at bounding box center [829, 191] width 27 height 20
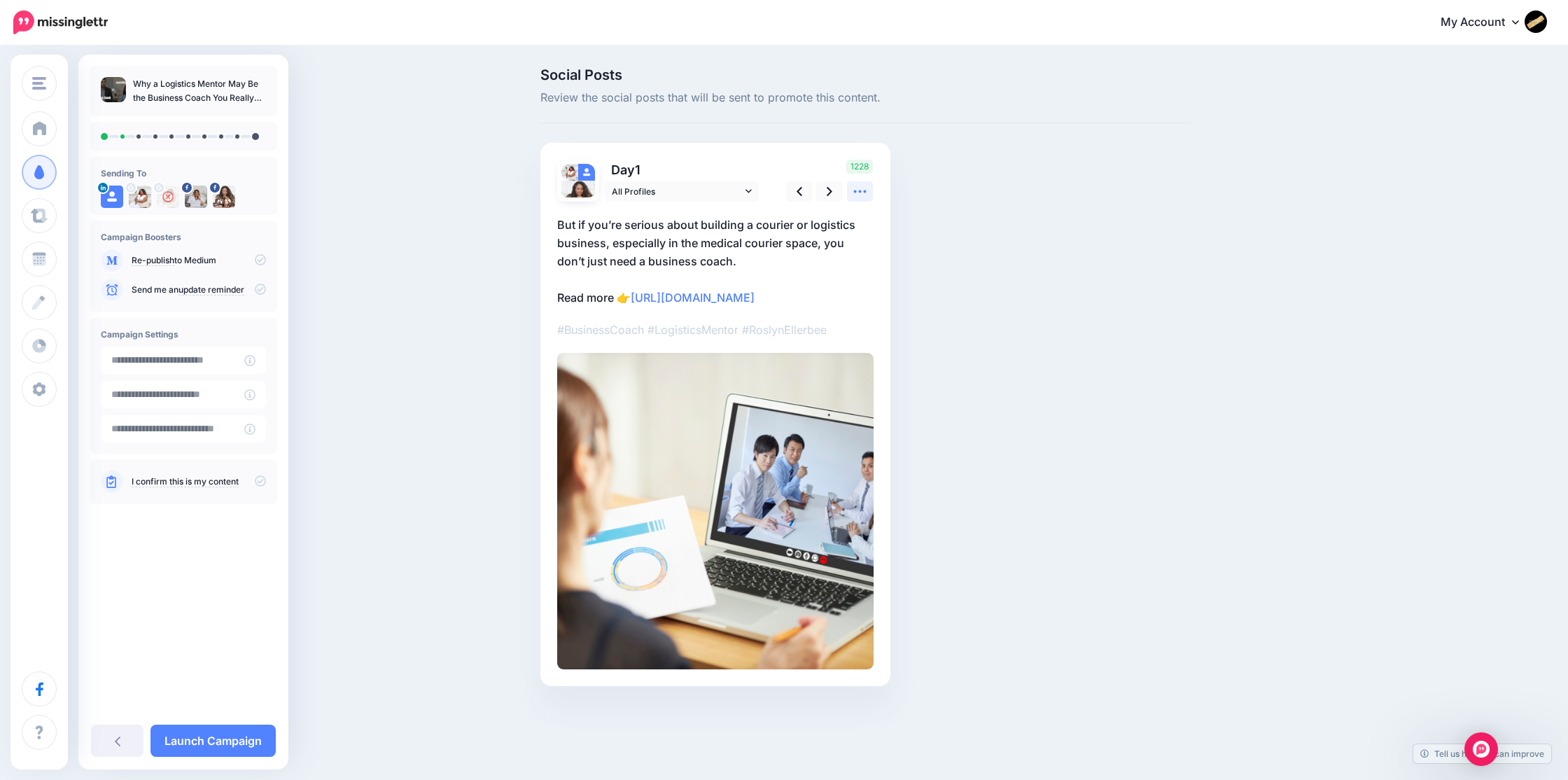
click at [859, 188] on icon at bounding box center [859, 191] width 15 height 15
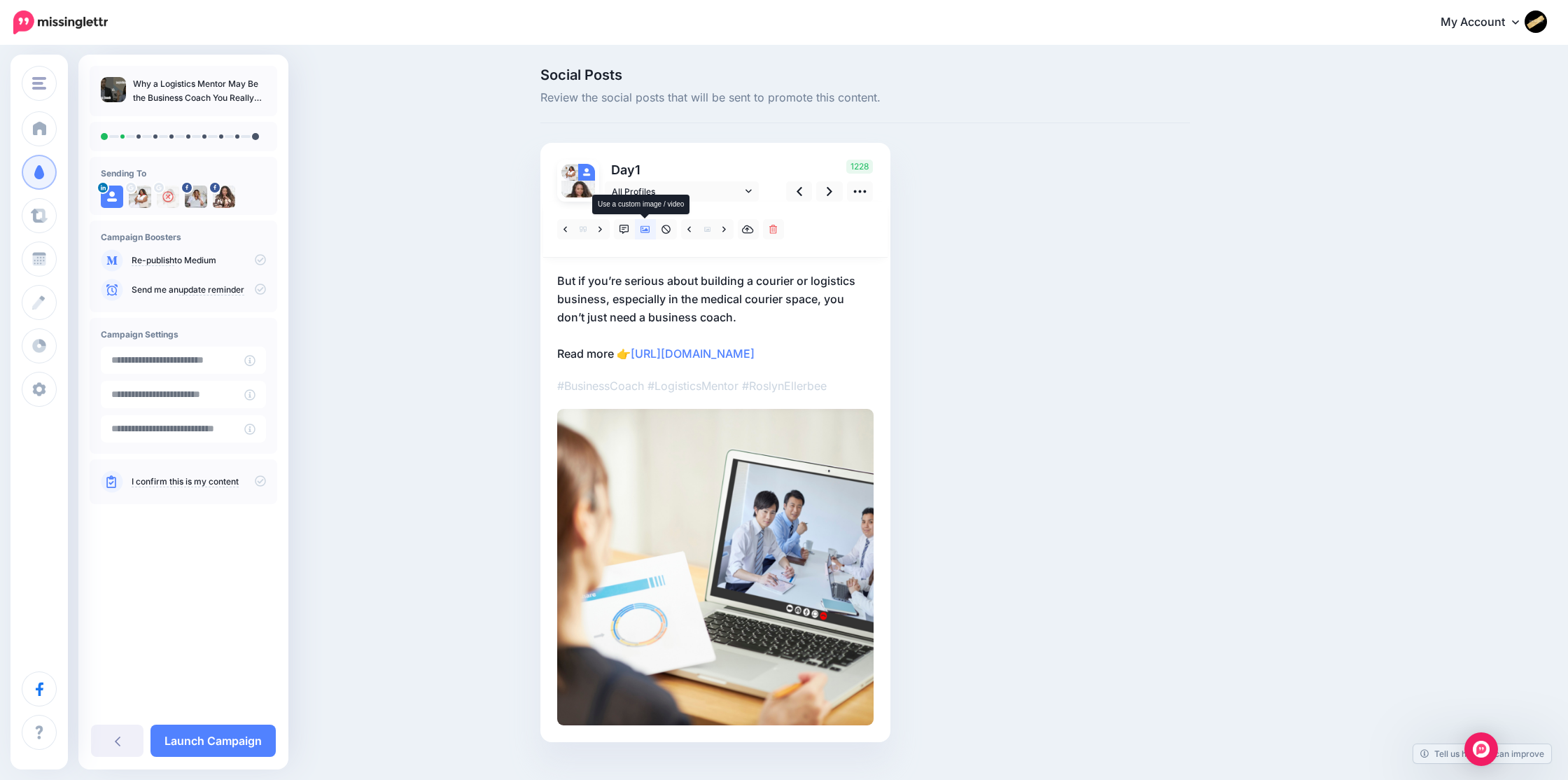
click at [645, 230] on icon at bounding box center [645, 229] width 10 height 7
click at [644, 227] on icon at bounding box center [645, 229] width 10 height 10
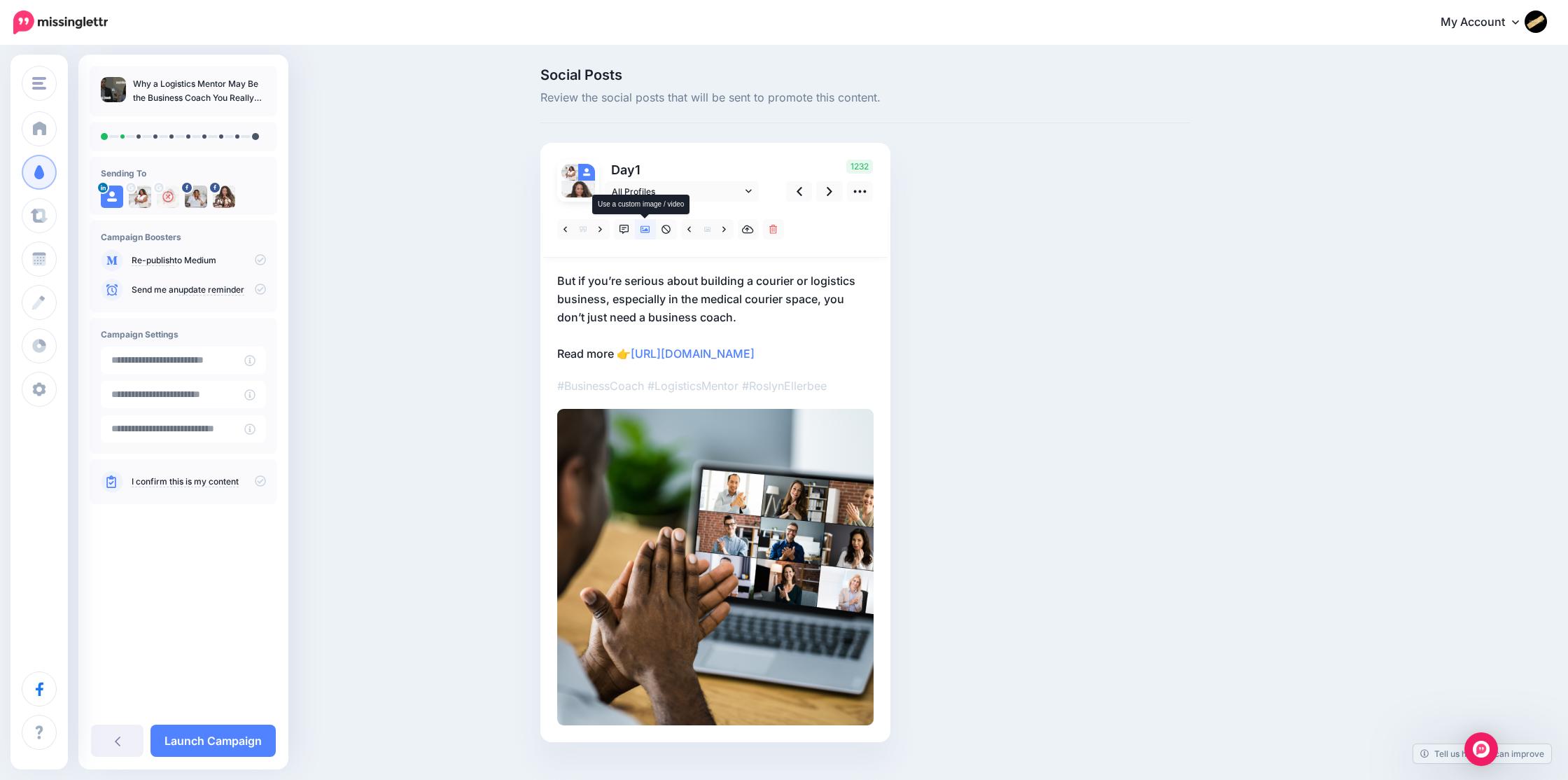
click at [645, 231] on icon at bounding box center [645, 229] width 10 height 10
click at [645, 229] on icon at bounding box center [645, 229] width 10 height 7
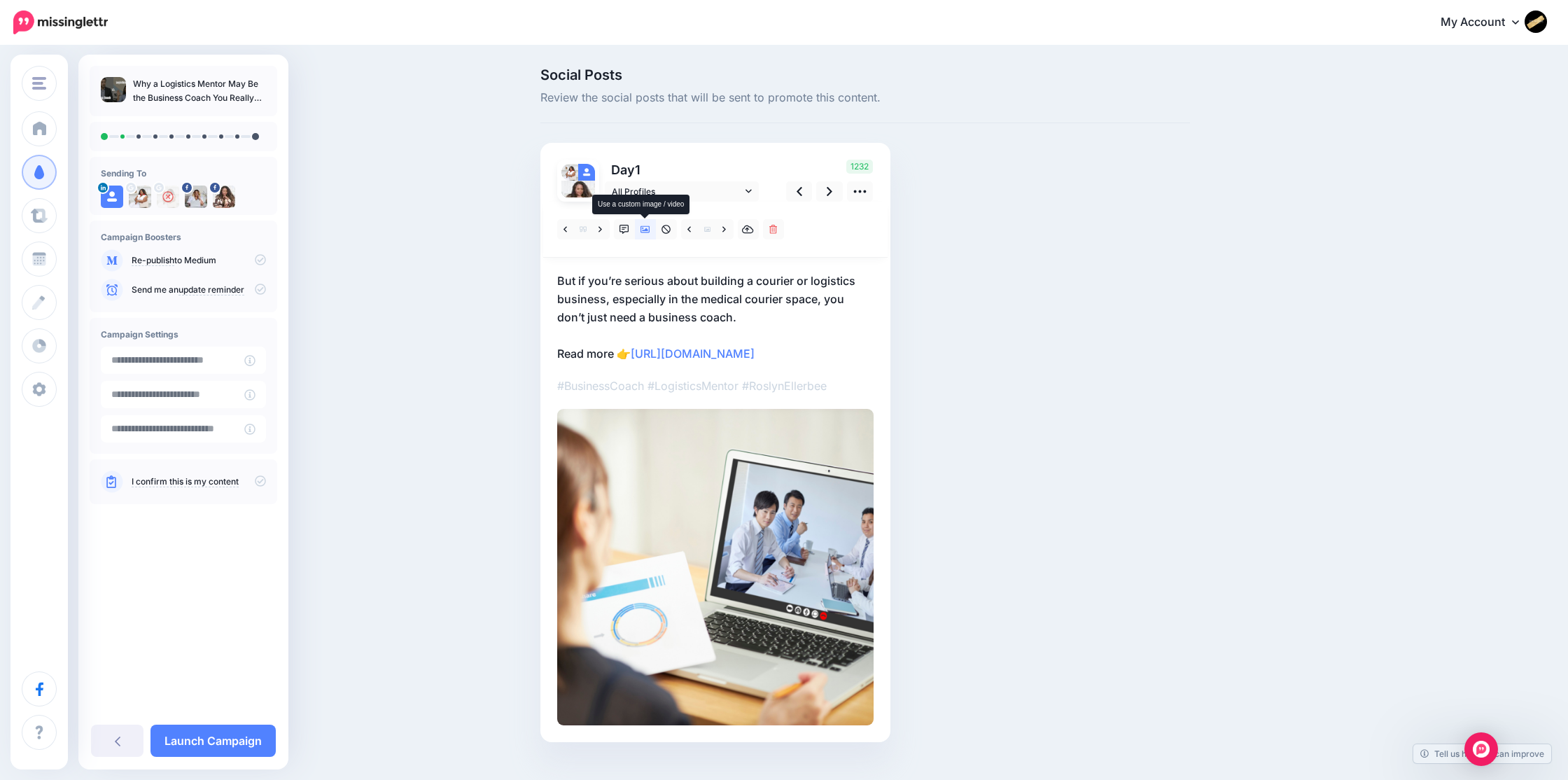
click at [645, 229] on icon at bounding box center [645, 229] width 10 height 7
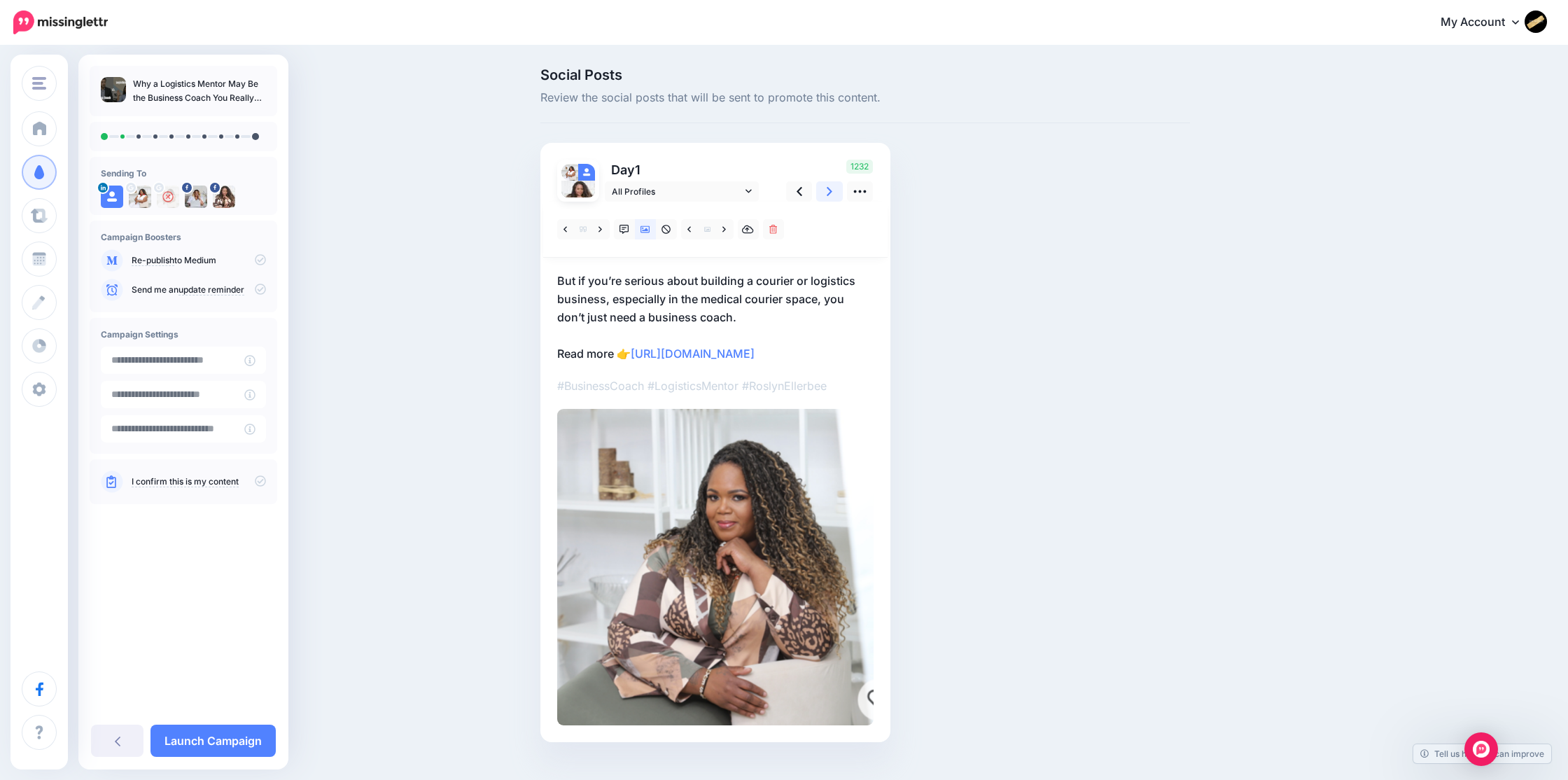
click at [830, 187] on icon at bounding box center [830, 191] width 5 height 15
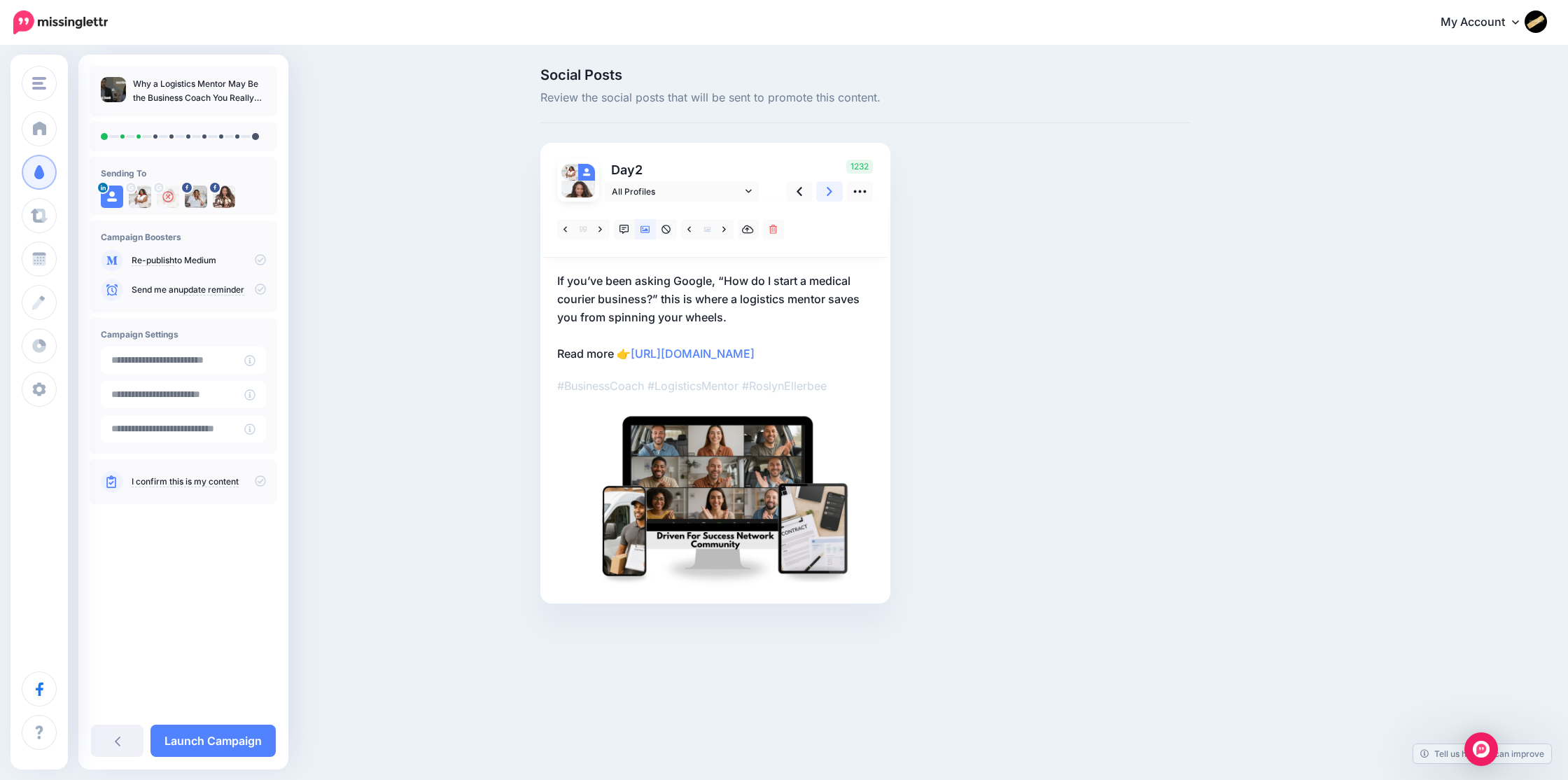
click at [830, 190] on icon at bounding box center [830, 191] width 5 height 9
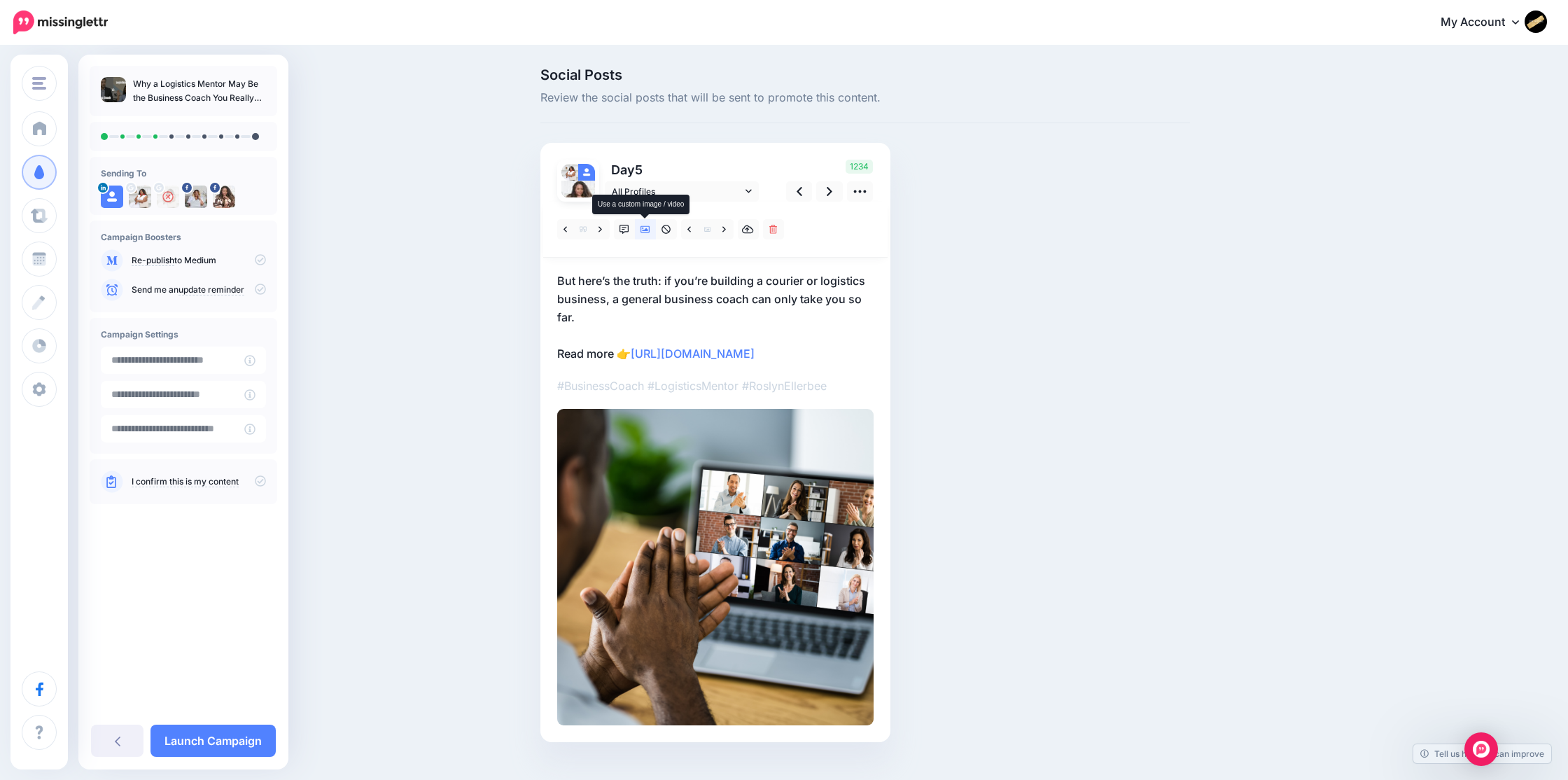
click at [644, 228] on icon at bounding box center [645, 229] width 10 height 10
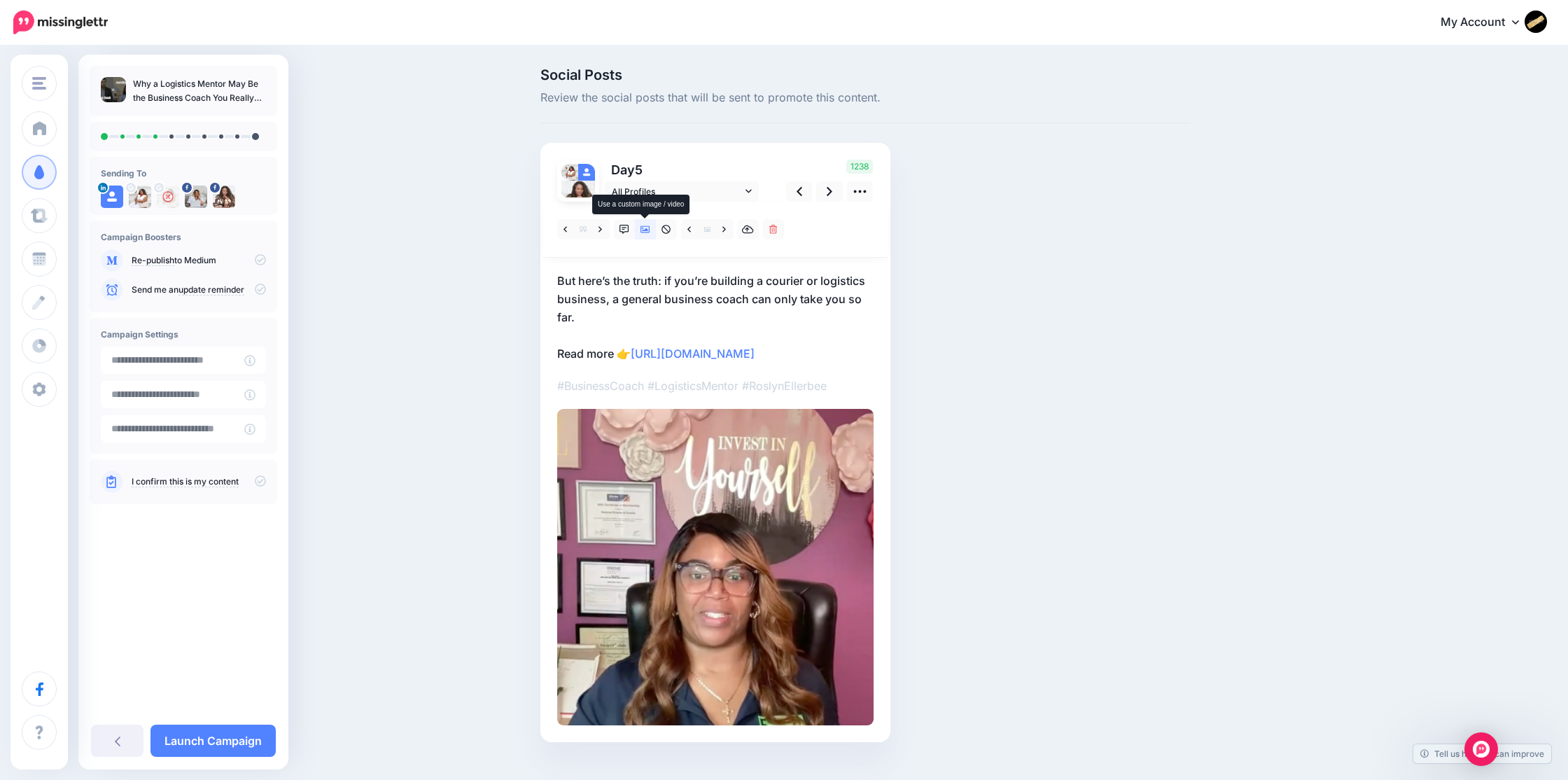
click at [644, 228] on icon at bounding box center [645, 229] width 10 height 10
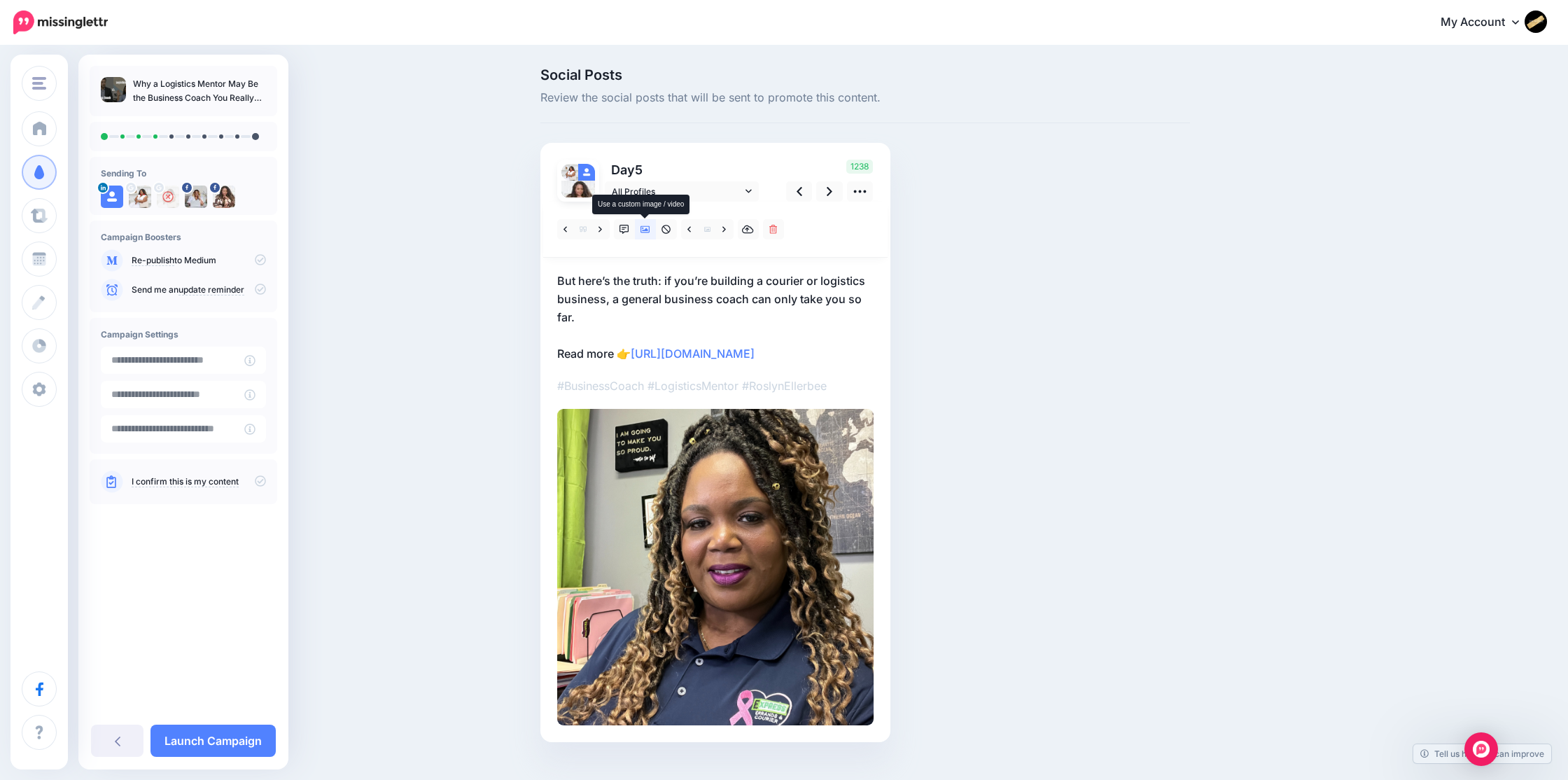
click at [644, 228] on icon at bounding box center [645, 229] width 10 height 10
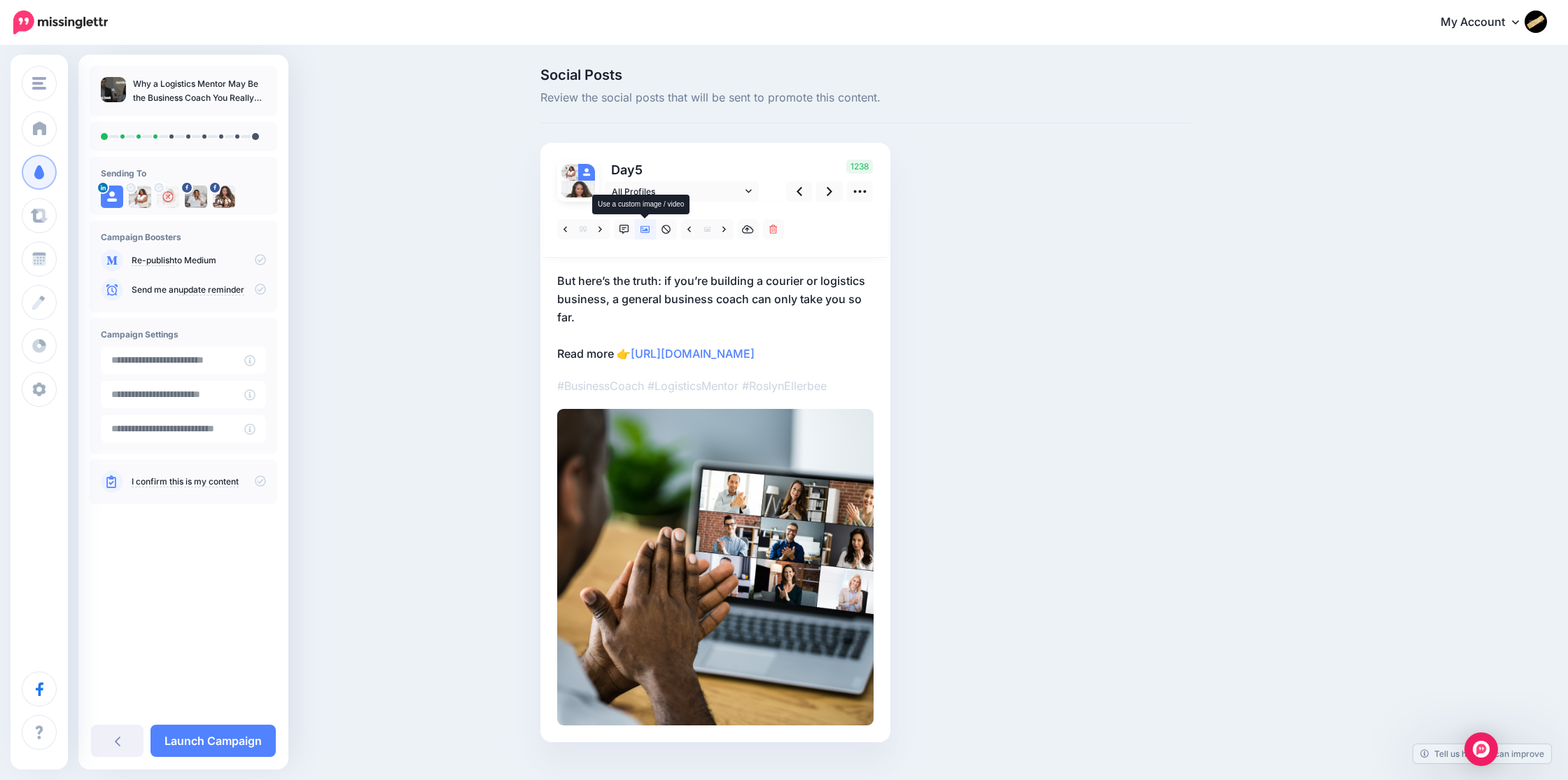
click at [644, 228] on icon at bounding box center [645, 229] width 10 height 10
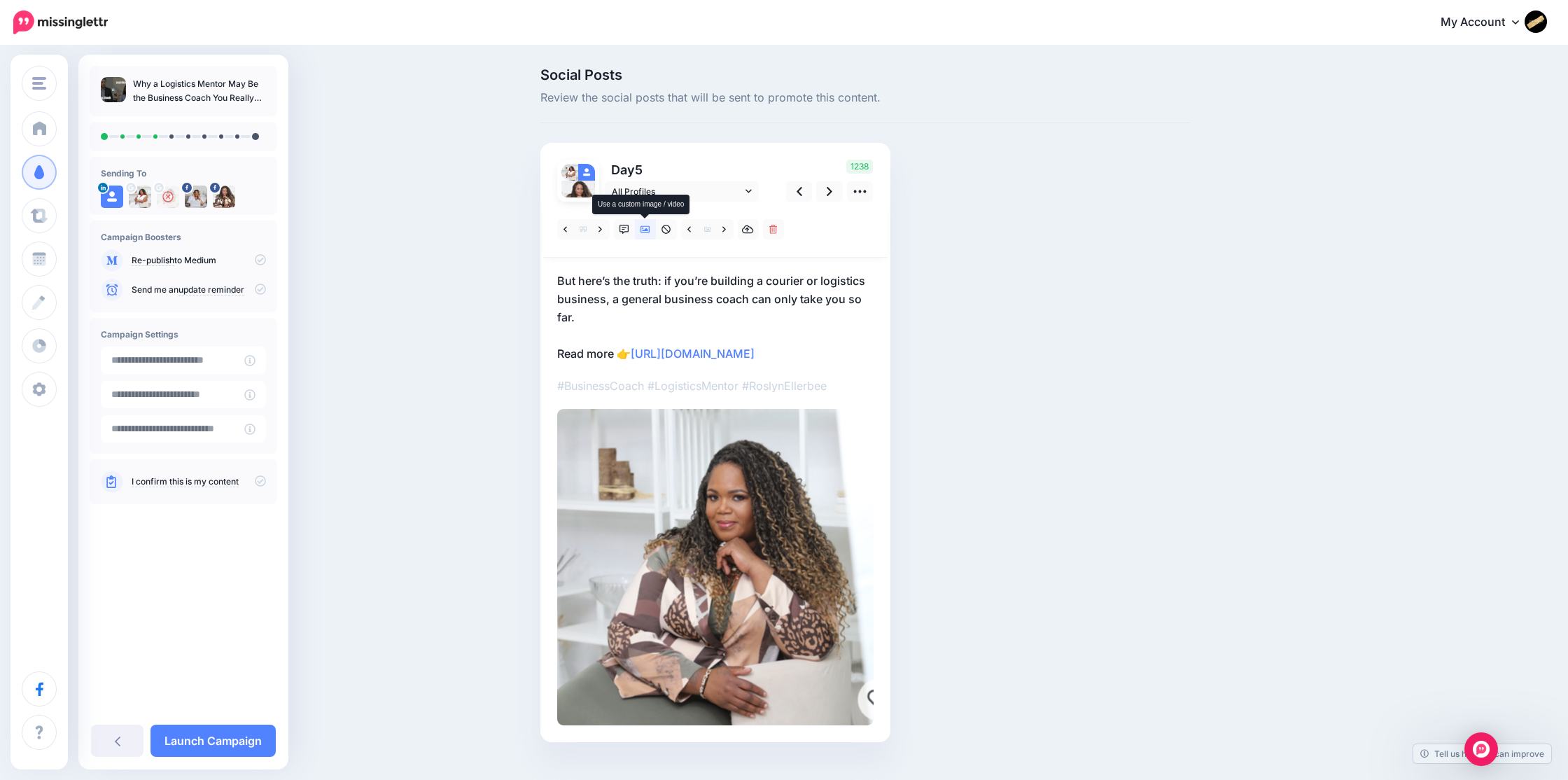
click at [642, 229] on icon at bounding box center [645, 229] width 10 height 7
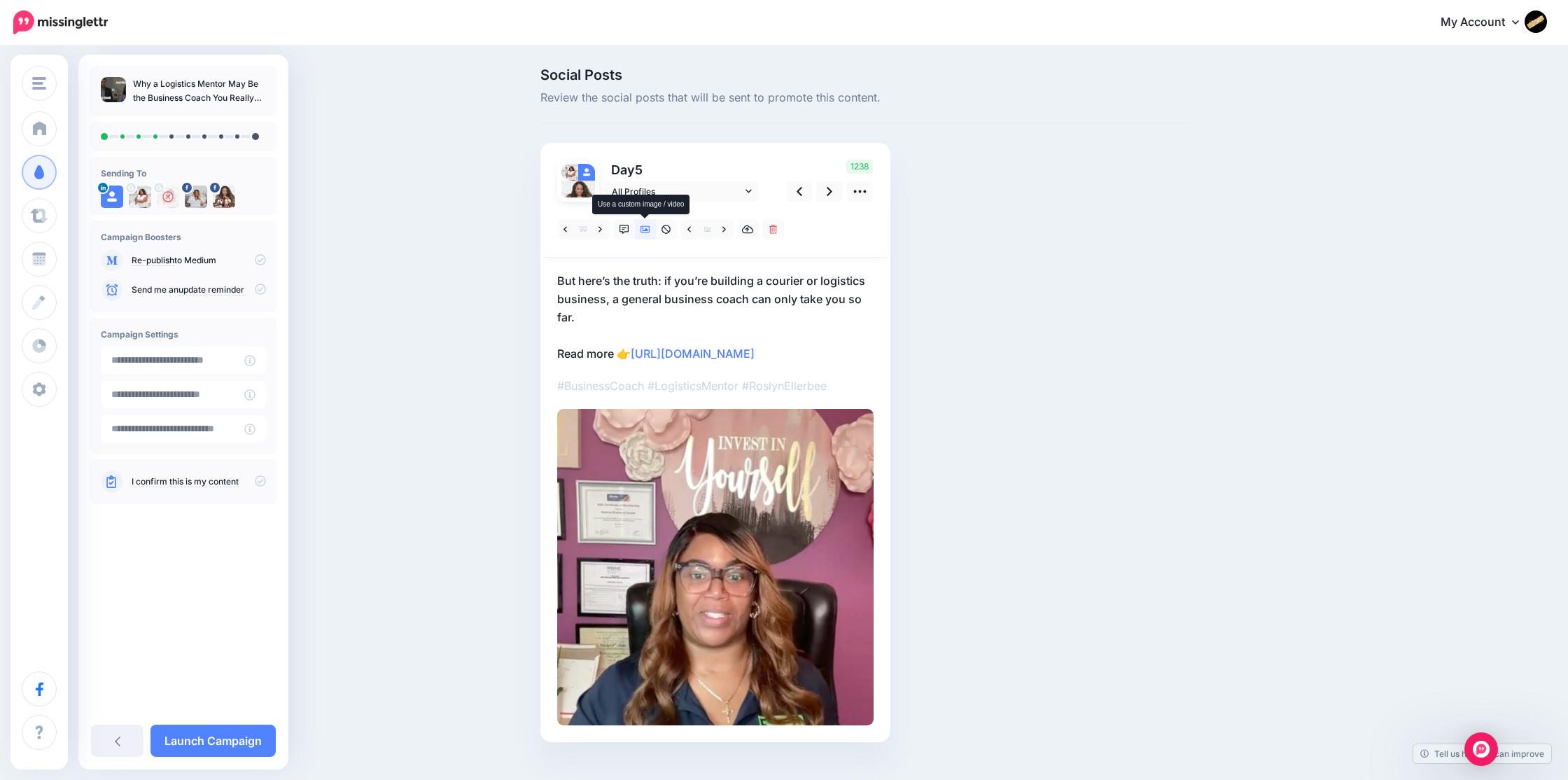
click at [642, 229] on icon at bounding box center [645, 229] width 10 height 7
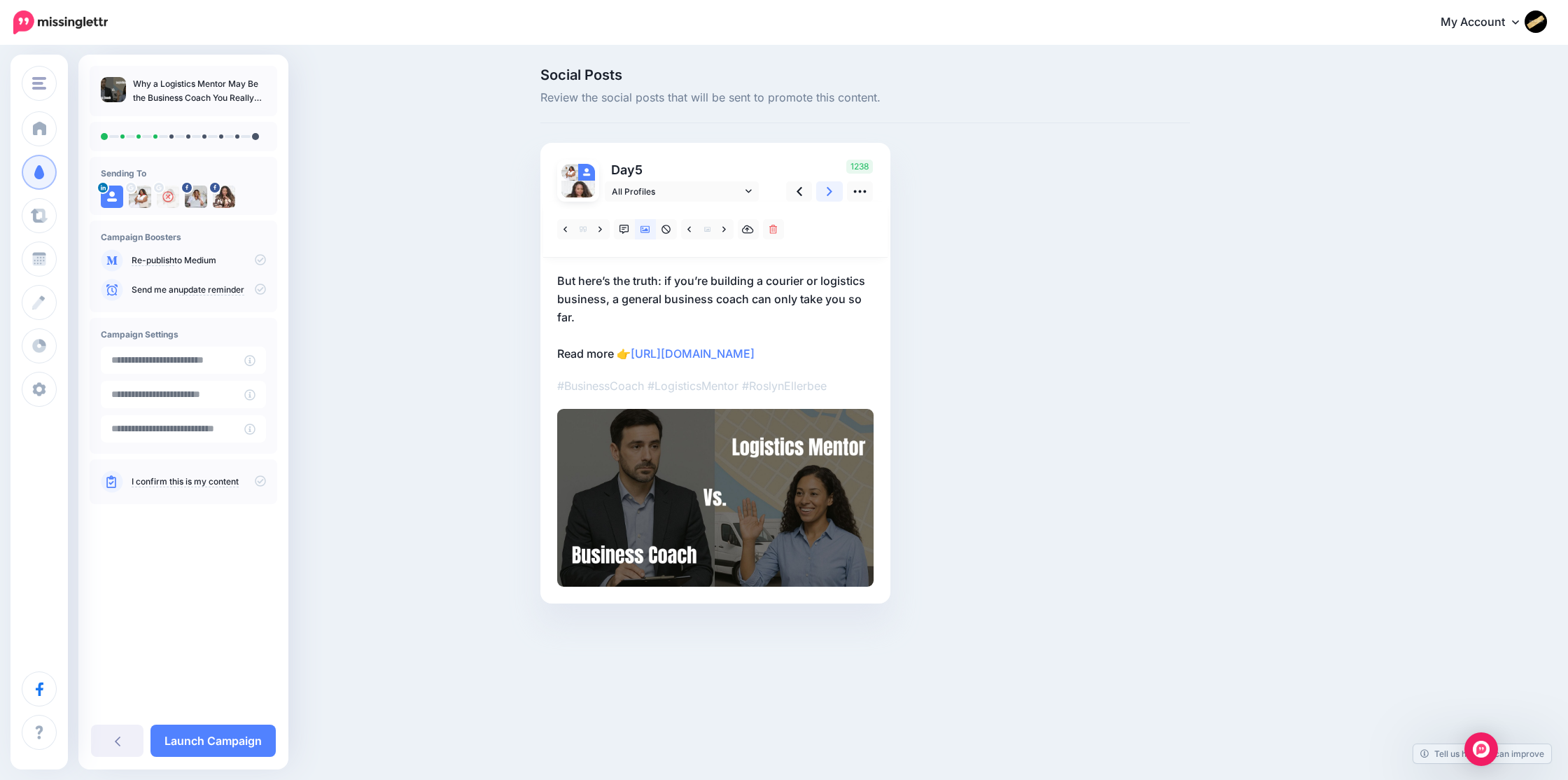
click at [830, 194] on icon at bounding box center [830, 191] width 5 height 15
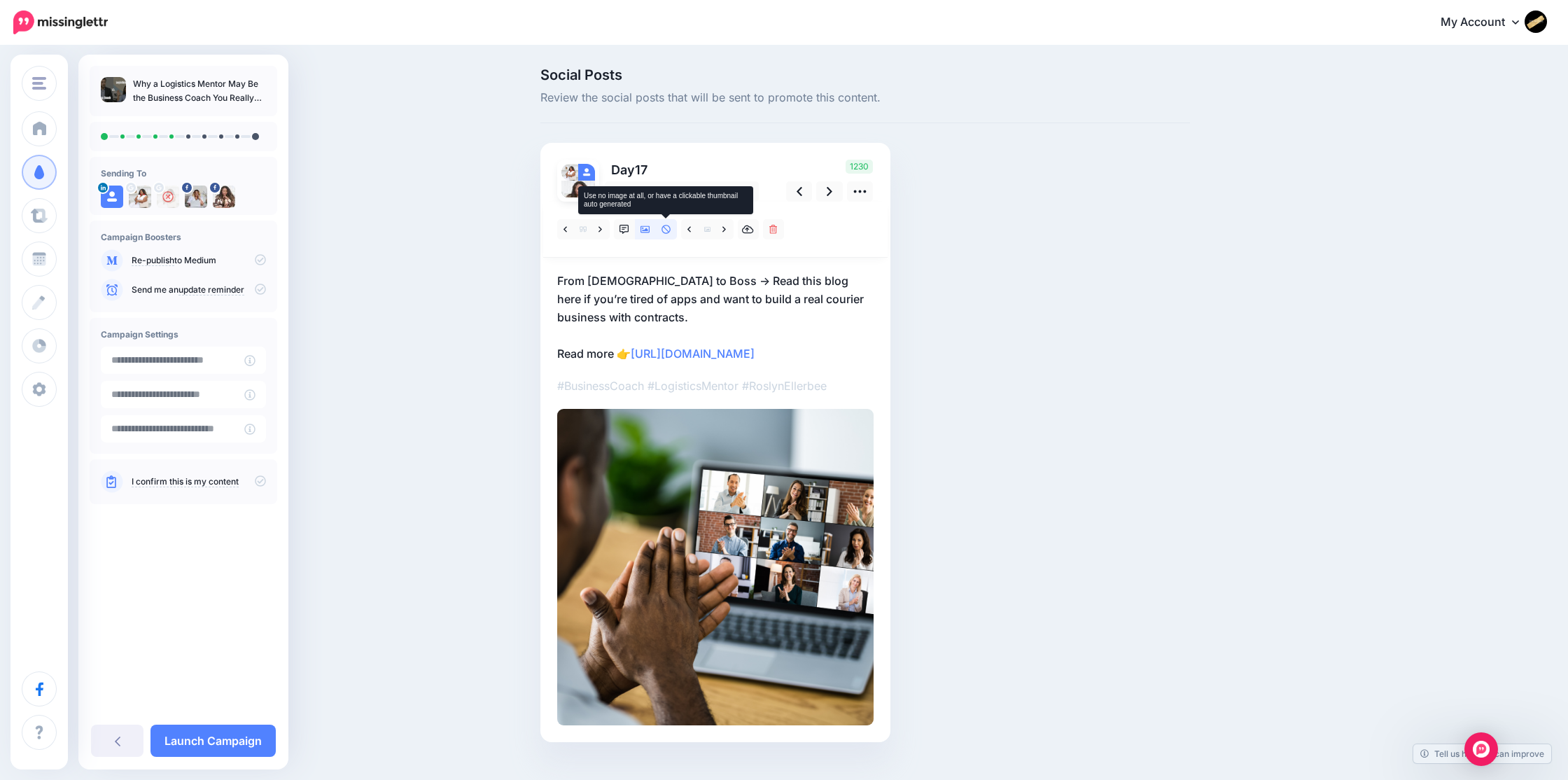
click at [667, 229] on icon at bounding box center [665, 229] width 10 height 10
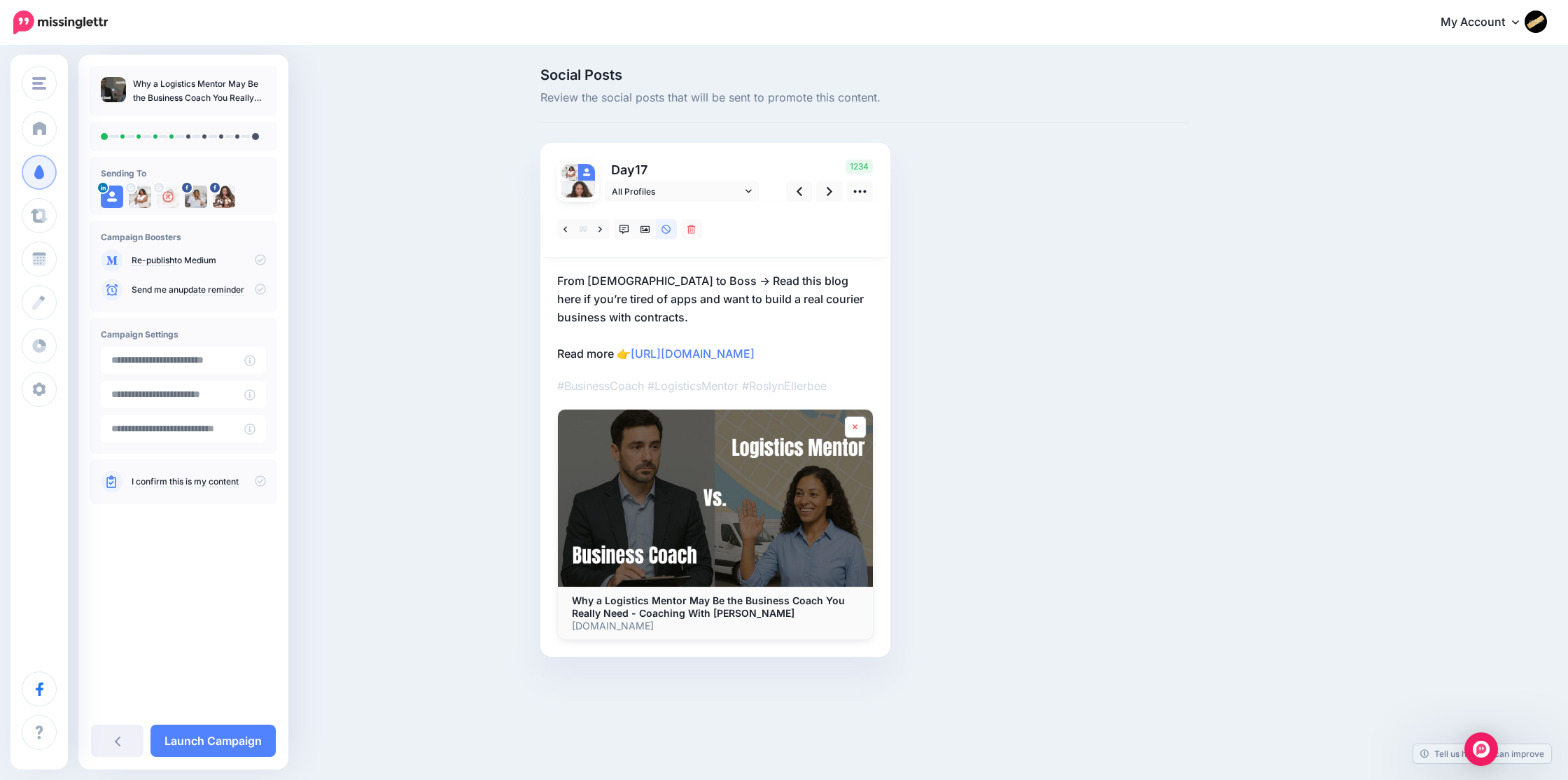
click at [852, 425] on icon at bounding box center [855, 426] width 5 height 5
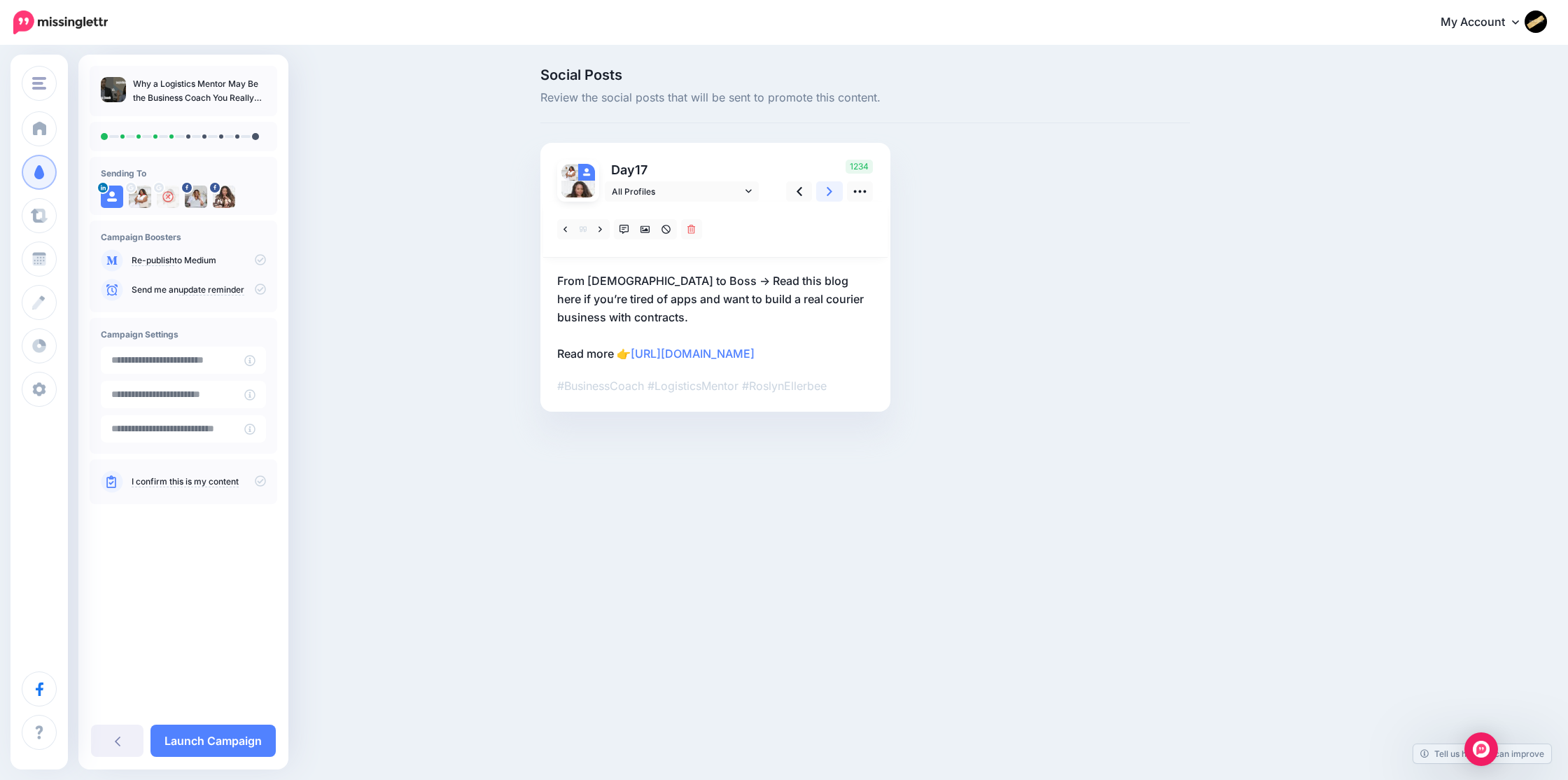
click at [830, 195] on icon at bounding box center [830, 191] width 5 height 15
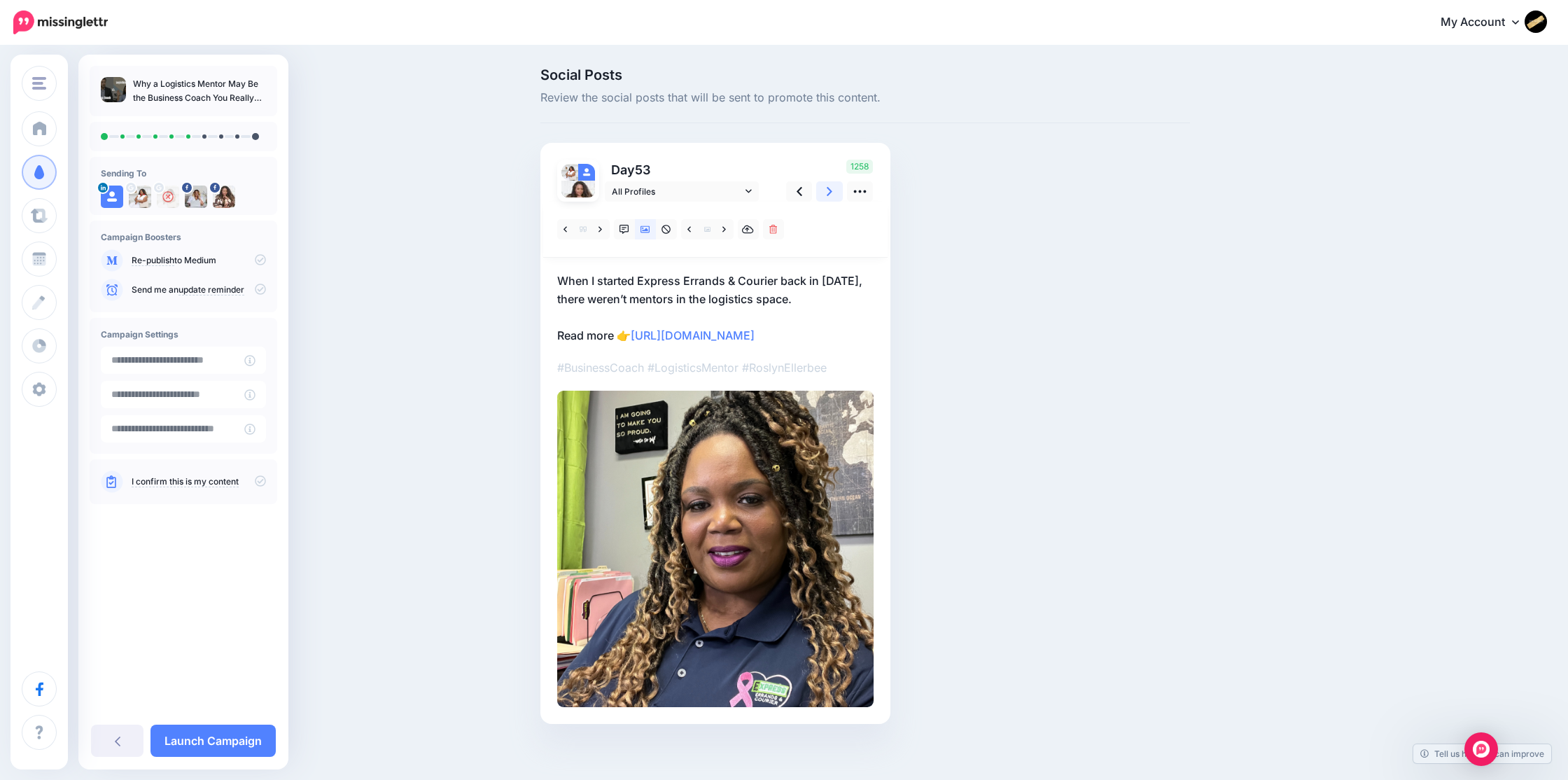
click at [830, 193] on icon at bounding box center [830, 191] width 5 height 15
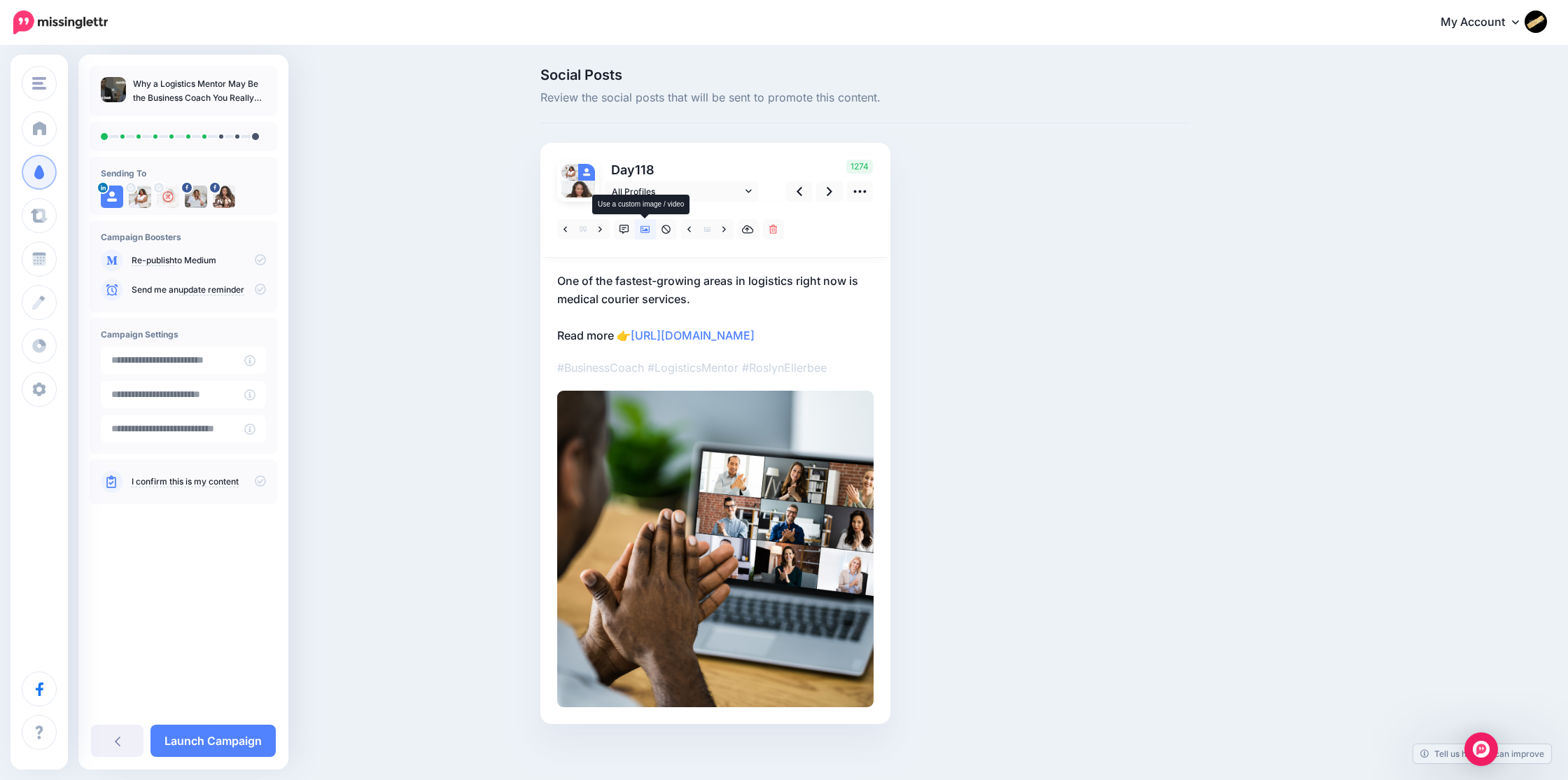
click at [644, 231] on icon at bounding box center [645, 229] width 10 height 7
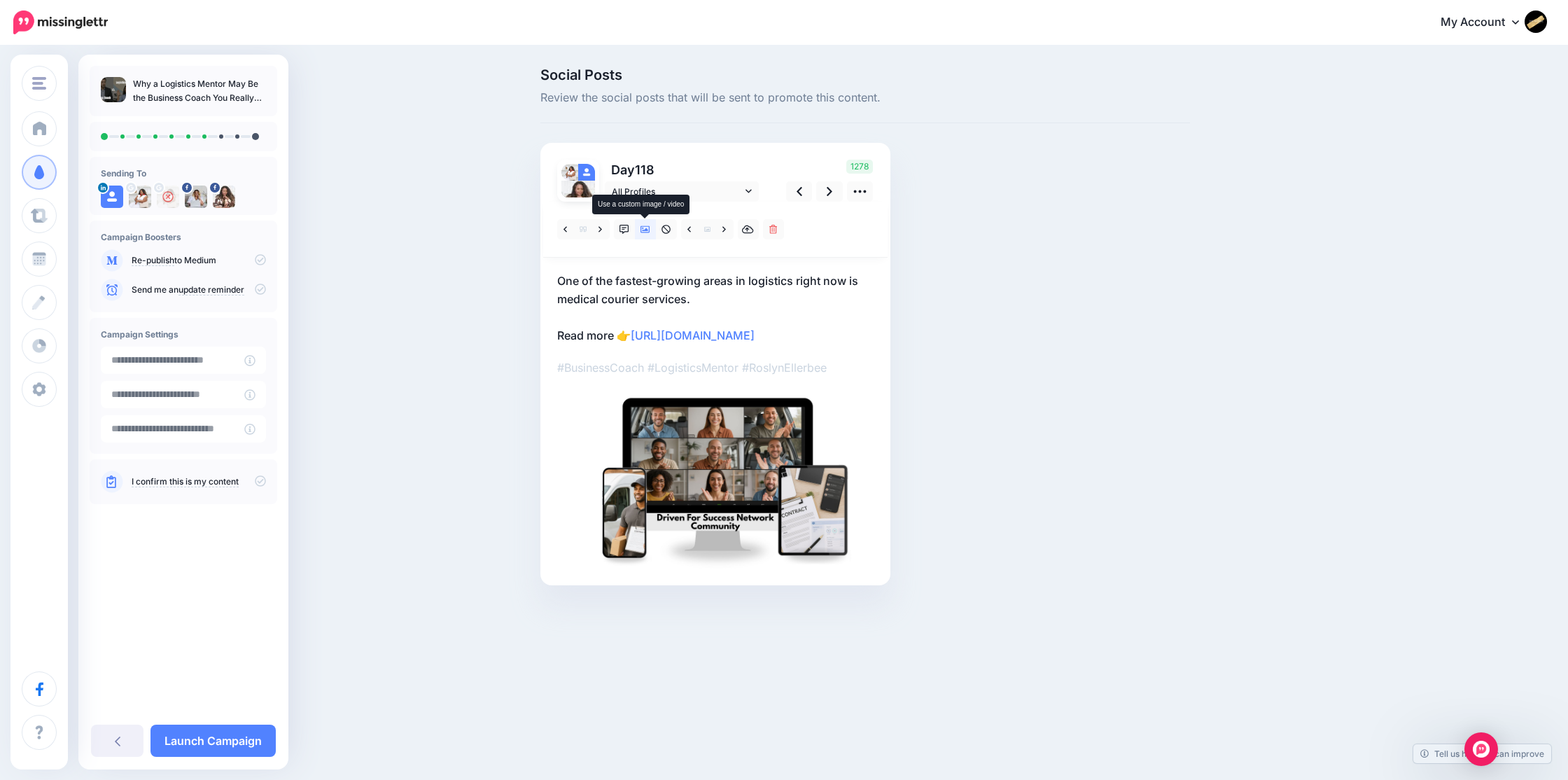
click at [644, 231] on icon at bounding box center [645, 229] width 10 height 7
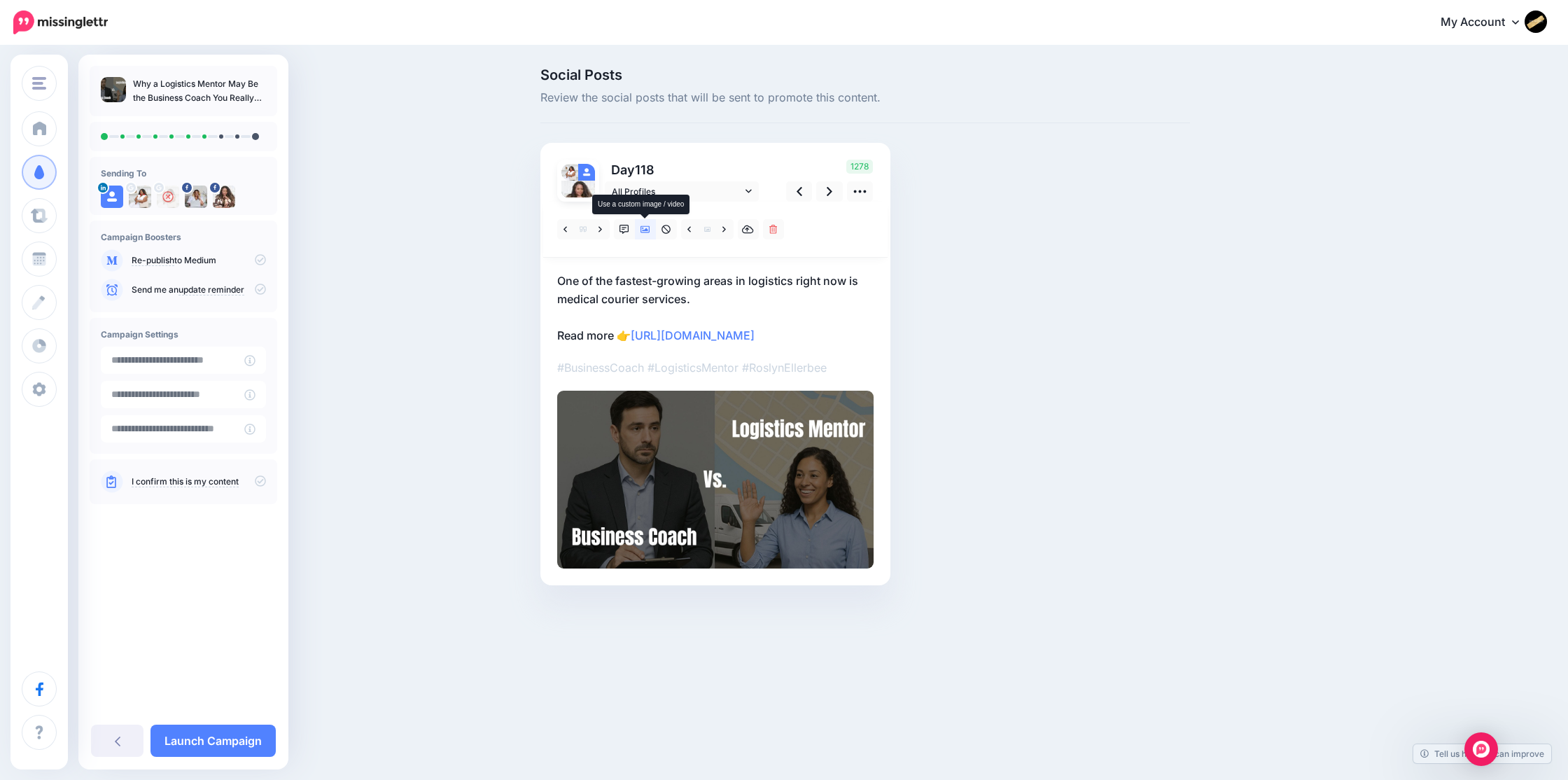
click at [644, 231] on icon at bounding box center [645, 229] width 10 height 7
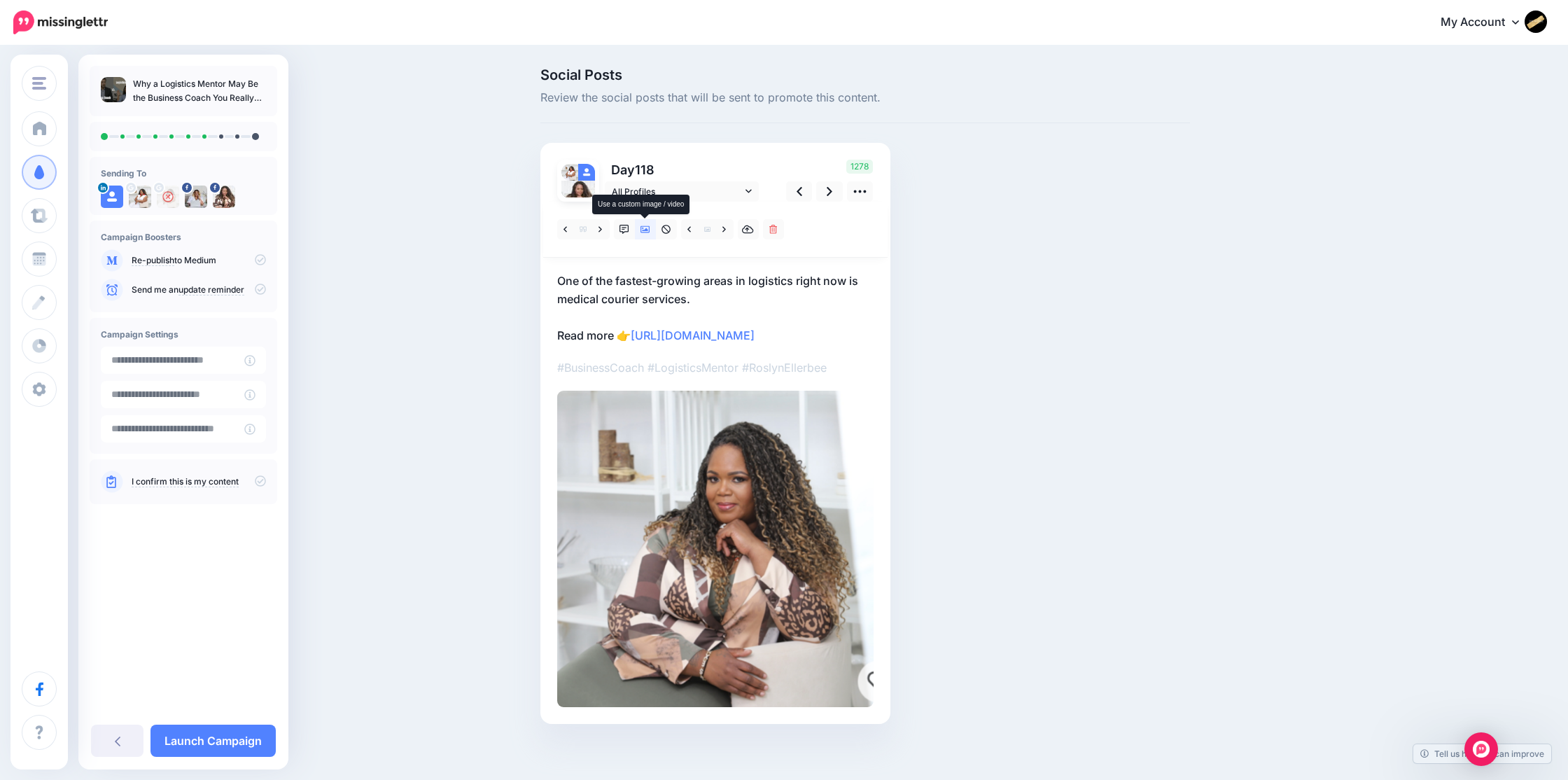
click at [644, 231] on icon at bounding box center [645, 229] width 10 height 7
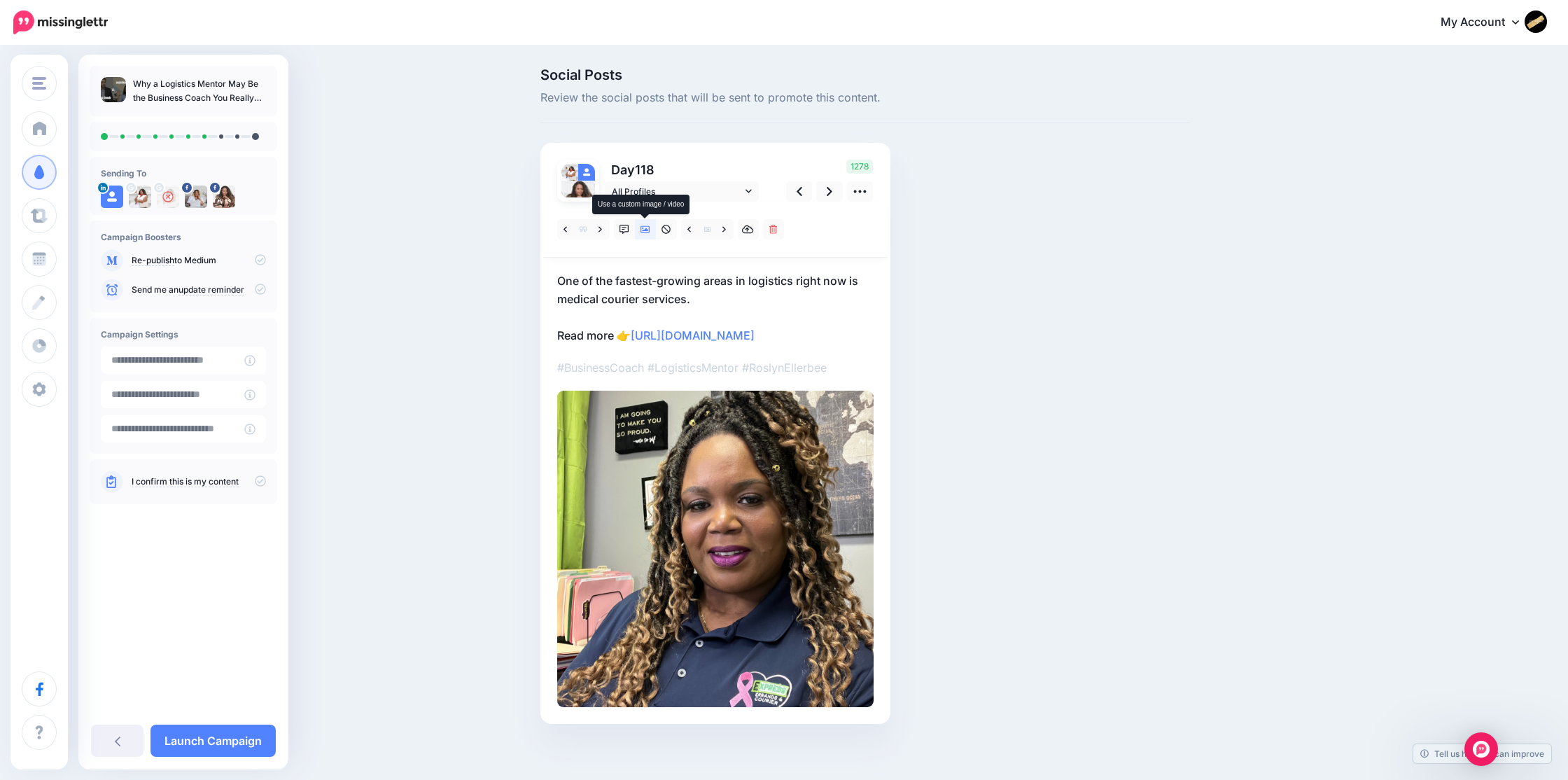
click at [644, 231] on icon at bounding box center [645, 229] width 10 height 7
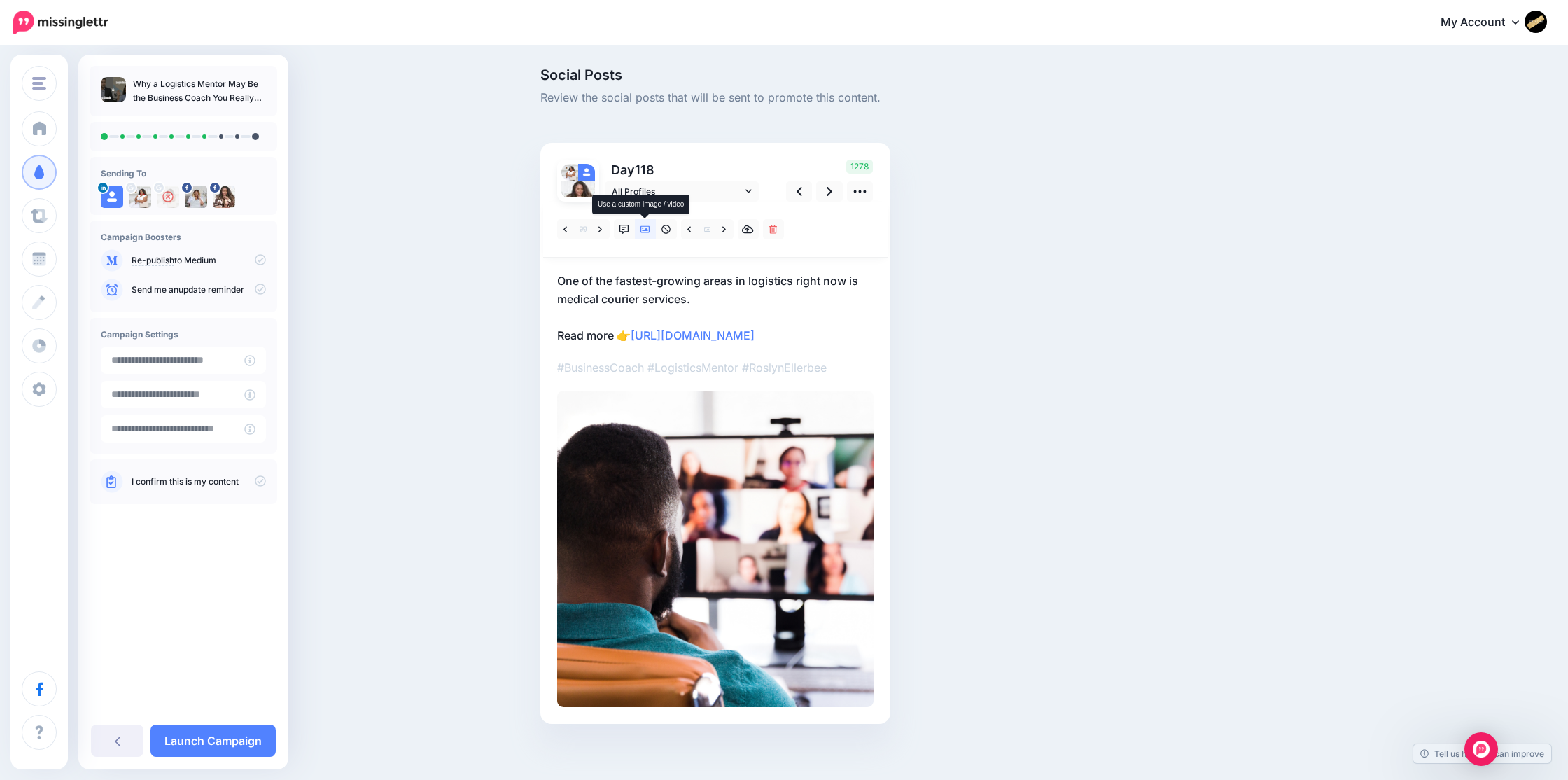
click at [644, 231] on icon at bounding box center [645, 229] width 10 height 7
click at [600, 232] on icon at bounding box center [600, 229] width 3 height 10
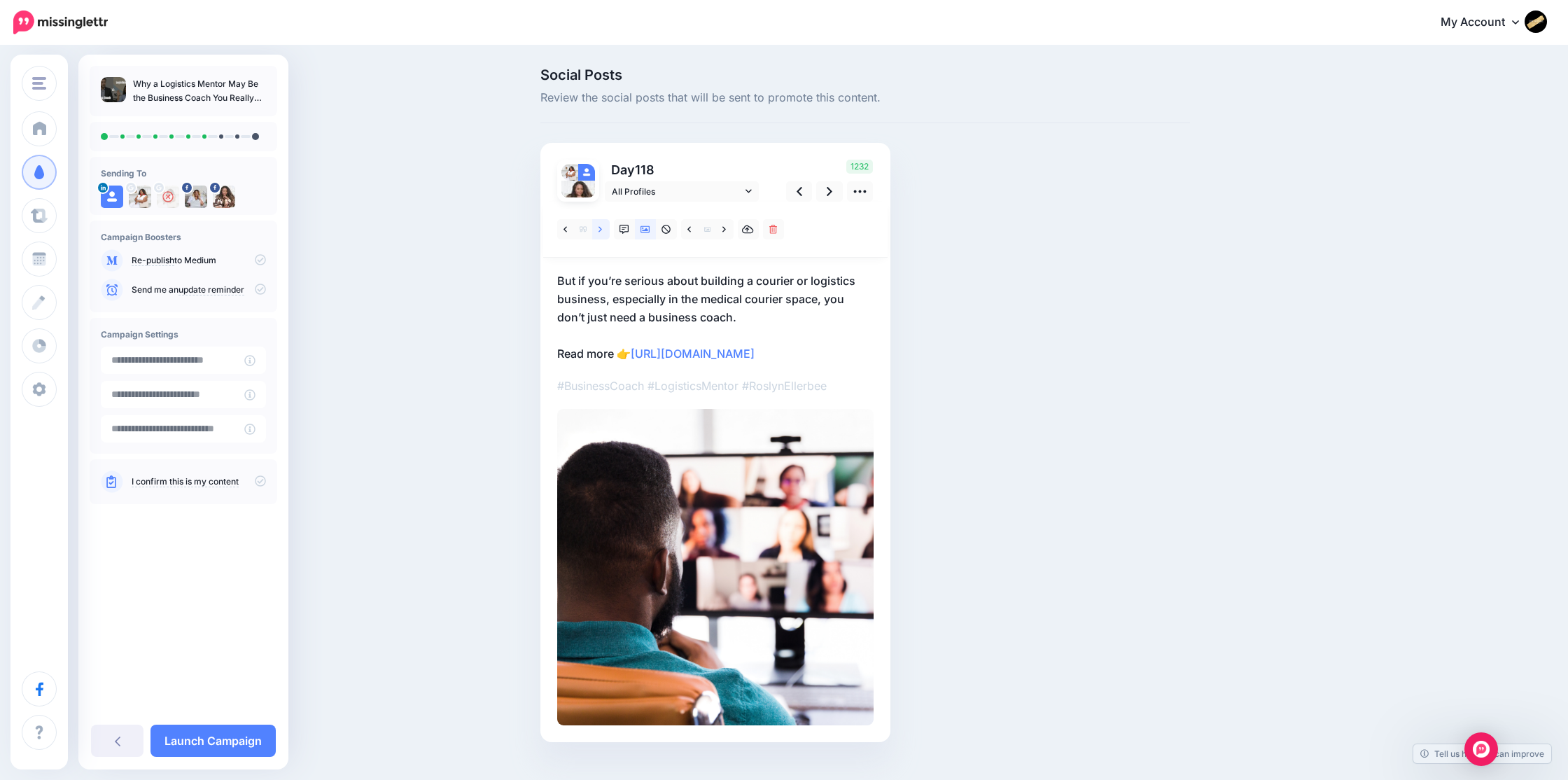
click at [600, 232] on icon at bounding box center [600, 229] width 3 height 10
click at [645, 230] on icon at bounding box center [645, 229] width 10 height 7
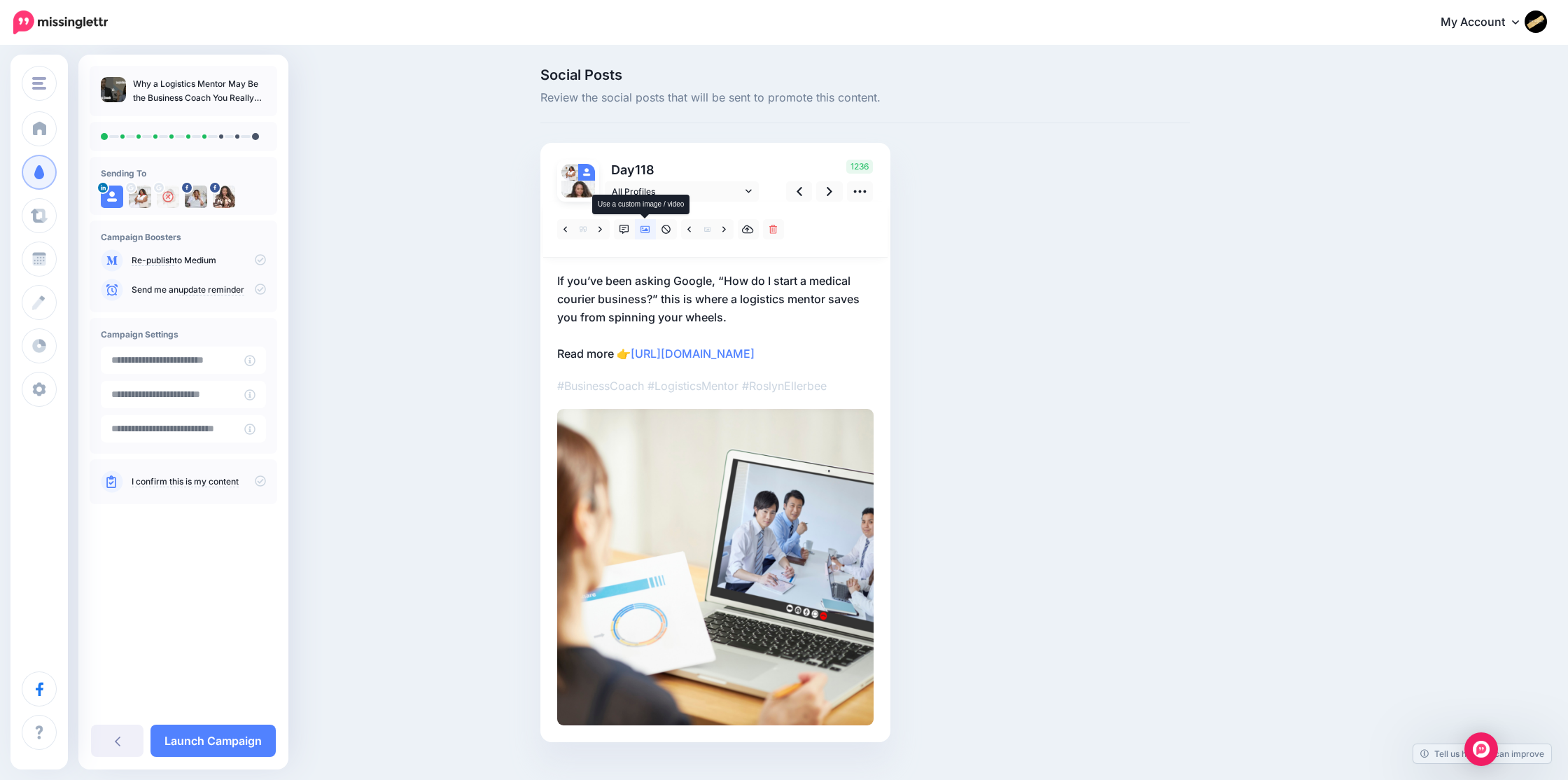
click at [645, 230] on icon at bounding box center [645, 229] width 10 height 7
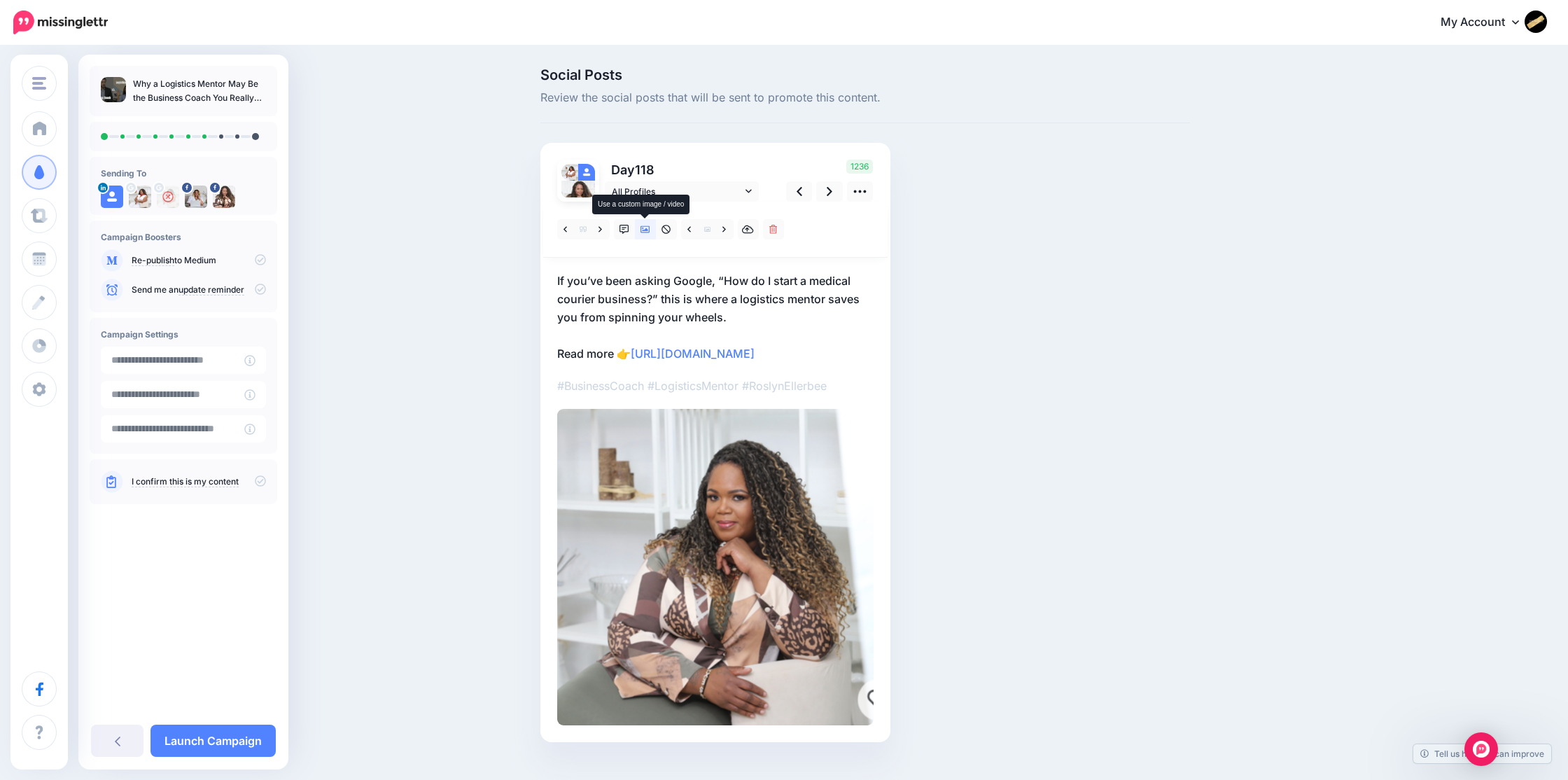
click at [645, 230] on icon at bounding box center [645, 229] width 10 height 7
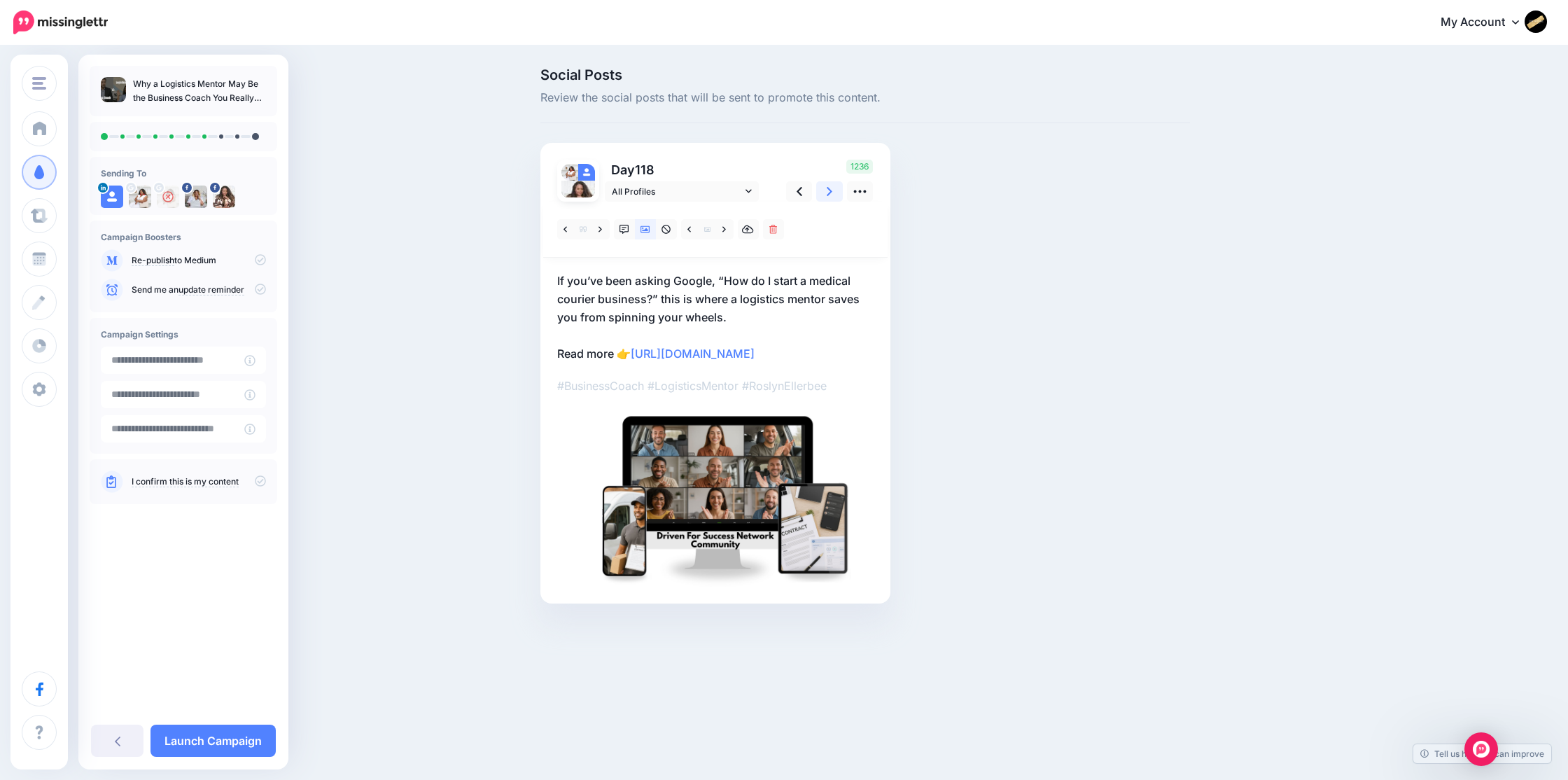
click at [827, 186] on icon at bounding box center [830, 191] width 5 height 15
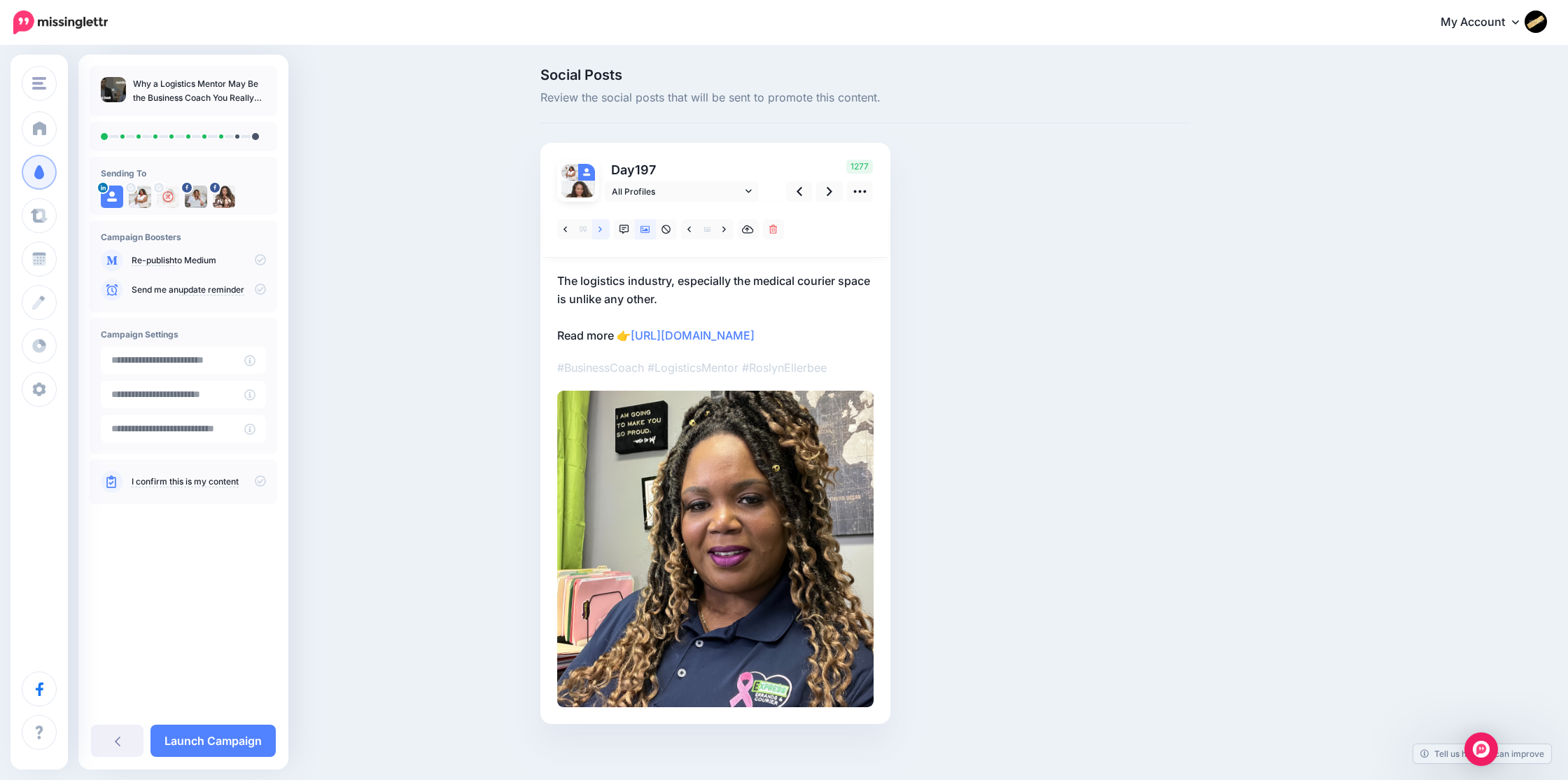
click at [604, 231] on link at bounding box center [601, 228] width 17 height 20
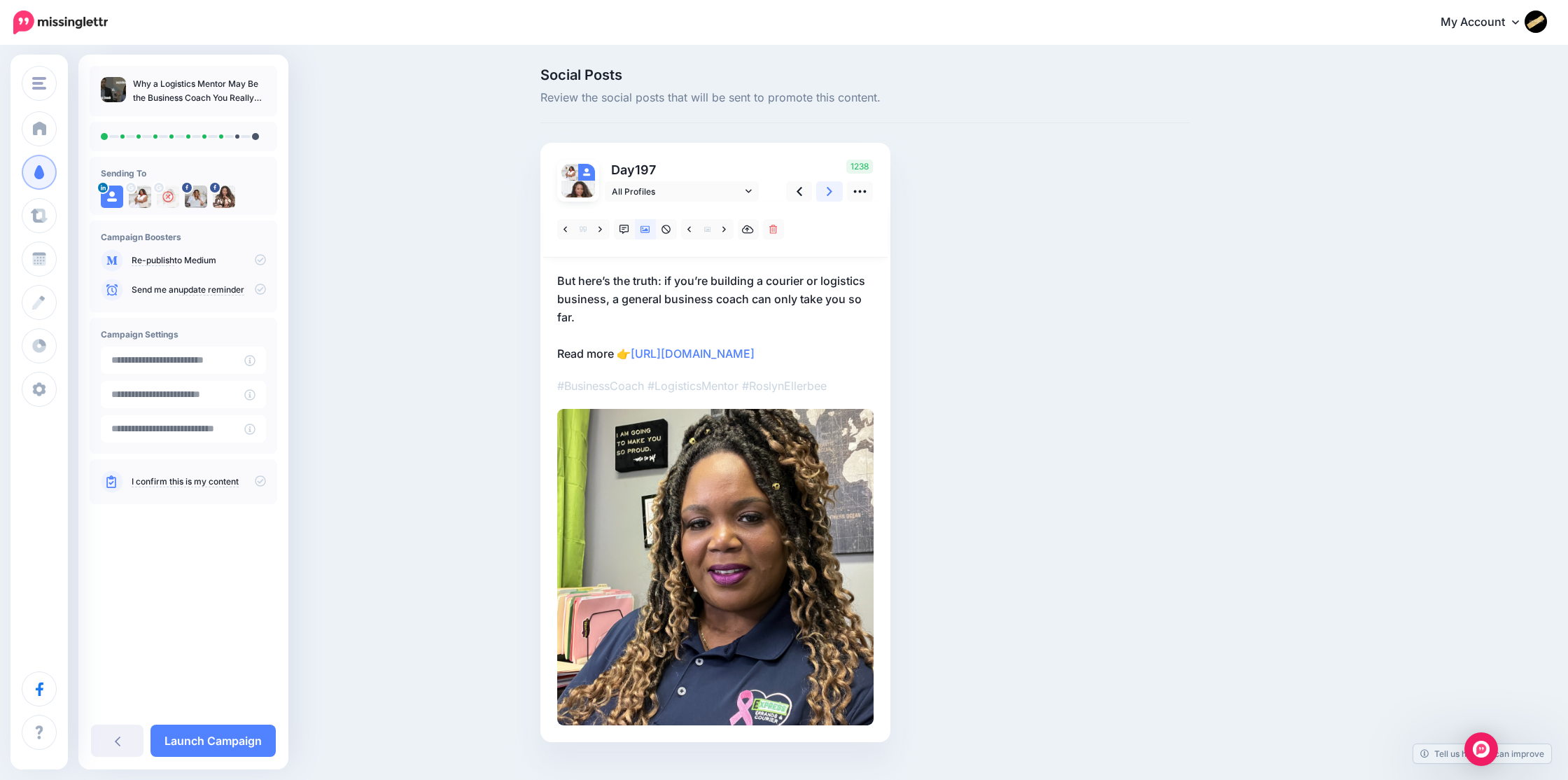
click at [830, 196] on icon at bounding box center [830, 191] width 5 height 15
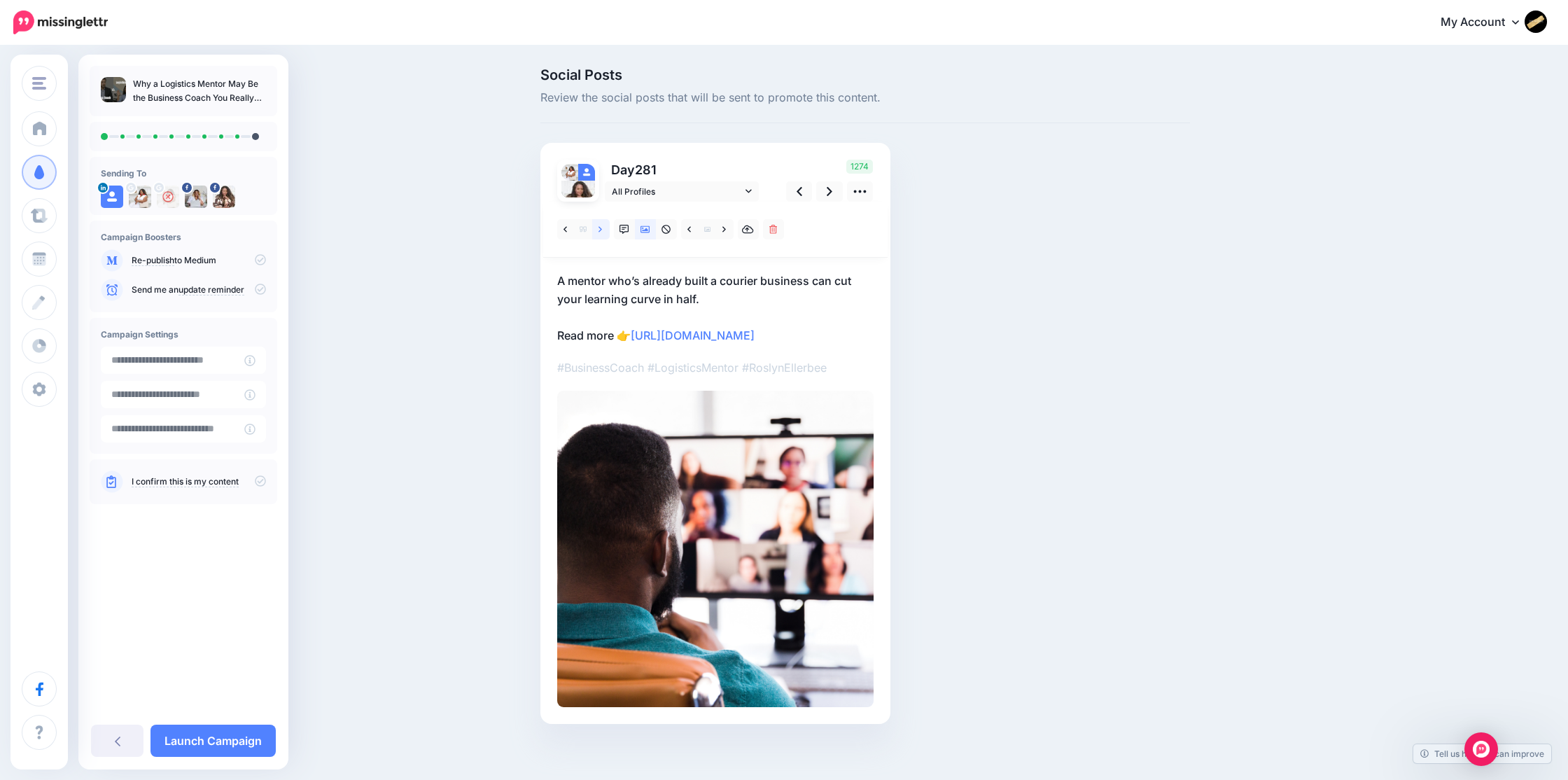
click at [602, 234] on link at bounding box center [601, 228] width 17 height 20
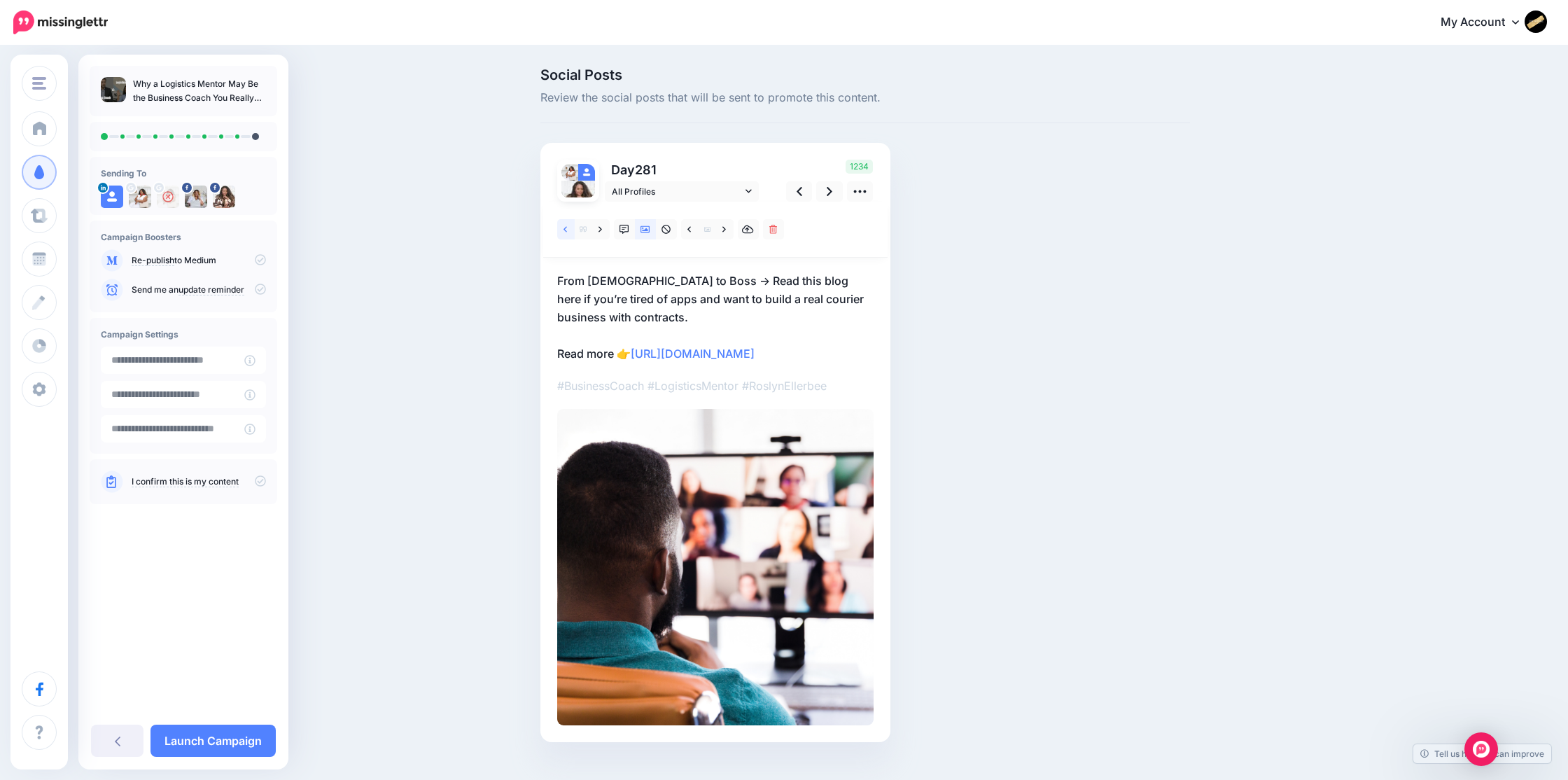
click at [570, 230] on link at bounding box center [566, 228] width 17 height 20
click at [645, 229] on icon at bounding box center [645, 229] width 10 height 7
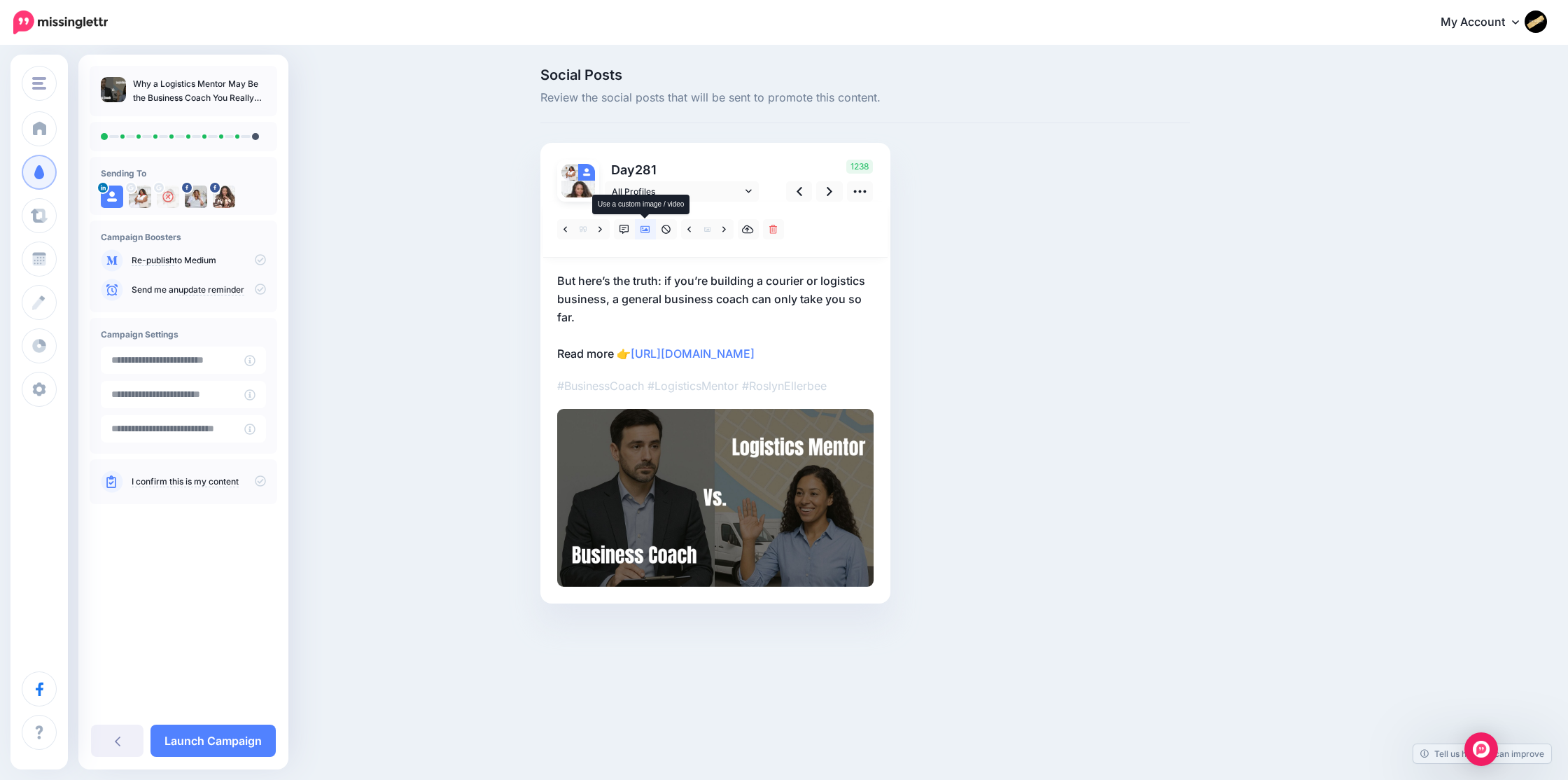
click at [644, 230] on icon at bounding box center [645, 229] width 10 height 7
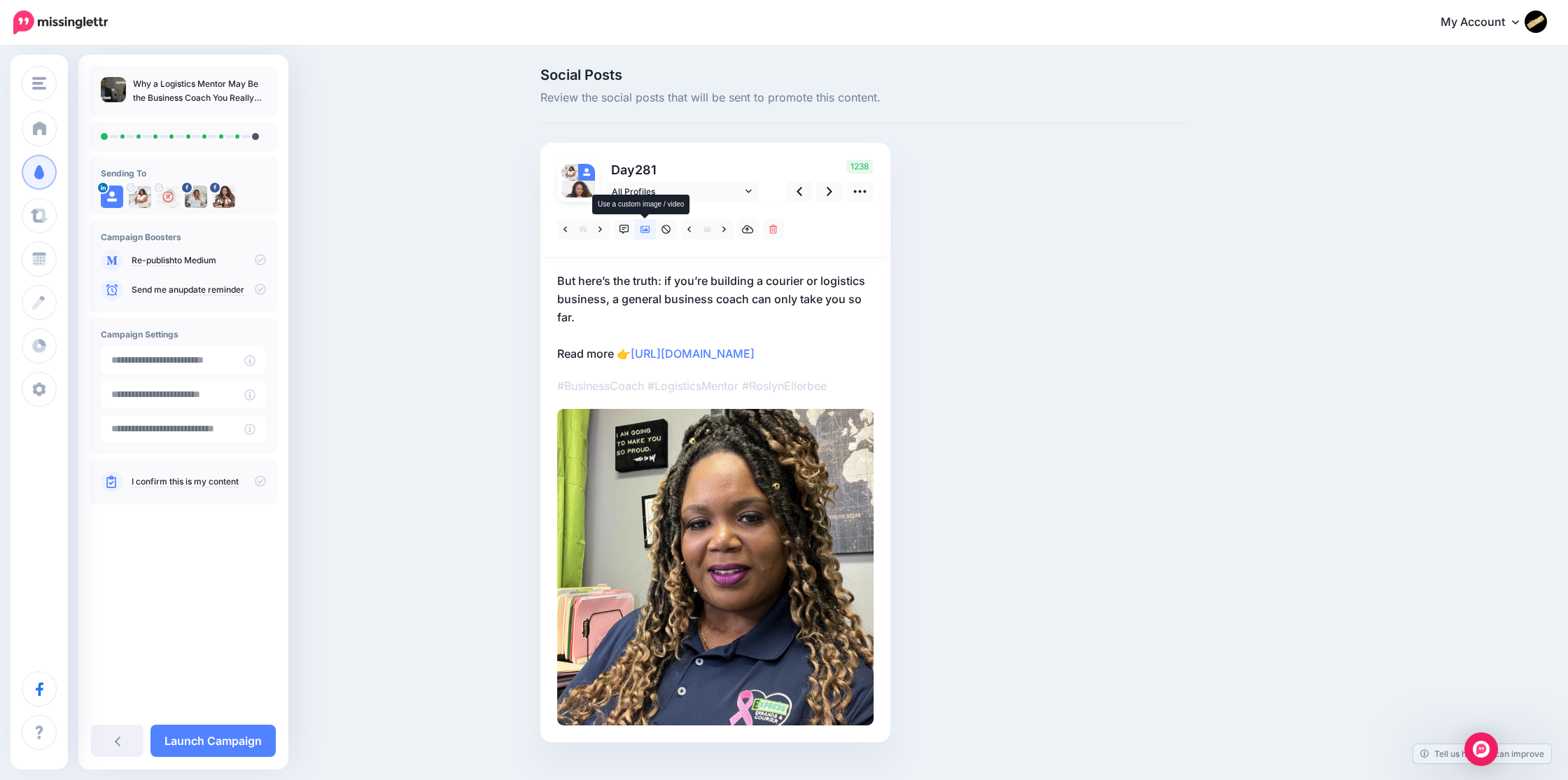
click at [644, 230] on icon at bounding box center [645, 229] width 10 height 7
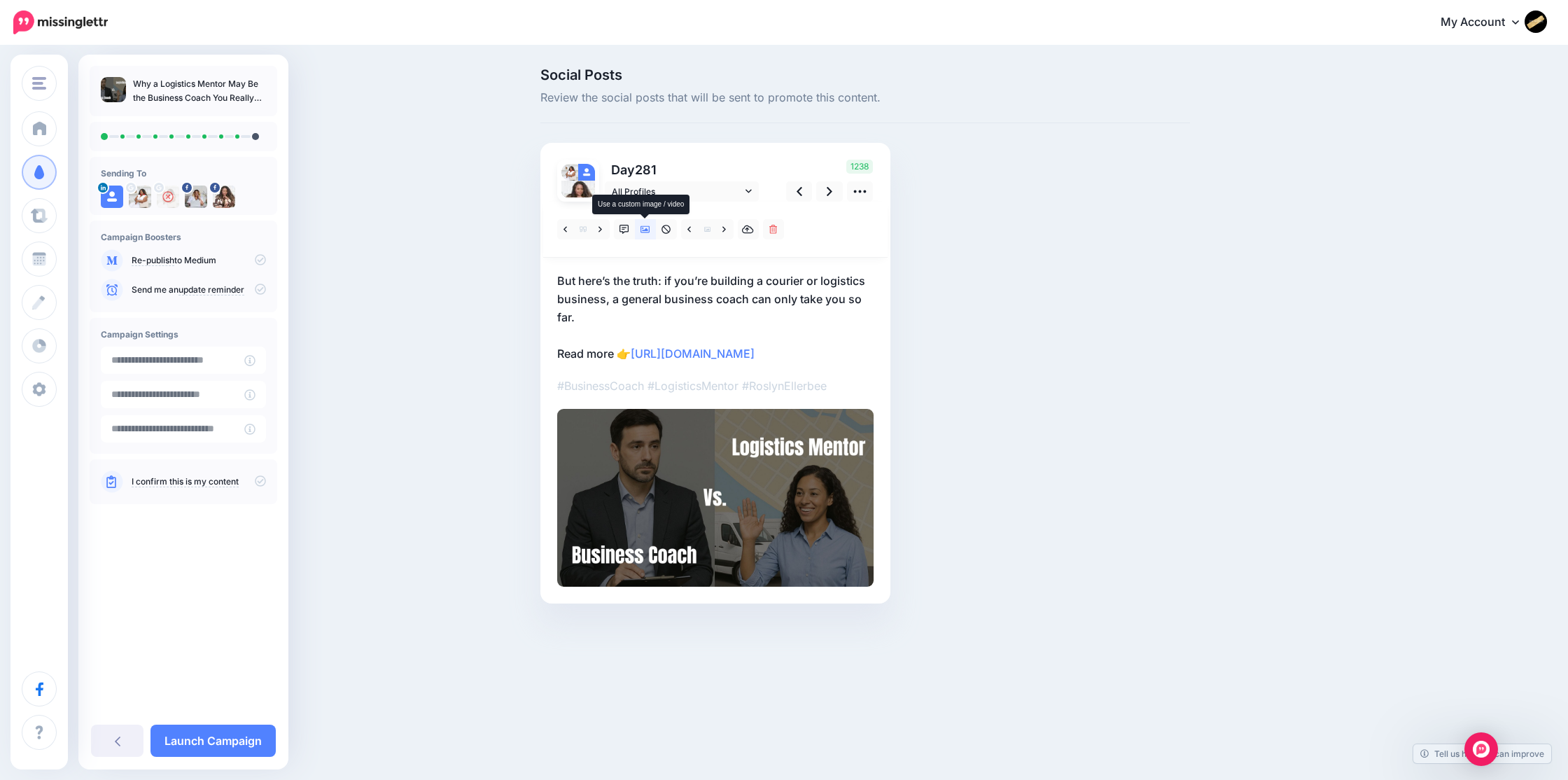
click at [644, 230] on icon at bounding box center [645, 229] width 10 height 7
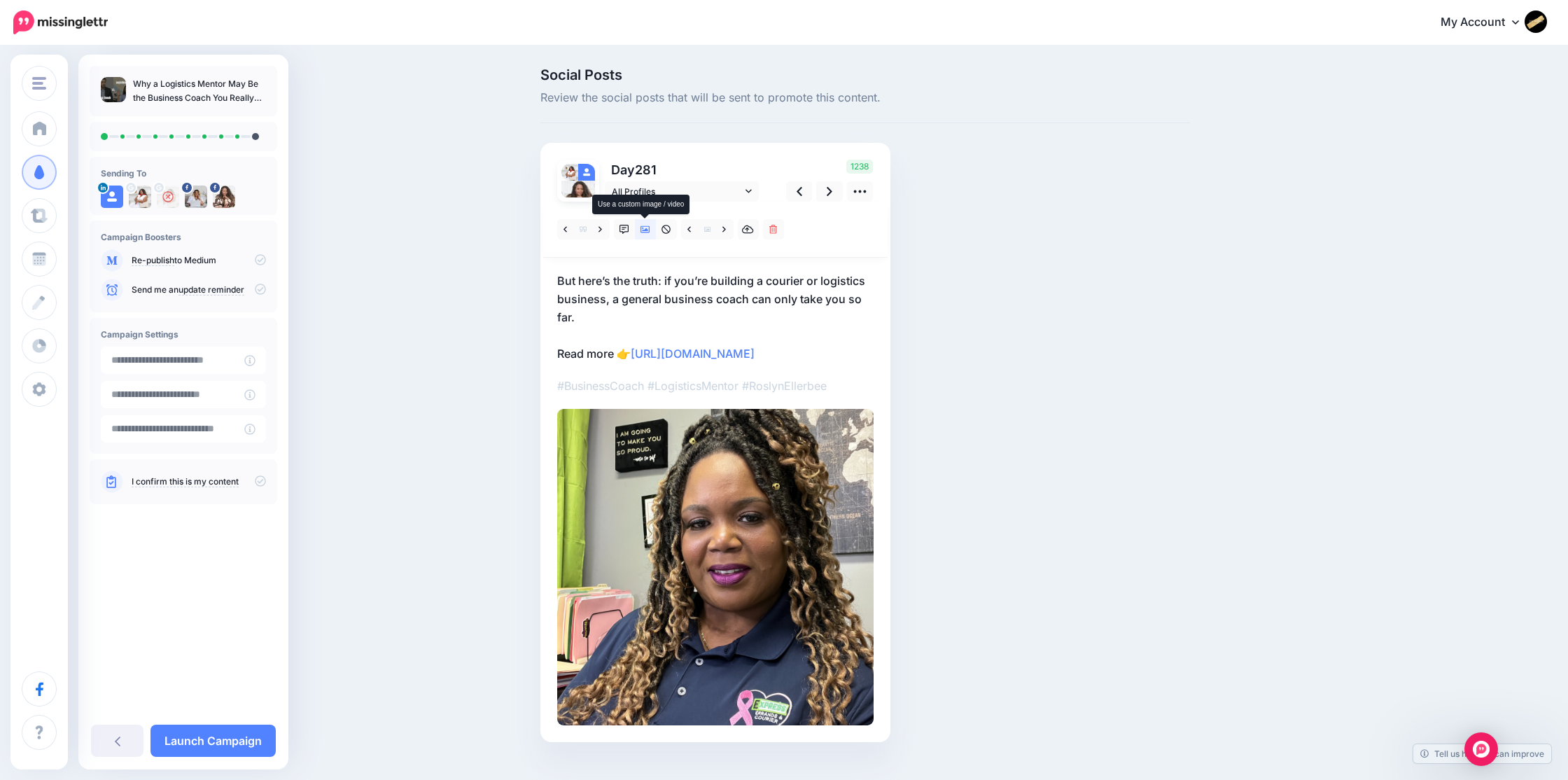
click at [644, 230] on icon at bounding box center [645, 229] width 10 height 7
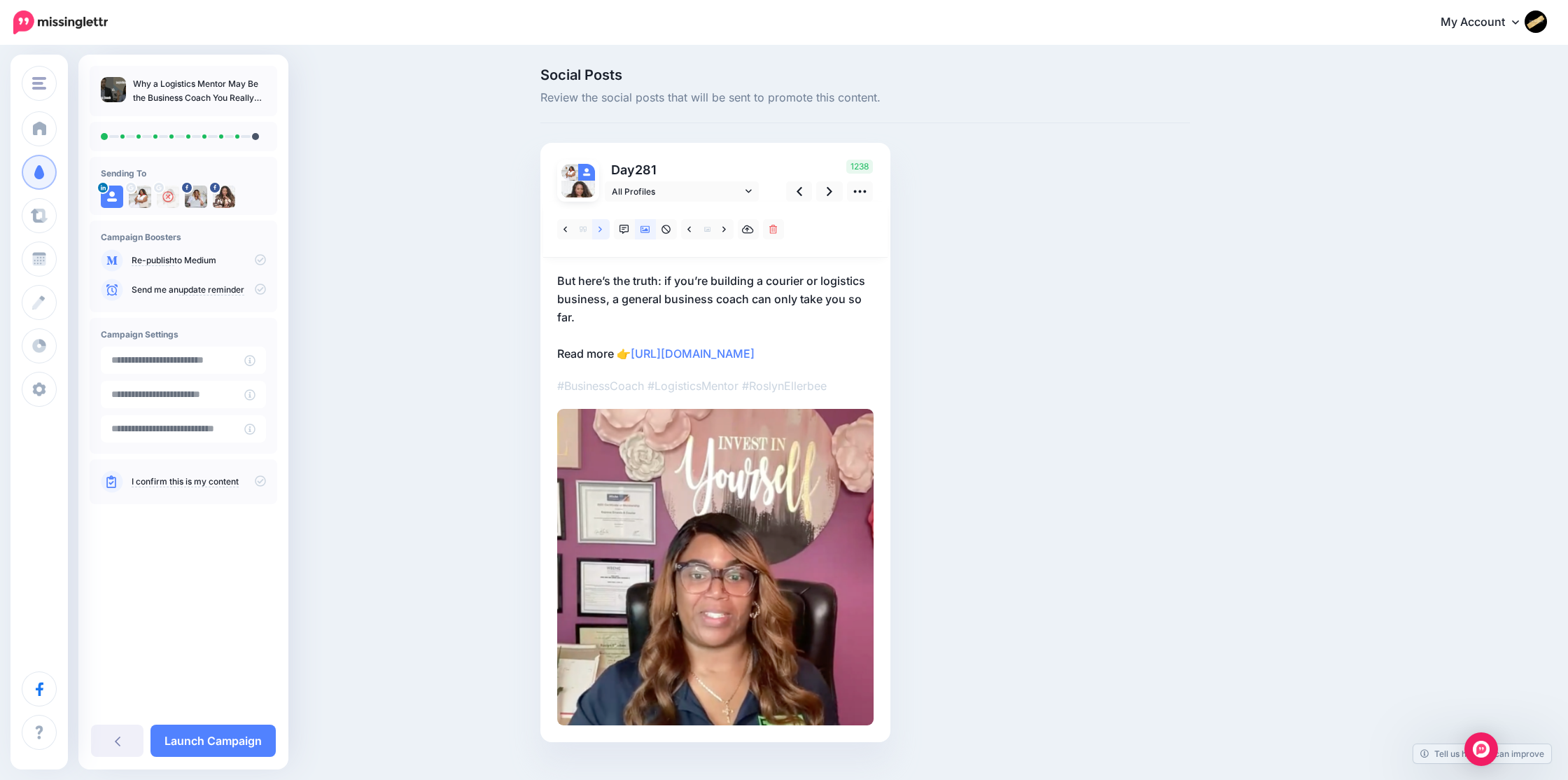
click at [599, 233] on icon at bounding box center [600, 229] width 3 height 10
click at [566, 232] on icon at bounding box center [566, 228] width 3 height 5
click at [827, 192] on icon at bounding box center [830, 191] width 5 height 15
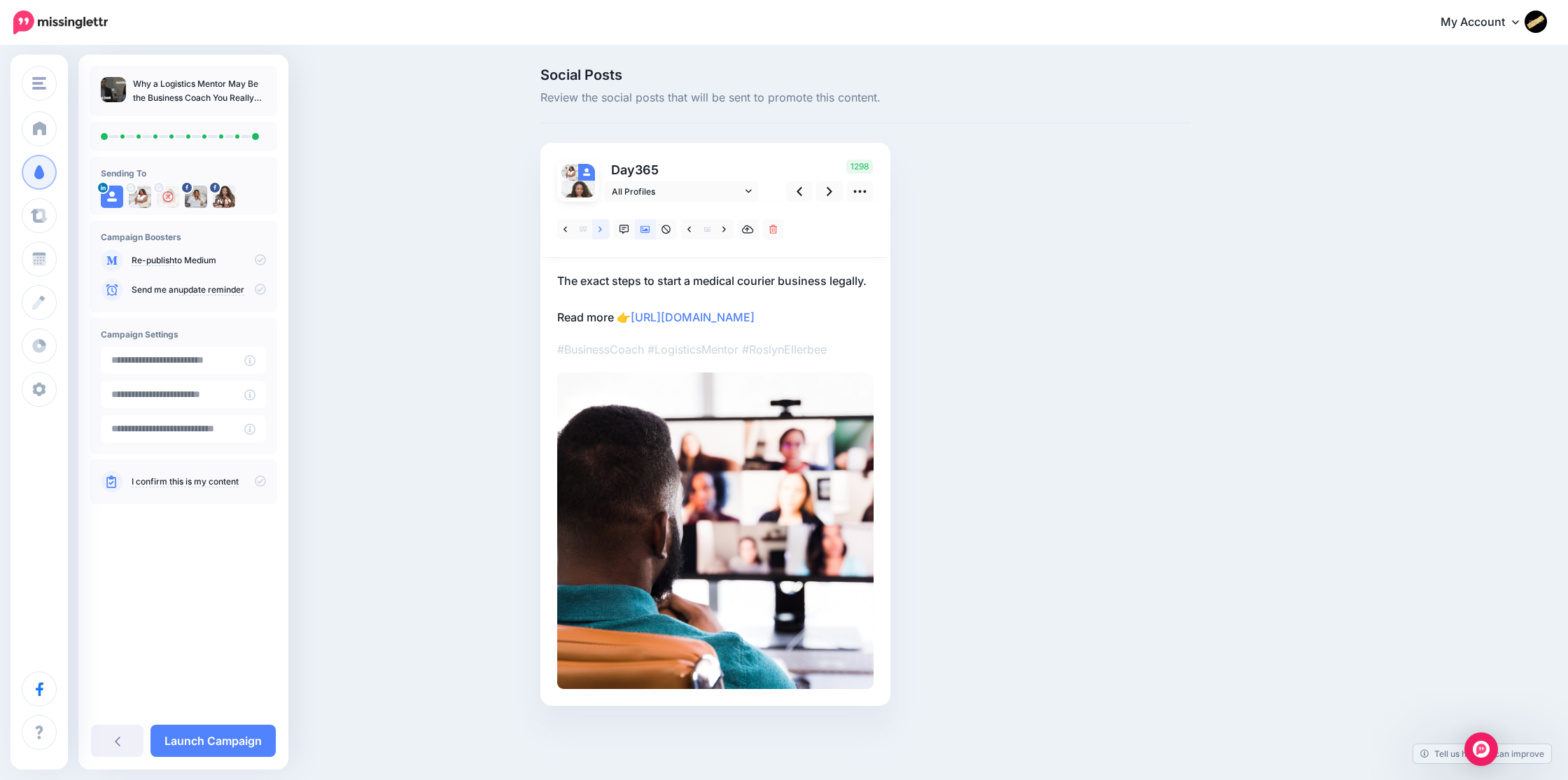
click at [599, 229] on icon at bounding box center [600, 229] width 3 height 10
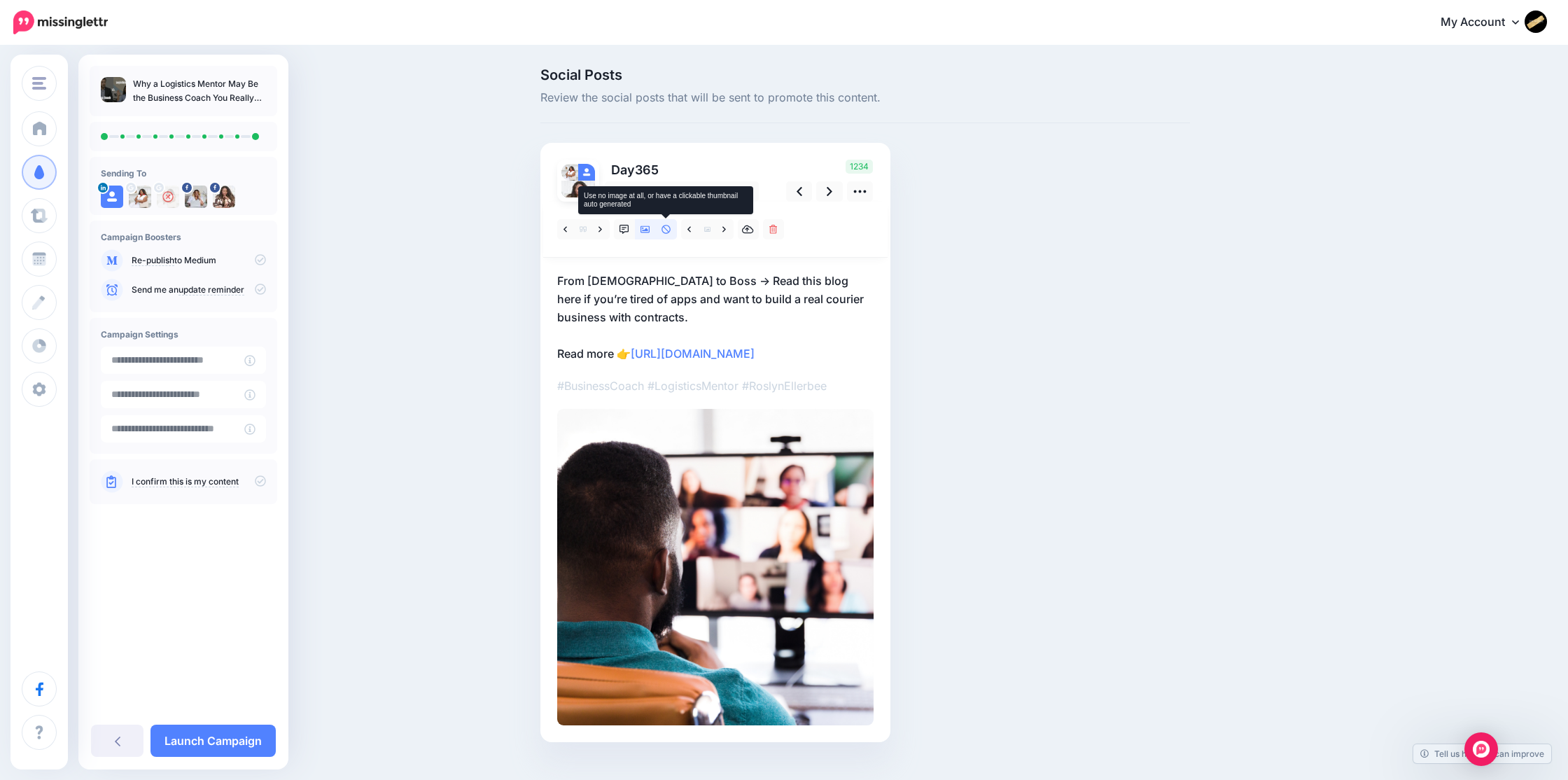
click at [666, 228] on icon at bounding box center [665, 229] width 9 height 9
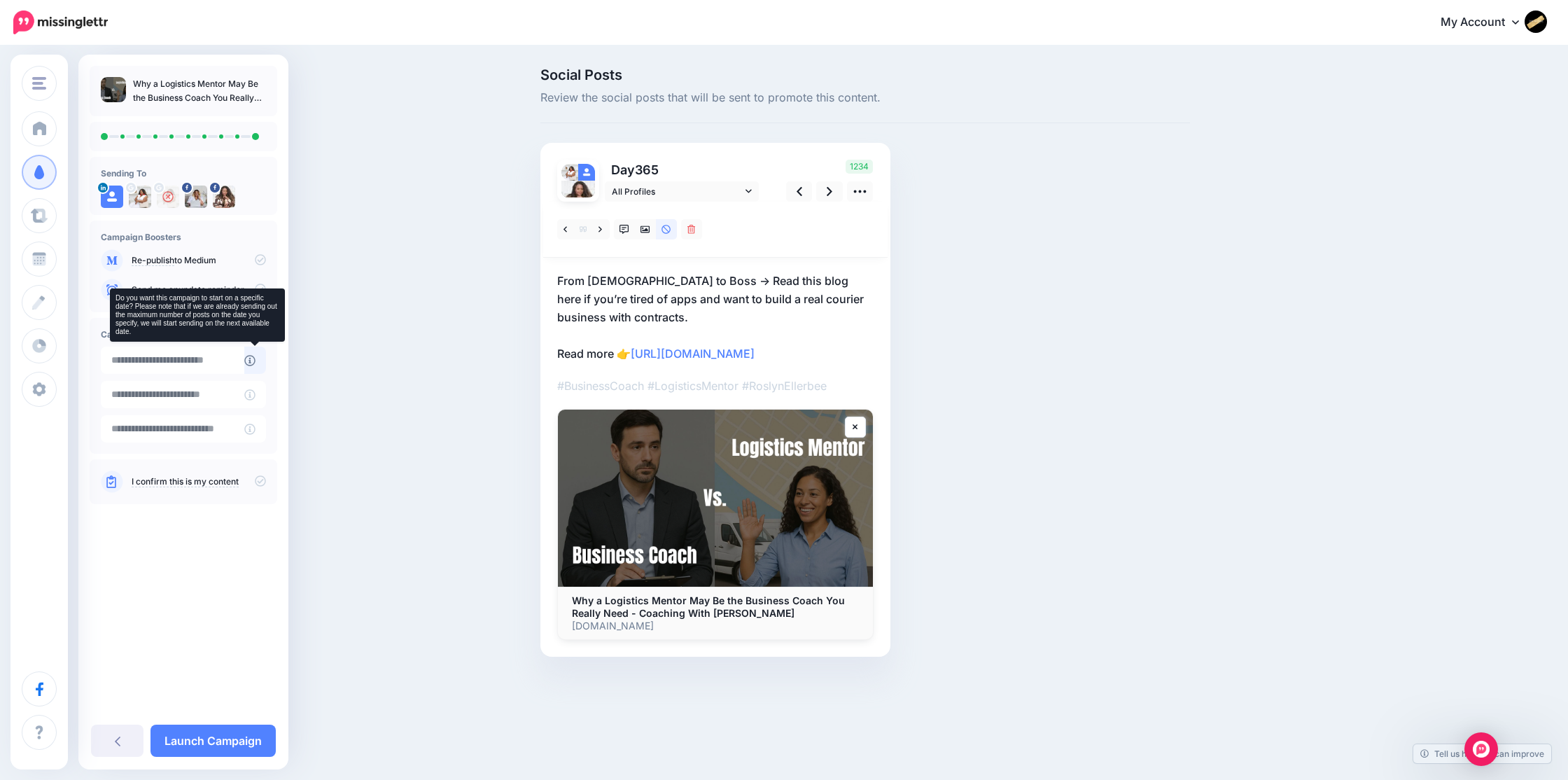
click at [254, 360] on icon at bounding box center [249, 360] width 11 height 11
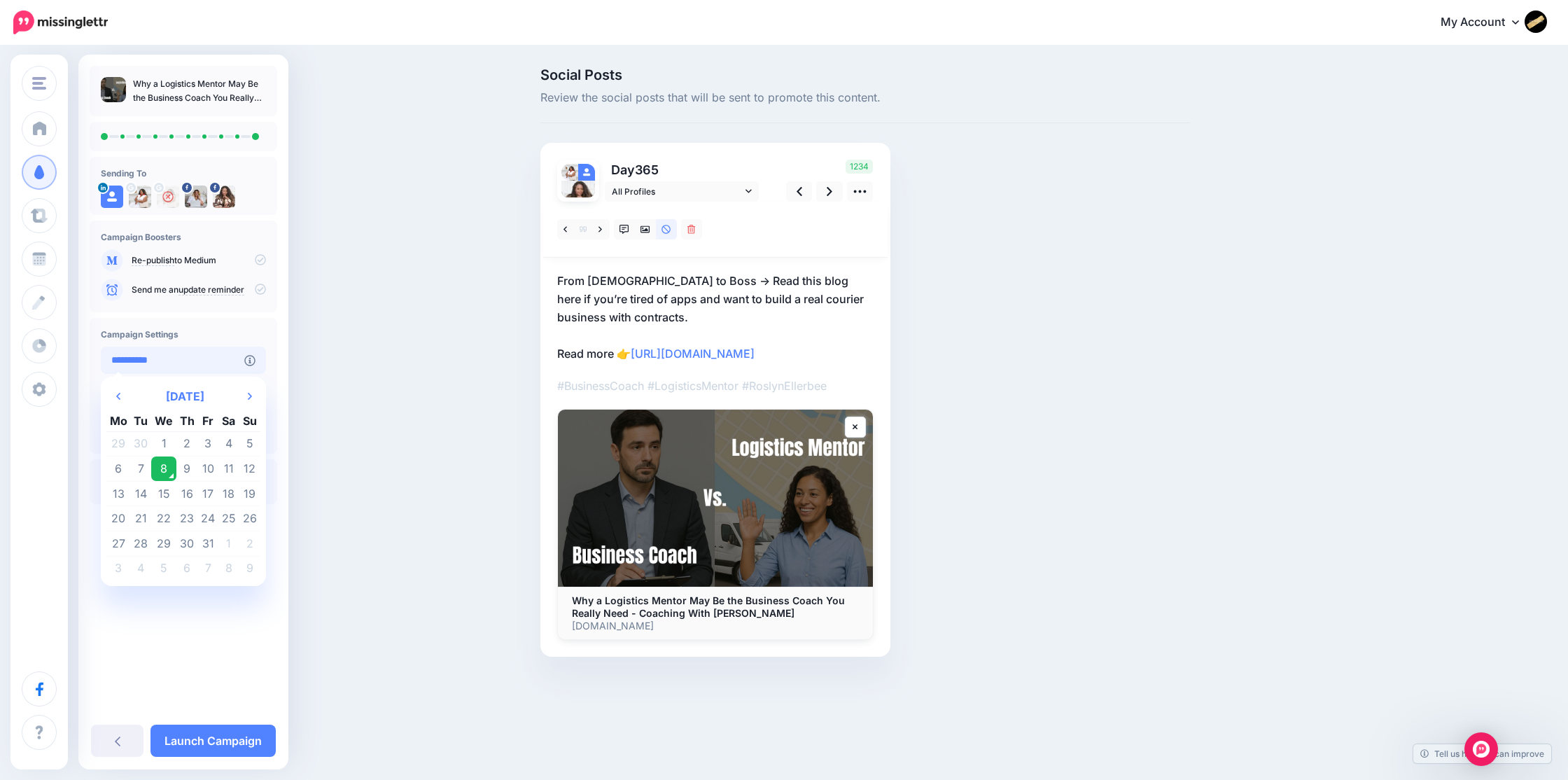
click at [213, 362] on input "**********" at bounding box center [172, 360] width 143 height 27
click at [211, 465] on td "10" at bounding box center [208, 468] width 21 height 25
type input "**********"
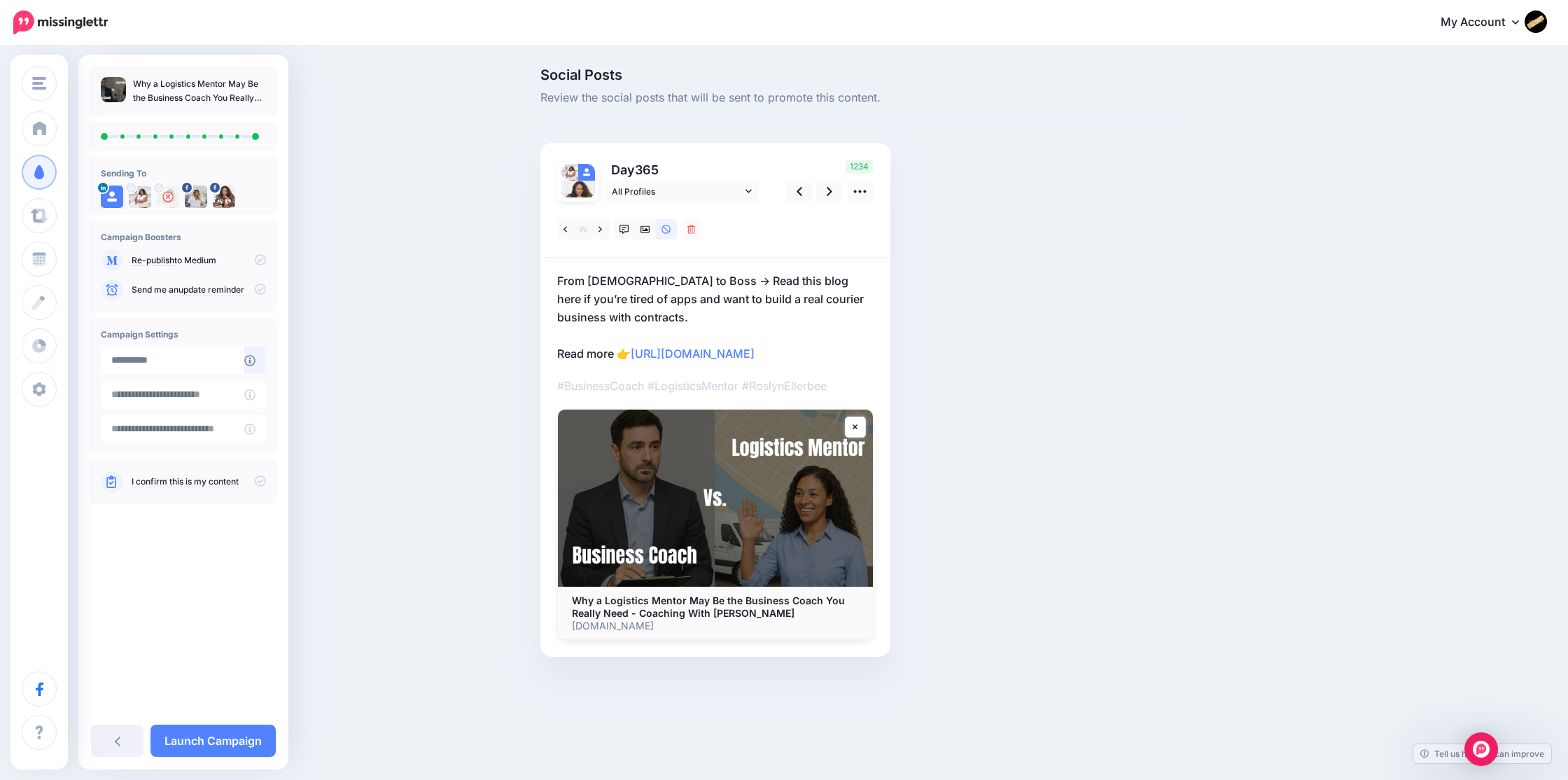
click at [261, 261] on icon at bounding box center [260, 259] width 11 height 11
click at [262, 260] on icon at bounding box center [260, 259] width 11 height 11
click at [262, 479] on icon at bounding box center [260, 480] width 11 height 11
click at [215, 737] on link "Launch Campaign" at bounding box center [213, 740] width 125 height 32
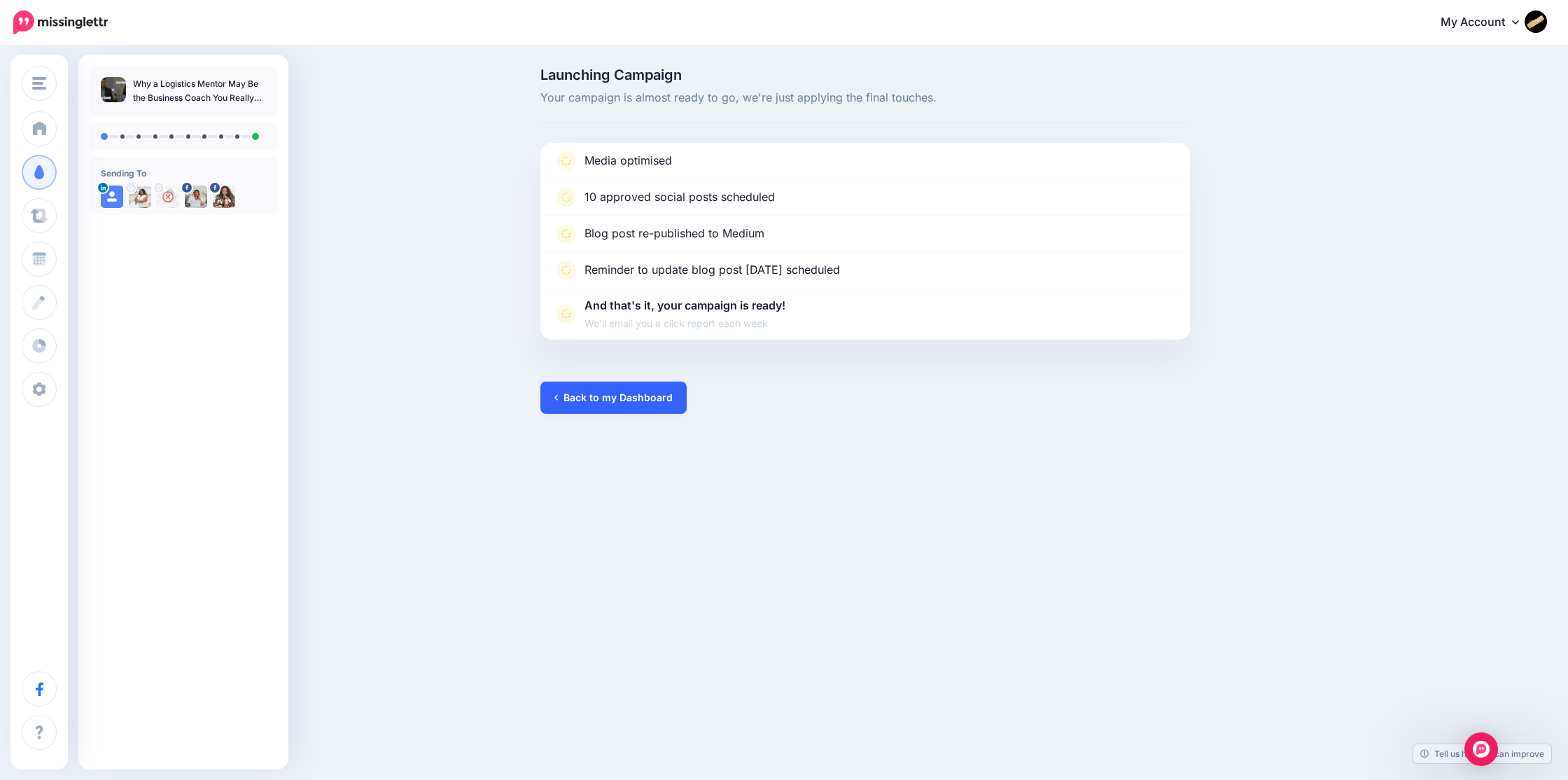
click at [633, 393] on link "Back to my Dashboard" at bounding box center [613, 397] width 146 height 32
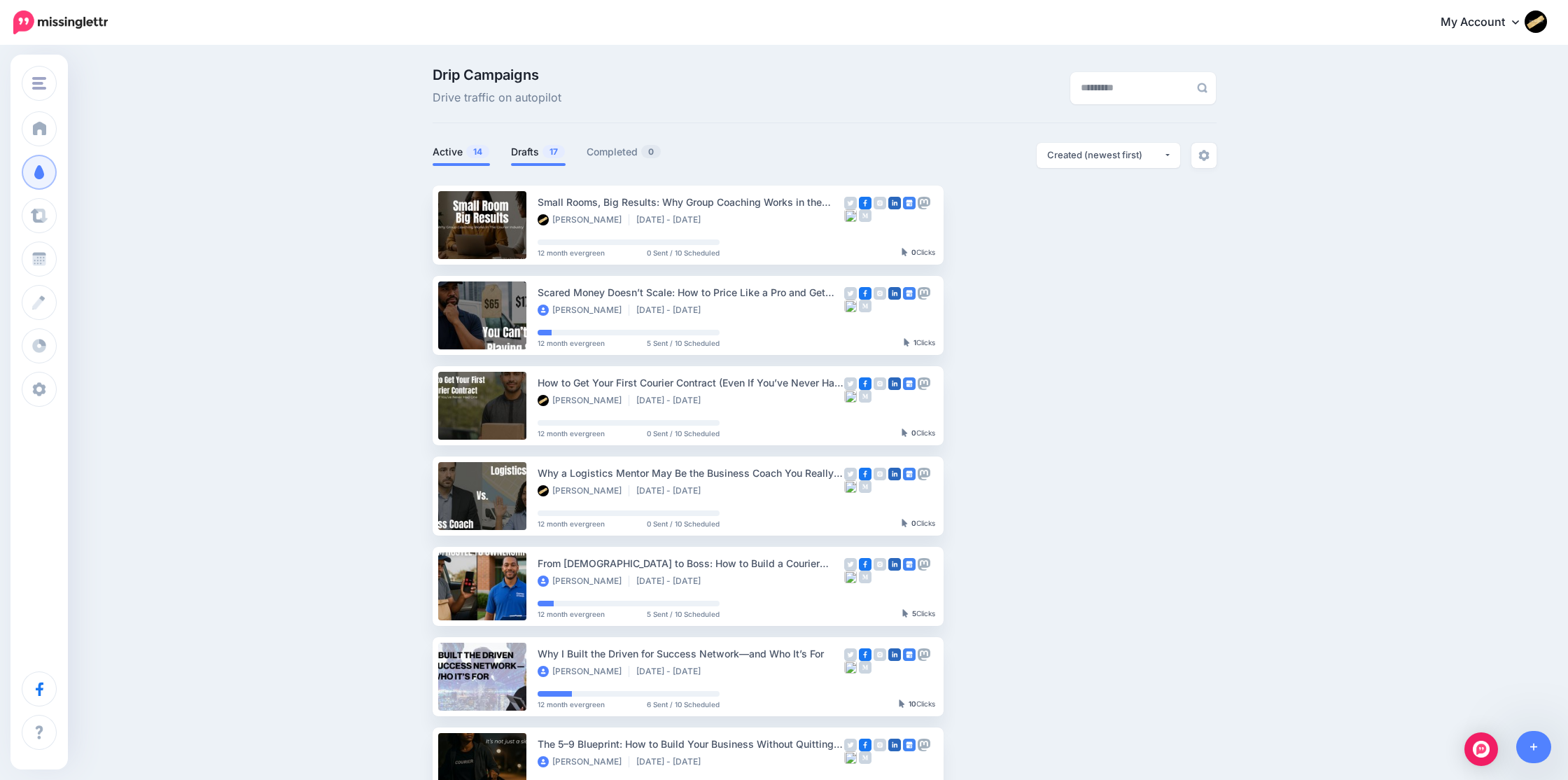
click at [532, 149] on link "Drafts 17" at bounding box center [538, 151] width 55 height 17
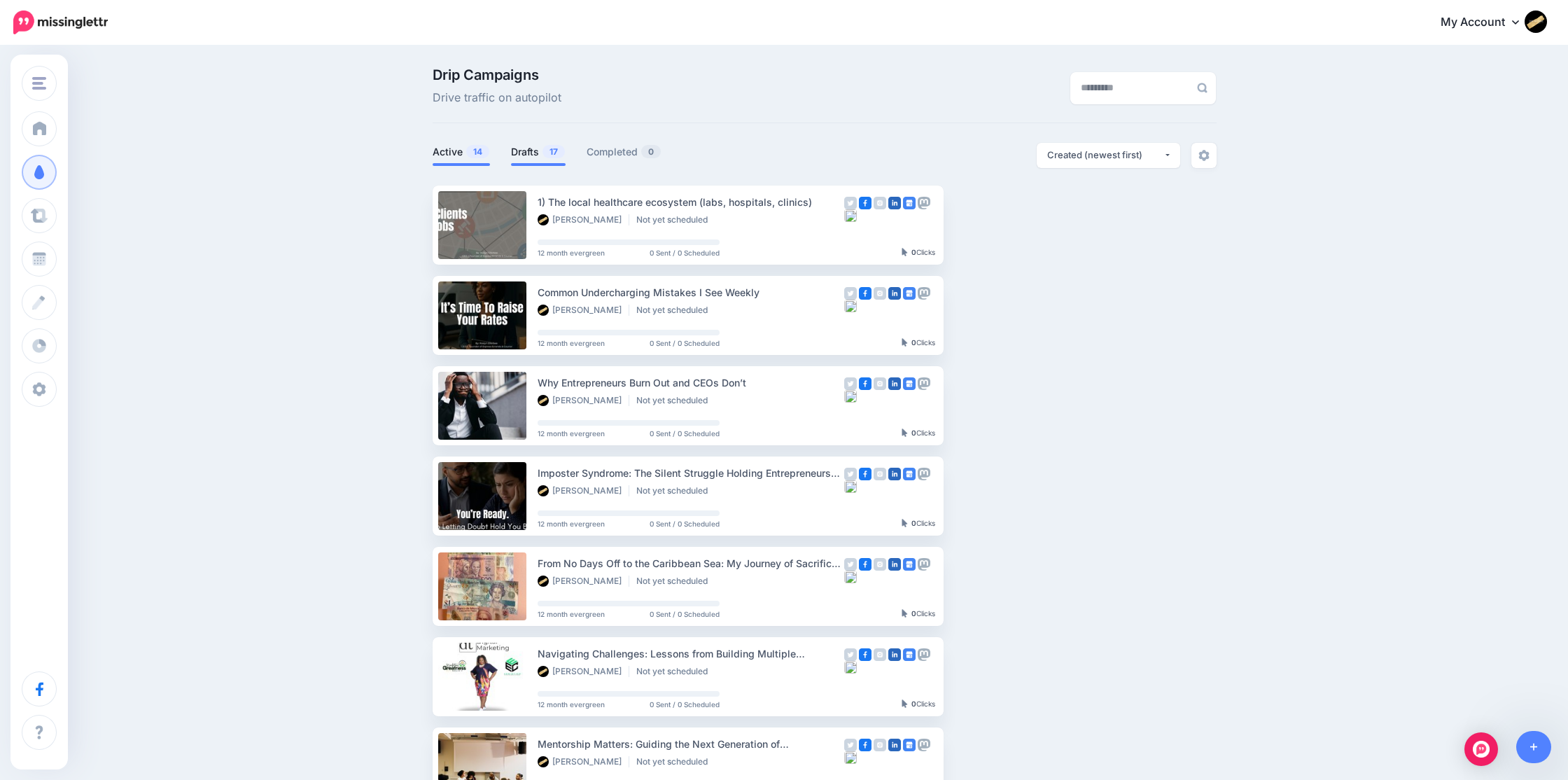
click at [448, 161] on li "Active 14" at bounding box center [461, 154] width 57 height 23
click at [452, 148] on link "Active 14" at bounding box center [461, 151] width 57 height 17
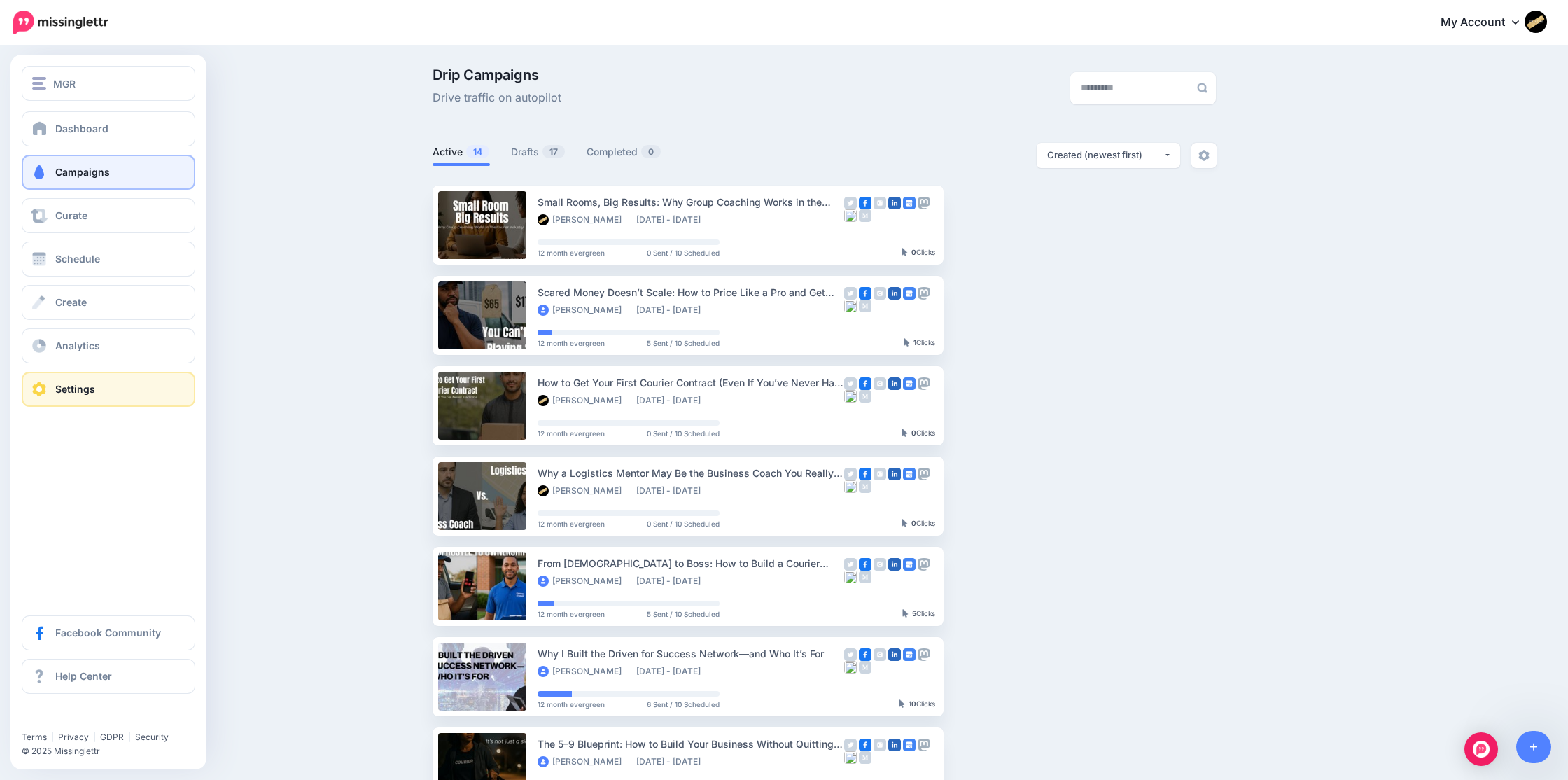
click at [68, 382] on link "Settings" at bounding box center [109, 389] width 174 height 35
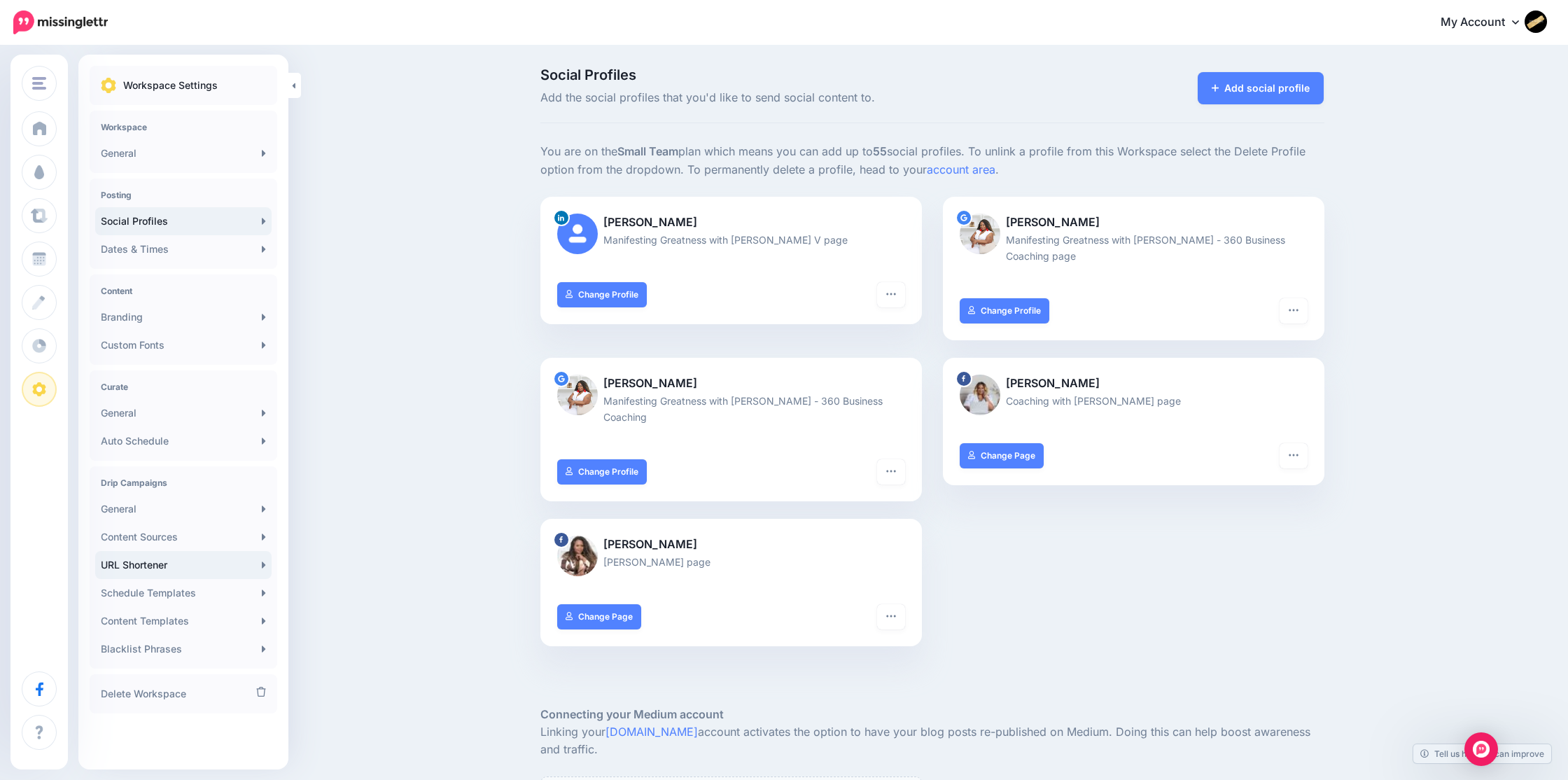
click at [175, 558] on link "URL Shortener" at bounding box center [183, 565] width 176 height 28
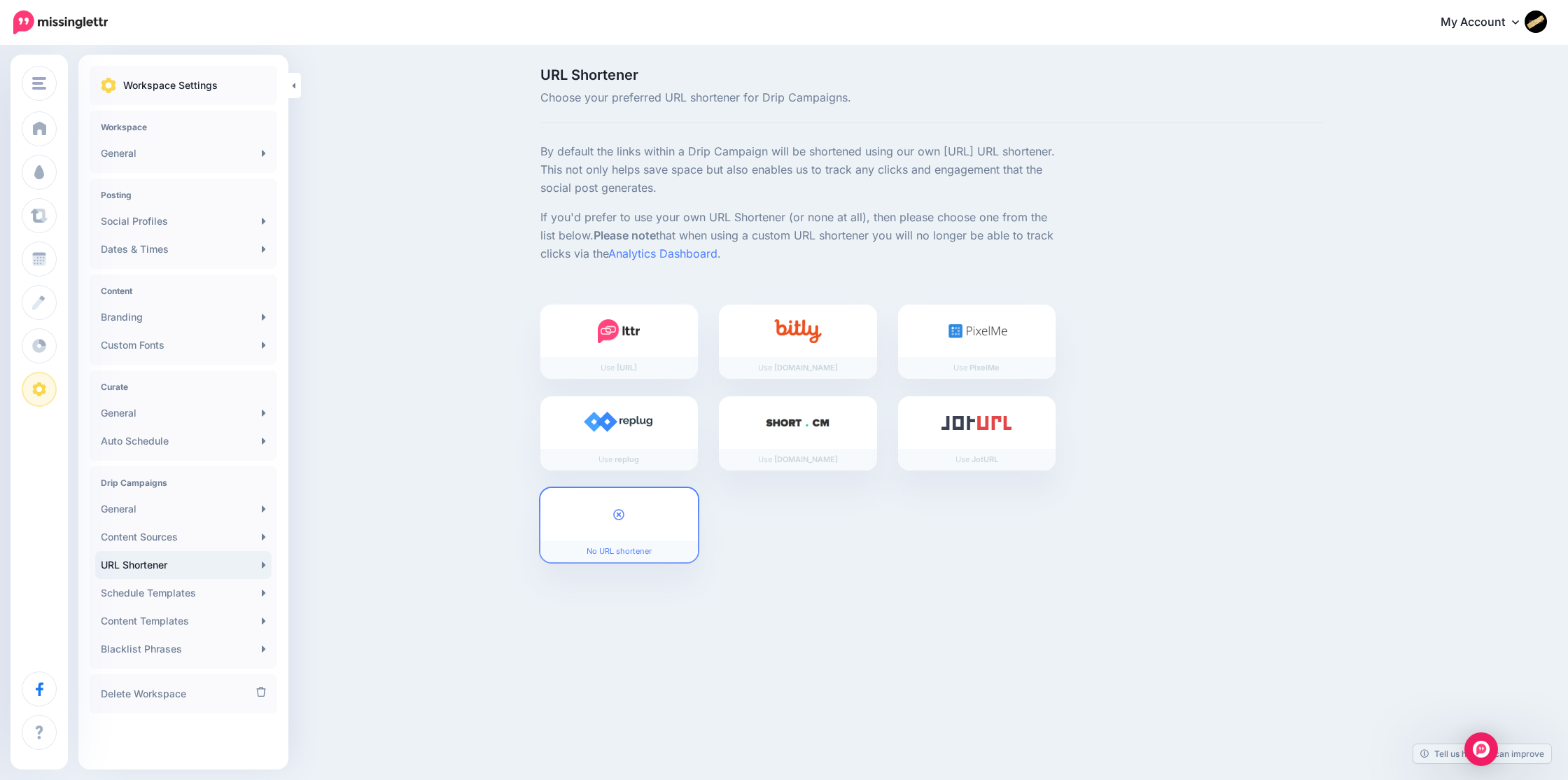
click at [599, 342] on img at bounding box center [619, 330] width 42 height 23
click at [695, 254] on link "Analytics Dashboard" at bounding box center [663, 254] width 109 height 14
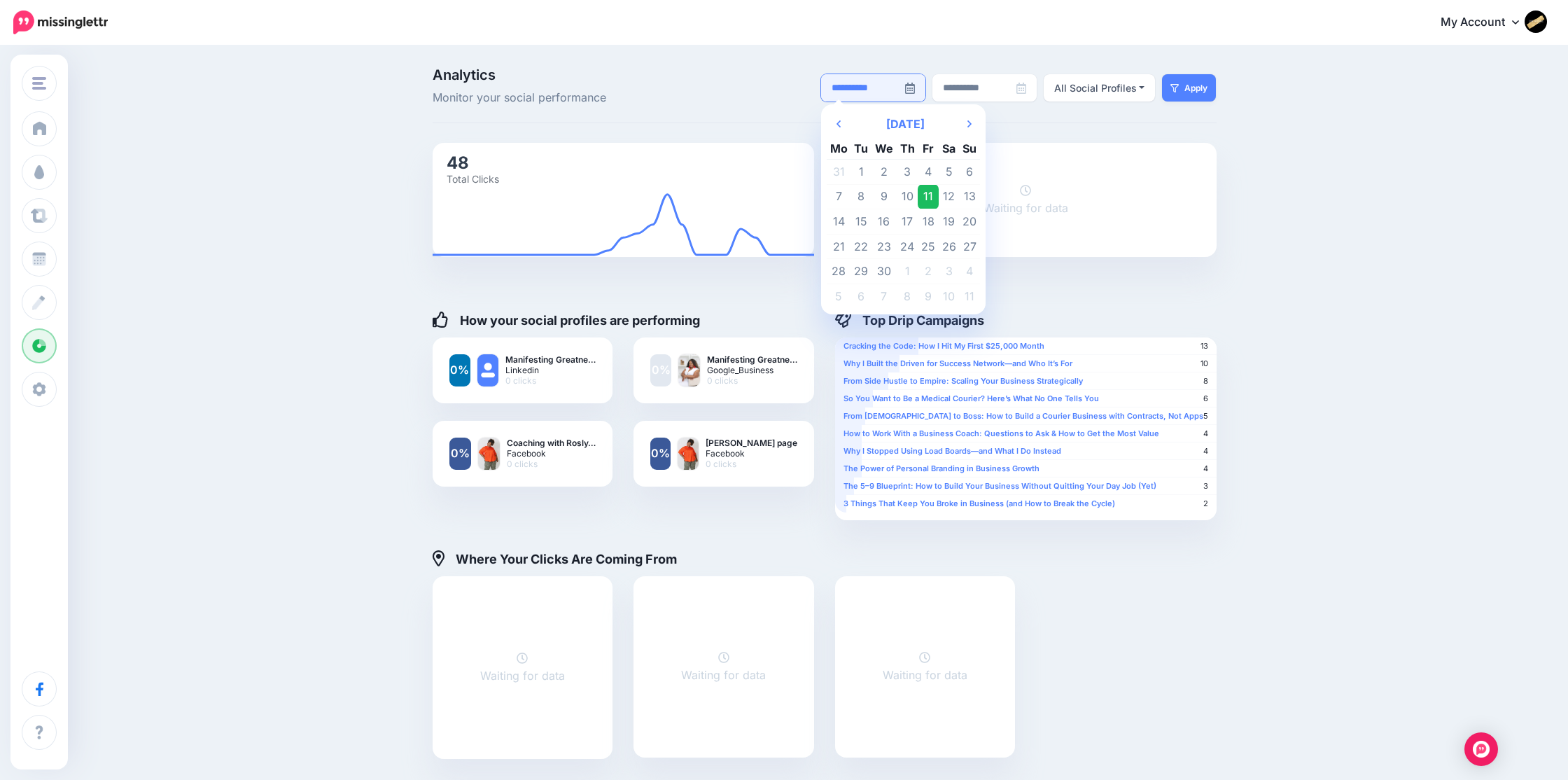
click at [871, 93] on input "**********" at bounding box center [863, 87] width 84 height 27
click at [1258, 334] on div "**********" at bounding box center [784, 512] width 1568 height 931
click at [1403, 329] on div "**********" at bounding box center [784, 512] width 1568 height 931
click at [1354, 459] on div "**********" at bounding box center [784, 512] width 1568 height 931
click at [1121, 86] on div "All Social Profiles" at bounding box center [1095, 88] width 83 height 17
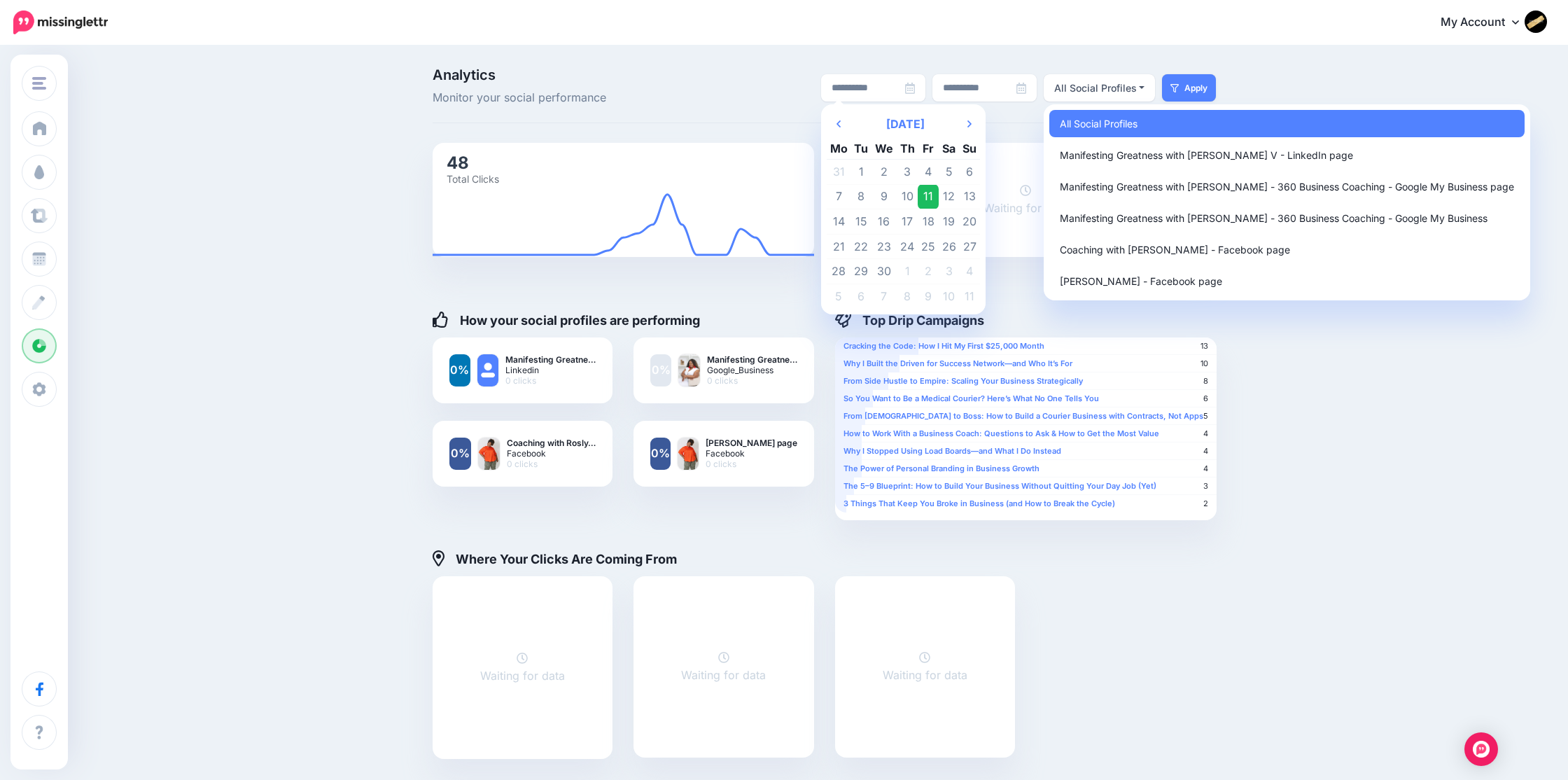
click at [1332, 406] on div "**********" at bounding box center [784, 512] width 1568 height 931
